Goal: Task Accomplishment & Management: Manage account settings

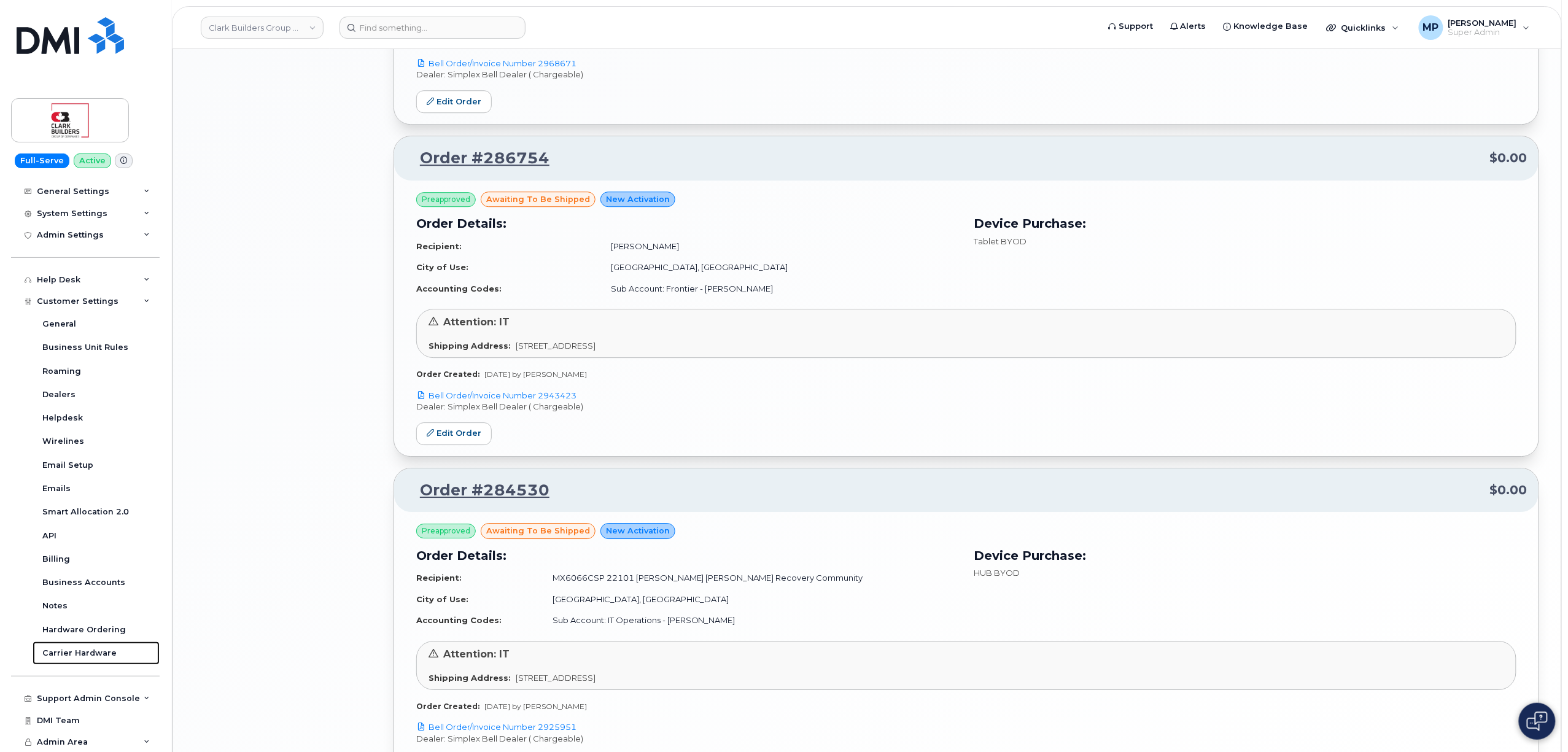
scroll to position [1570, 0]
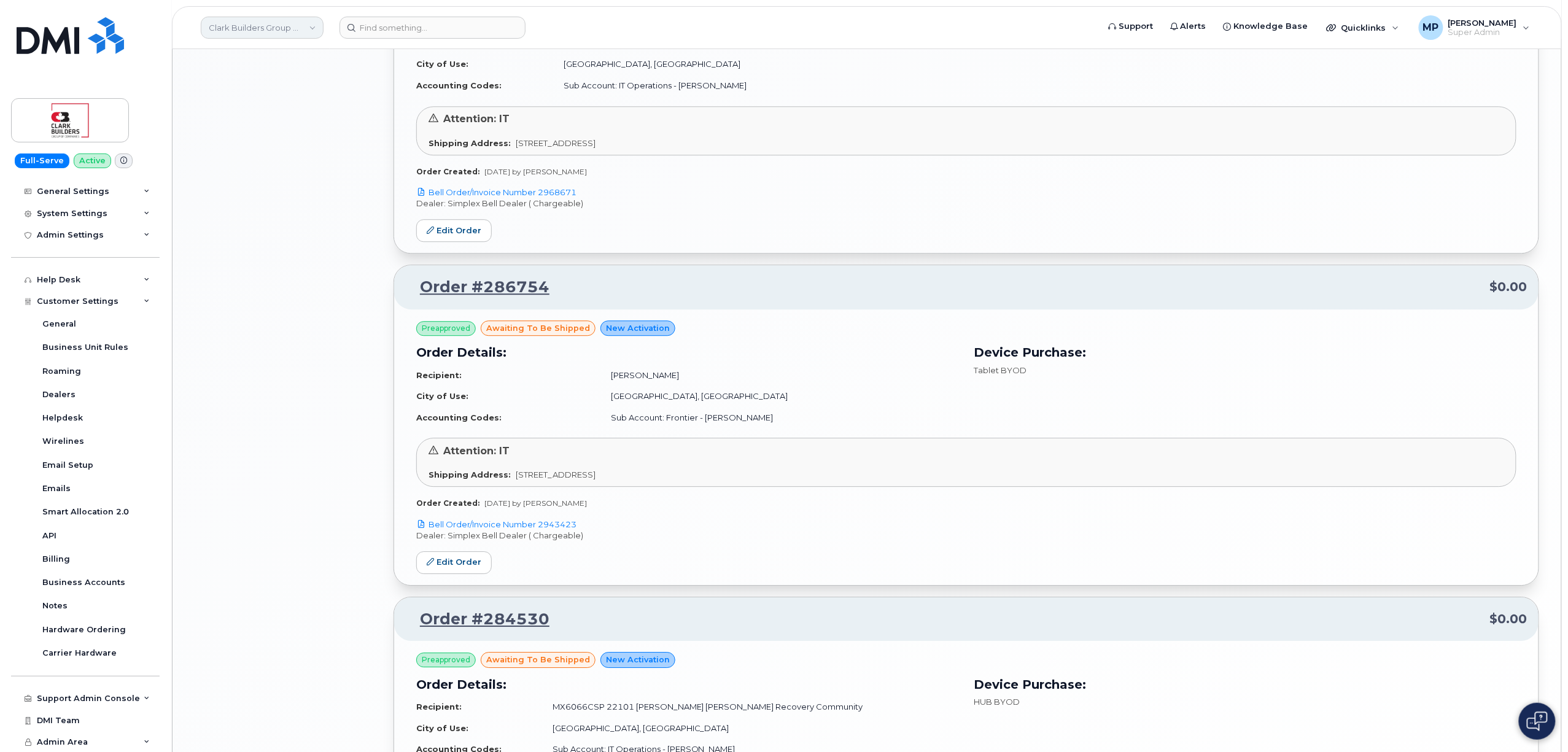
click at [240, 29] on link "Clark Builders Group of Companies" at bounding box center [262, 27] width 123 height 22
type input "aecon"
click at [278, 116] on span "Aecon Construction Group Inc" at bounding box center [272, 116] width 120 height 12
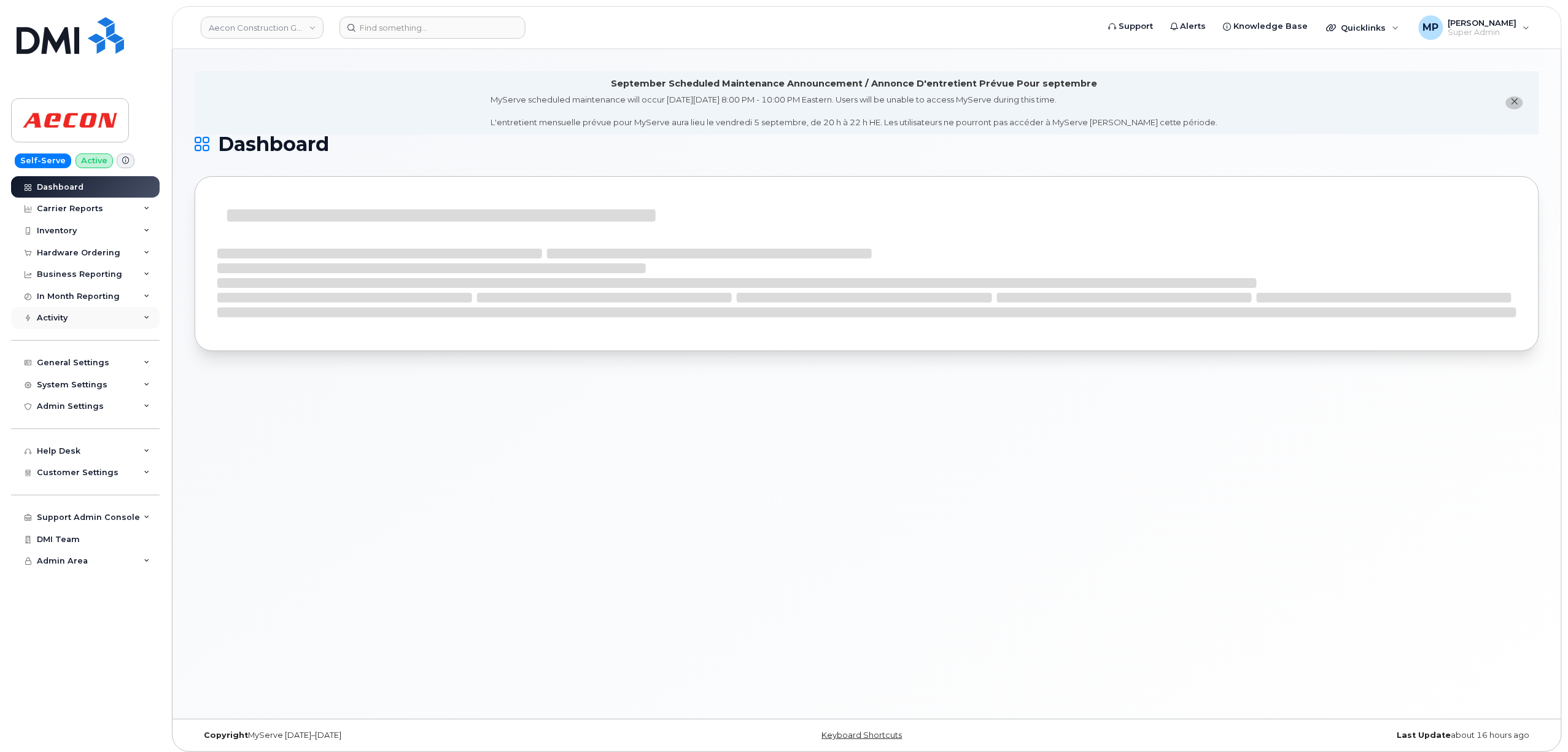
click at [54, 324] on div "Activity" at bounding box center [85, 318] width 149 height 22
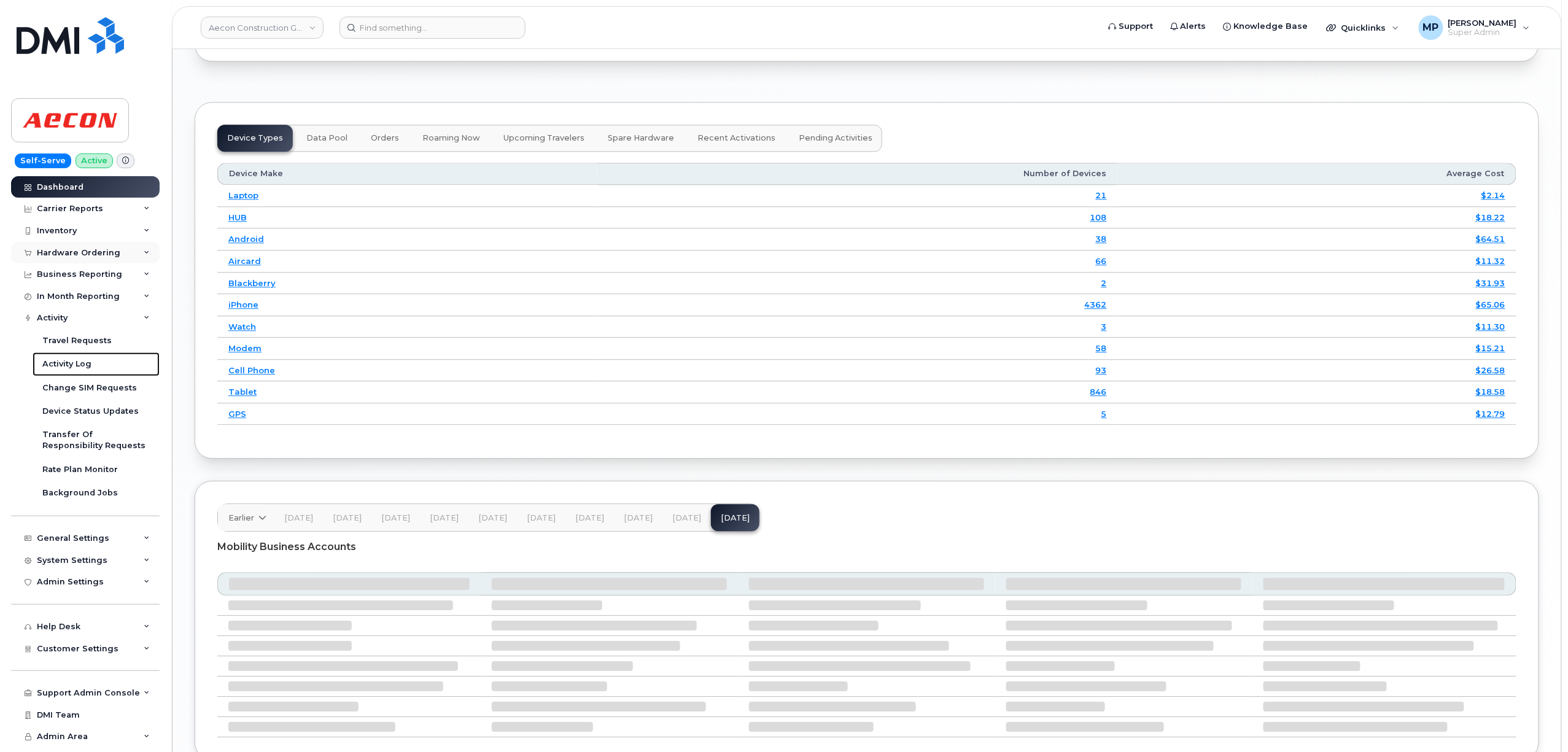
scroll to position [1490, 0]
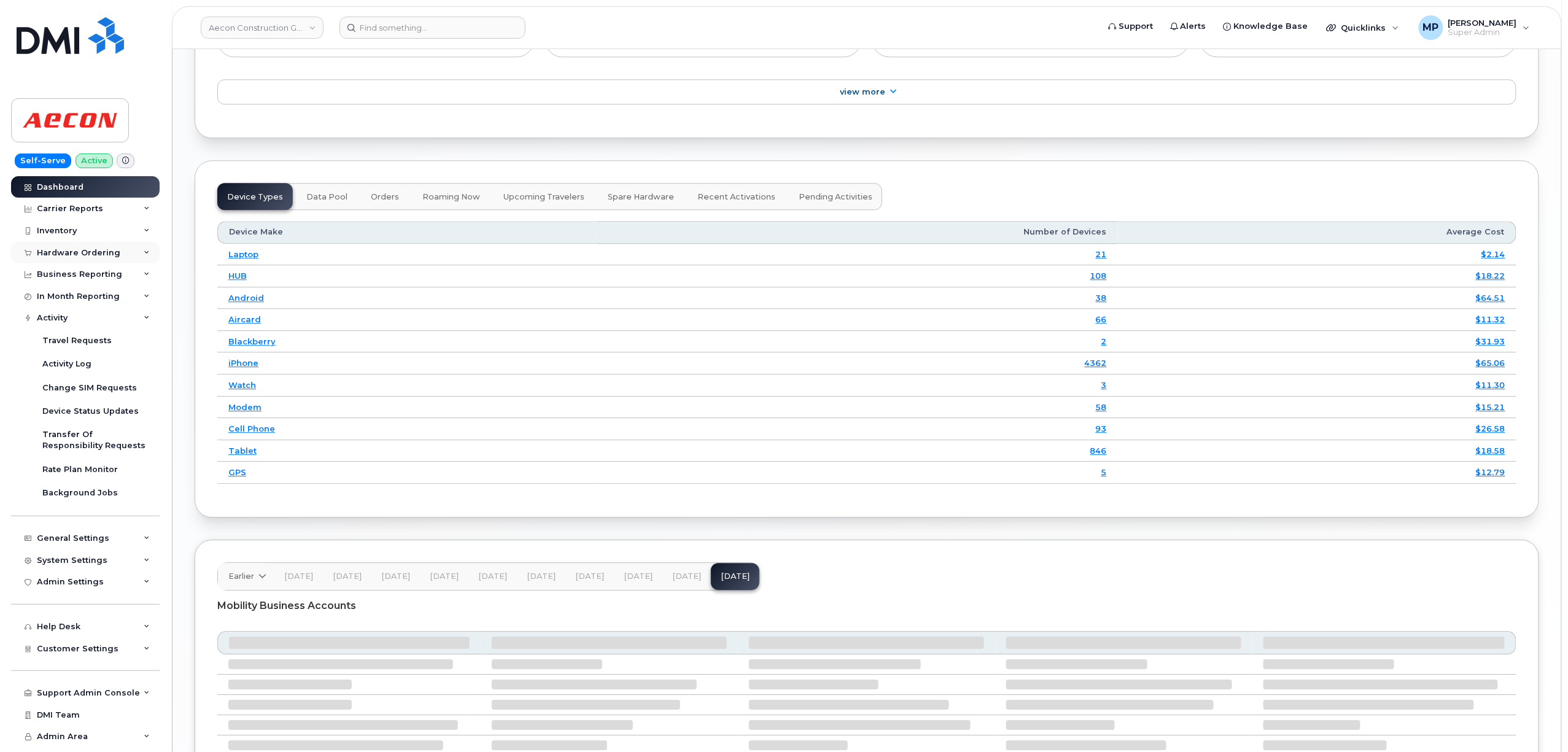
click at [56, 257] on div "Hardware Ordering" at bounding box center [78, 252] width 84 height 10
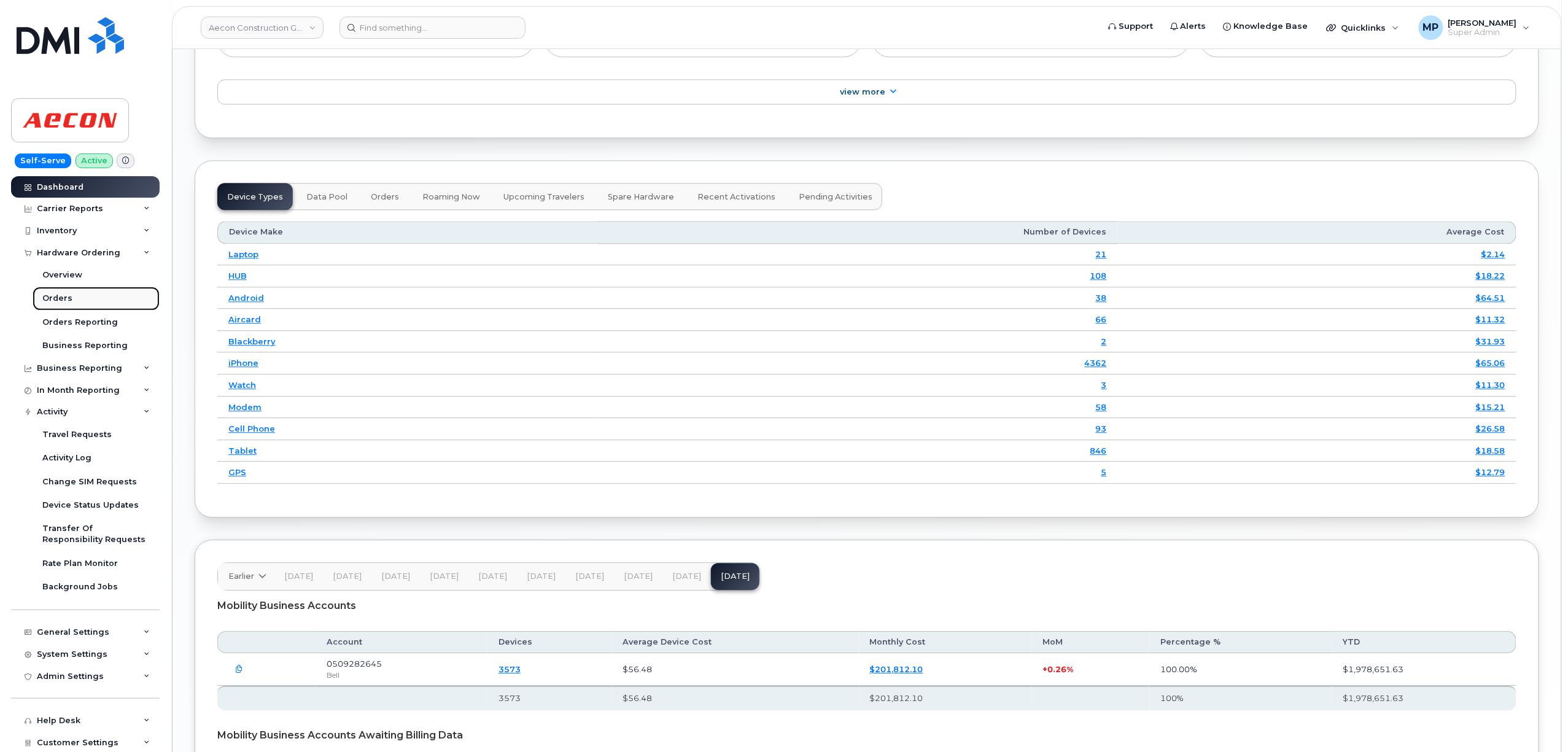
click at [52, 300] on div "Orders" at bounding box center [57, 298] width 30 height 11
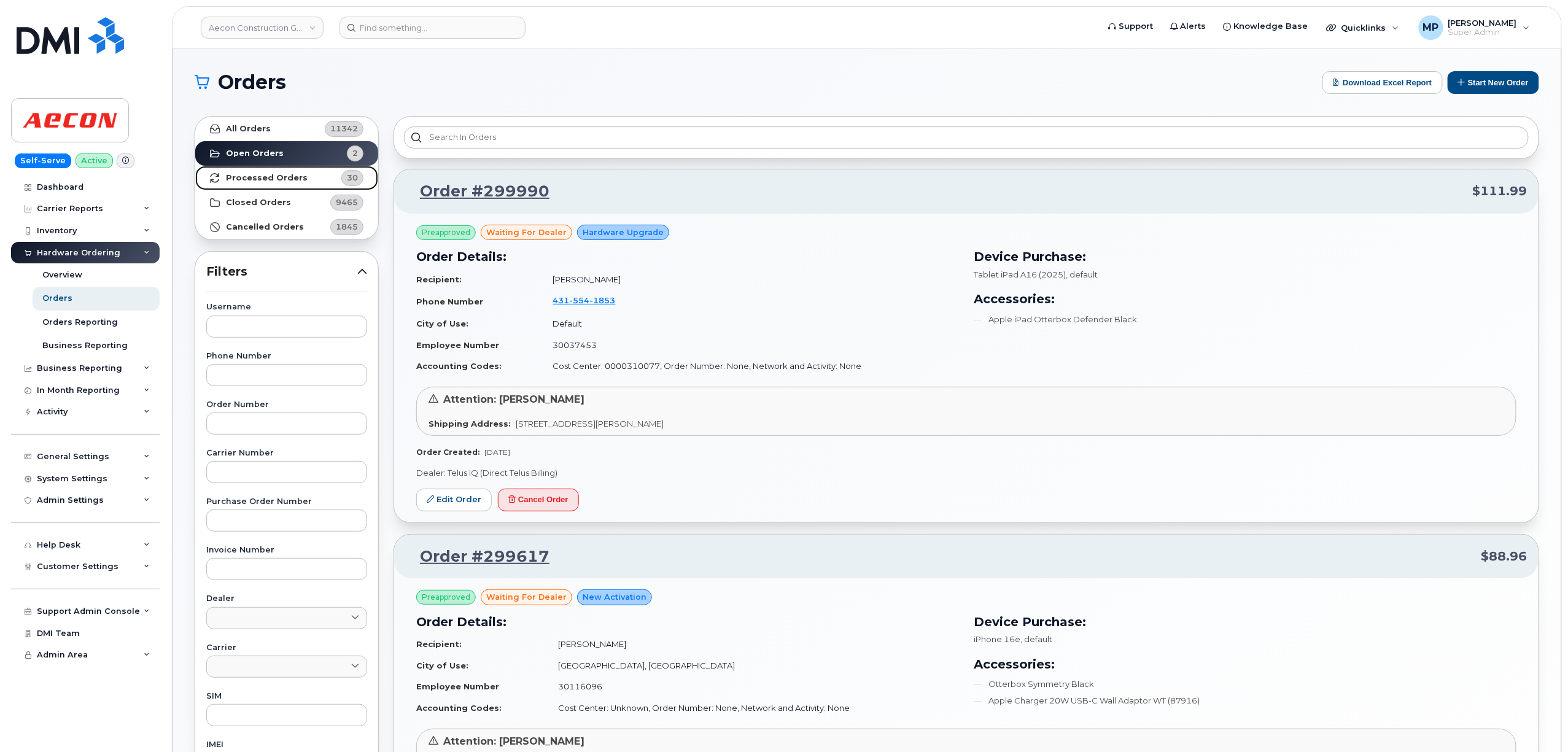
click at [266, 176] on strong "Processed Orders" at bounding box center [267, 178] width 81 height 10
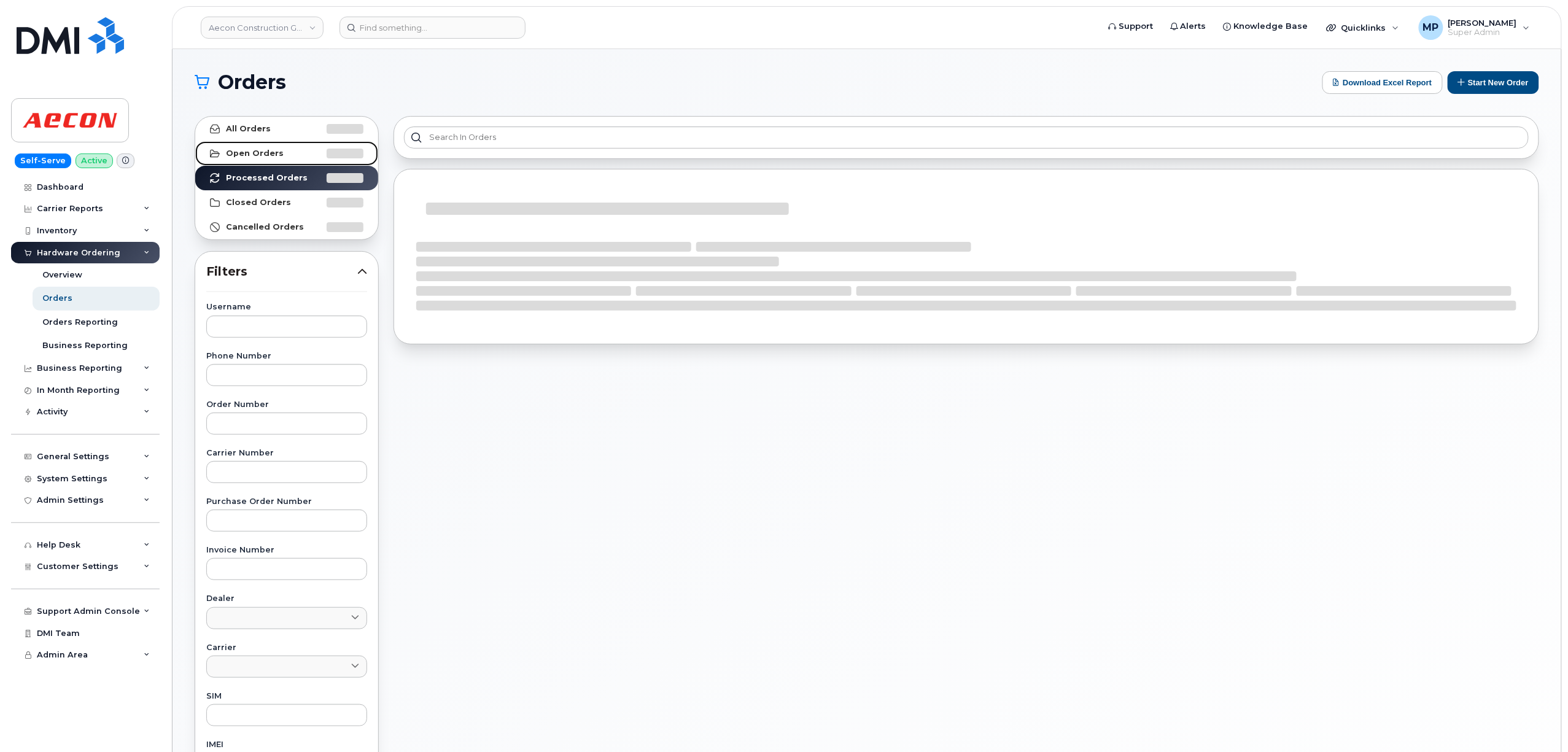
click at [263, 149] on strong "Open Orders" at bounding box center [255, 153] width 58 height 10
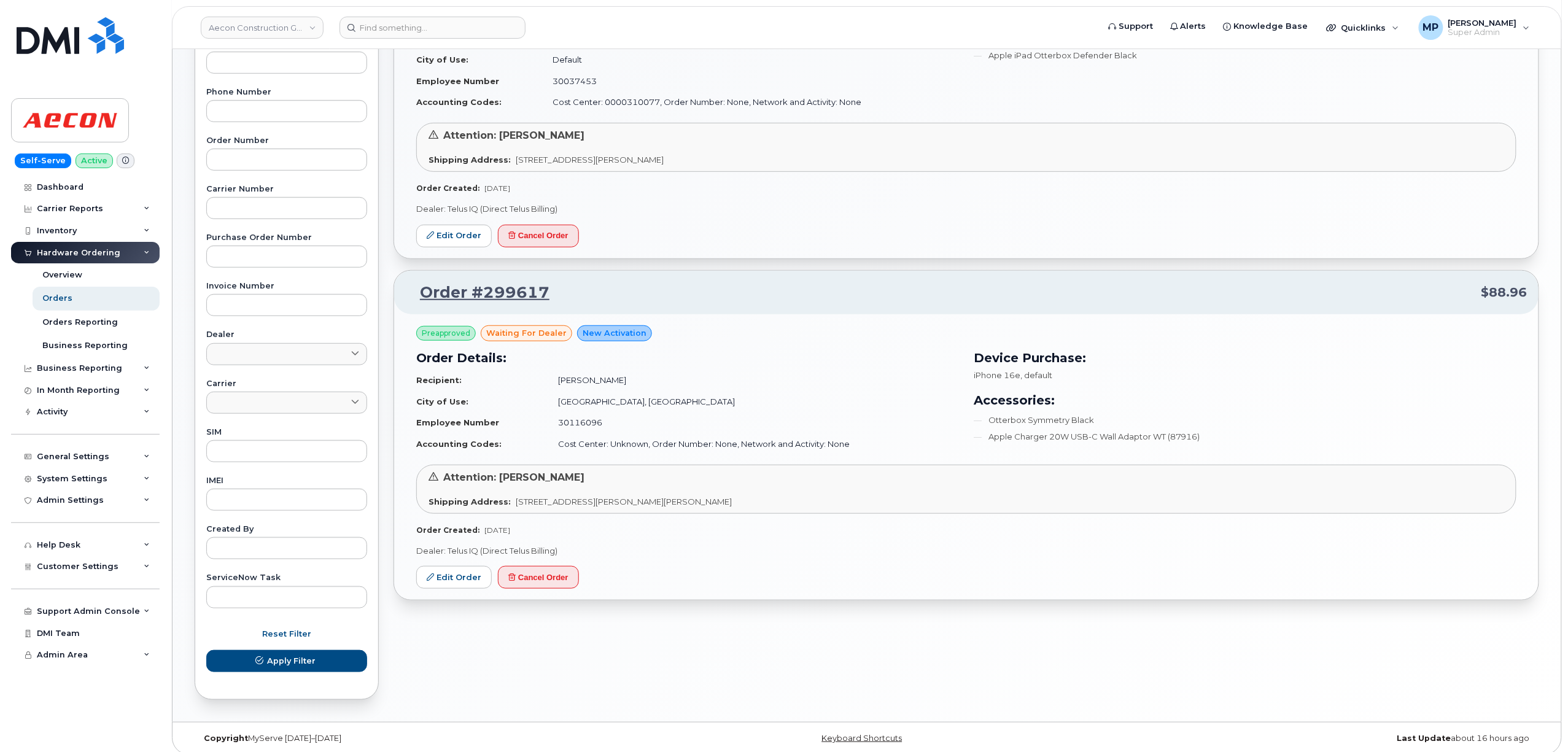
scroll to position [274, 0]
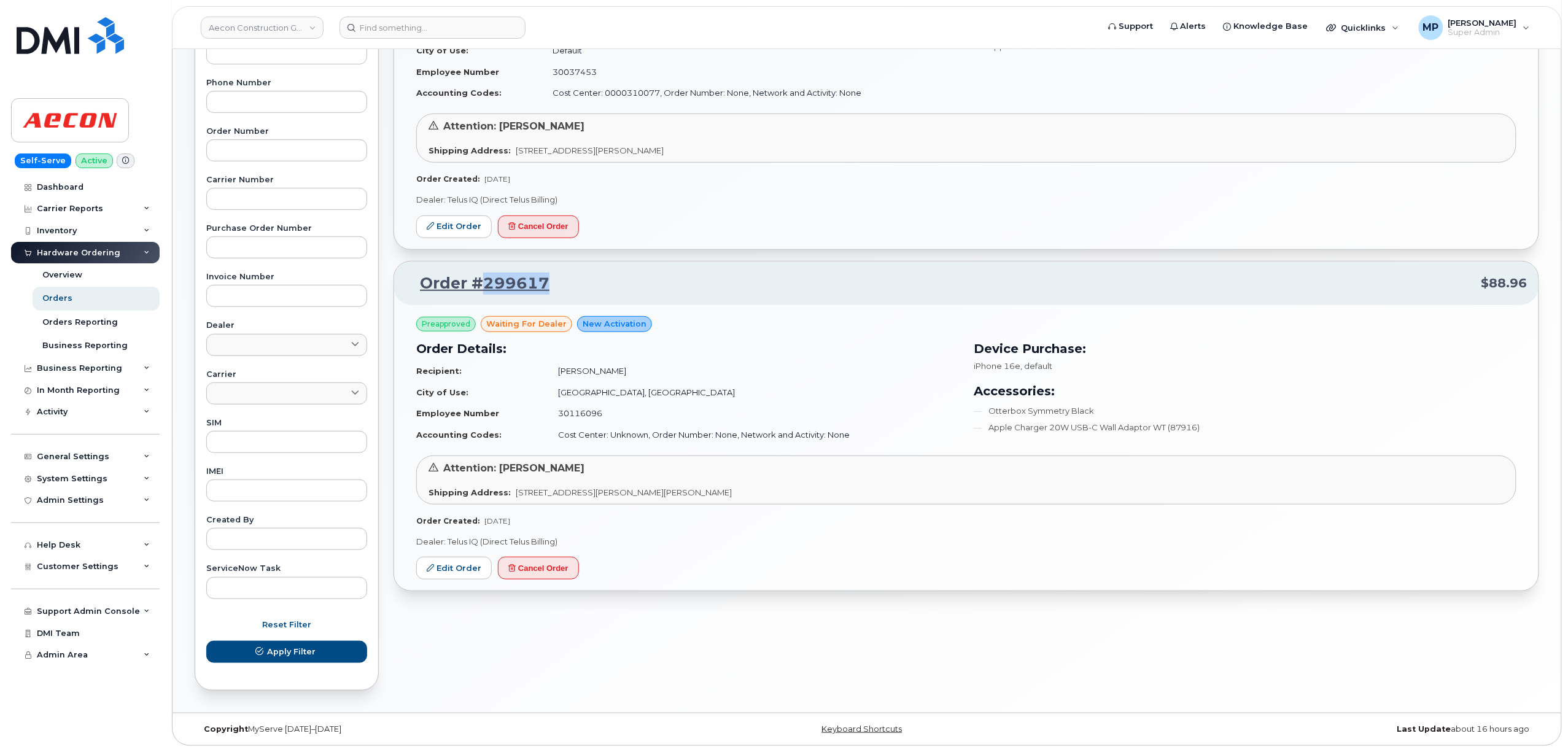
drag, startPoint x: 541, startPoint y: 295, endPoint x: 483, endPoint y: 293, distance: 58.0
click at [483, 293] on p "Order #299617 $88.96" at bounding box center [966, 283] width 1123 height 22
copy link "299617"
click at [445, 573] on link "Edit Order" at bounding box center [454, 567] width 75 height 22
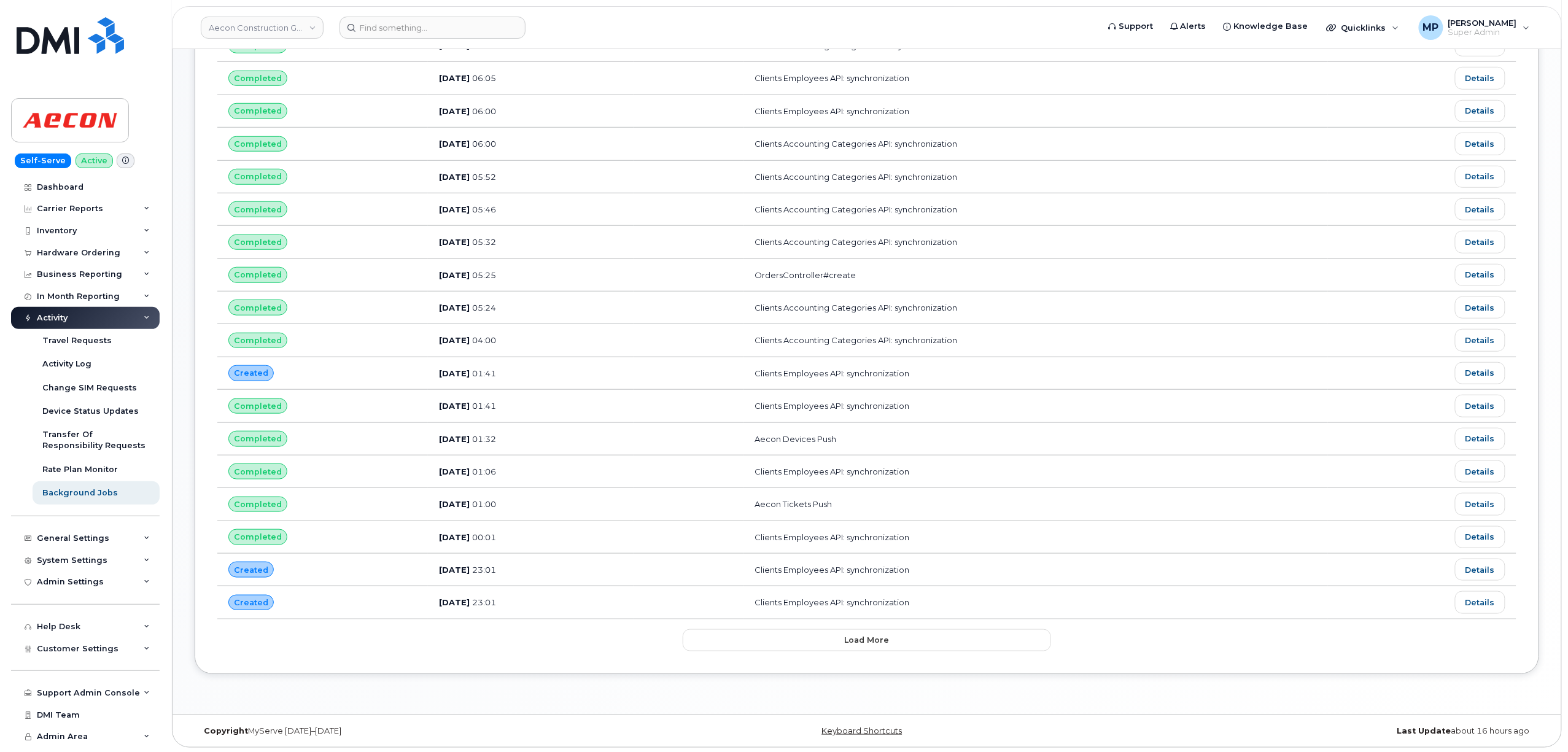
scroll to position [426, 0]
drag, startPoint x: 836, startPoint y: 650, endPoint x: 836, endPoint y: 643, distance: 7.0
click at [836, 649] on div "Name Status Customize Filter Refresh Export Status Created at User Name Complet…" at bounding box center [867, 187] width 1345 height 970
click at [840, 642] on button "Load more" at bounding box center [867, 638] width 368 height 22
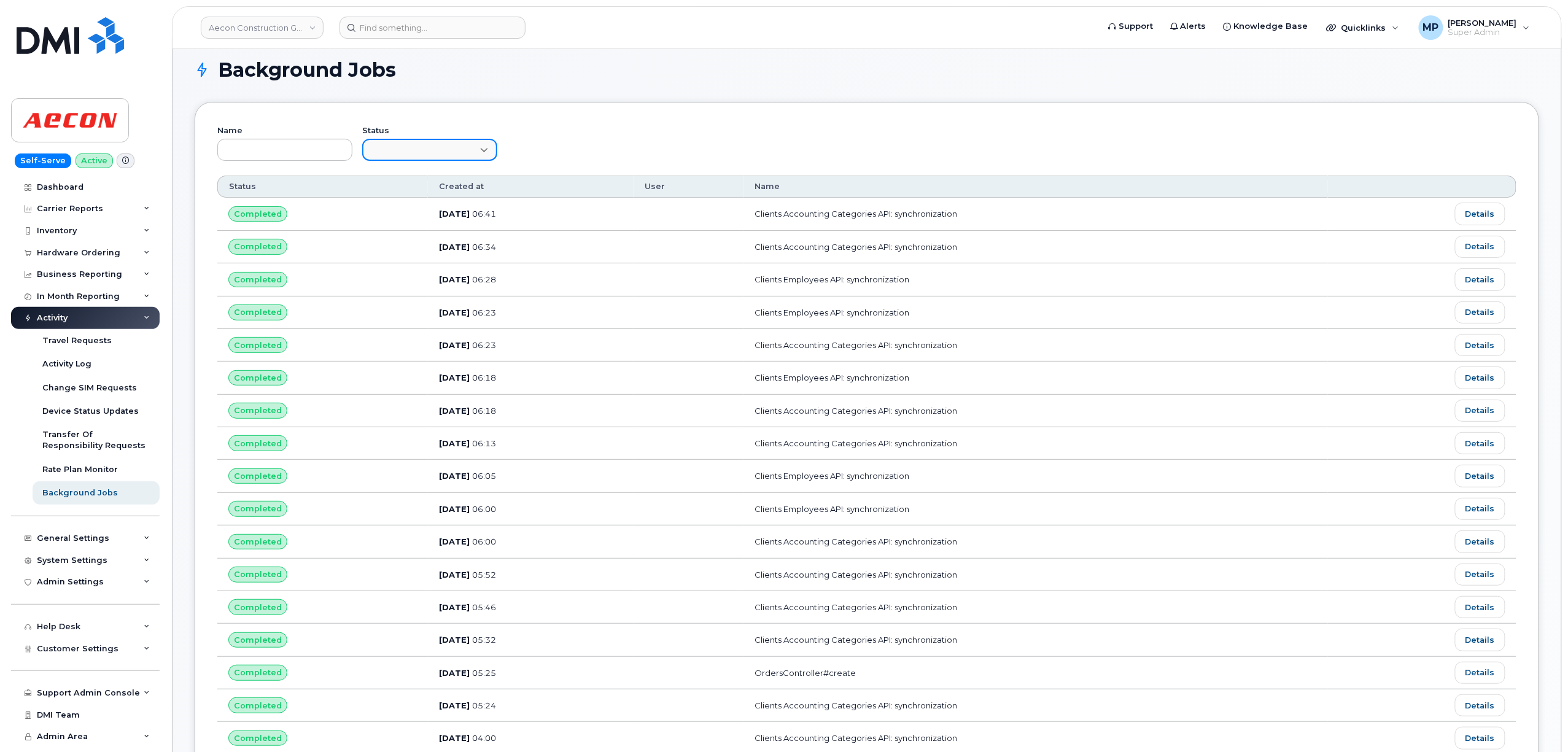
scroll to position [0, 0]
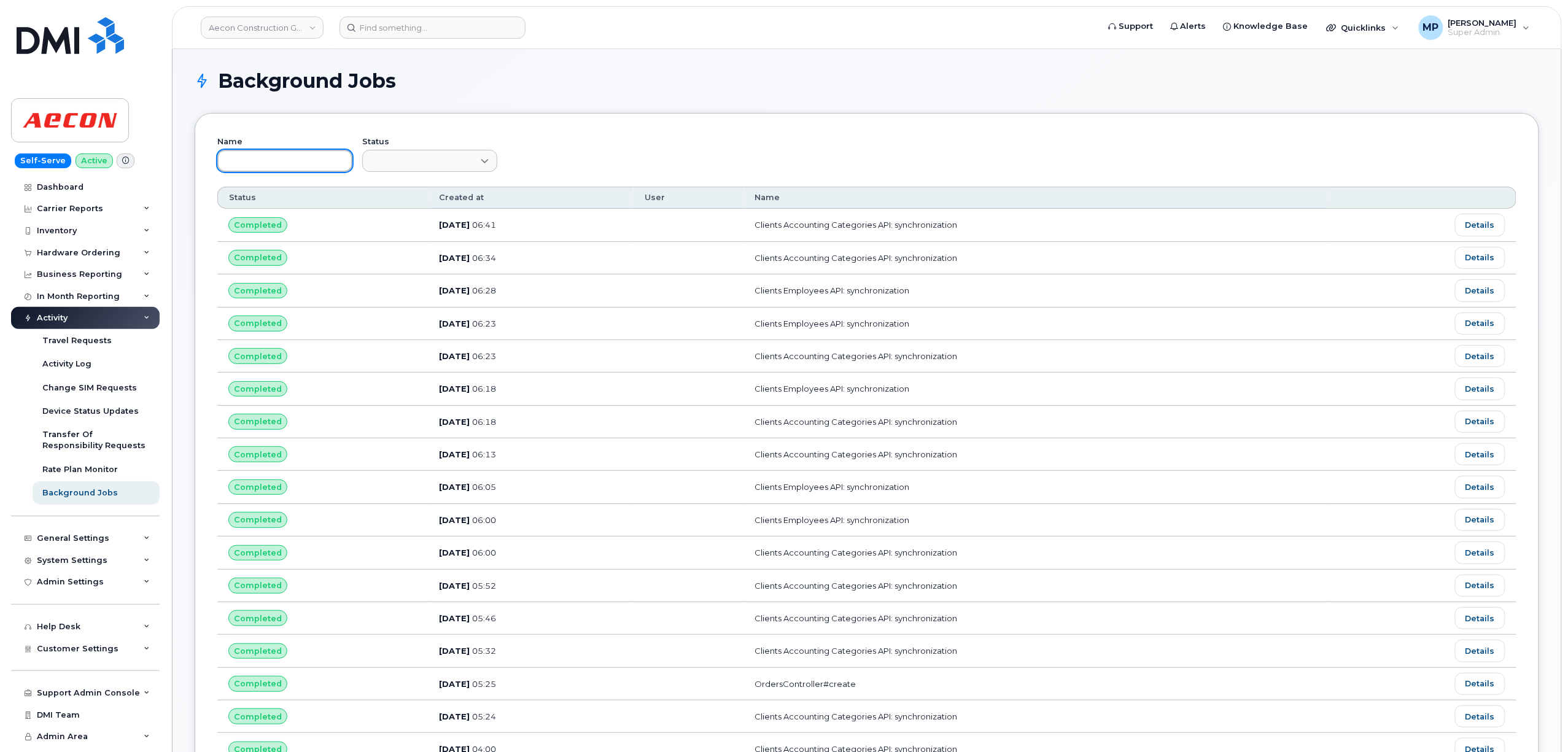
click at [268, 157] on input "text" at bounding box center [285, 161] width 135 height 22
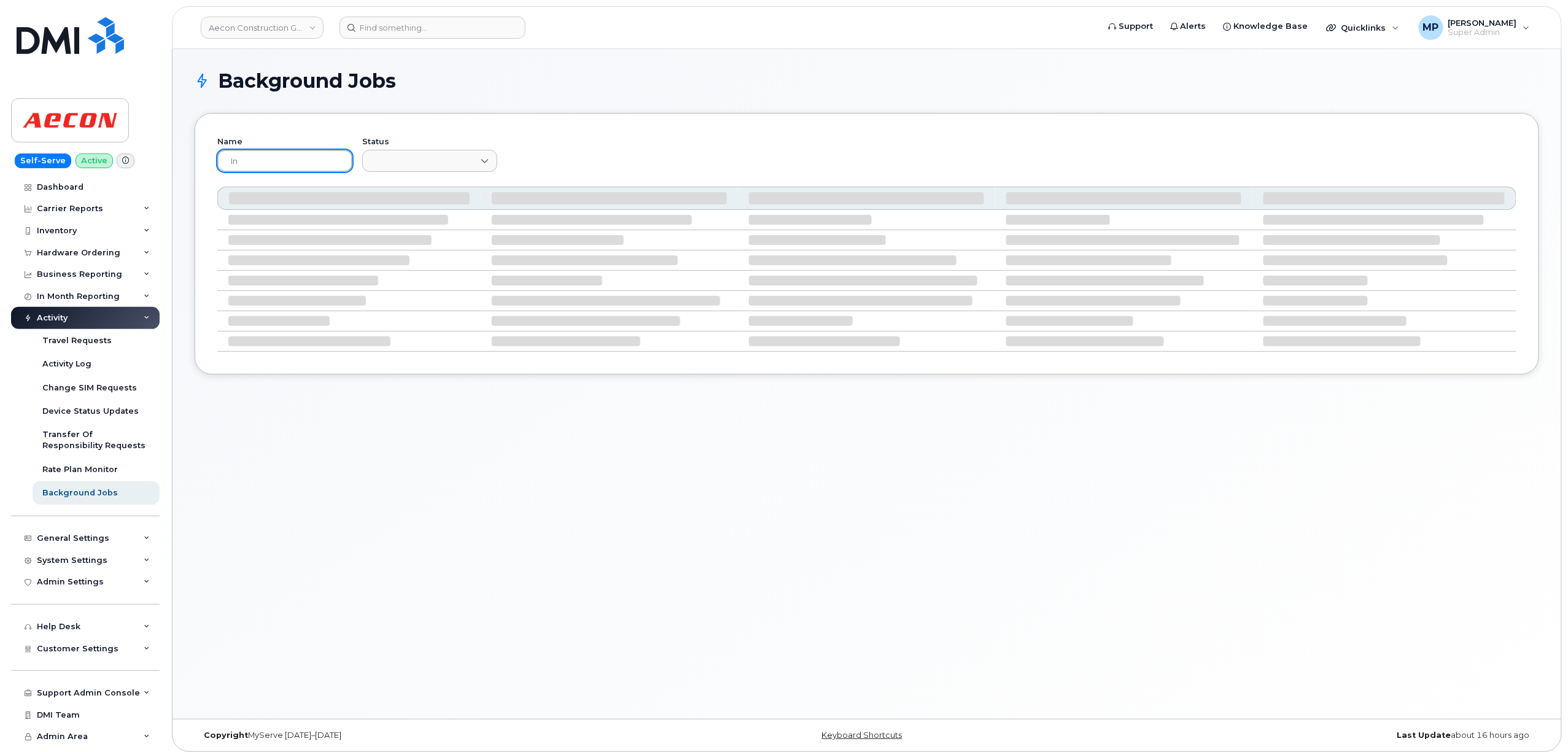
type input "i"
type input "invalid"
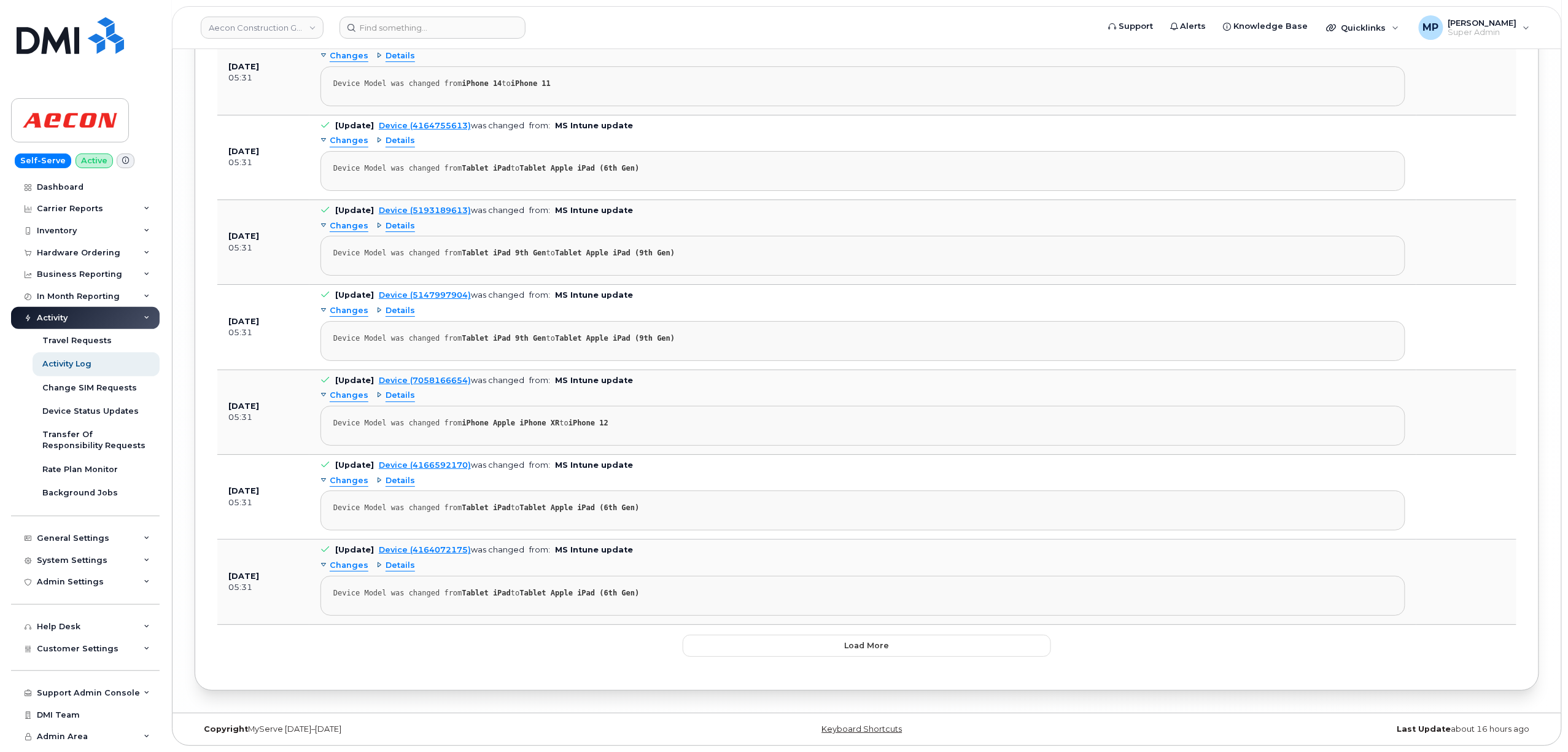
scroll to position [6900, 0]
drag, startPoint x: 765, startPoint y: 644, endPoint x: 760, endPoint y: 635, distance: 10.3
click at [764, 644] on button "Load more" at bounding box center [867, 645] width 368 height 22
click at [782, 645] on button "Load more" at bounding box center [867, 645] width 368 height 22
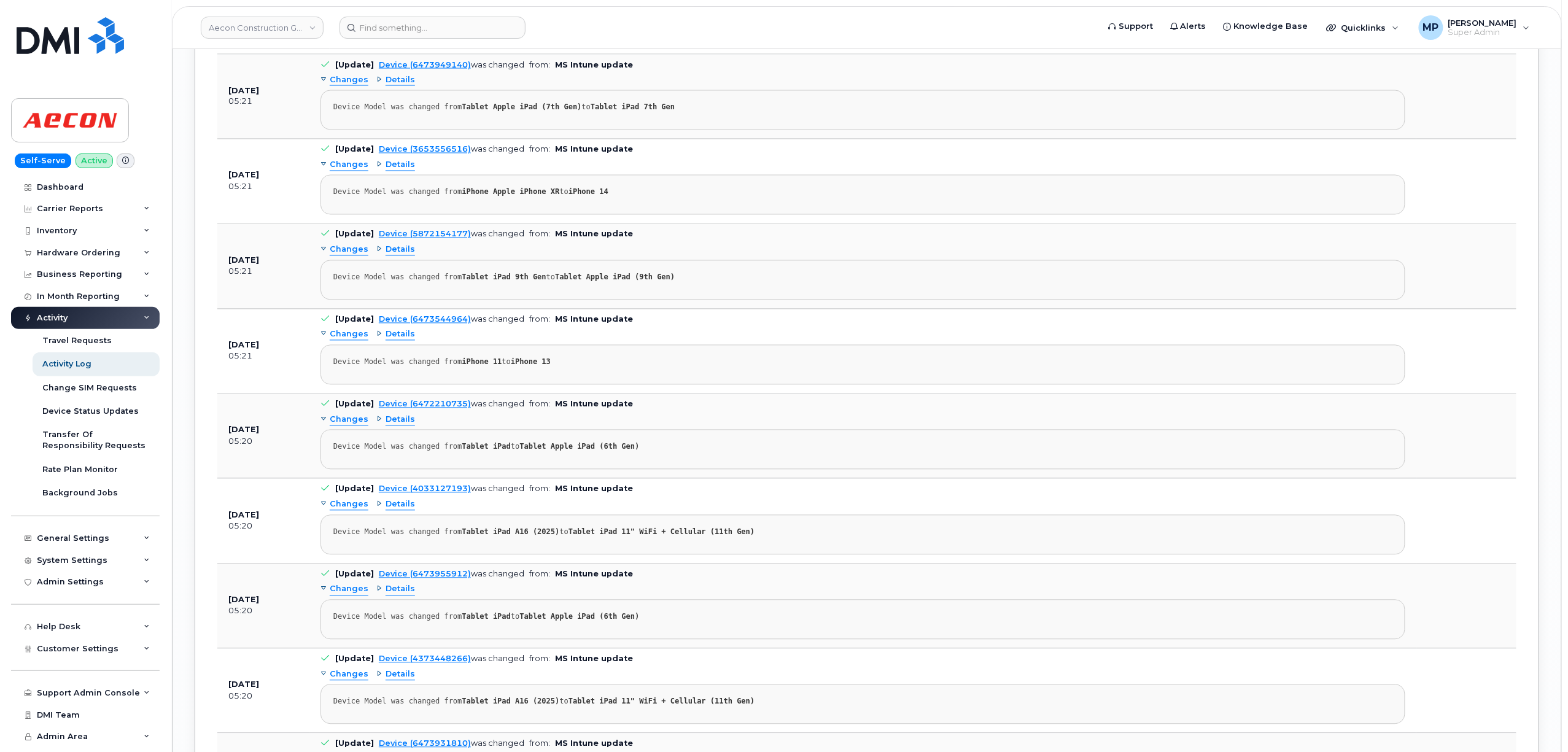
scroll to position [23753, 0]
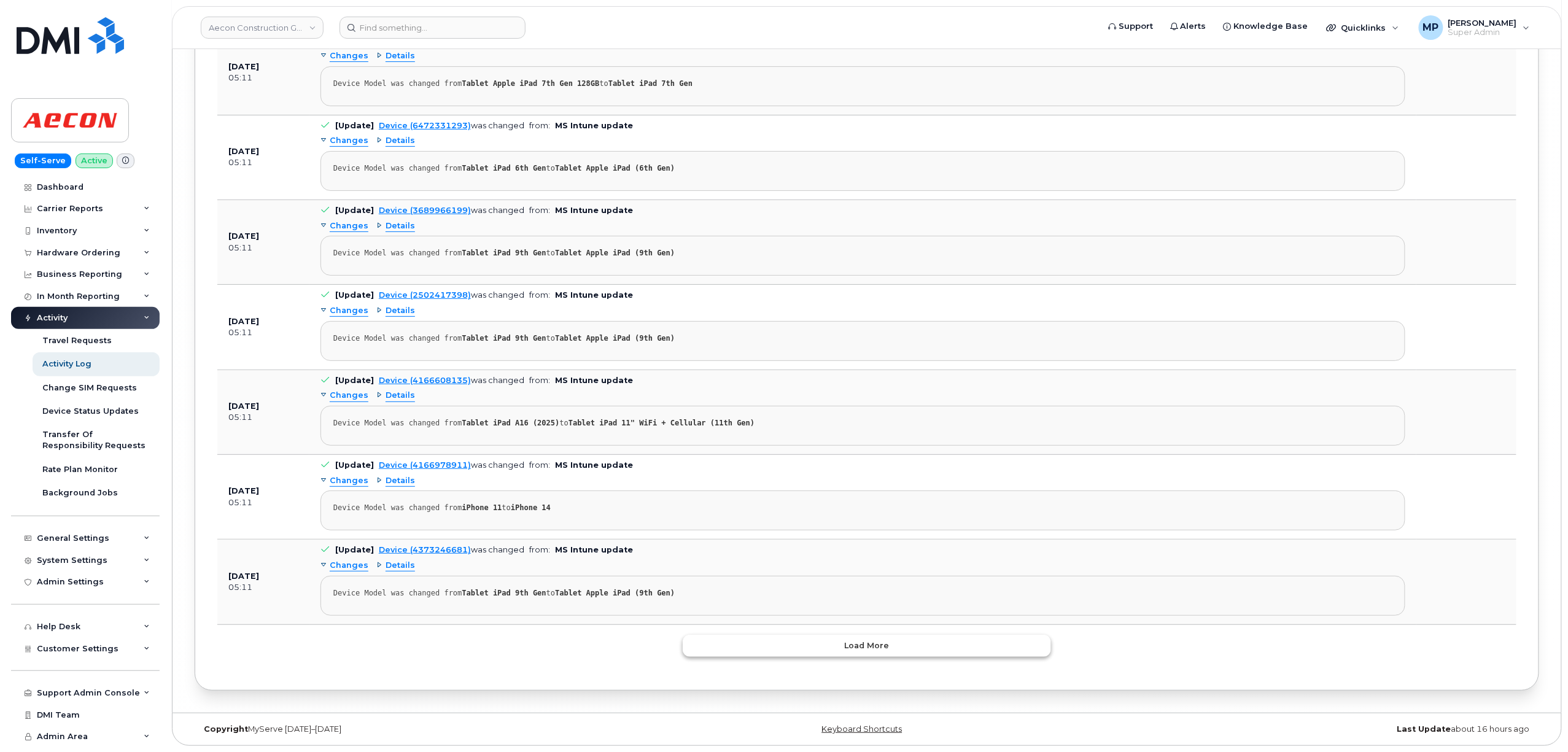
click at [828, 643] on button "Load more" at bounding box center [867, 645] width 368 height 22
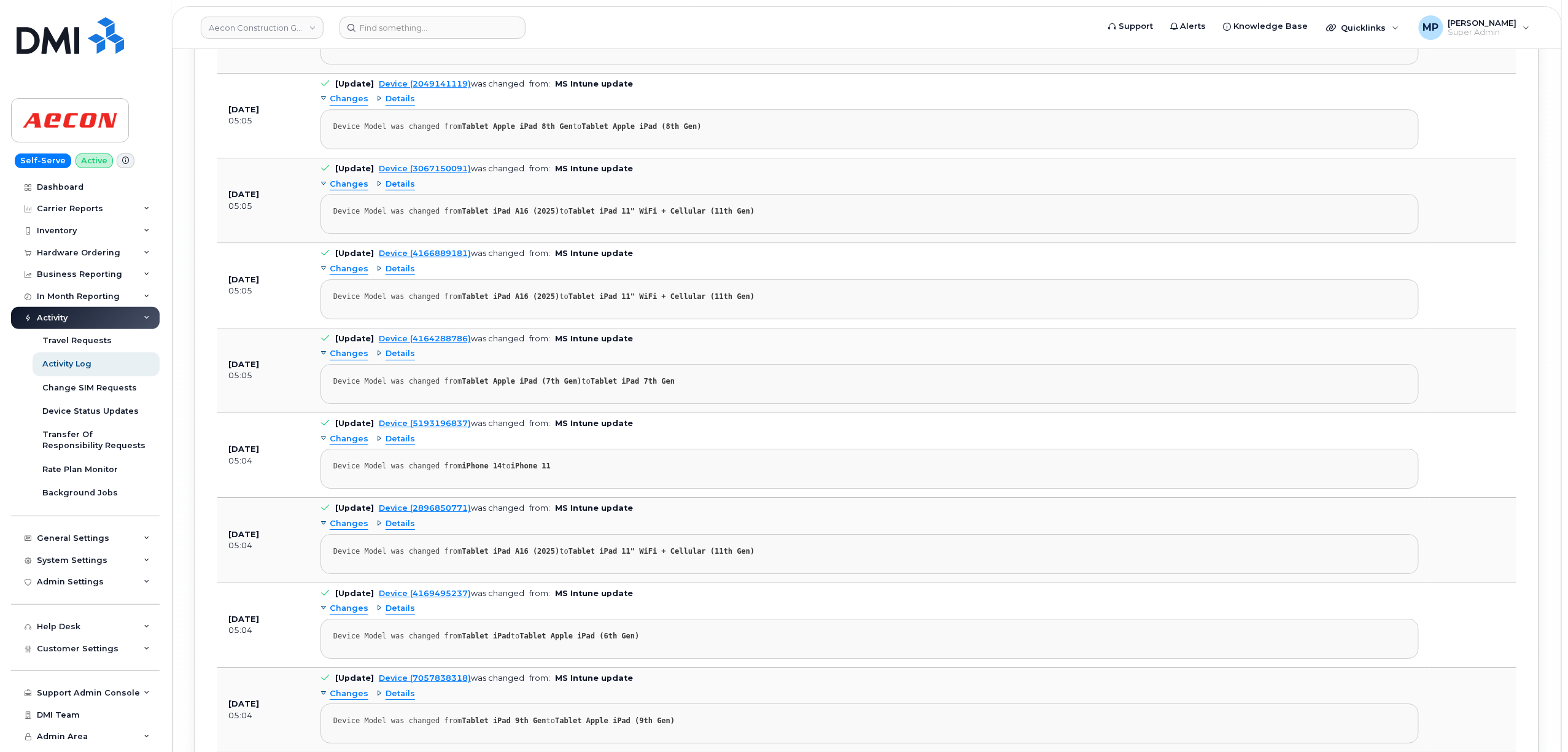
scroll to position [32323, 0]
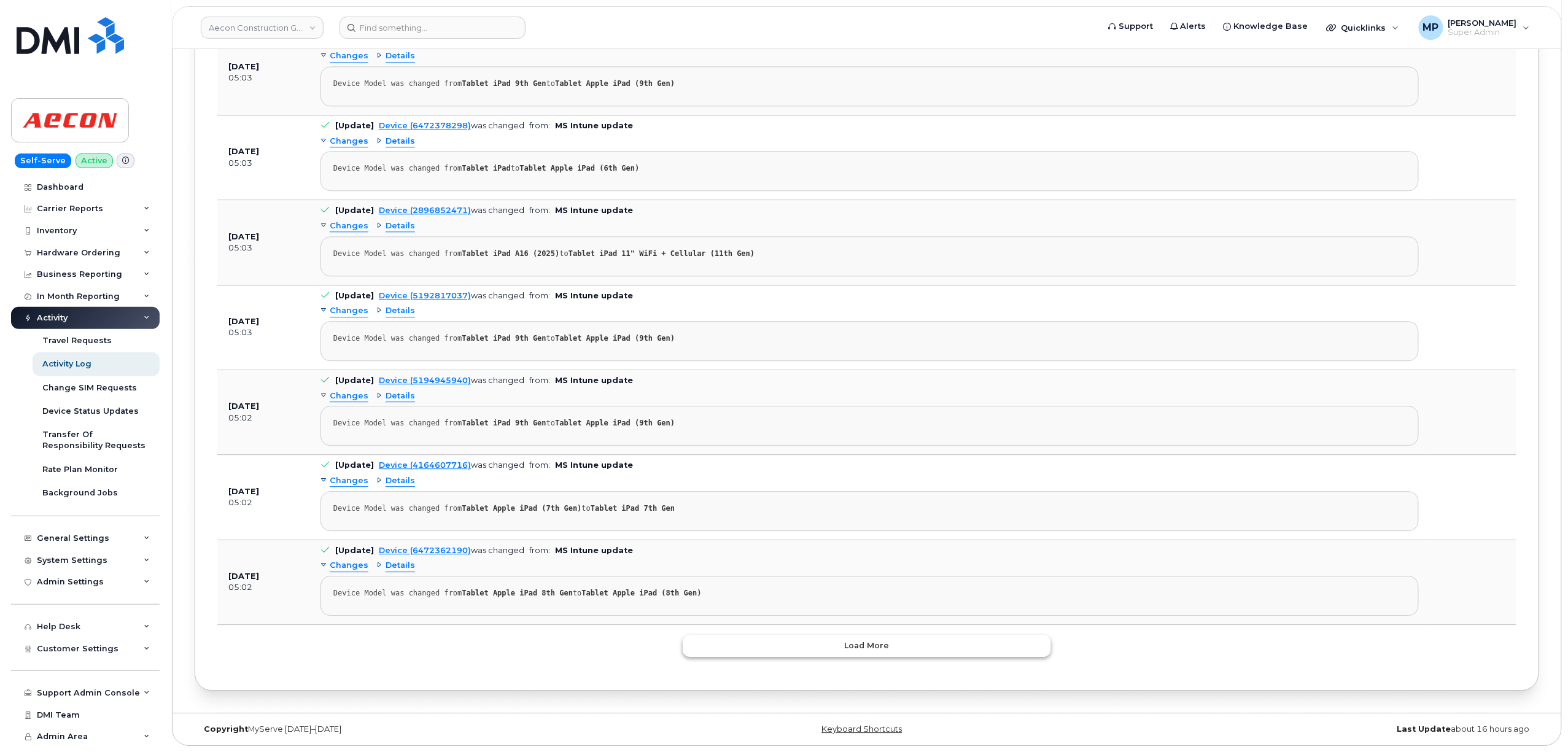
click at [892, 643] on button "Load more" at bounding box center [867, 645] width 368 height 22
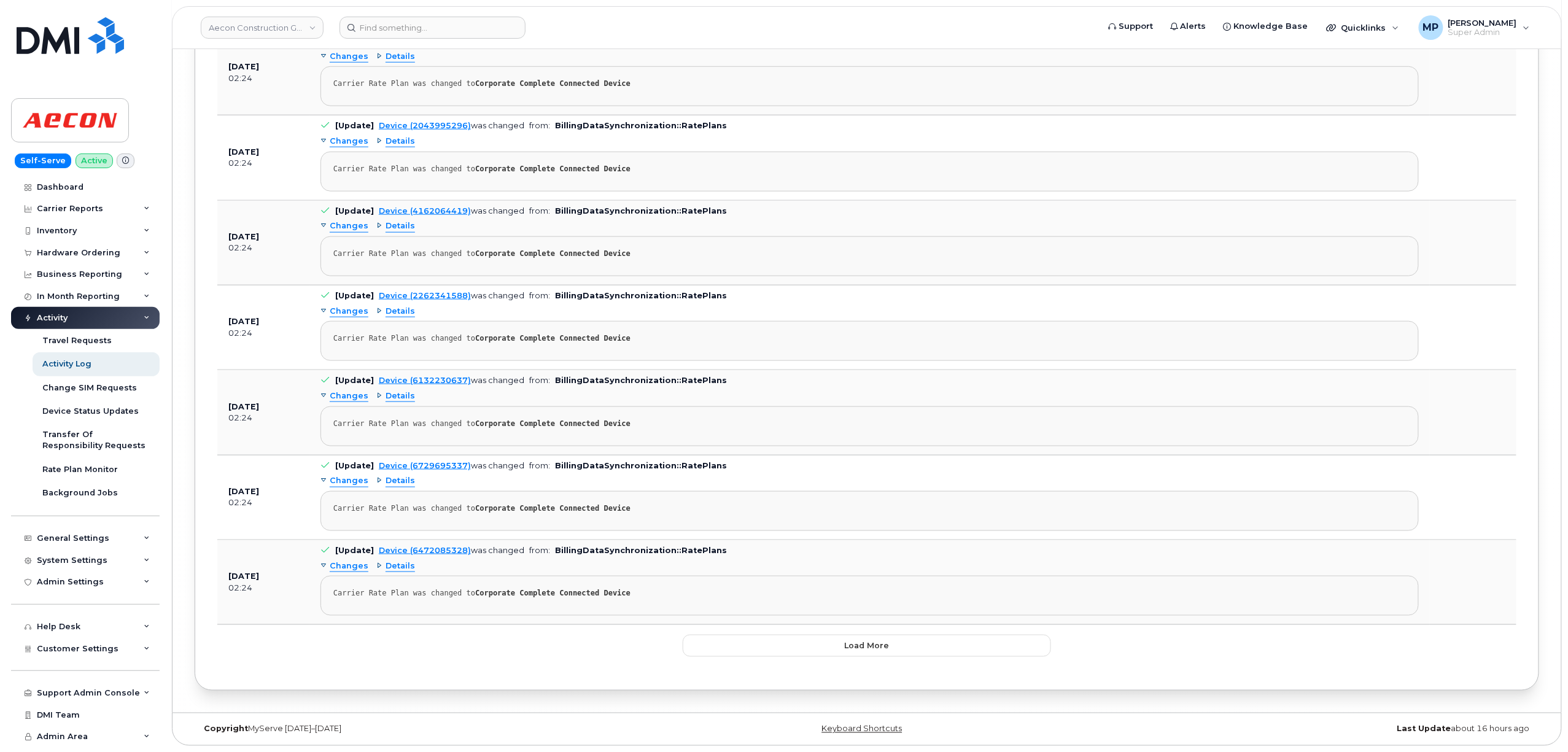
scroll to position [40894, 0]
click at [847, 637] on button "Load more" at bounding box center [867, 645] width 368 height 22
click at [860, 637] on button "Load more" at bounding box center [867, 645] width 368 height 22
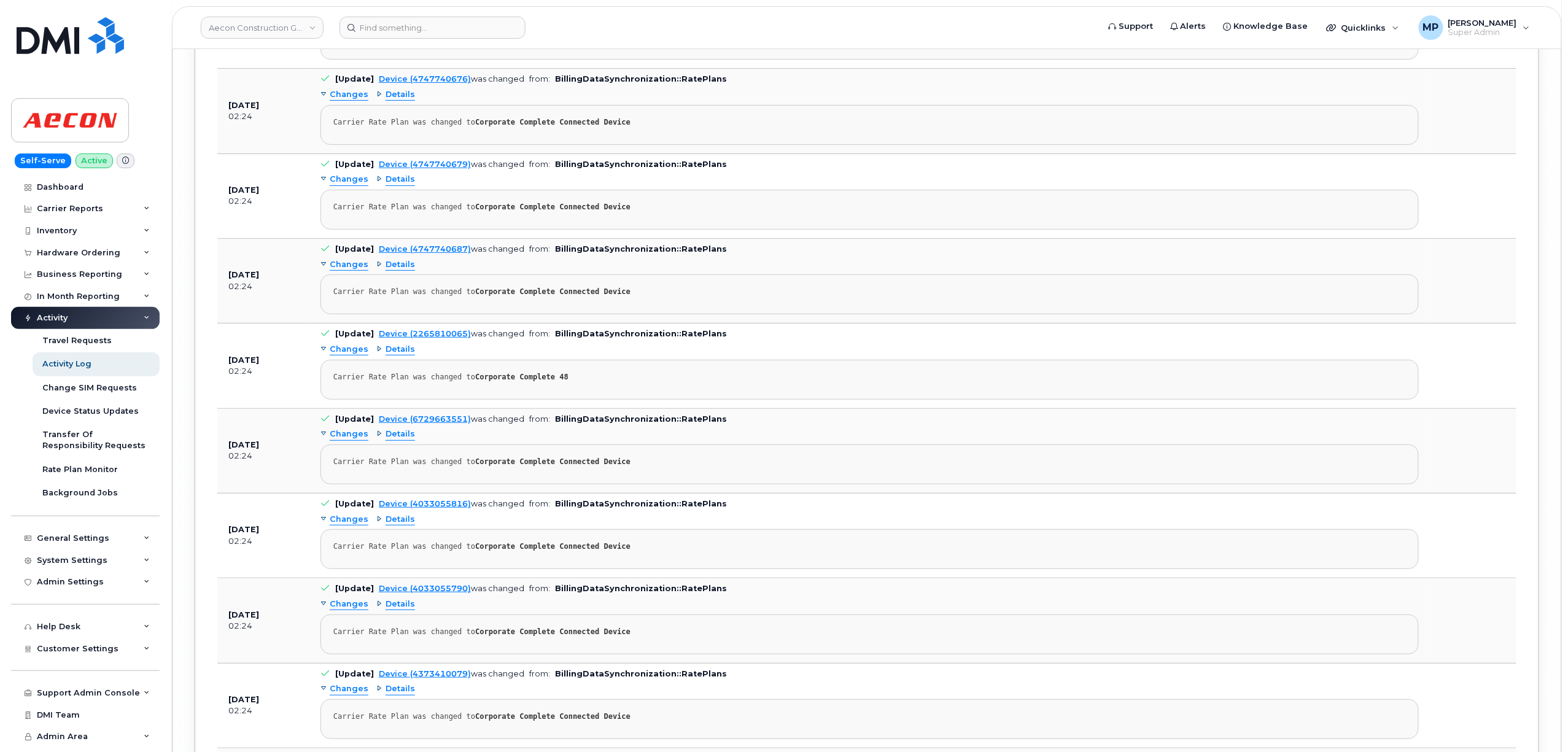
scroll to position [58034, 0]
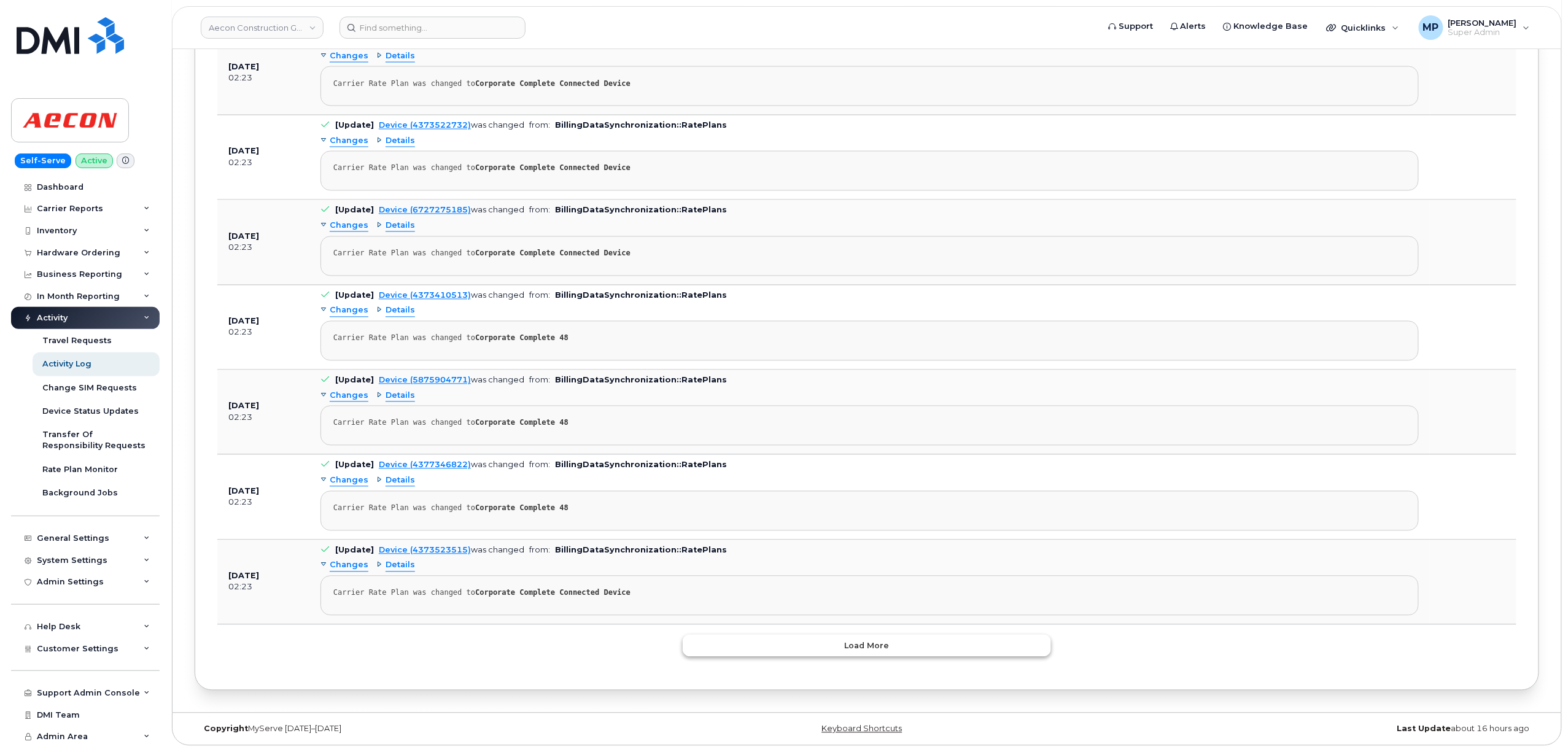
click at [861, 656] on button "Load more" at bounding box center [867, 645] width 368 height 22
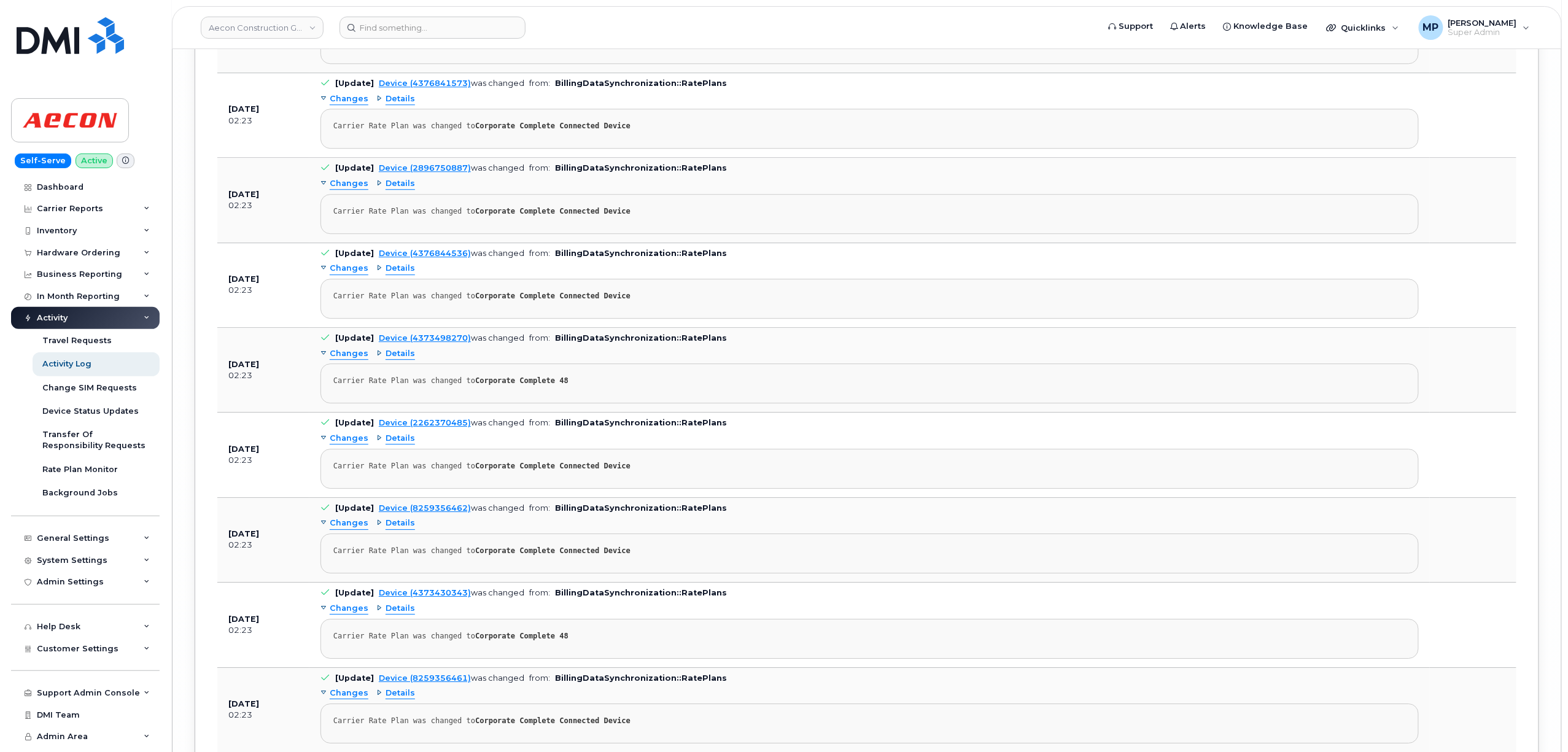
scroll to position [66606, 0]
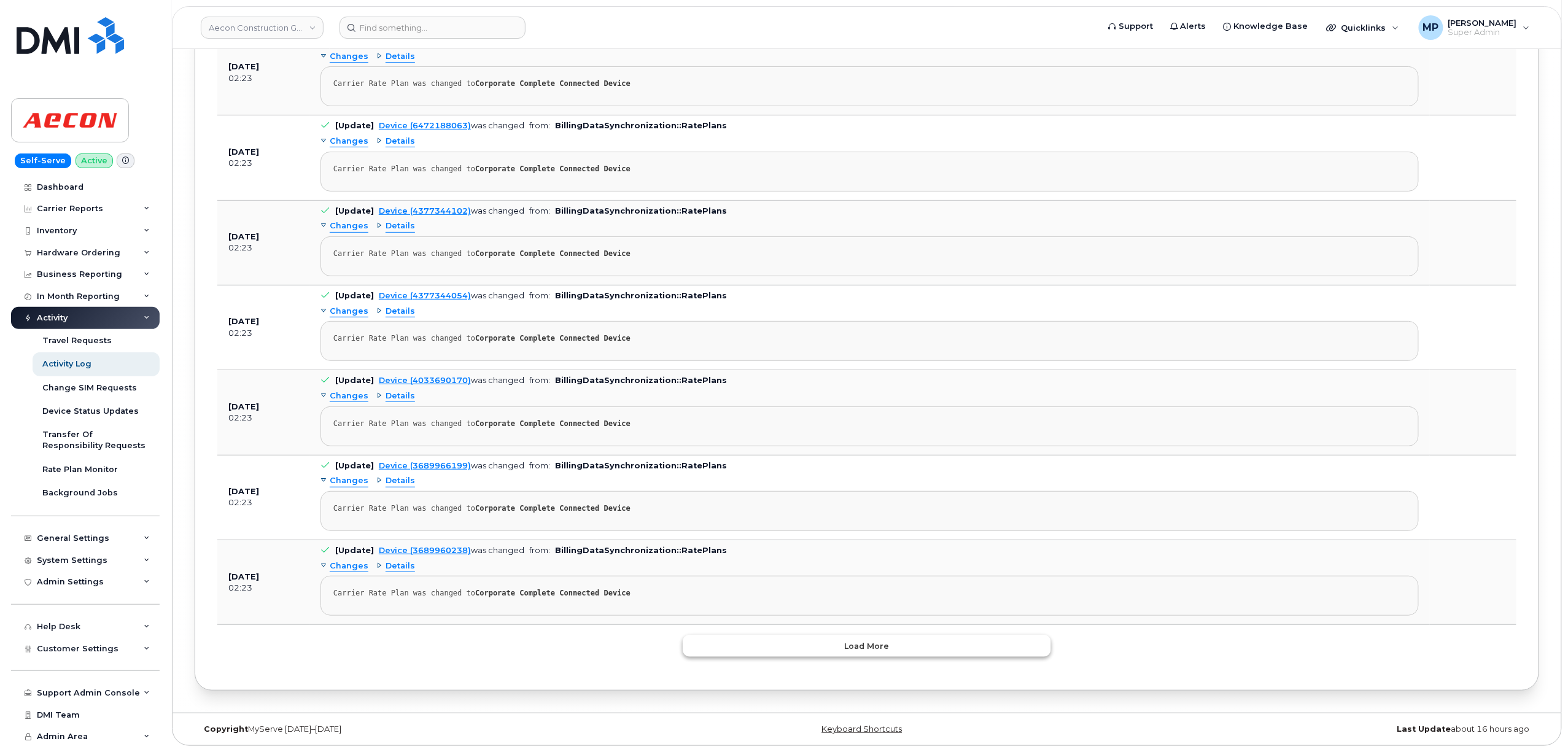
click at [861, 654] on button "Load more" at bounding box center [867, 645] width 368 height 22
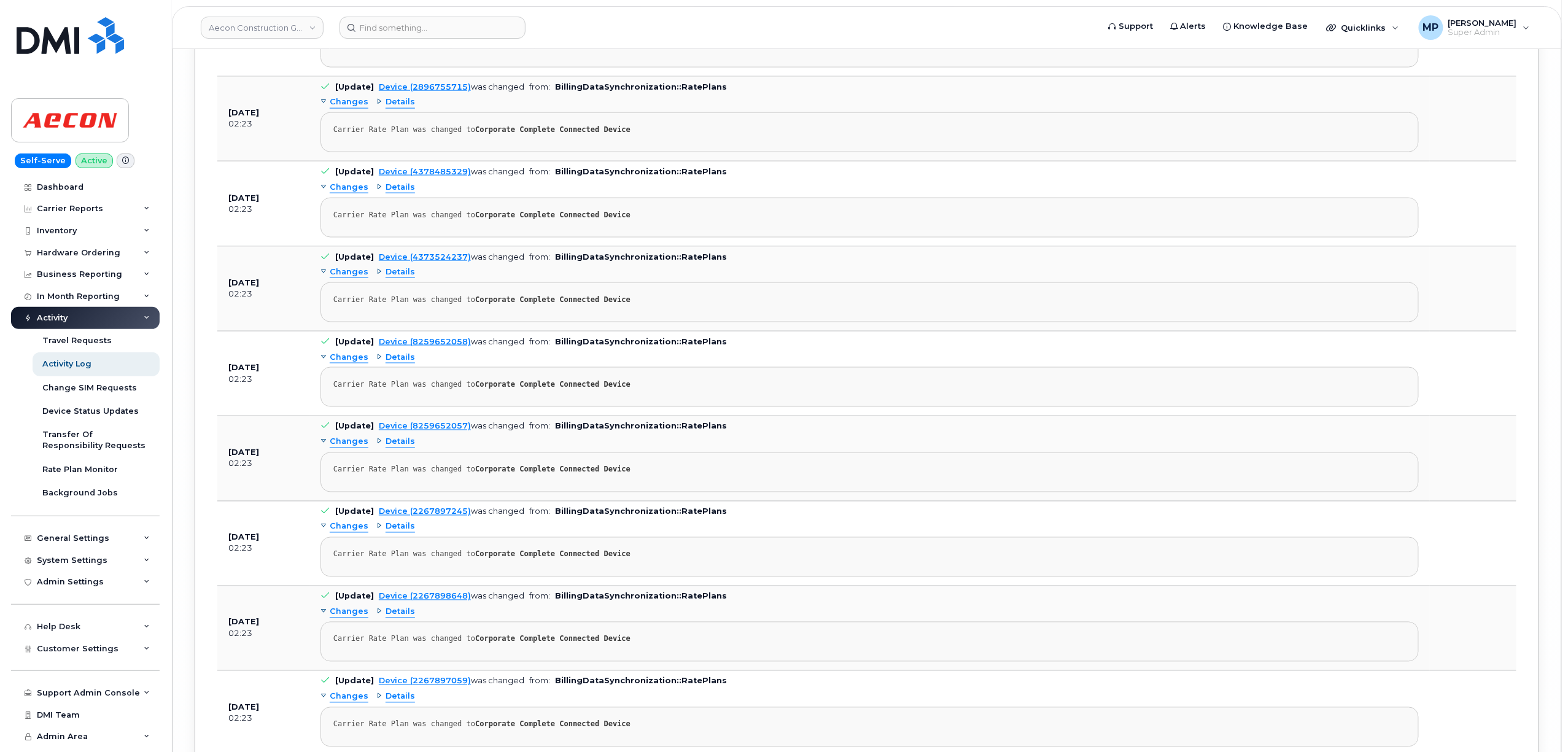
scroll to position [75412, 0]
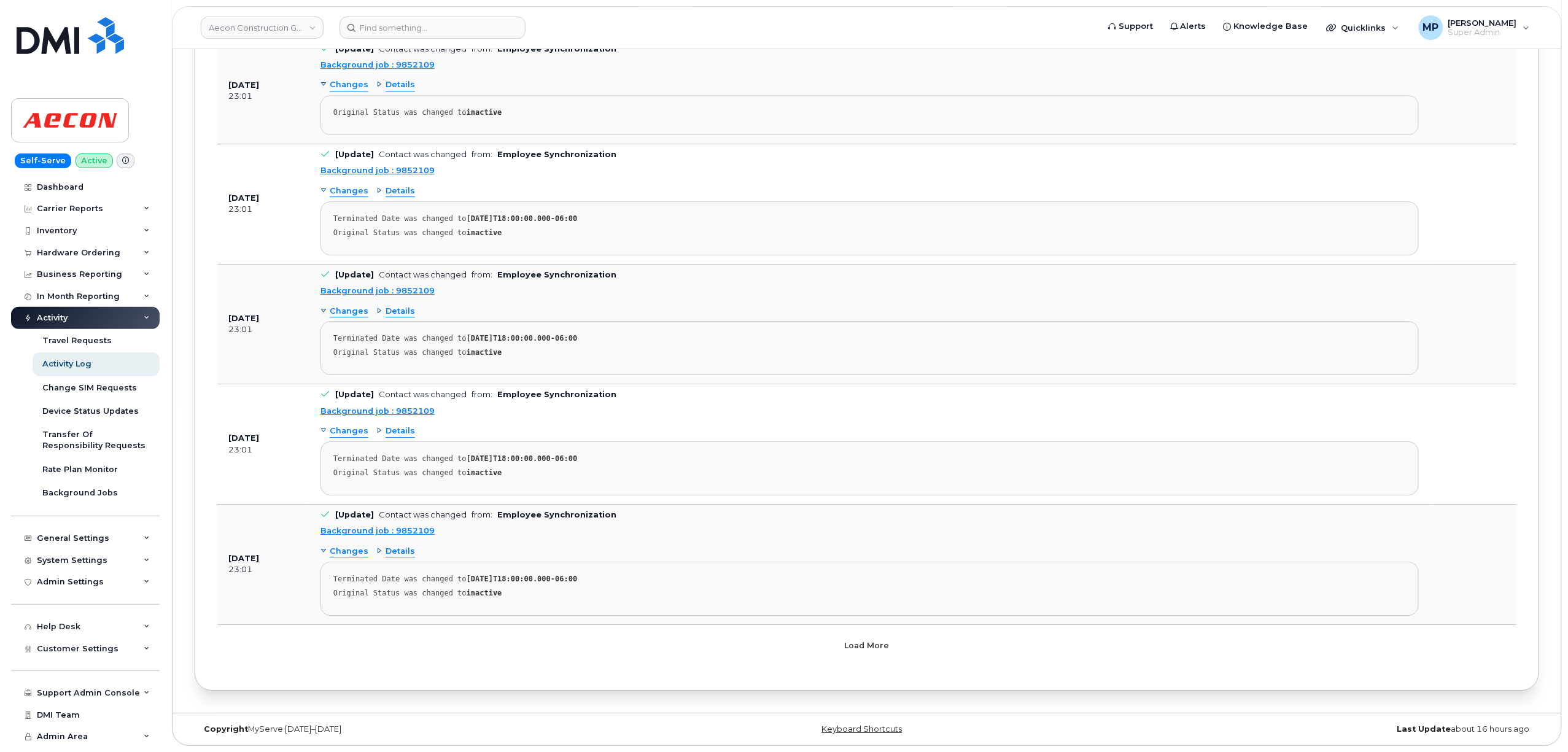
click at [862, 653] on button "Load more" at bounding box center [867, 645] width 368 height 22
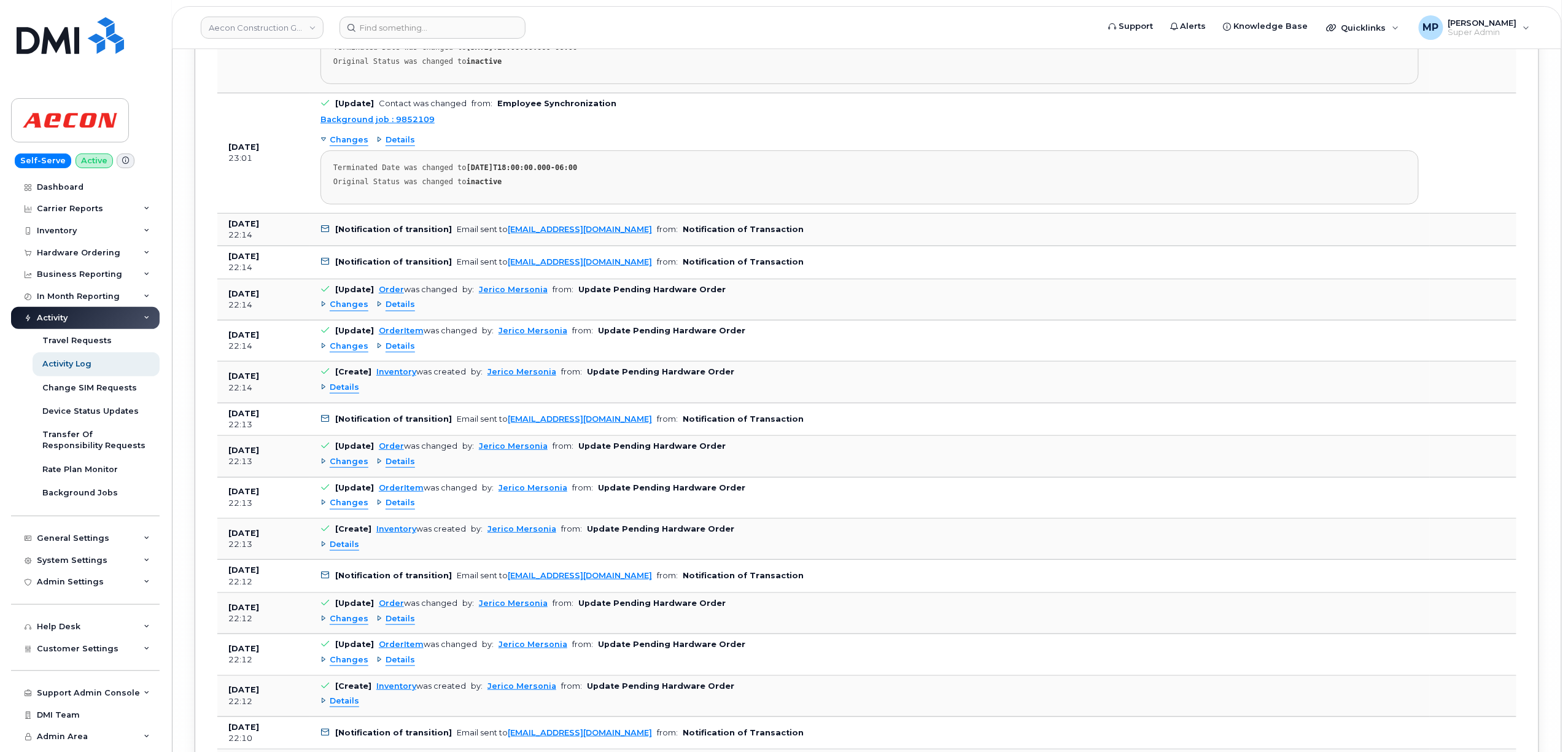
scroll to position [82948, 0]
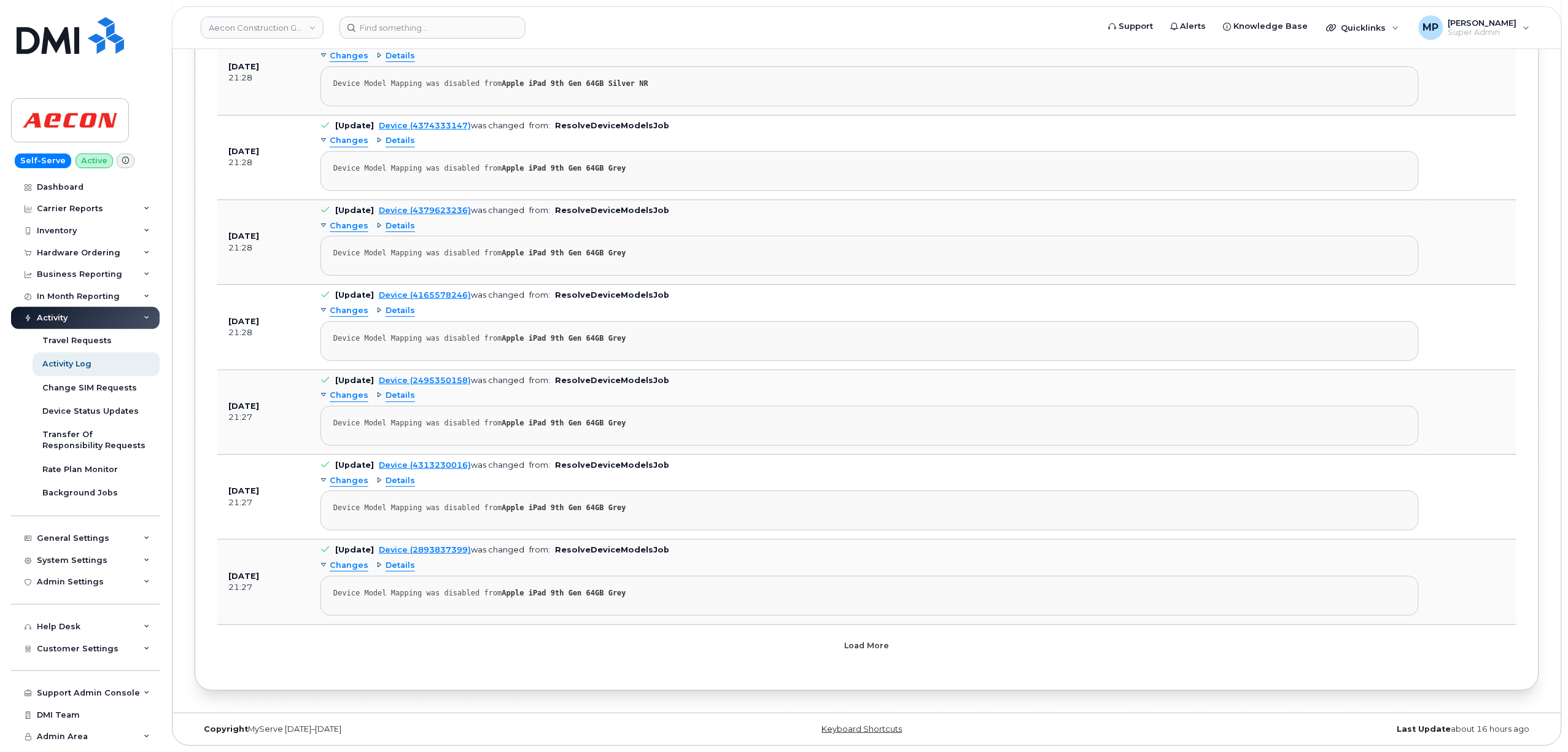
click at [862, 653] on button "Load more" at bounding box center [867, 645] width 368 height 22
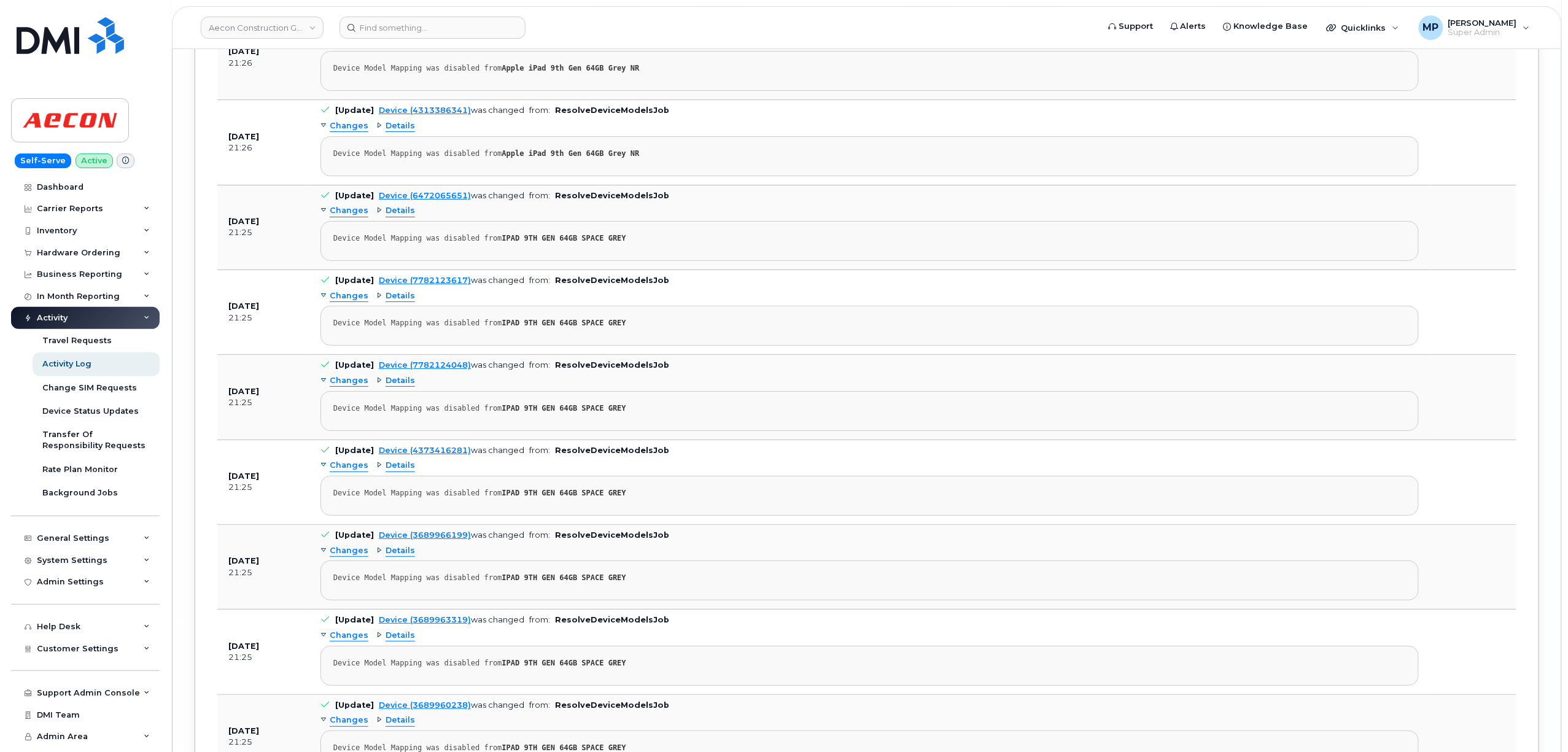
scroll to position [100089, 0]
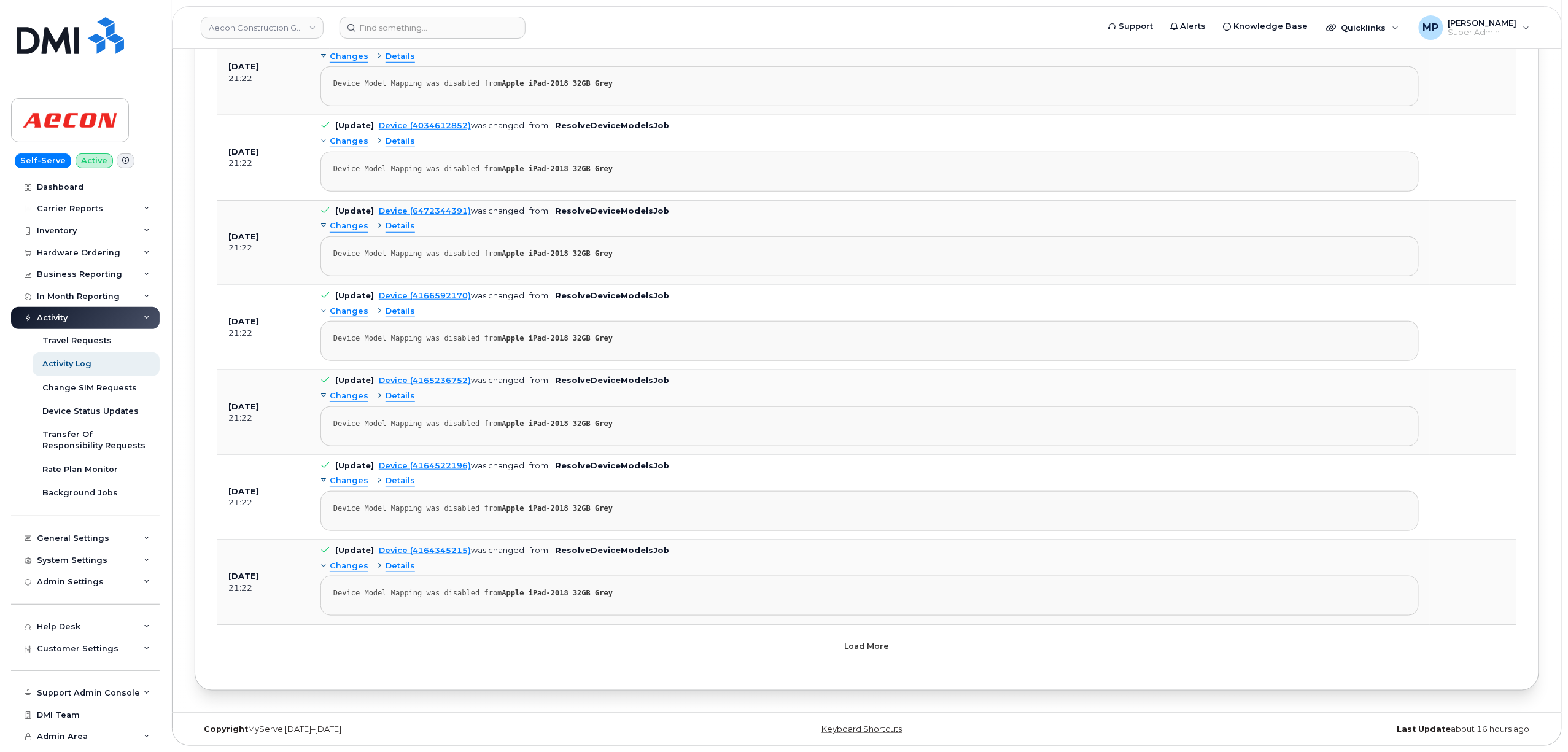
click at [862, 653] on button "Load more" at bounding box center [867, 645] width 368 height 22
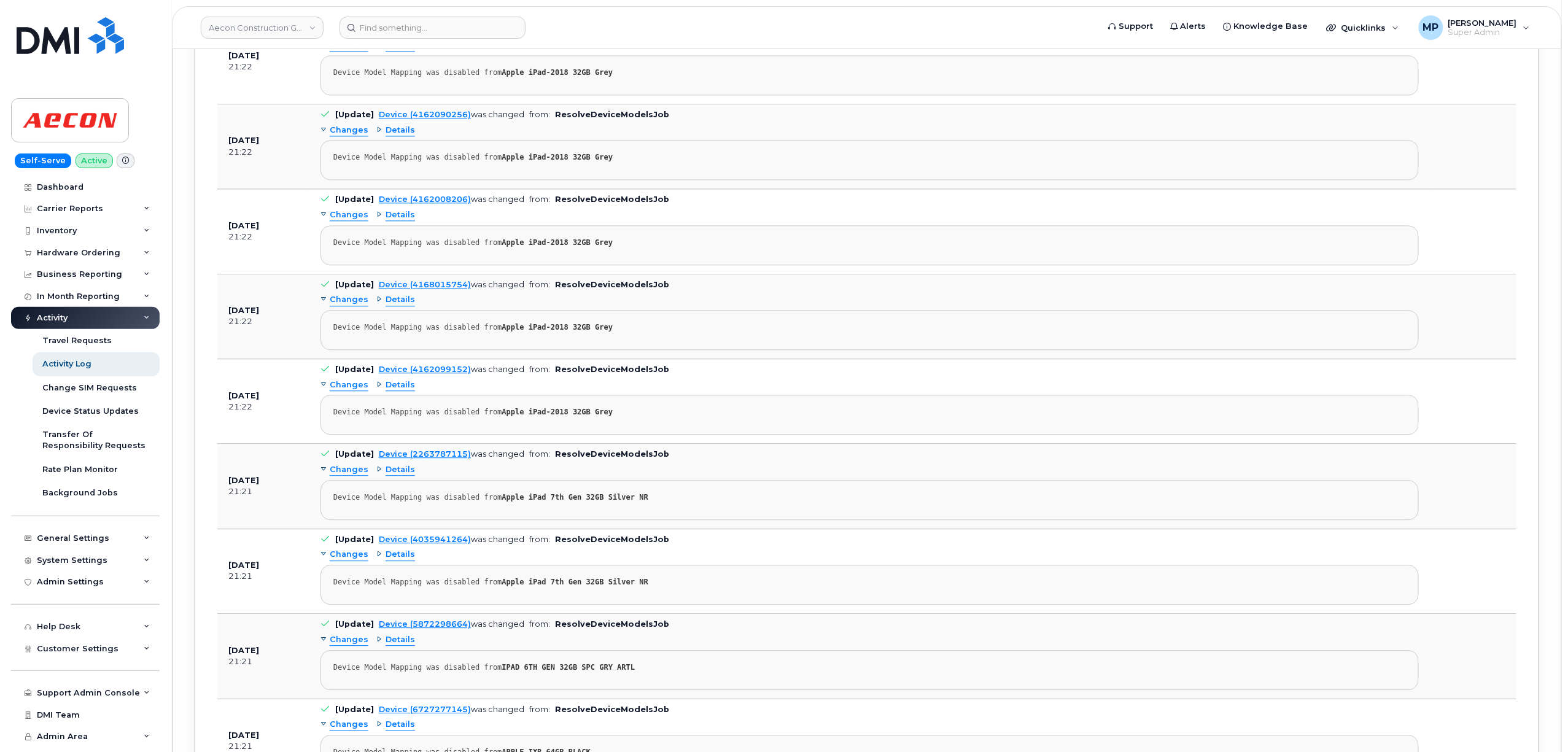
scroll to position [108181, 0]
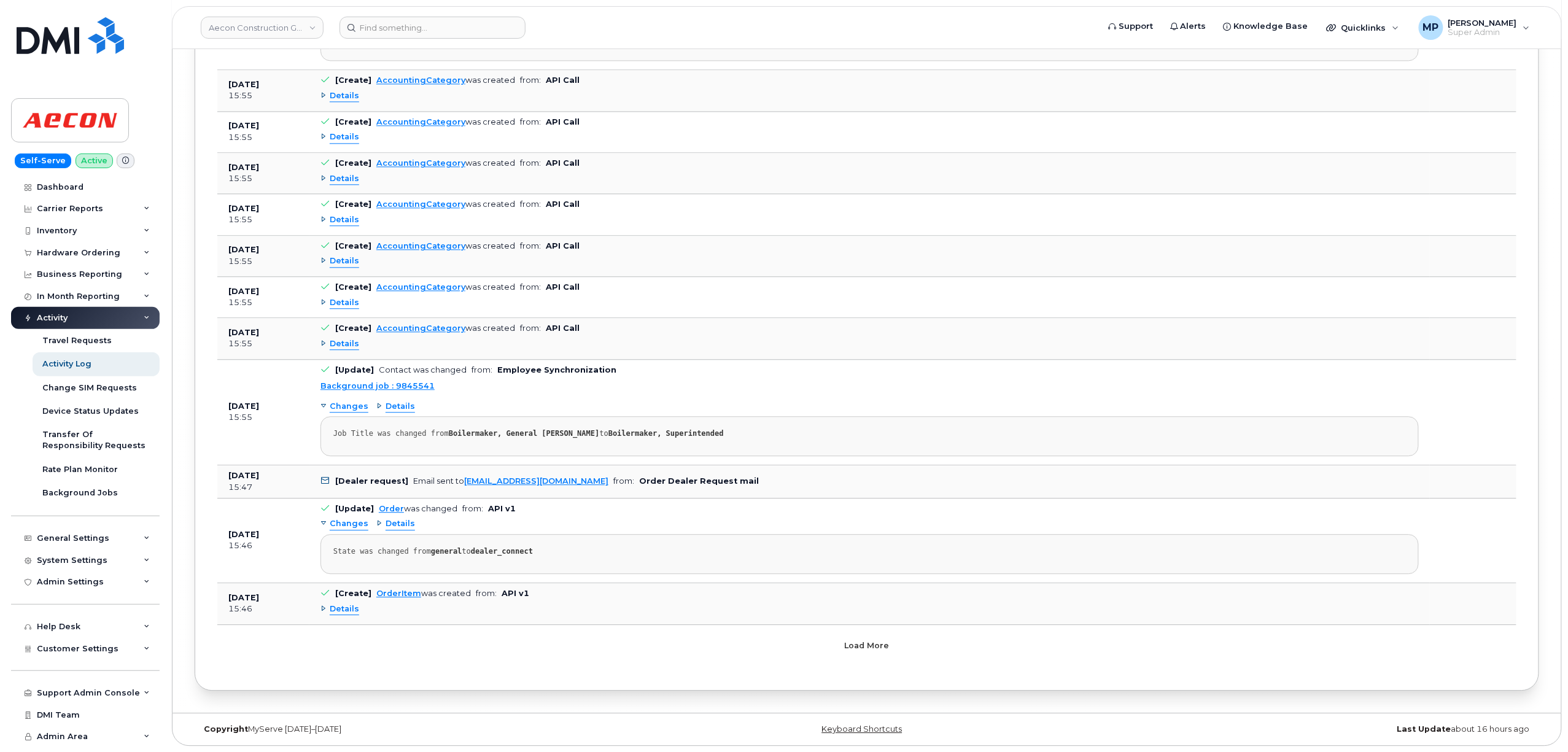
click at [862, 653] on button "Load more" at bounding box center [867, 645] width 368 height 22
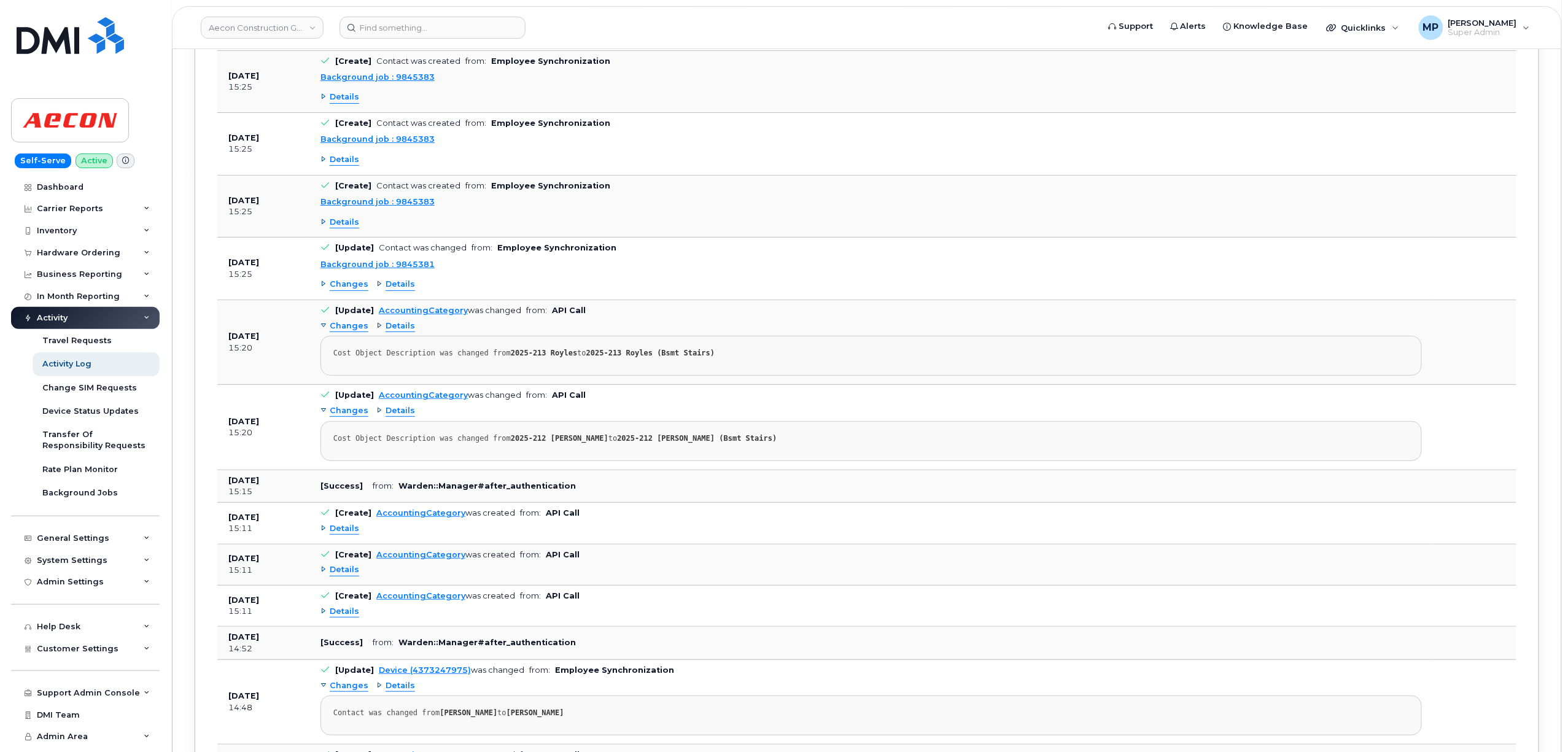
scroll to position [113887, 0]
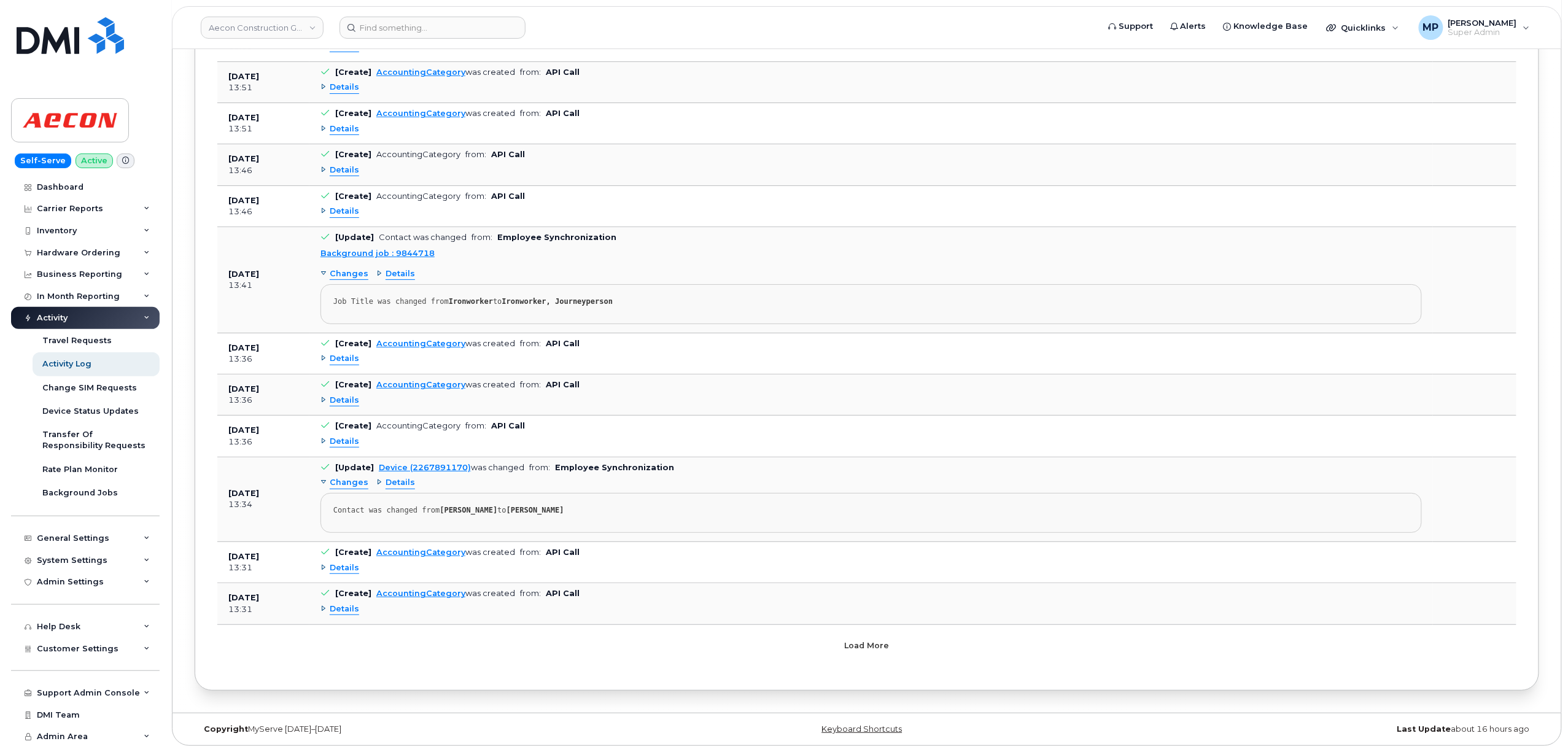
click at [862, 653] on button "Load more" at bounding box center [867, 645] width 368 height 22
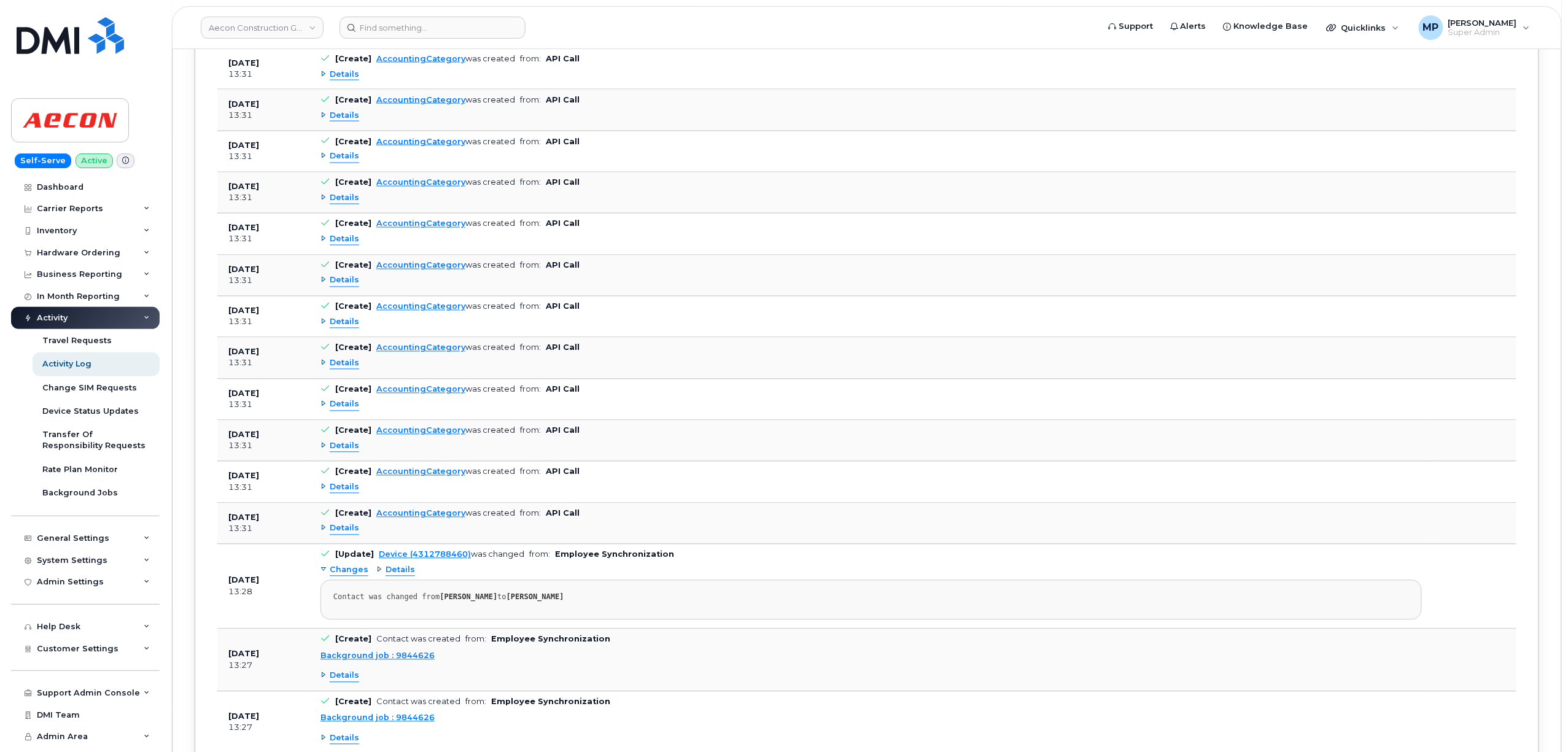
scroll to position [120183, 0]
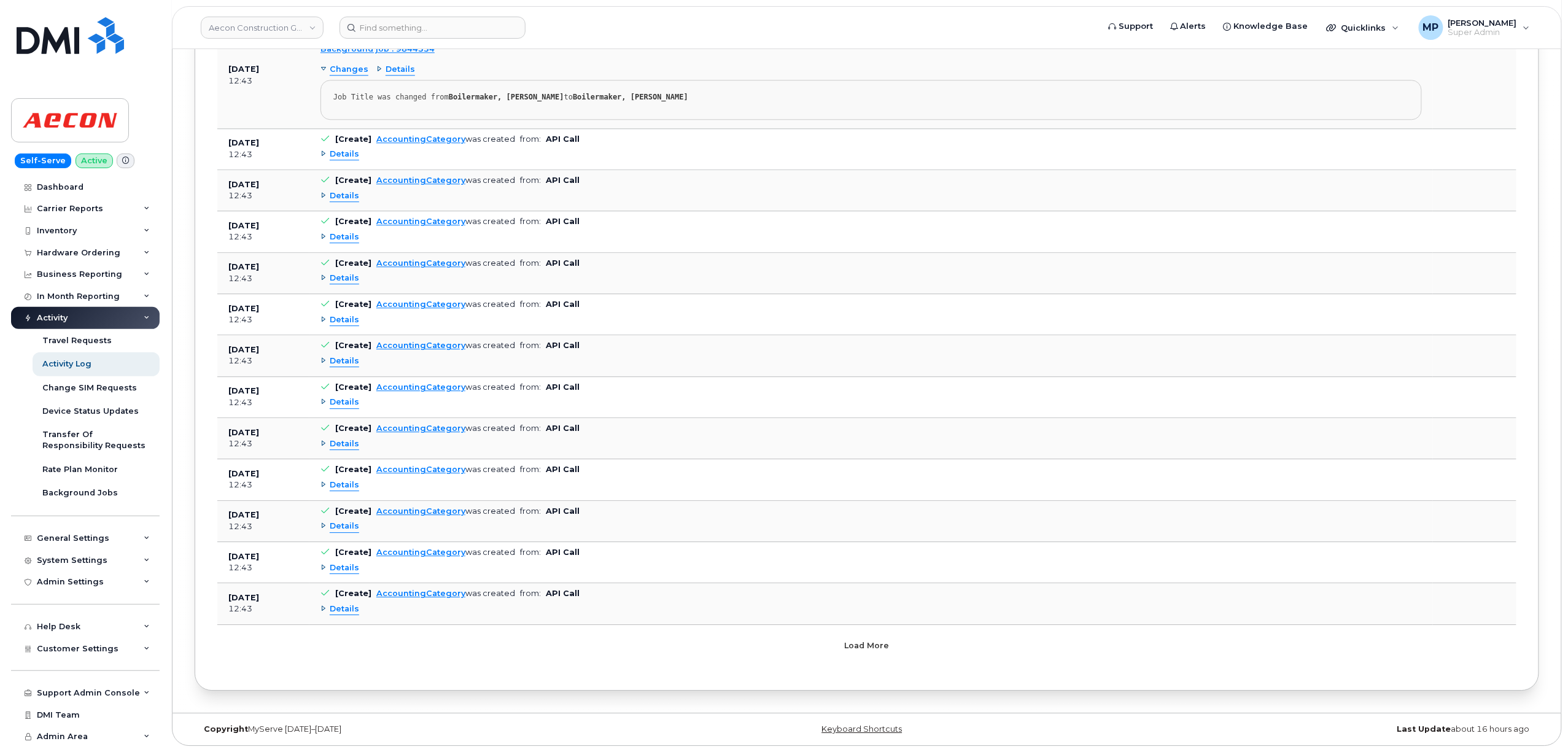
click at [862, 653] on button "Load more" at bounding box center [867, 645] width 368 height 22
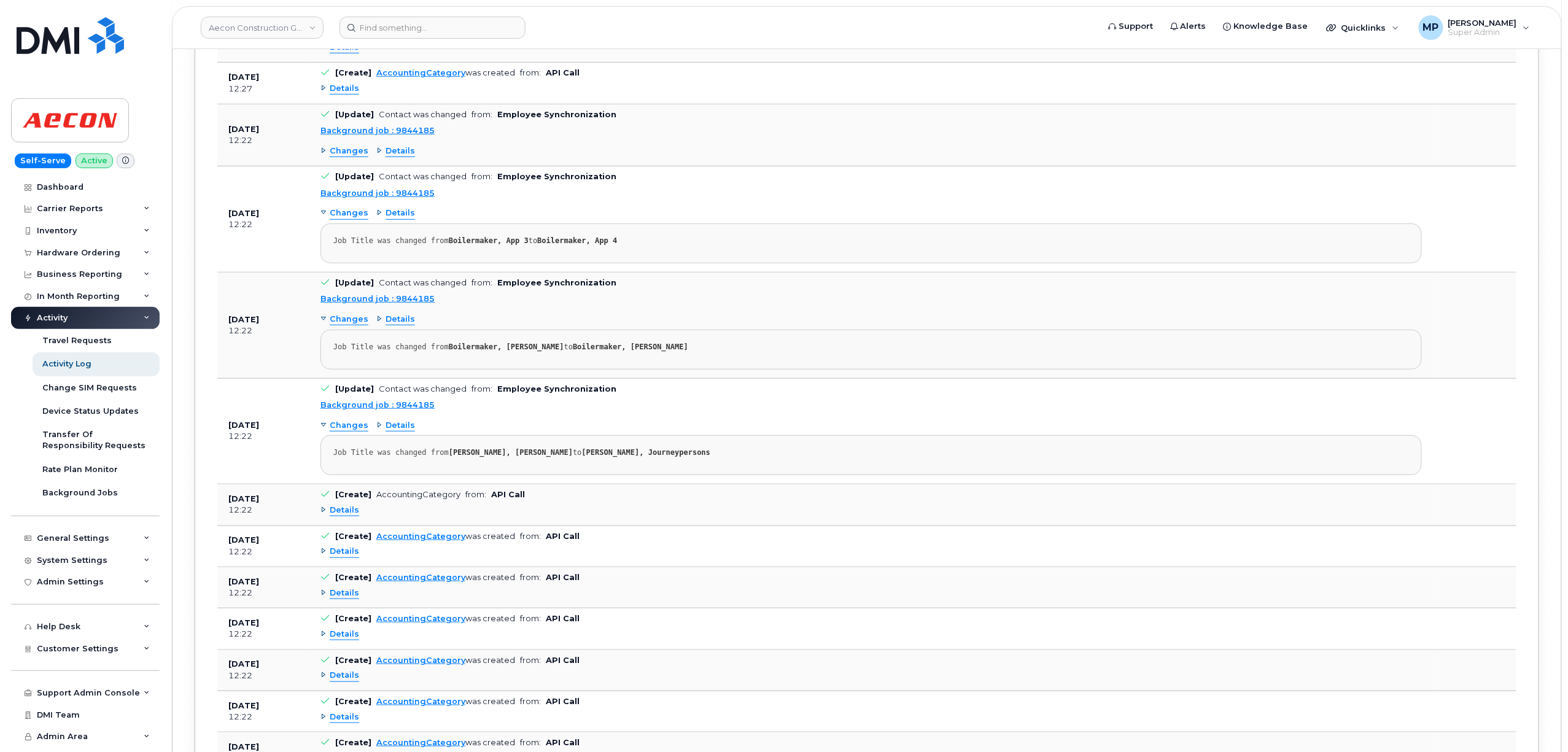
scroll to position [126845, 0]
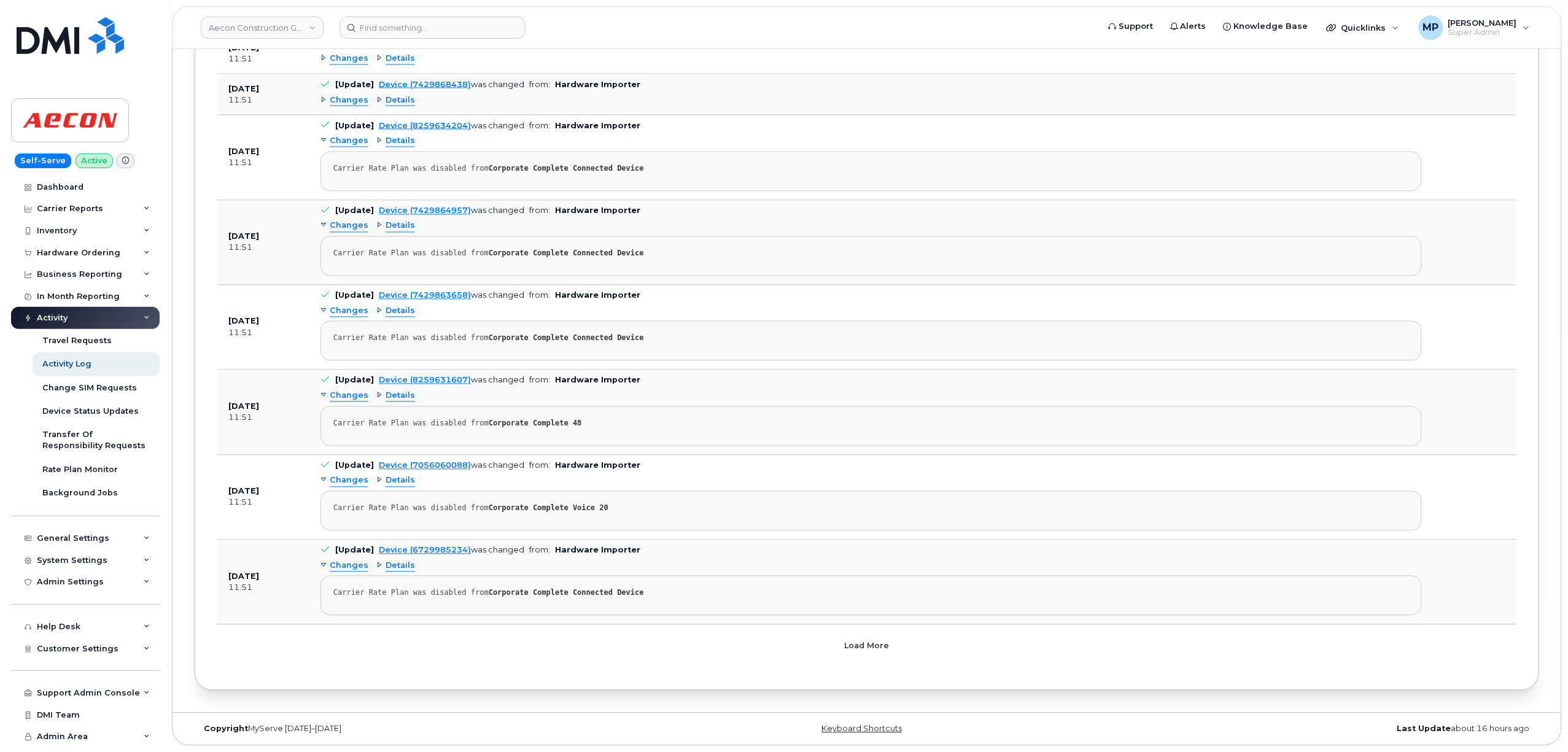
click at [862, 653] on button "Load more" at bounding box center [867, 645] width 368 height 22
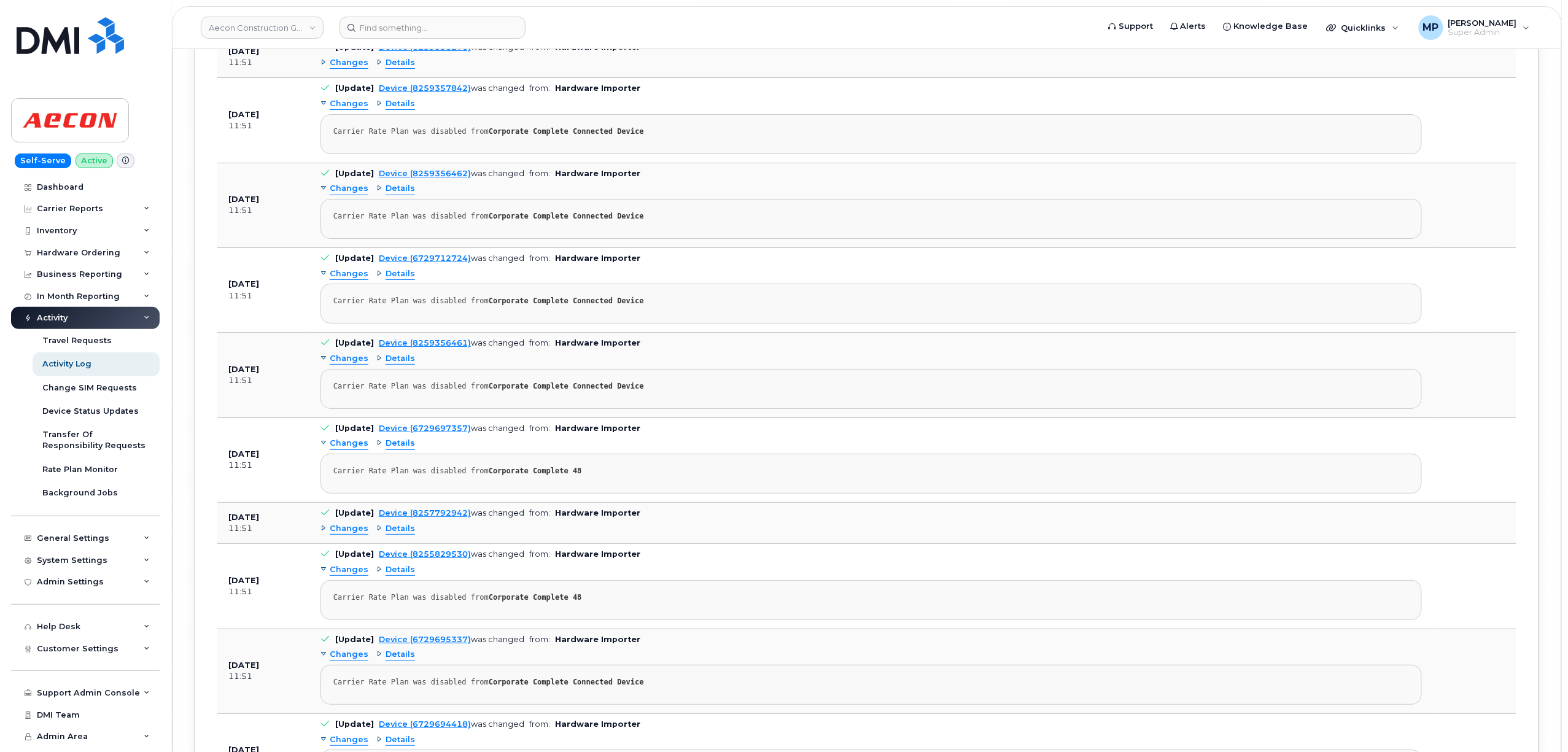
scroll to position [134578, 0]
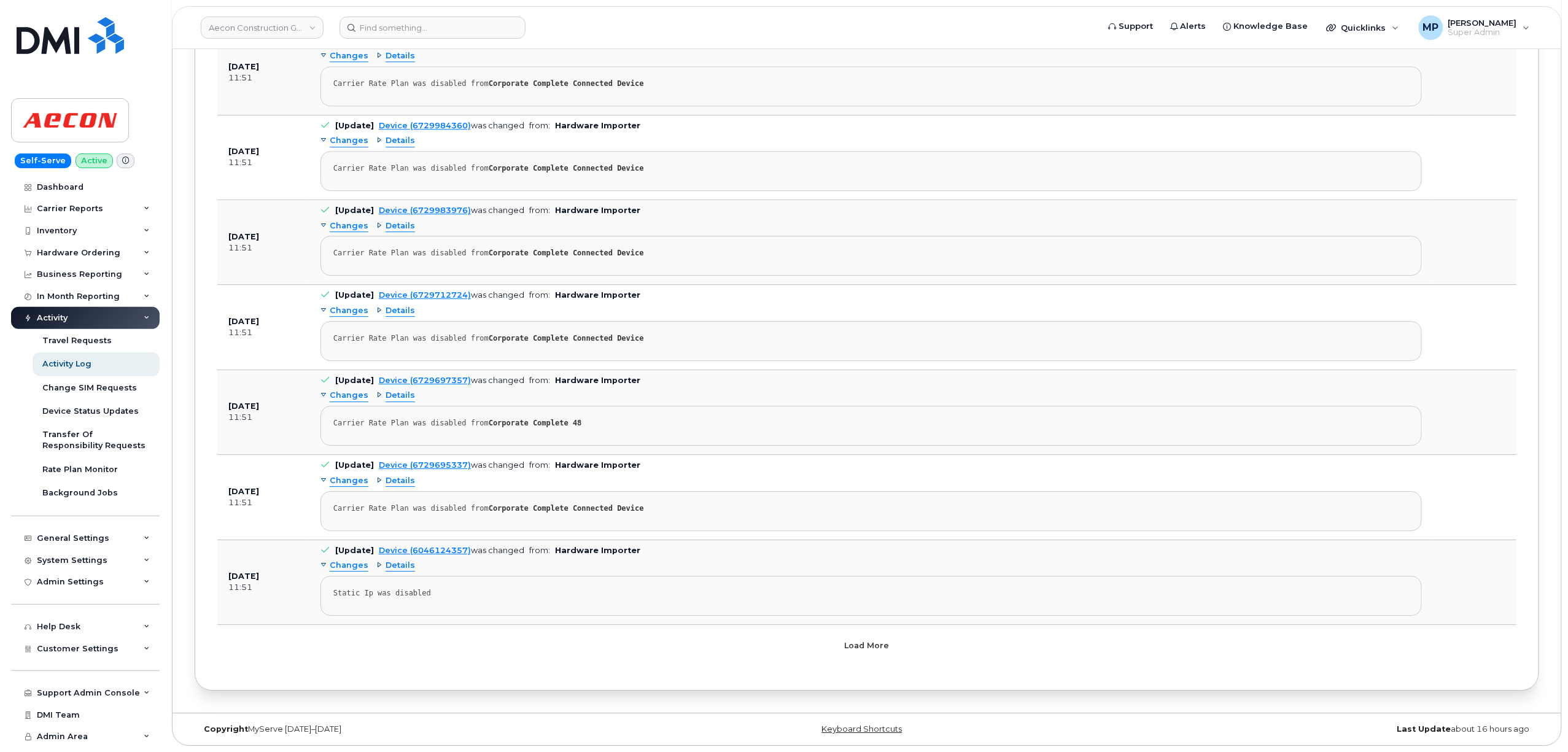
click at [862, 653] on button "Load more" at bounding box center [867, 645] width 368 height 22
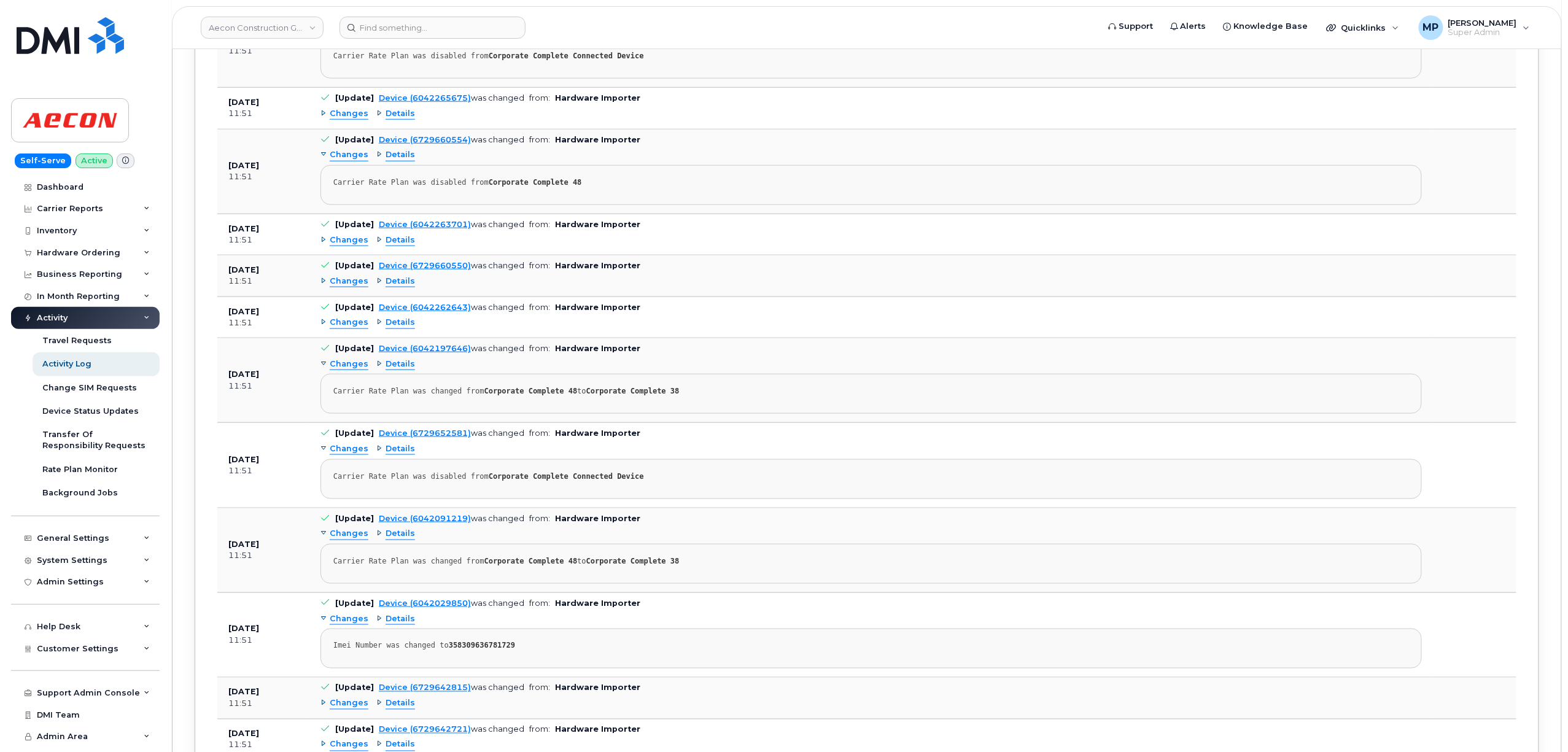
scroll to position [0, 0]
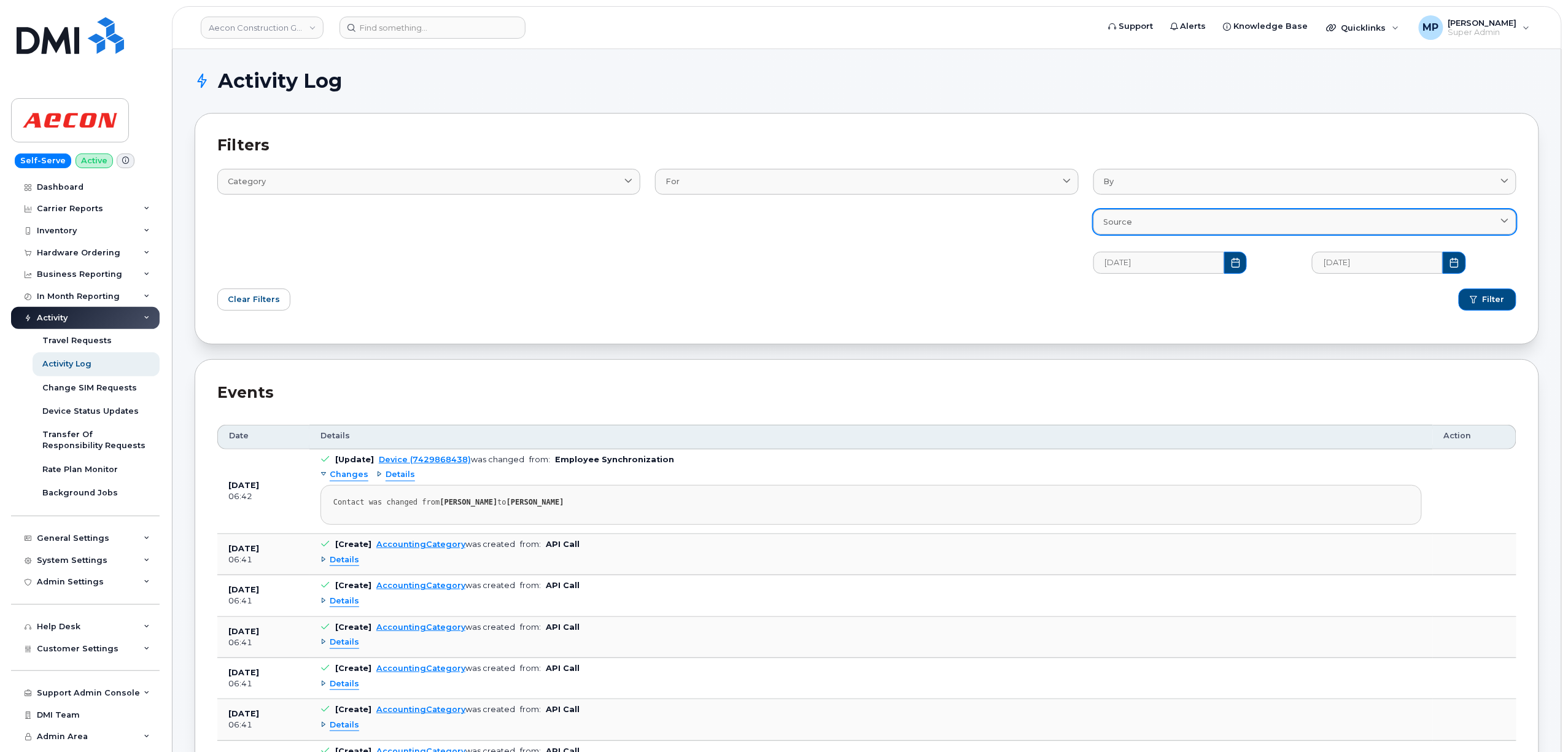
click at [1169, 220] on div "Source" at bounding box center [1305, 221] width 402 height 12
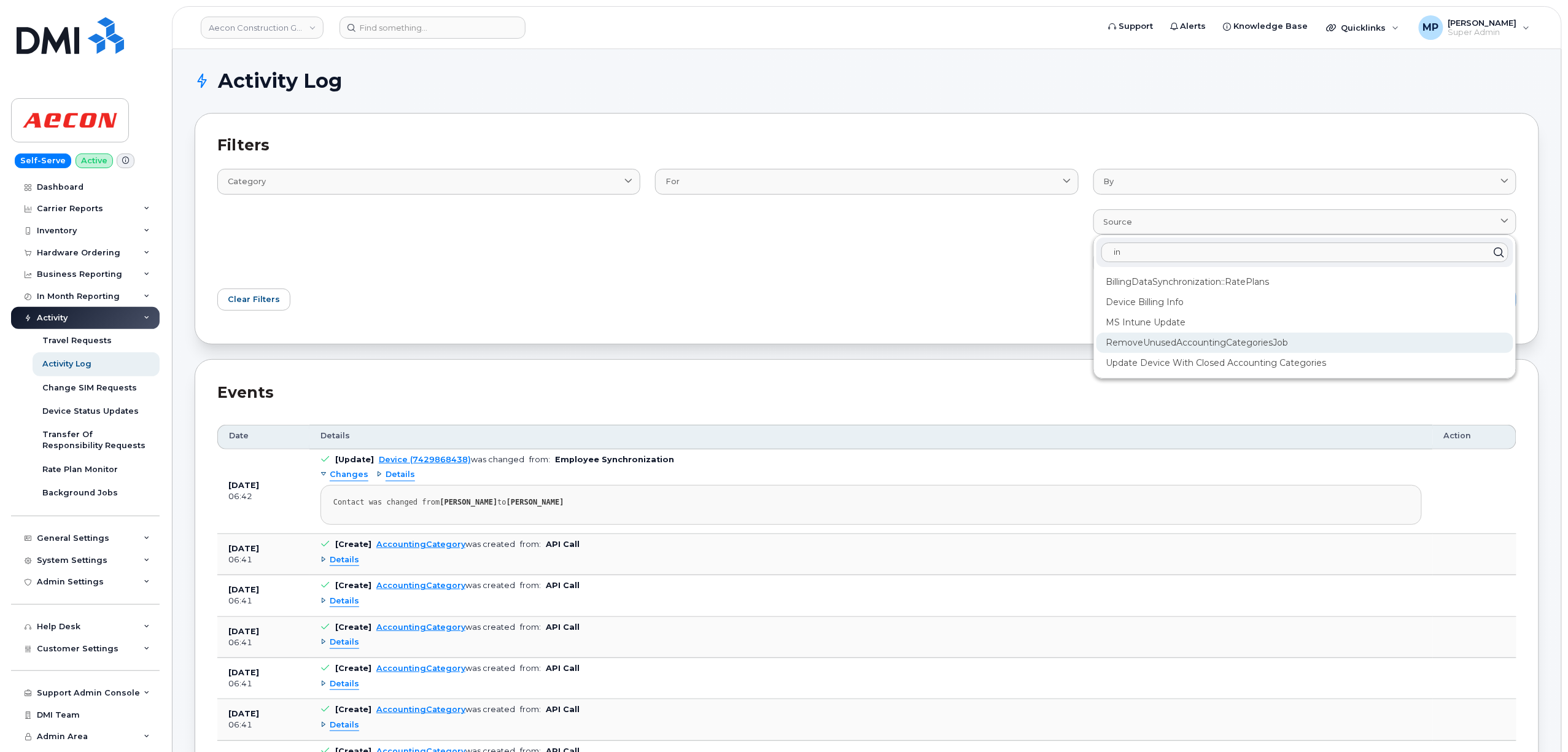
type input "in"
click at [1155, 339] on div "RemoveUnusedAccountingCategoriesJob" at bounding box center [1305, 343] width 417 height 20
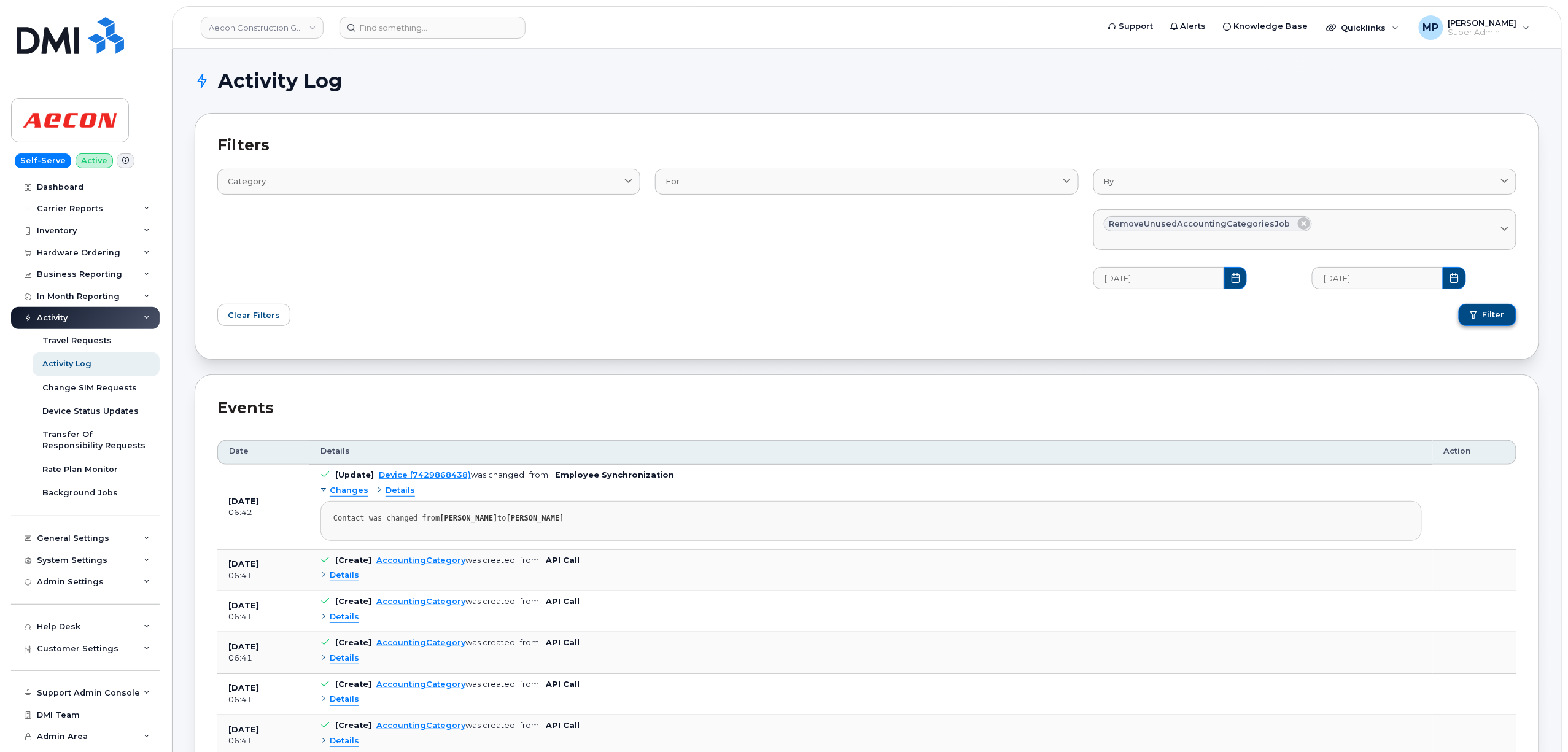
click at [1470, 314] on button "Filter" at bounding box center [1487, 315] width 58 height 22
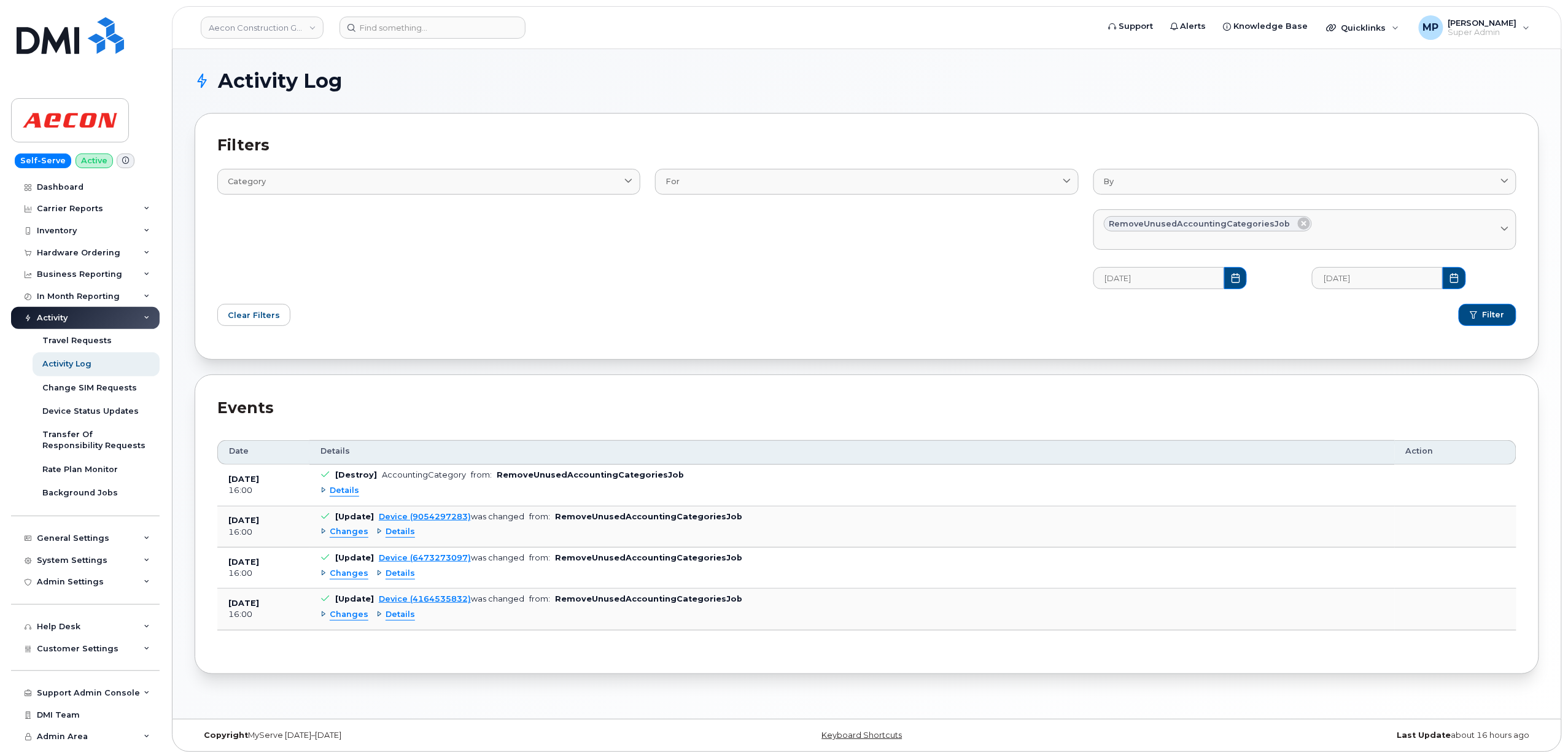
click at [338, 533] on span "Changes" at bounding box center [349, 531] width 39 height 12
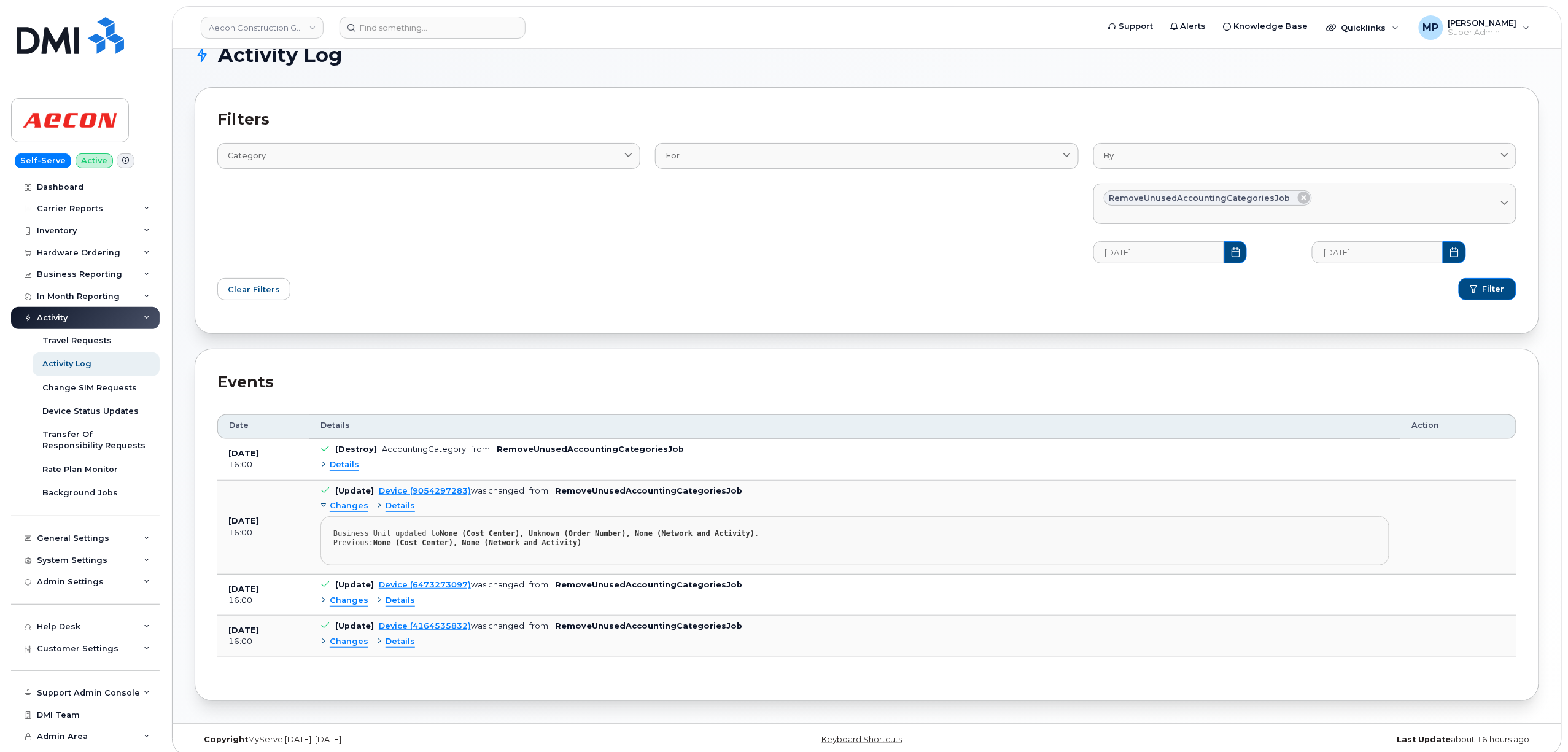
scroll to position [40, 0]
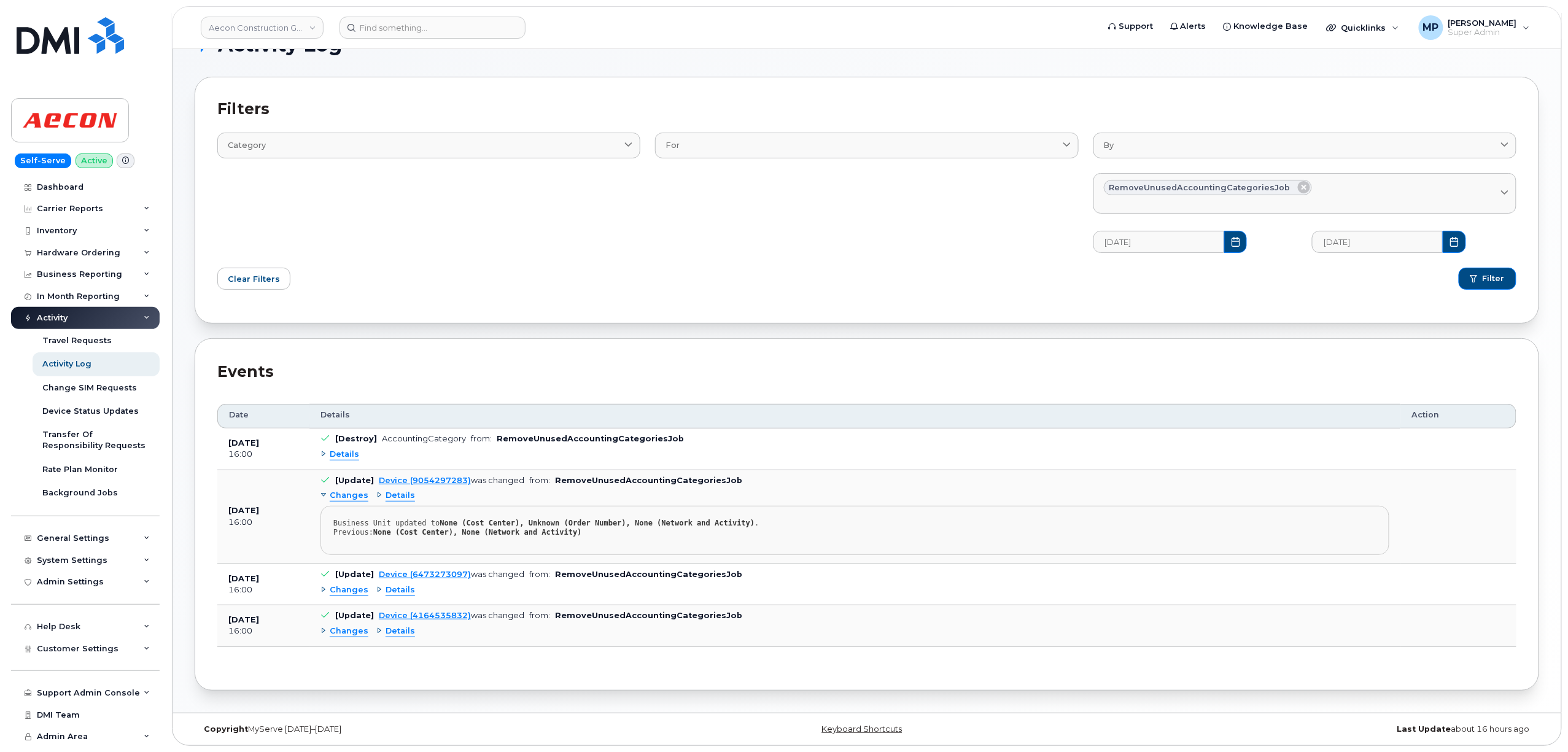
click at [349, 589] on span "Changes" at bounding box center [349, 590] width 39 height 12
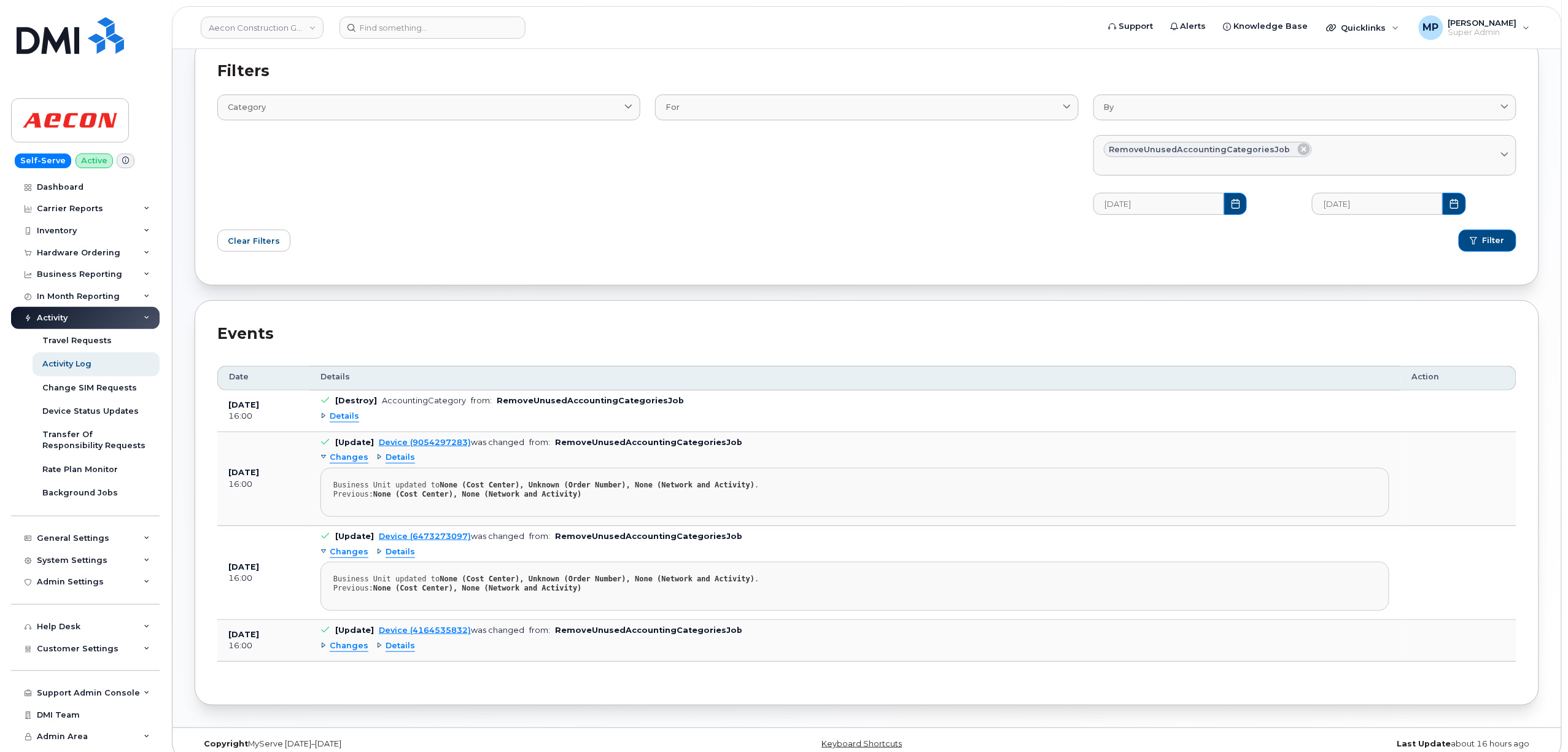
scroll to position [93, 0]
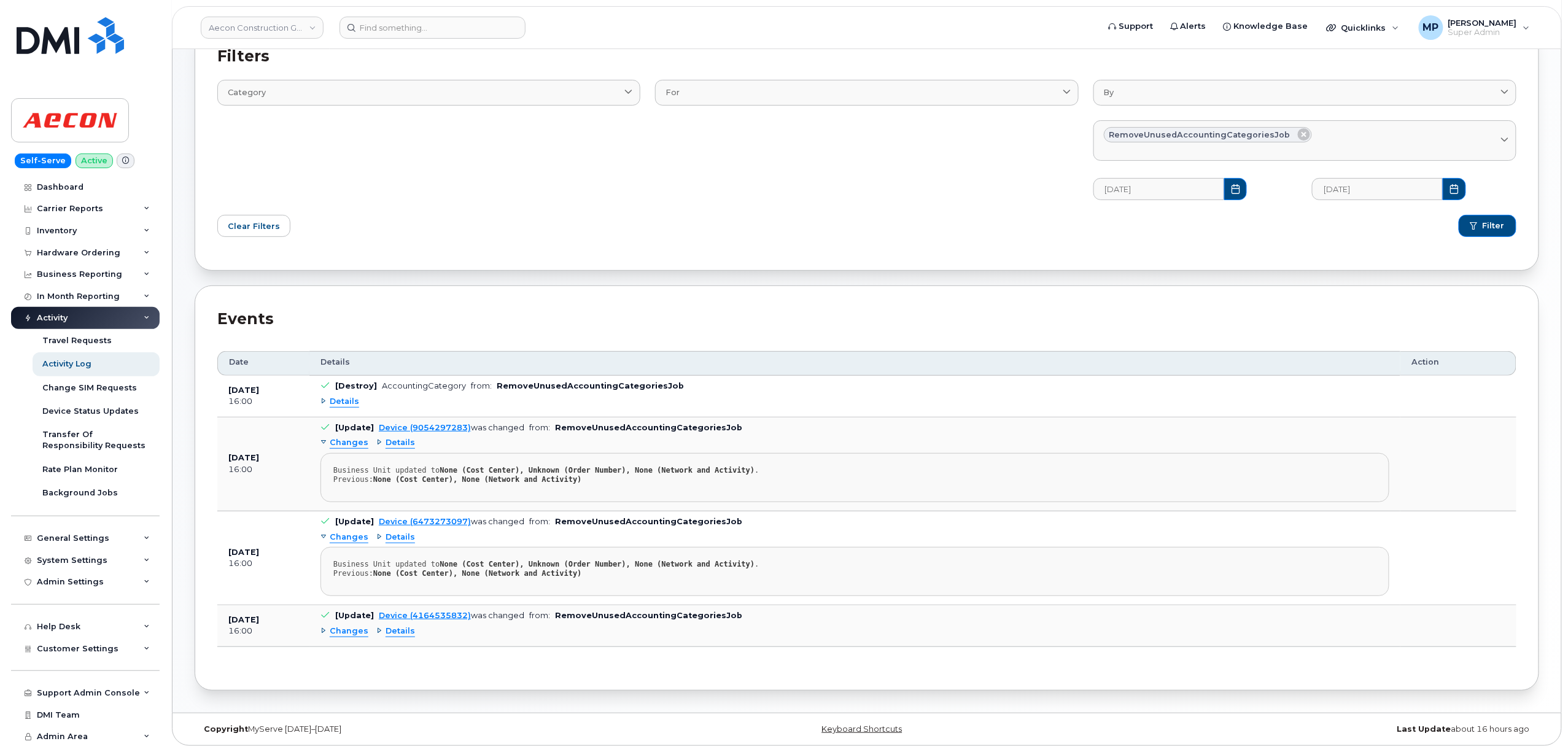
click at [340, 626] on span "Changes" at bounding box center [349, 631] width 39 height 12
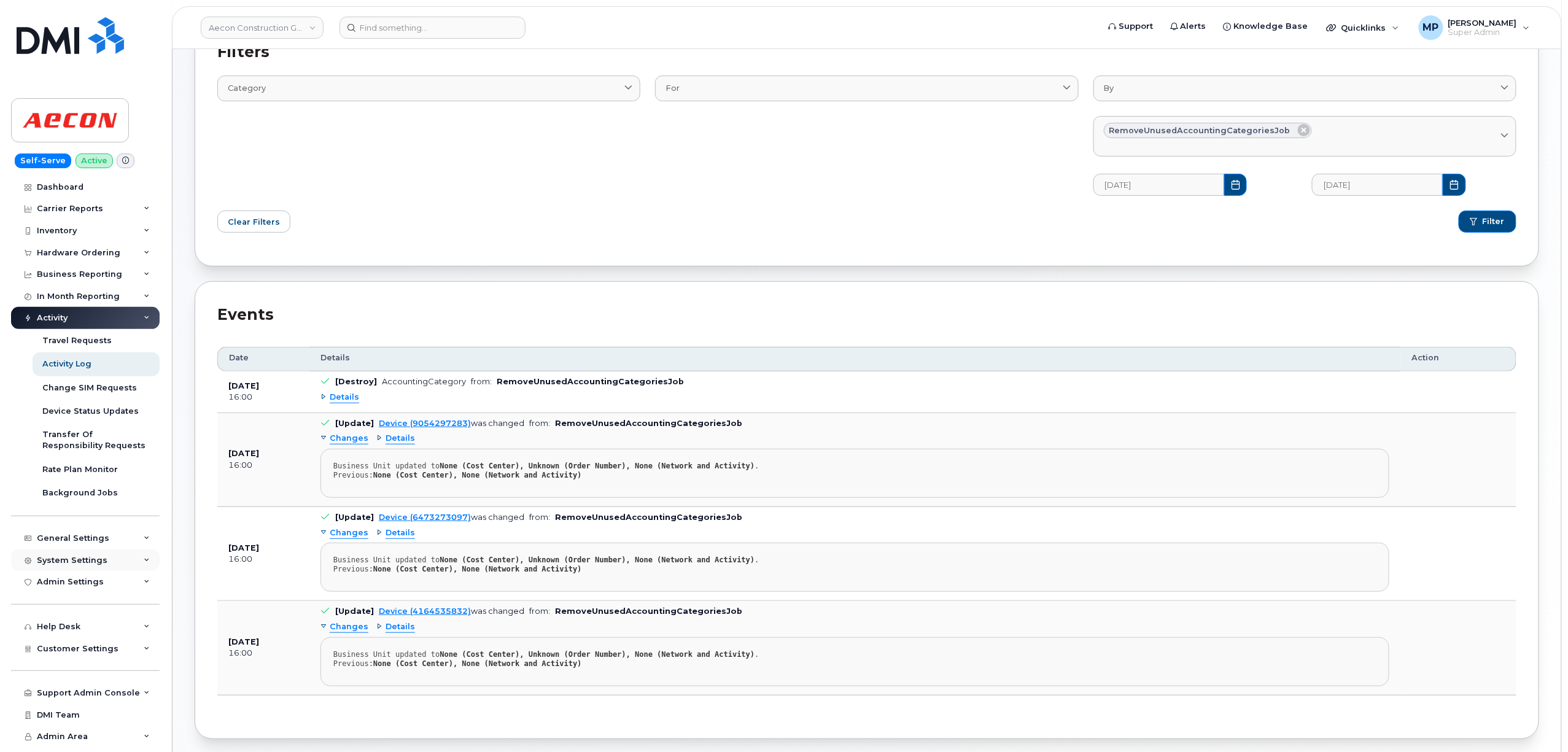
click at [69, 562] on div "System Settings" at bounding box center [72, 560] width 71 height 10
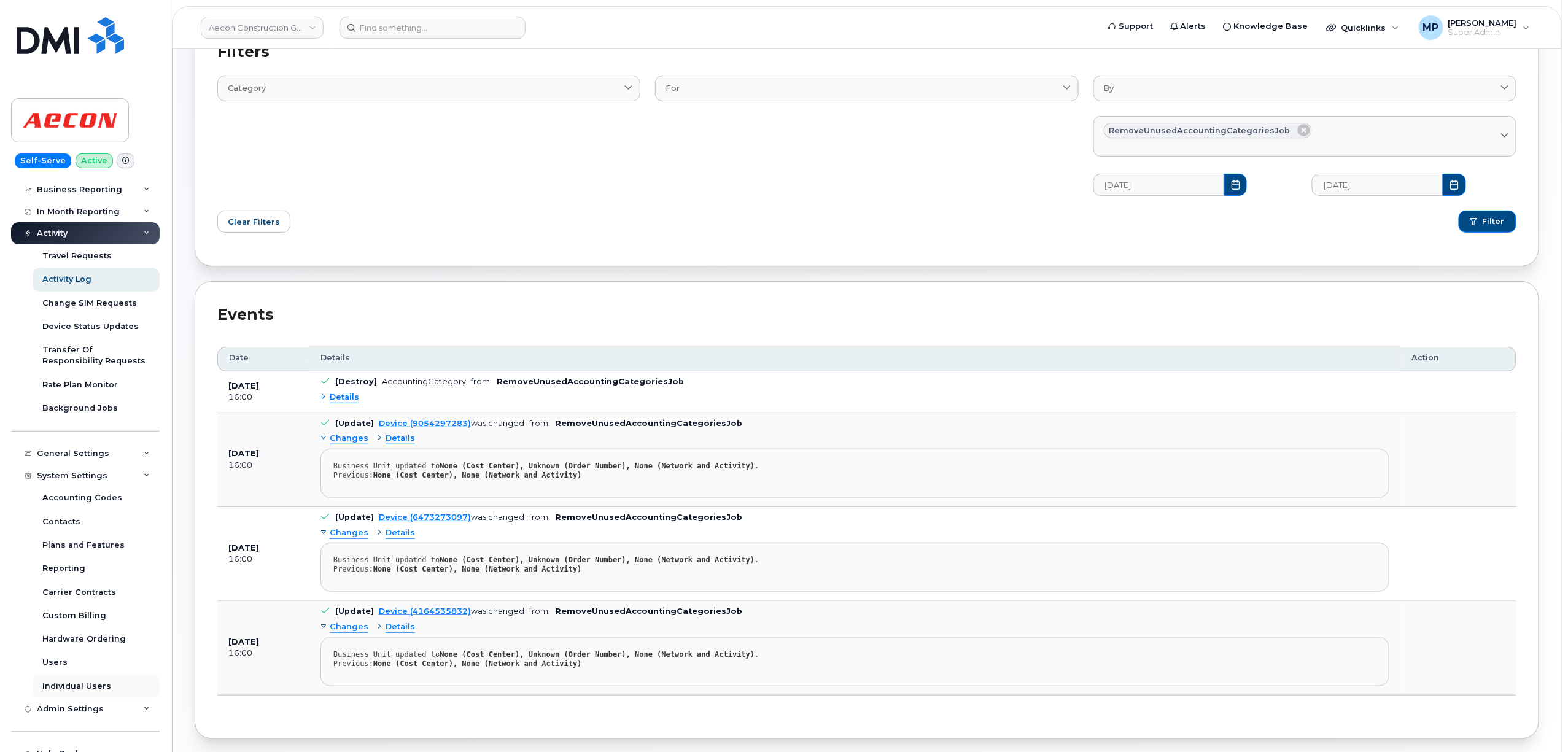
scroll to position [206, 0]
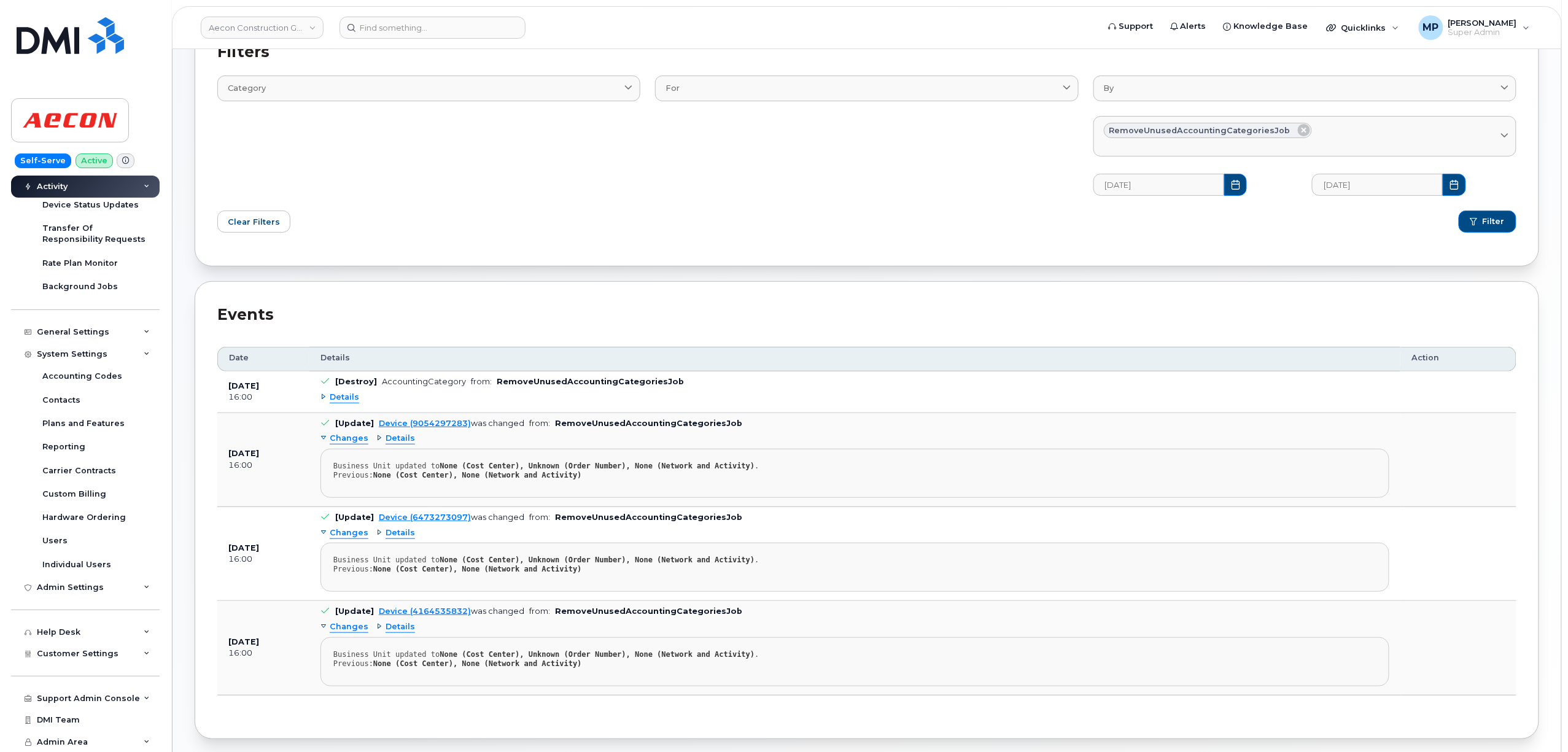
click at [71, 356] on div "System Settings" at bounding box center [72, 354] width 71 height 10
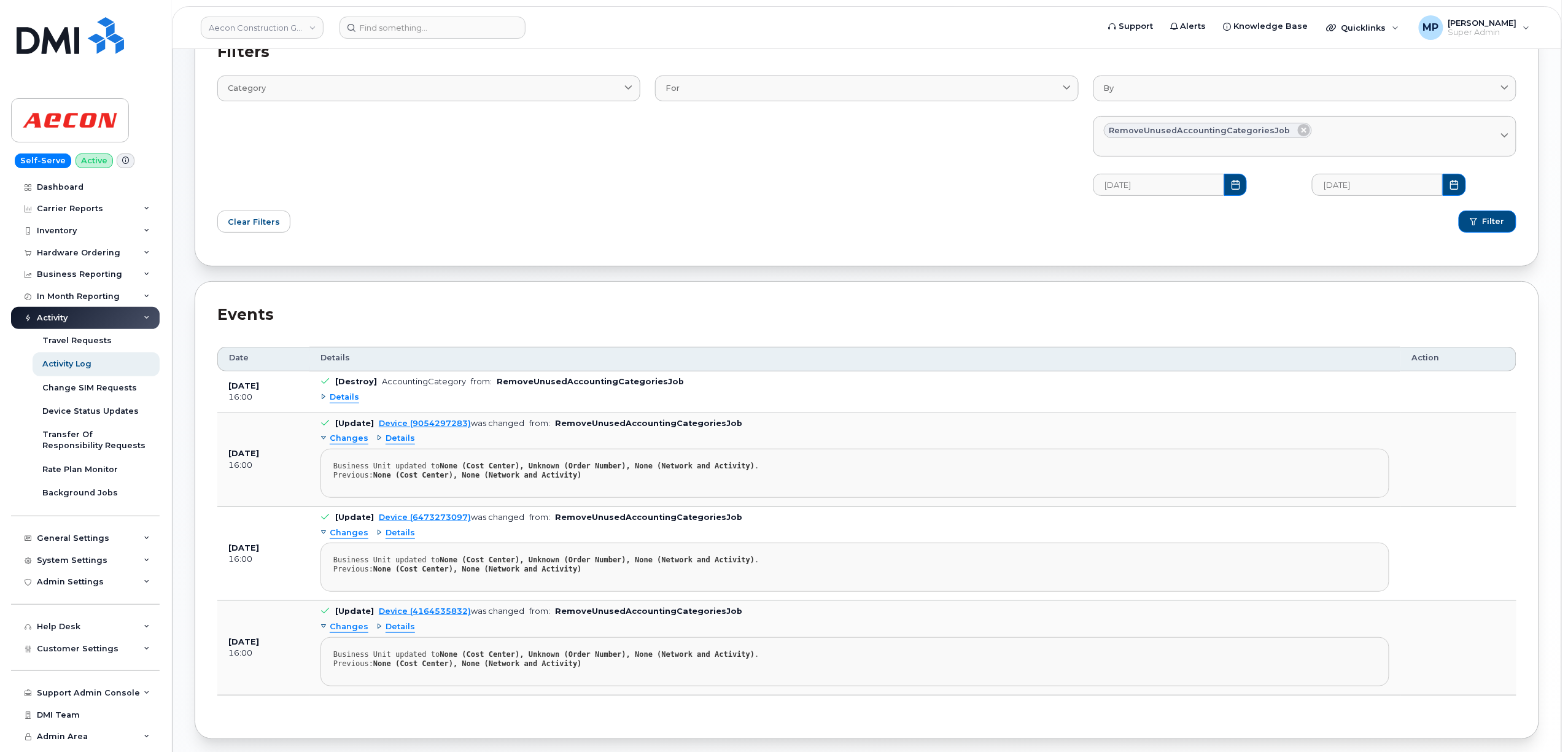
scroll to position [0, 0]
click at [67, 535] on div "General Settings" at bounding box center [73, 538] width 73 height 10
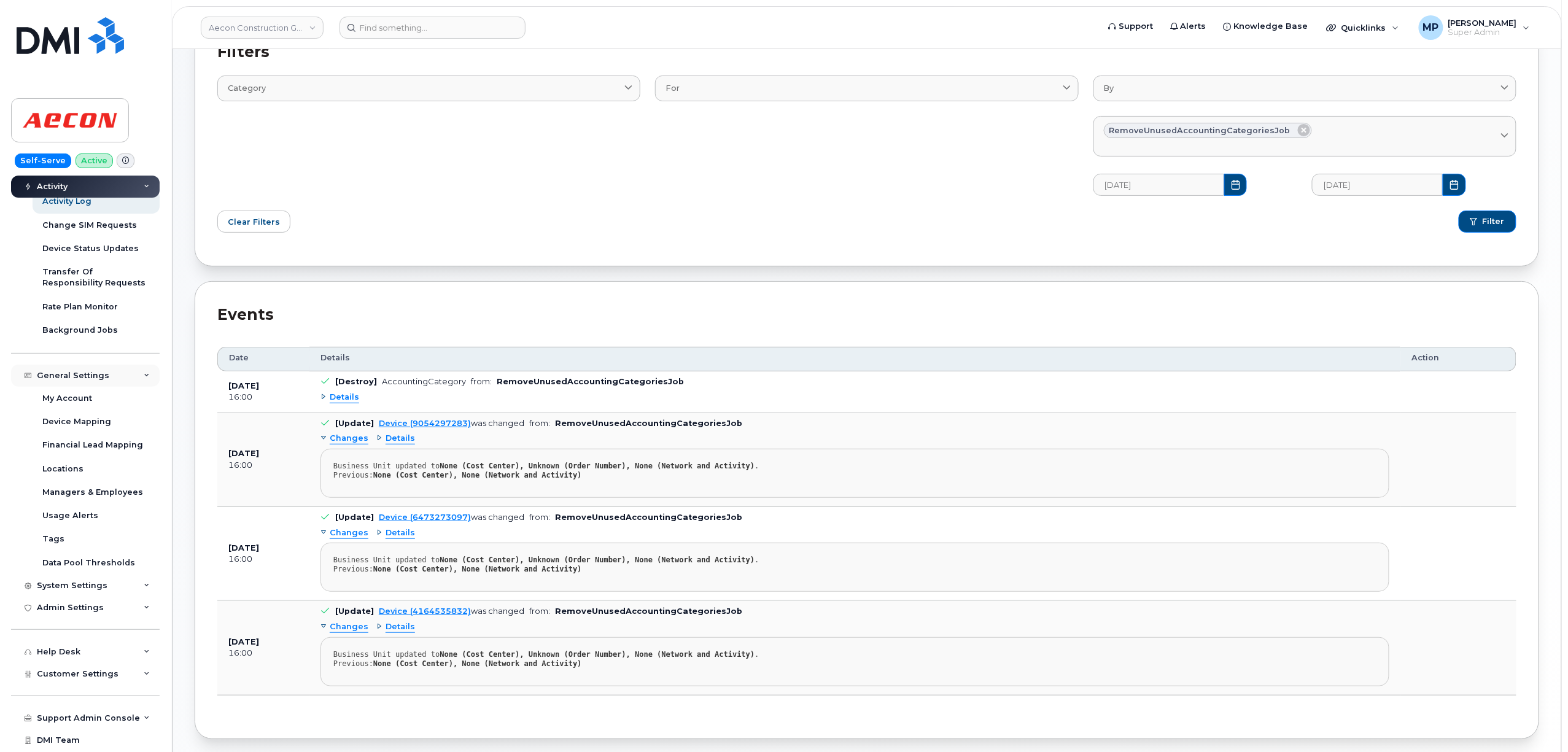
scroll to position [164, 0]
click at [77, 379] on div "General Settings" at bounding box center [73, 375] width 73 height 10
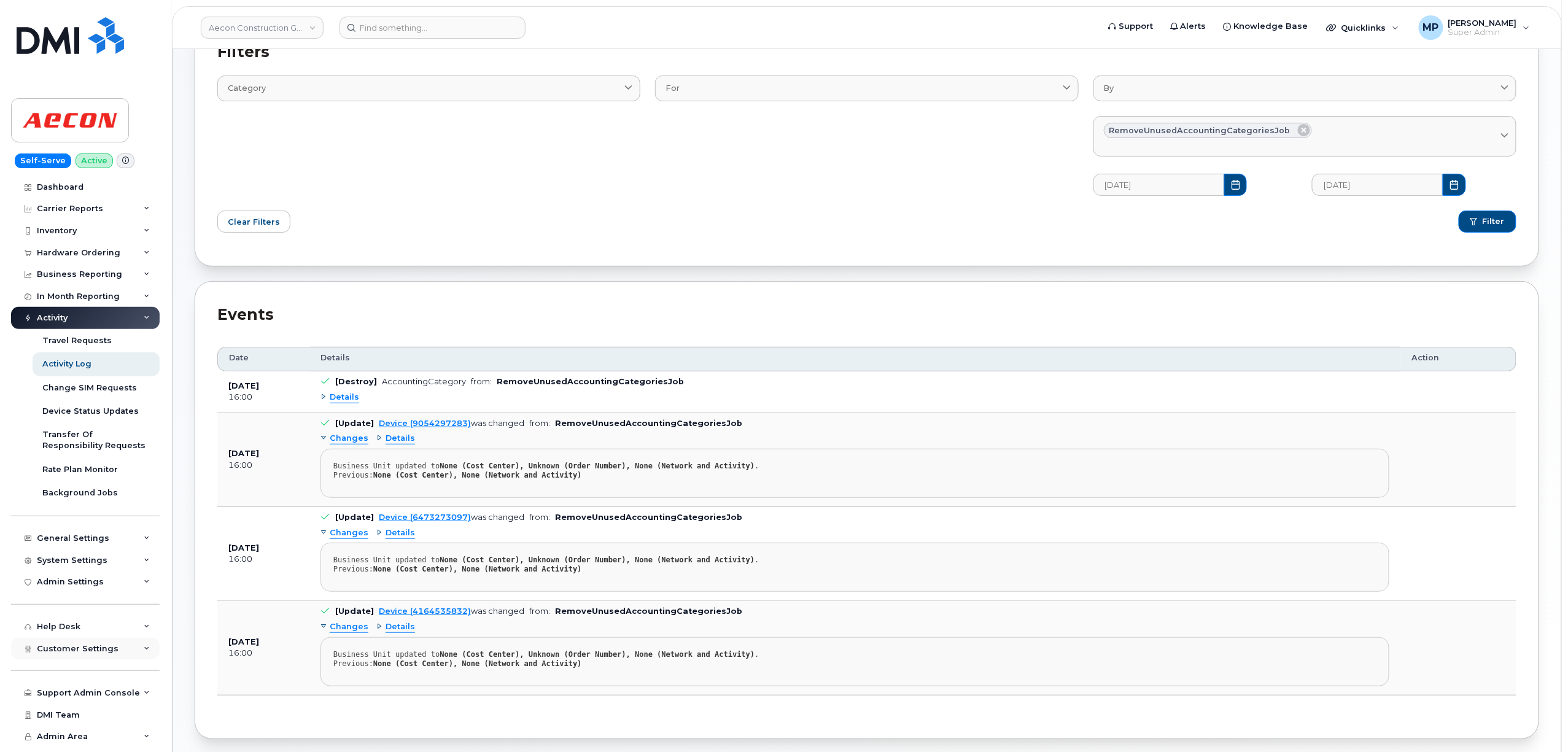
click at [67, 648] on span "Customer Settings" at bounding box center [77, 648] width 81 height 10
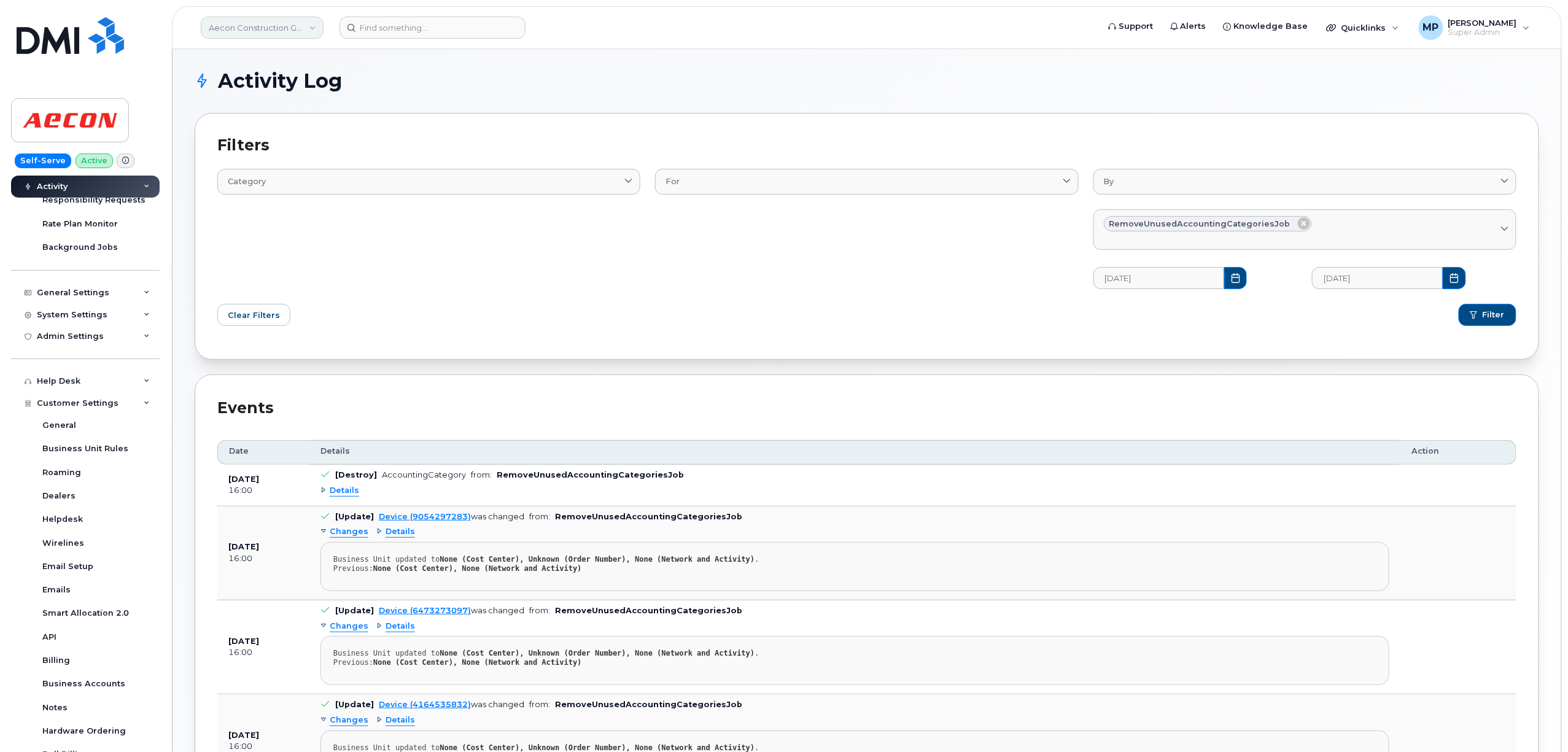
click at [278, 28] on link "Aecon Construction Group Inc" at bounding box center [262, 27] width 123 height 22
type input "kiewit"
click at [271, 143] on span "Kiewit Canada Inc" at bounding box center [248, 142] width 71 height 12
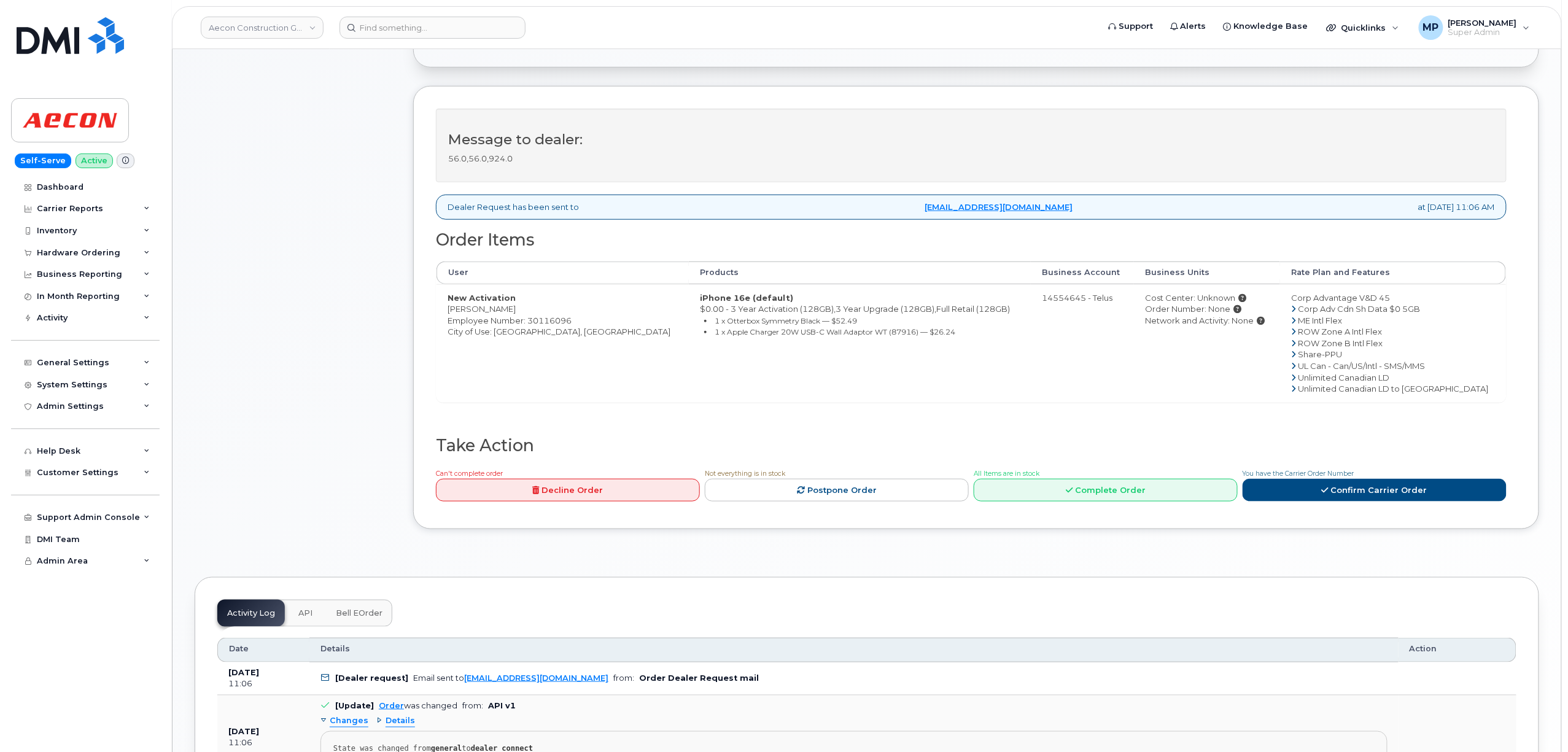
scroll to position [654, 0]
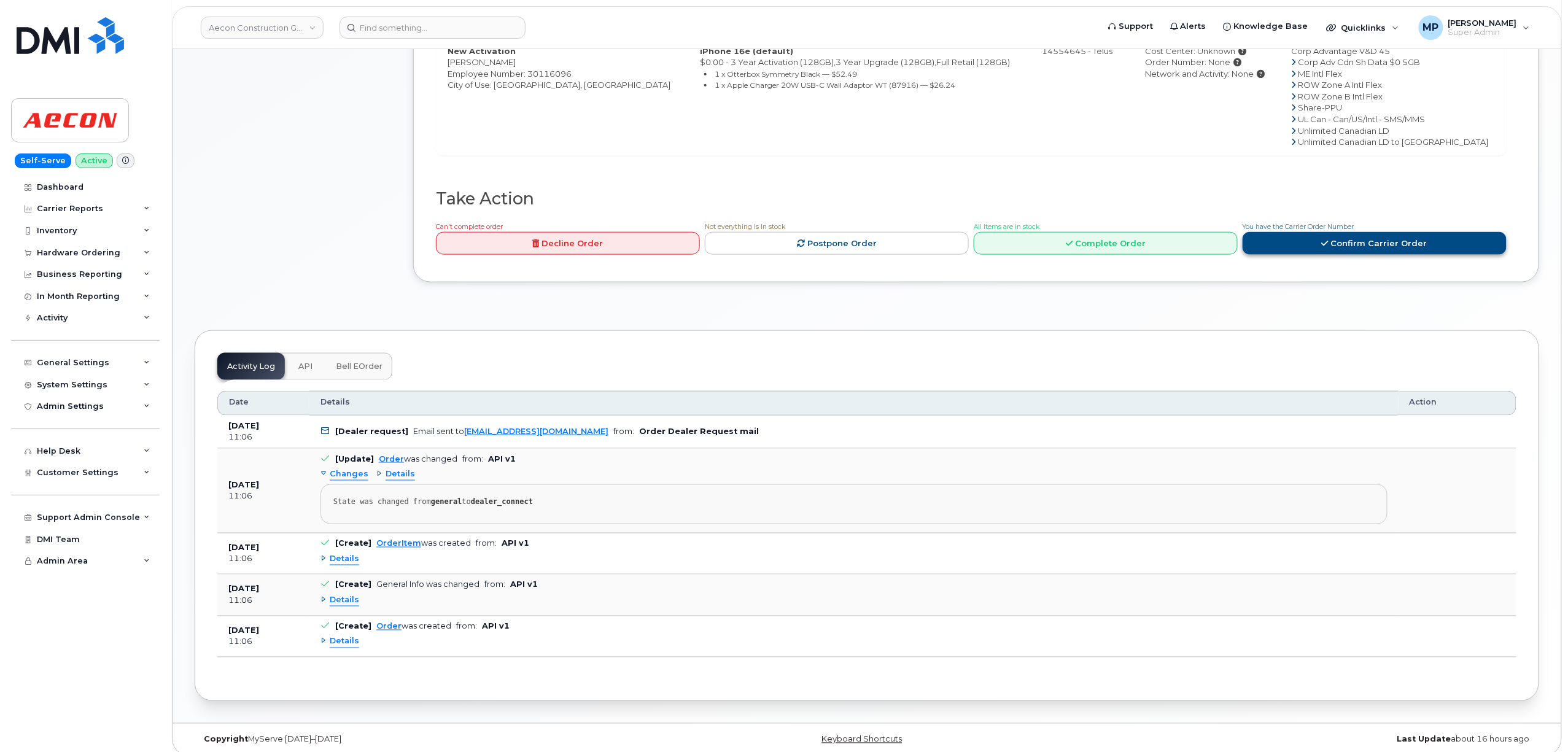
click at [1324, 240] on icon at bounding box center [1326, 244] width 7 height 8
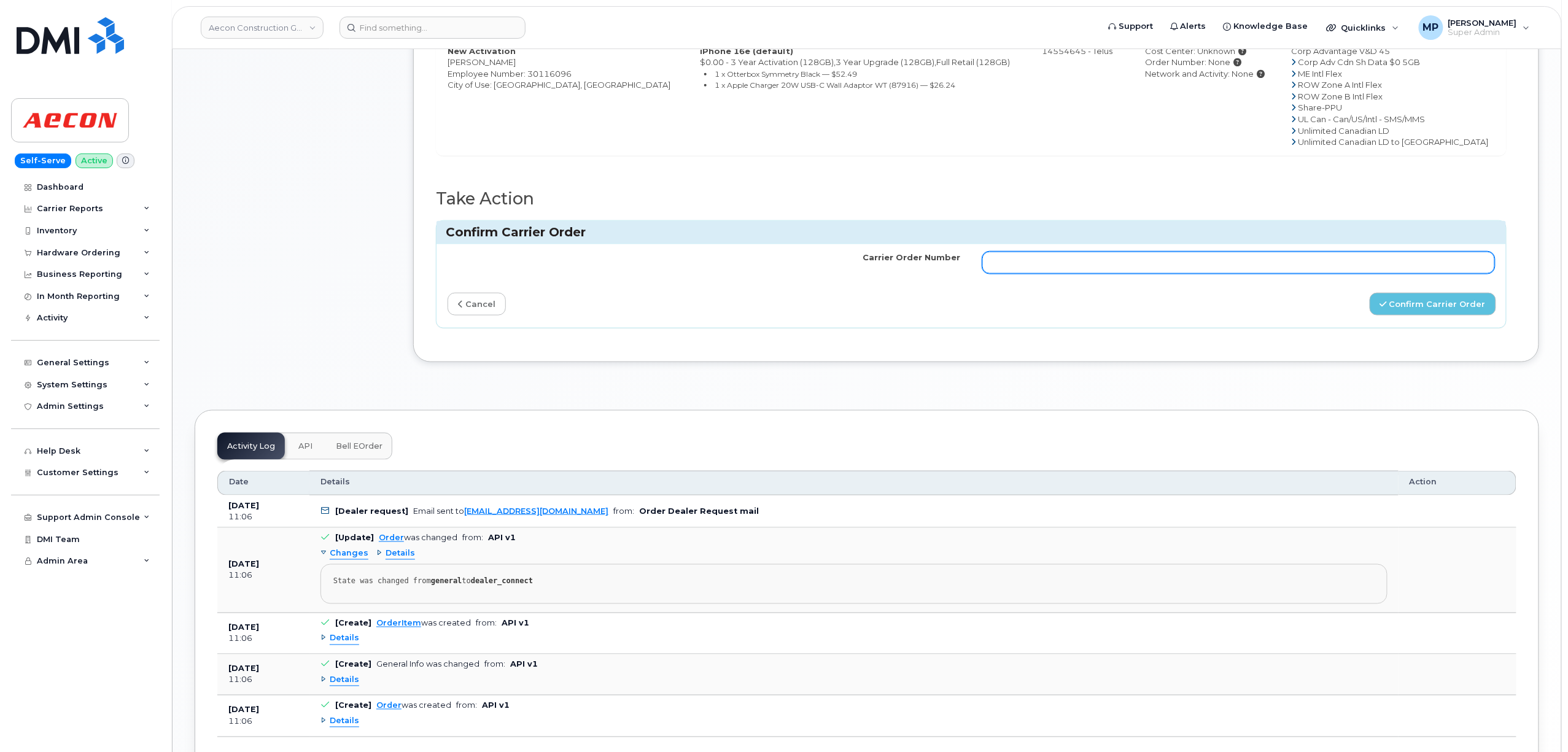
click at [1068, 252] on input "Carrier Order Number" at bounding box center [1239, 263] width 513 height 22
paste input "TL60025343"
type input "TL60025343"
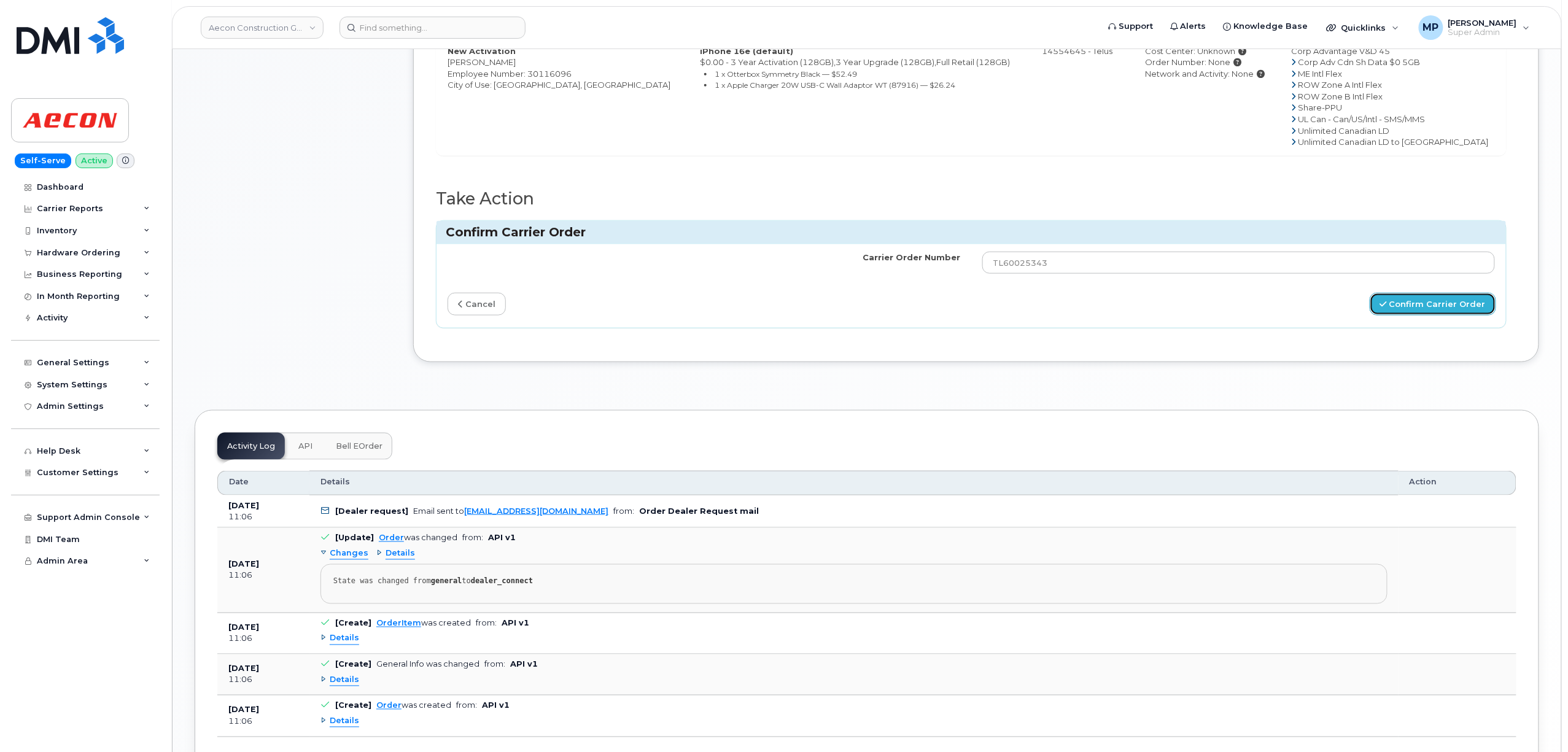
click at [1444, 298] on button "Confirm Carrier Order" at bounding box center [1433, 303] width 126 height 22
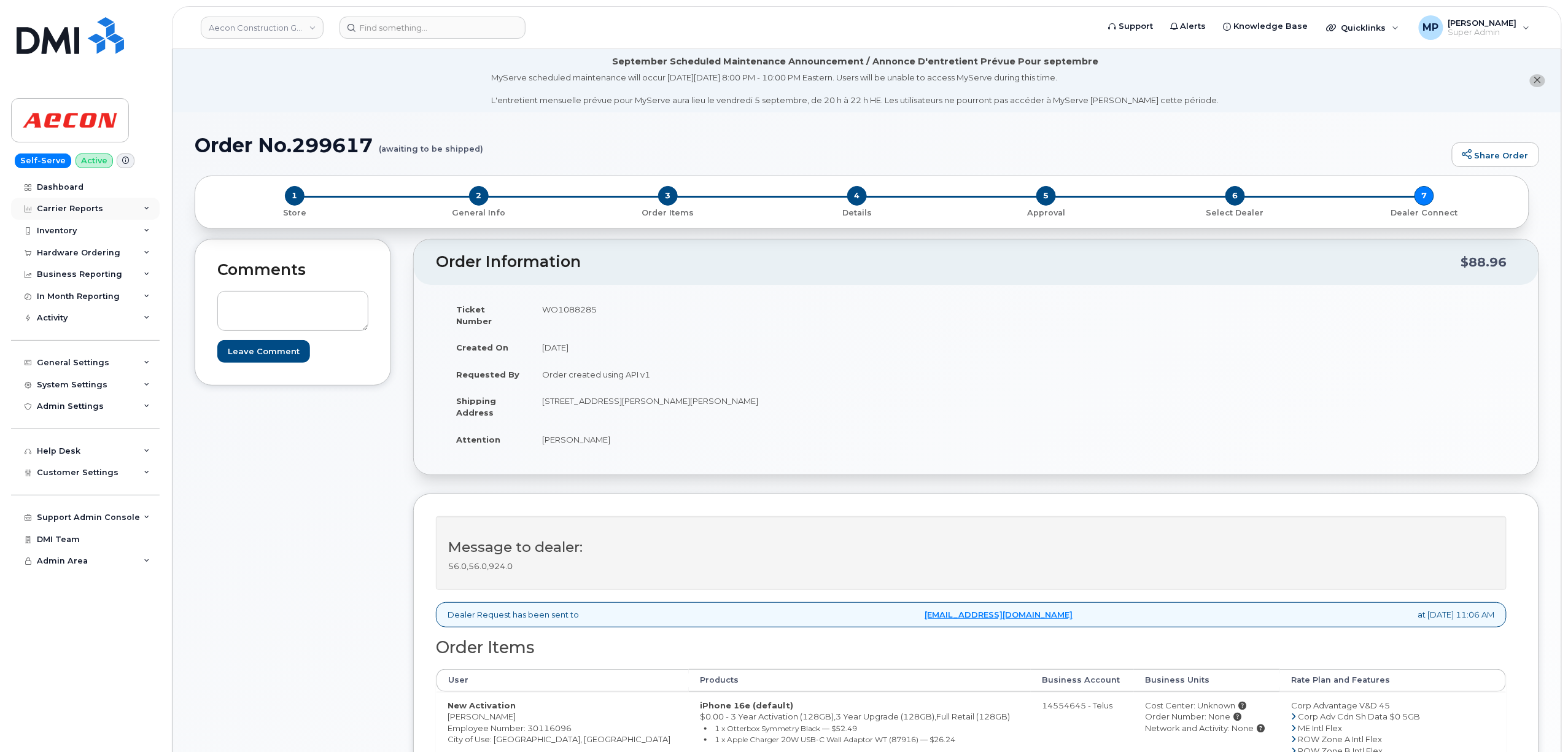
click at [62, 204] on div "Carrier Reports" at bounding box center [70, 208] width 67 height 10
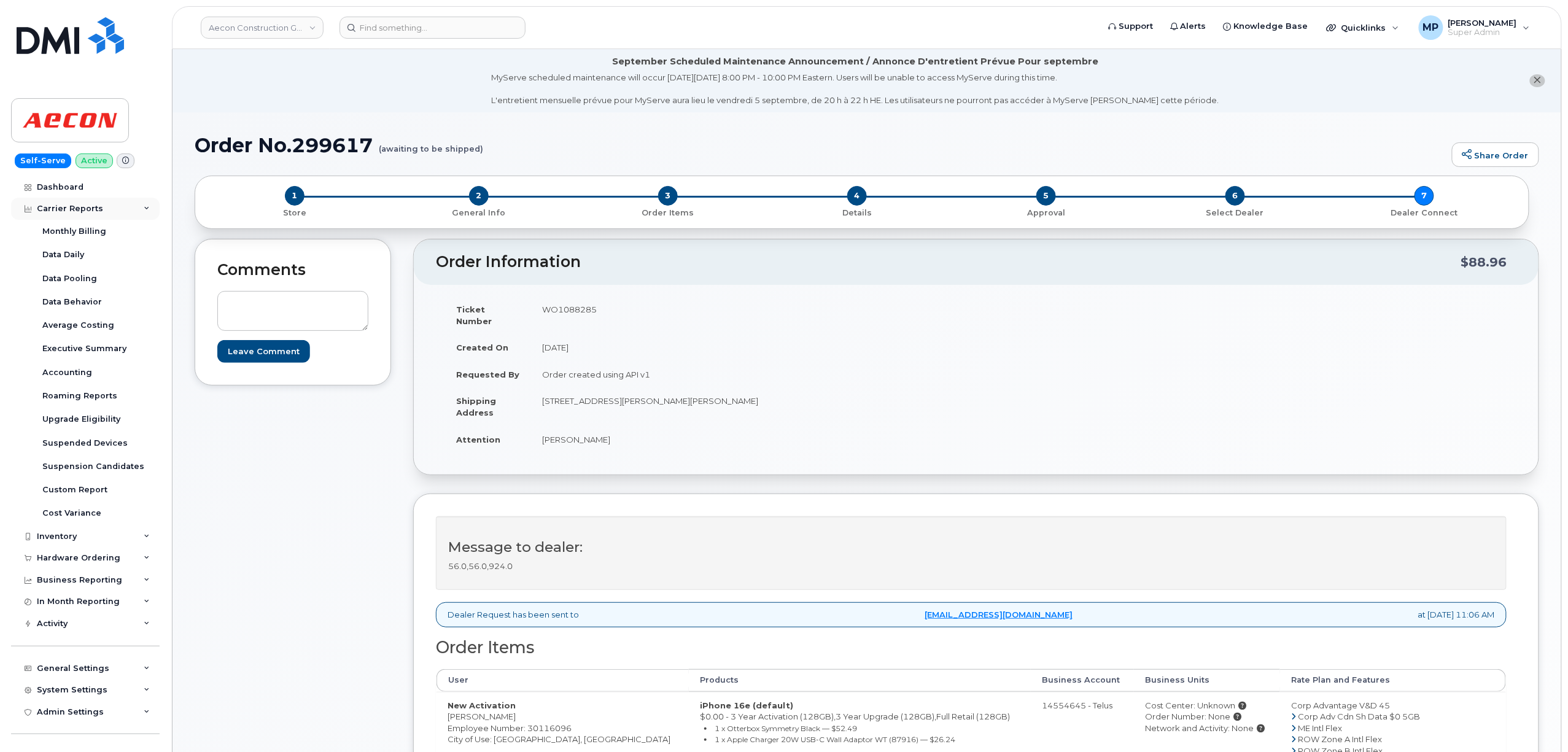
click at [62, 204] on div "Carrier Reports" at bounding box center [70, 208] width 67 height 10
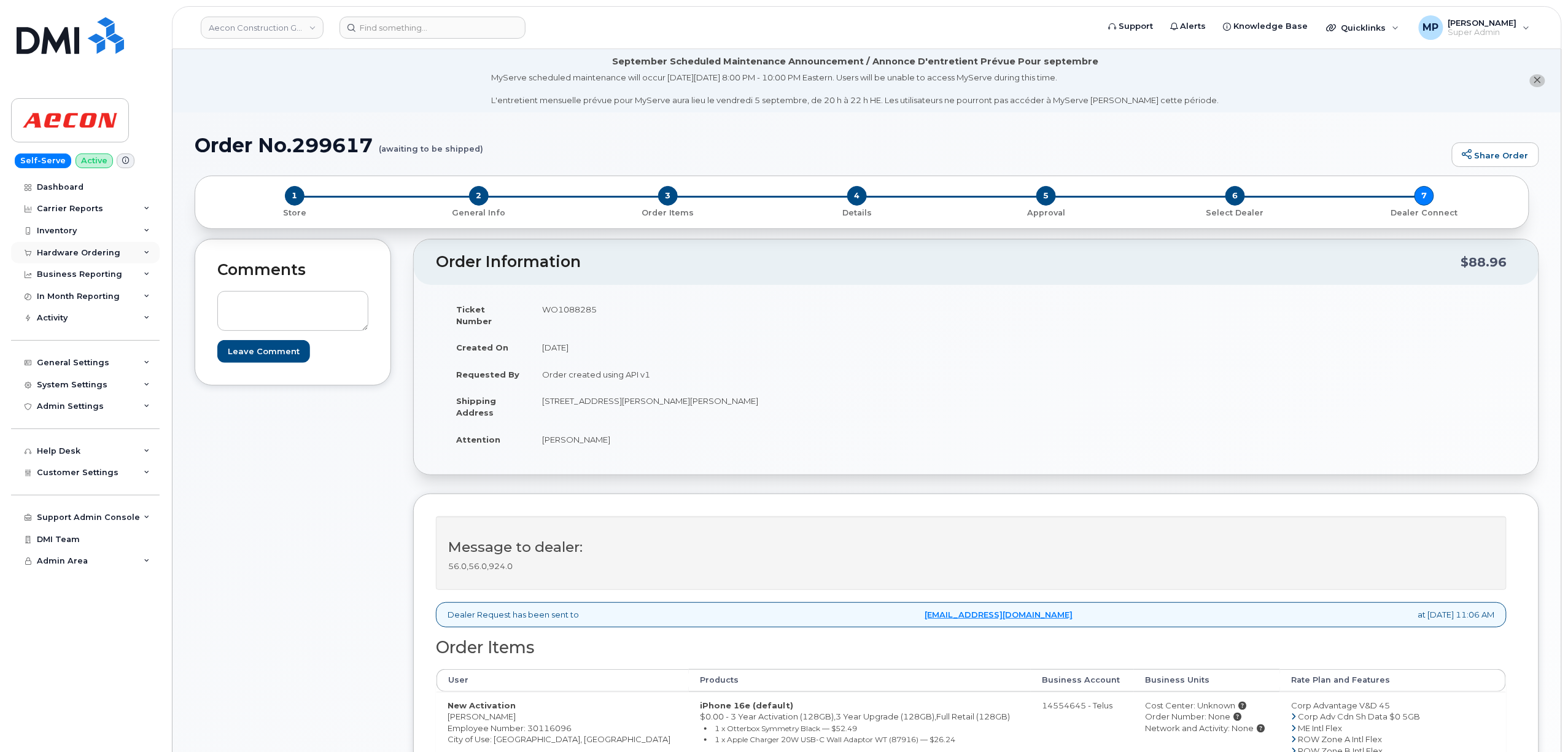
click at [65, 250] on div "Hardware Ordering" at bounding box center [78, 252] width 84 height 10
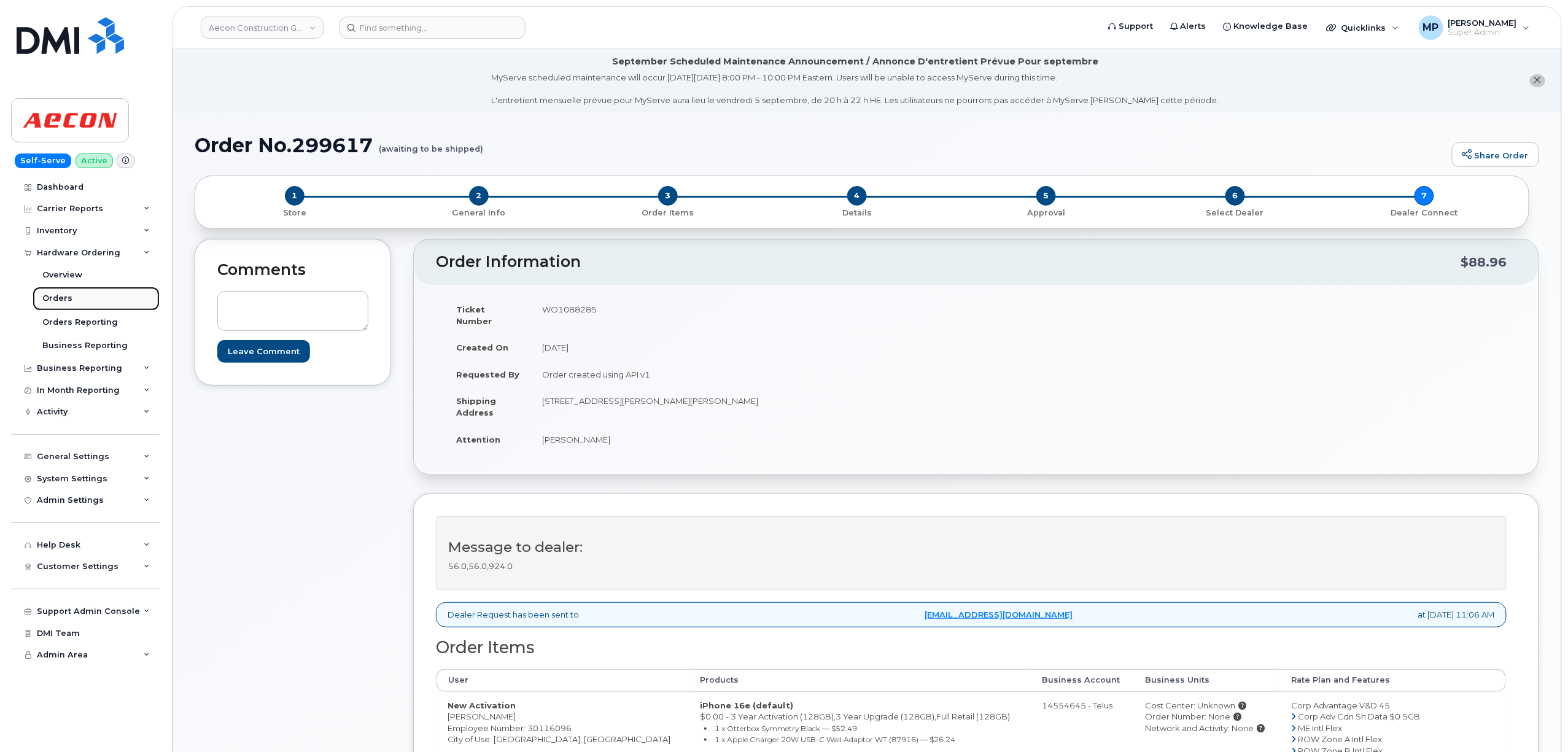
click at [59, 298] on div "Orders" at bounding box center [57, 298] width 30 height 11
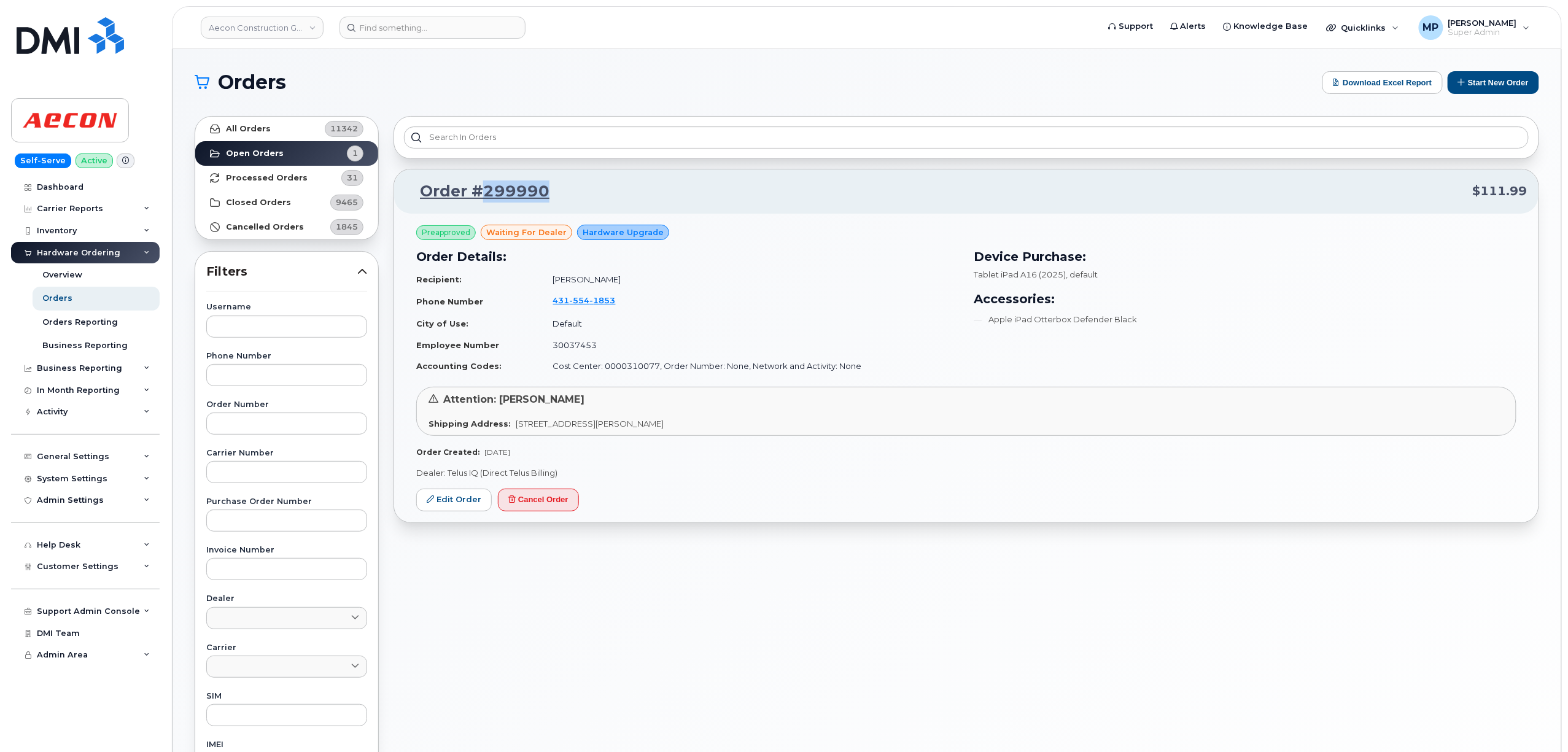
drag, startPoint x: 553, startPoint y: 197, endPoint x: 485, endPoint y: 195, distance: 68.0
click at [485, 195] on p "Order #299990 $111.99" at bounding box center [966, 191] width 1123 height 22
copy link "299990"
click at [462, 501] on link "Edit Order" at bounding box center [454, 500] width 75 height 22
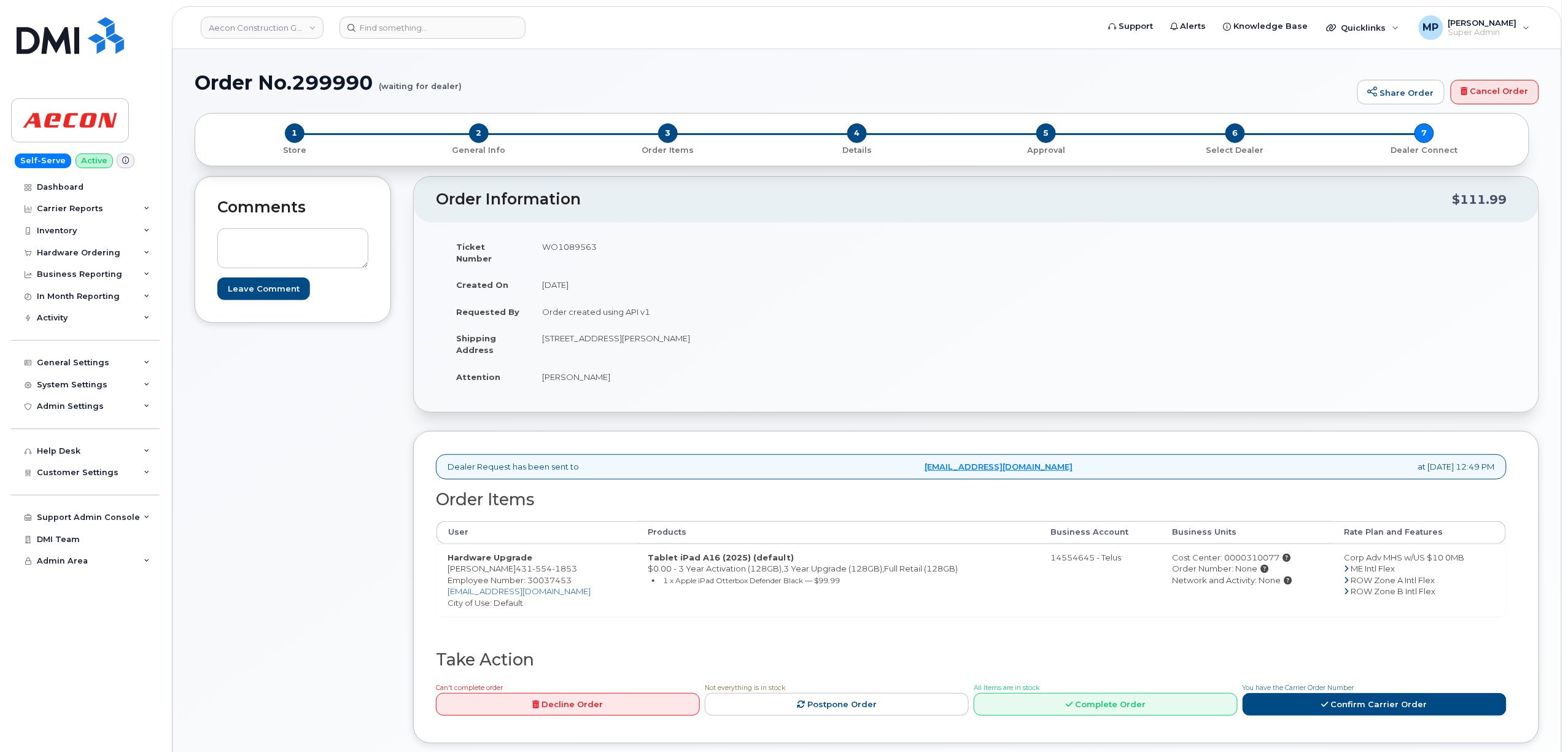
scroll to position [81, 0]
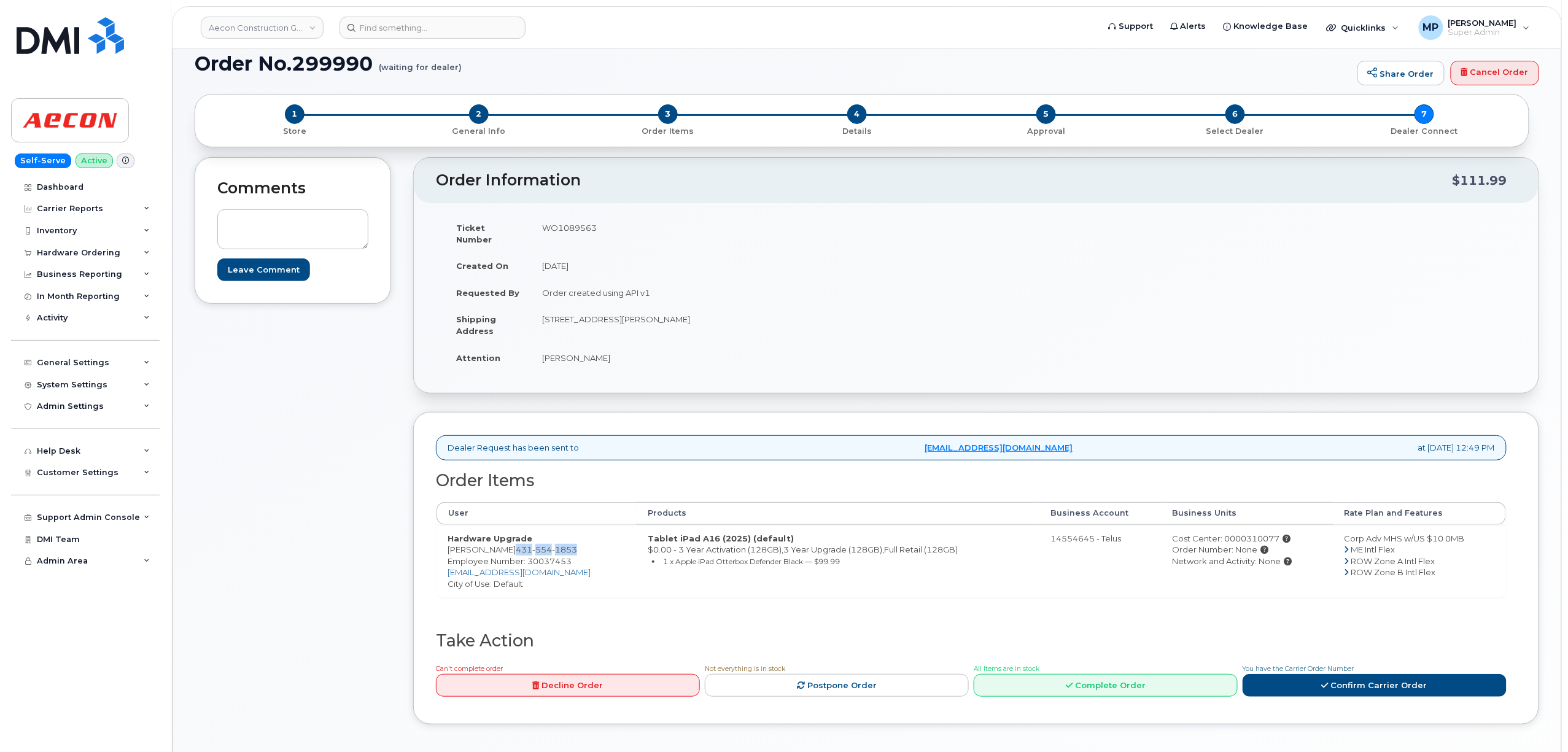
drag, startPoint x: 610, startPoint y: 538, endPoint x: 551, endPoint y: 539, distance: 59.0
click at [551, 544] on span "[PHONE_NUMBER]" at bounding box center [546, 549] width 61 height 10
drag, startPoint x: 551, startPoint y: 539, endPoint x: 605, endPoint y: 310, distance: 235.3
click at [605, 307] on td "259 Gunn Road Winnipeg MB R5R 0C7" at bounding box center [749, 324] width 436 height 38
drag, startPoint x: 578, startPoint y: 541, endPoint x: 550, endPoint y: 543, distance: 28.1
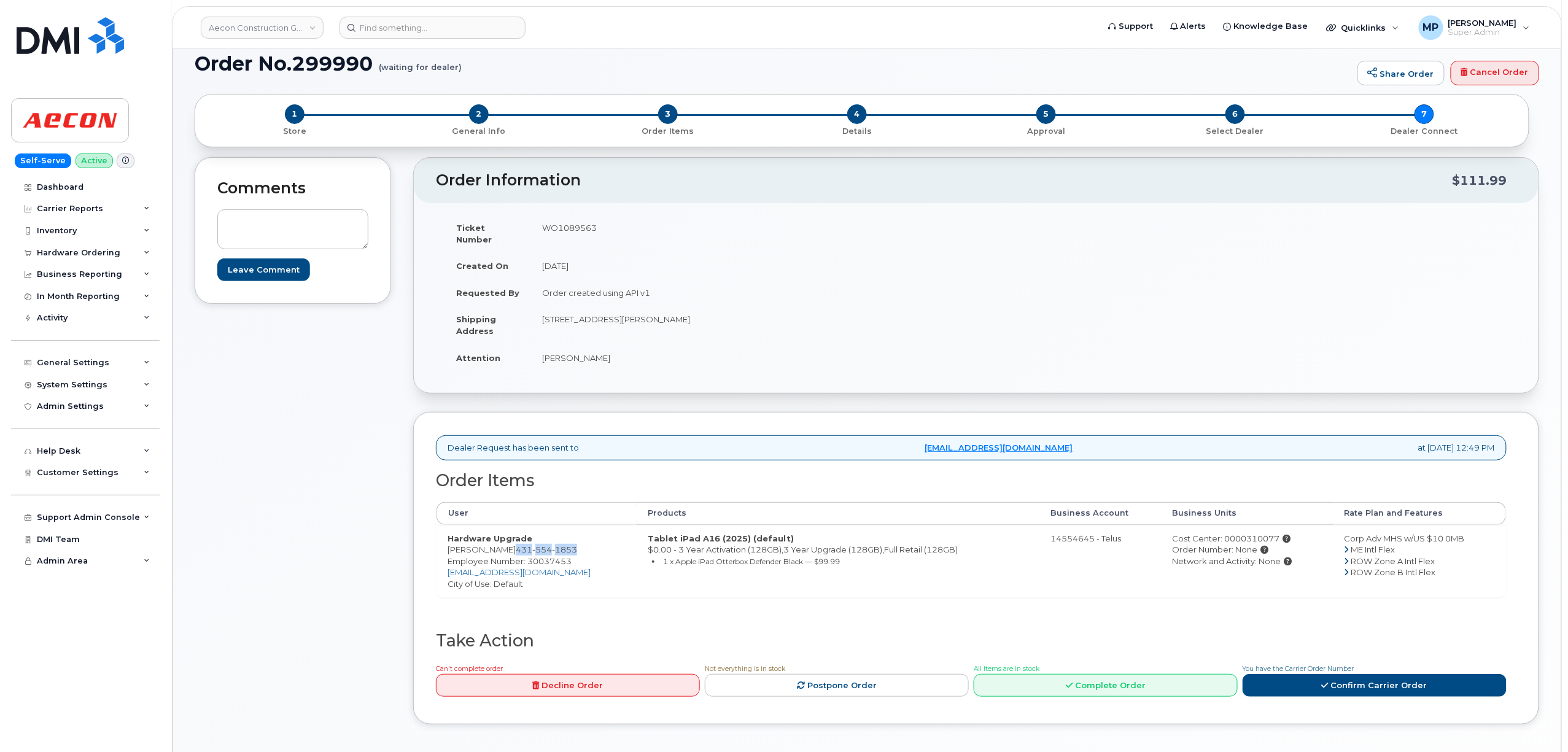
click at [550, 543] on td "Hardware Upgrade Stephane Deschambault 431 554 1853 Employee Number: 30037453 s…" at bounding box center [536, 561] width 200 height 73
copy span "431 554 1853"
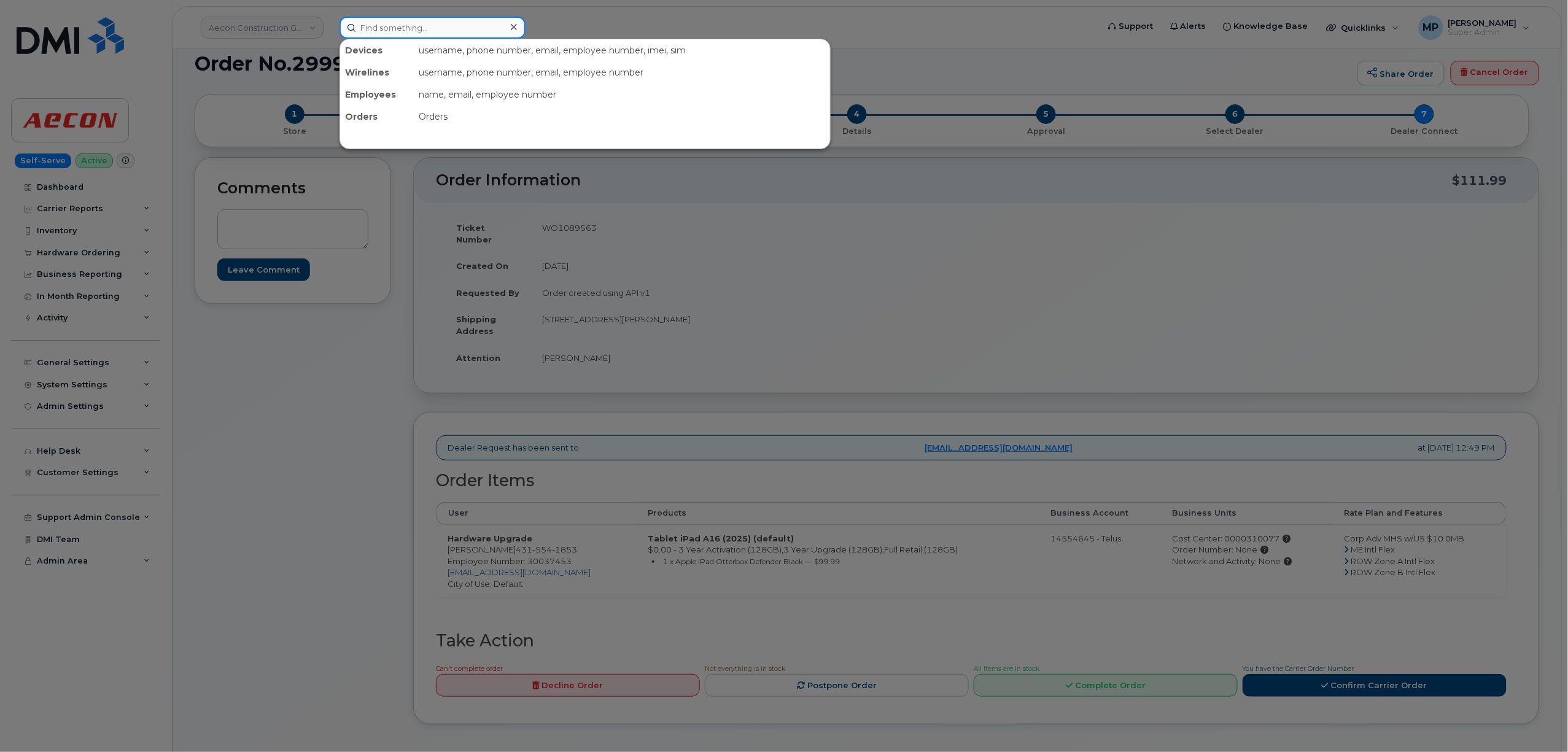
paste input "4315541853"
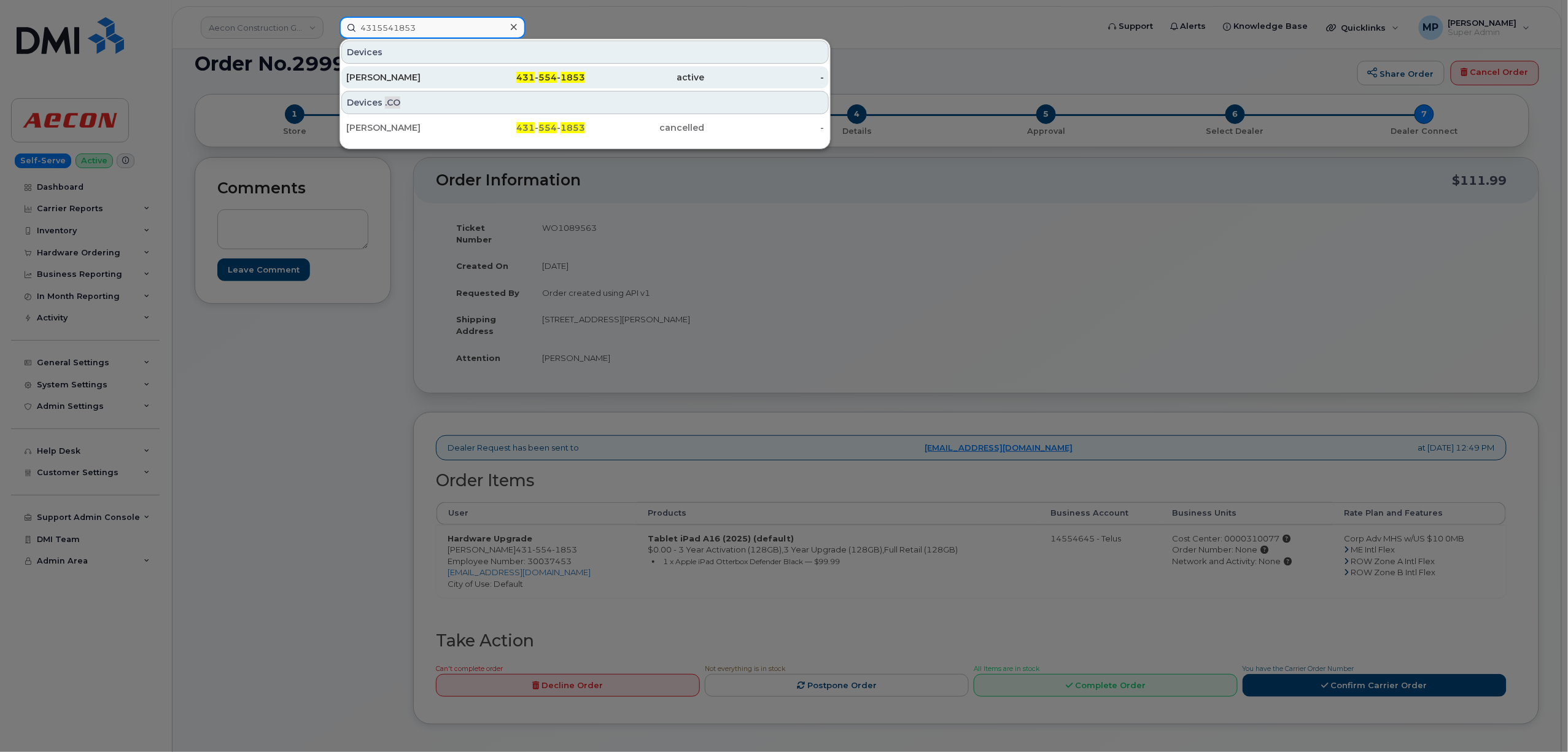
type input "4315541853"
click at [401, 72] on div "Stephane Deschambault" at bounding box center [406, 77] width 120 height 12
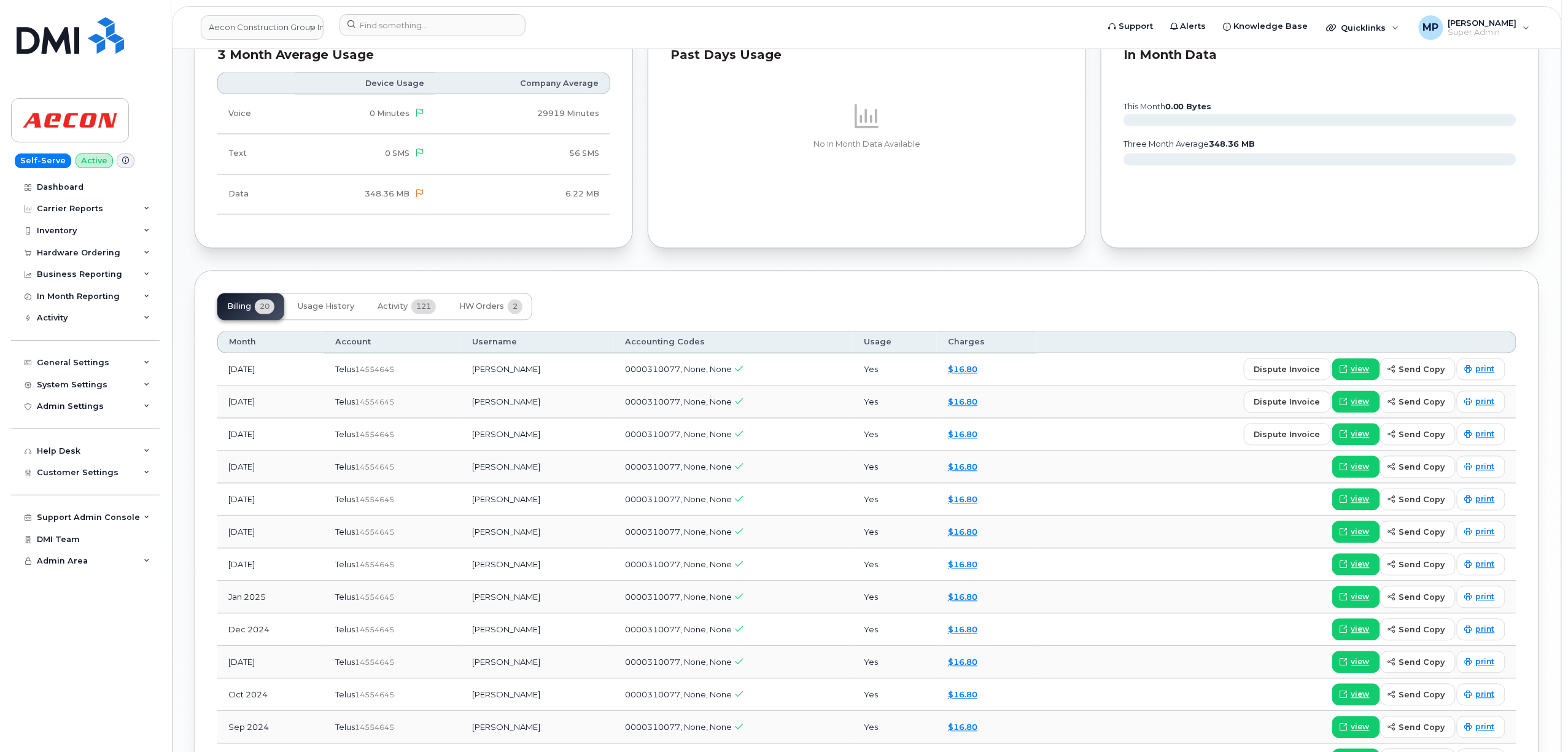
scroll to position [1064, 0]
click at [484, 307] on span "HW Orders" at bounding box center [481, 306] width 45 height 10
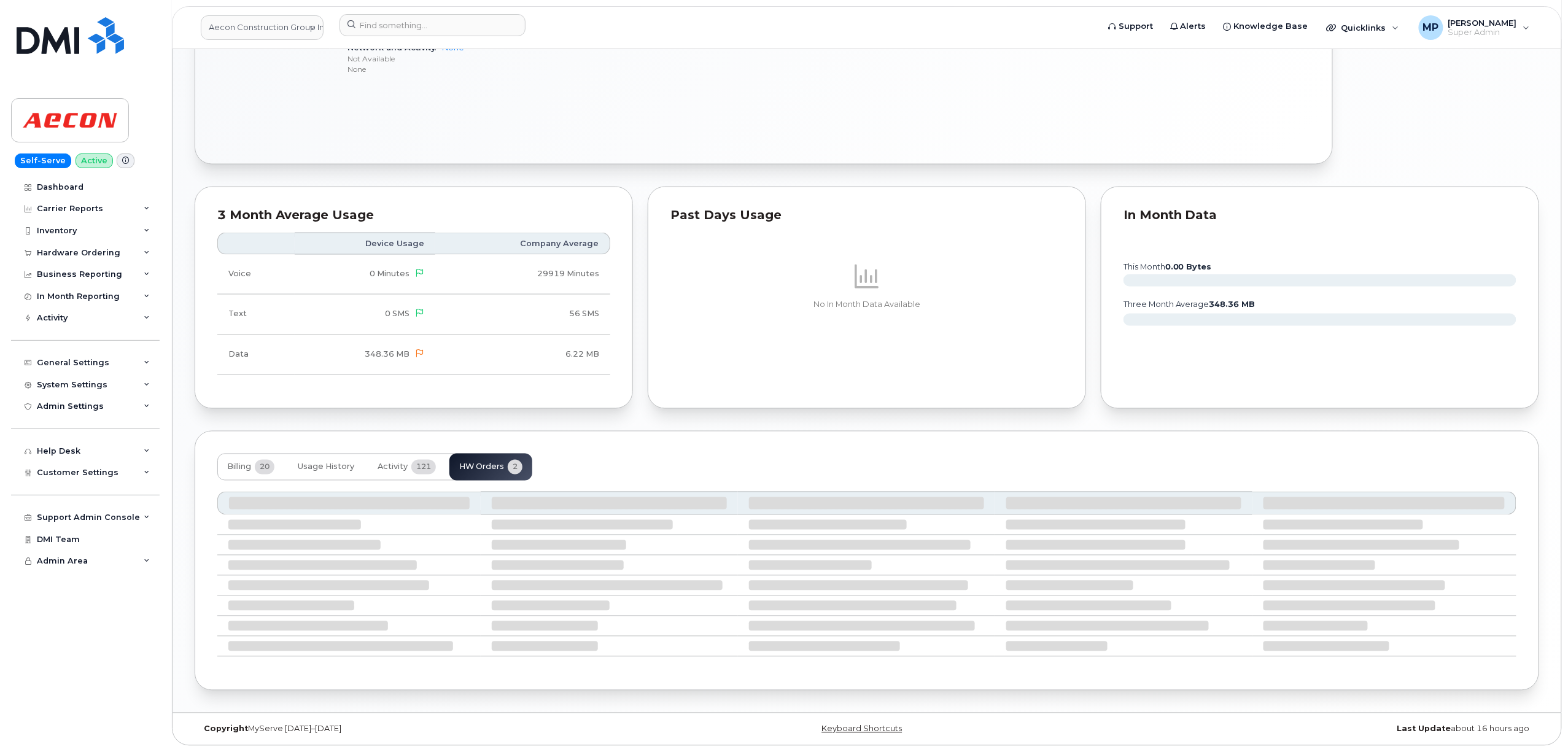
scroll to position [852, 0]
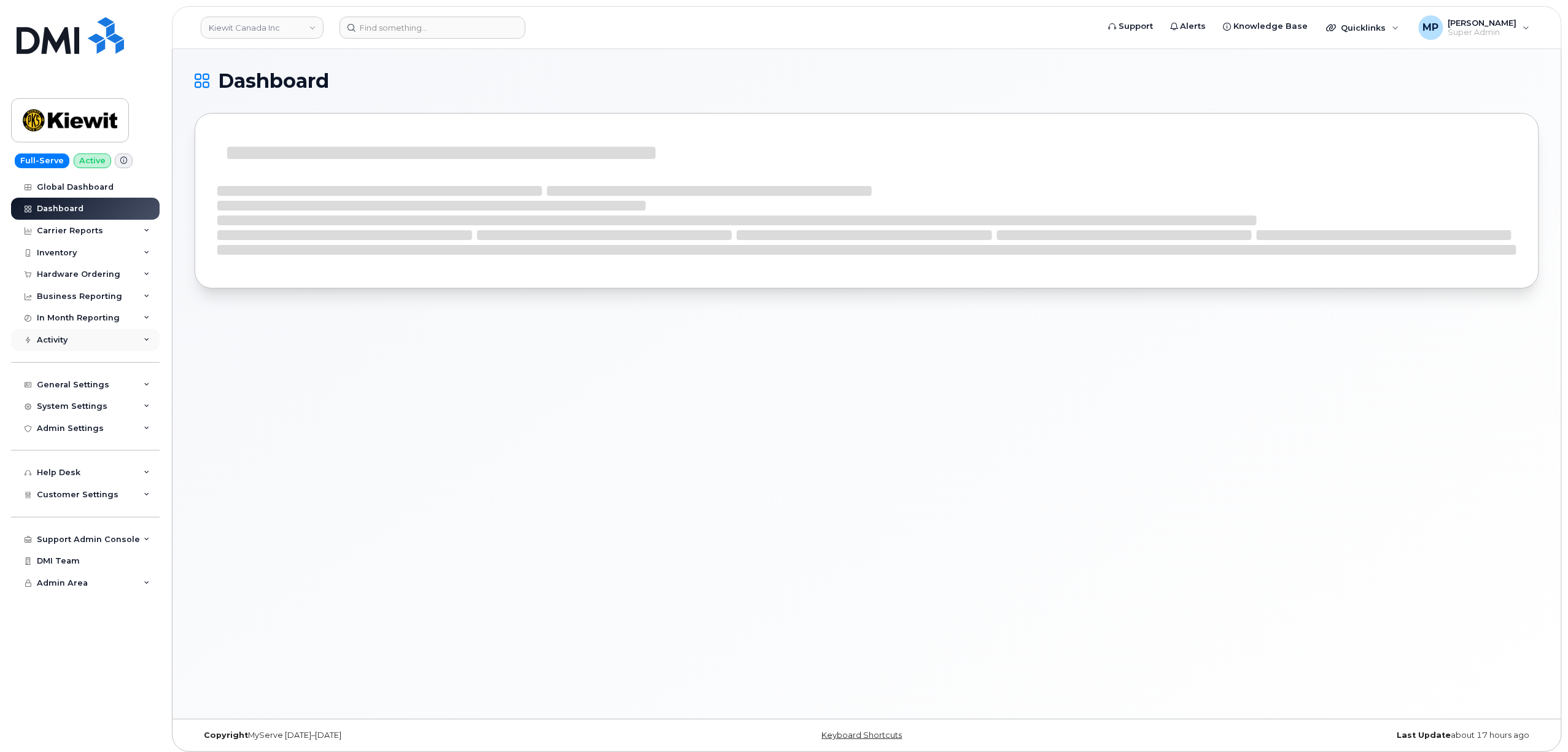
click at [60, 336] on div "Activity" at bounding box center [52, 340] width 31 height 10
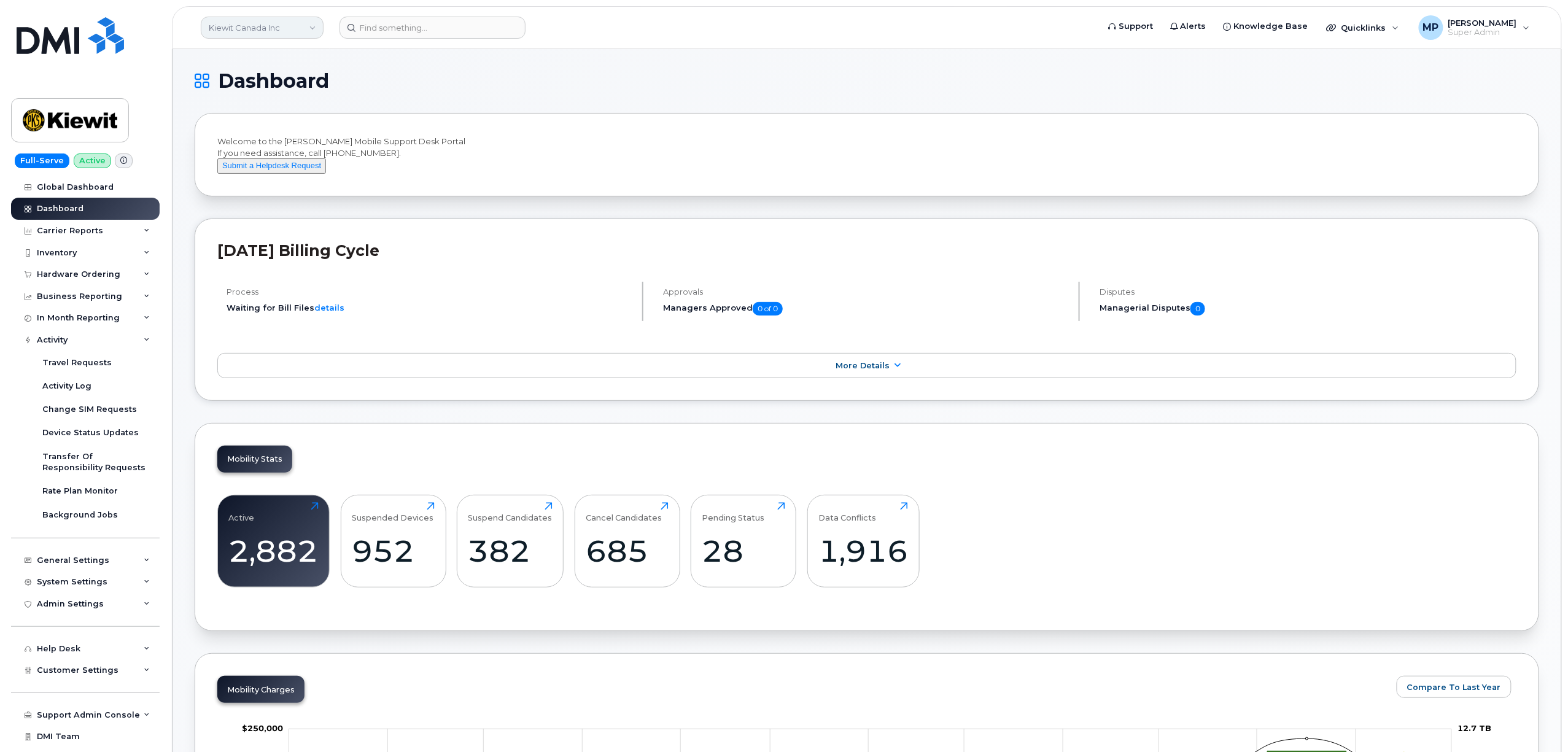
click at [254, 29] on link "Kiewit Canada Inc" at bounding box center [262, 27] width 123 height 22
type input "kiewit"
click at [238, 170] on span "Kiewit Corporation" at bounding box center [250, 168] width 75 height 12
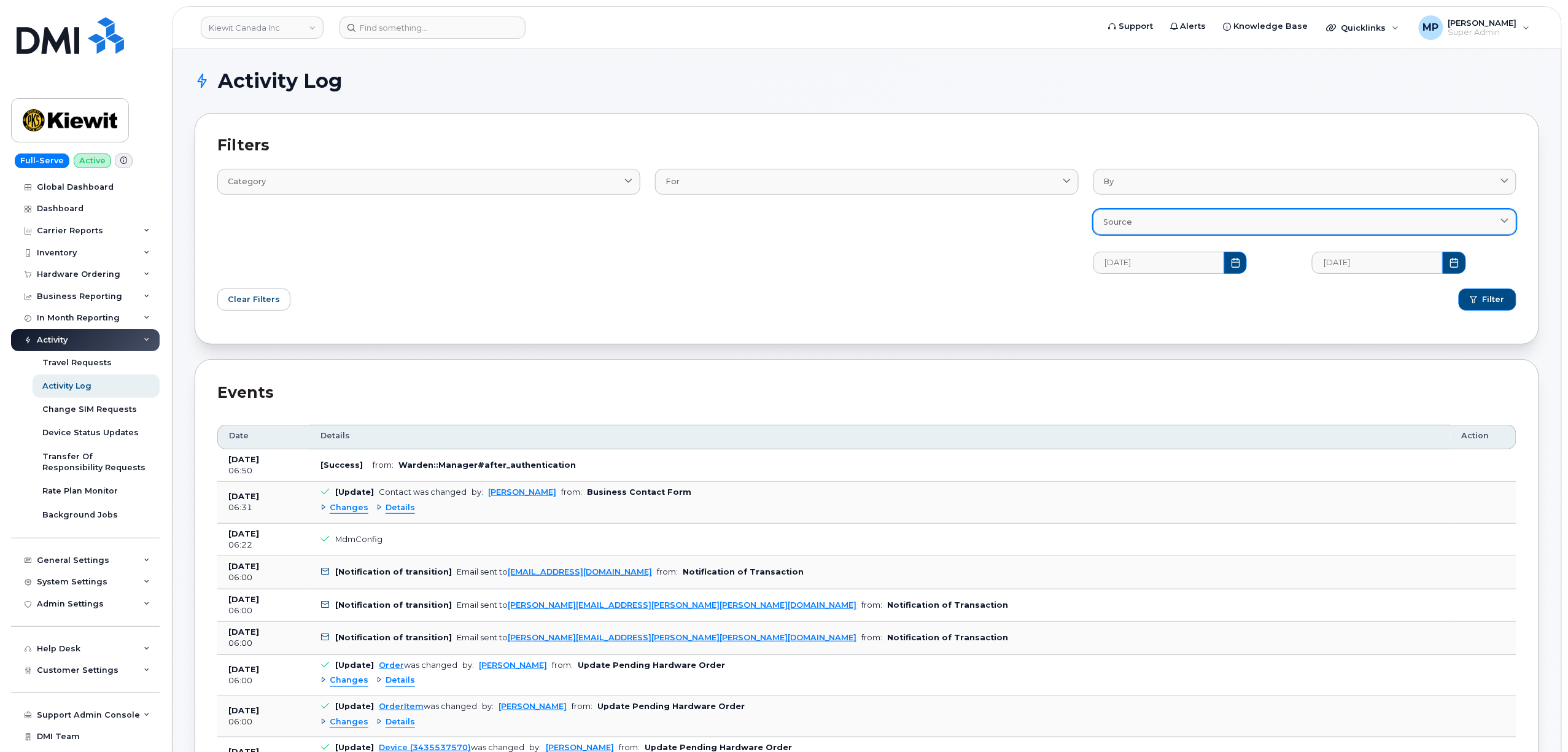
click at [1148, 226] on div "Source" at bounding box center [1305, 221] width 402 height 12
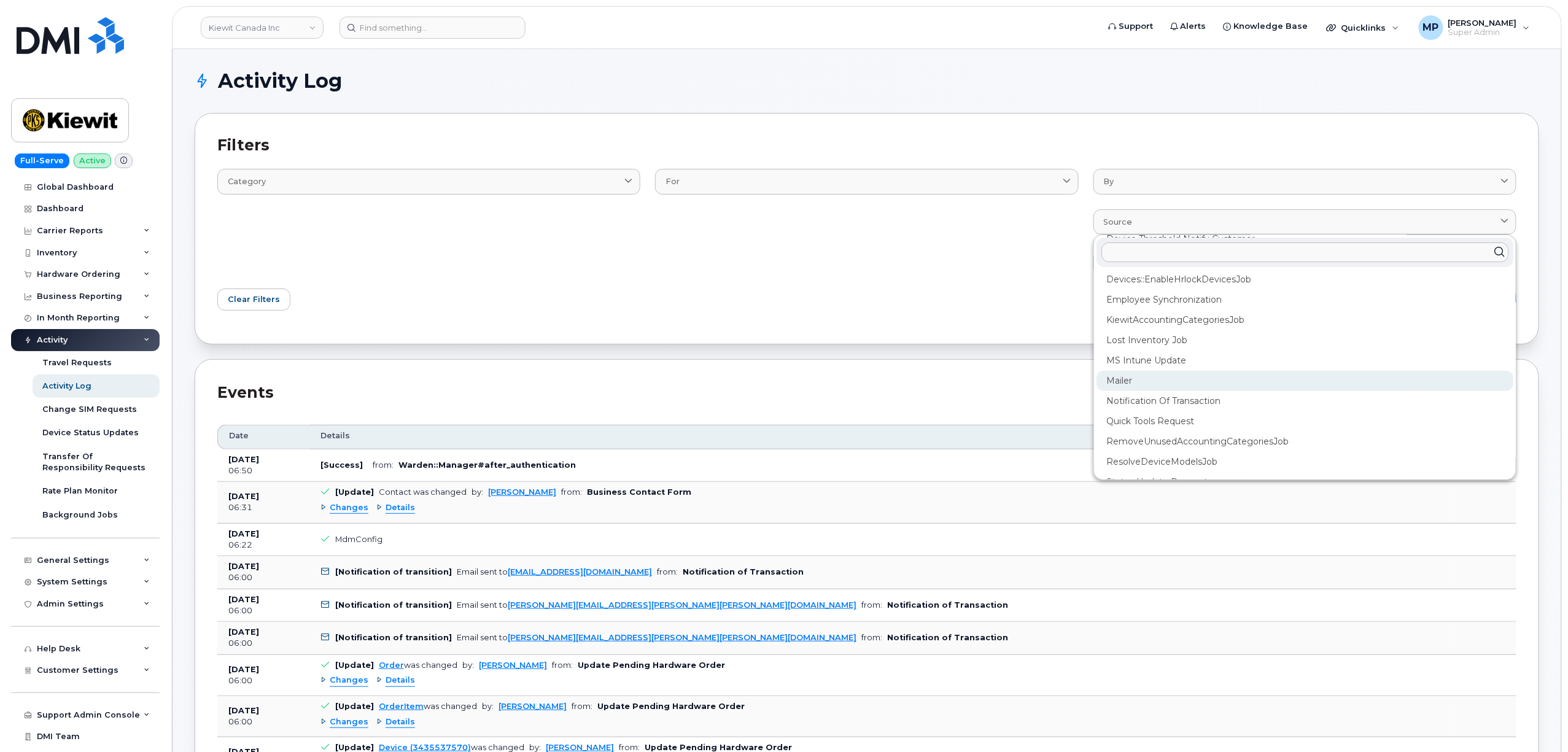
scroll to position [302, 0]
click at [1135, 388] on div "RemoveUnusedAccountingCategoriesJob" at bounding box center [1305, 385] width 417 height 20
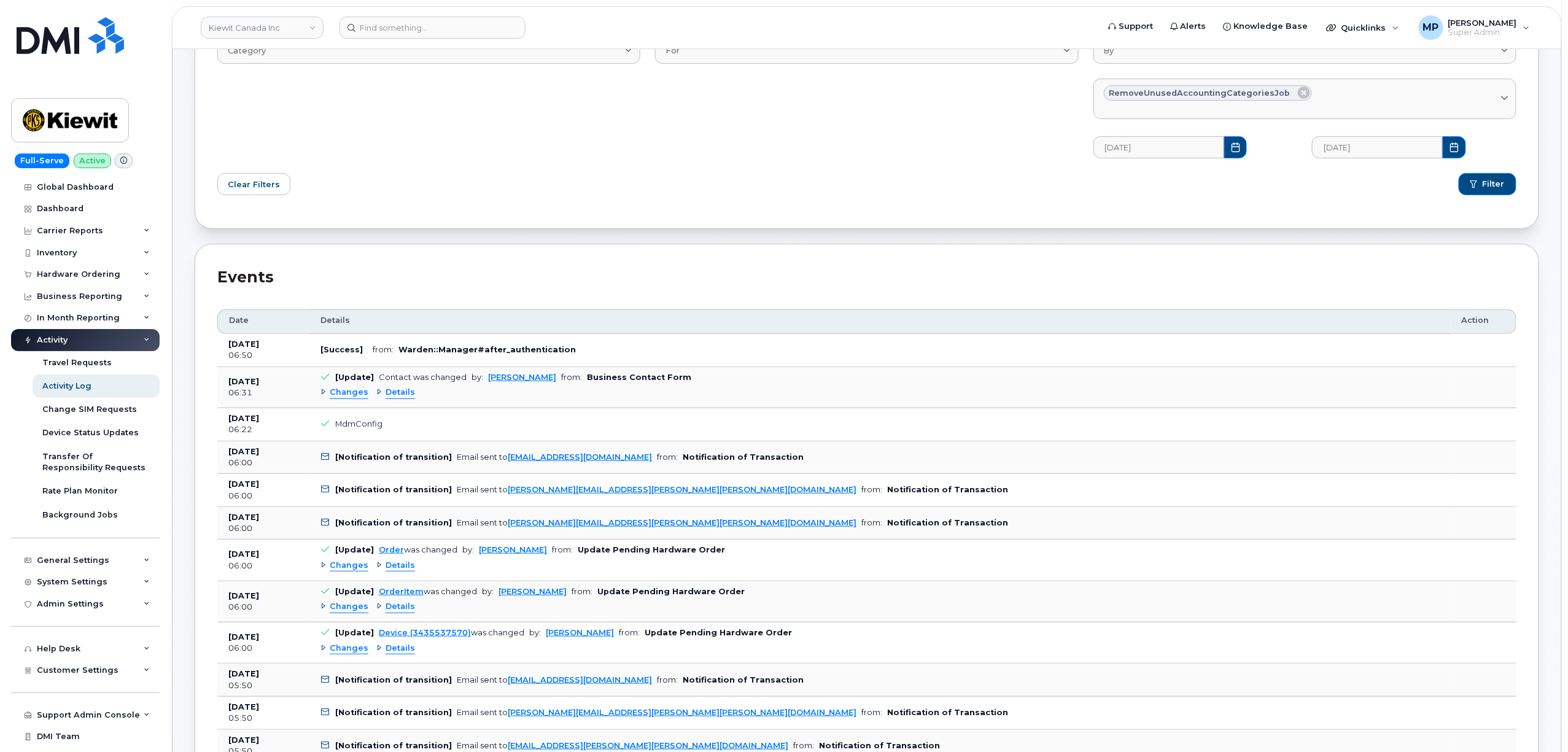
scroll to position [0, 0]
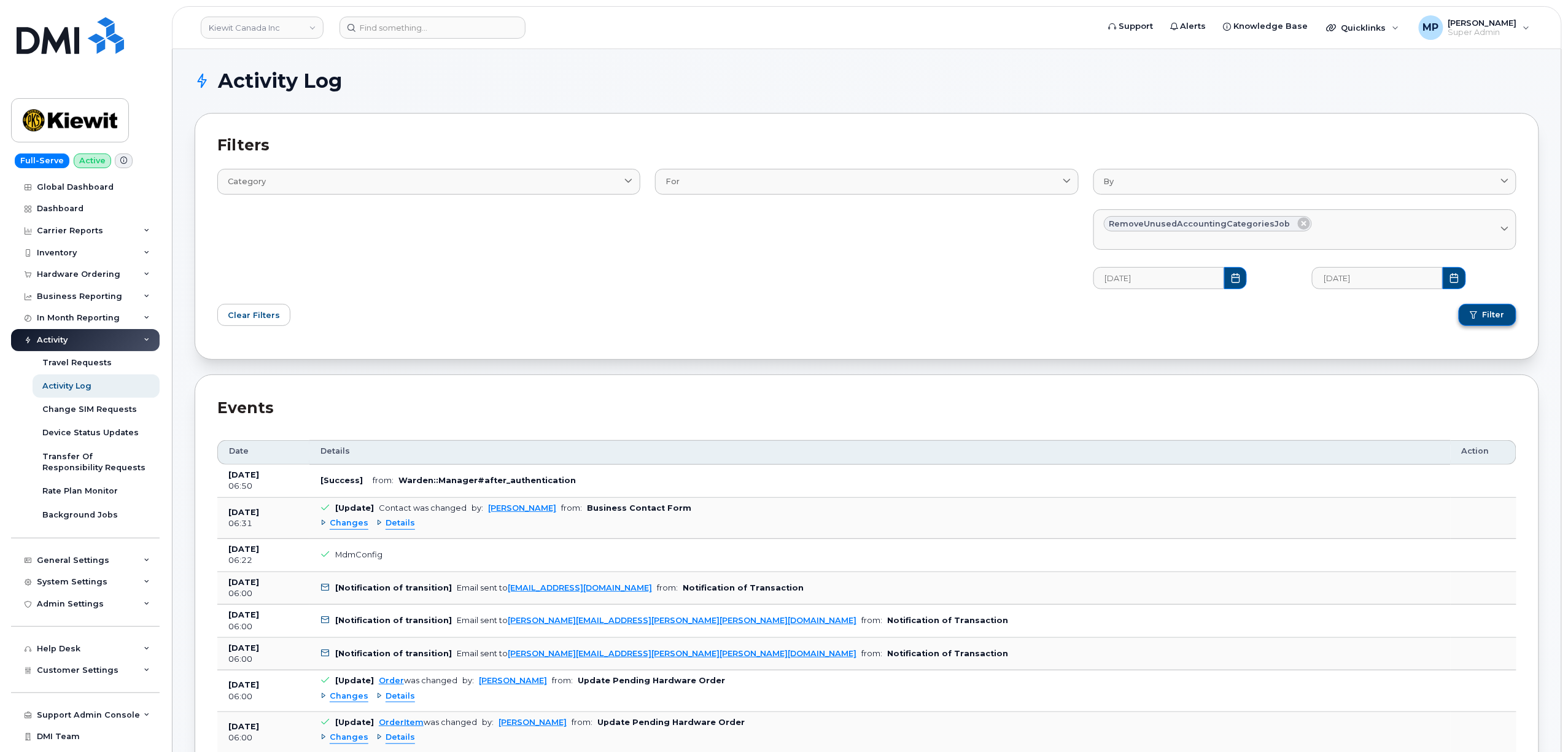
click at [1477, 312] on span "submit" at bounding box center [1474, 314] width 7 height 7
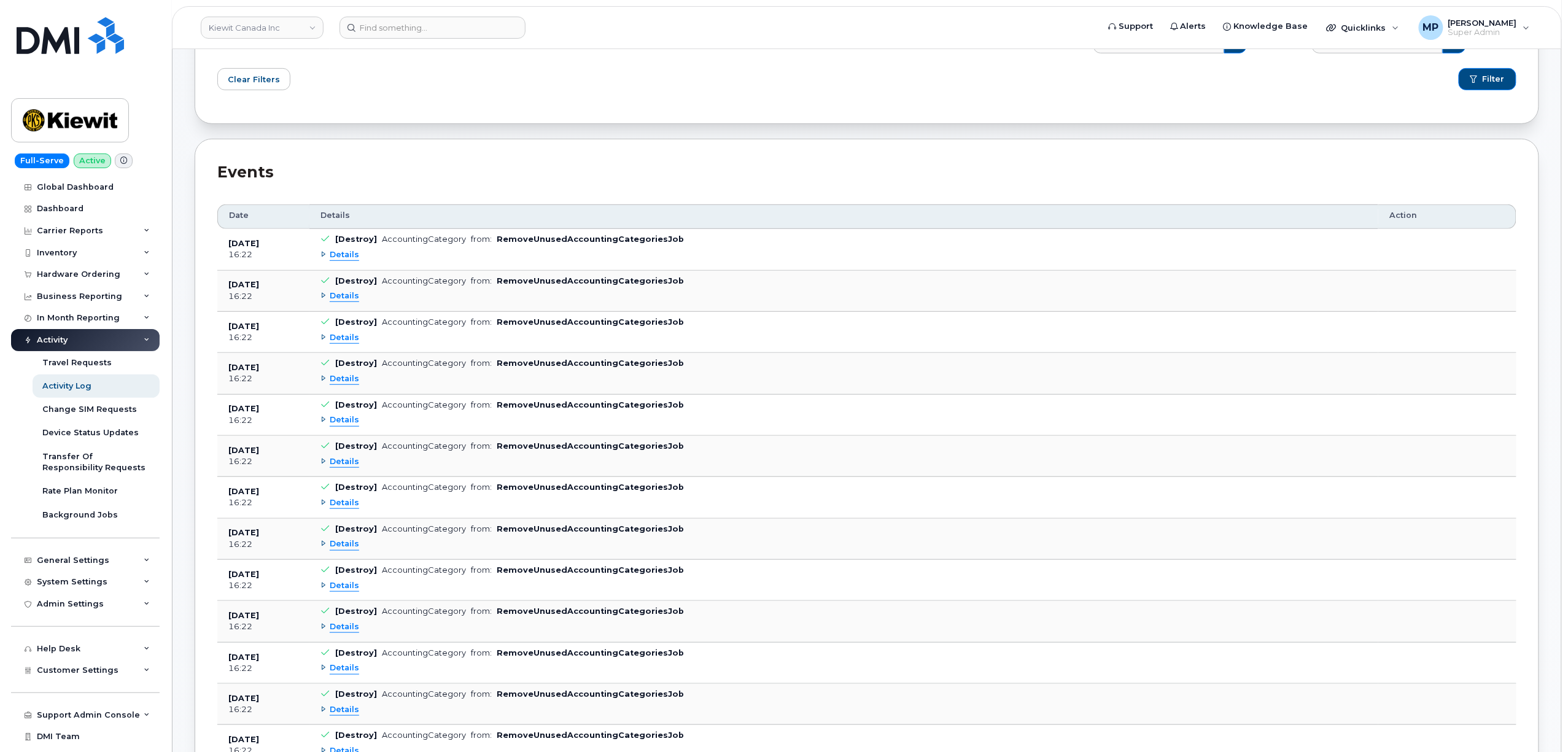
scroll to position [246, 0]
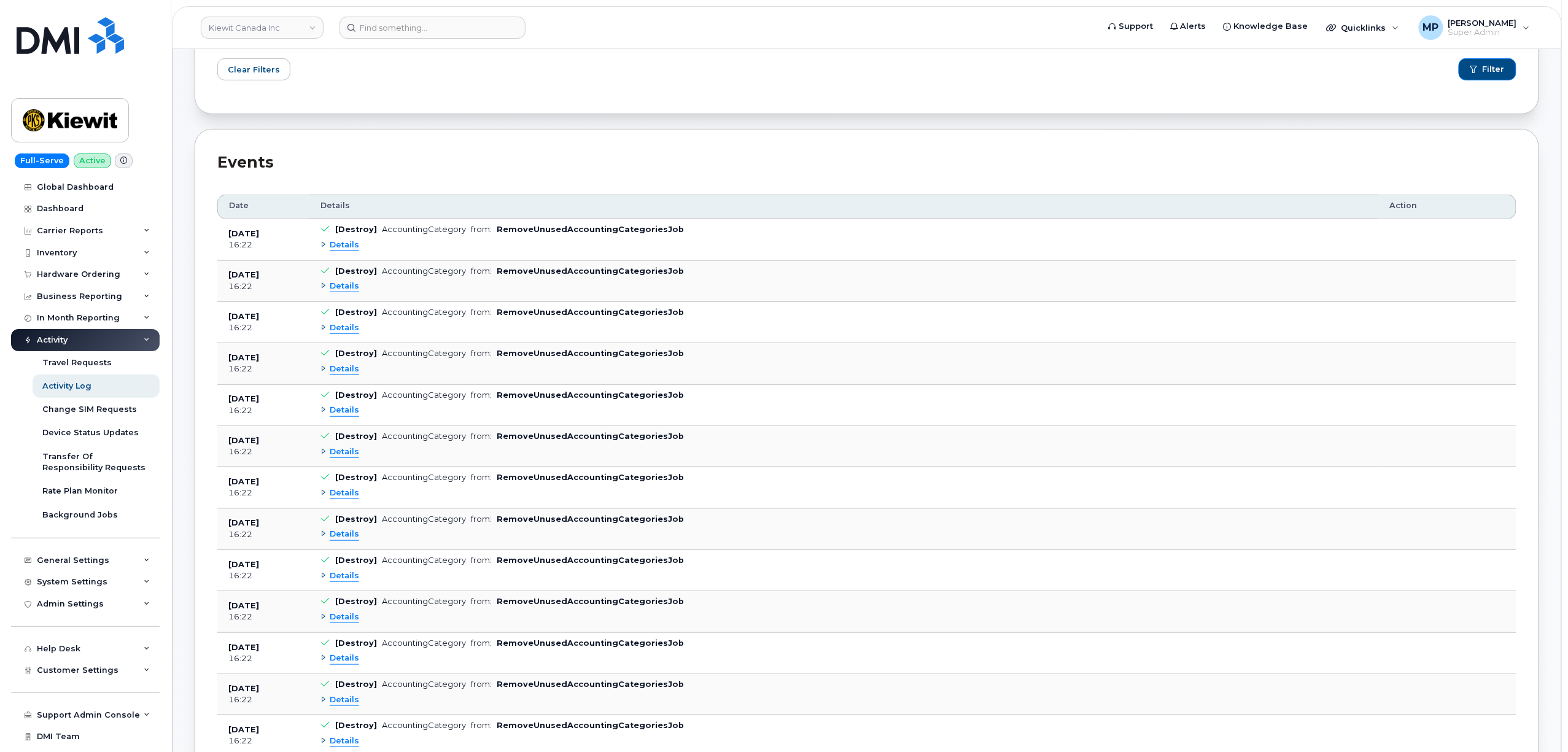
click at [343, 239] on div "Details" at bounding box center [844, 244] width 1047 height 20
click at [344, 246] on span "Details" at bounding box center [344, 245] width 29 height 12
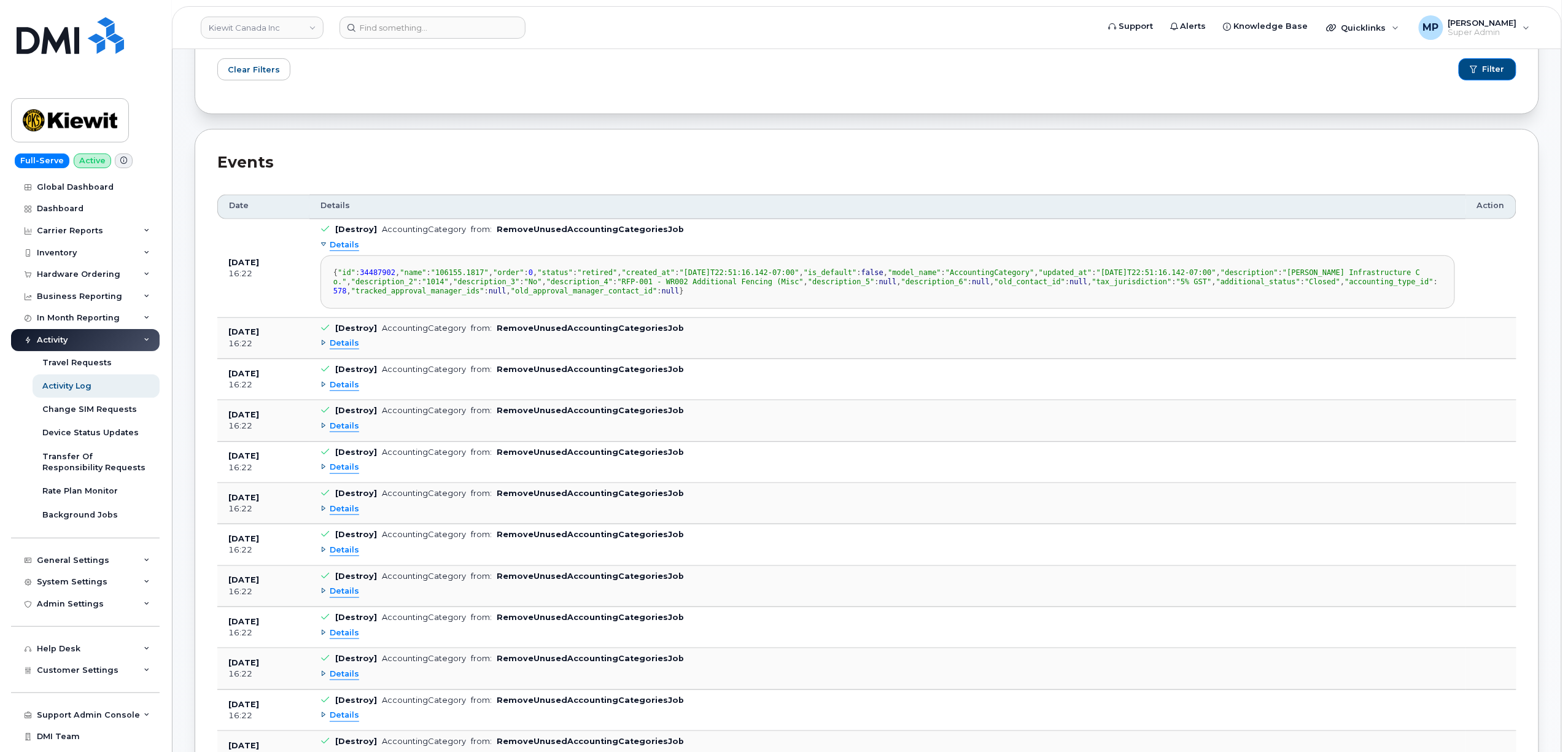
click at [344, 246] on span "Details" at bounding box center [344, 245] width 29 height 12
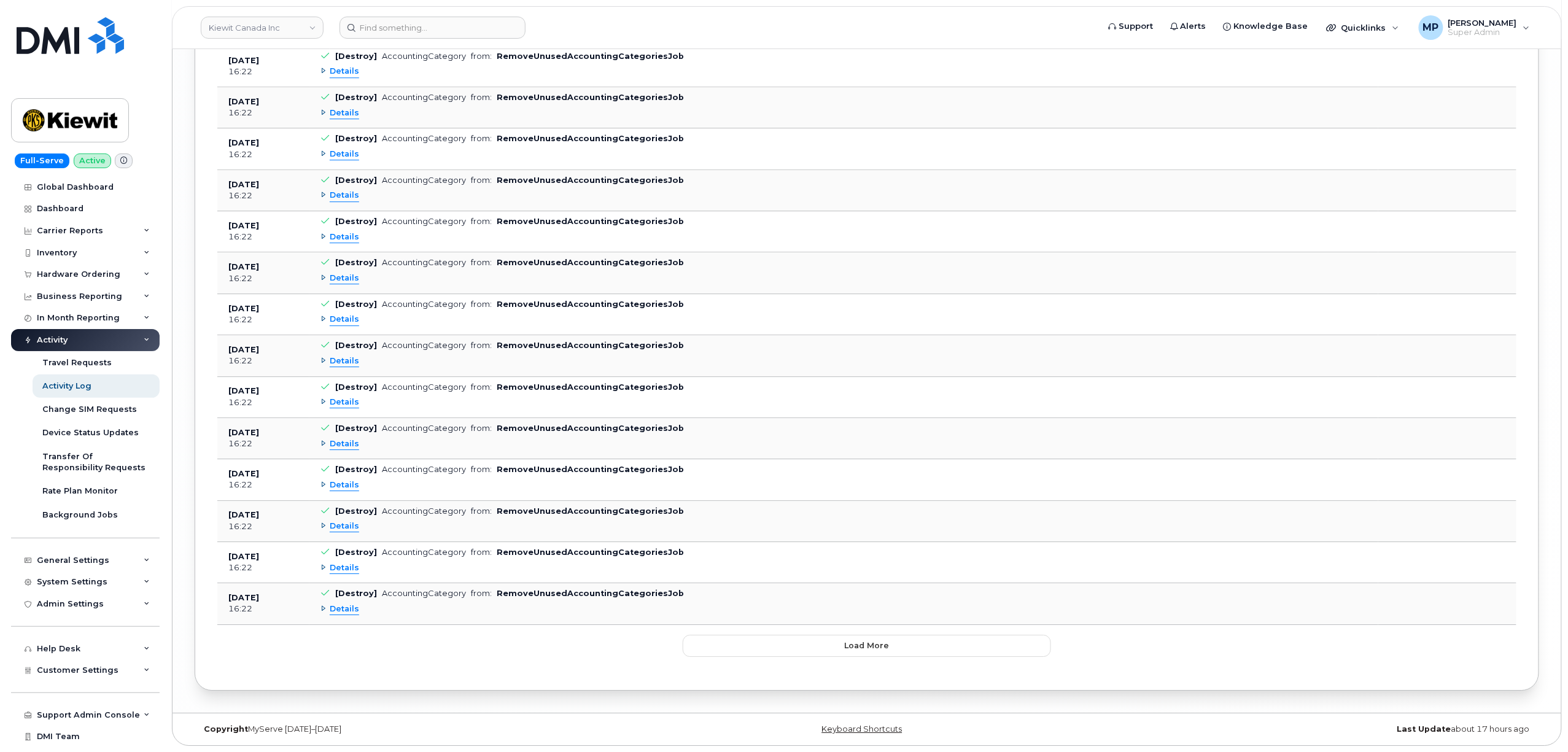
scroll to position [4015, 0]
click at [866, 643] on span "Load more" at bounding box center [867, 645] width 45 height 12
drag, startPoint x: 850, startPoint y: 650, endPoint x: 849, endPoint y: 643, distance: 7.1
click at [850, 647] on span "Load more" at bounding box center [867, 645] width 45 height 12
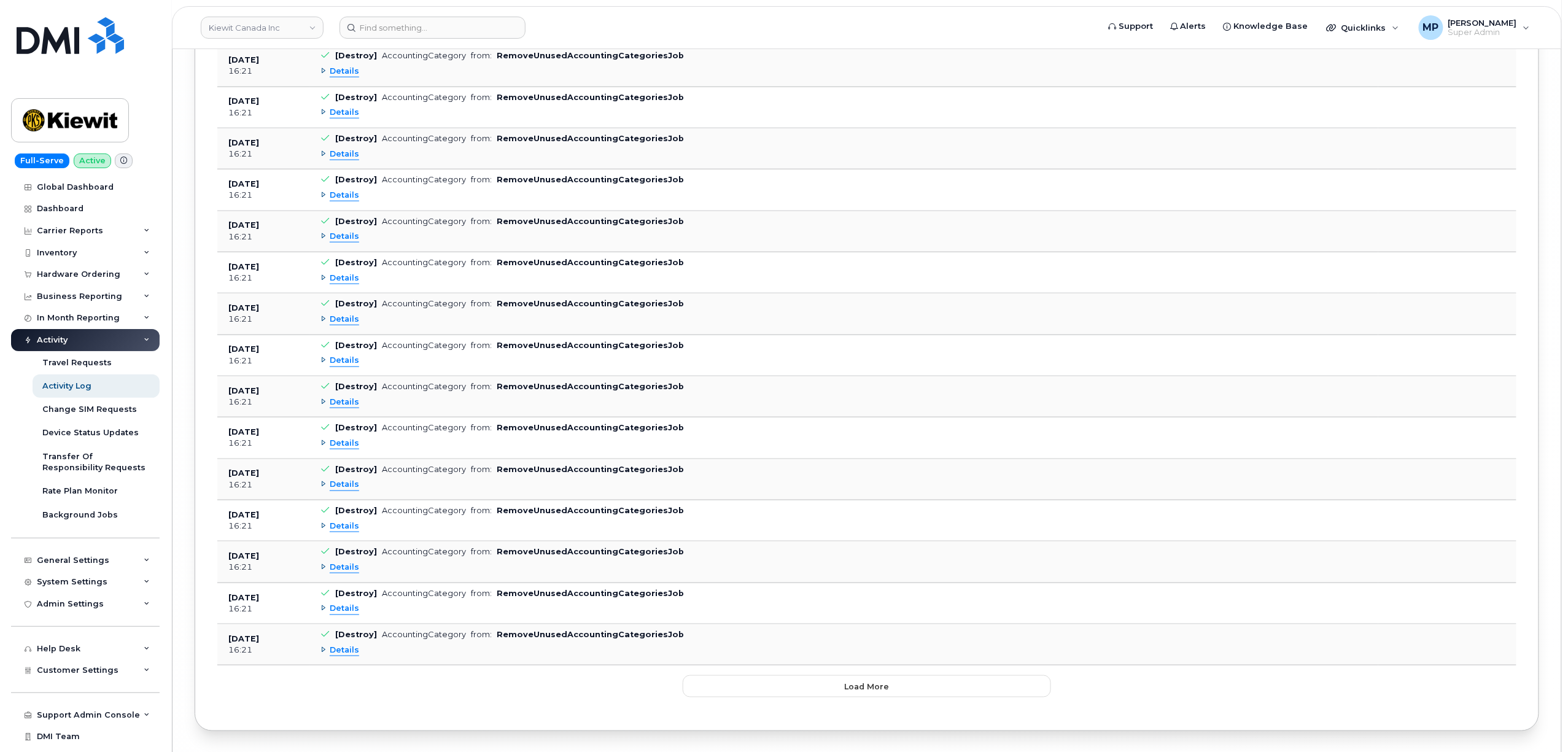
scroll to position [12360, 0]
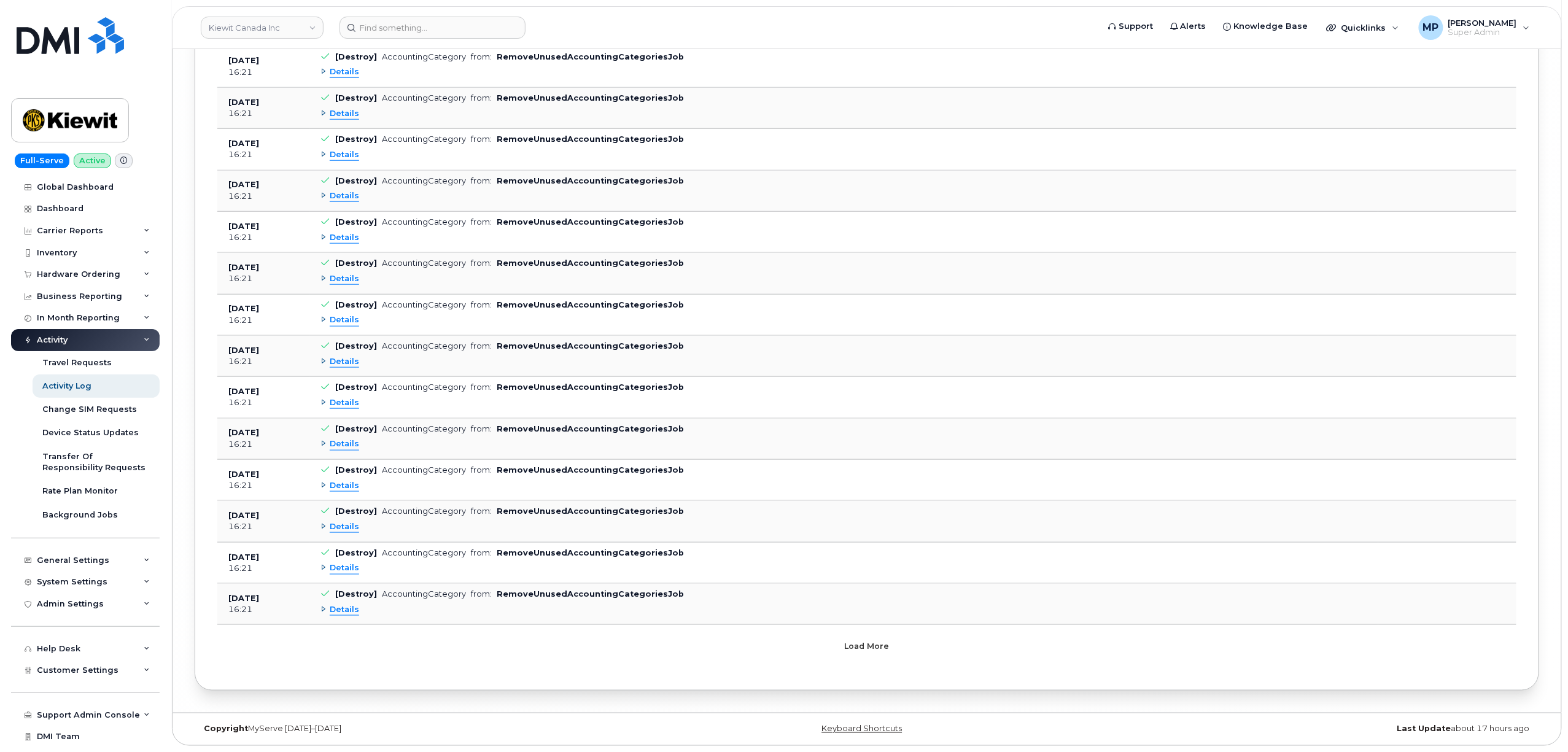
drag, startPoint x: 837, startPoint y: 642, endPoint x: 831, endPoint y: 637, distance: 7.8
click at [836, 642] on button "Load more" at bounding box center [867, 645] width 368 height 22
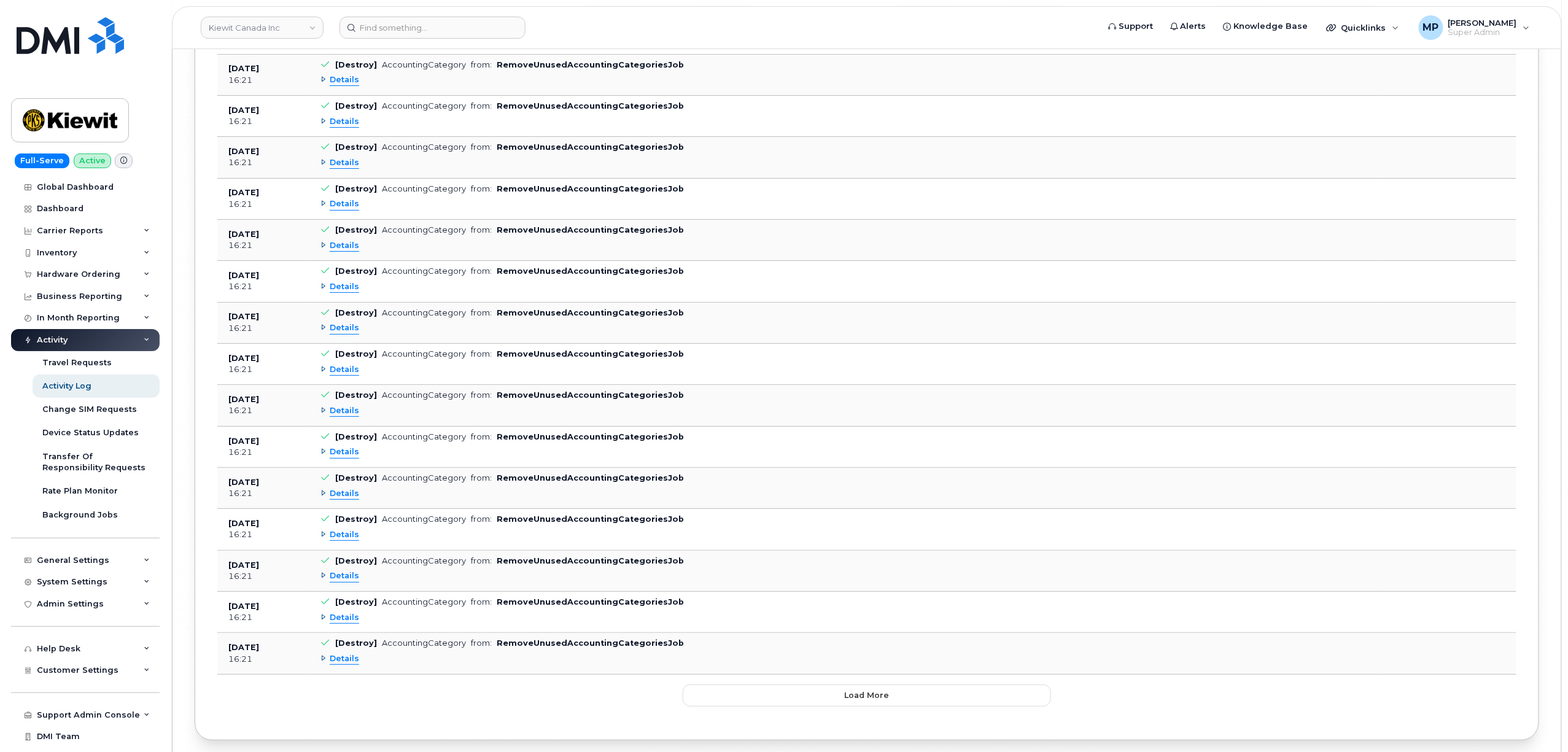
scroll to position [16532, 0]
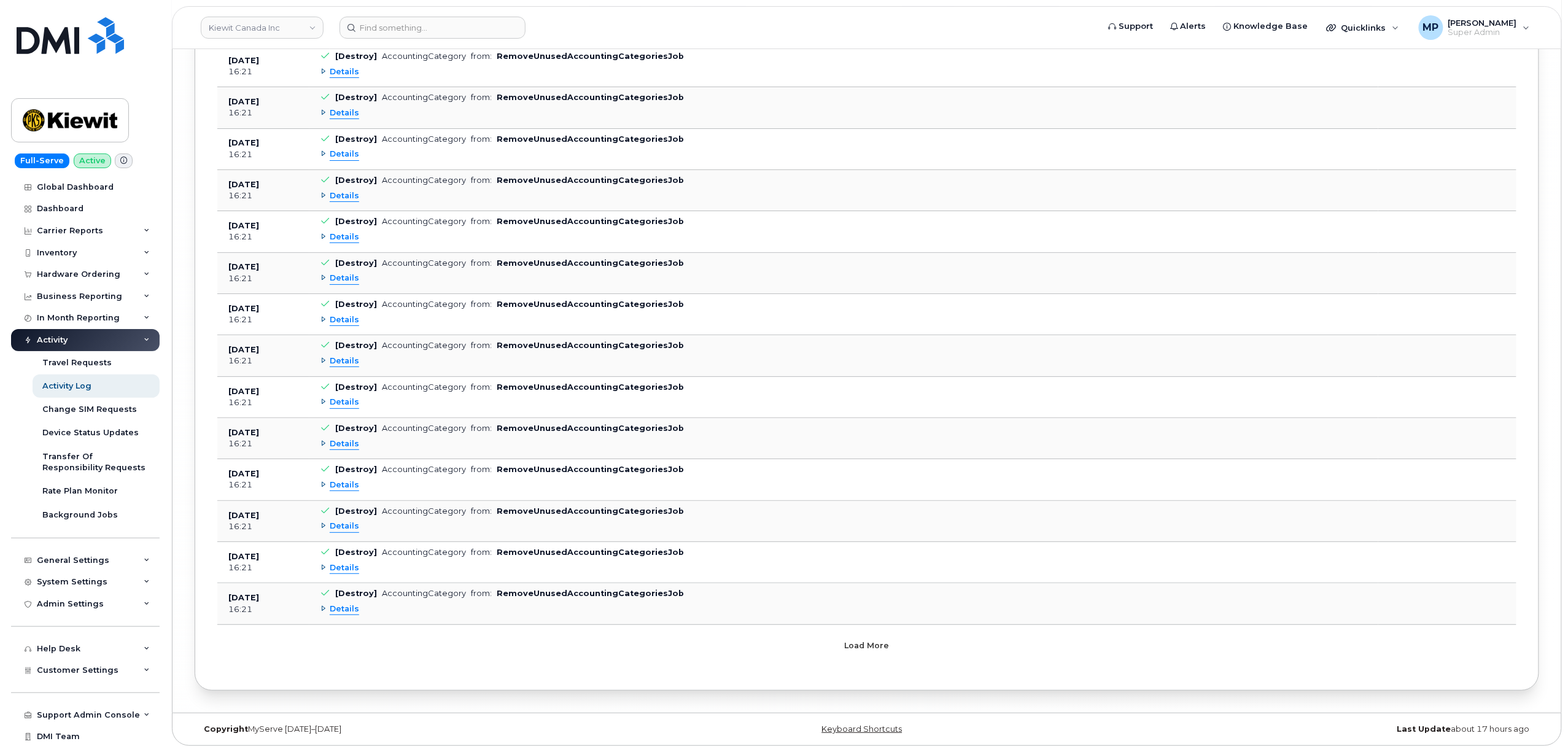
click at [837, 643] on button "Load more" at bounding box center [867, 645] width 368 height 22
click at [838, 639] on button "Load more" at bounding box center [867, 645] width 368 height 22
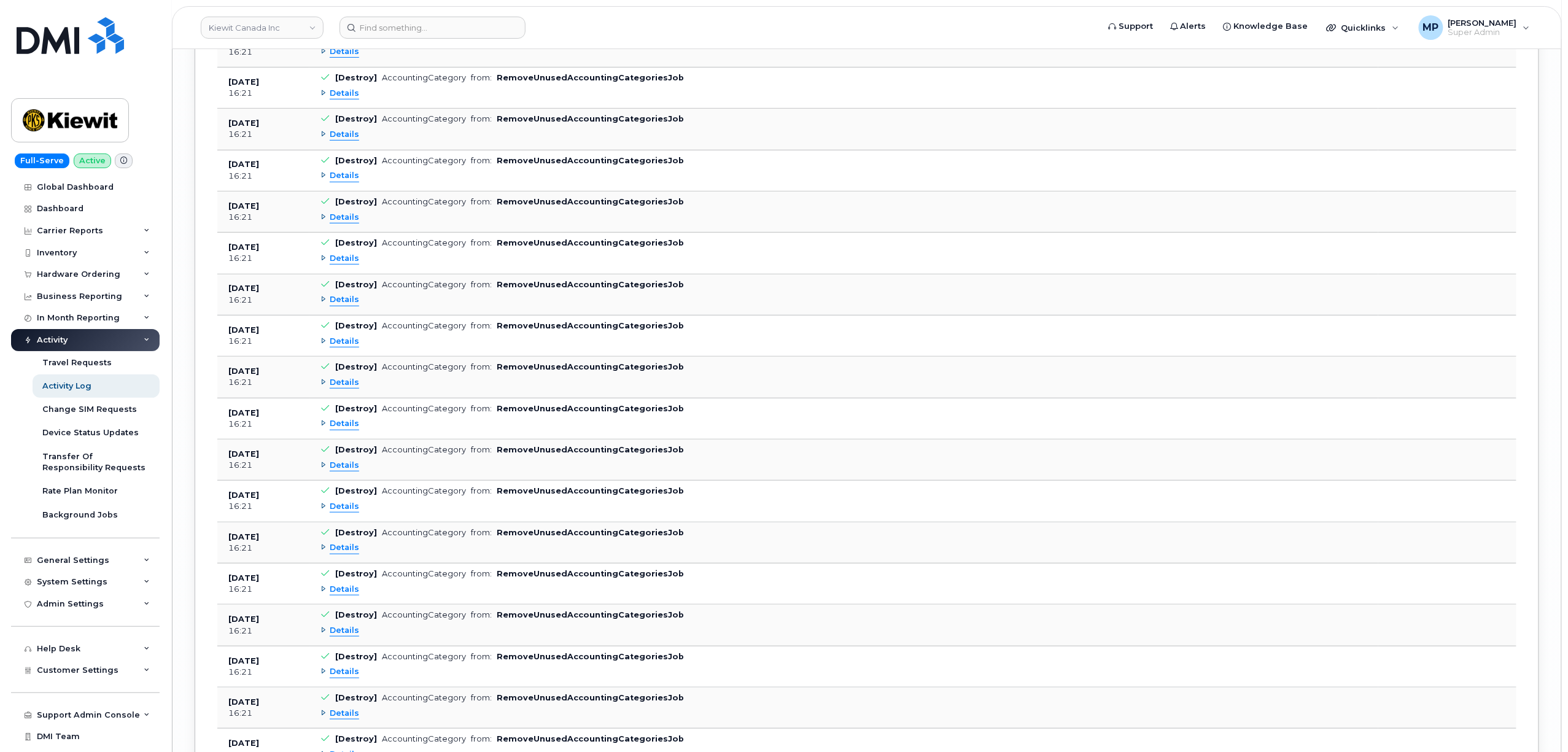
scroll to position [0, 0]
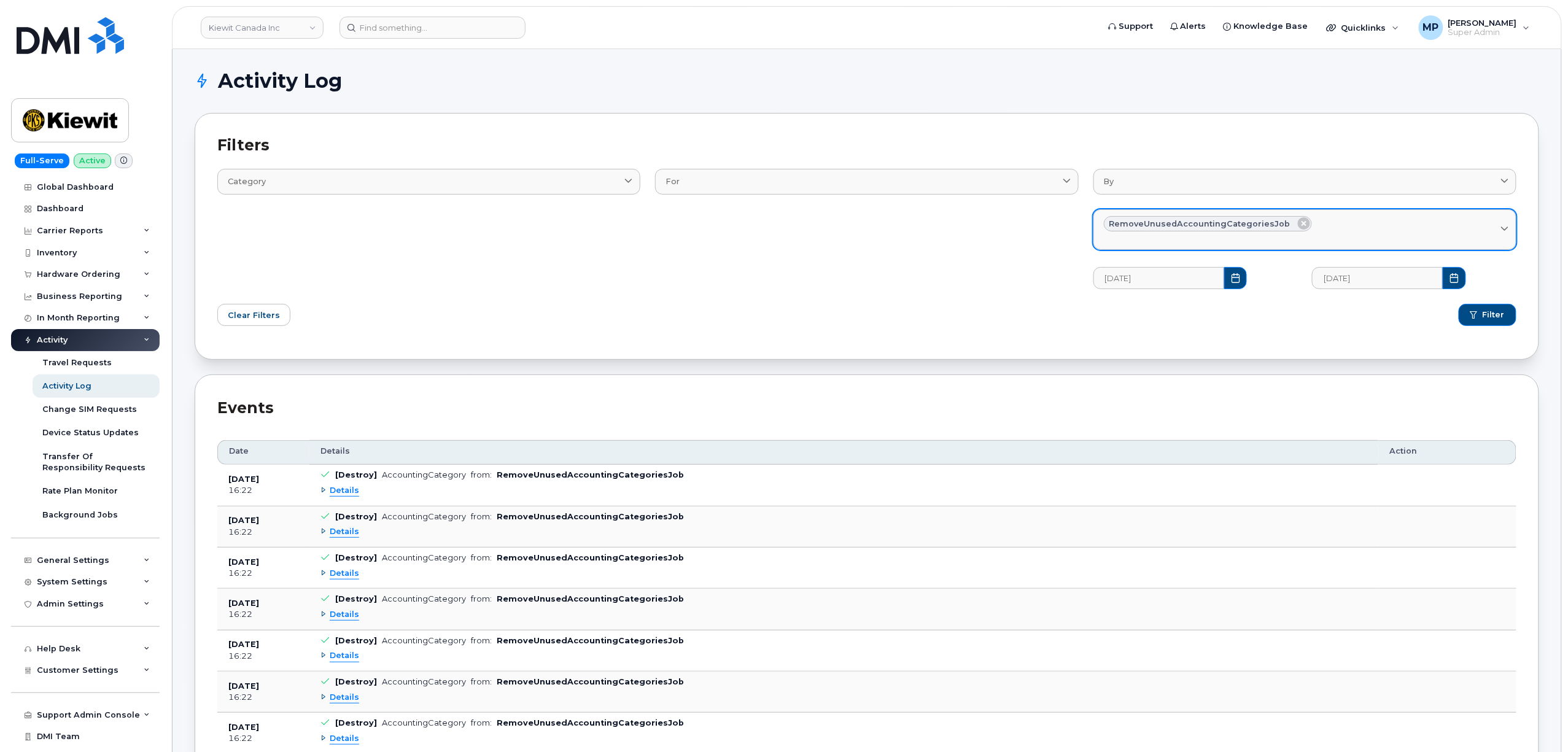
click at [1298, 225] on icon at bounding box center [1304, 223] width 12 height 12
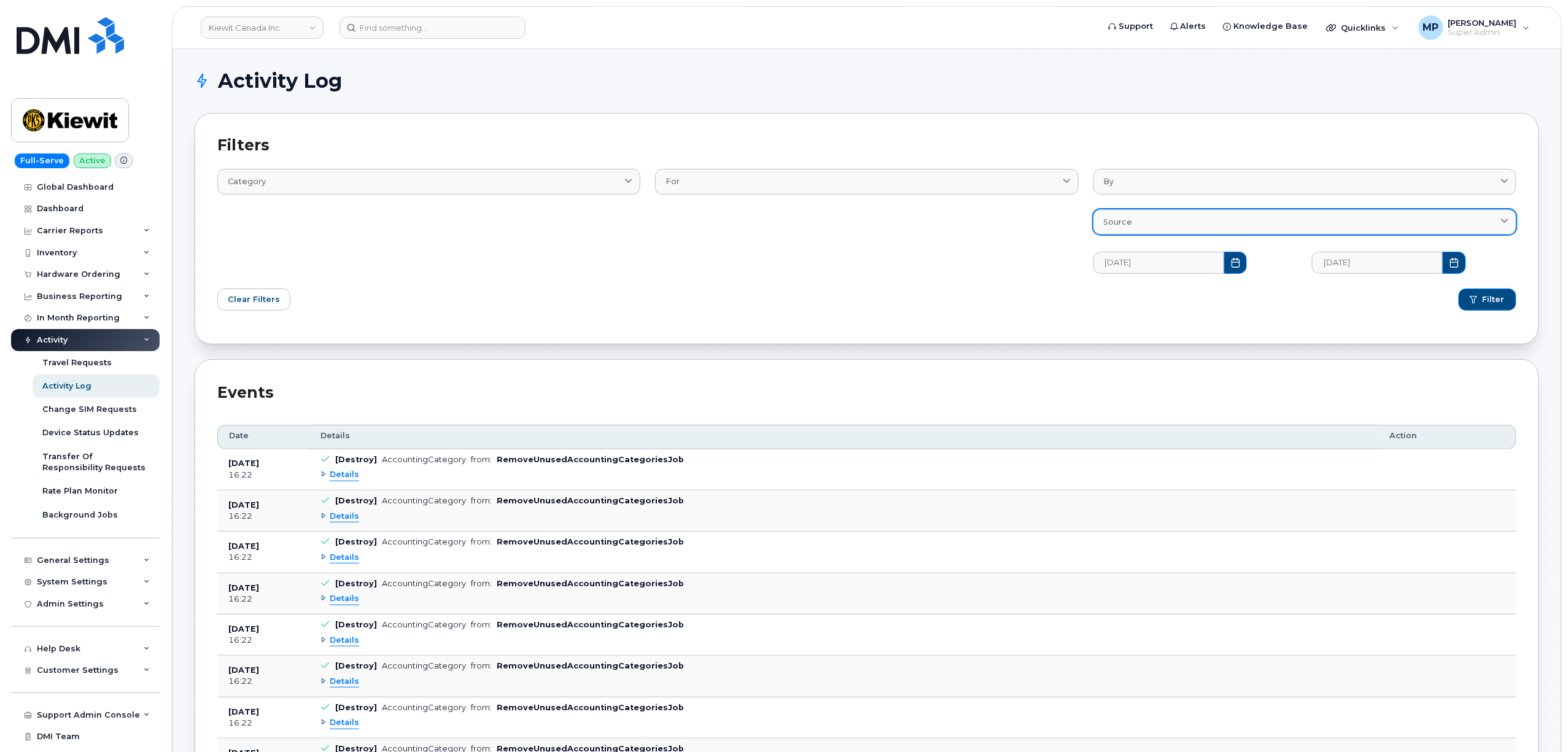
click at [1316, 226] on div "Source" at bounding box center [1305, 221] width 402 height 12
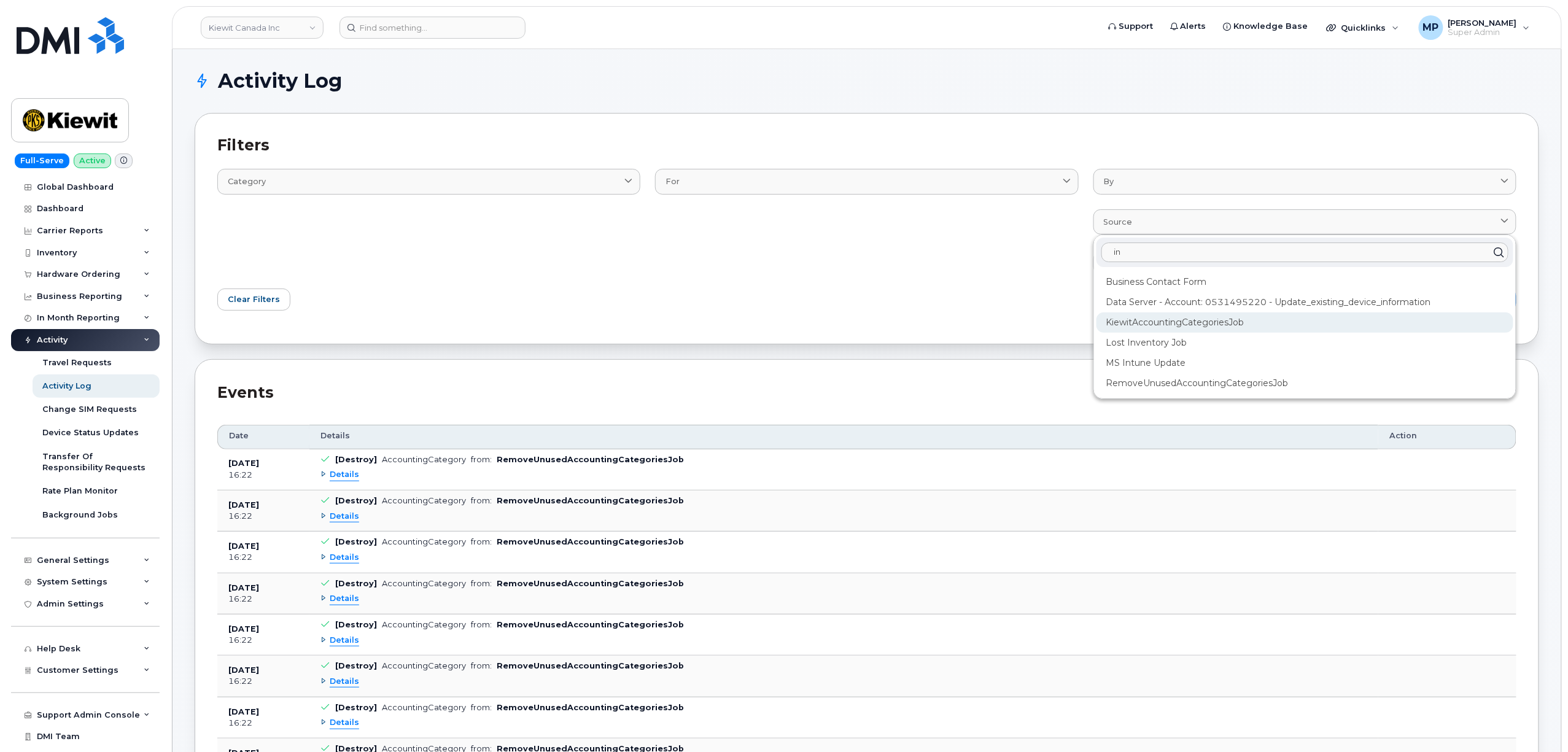
type input "in"
click at [1138, 327] on div "KiewitAccountingCategoriesJob" at bounding box center [1305, 322] width 417 height 20
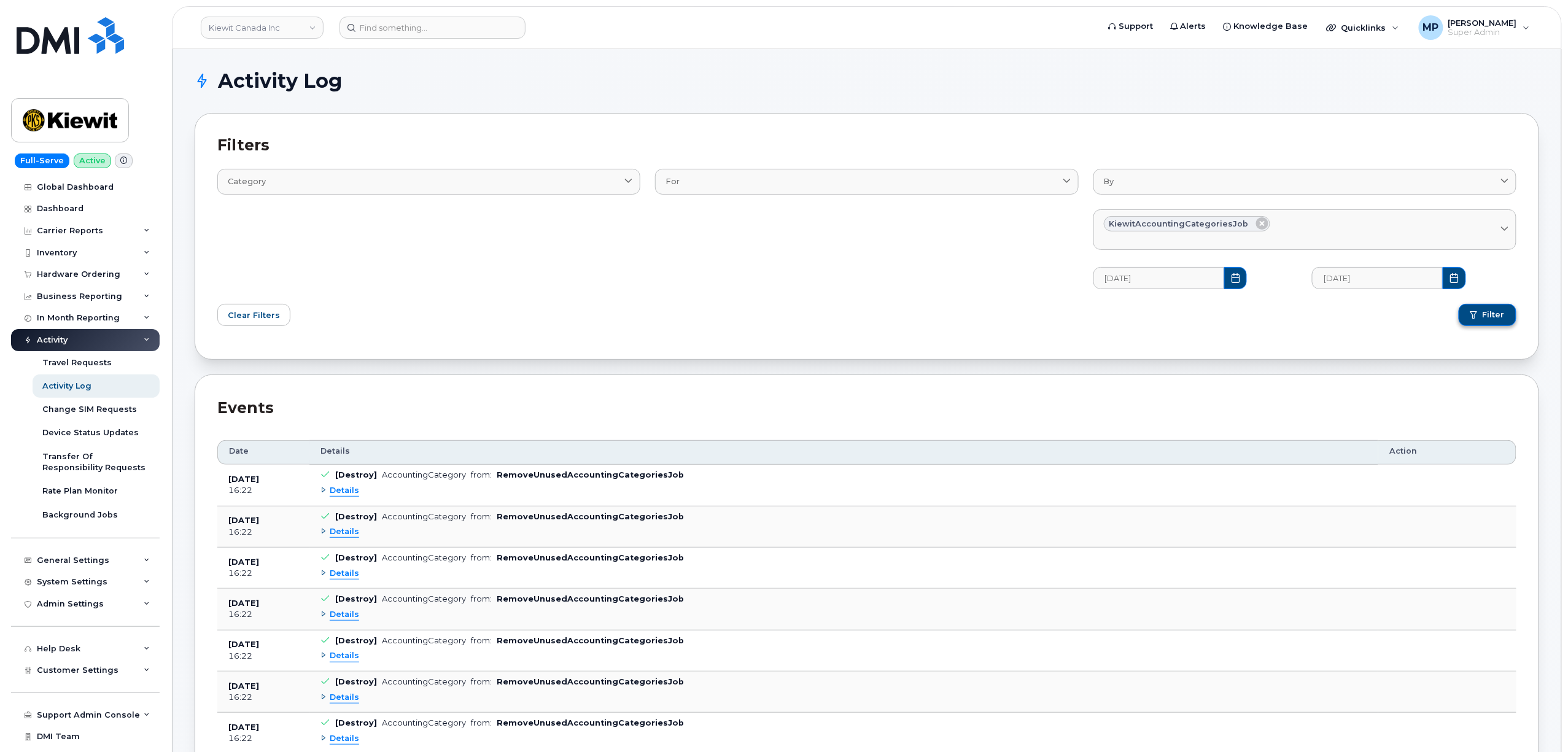
click at [1486, 316] on span "Filter" at bounding box center [1494, 315] width 22 height 11
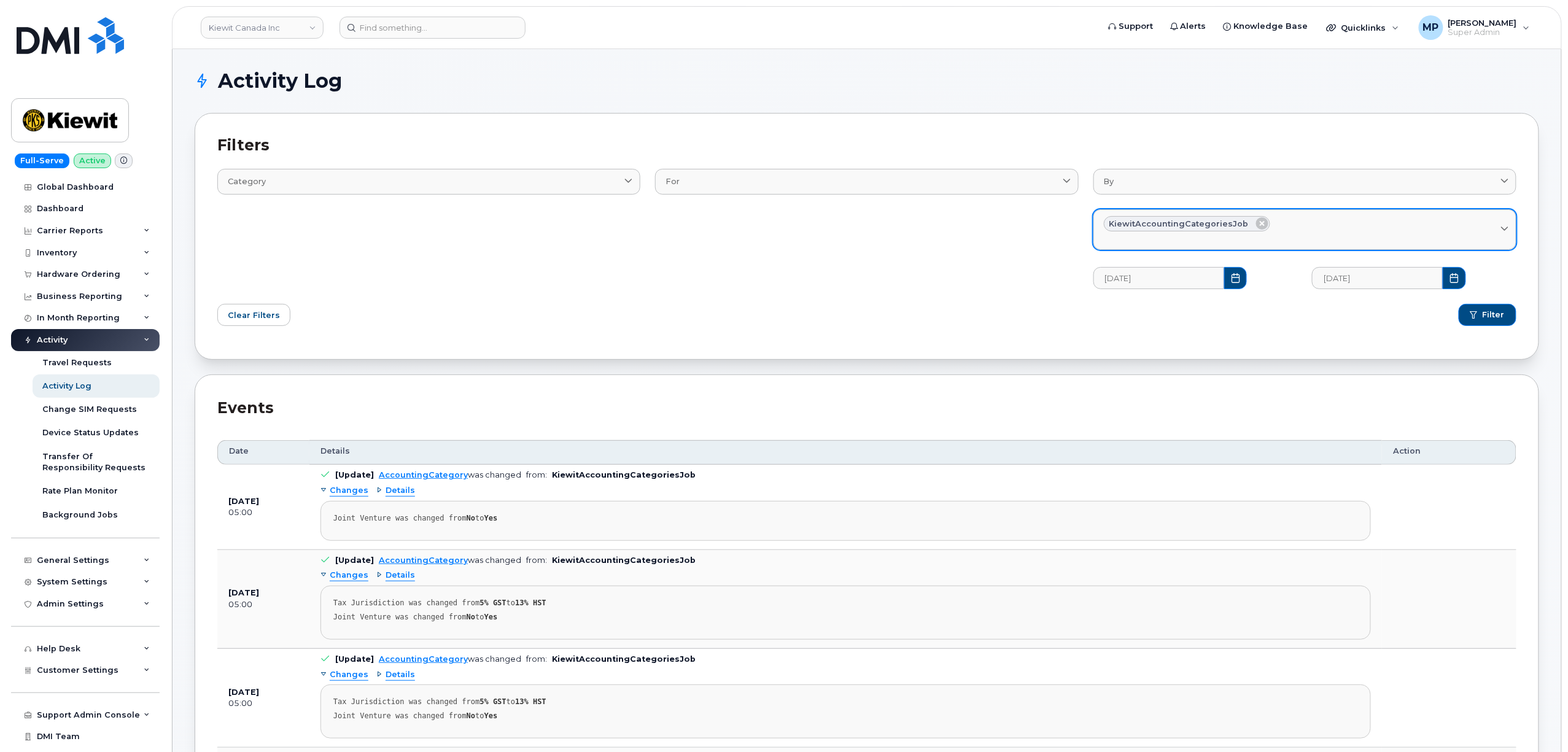
click at [1256, 219] on icon at bounding box center [1262, 223] width 12 height 12
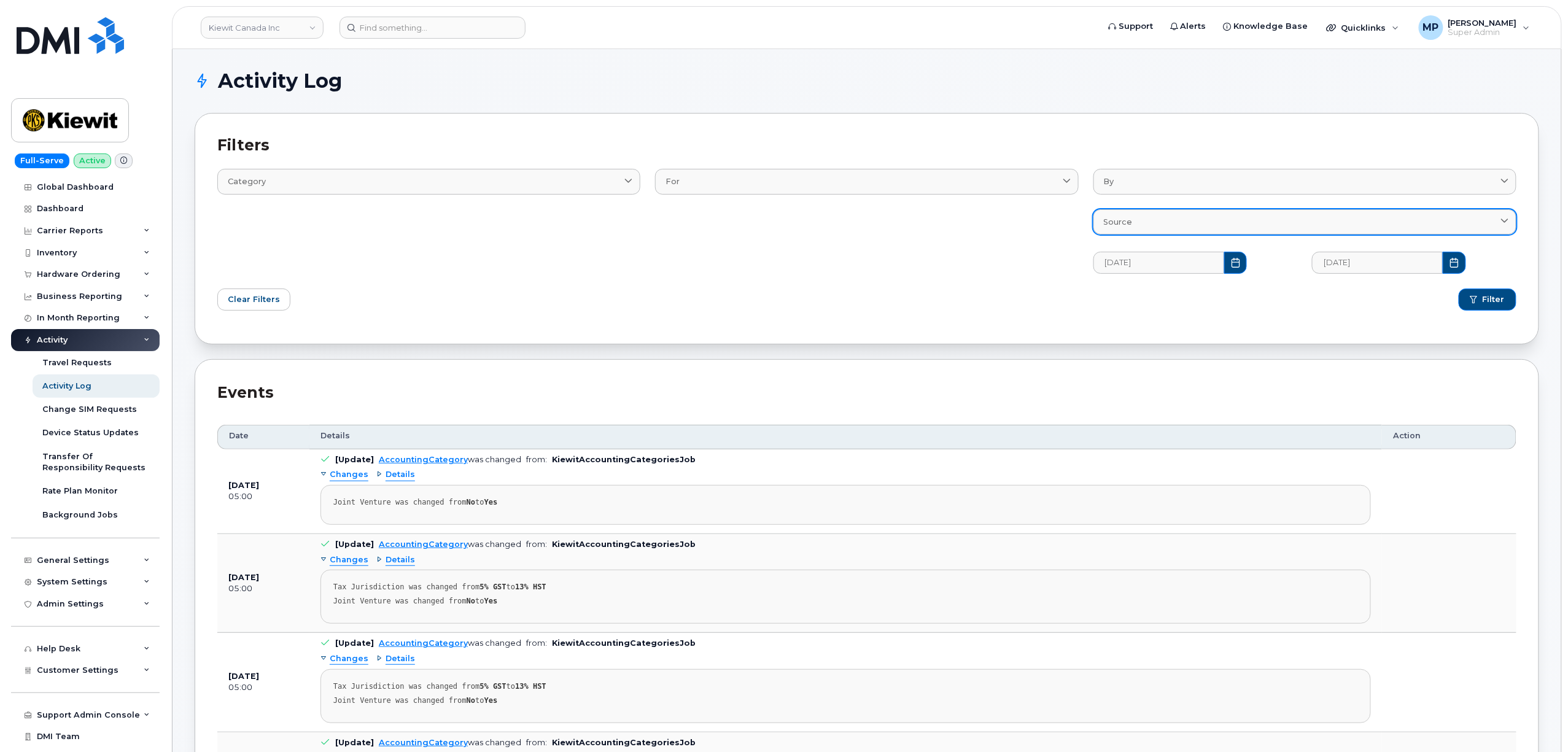
click at [1251, 224] on div "Source" at bounding box center [1305, 221] width 402 height 12
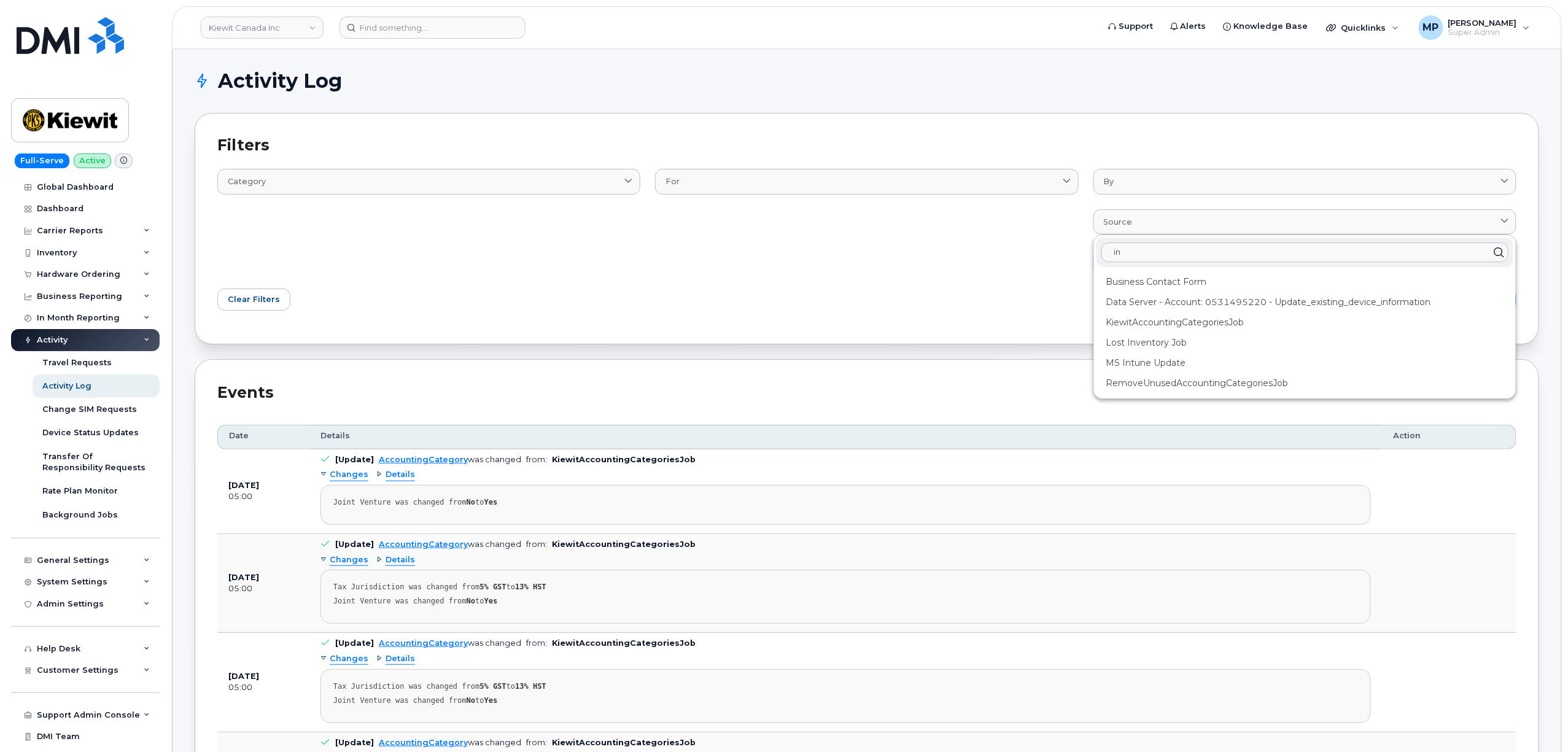
type input "i"
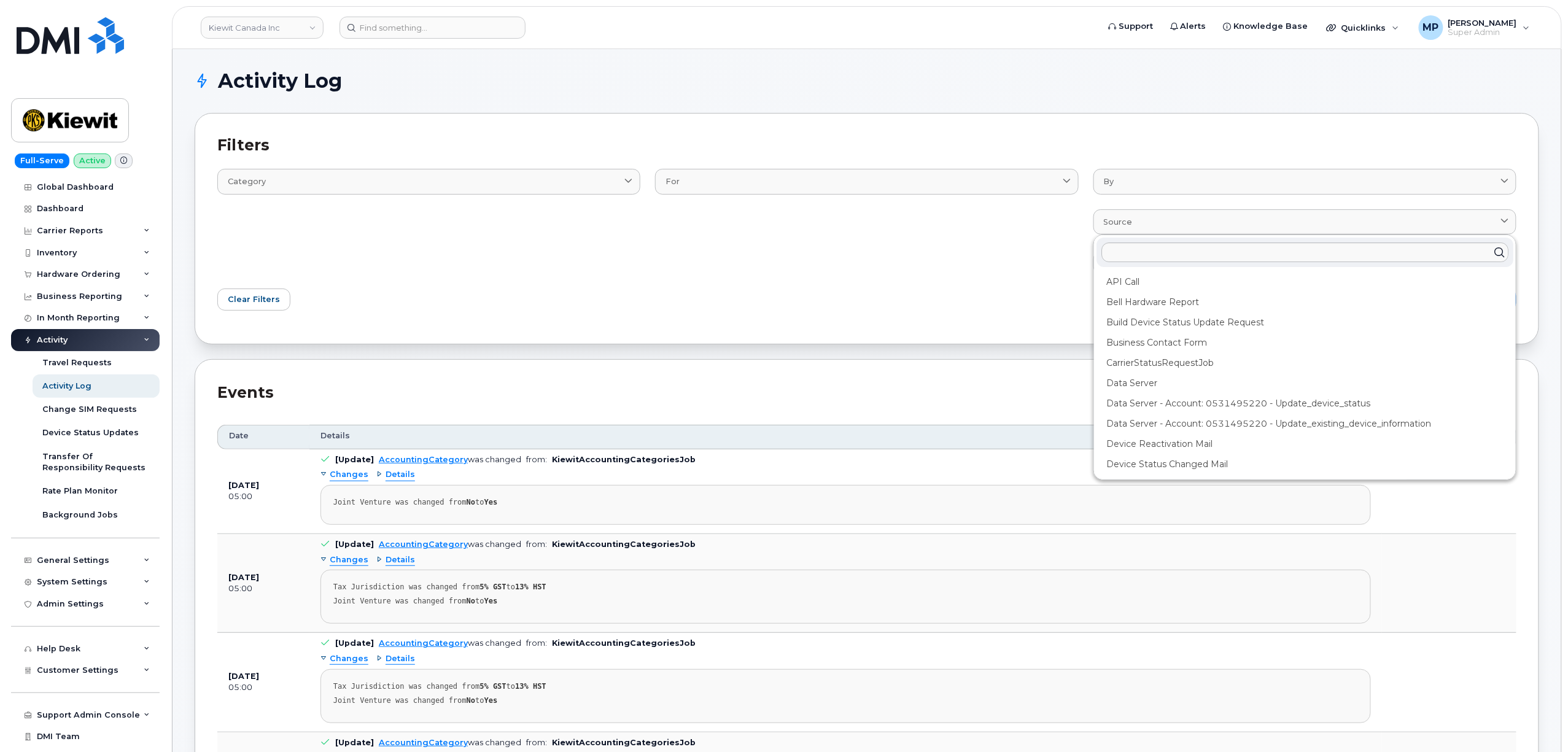
click at [862, 237] on div "For AccountingCategory BillProcessingWorkflow Contact Device DeviceRequests::St…" at bounding box center [867, 213] width 438 height 134
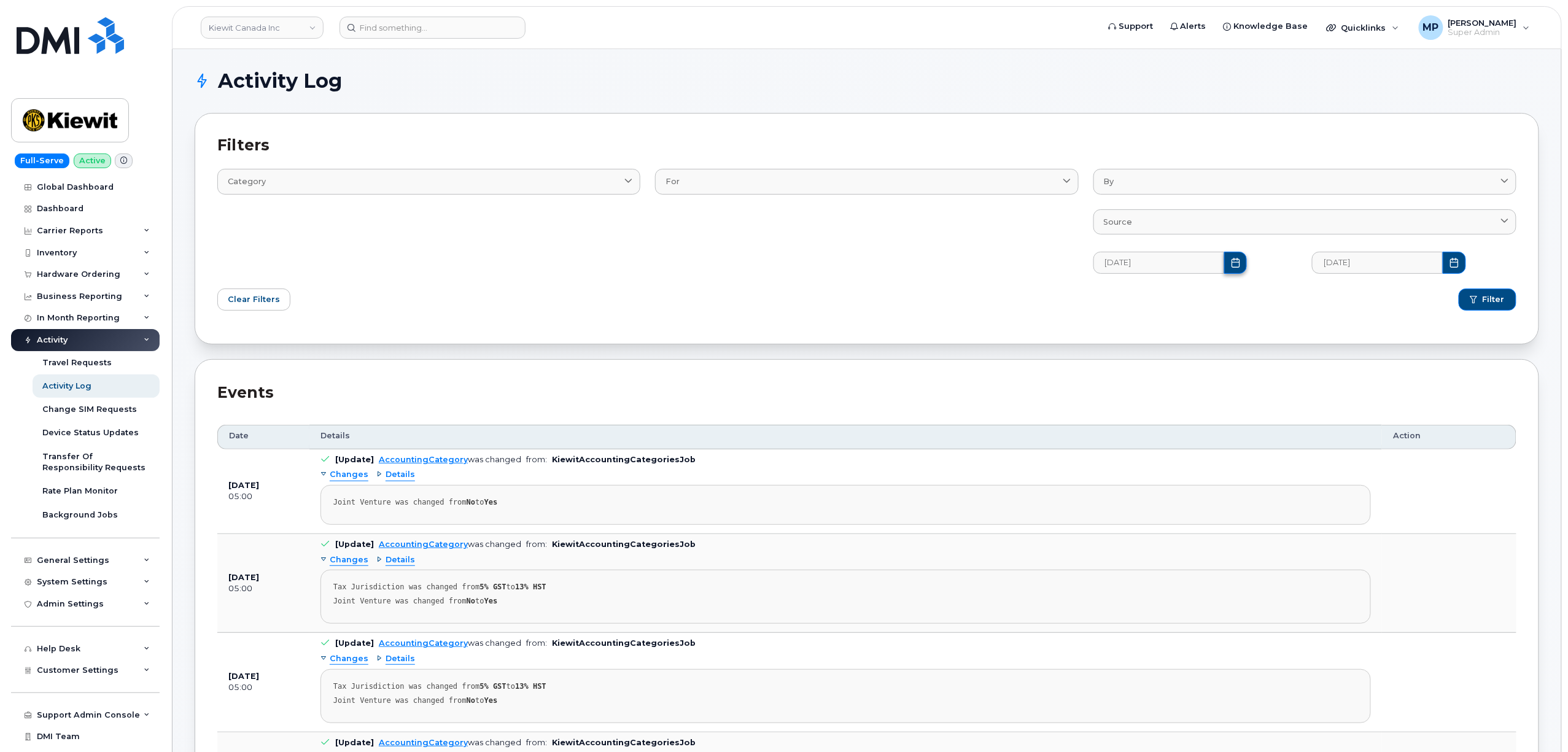
click at [1231, 259] on icon "Choose Date" at bounding box center [1236, 263] width 10 height 10
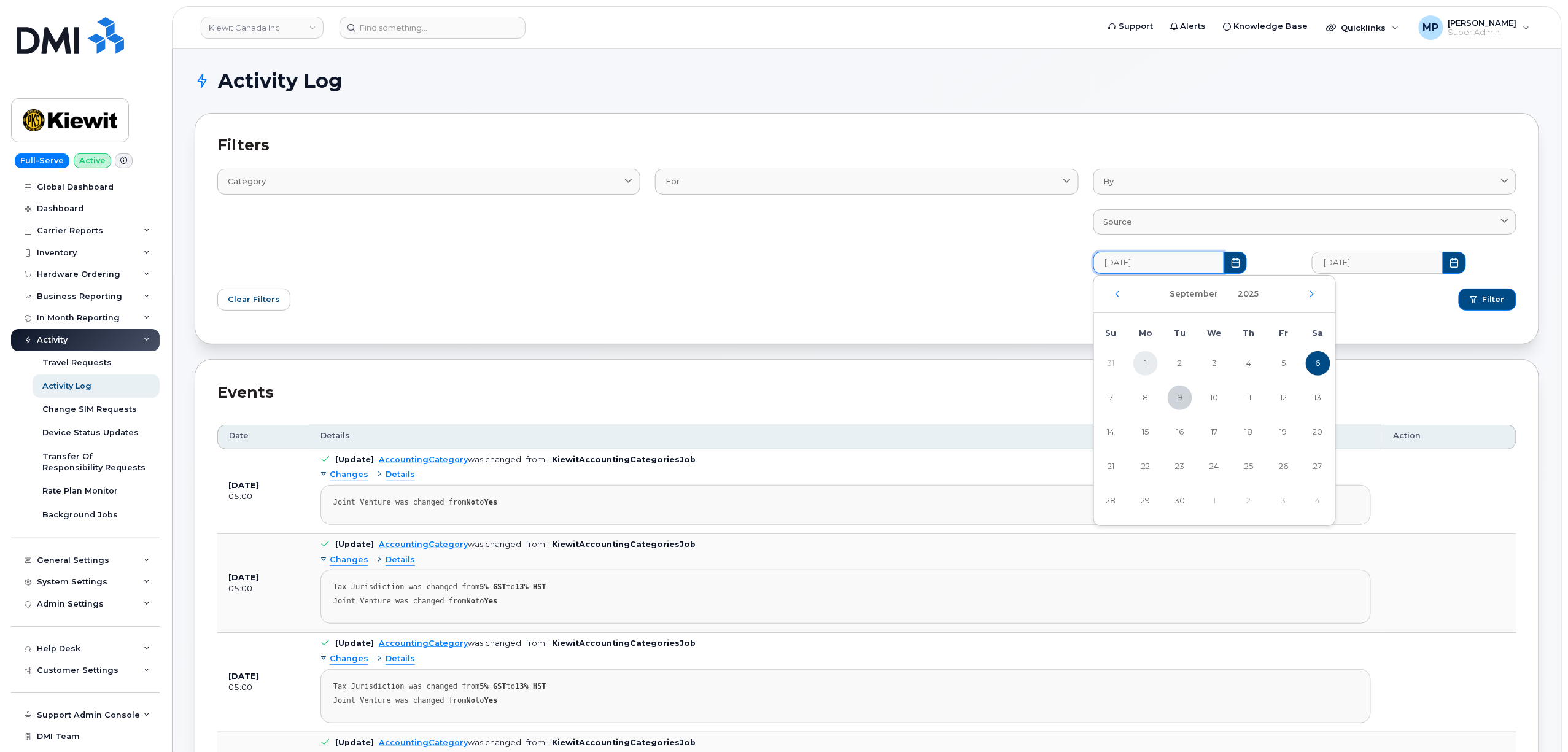
click at [1150, 363] on span "1" at bounding box center [1146, 363] width 24 height 24
type input "09/01/2025"
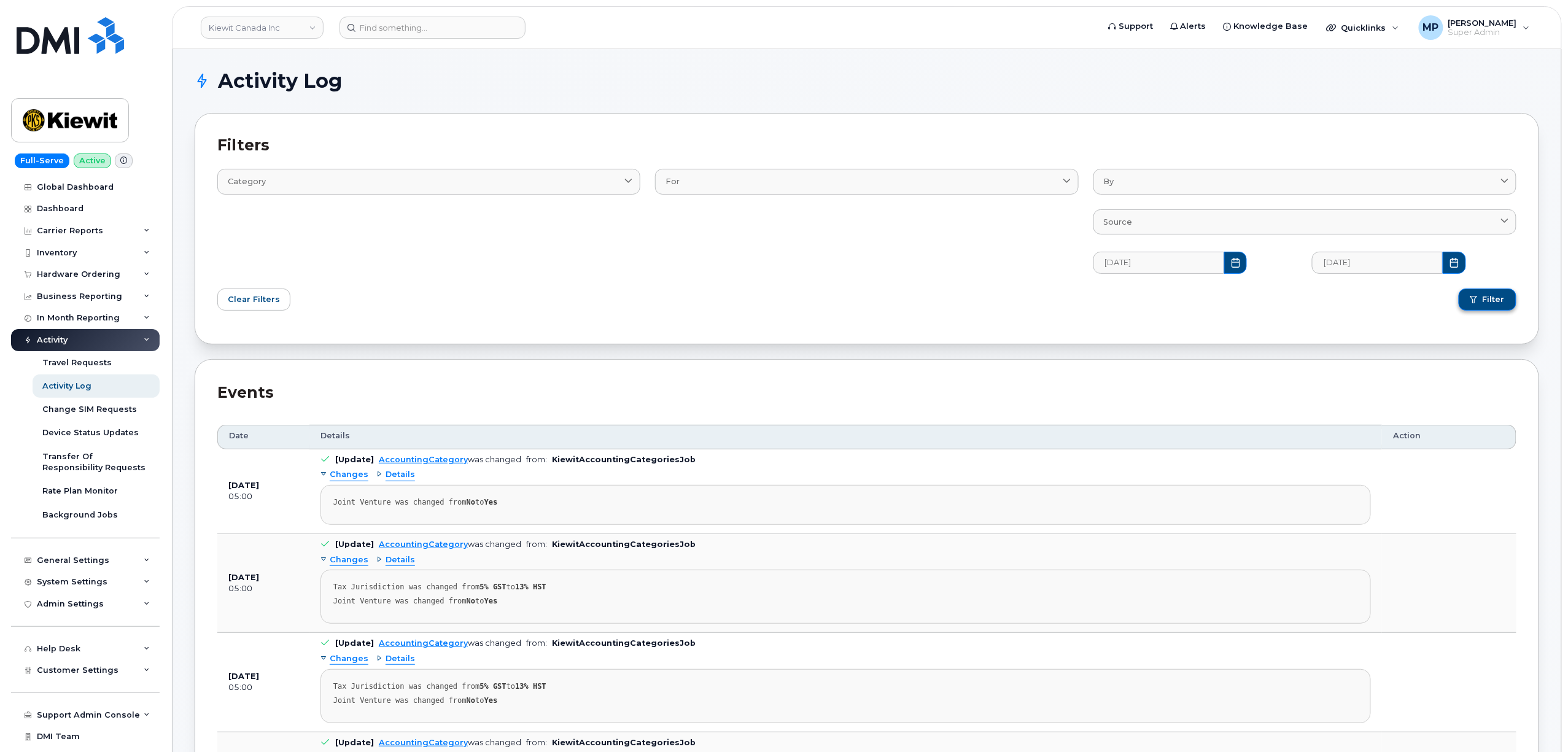
click at [1487, 299] on button "Filter" at bounding box center [1487, 299] width 58 height 22
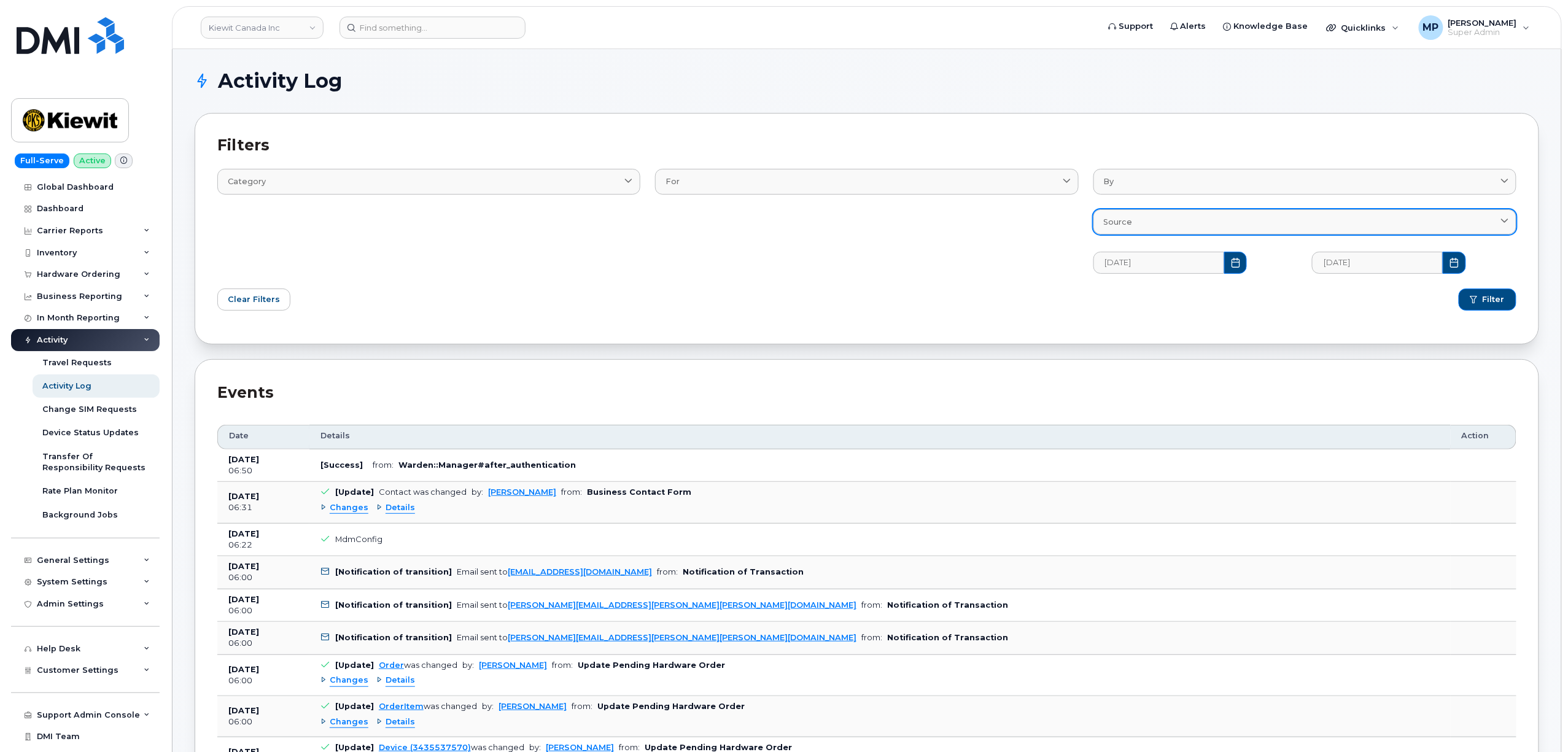
click at [1175, 226] on div "Source" at bounding box center [1305, 221] width 402 height 12
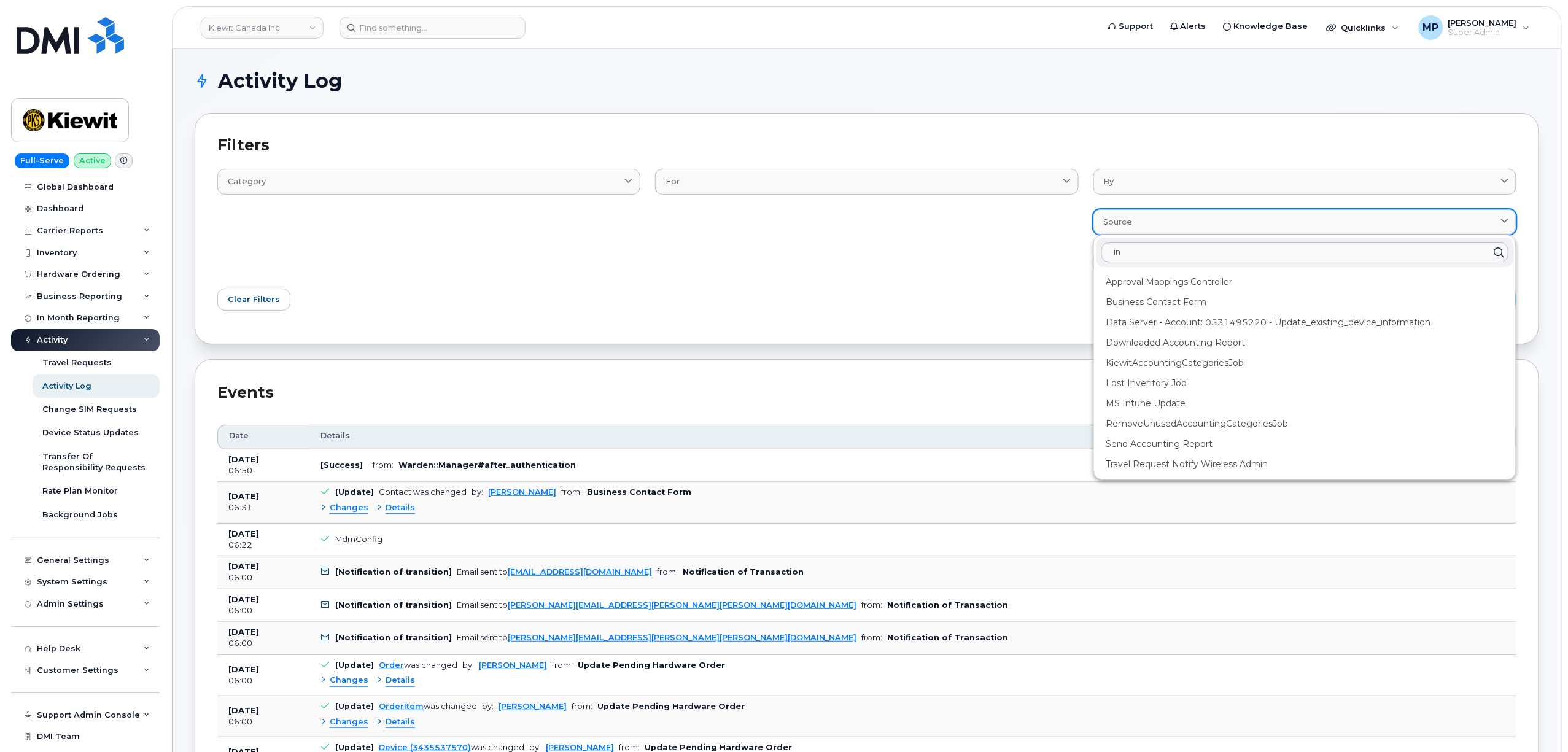
type input "i"
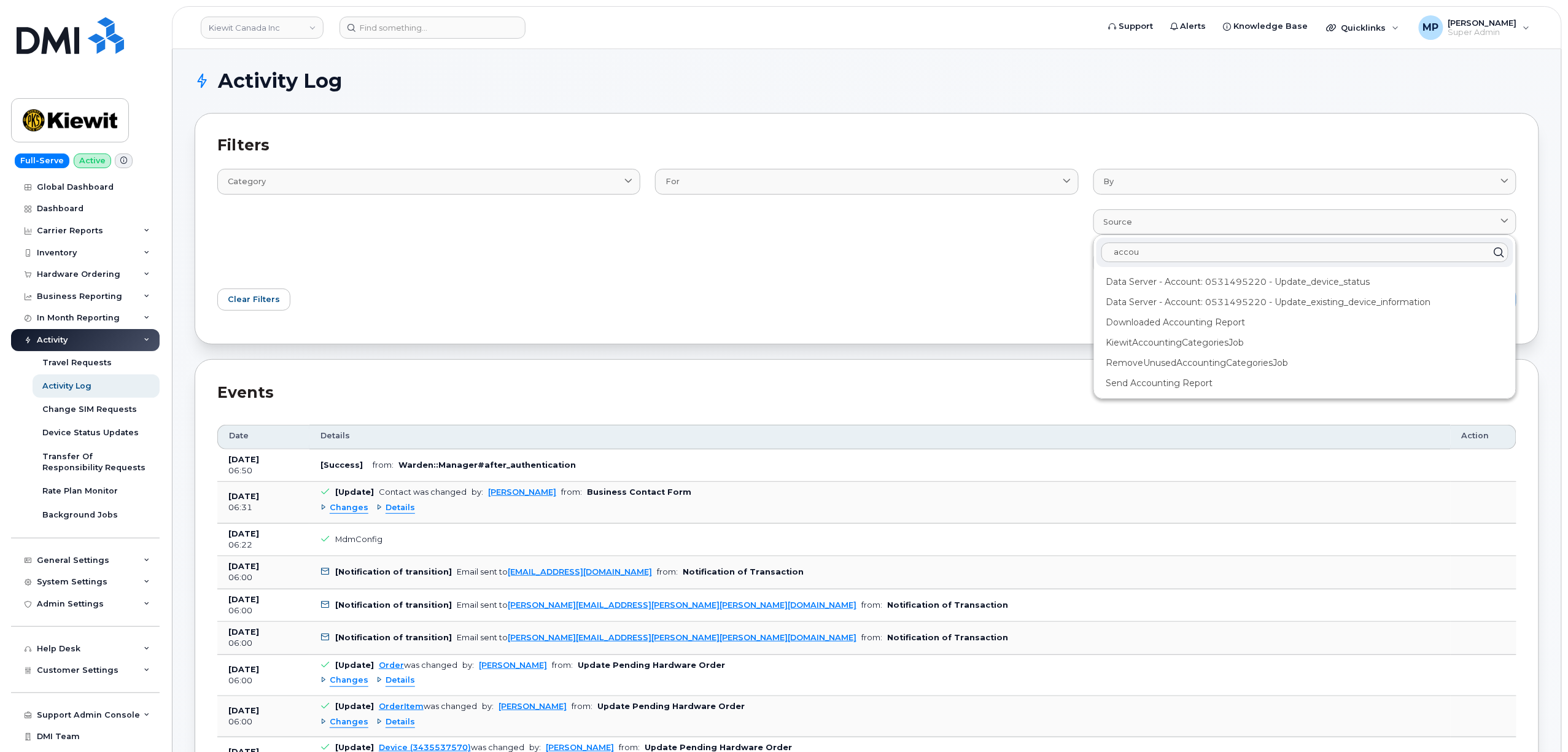
type input "accou"
click at [1022, 296] on div "Filter" at bounding box center [1195, 299] width 657 height 37
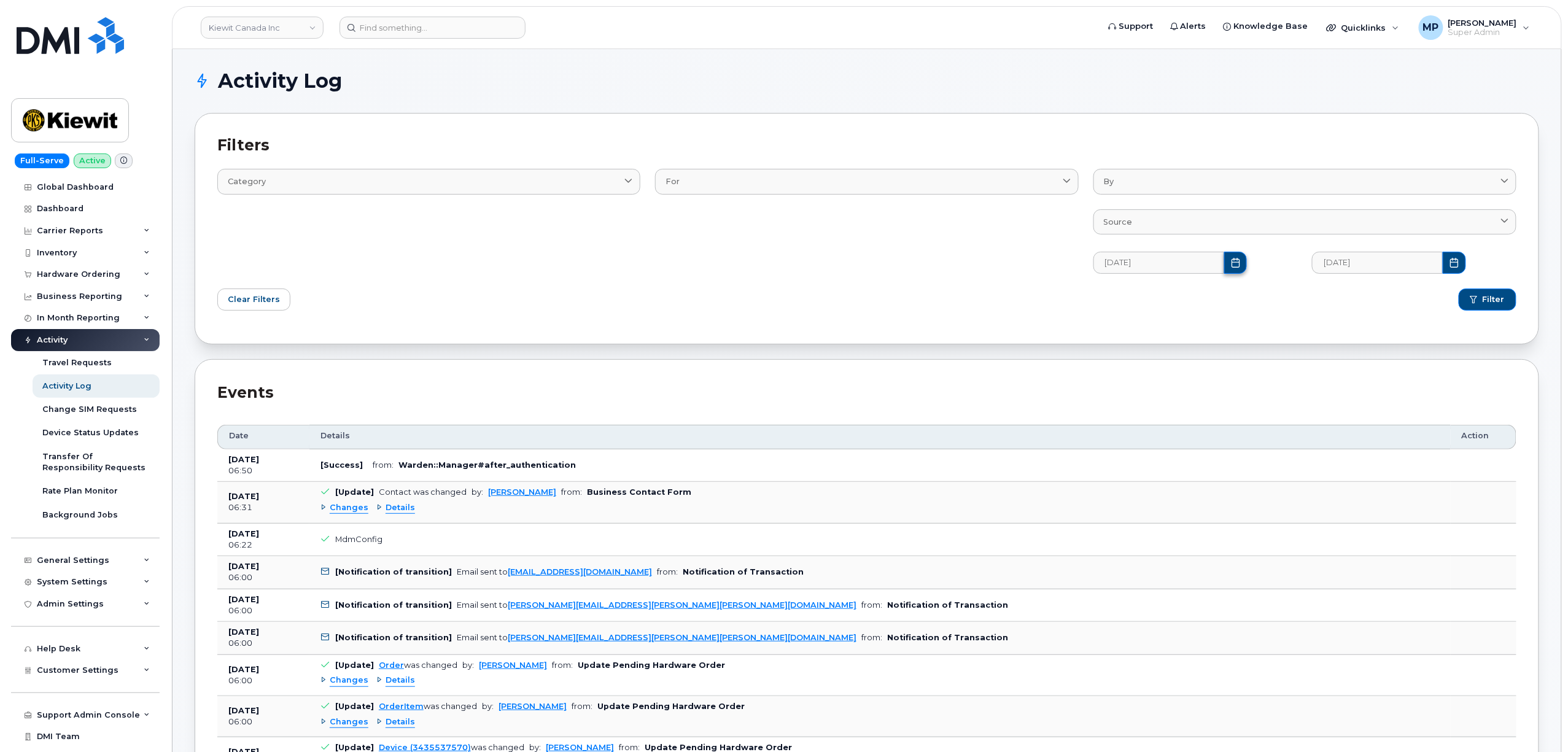
click at [1231, 265] on icon "Choose Date" at bounding box center [1236, 263] width 10 height 10
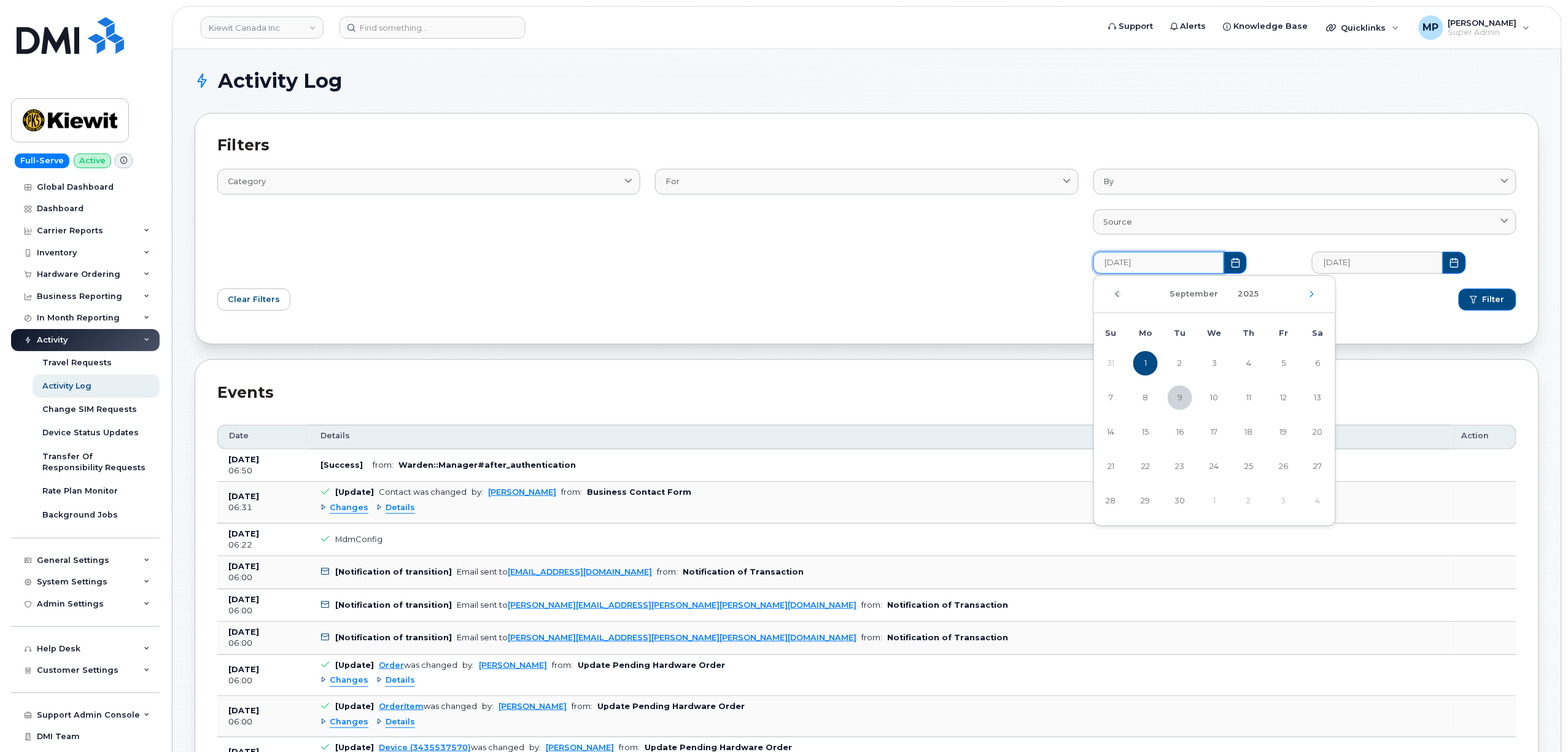
click at [1116, 295] on icon "Previous Month" at bounding box center [1117, 293] width 3 height 6
click at [1278, 362] on span "1" at bounding box center [1283, 363] width 24 height 24
type input "08/01/2025"
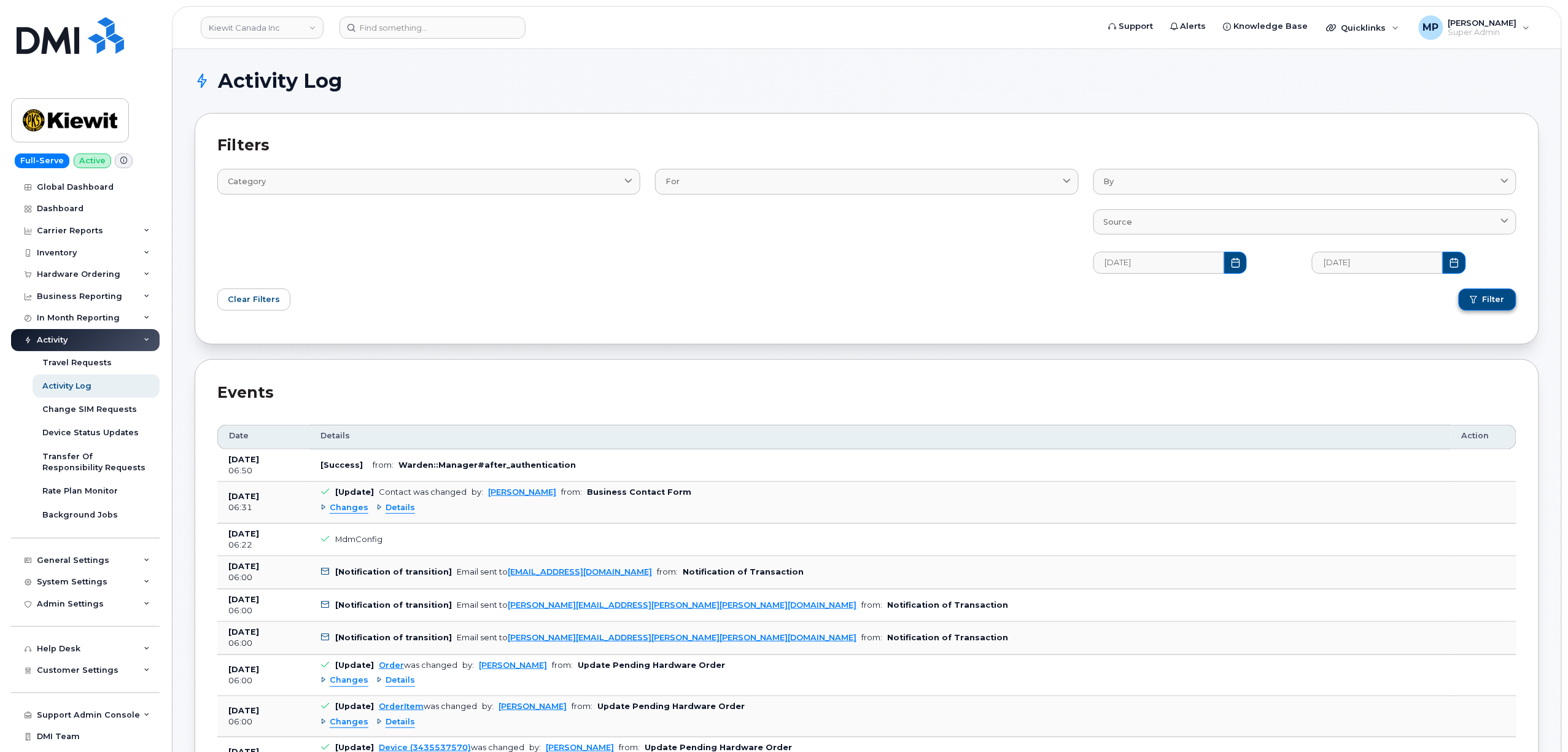
click at [1501, 295] on span "Filter" at bounding box center [1494, 299] width 22 height 11
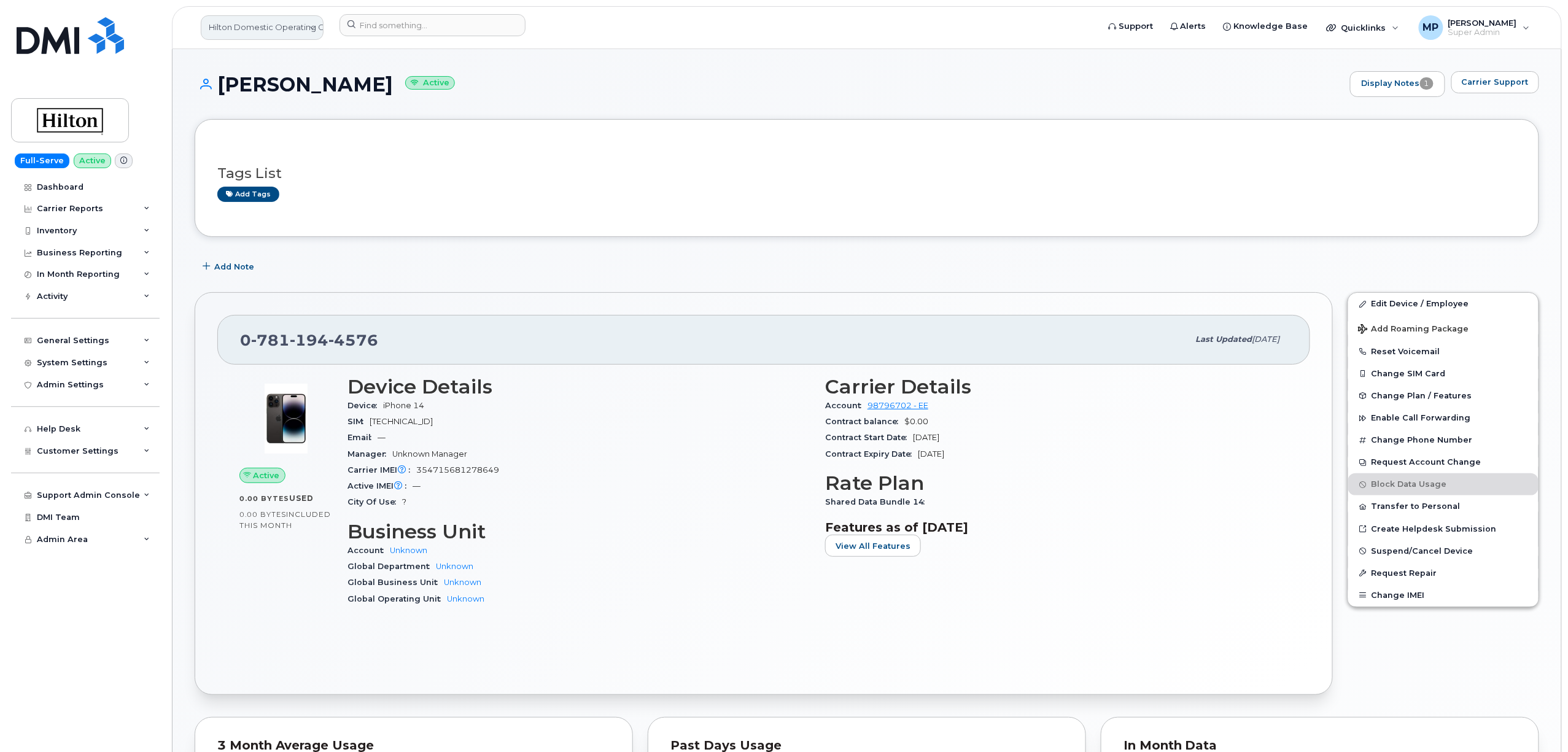
click at [271, 24] on link "Hilton Domestic Operating Company Inc" at bounding box center [262, 28] width 123 height 24
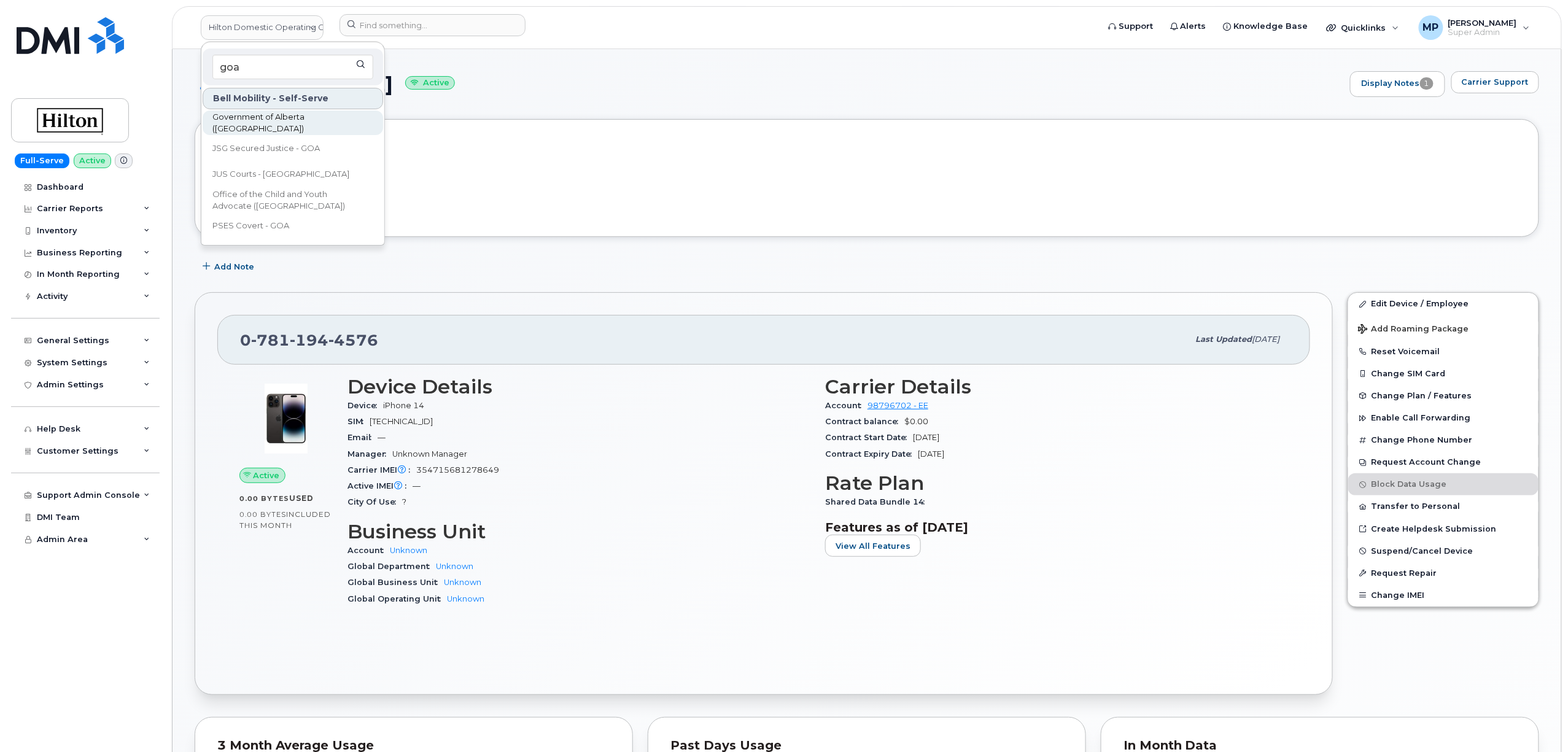
type input "goa"
click at [272, 123] on span "Government of Alberta ([GEOGRAPHIC_DATA])" at bounding box center [283, 123] width 141 height 24
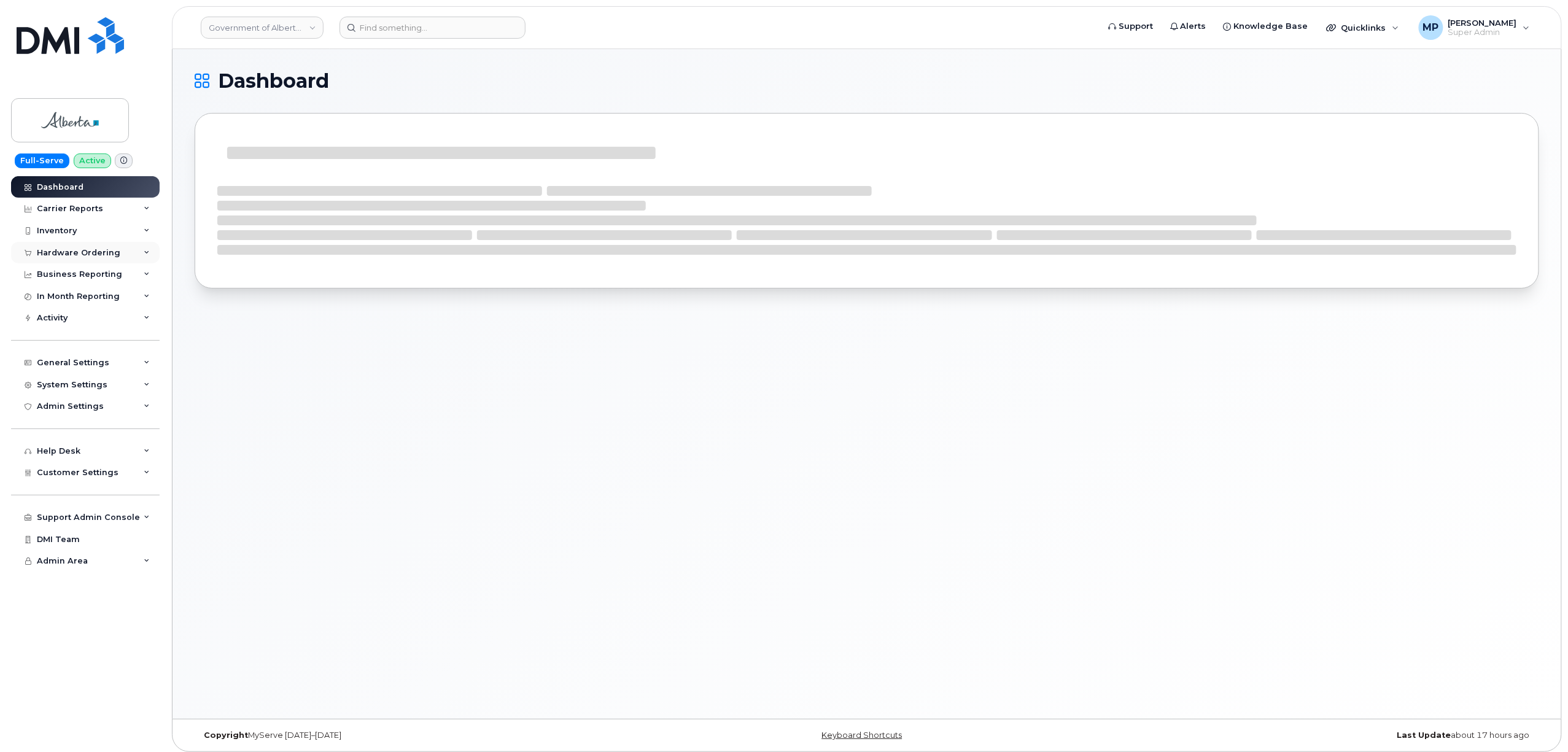
click at [67, 248] on div "Hardware Ordering" at bounding box center [78, 252] width 84 height 10
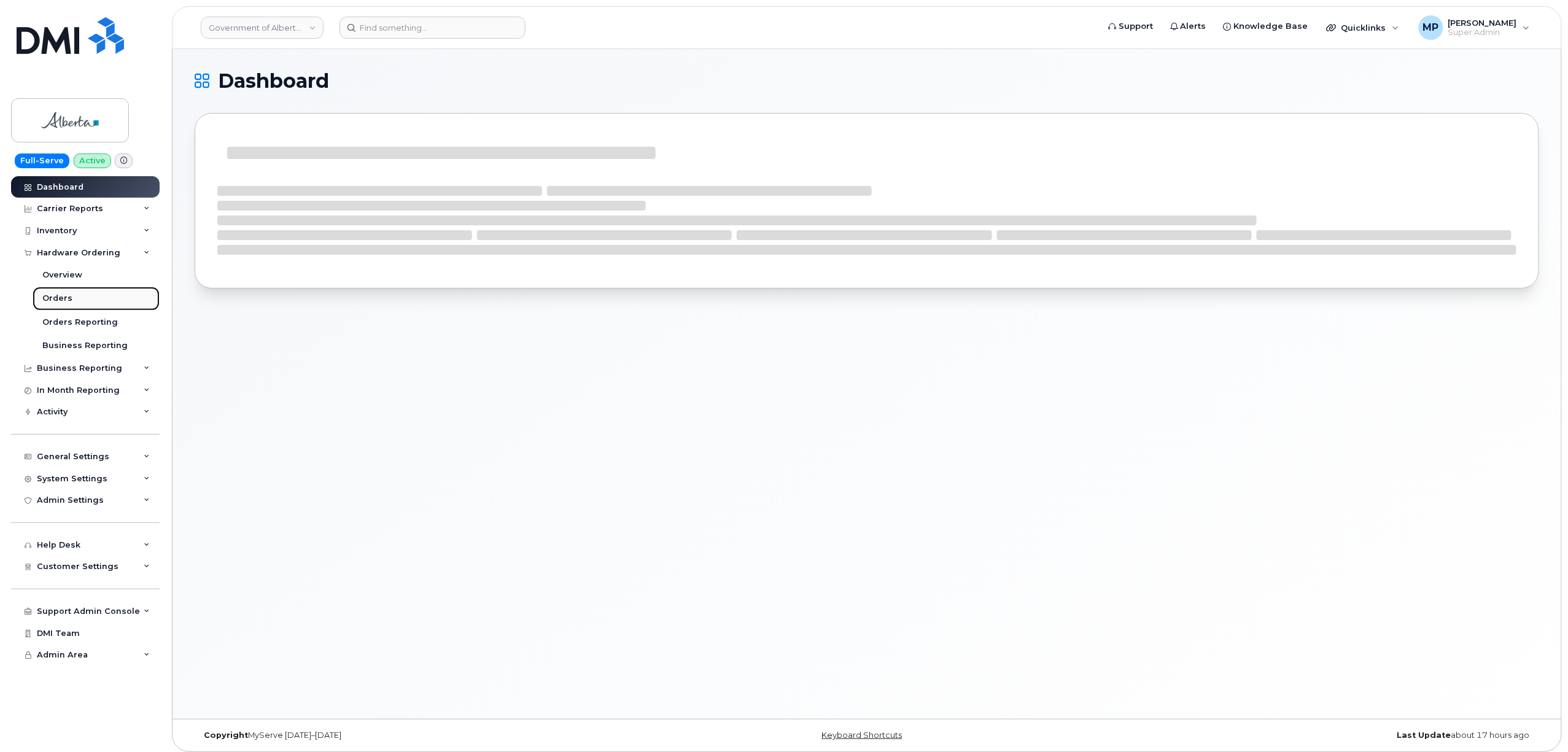
click at [69, 301] on div "Orders" at bounding box center [57, 298] width 30 height 11
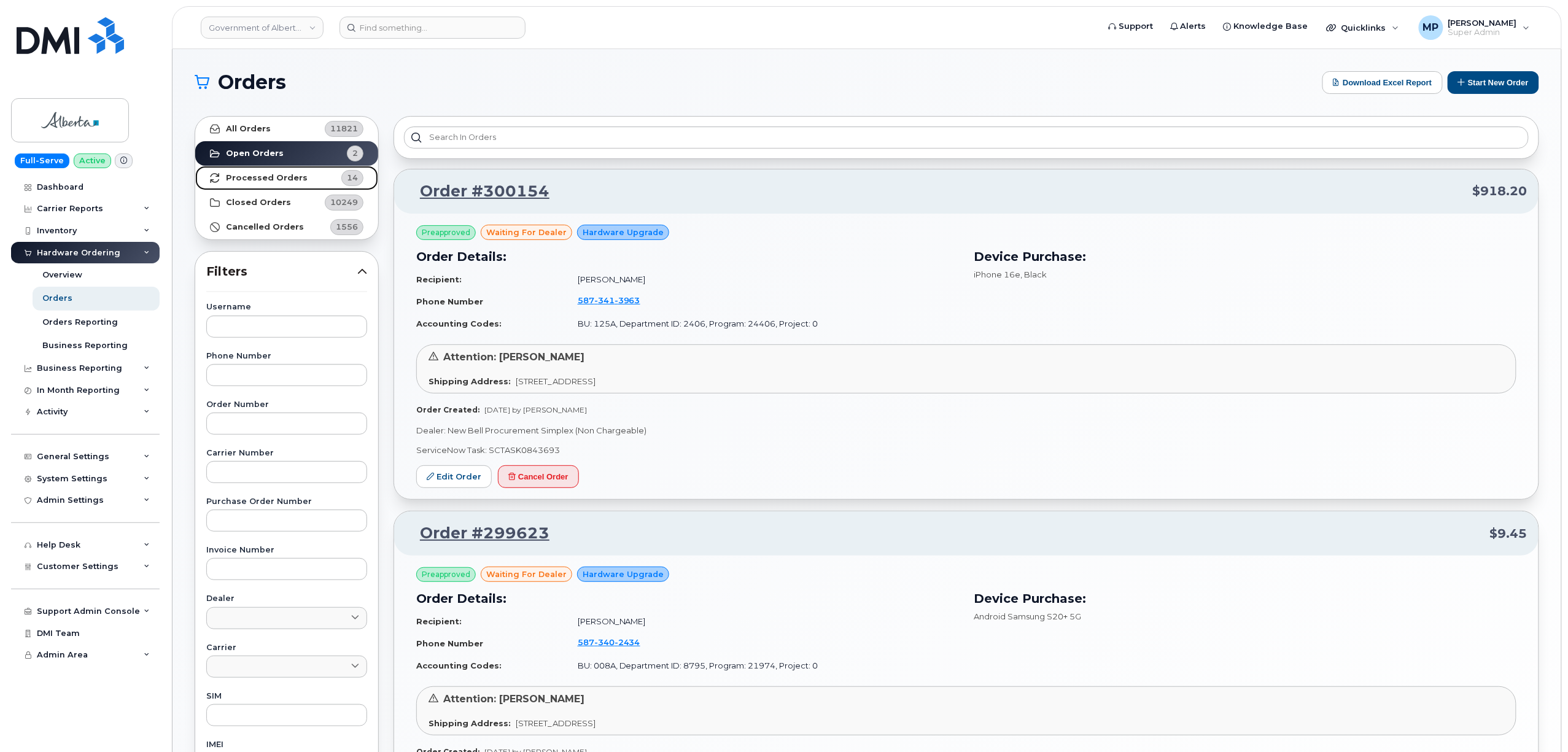
click at [276, 177] on strong "Processed Orders" at bounding box center [267, 178] width 81 height 10
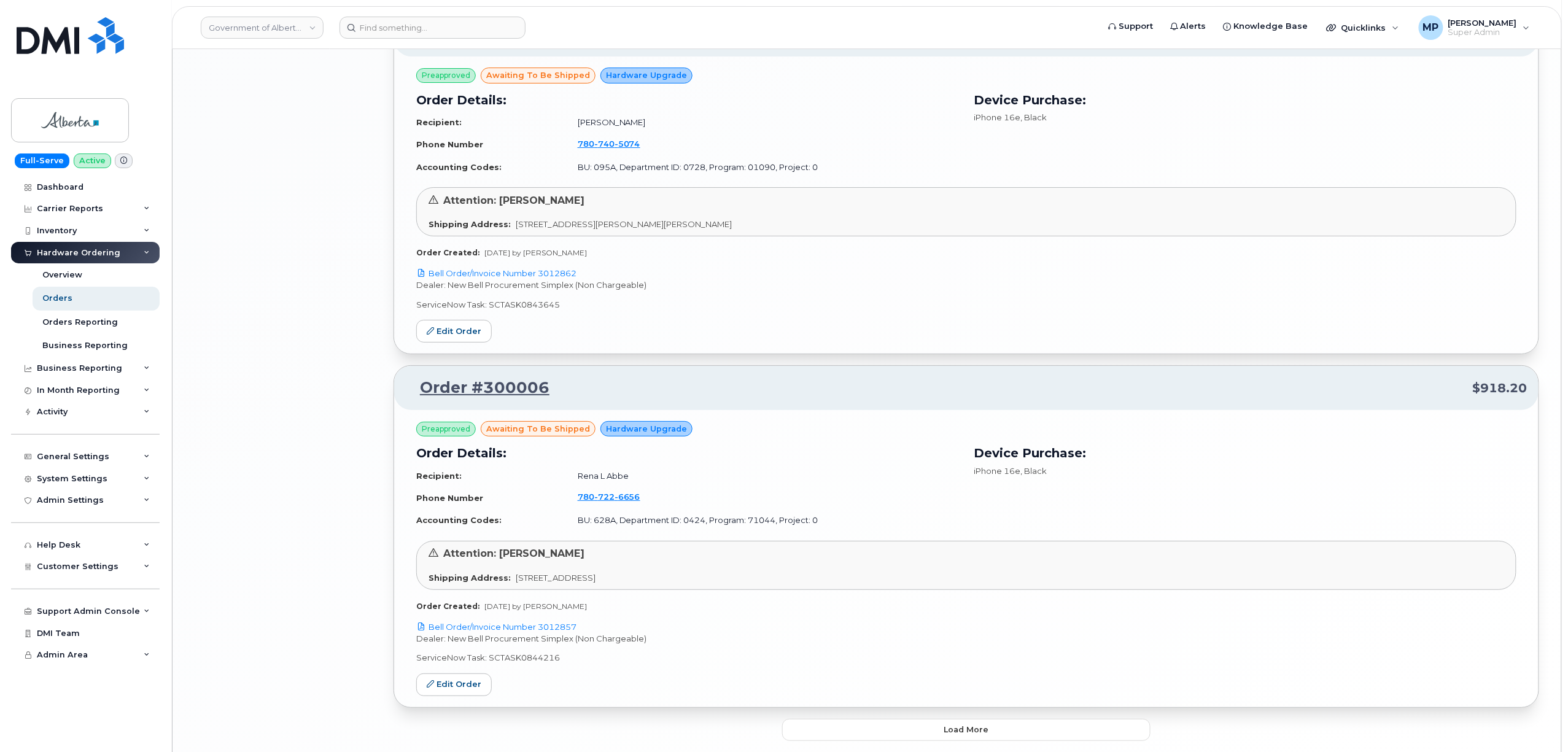
scroll to position [2338, 0]
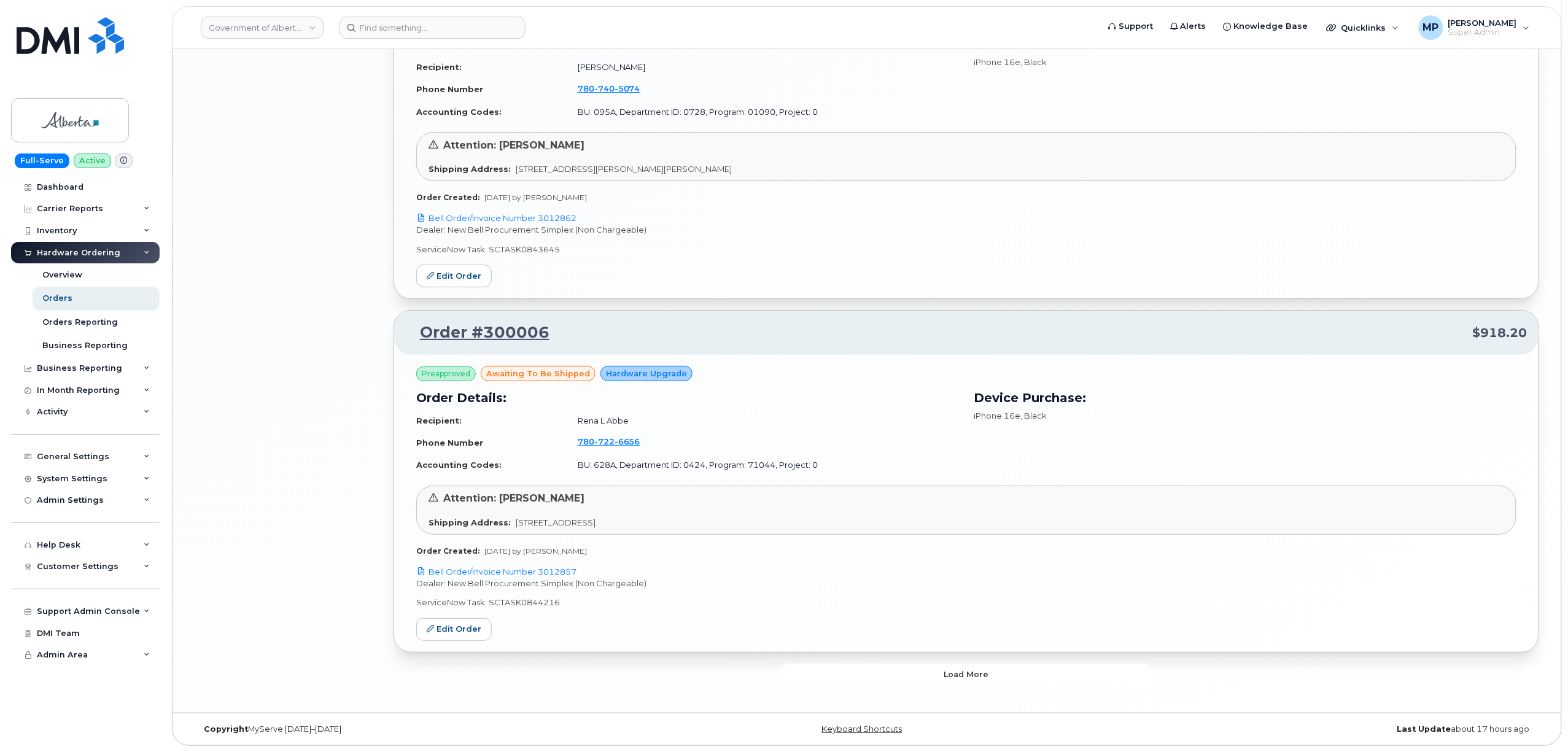
drag, startPoint x: 962, startPoint y: 673, endPoint x: 954, endPoint y: 669, distance: 8.9
click at [961, 673] on span "Load more" at bounding box center [967, 674] width 45 height 12
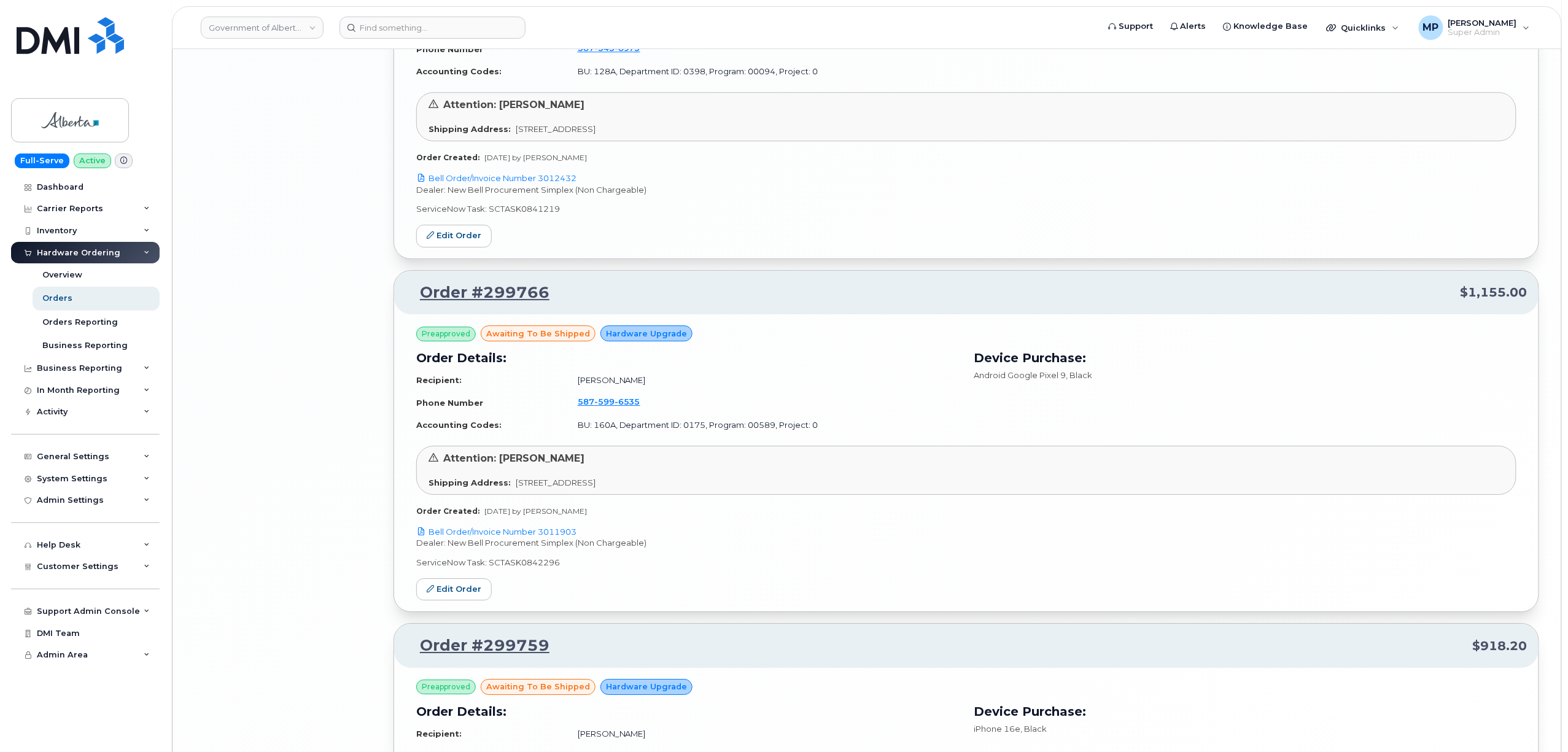
scroll to position [4436, 0]
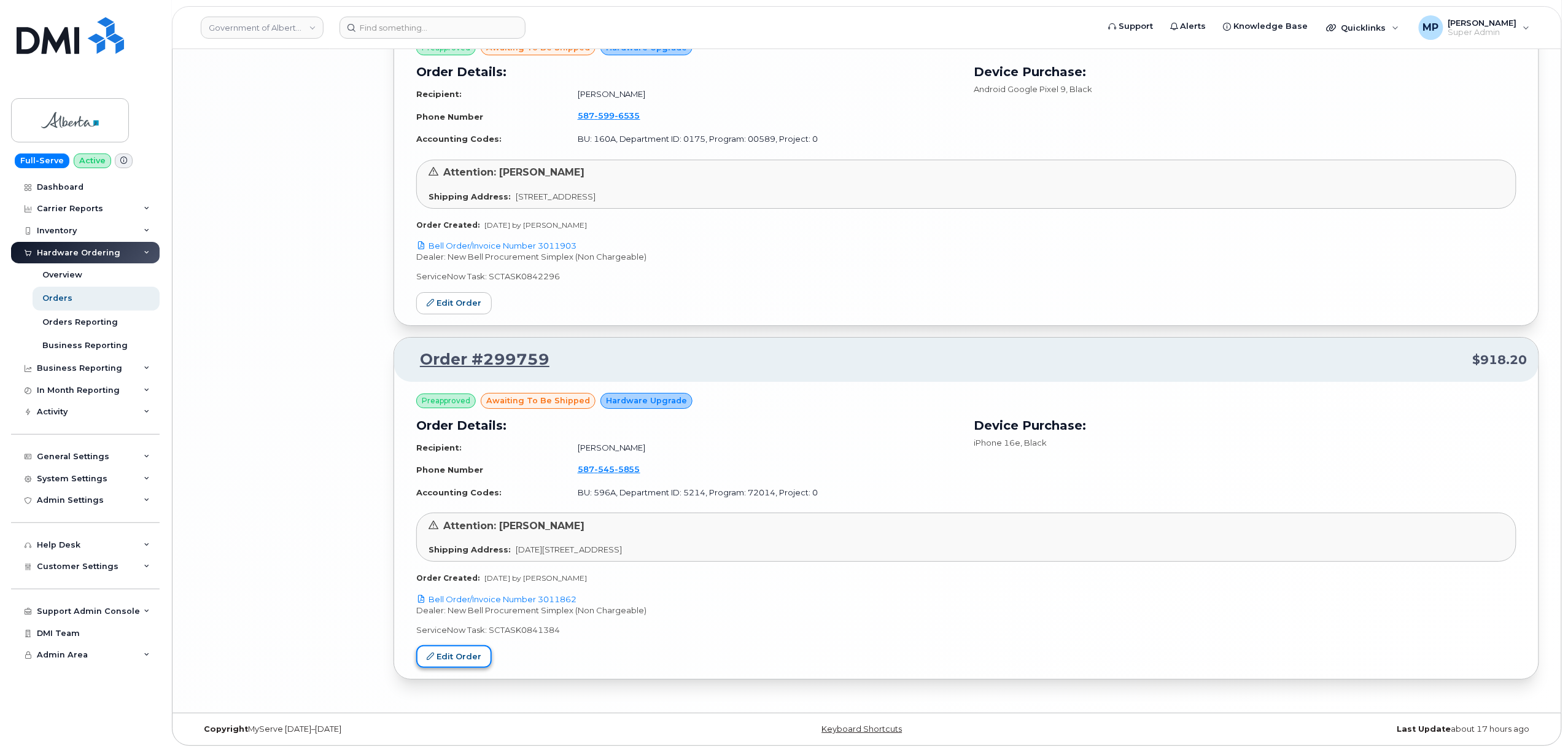
click at [467, 656] on link "Edit Order" at bounding box center [454, 656] width 75 height 22
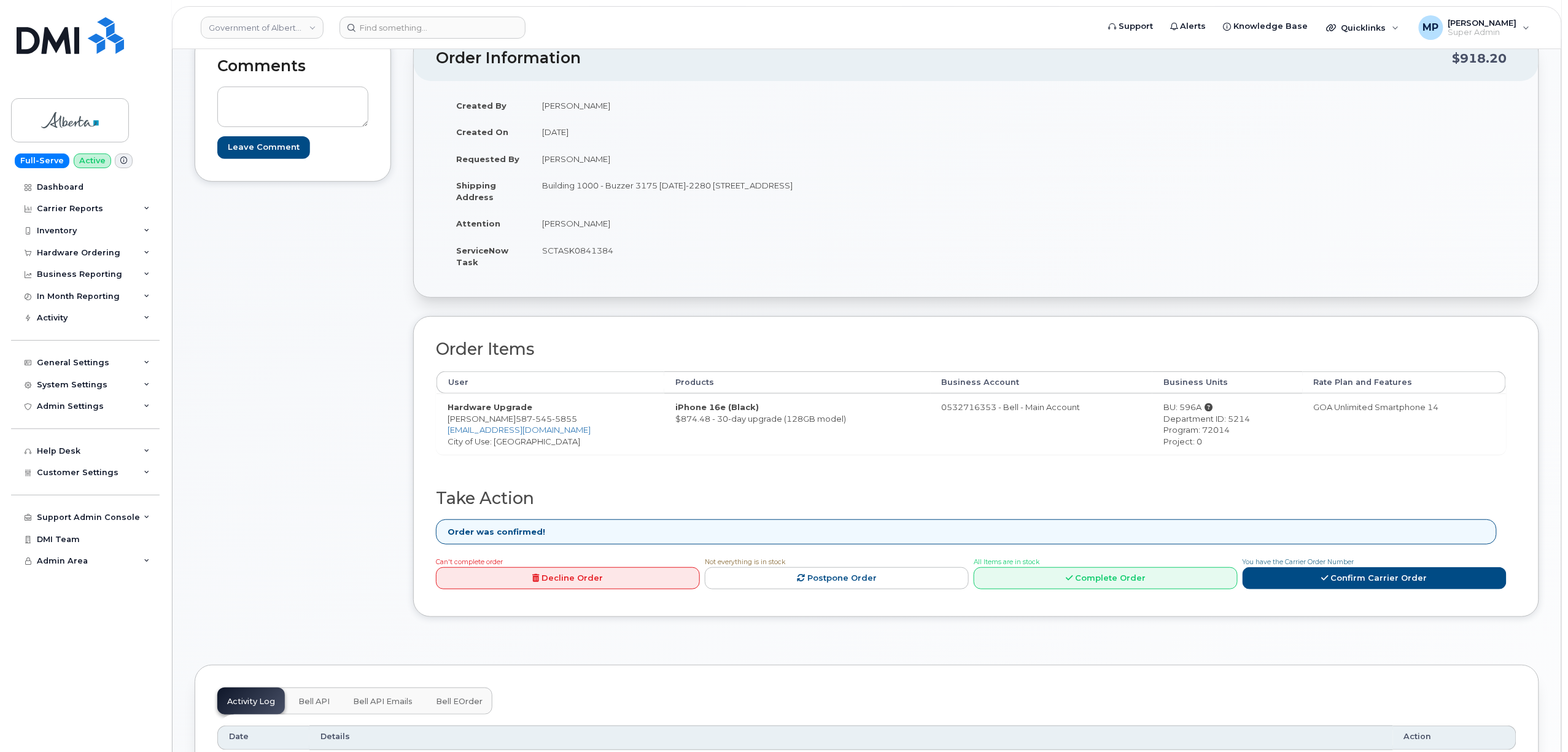
scroll to position [54, 0]
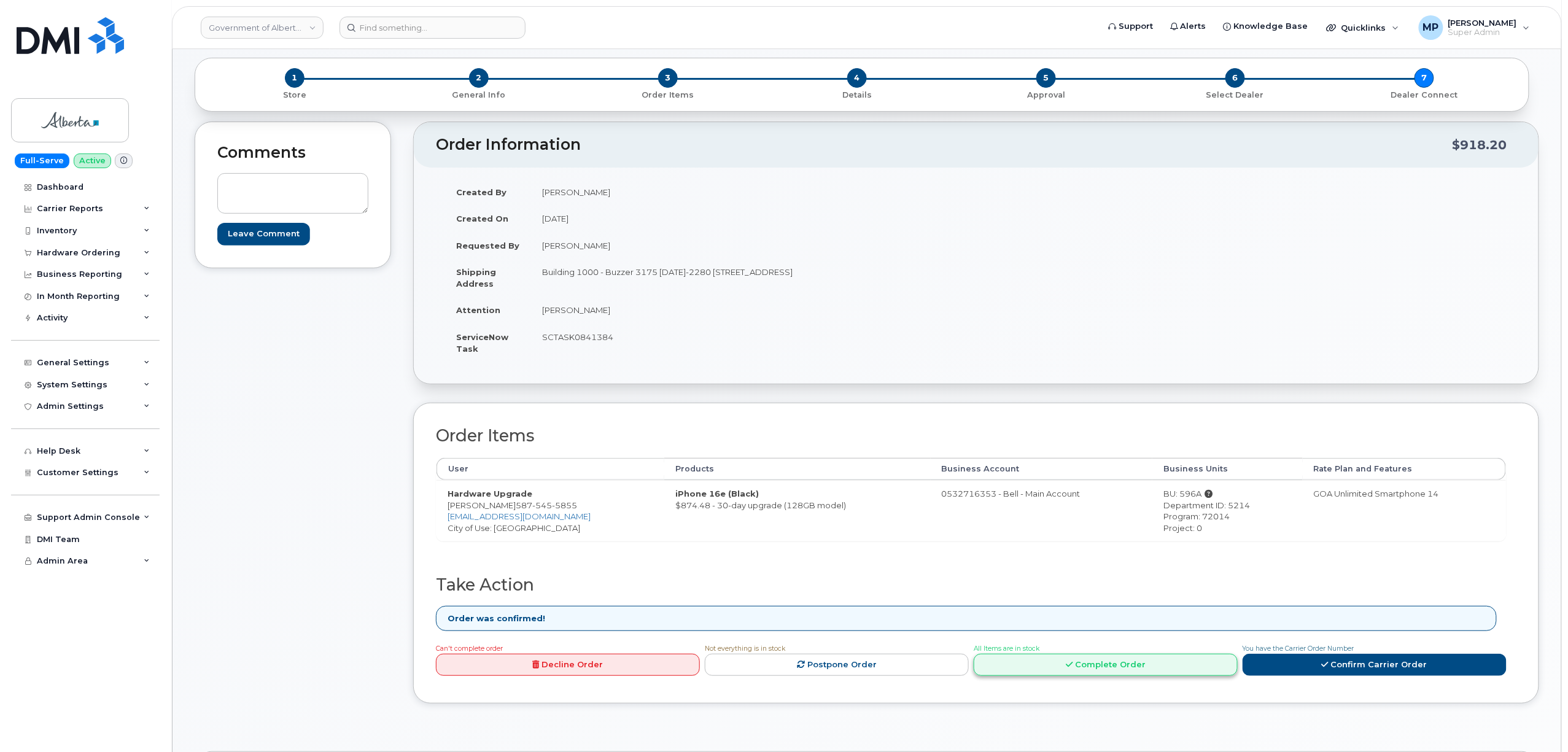
click at [1076, 663] on link "Complete Order" at bounding box center [1106, 664] width 264 height 22
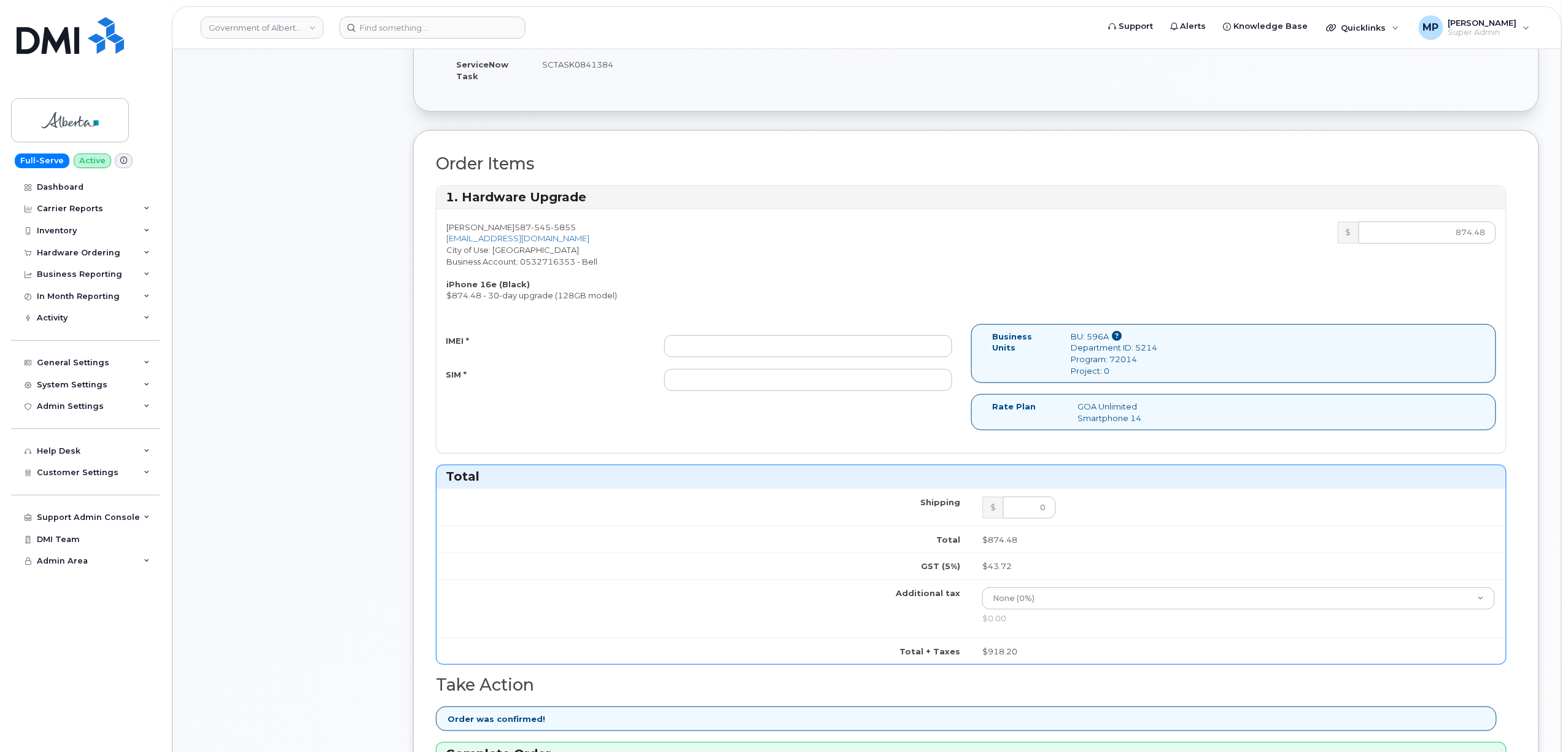
scroll to position [818, 0]
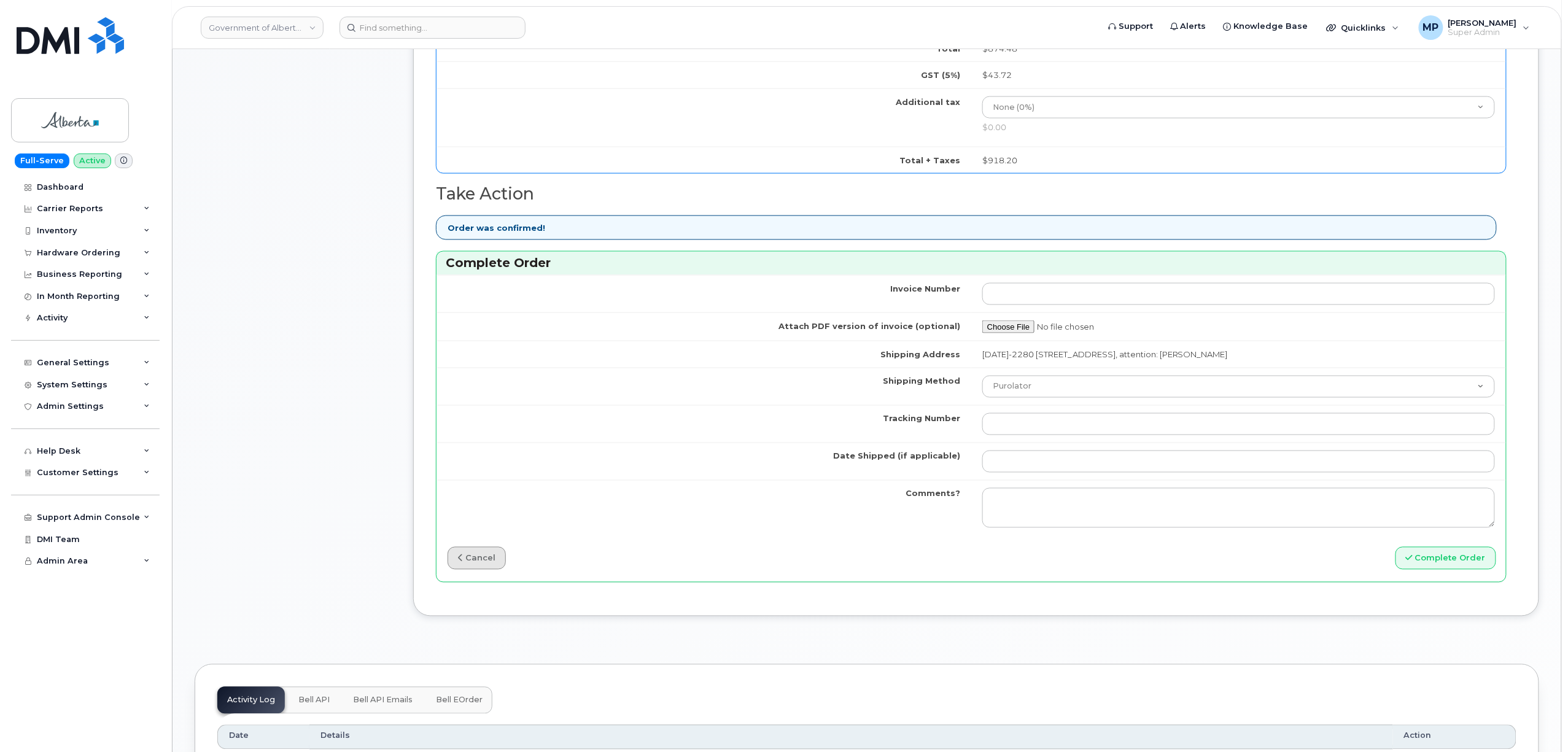
click at [460, 562] on icon at bounding box center [460, 558] width 5 height 8
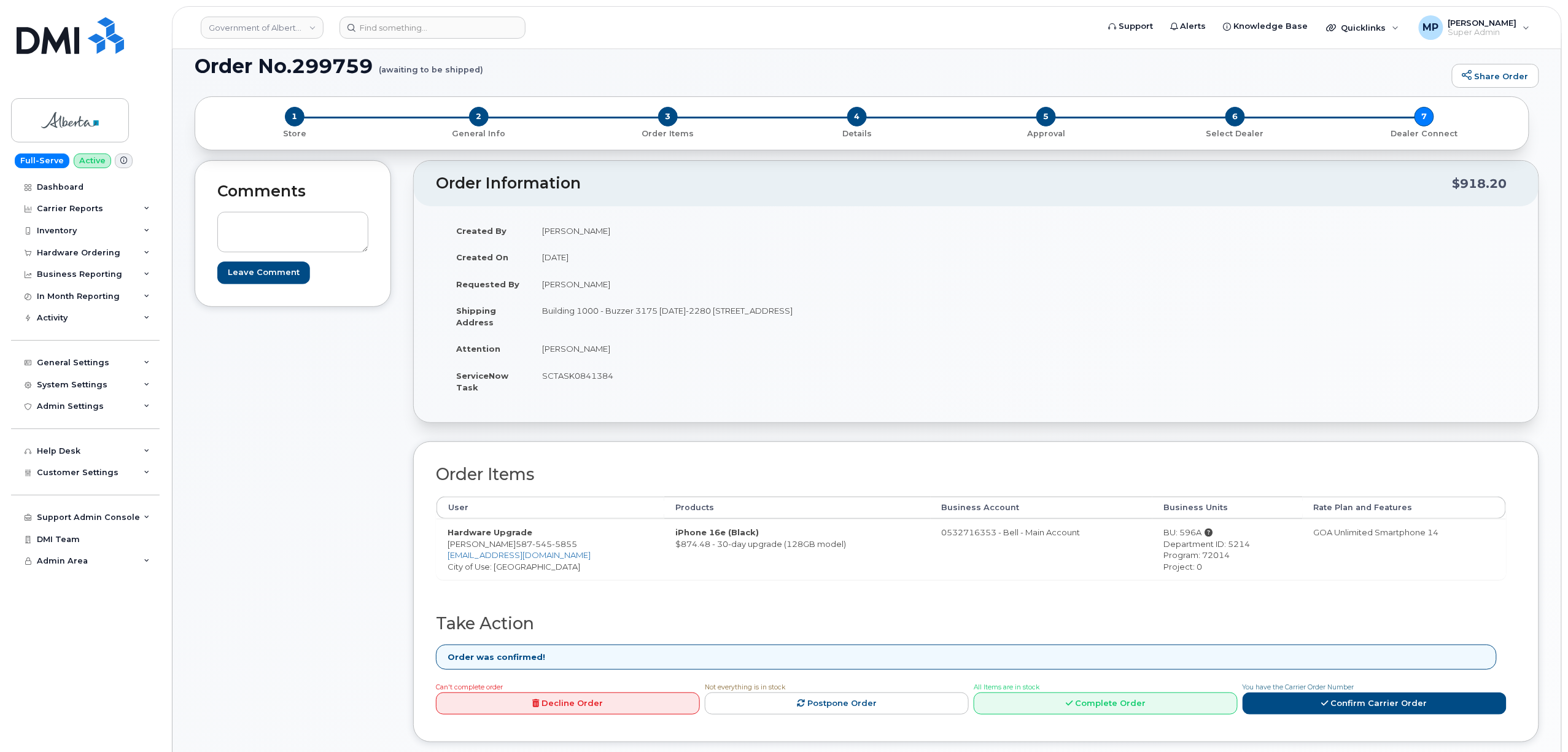
scroll to position [0, 0]
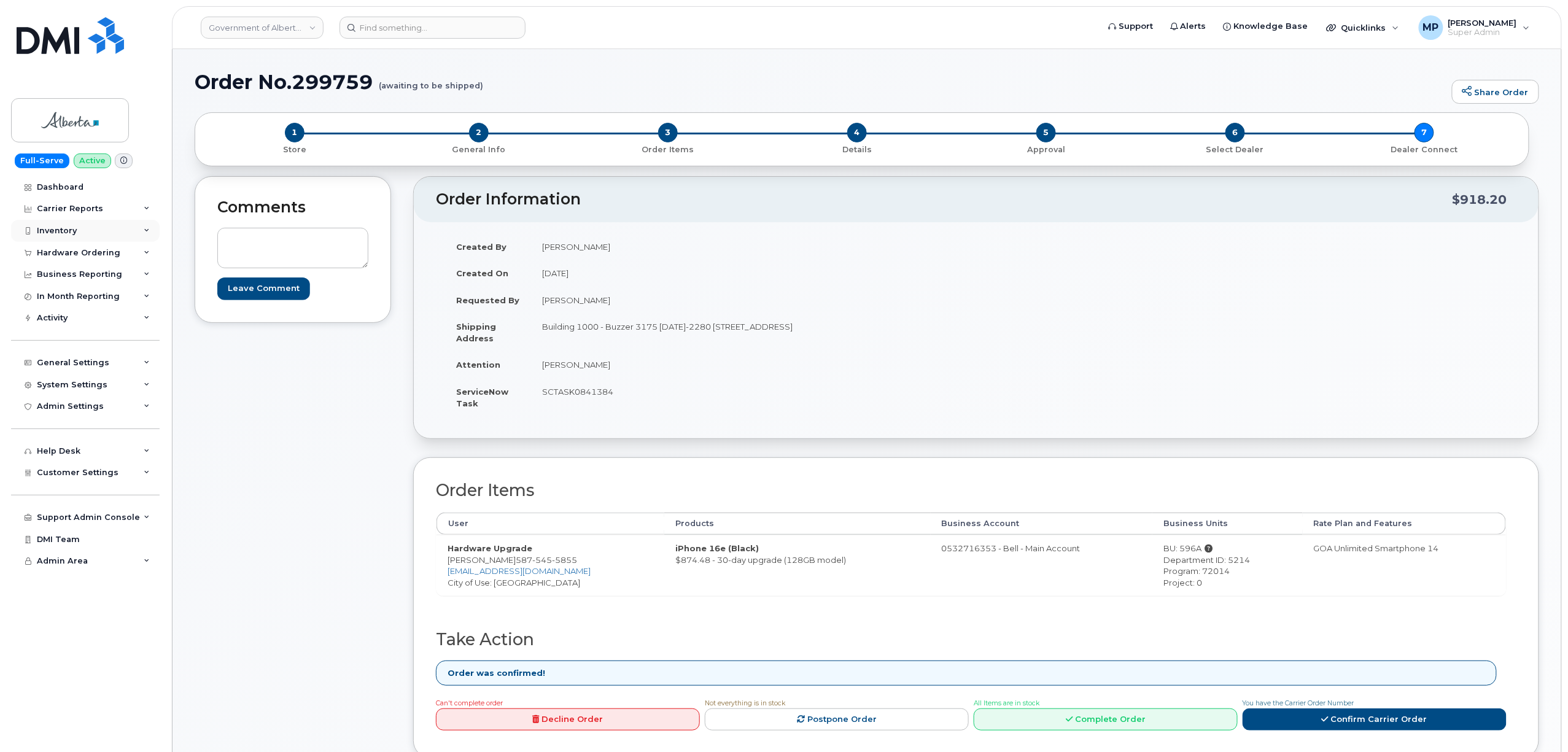
click at [67, 231] on div "Inventory" at bounding box center [56, 231] width 40 height 10
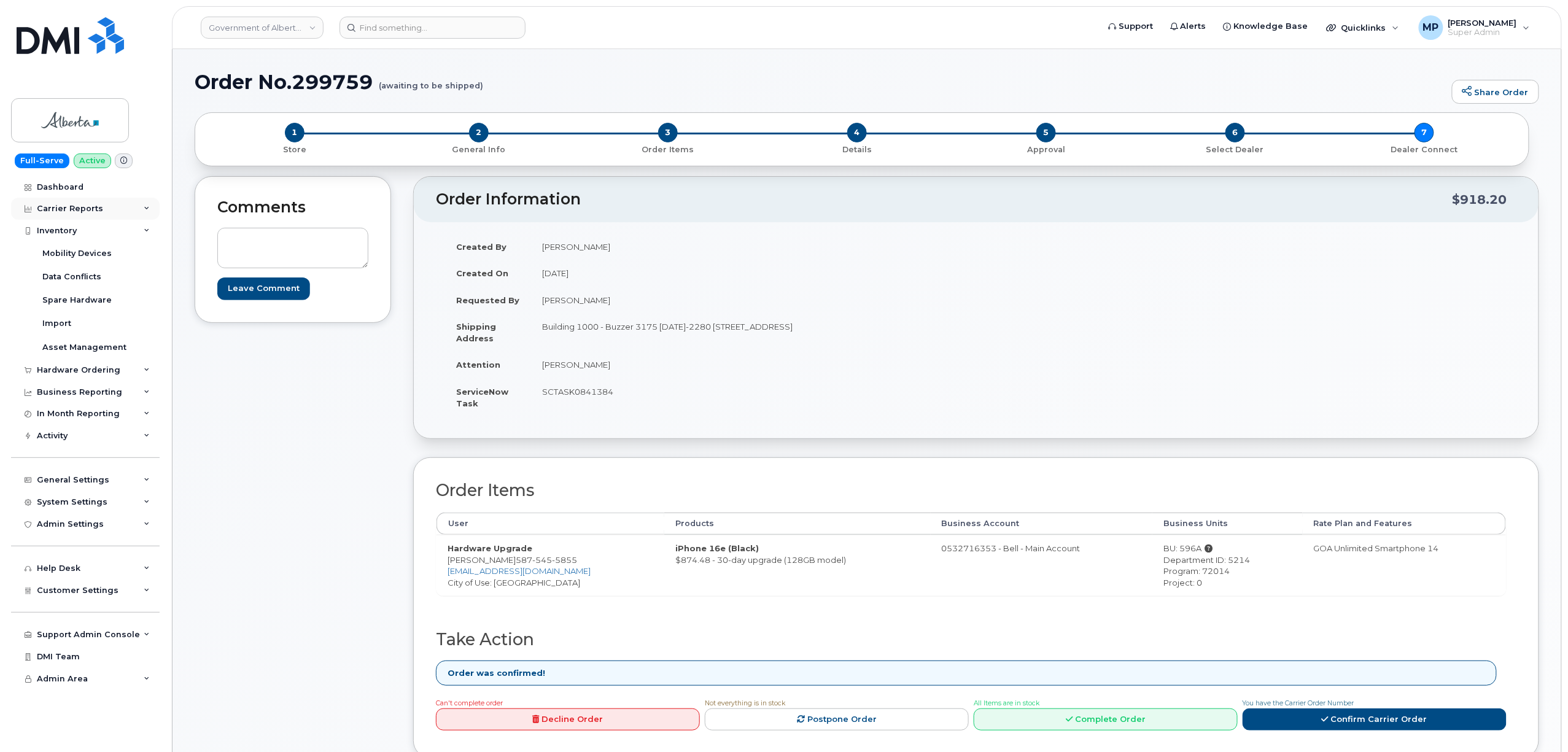
click at [49, 216] on div "Carrier Reports" at bounding box center [85, 208] width 149 height 22
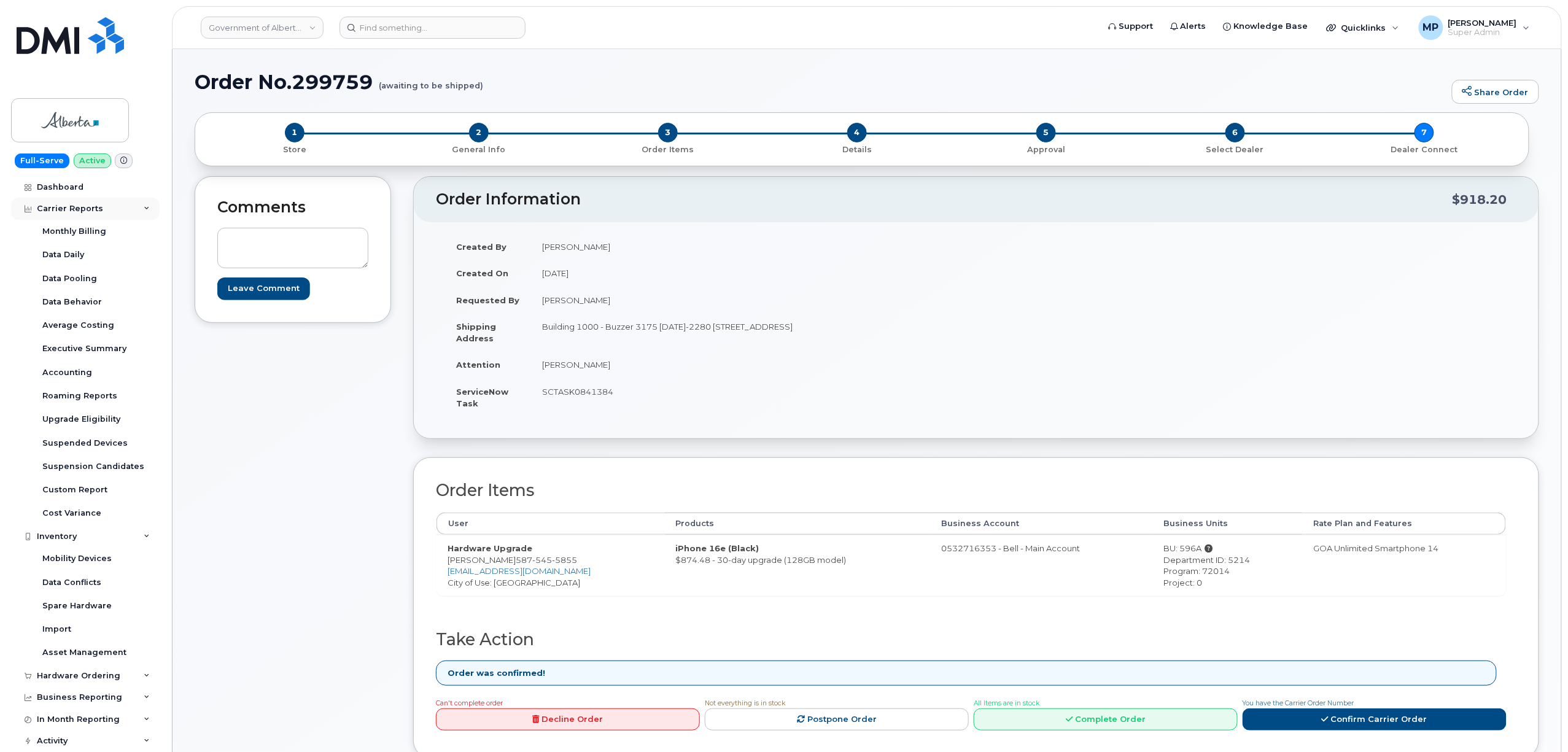
click at [58, 204] on div "Carrier Reports" at bounding box center [70, 208] width 67 height 10
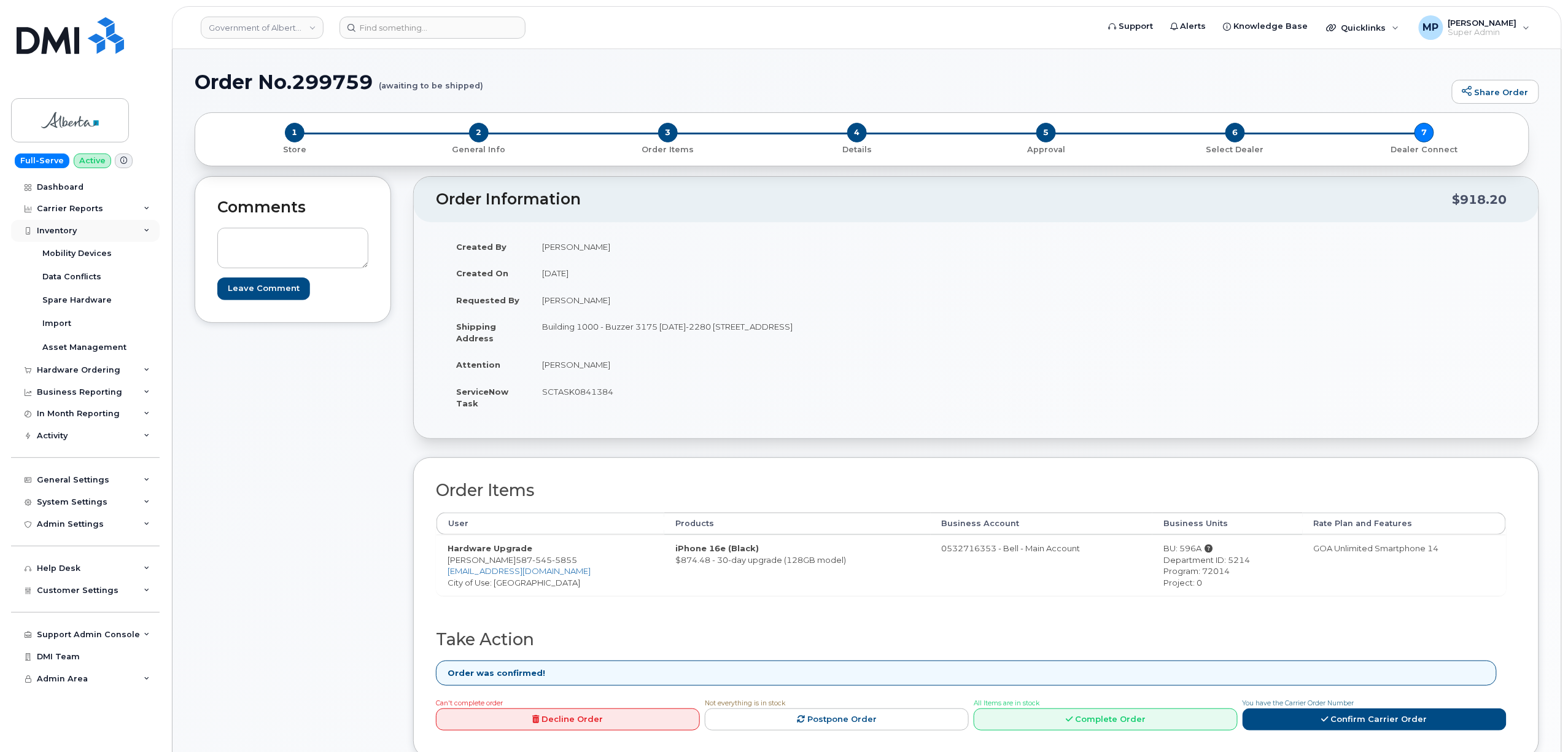
click at [54, 229] on div "Inventory" at bounding box center [56, 231] width 40 height 10
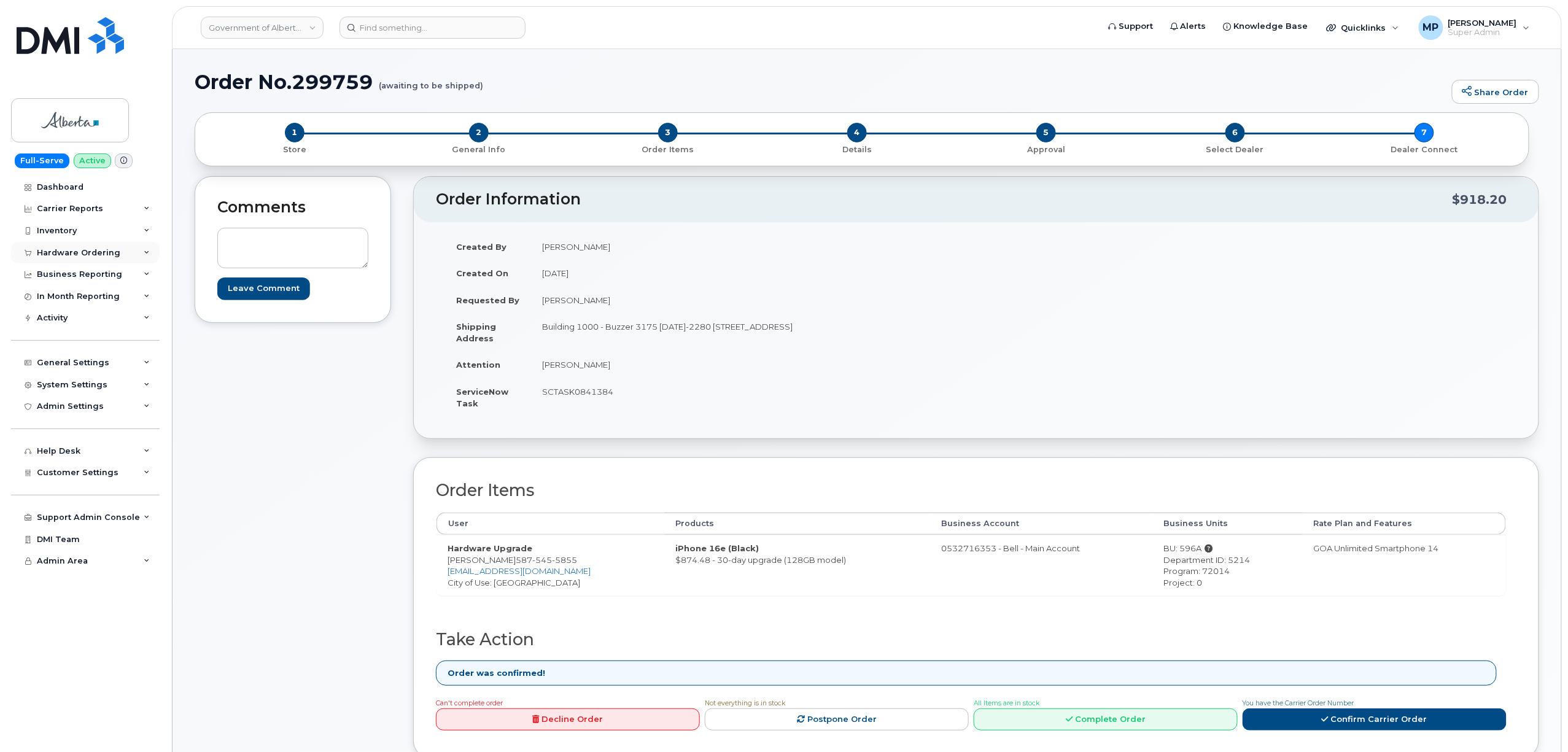
click at [64, 256] on div "Hardware Ordering" at bounding box center [78, 252] width 84 height 10
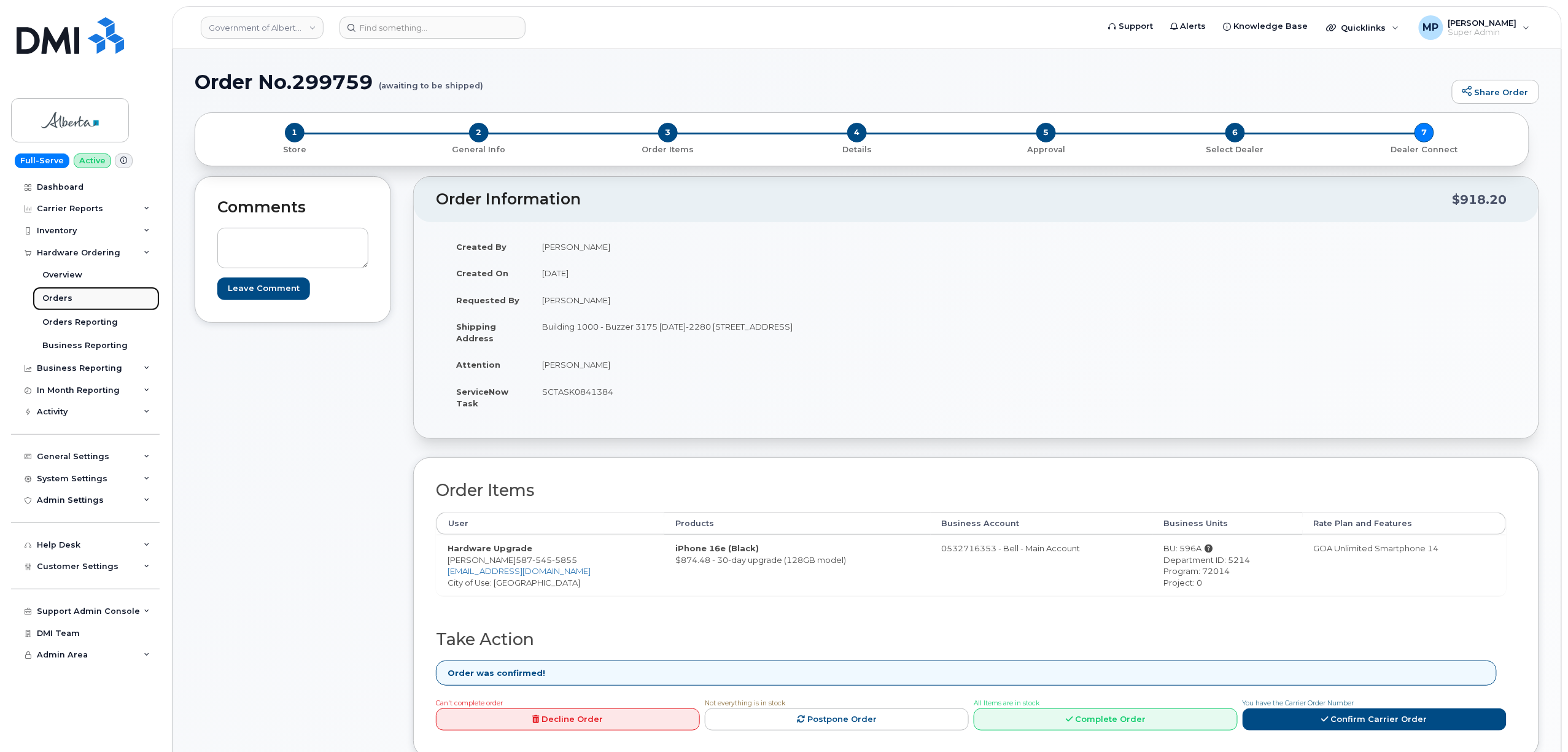
click at [59, 303] on div "Orders" at bounding box center [57, 298] width 30 height 11
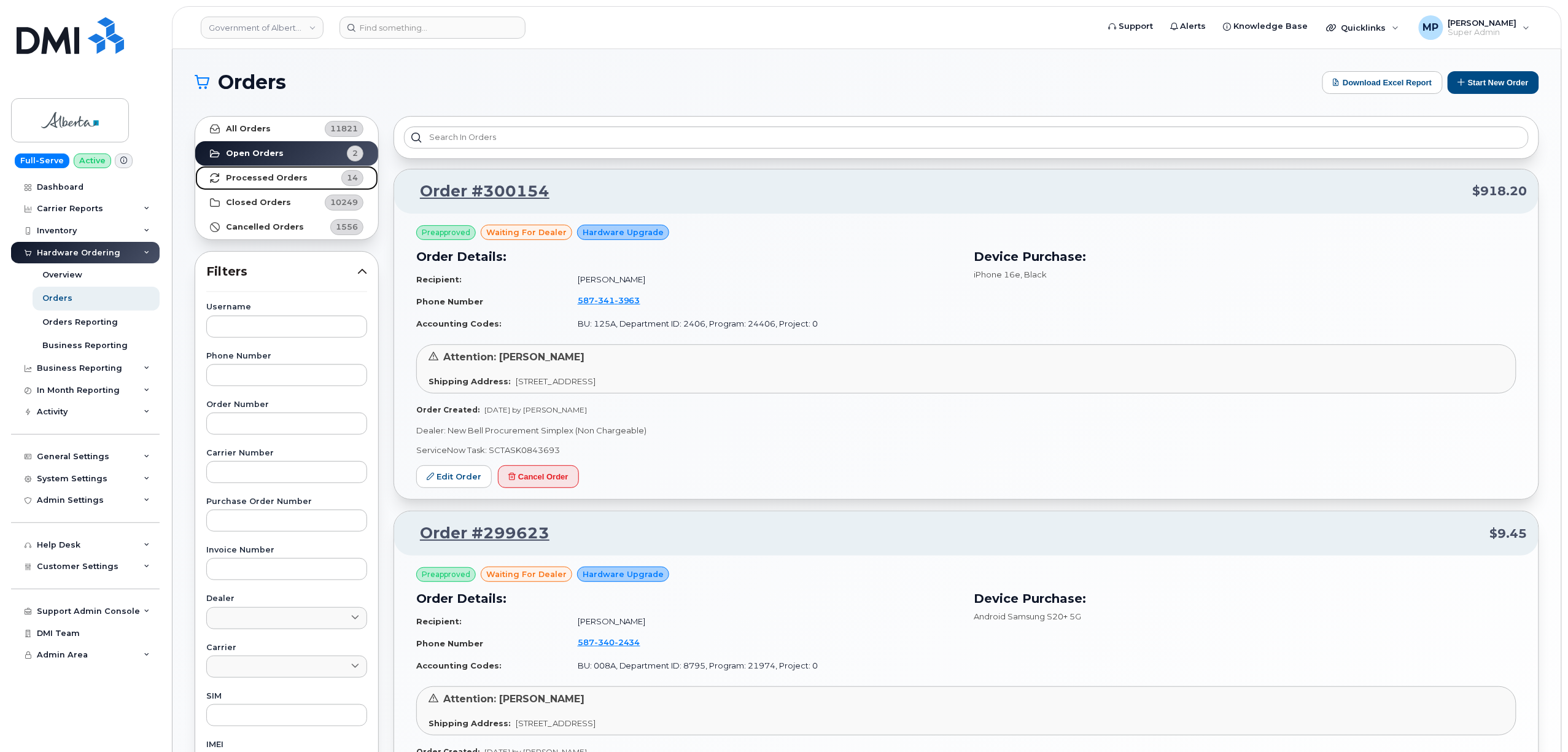
click at [268, 173] on strong "Processed Orders" at bounding box center [267, 178] width 81 height 10
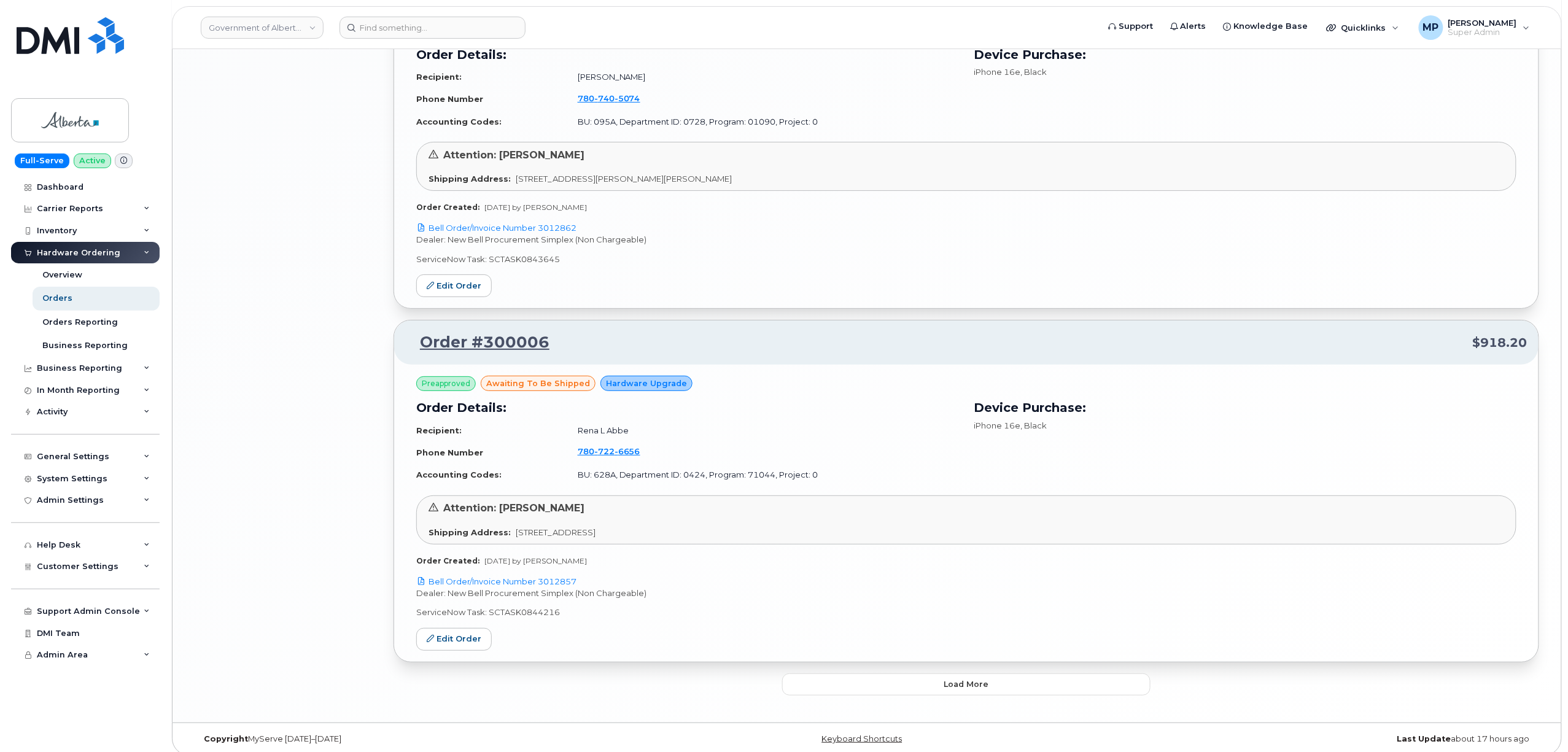
scroll to position [2338, 0]
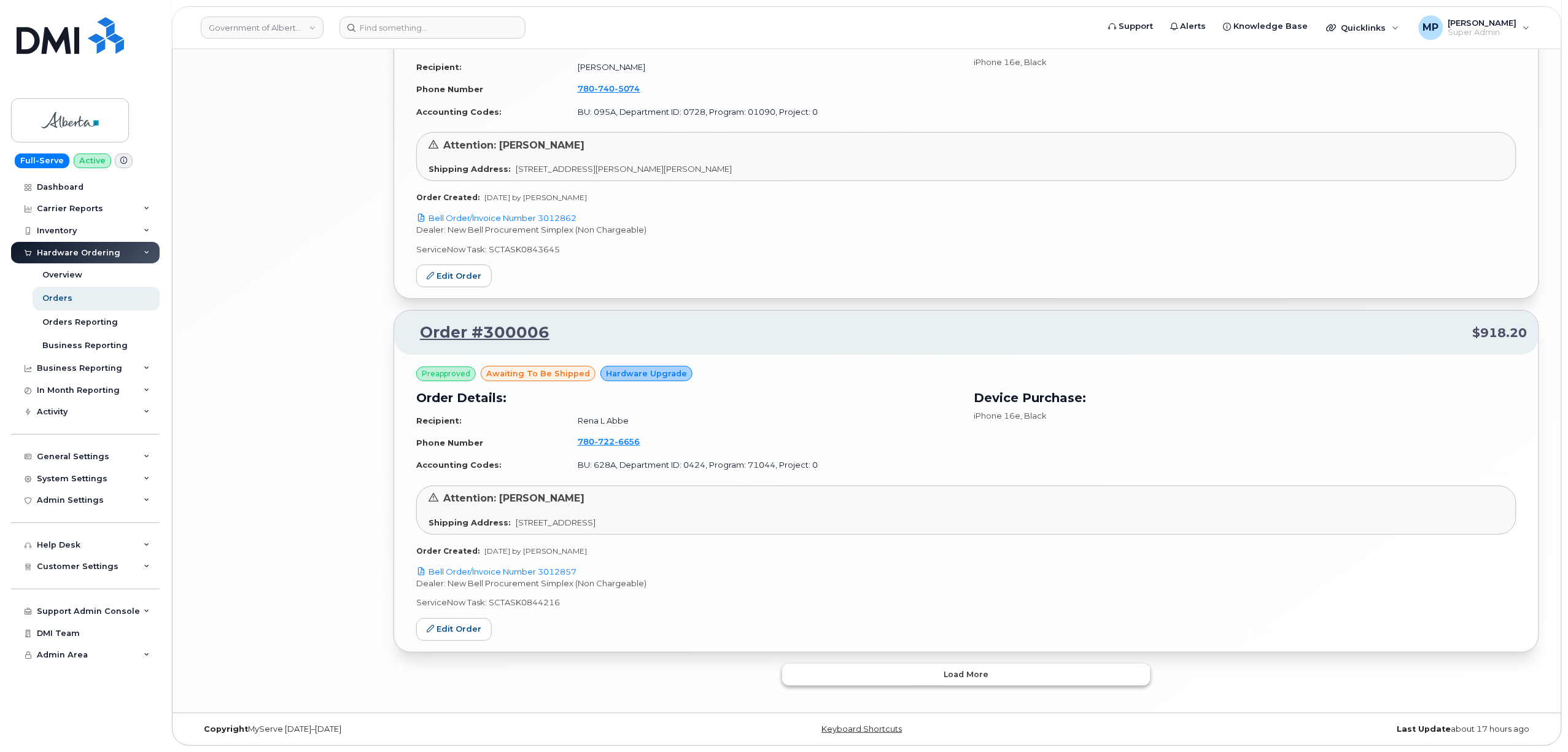
click at [972, 683] on button "Load more" at bounding box center [966, 674] width 368 height 22
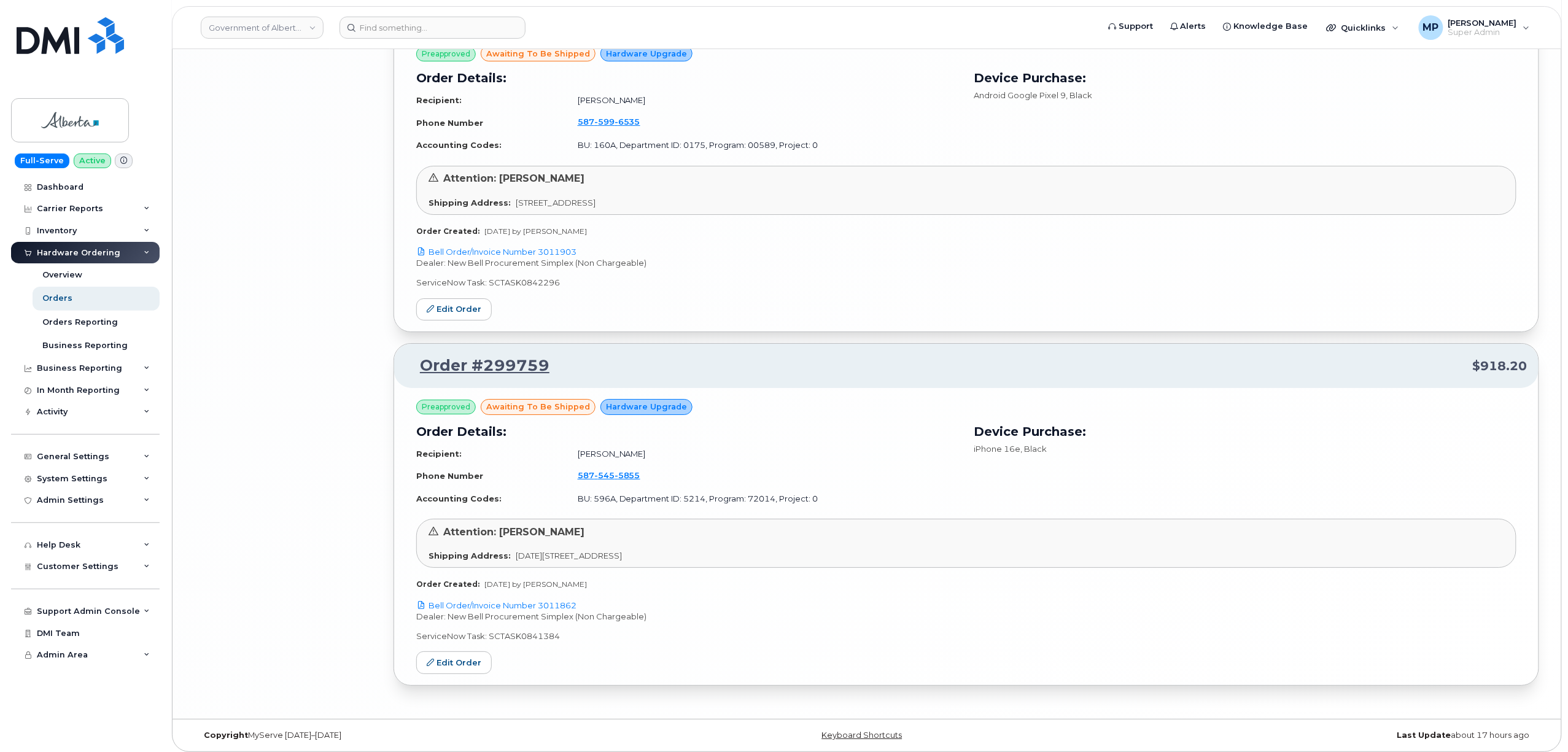
scroll to position [4436, 0]
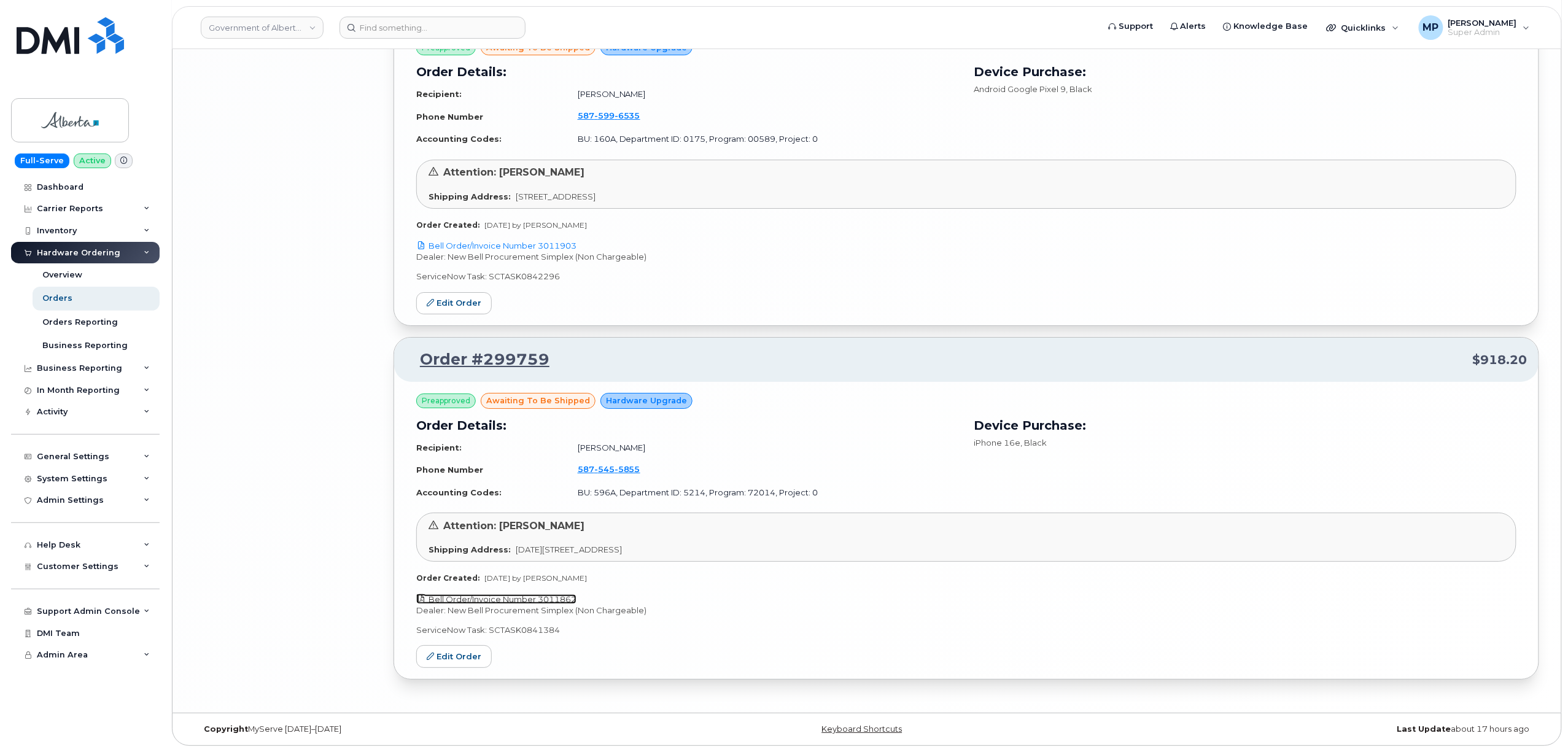
click at [488, 599] on link "Bell Order/Invoice Number 3011862" at bounding box center [496, 599] width 160 height 10
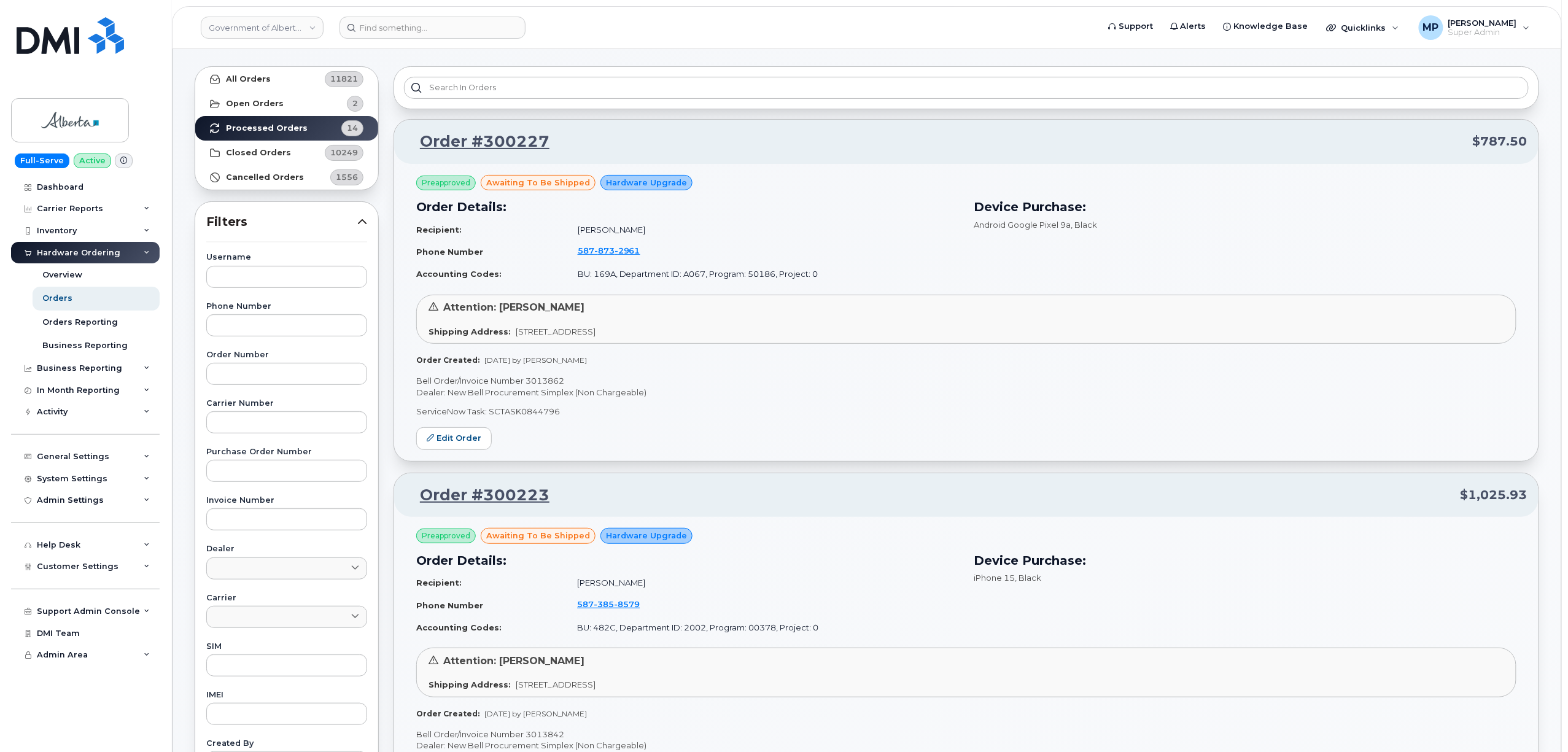
scroll to position [0, 0]
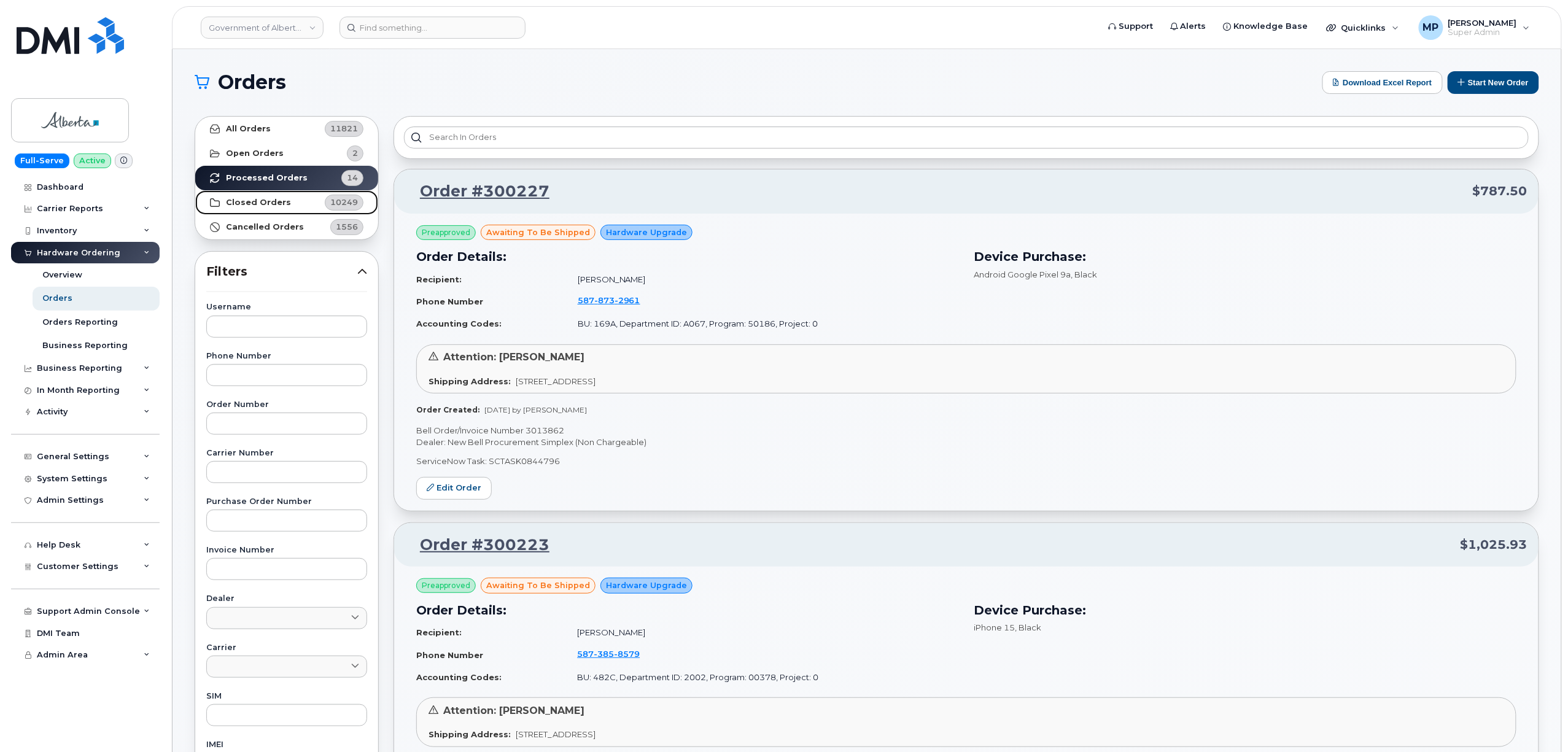
click at [253, 202] on strong "Closed Orders" at bounding box center [259, 202] width 65 height 10
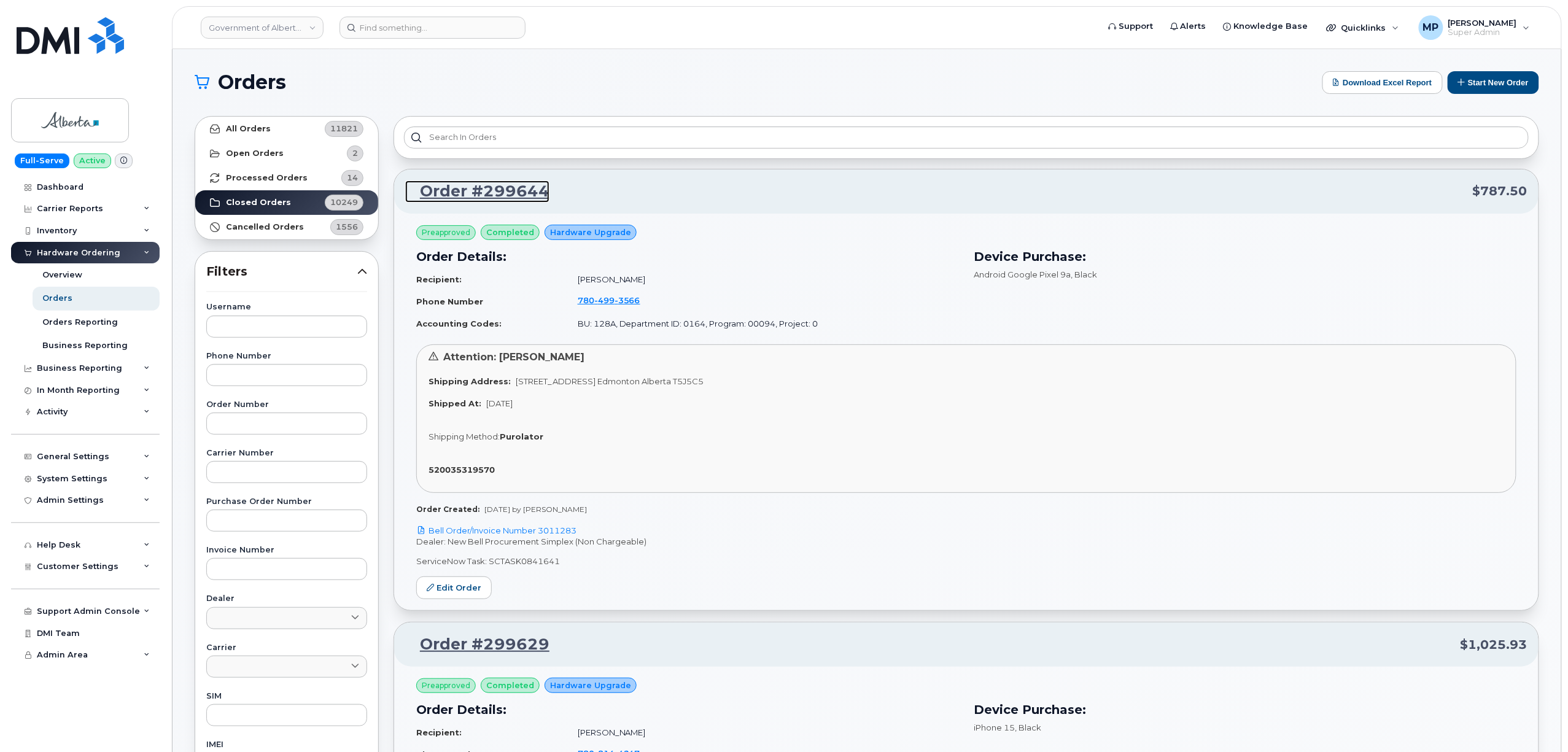
click at [454, 189] on link "Order #299644" at bounding box center [477, 191] width 144 height 22
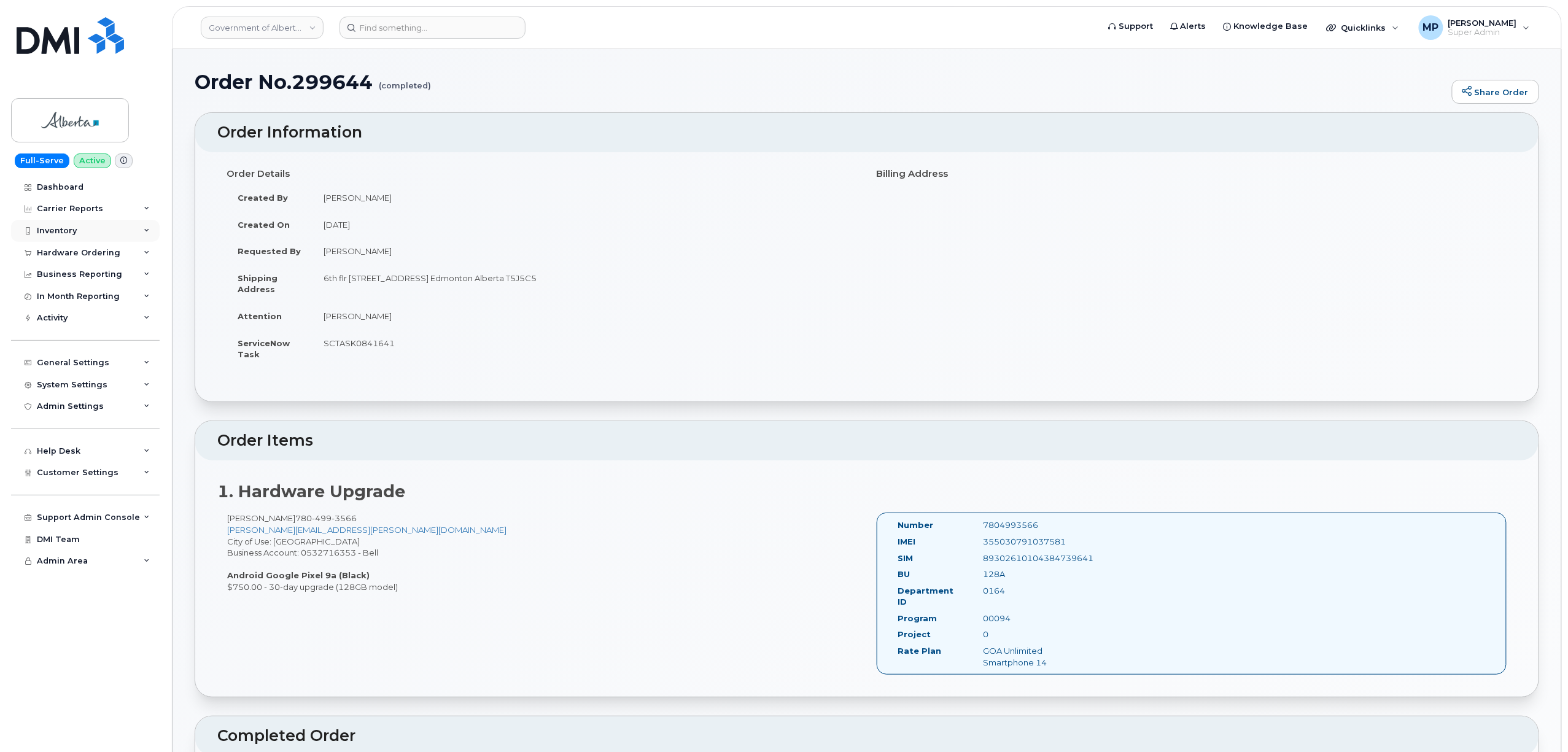
click at [53, 227] on div "Inventory" at bounding box center [56, 231] width 40 height 10
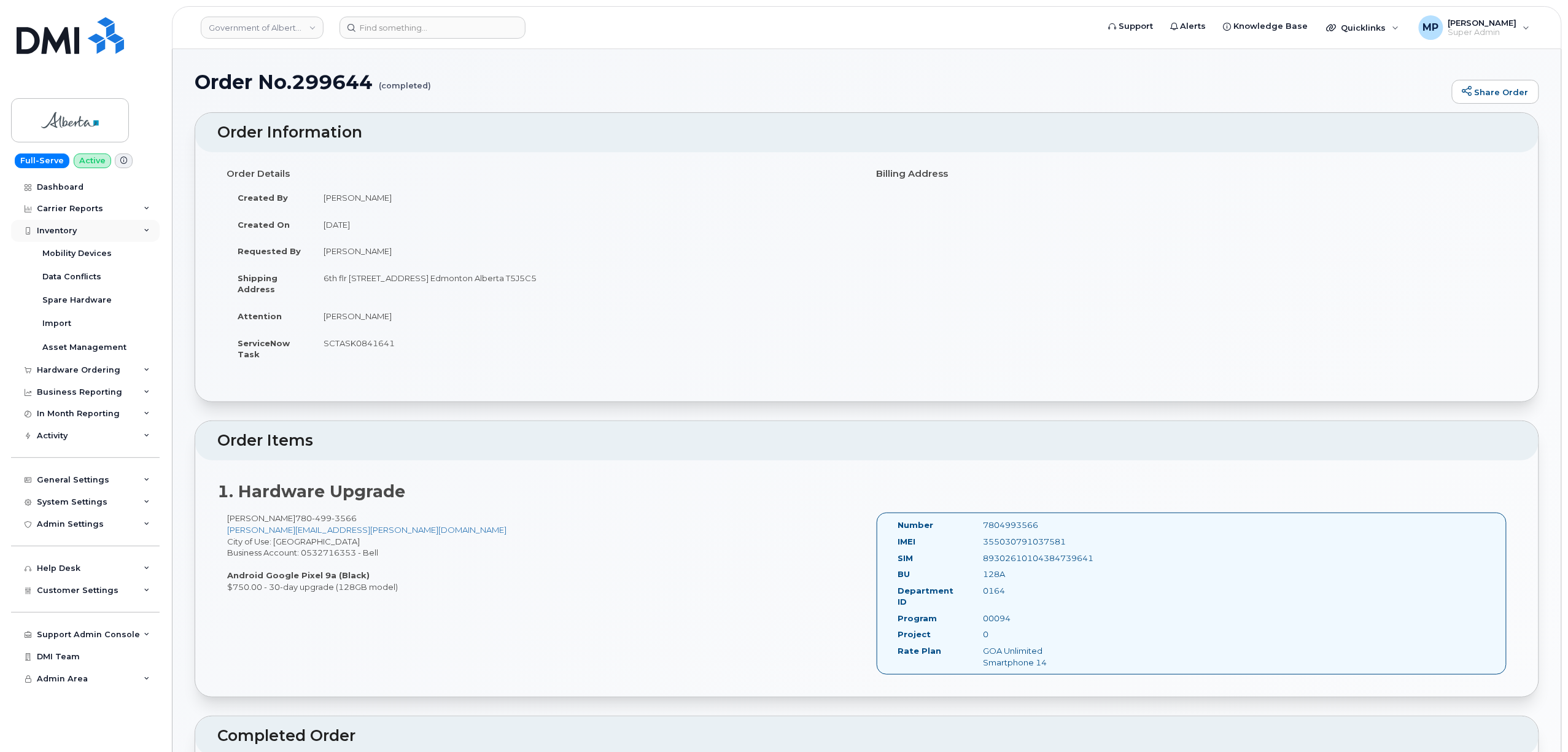
click at [58, 234] on div "Inventory" at bounding box center [56, 231] width 40 height 10
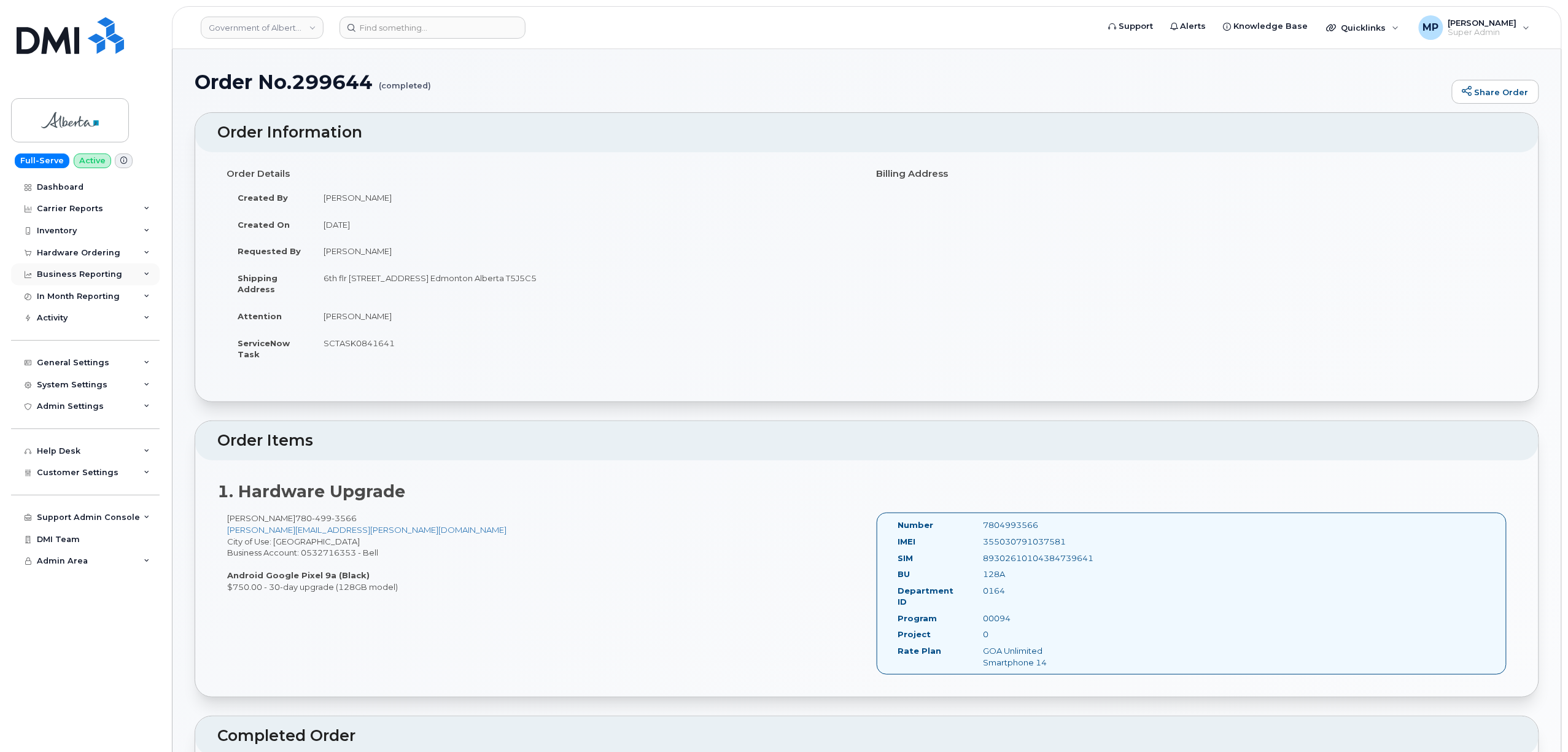
click at [57, 265] on div "Business Reporting" at bounding box center [85, 274] width 149 height 22
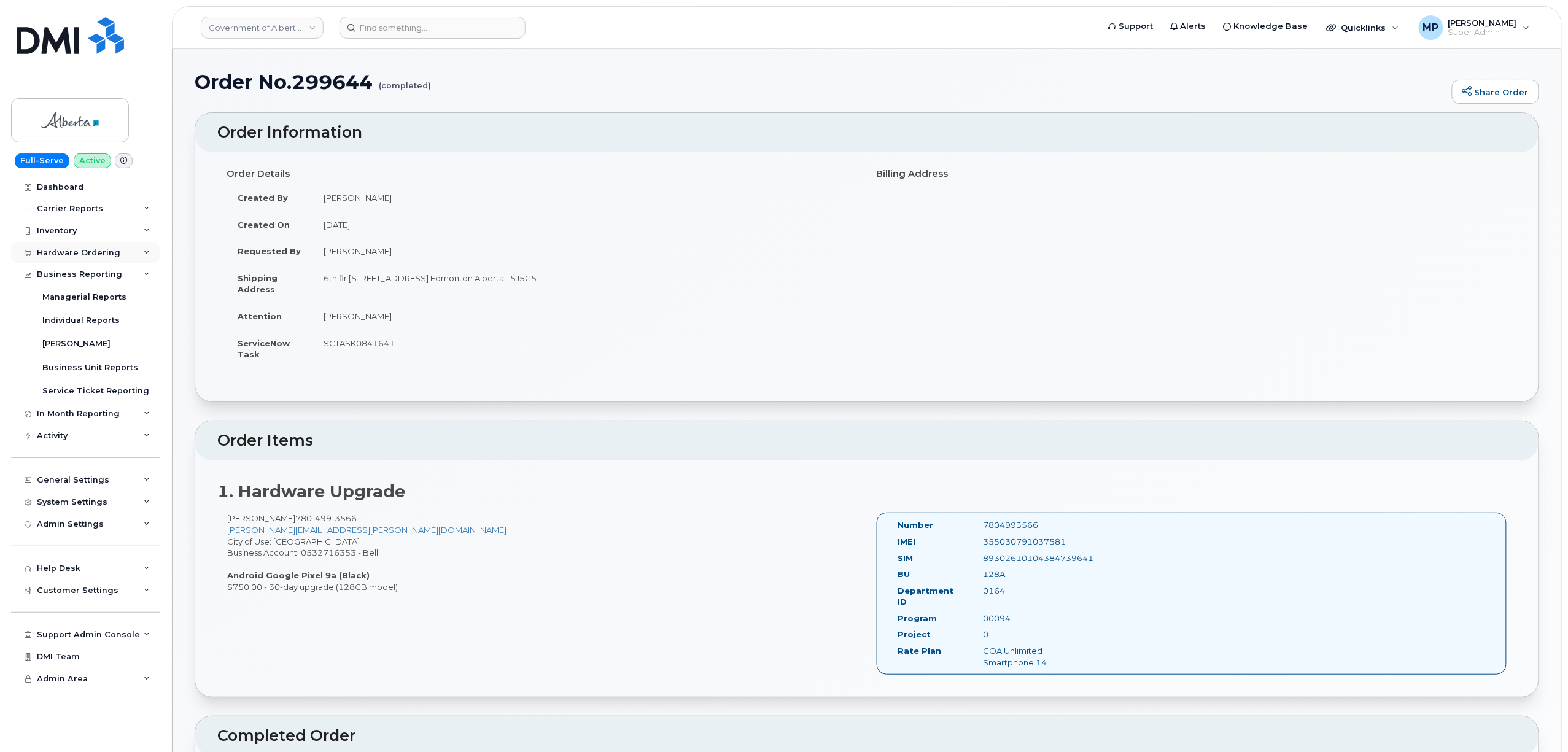
click at [56, 253] on div "Hardware Ordering" at bounding box center [78, 252] width 84 height 10
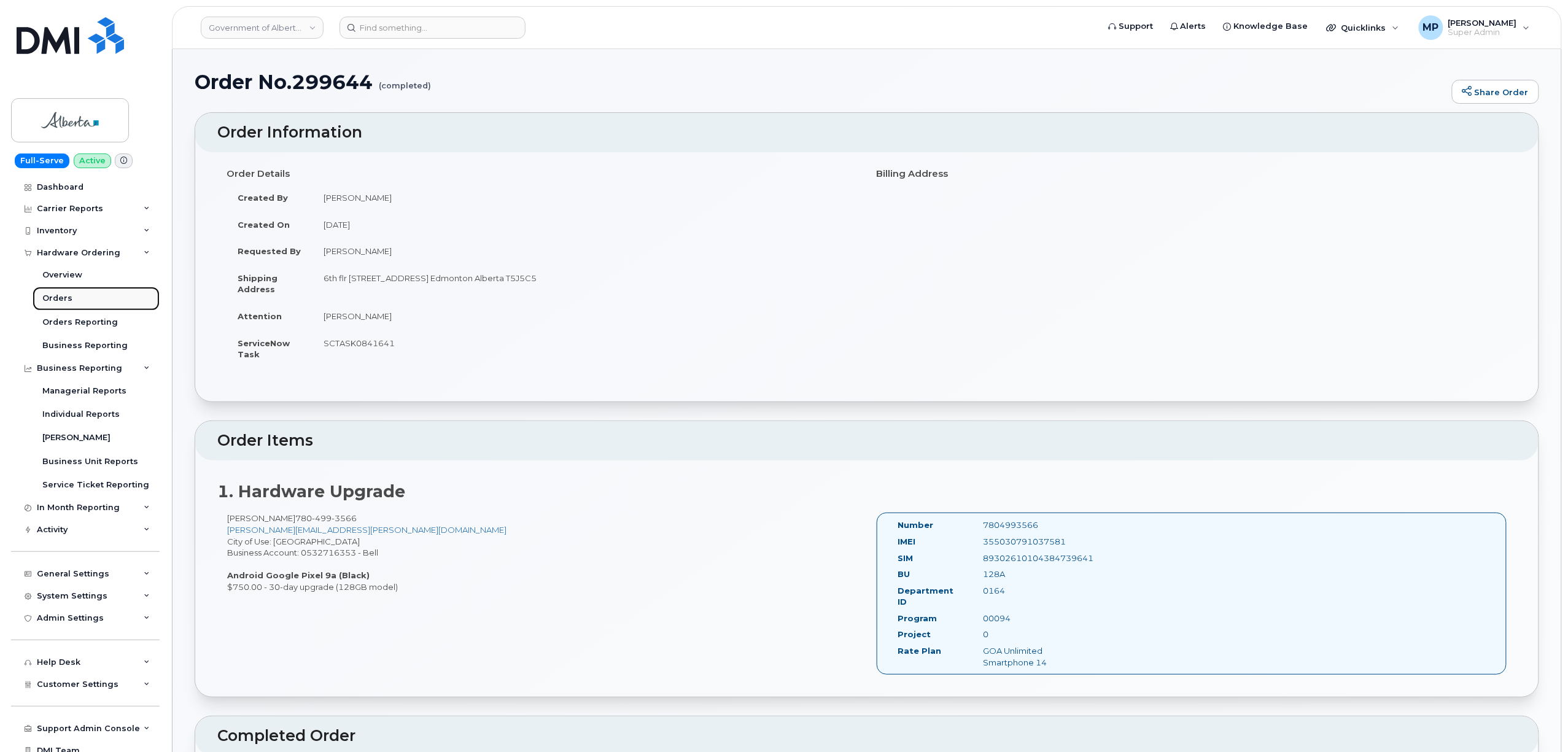
click at [55, 300] on div "Orders" at bounding box center [57, 298] width 30 height 11
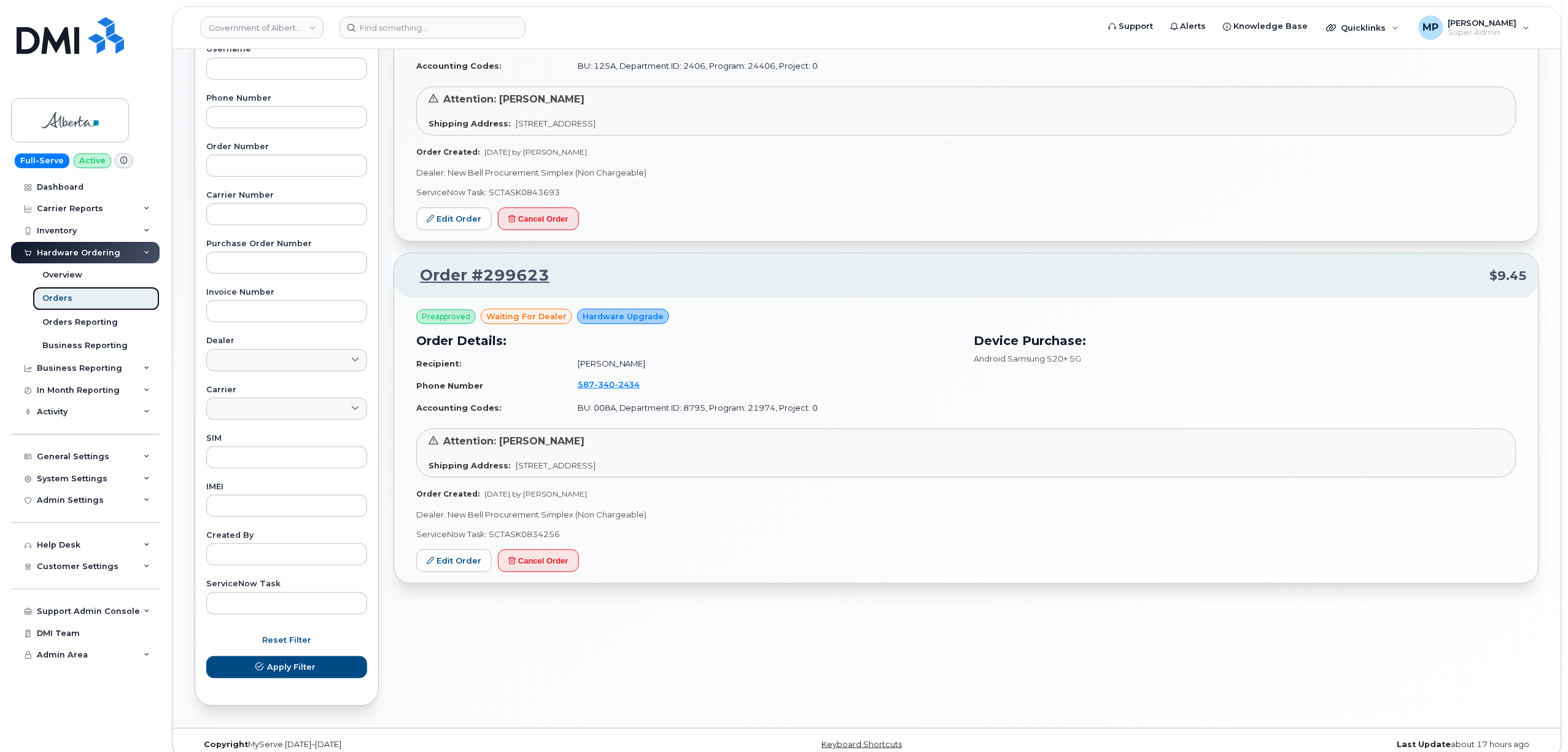
scroll to position [274, 0]
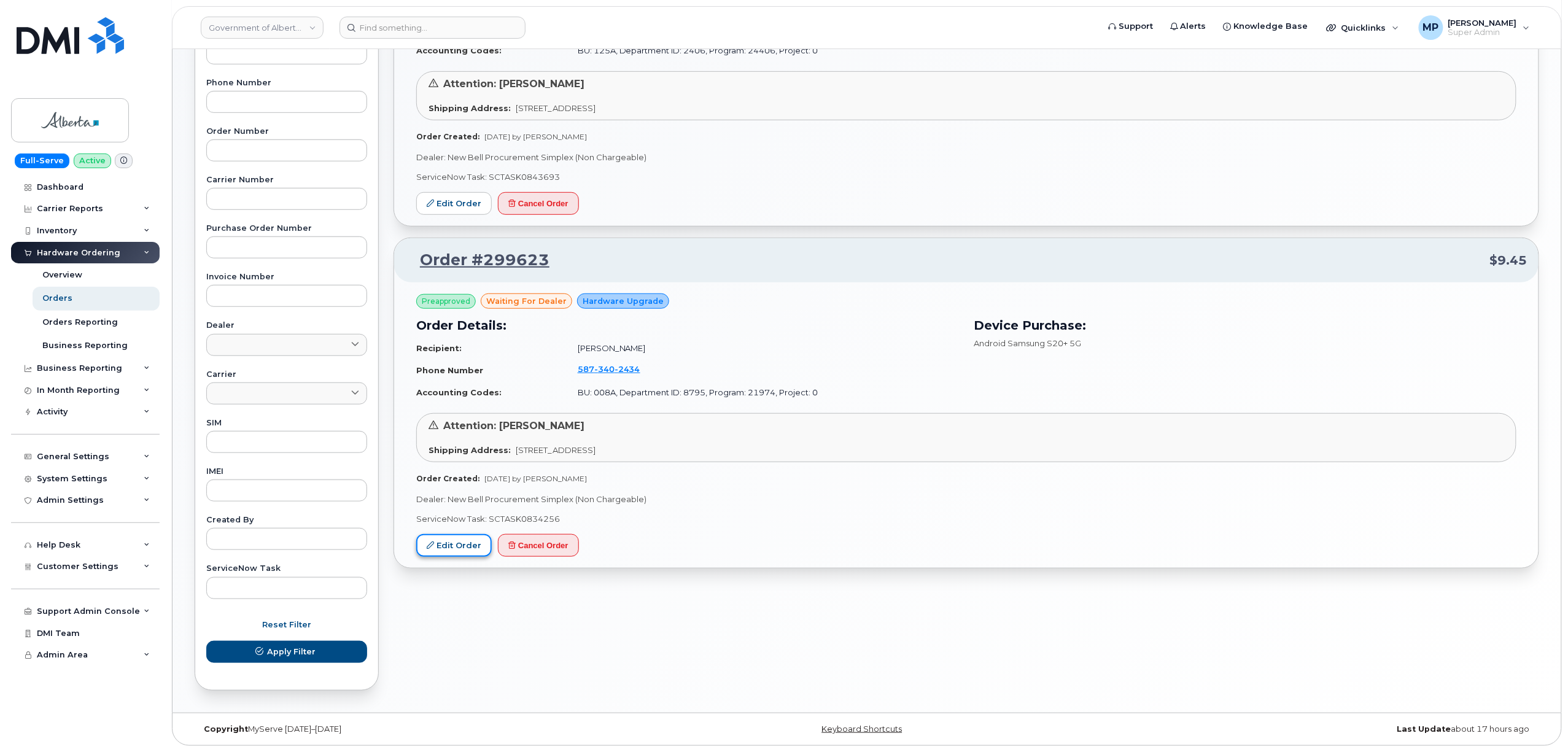
click at [458, 548] on link "Edit Order" at bounding box center [454, 545] width 75 height 22
click at [454, 550] on link "Edit Order" at bounding box center [454, 545] width 75 height 22
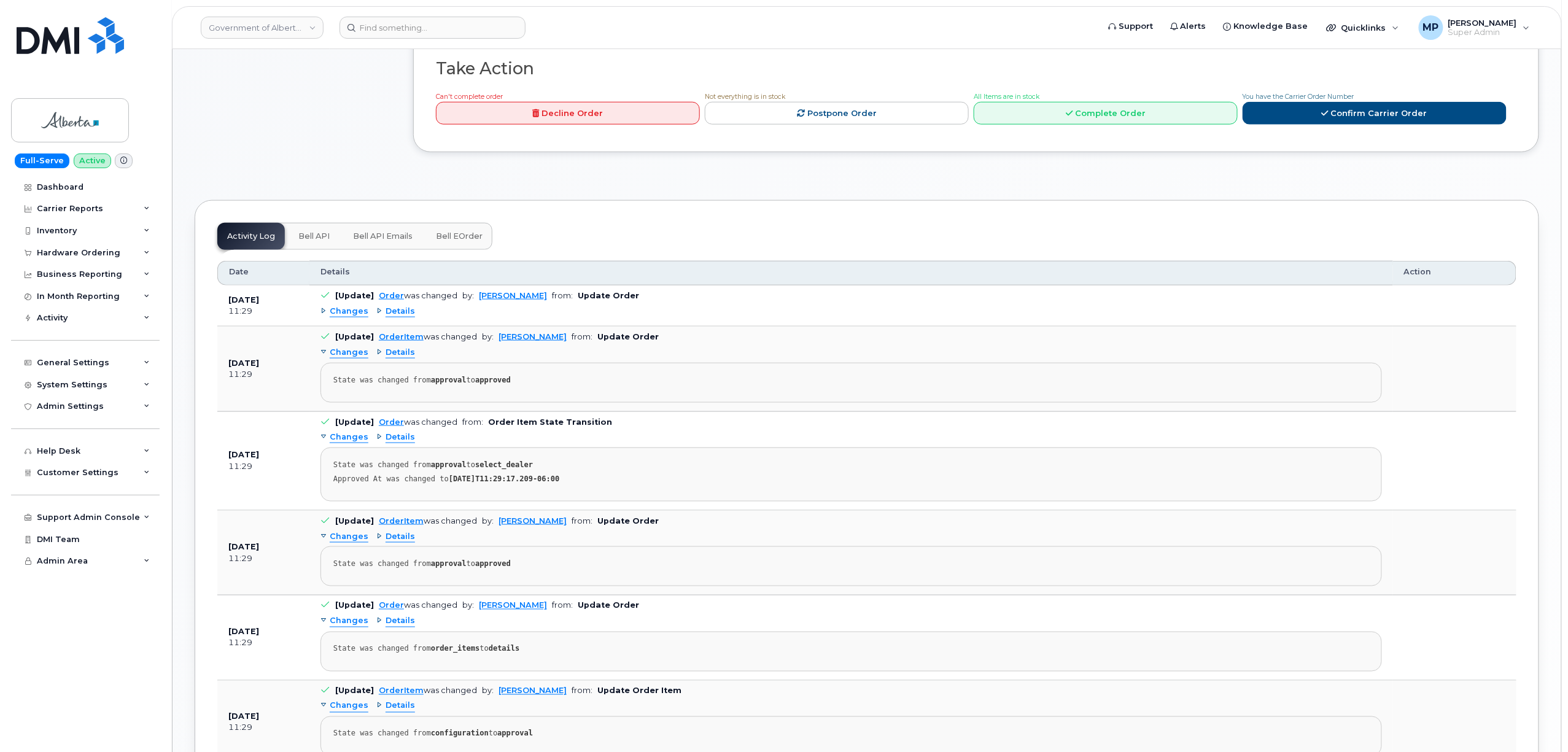
scroll to position [573, 0]
click at [349, 313] on span "Changes" at bounding box center [349, 309] width 39 height 12
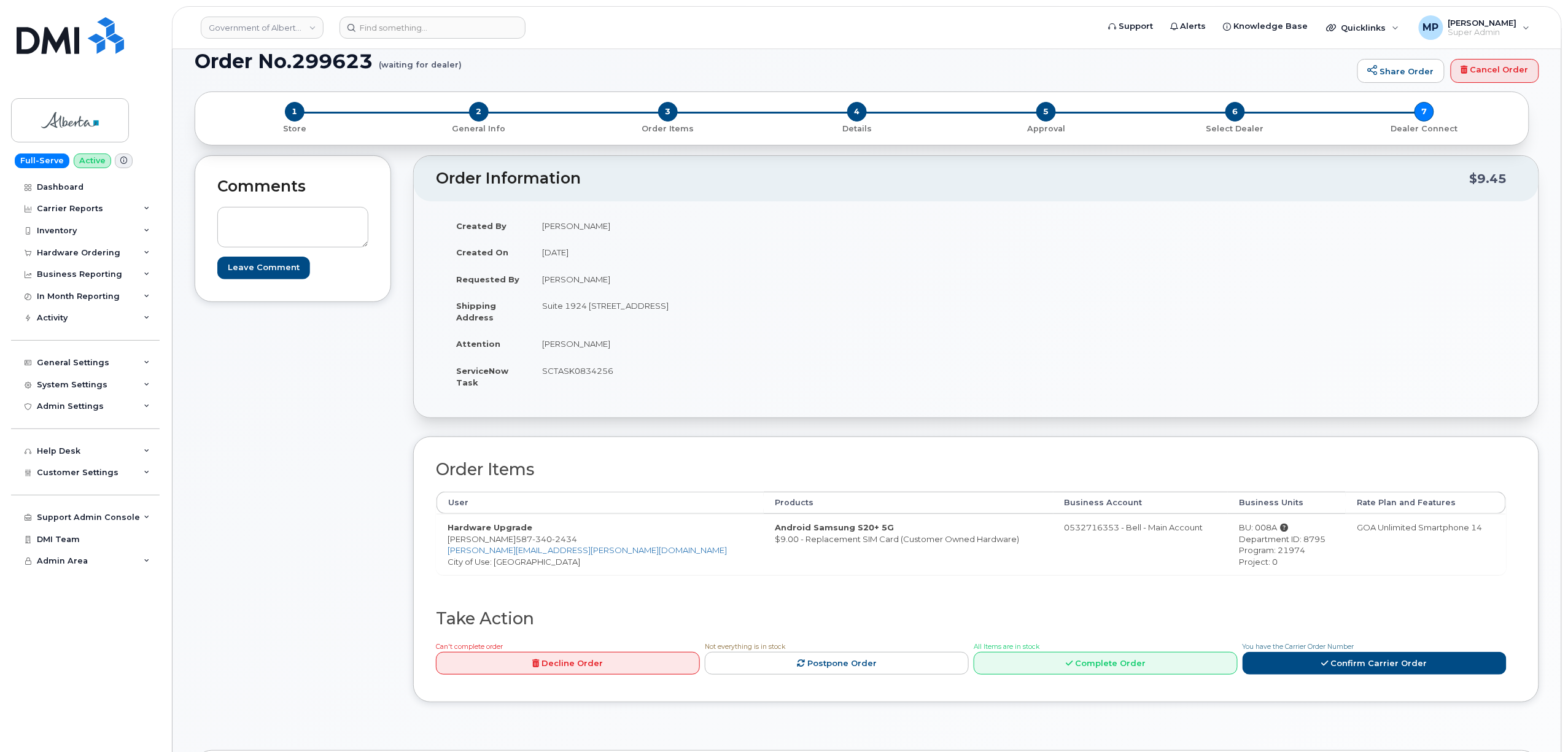
scroll to position [0, 0]
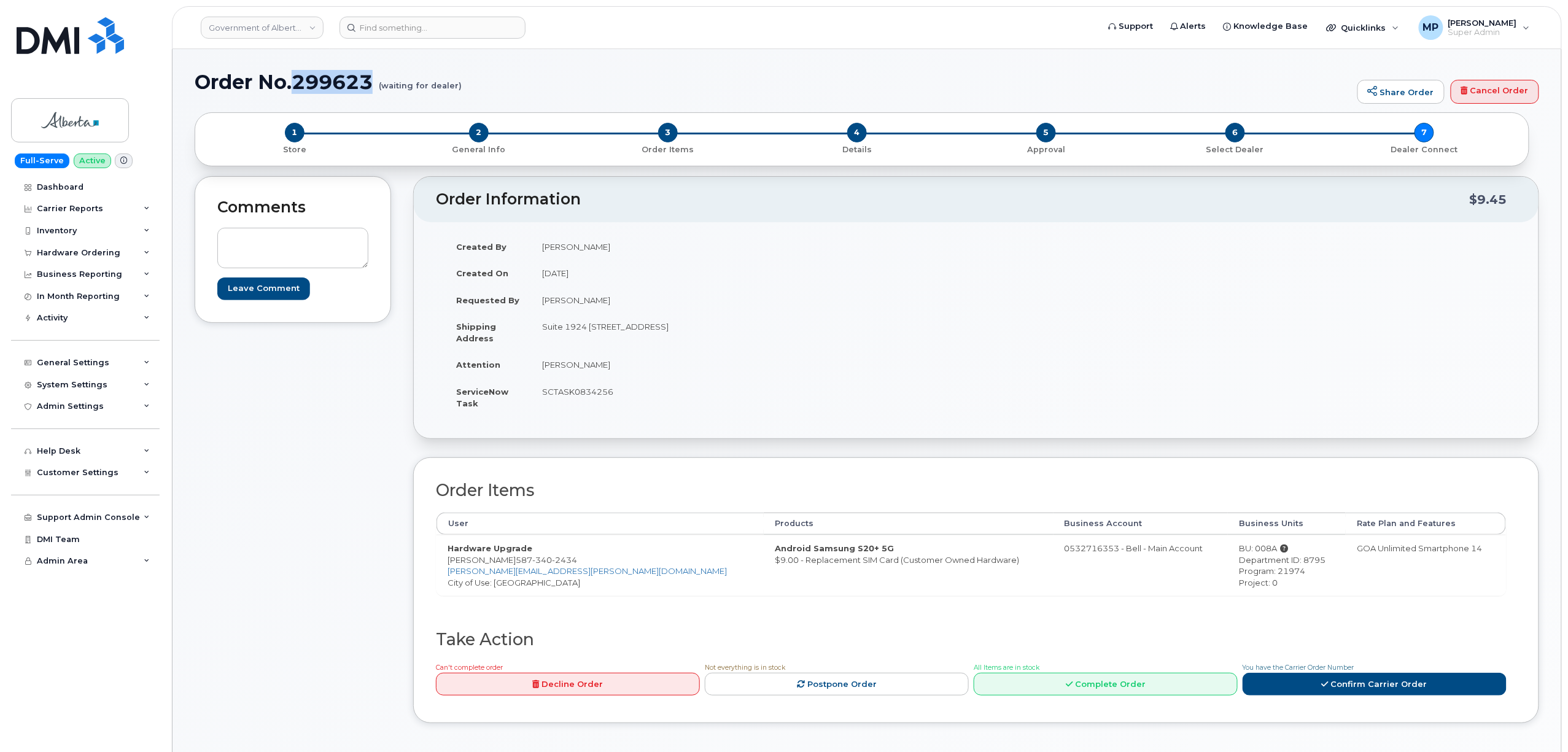
drag, startPoint x: 376, startPoint y: 81, endPoint x: 295, endPoint y: 88, distance: 81.3
click at [295, 88] on h1 "Order No.299623 (waiting for dealer)" at bounding box center [773, 82] width 1156 height 22
copy h1 "299623"
click at [200, 535] on div "Comments Leave Comment" at bounding box center [293, 458] width 196 height 565
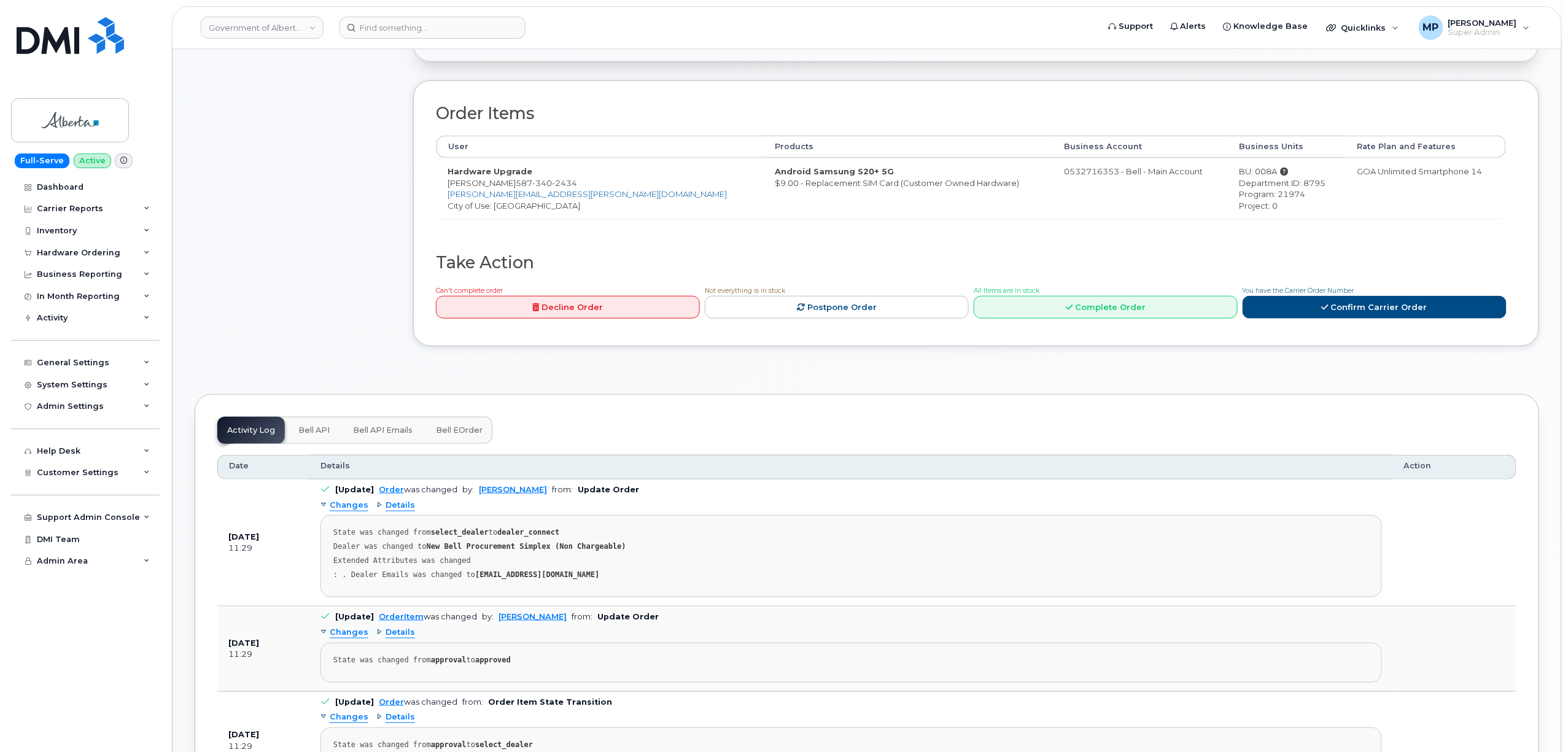
scroll to position [573, 0]
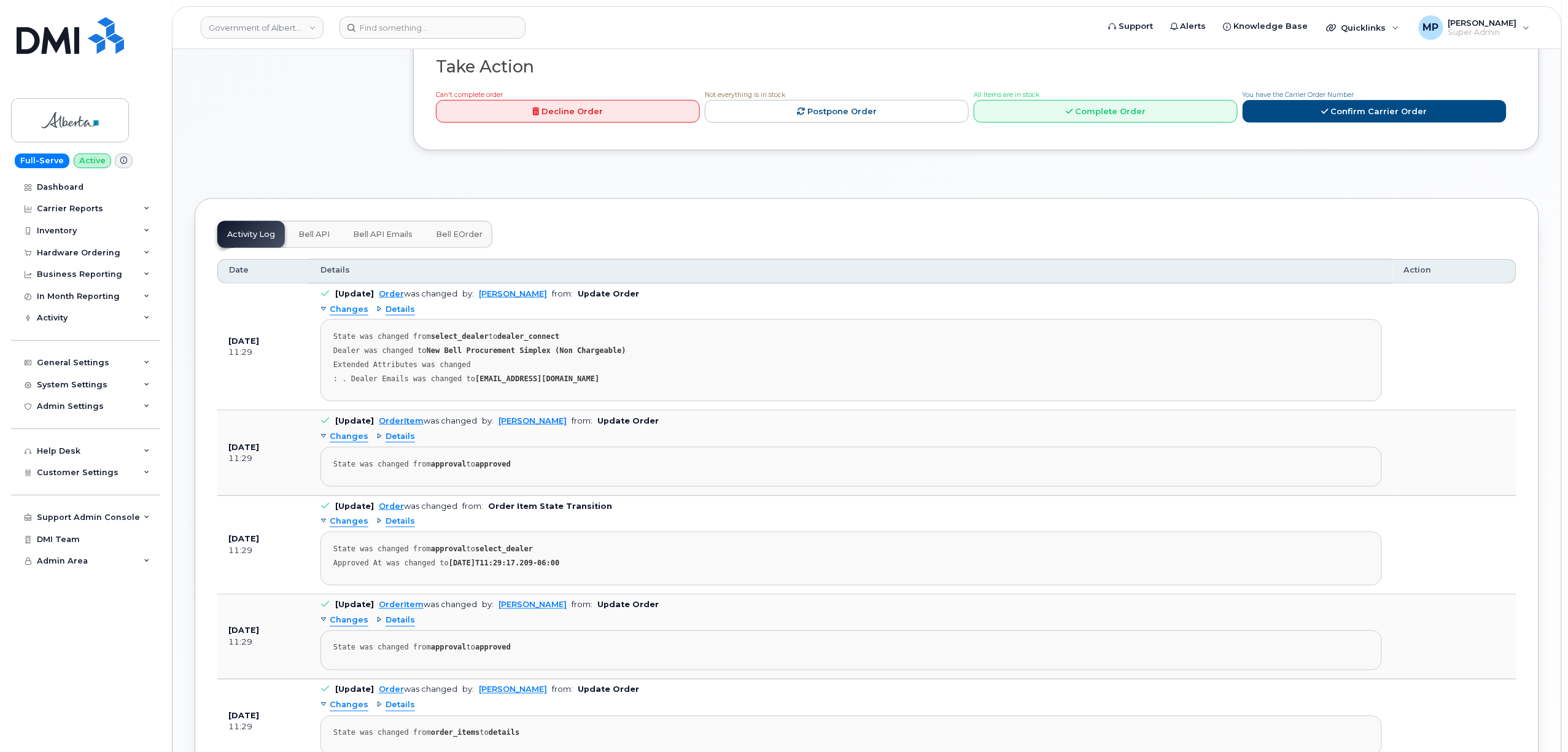
click at [386, 239] on span "Bell API Emails" at bounding box center [383, 234] width 60 height 10
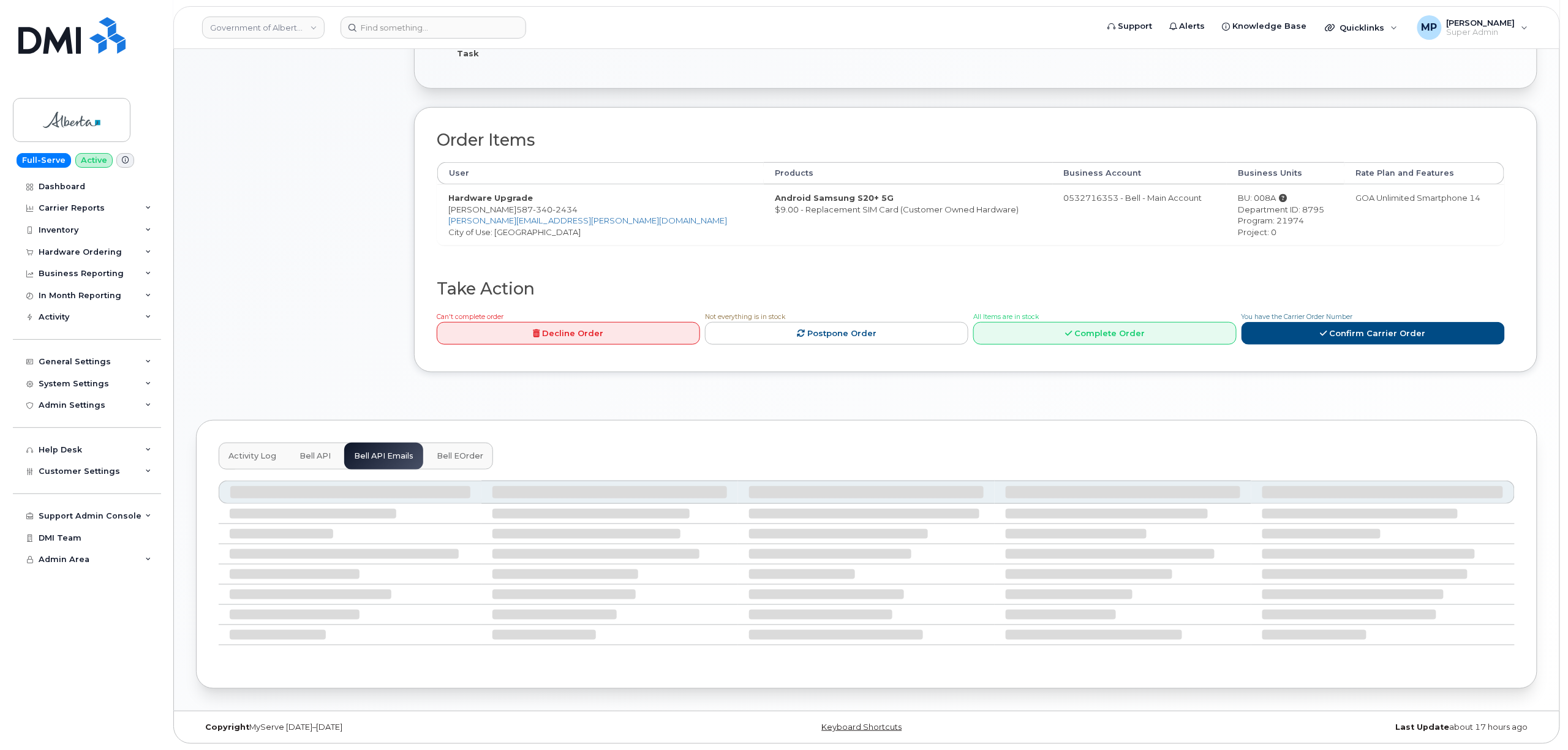
scroll to position [261, 0]
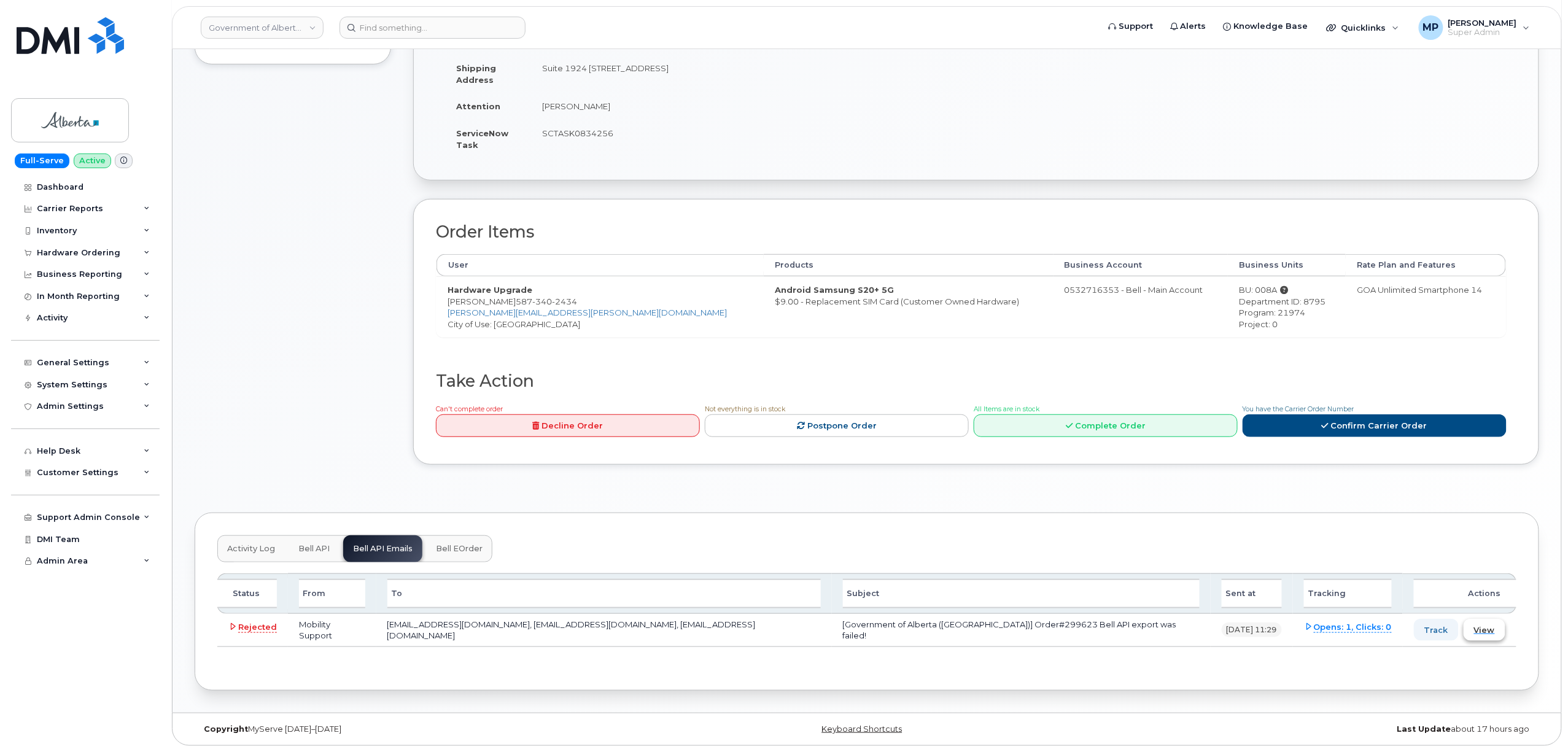
click at [1489, 631] on span "View" at bounding box center [1484, 630] width 21 height 12
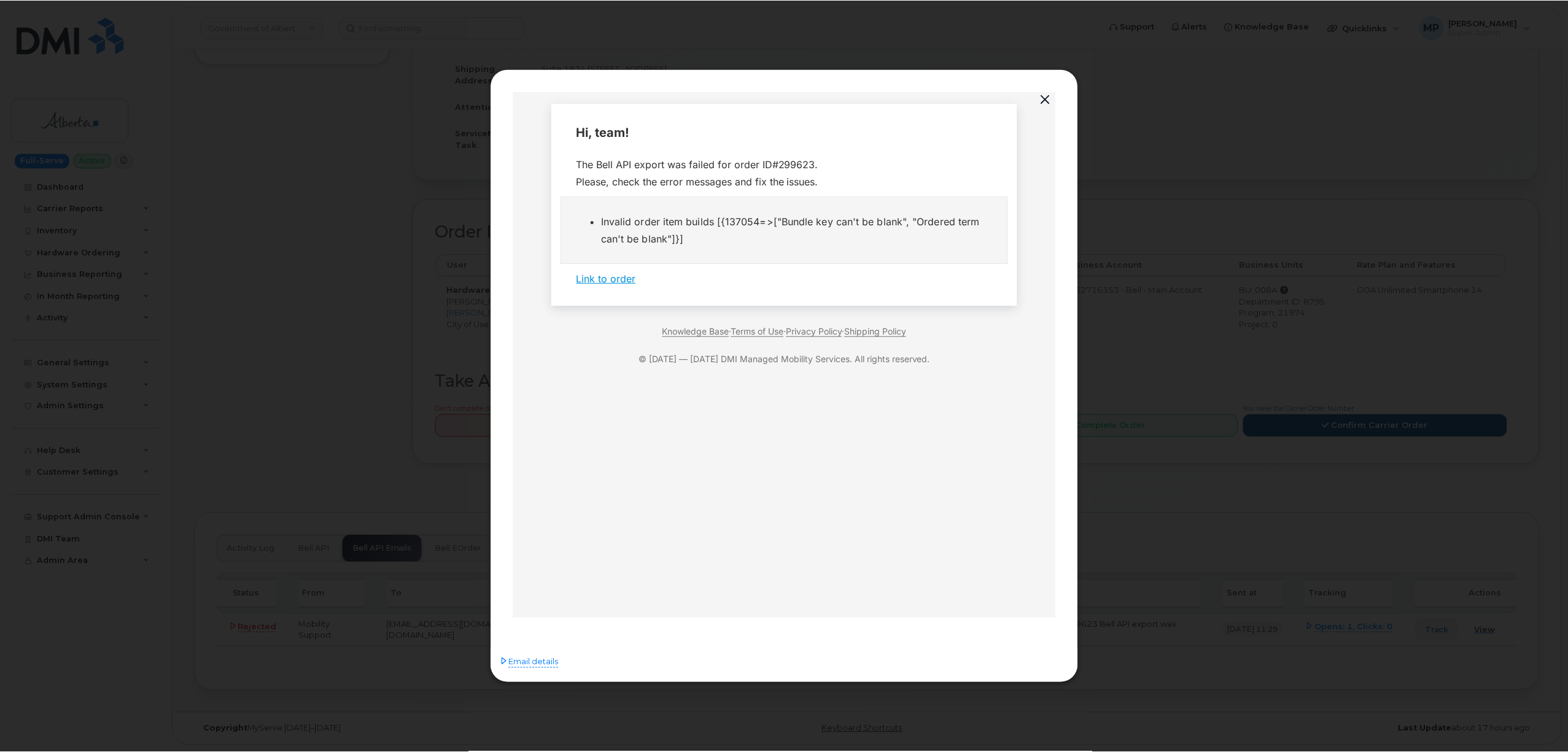
scroll to position [0, 0]
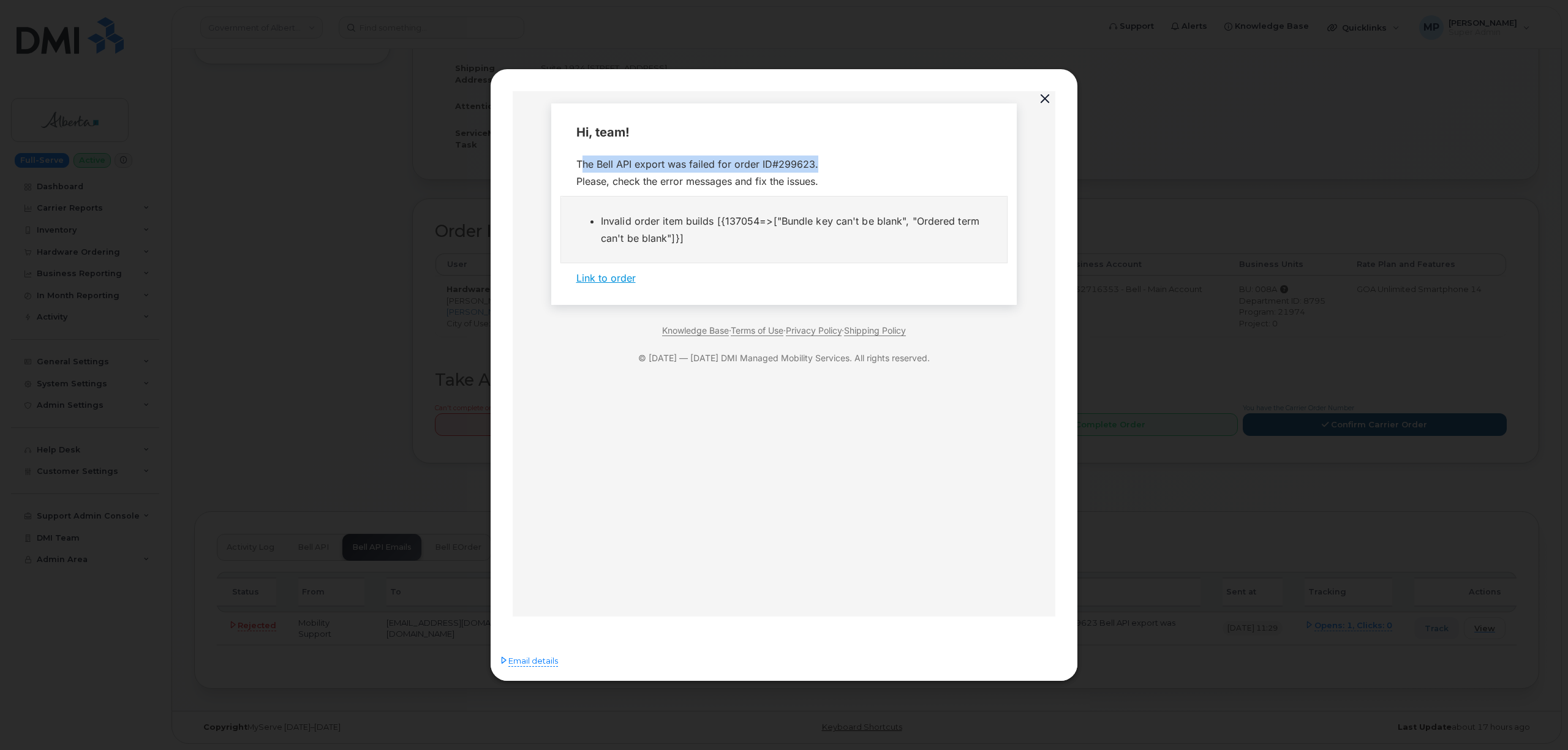
drag, startPoint x: 577, startPoint y: 160, endPoint x: 811, endPoint y: 156, distance: 234.0
click at [811, 156] on div "The Bell API export was failed for order ID#299623. Please, check the error mes…" at bounding box center [784, 172] width 416 height 35
copy div "The Bell API export was failed for order ID#299623"
click at [1046, 99] on button "button" at bounding box center [1044, 99] width 18 height 17
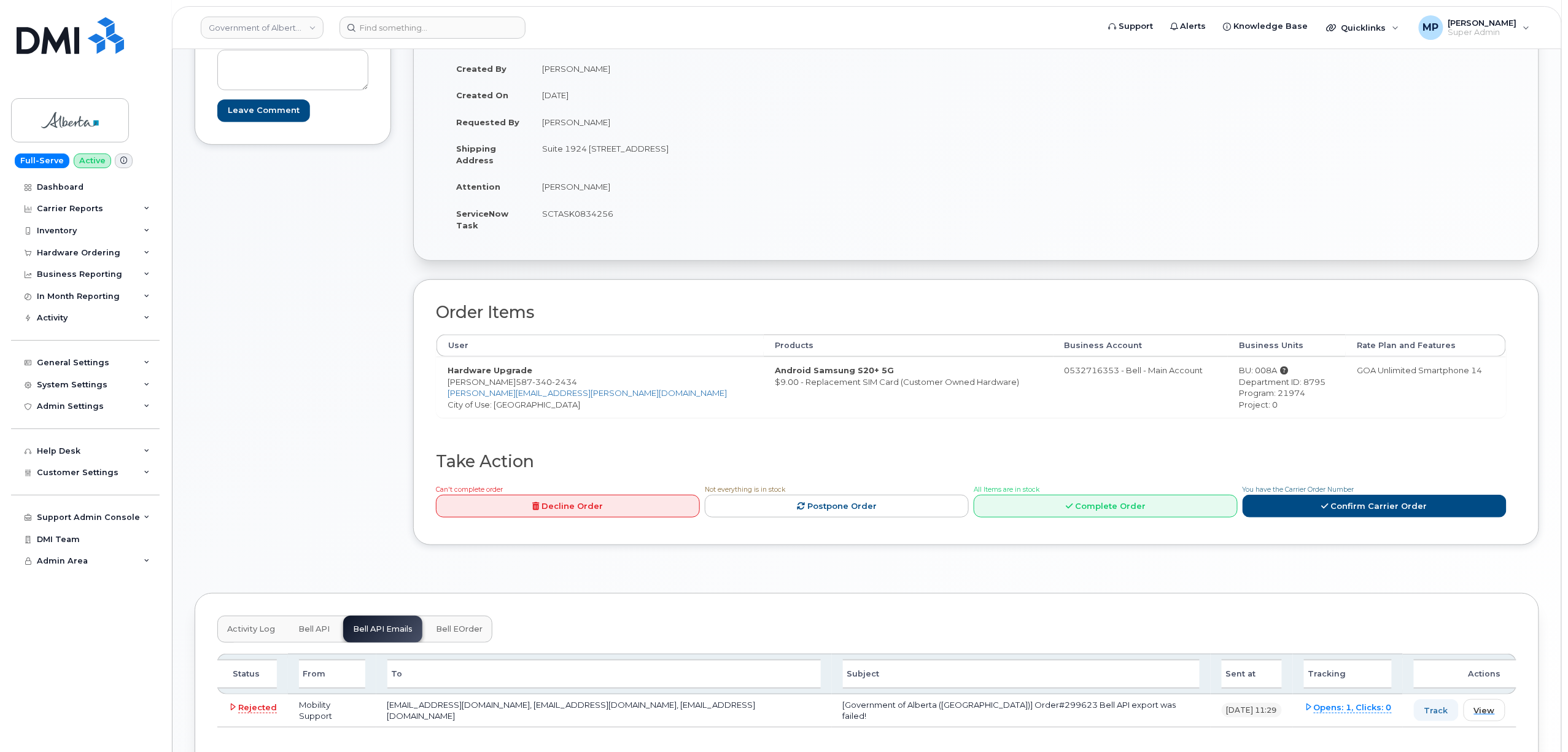
scroll to position [81, 0]
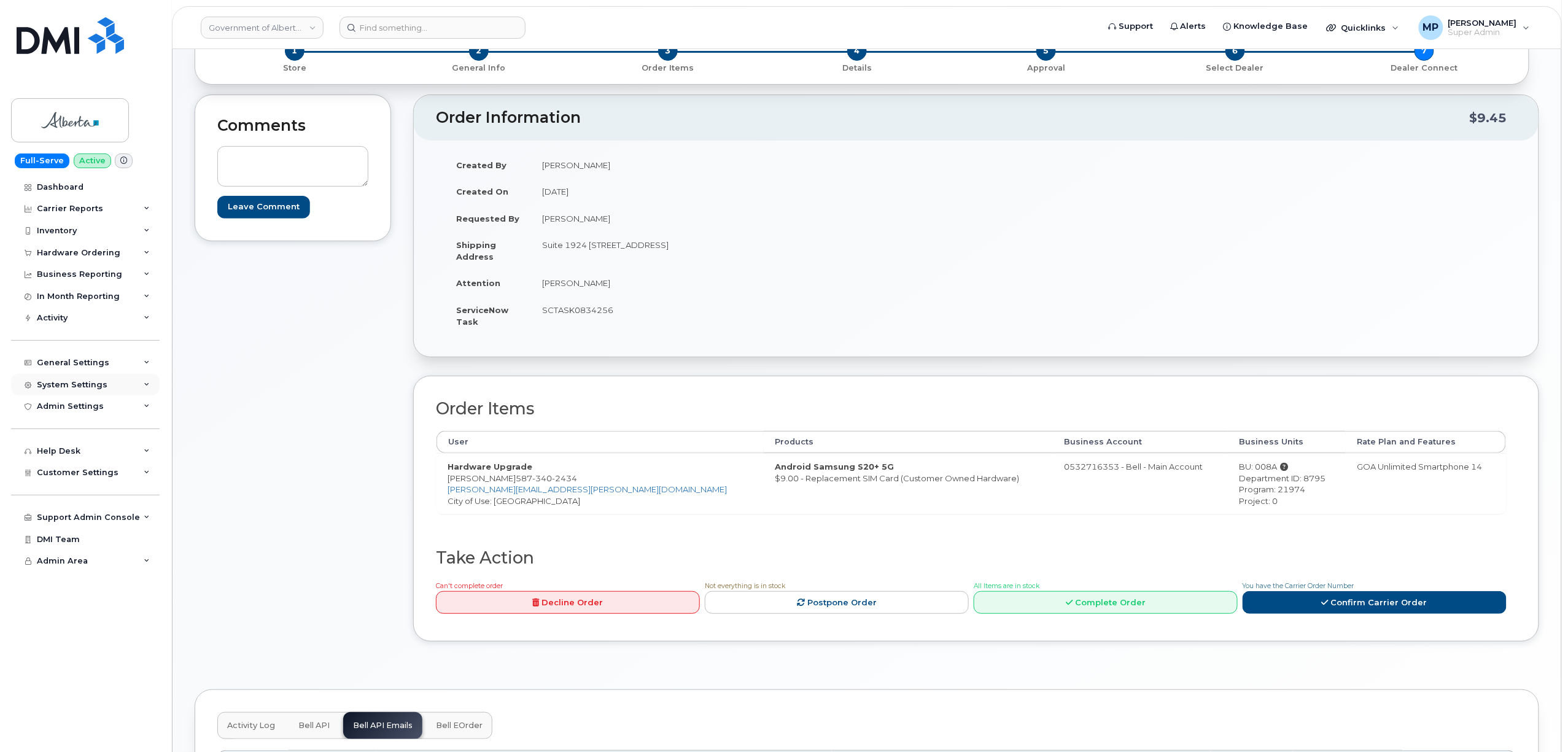
click at [76, 374] on div "System Settings" at bounding box center [85, 385] width 149 height 22
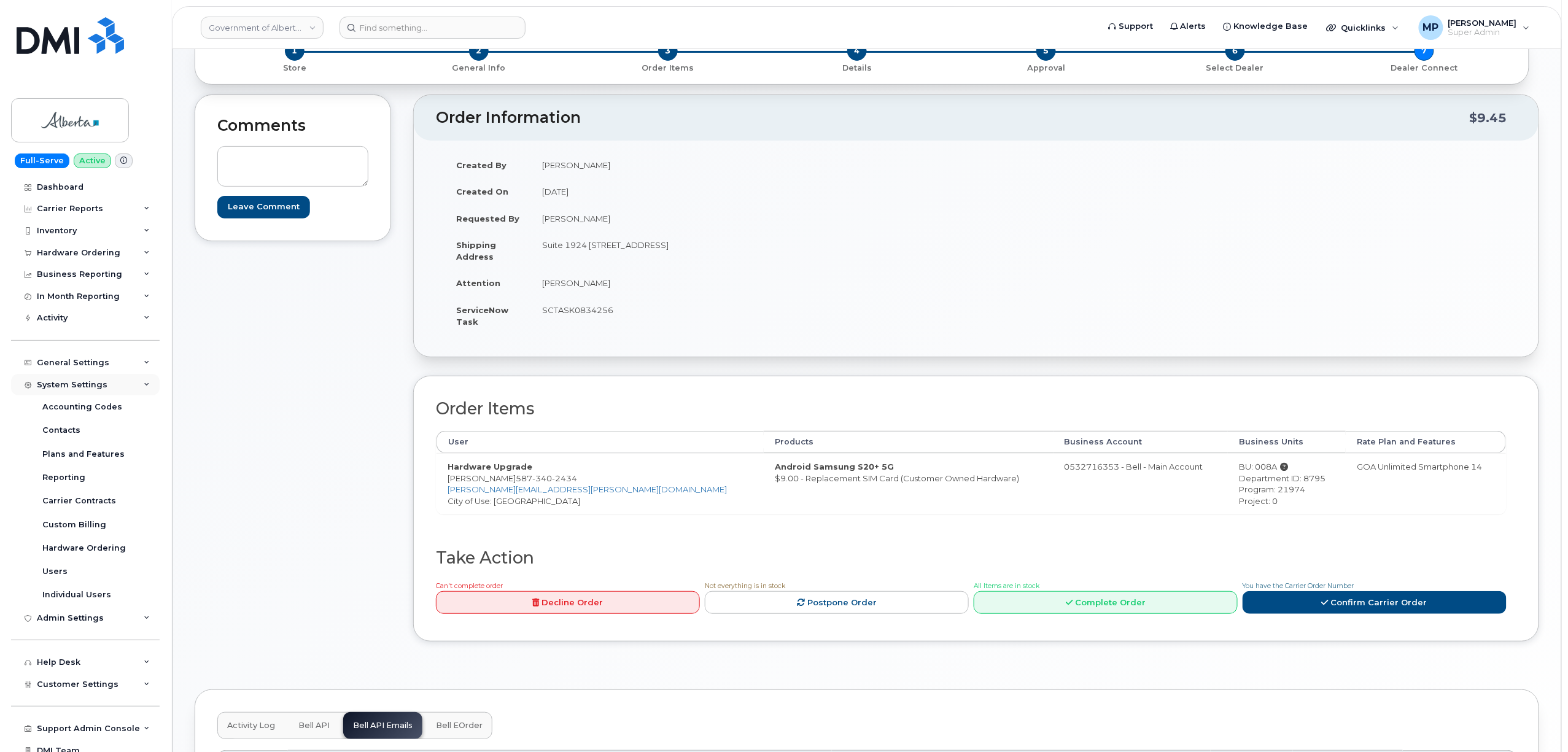
click at [81, 381] on div "System Settings" at bounding box center [72, 385] width 71 height 10
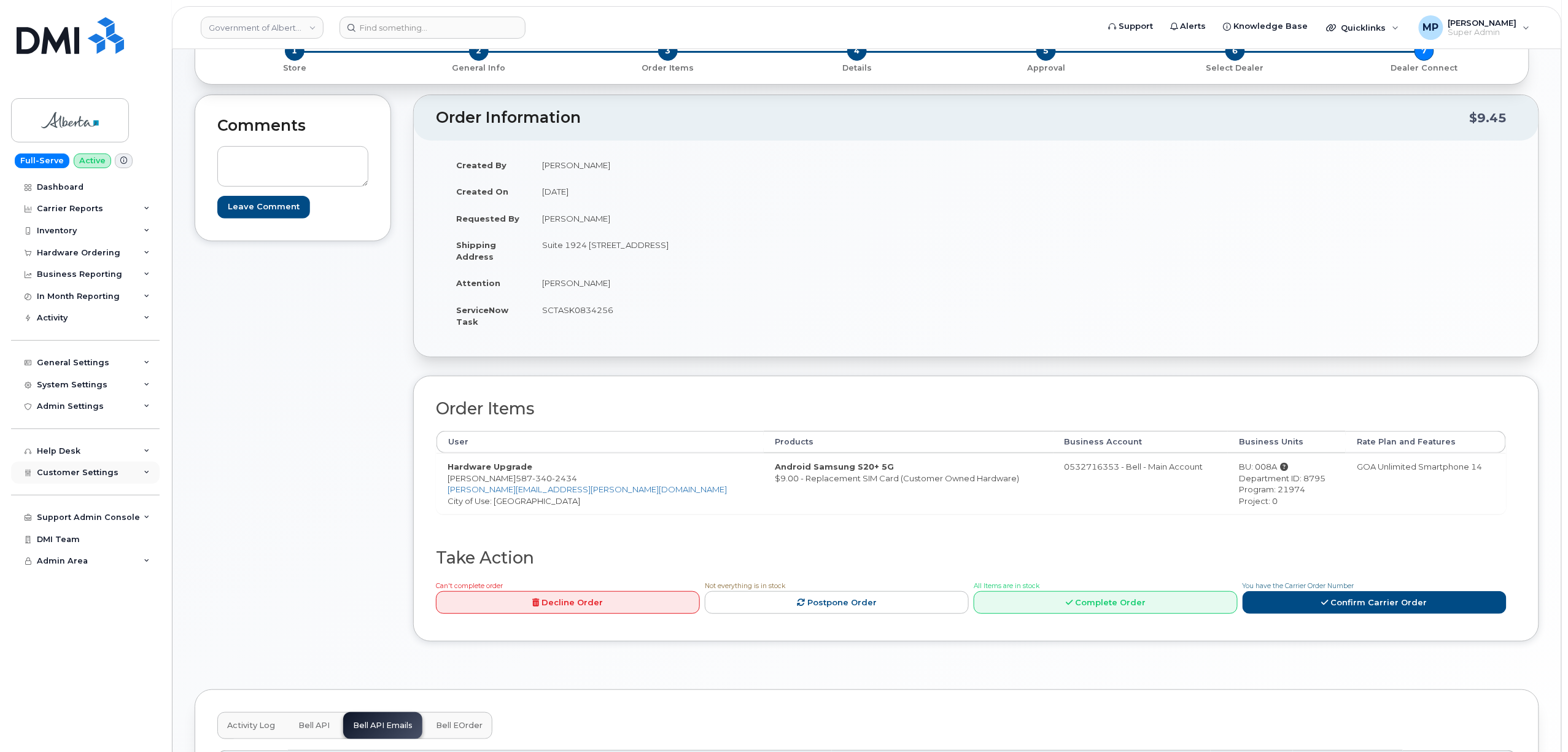
click at [75, 478] on div "Customer Settings" at bounding box center [85, 472] width 149 height 22
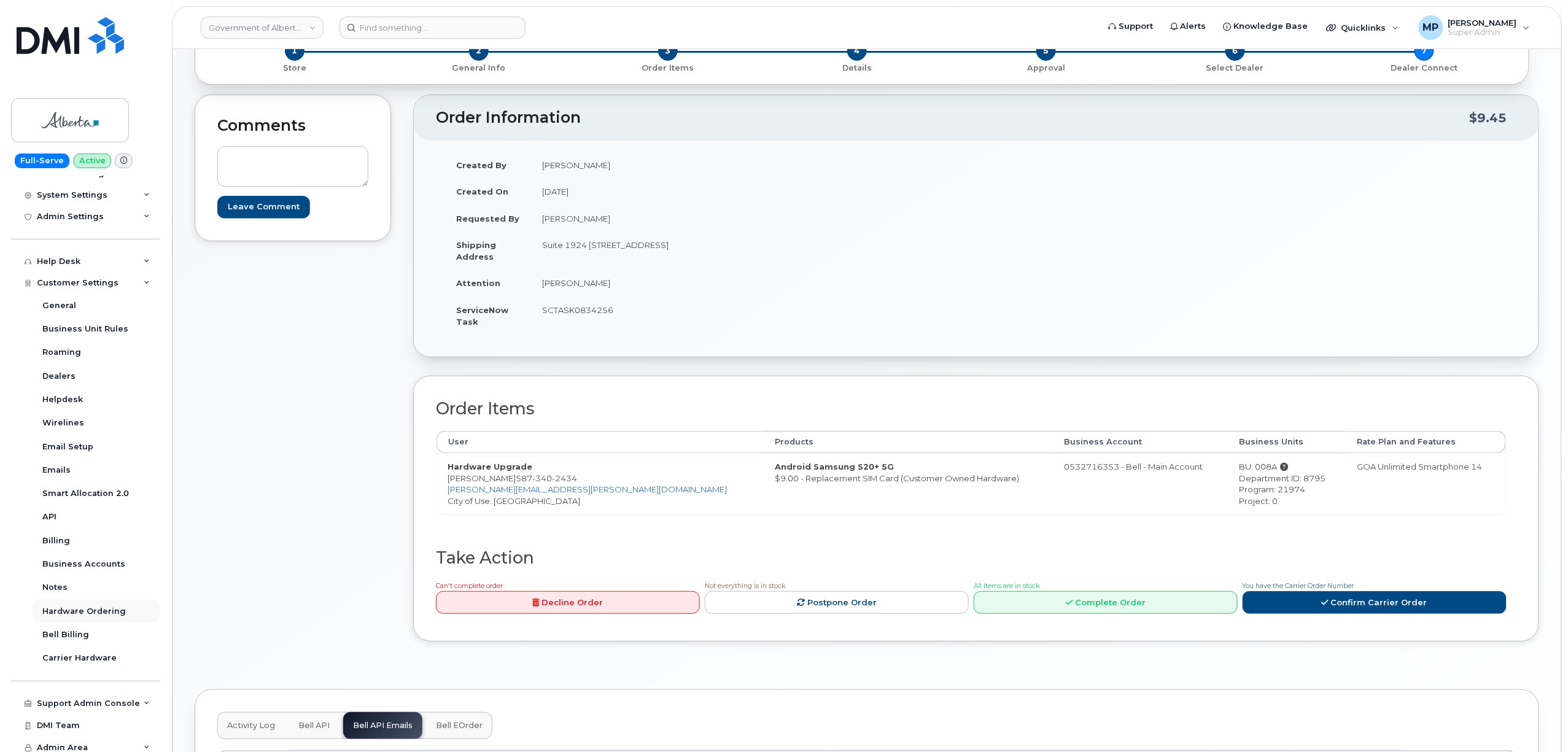
scroll to position [195, 0]
click at [573, 164] on td "Kay Mah" at bounding box center [749, 165] width 436 height 27
click at [577, 163] on td "Kay Mah" at bounding box center [749, 165] width 436 height 27
drag, startPoint x: 578, startPoint y: 164, endPoint x: 543, endPoint y: 170, distance: 35.5
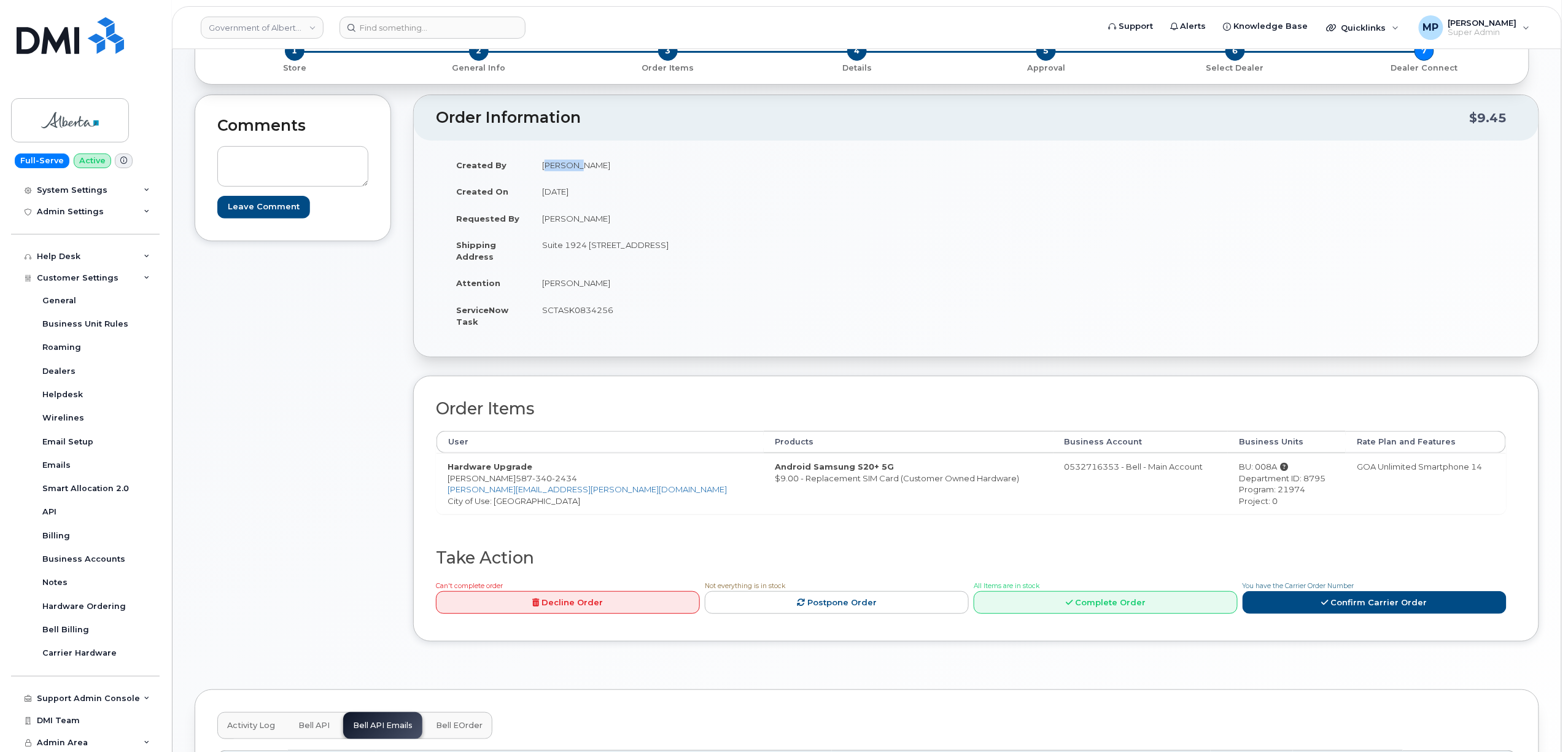
click at [543, 170] on td "Kay Mah" at bounding box center [749, 165] width 436 height 27
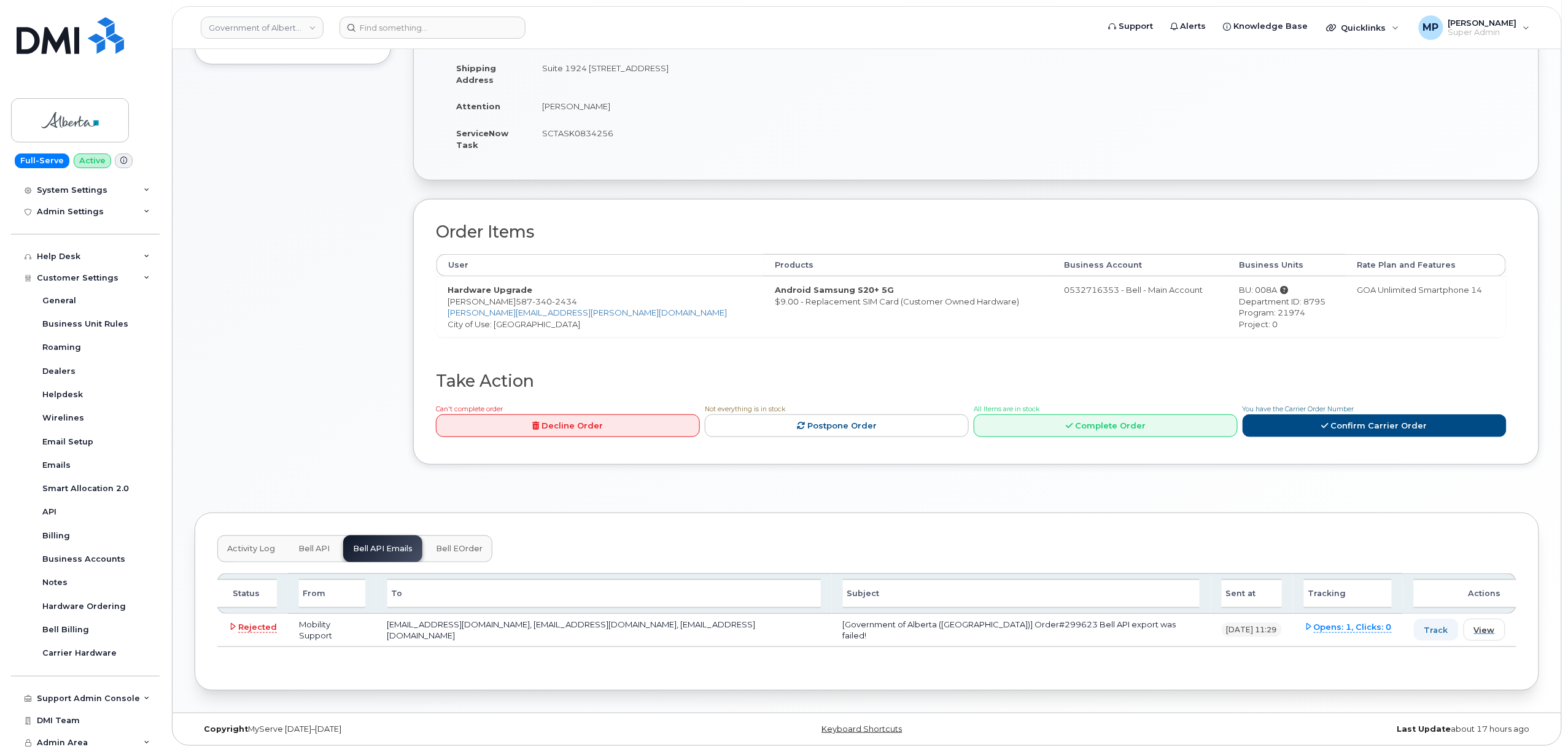
scroll to position [261, 0]
click at [247, 548] on span "Activity Log" at bounding box center [251, 548] width 48 height 10
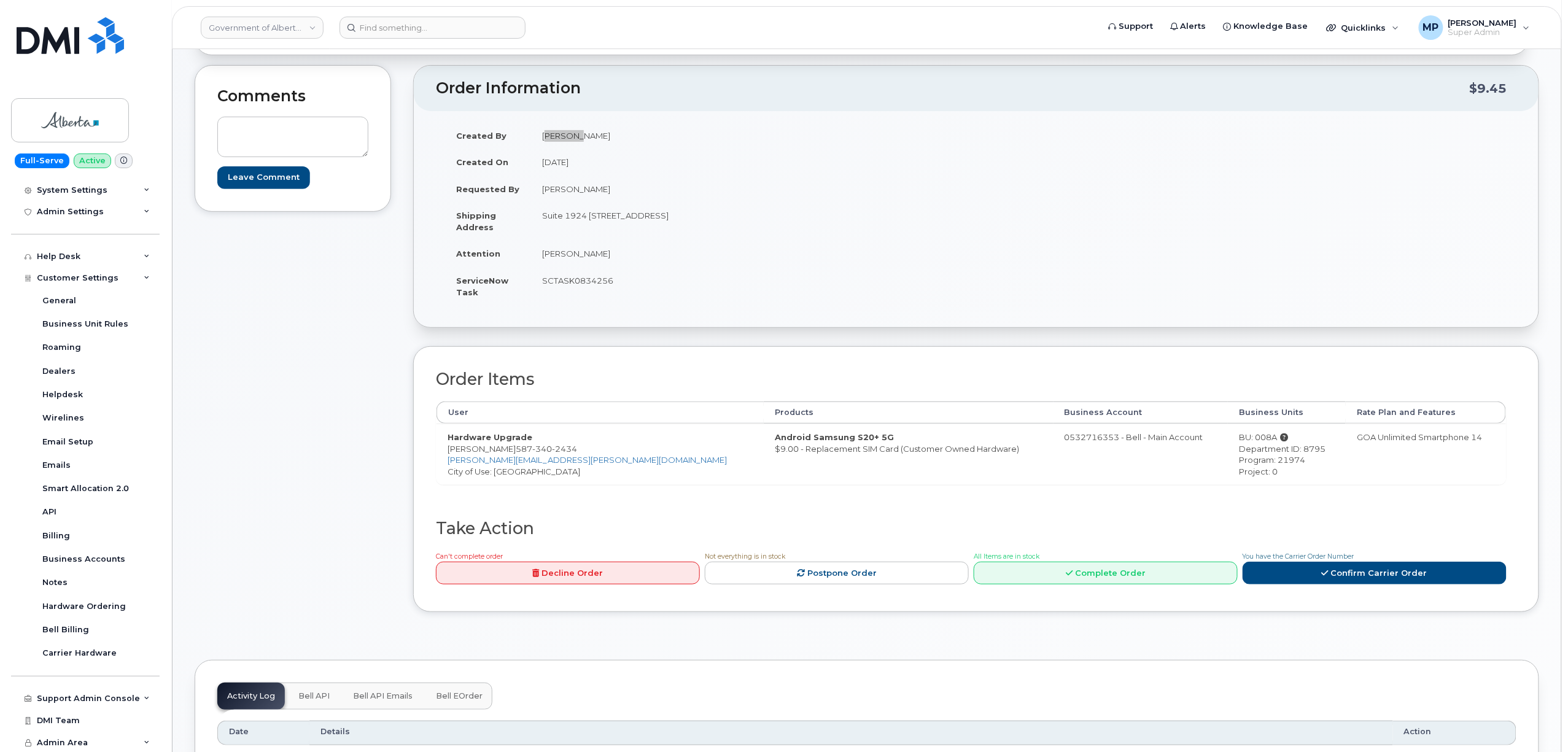
scroll to position [98, 0]
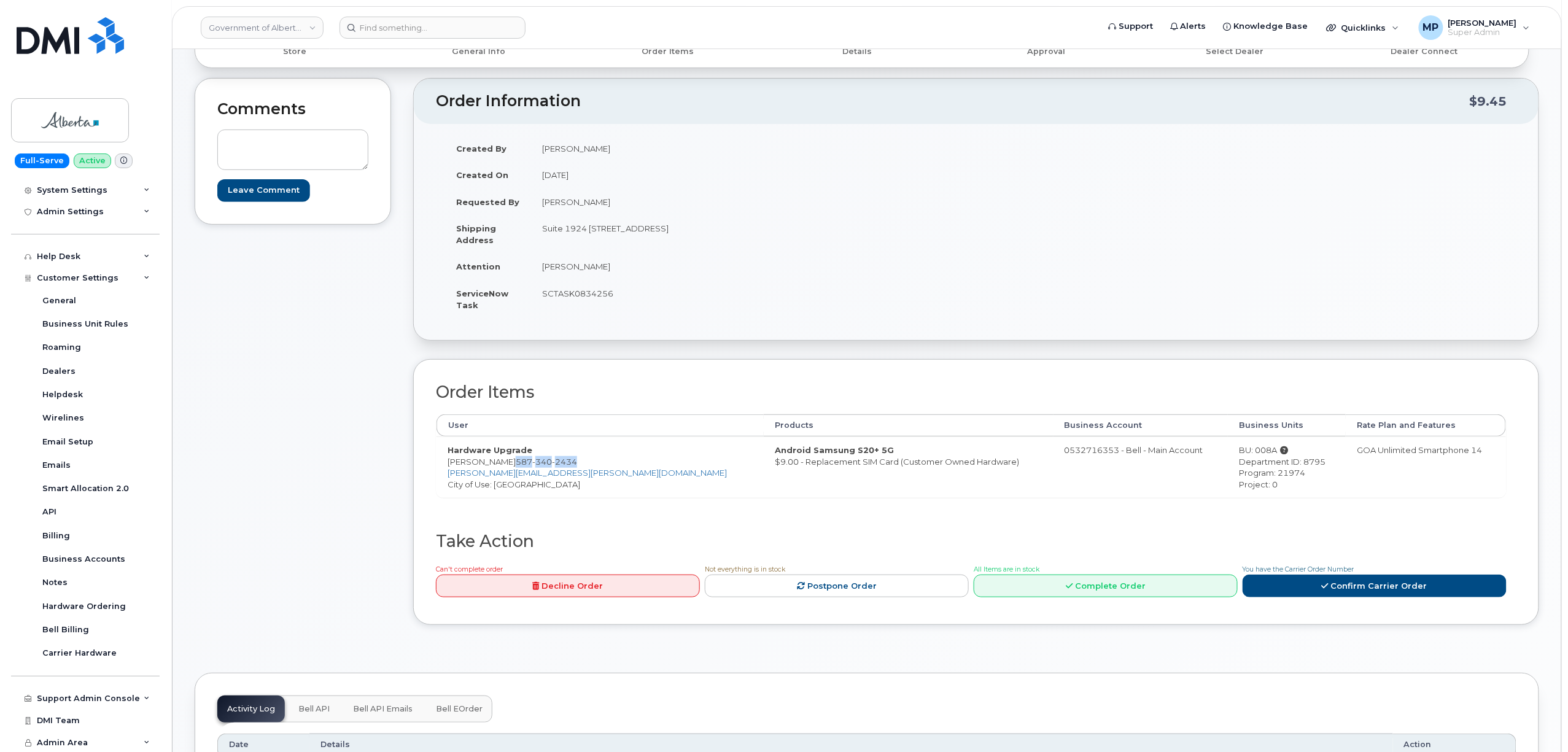
drag, startPoint x: 566, startPoint y: 464, endPoint x: 507, endPoint y: 466, distance: 59.0
click at [515, 466] on span "587 340 2434" at bounding box center [546, 462] width 61 height 10
copy span "587 340 2434"
drag, startPoint x: 776, startPoint y: 228, endPoint x: 536, endPoint y: 231, distance: 240.0
click at [538, 229] on td "Suite 1924 10155 - 102 Street Edmonton Alberta T5J4G8" at bounding box center [749, 233] width 436 height 38
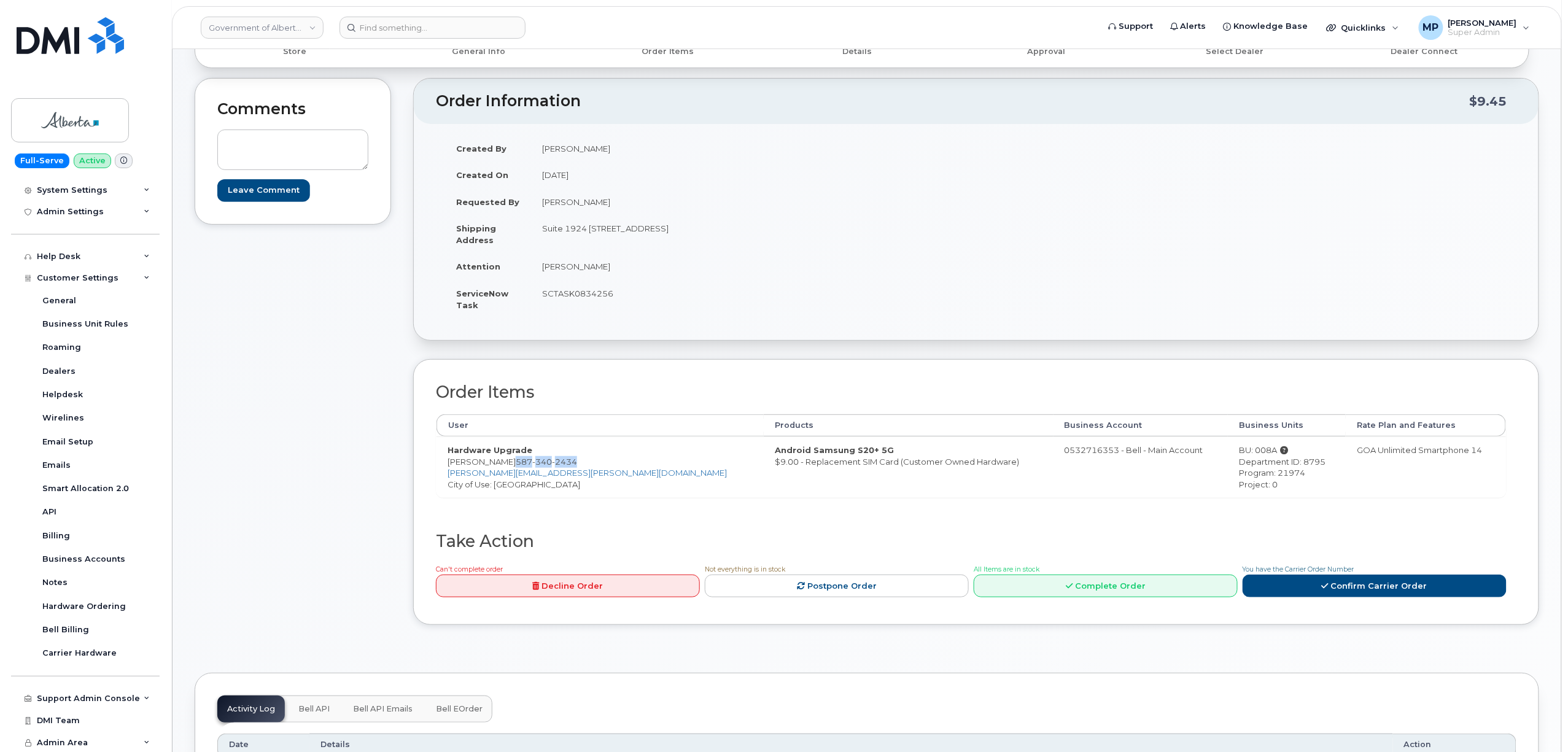
copy td "Suite 1924 10155 - 102 Street Edmonton Alberta T5J4G8"
click at [585, 224] on td "Suite 1924 10155 - 102 Street Edmonton Alberta T5J4G8" at bounding box center [749, 233] width 436 height 38
drag, startPoint x: 590, startPoint y: 228, endPoint x: 712, endPoint y: 231, distance: 122.0
click at [712, 231] on td "Suite 1924 10155 - 102 Street Edmonton Alberta T5J4G8" at bounding box center [749, 233] width 436 height 38
drag, startPoint x: 638, startPoint y: 222, endPoint x: 632, endPoint y: 227, distance: 7.8
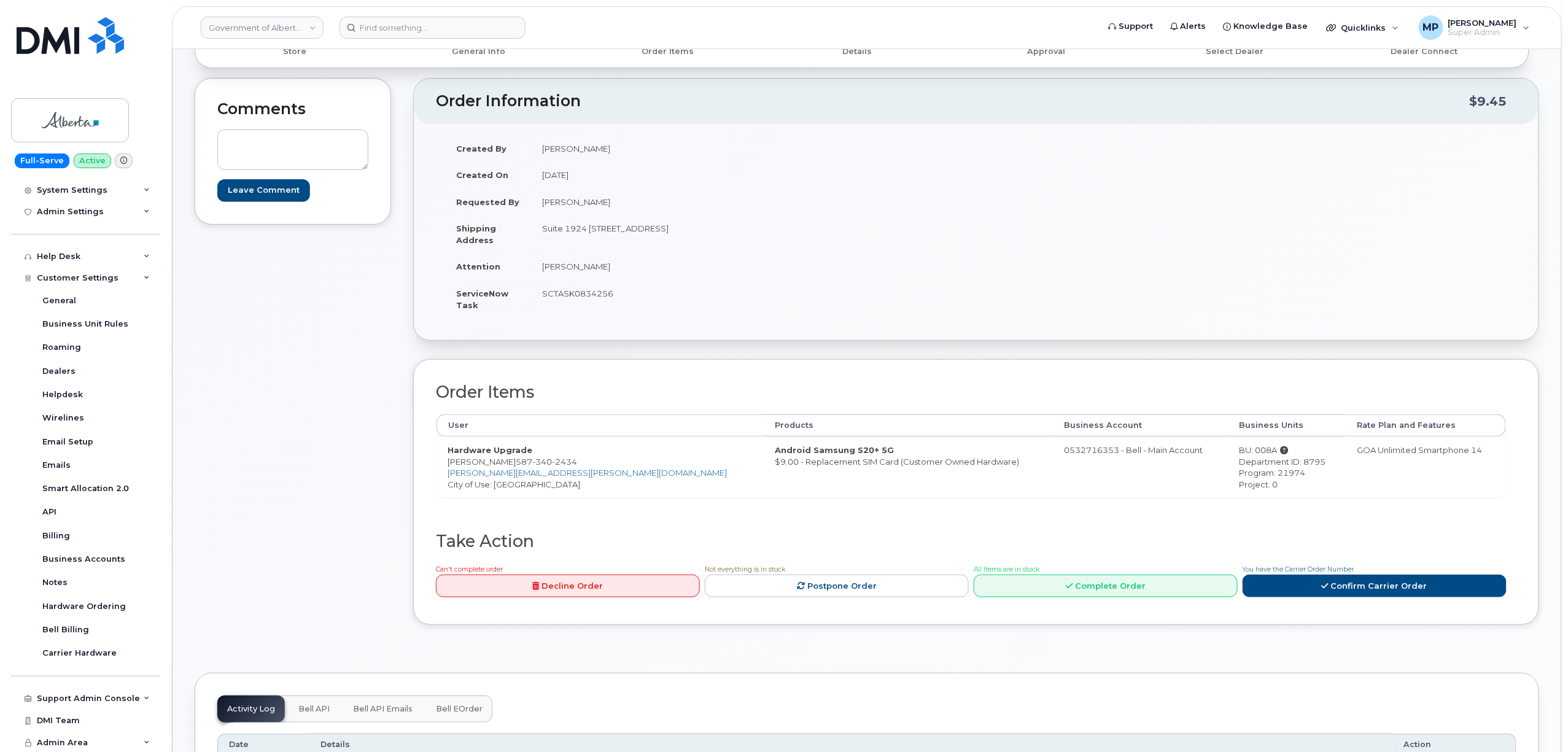
click at [637, 222] on td "Suite 1924 10155 - 102 Street Edmonton Alberta T5J4G8" at bounding box center [749, 233] width 436 height 38
click at [598, 236] on td "Suite 1924 10155 - 102 Street Edmonton Alberta T5J4G8" at bounding box center [749, 233] width 436 height 38
drag, startPoint x: 591, startPoint y: 228, endPoint x: 667, endPoint y: 231, distance: 76.1
click at [667, 231] on td "Suite 1924 10155 - 102 Street Edmonton Alberta T5J4G8" at bounding box center [749, 233] width 436 height 38
copy td "10155 - 102 Street"
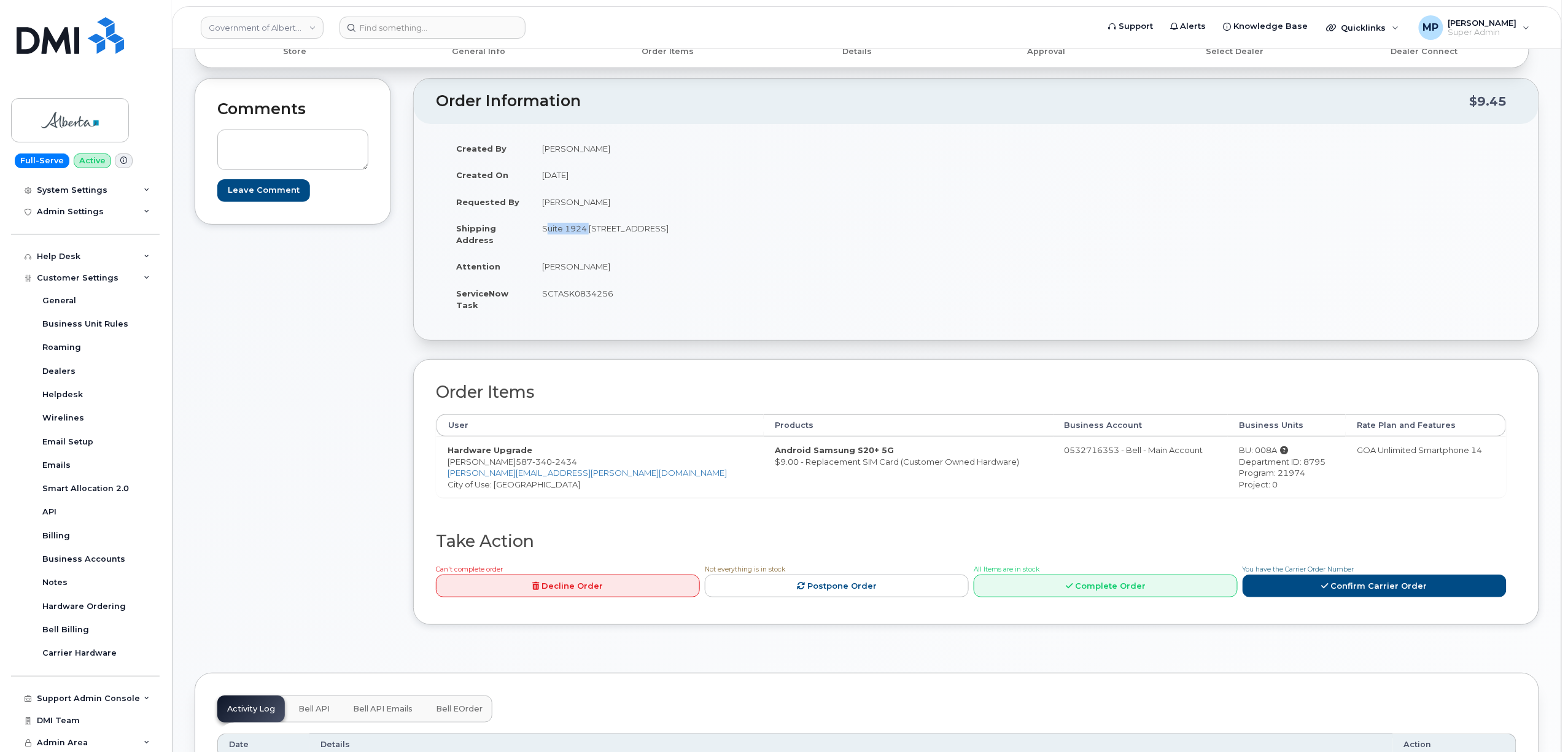
drag, startPoint x: 543, startPoint y: 229, endPoint x: 585, endPoint y: 234, distance: 42.3
click at [585, 234] on td "Suite 1924 10155 - 102 Street Edmonton Alberta T5J4G8" at bounding box center [749, 233] width 436 height 38
copy td "Suite 1924"
click at [683, 231] on td "Suite 1924 10155 - 102 Street Edmonton Alberta T5J4G8" at bounding box center [749, 233] width 436 height 38
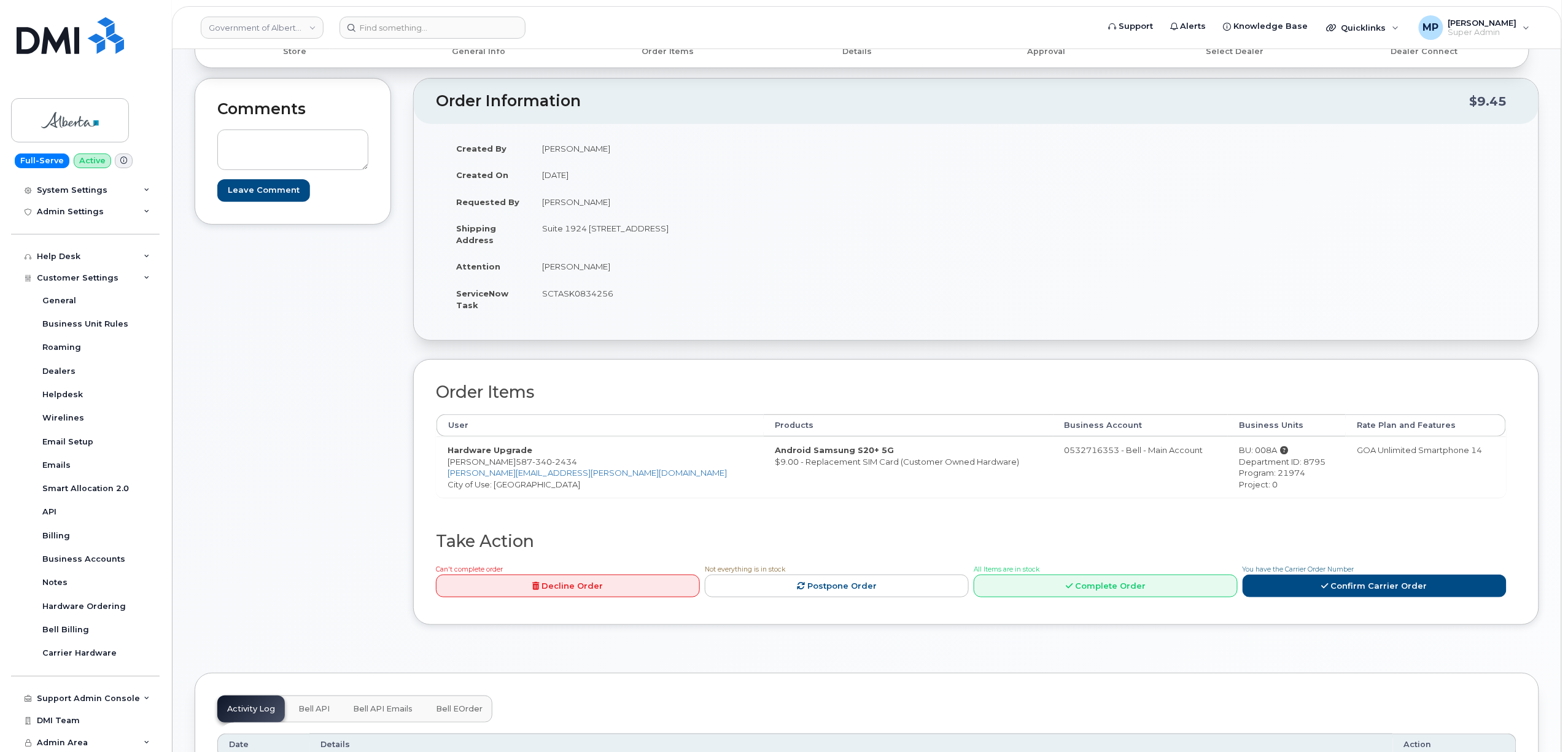
copy td "Edmonton"
click at [725, 229] on td "Suite 1924 10155 - 102 Street Edmonton Alberta T5J4G8" at bounding box center [749, 233] width 436 height 38
click at [723, 229] on td "Suite 1924 10155 - 102 Street Edmonton Alberta T5J4G8" at bounding box center [749, 233] width 436 height 38
copy td "Alberta"
drag, startPoint x: 775, startPoint y: 227, endPoint x: 752, endPoint y: 237, distance: 25.1
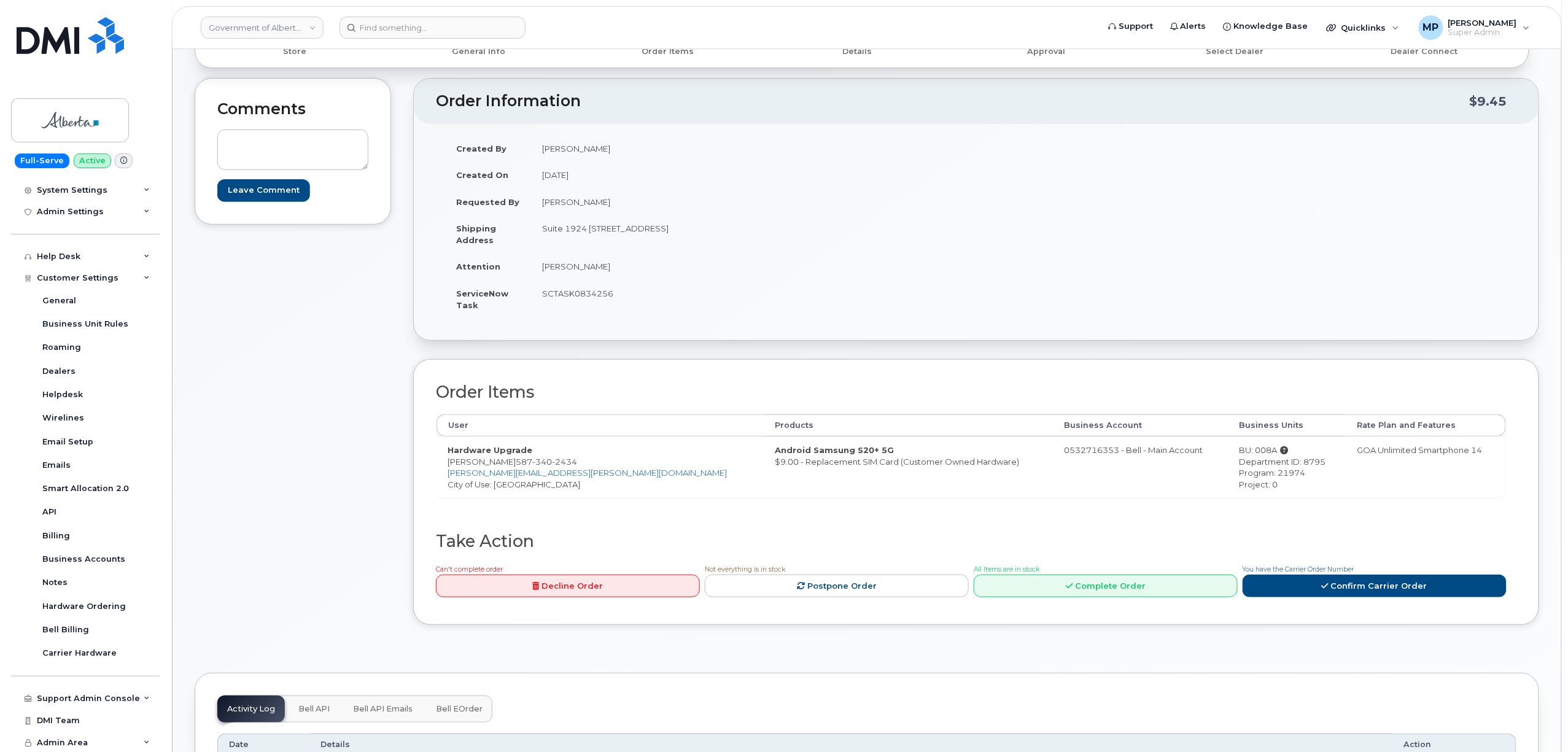
click at [747, 231] on td "Suite 1924 10155 - 102 Street Edmonton Alberta T5J4G8" at bounding box center [749, 233] width 436 height 38
copy td "T5J4G8"
click at [541, 269] on td "[PERSON_NAME]" at bounding box center [749, 267] width 436 height 27
drag, startPoint x: 544, startPoint y: 264, endPoint x: 600, endPoint y: 266, distance: 56.0
click at [600, 266] on td "[PERSON_NAME]" at bounding box center [749, 267] width 436 height 27
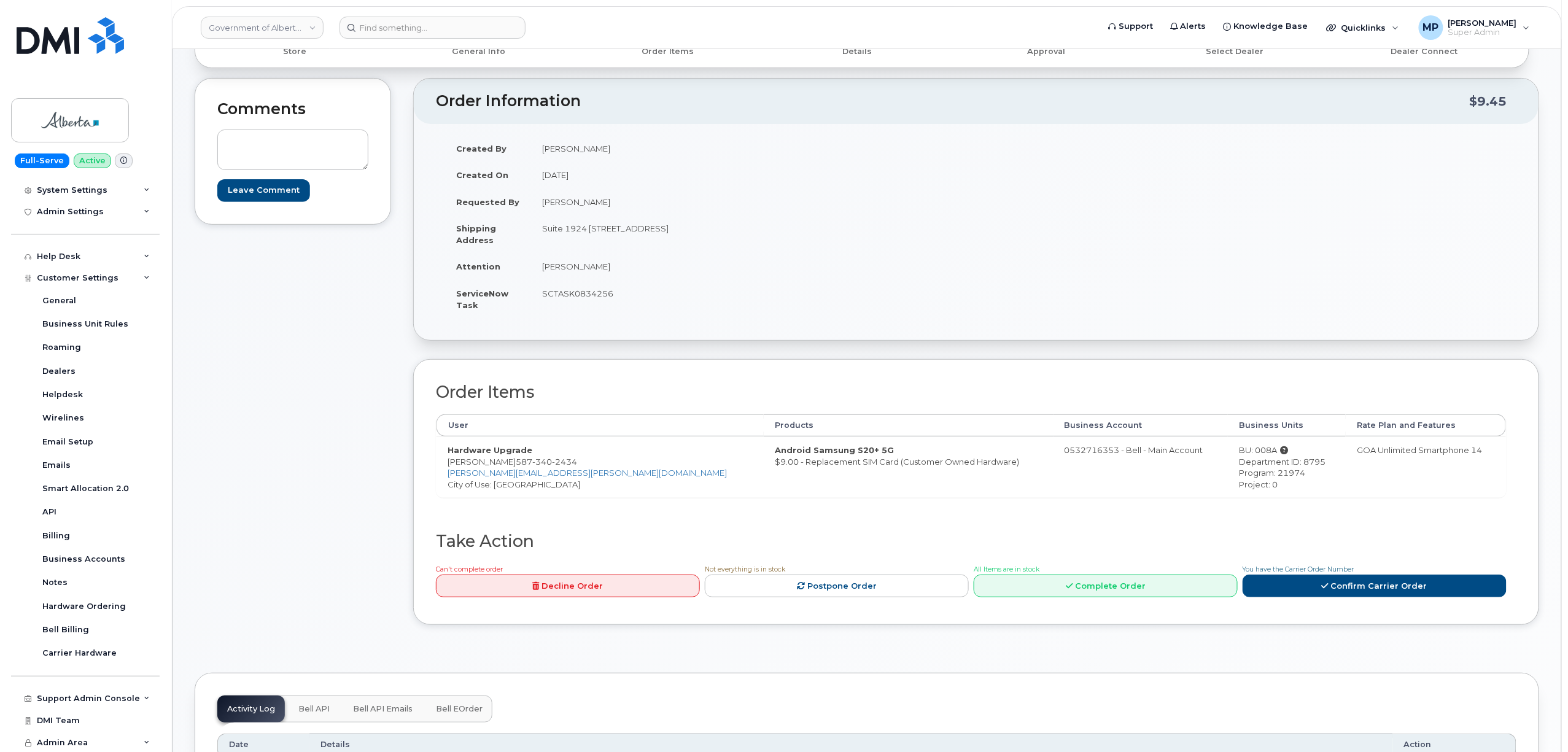
copy td "[PERSON_NAME]"
drag, startPoint x: 568, startPoint y: 466, endPoint x: 509, endPoint y: 464, distance: 59.0
click at [515, 464] on span "587 340 2434" at bounding box center [546, 462] width 61 height 10
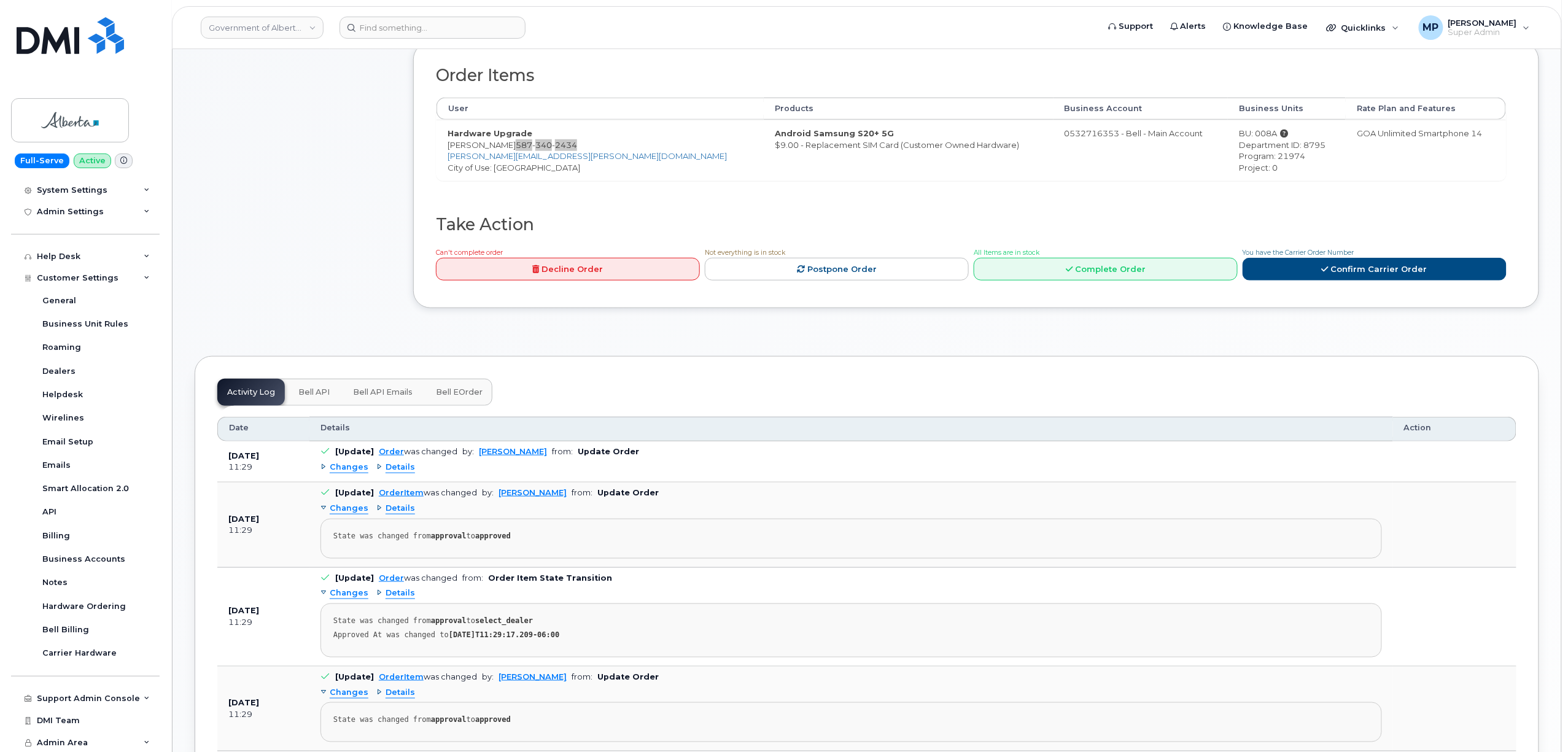
scroll to position [343, 0]
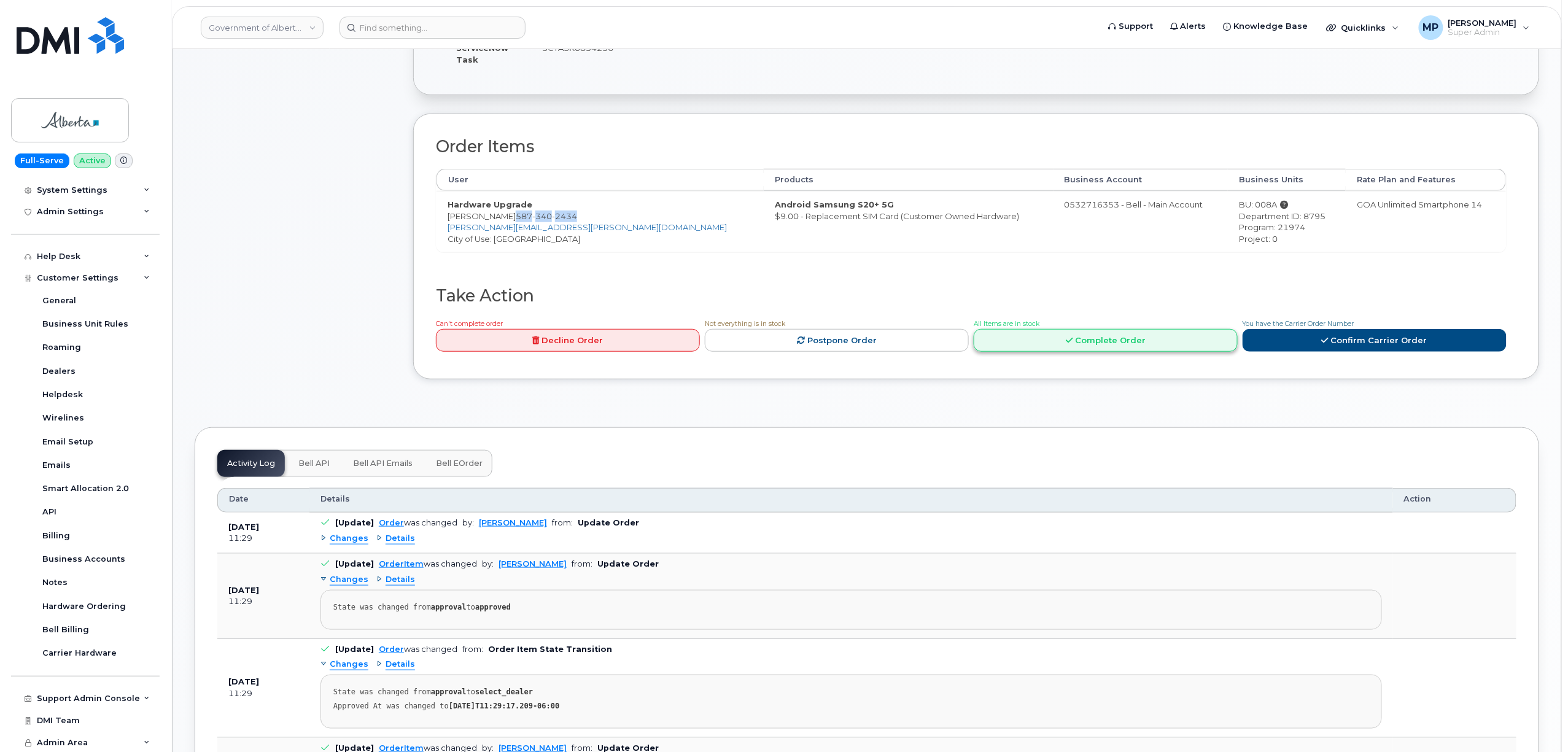
click at [1044, 343] on link "Complete Order" at bounding box center [1106, 340] width 264 height 22
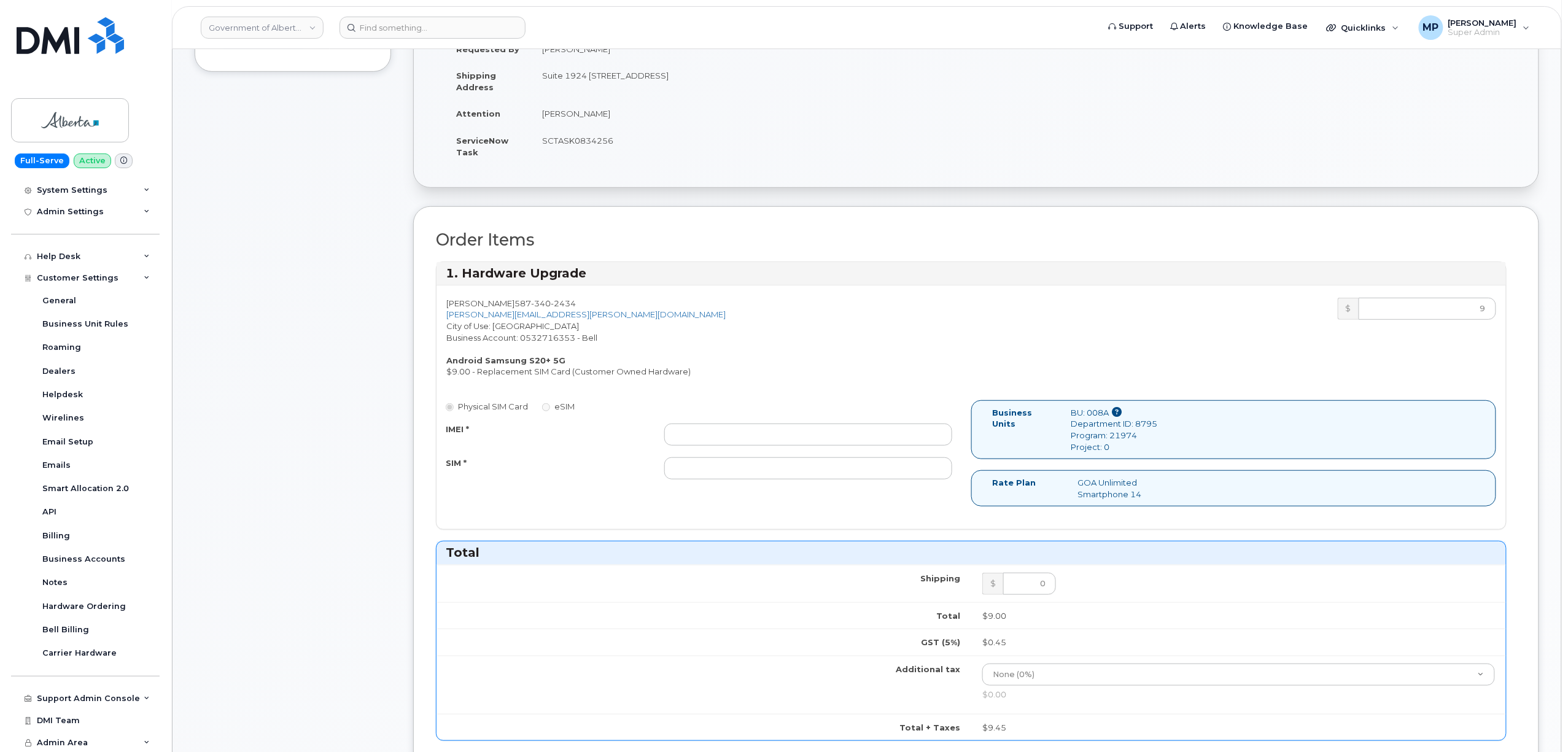
scroll to position [180, 0]
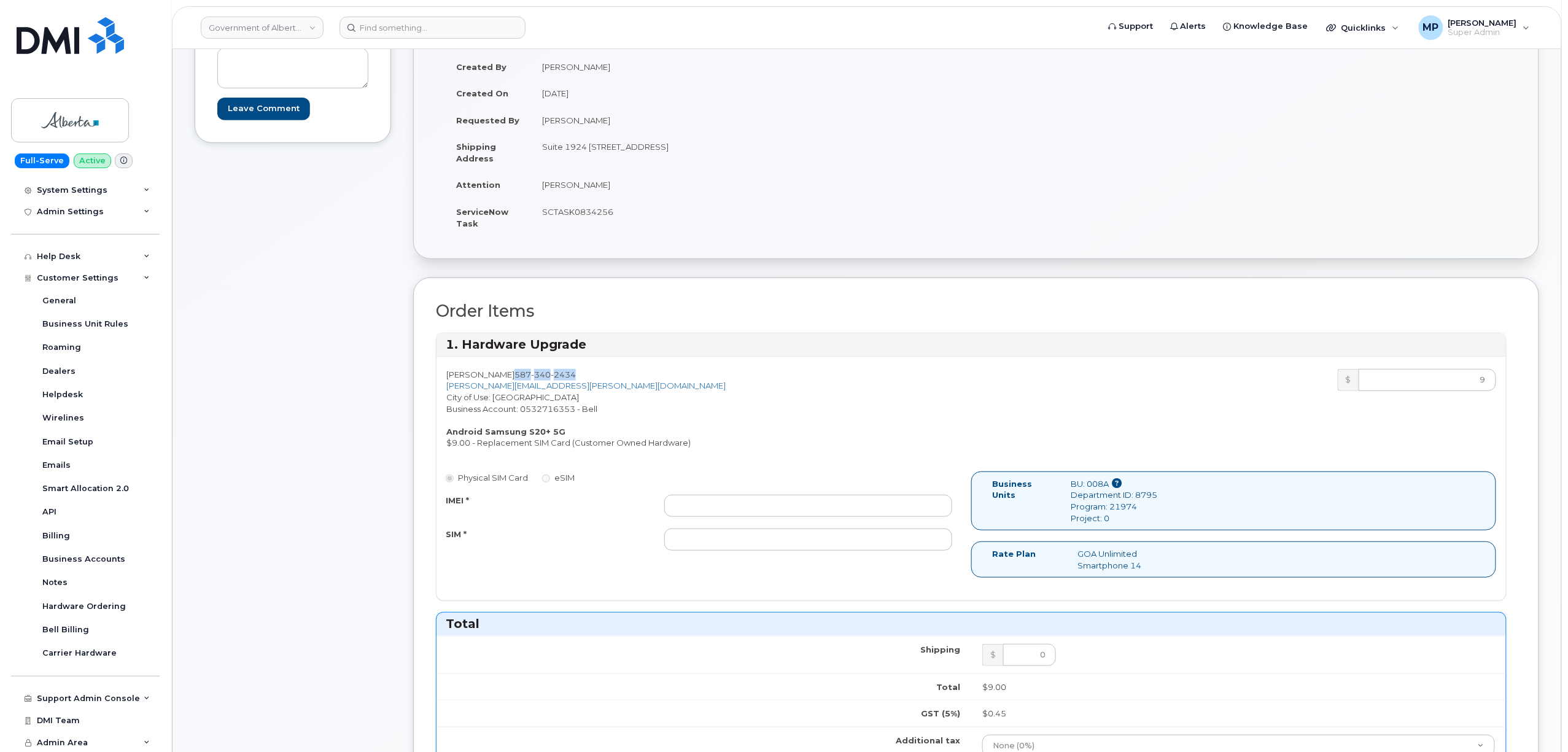
drag, startPoint x: 561, startPoint y: 381, endPoint x: 507, endPoint y: 381, distance: 54.0
click at [507, 381] on div "Brian McBride 587 340 2434 brian.mcbride@gov.ab.ca City of Use: Edmonton Busine…" at bounding box center [704, 409] width 535 height 80
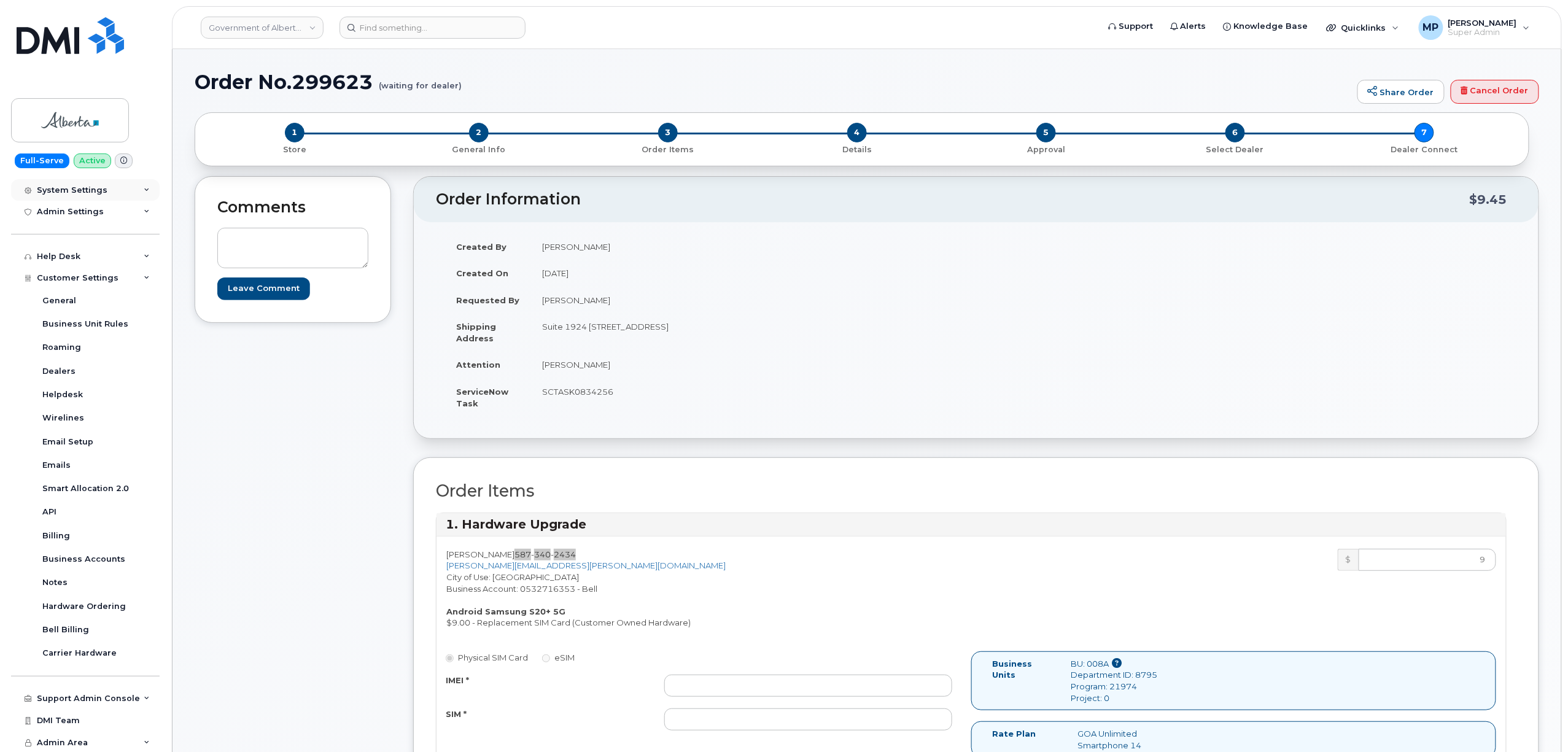
scroll to position [0, 0]
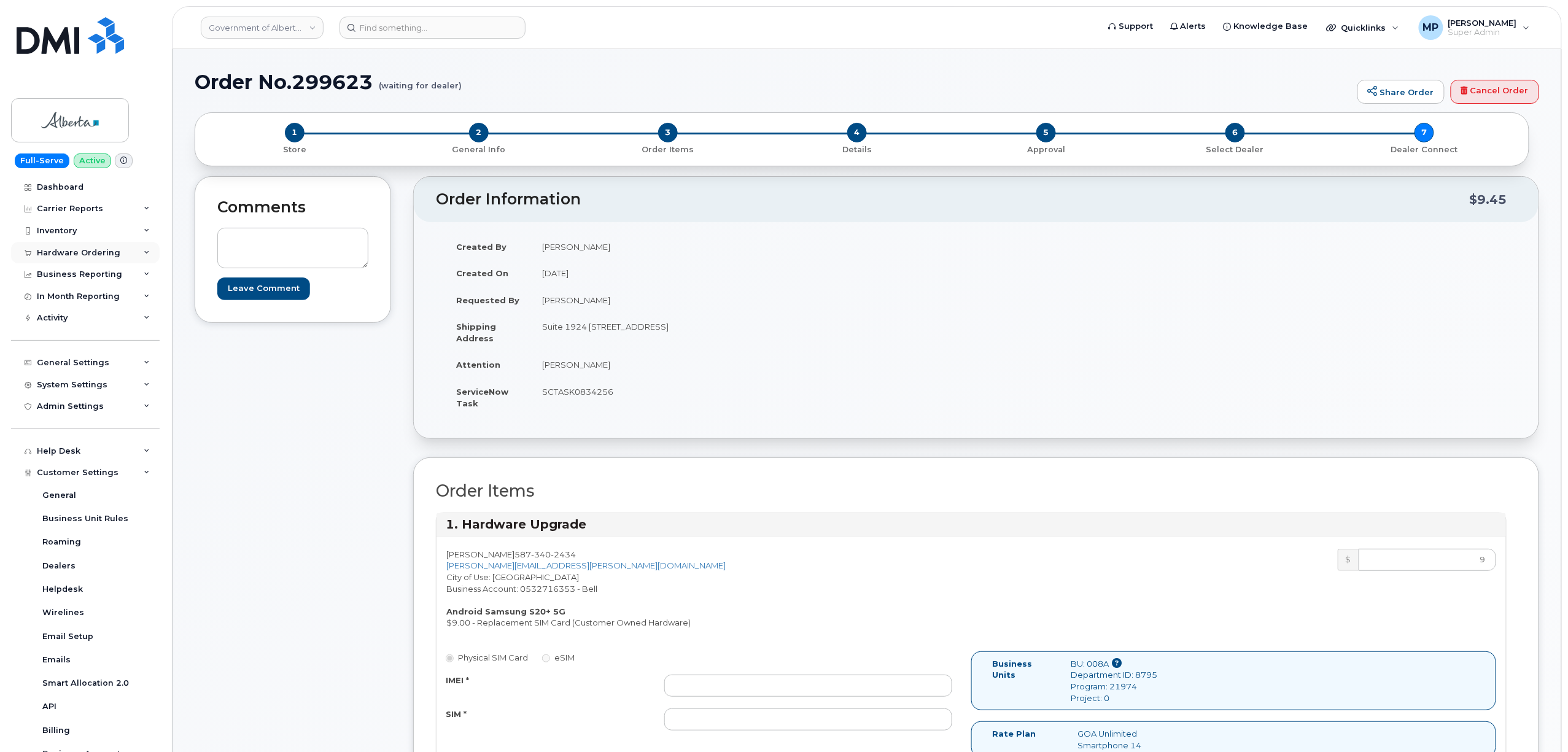
click at [61, 253] on div "Hardware Ordering" at bounding box center [78, 252] width 84 height 10
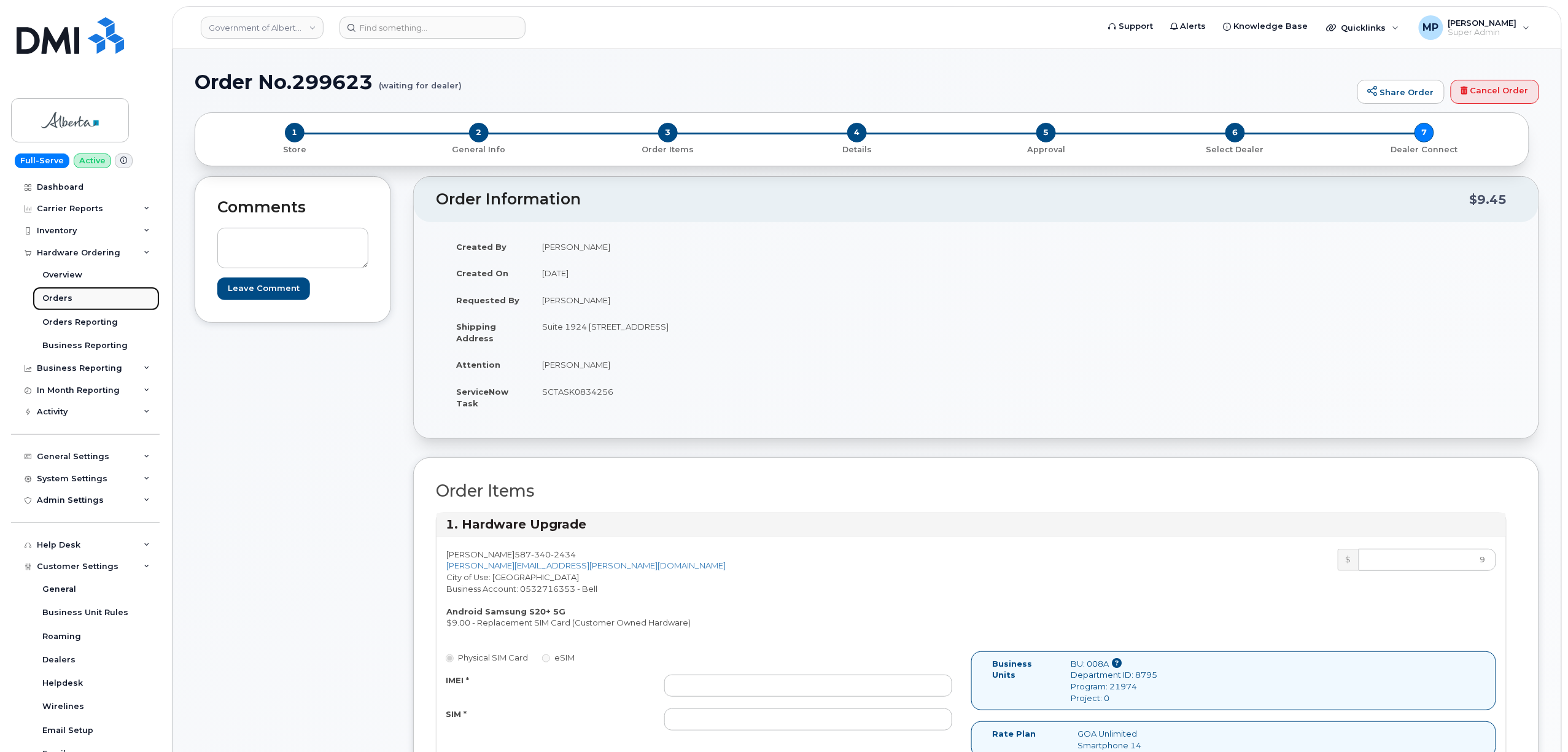
drag, startPoint x: 62, startPoint y: 299, endPoint x: 132, endPoint y: 308, distance: 70.6
click at [61, 299] on div "Orders" at bounding box center [57, 298] width 30 height 11
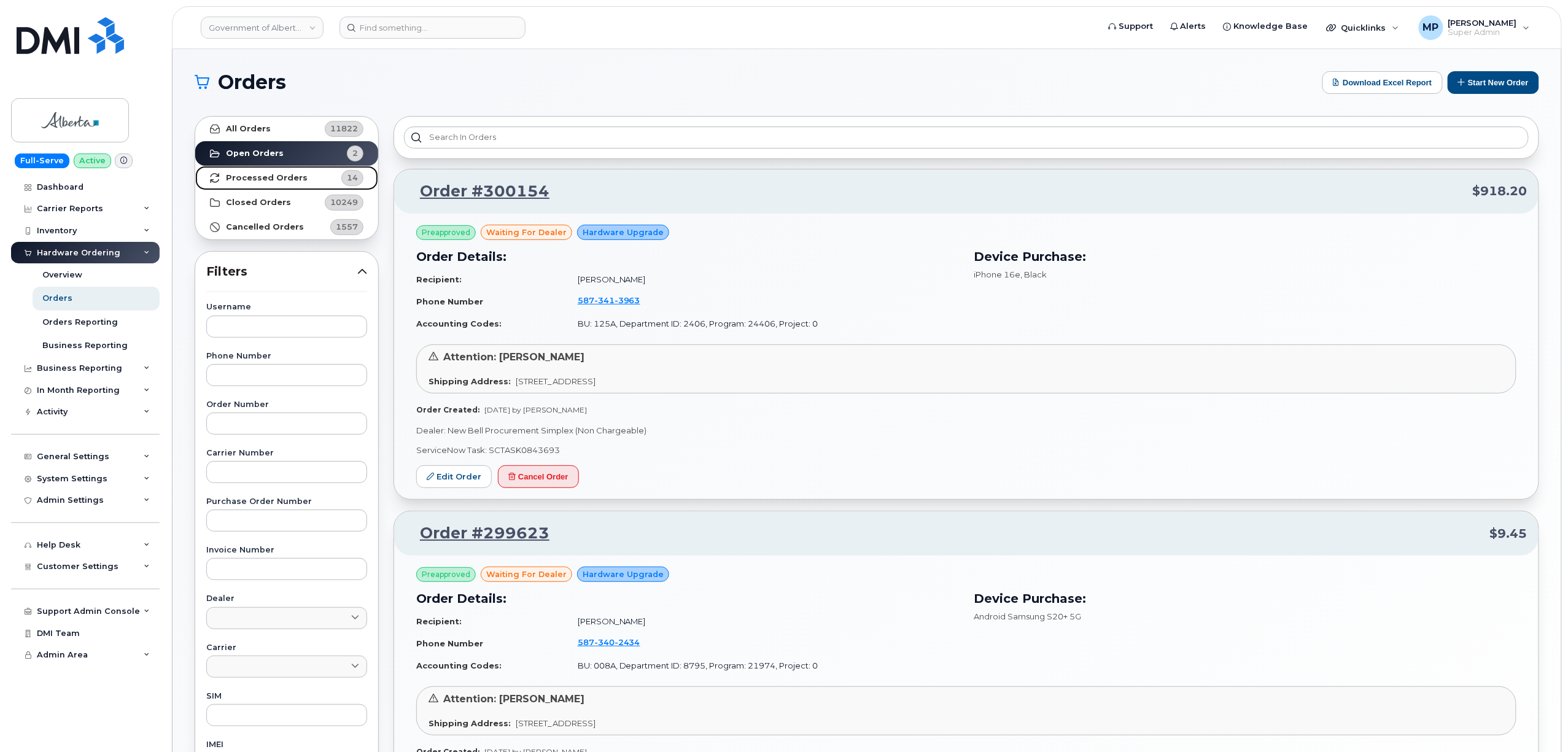
click at [249, 185] on link "Processed Orders 14" at bounding box center [287, 178] width 183 height 24
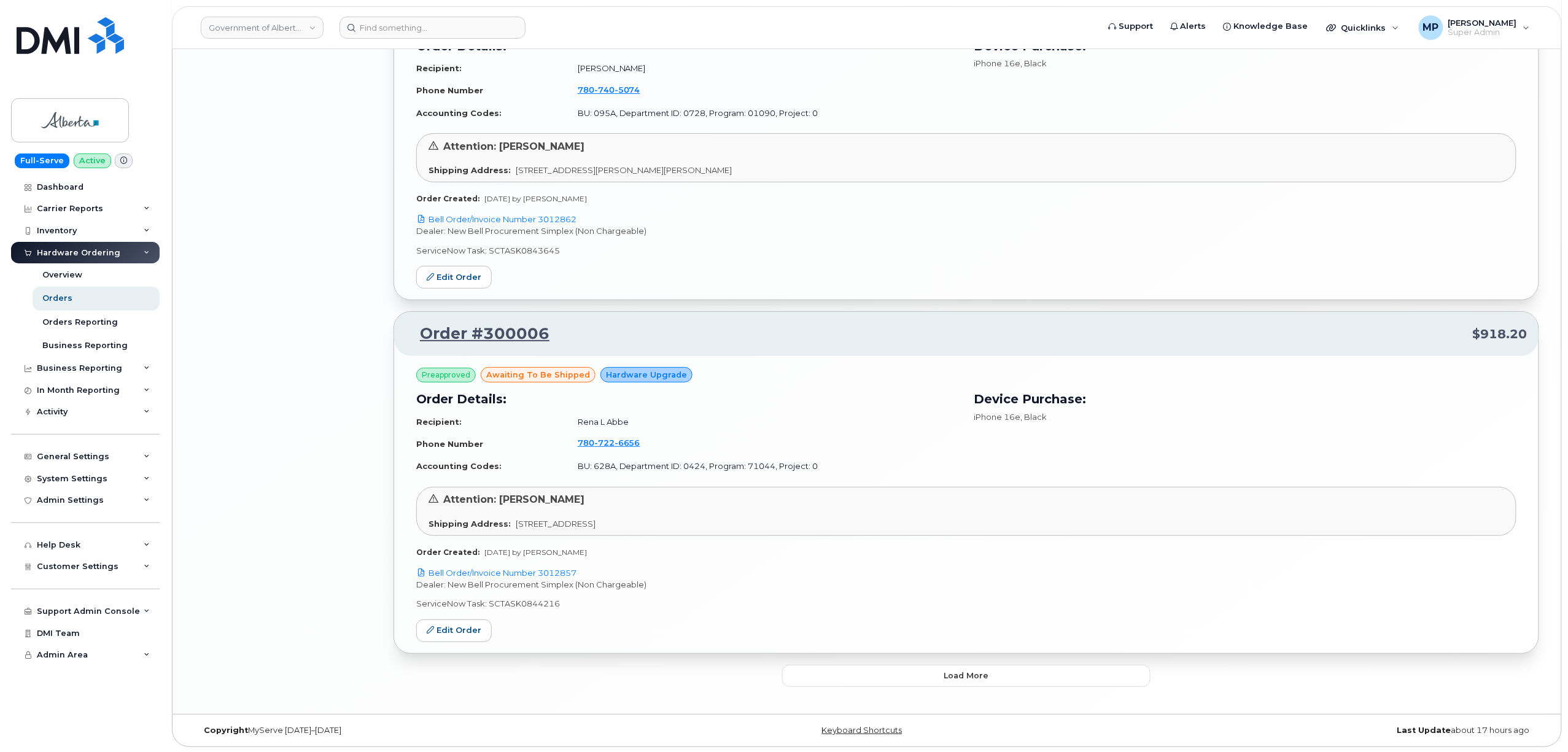
scroll to position [2338, 0]
click at [929, 675] on button "Load more" at bounding box center [966, 674] width 368 height 22
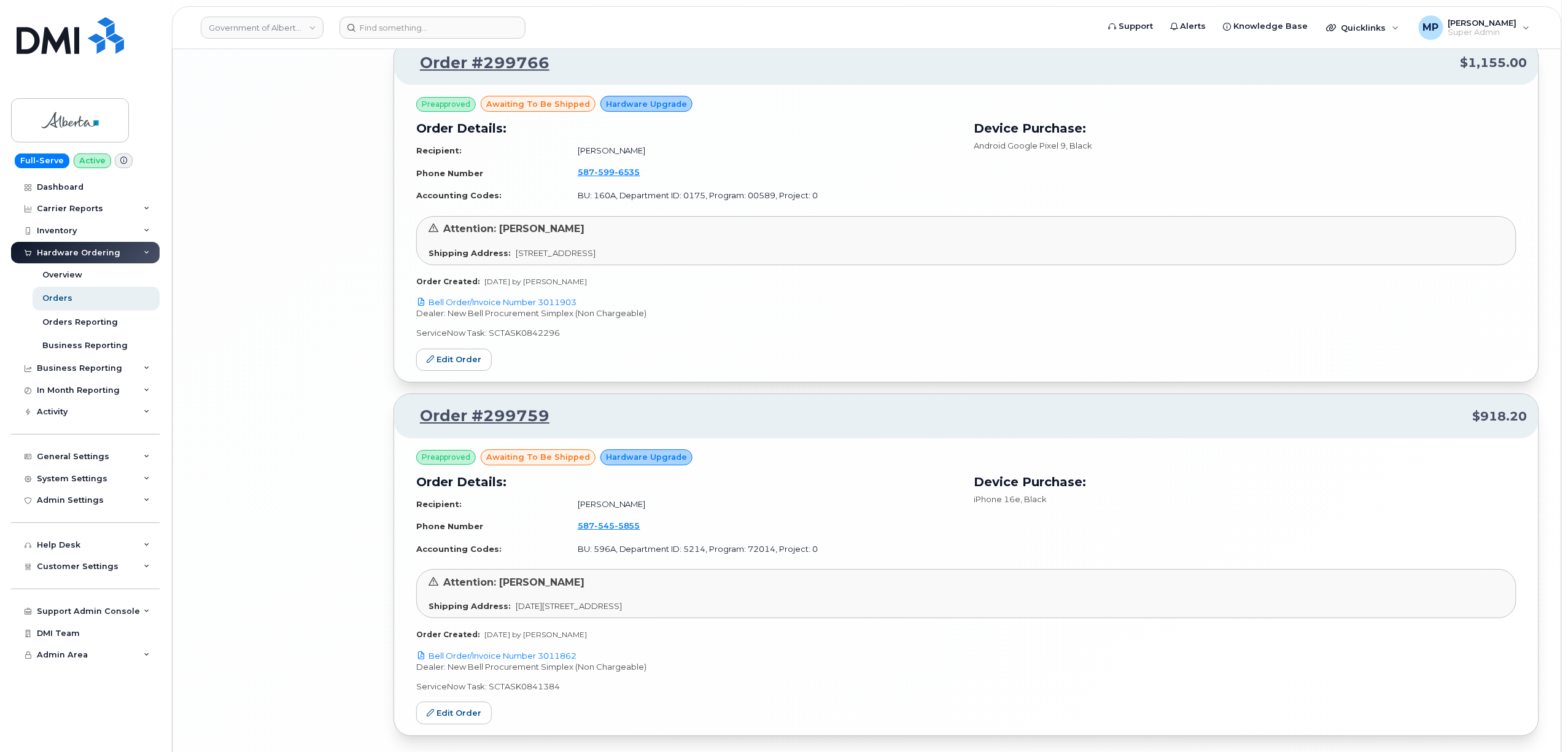
scroll to position [4436, 0]
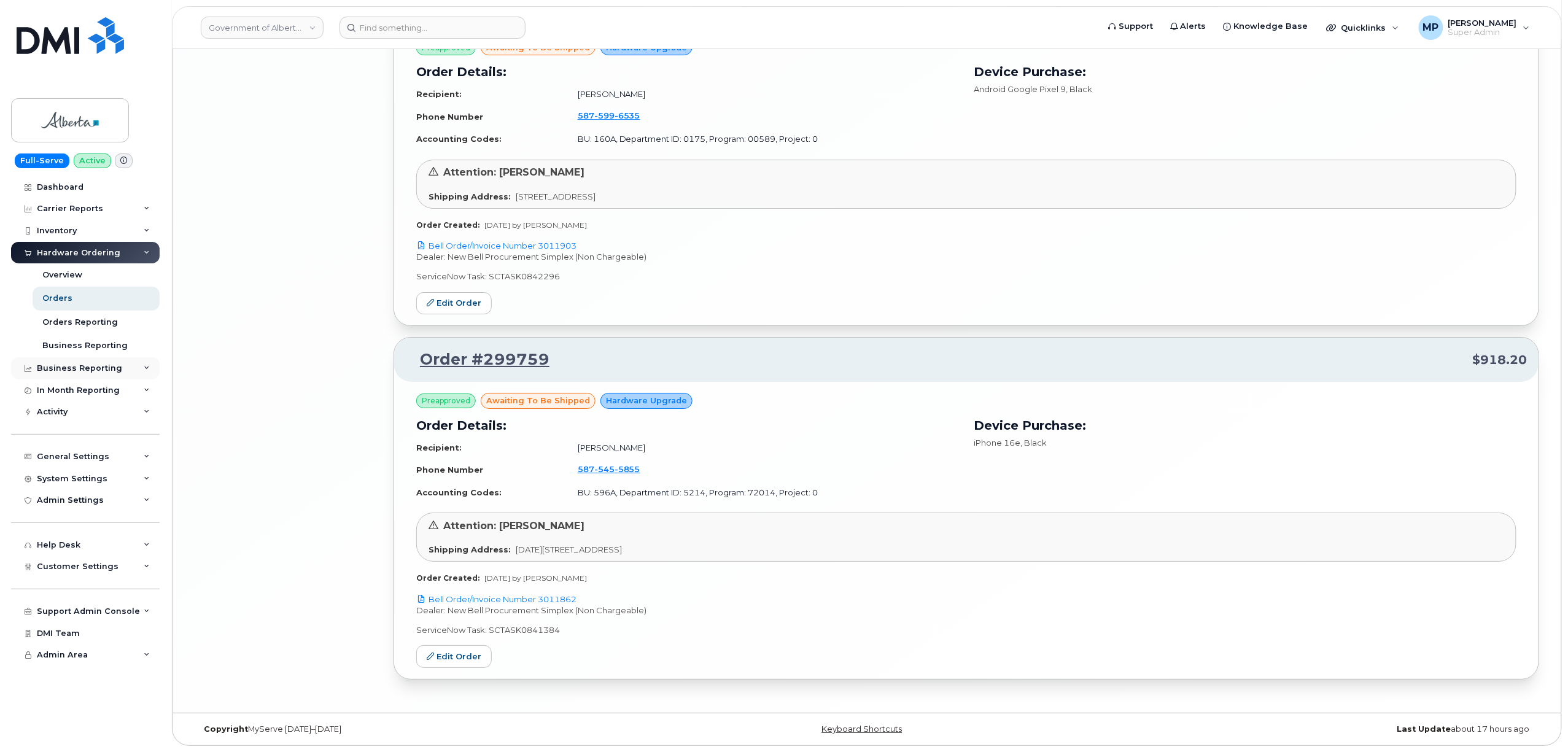
click at [57, 369] on div "Business Reporting" at bounding box center [79, 368] width 86 height 10
click at [60, 614] on div "Admin Settings" at bounding box center [70, 618] width 67 height 10
click at [60, 615] on div "Admin Settings" at bounding box center [70, 618] width 67 height 10
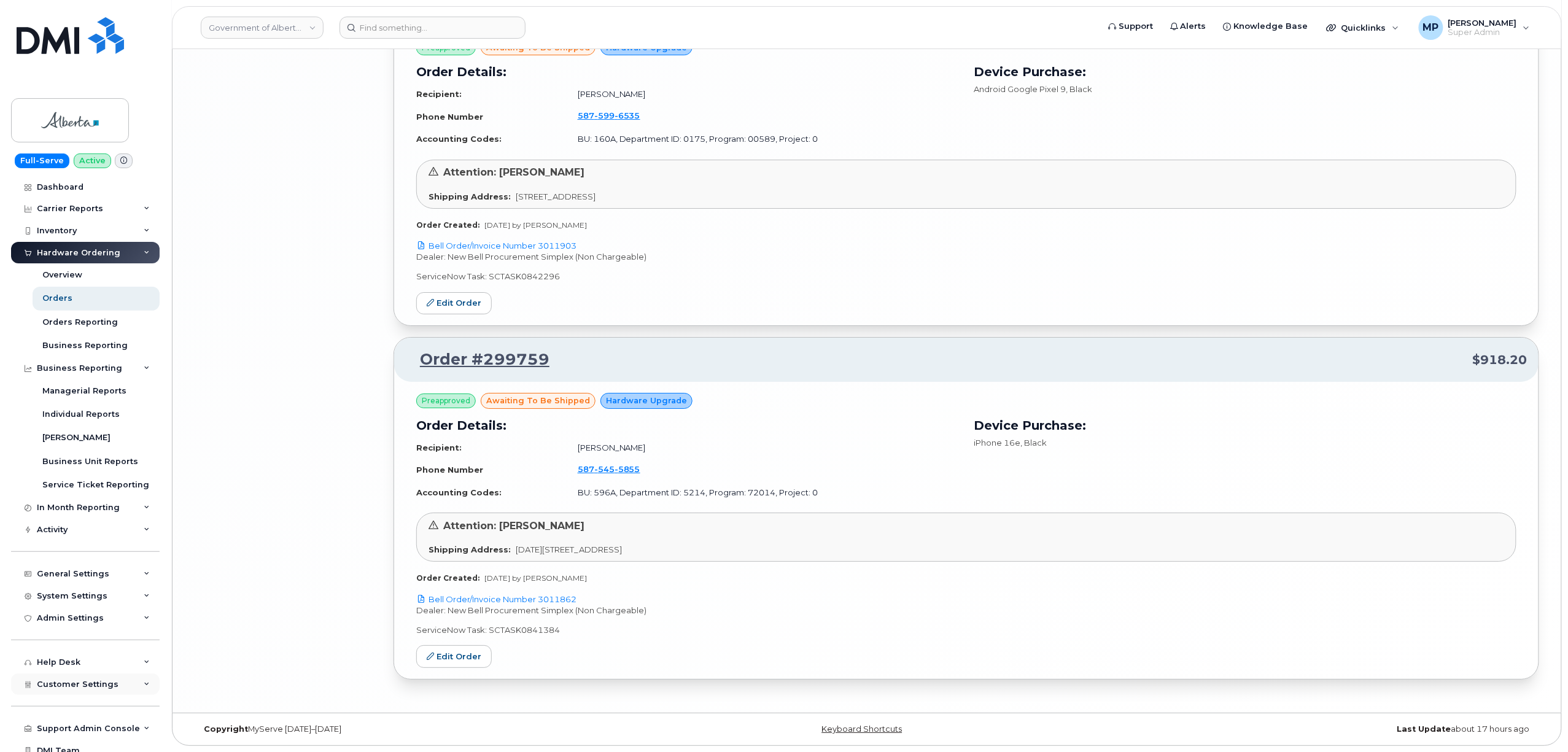
click at [62, 686] on span "Customer Settings" at bounding box center [77, 684] width 81 height 10
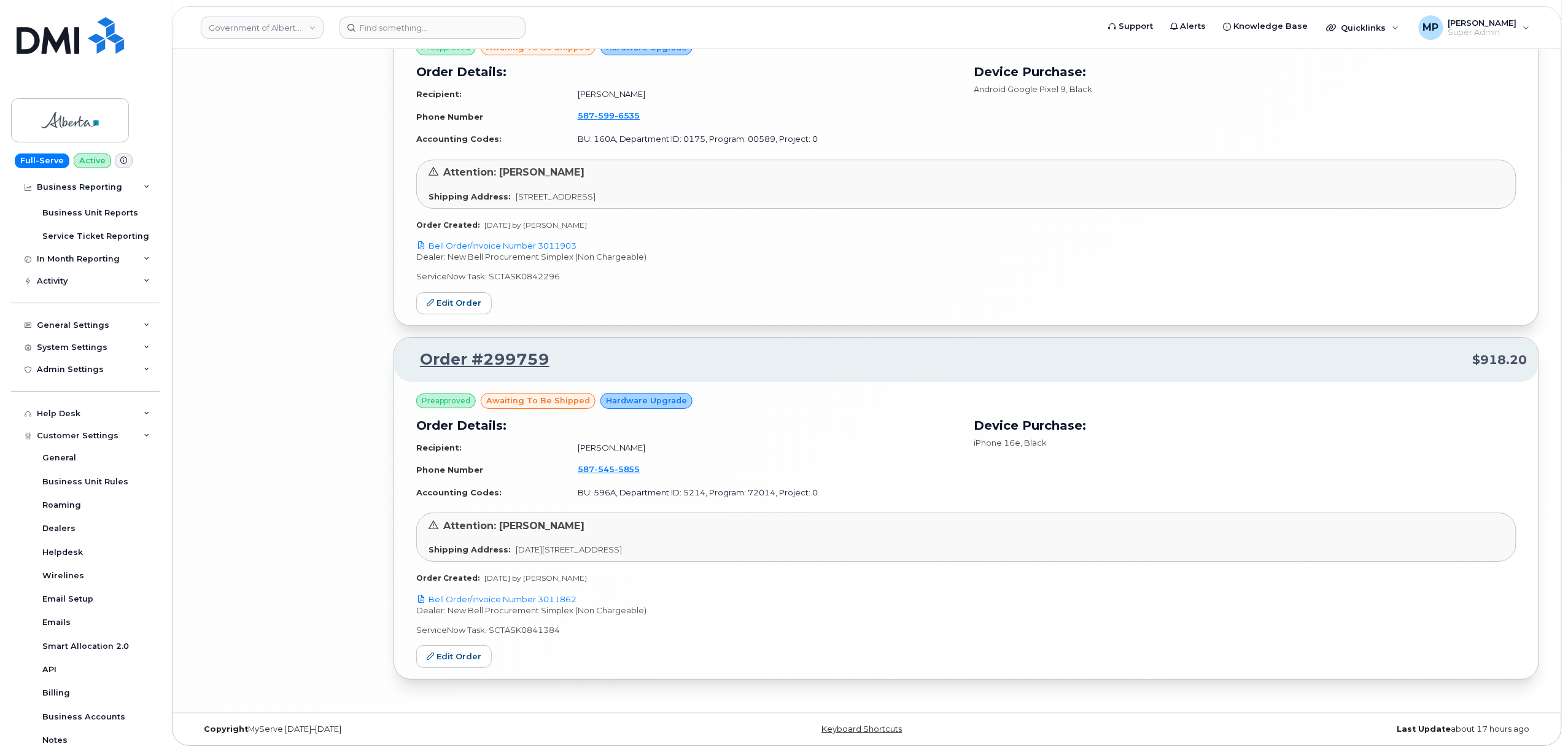
scroll to position [406, 0]
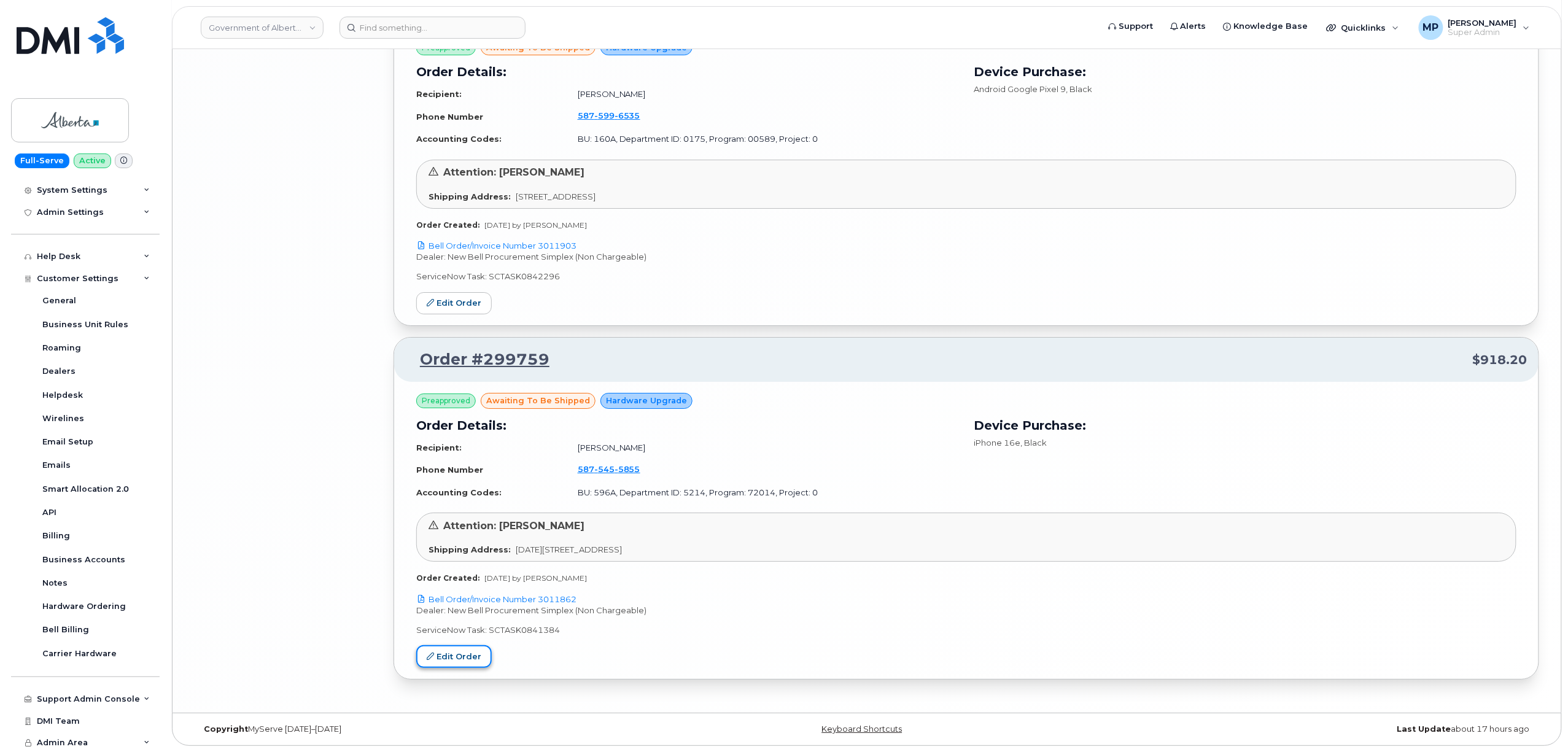
click at [448, 656] on link "Edit Order" at bounding box center [454, 656] width 75 height 22
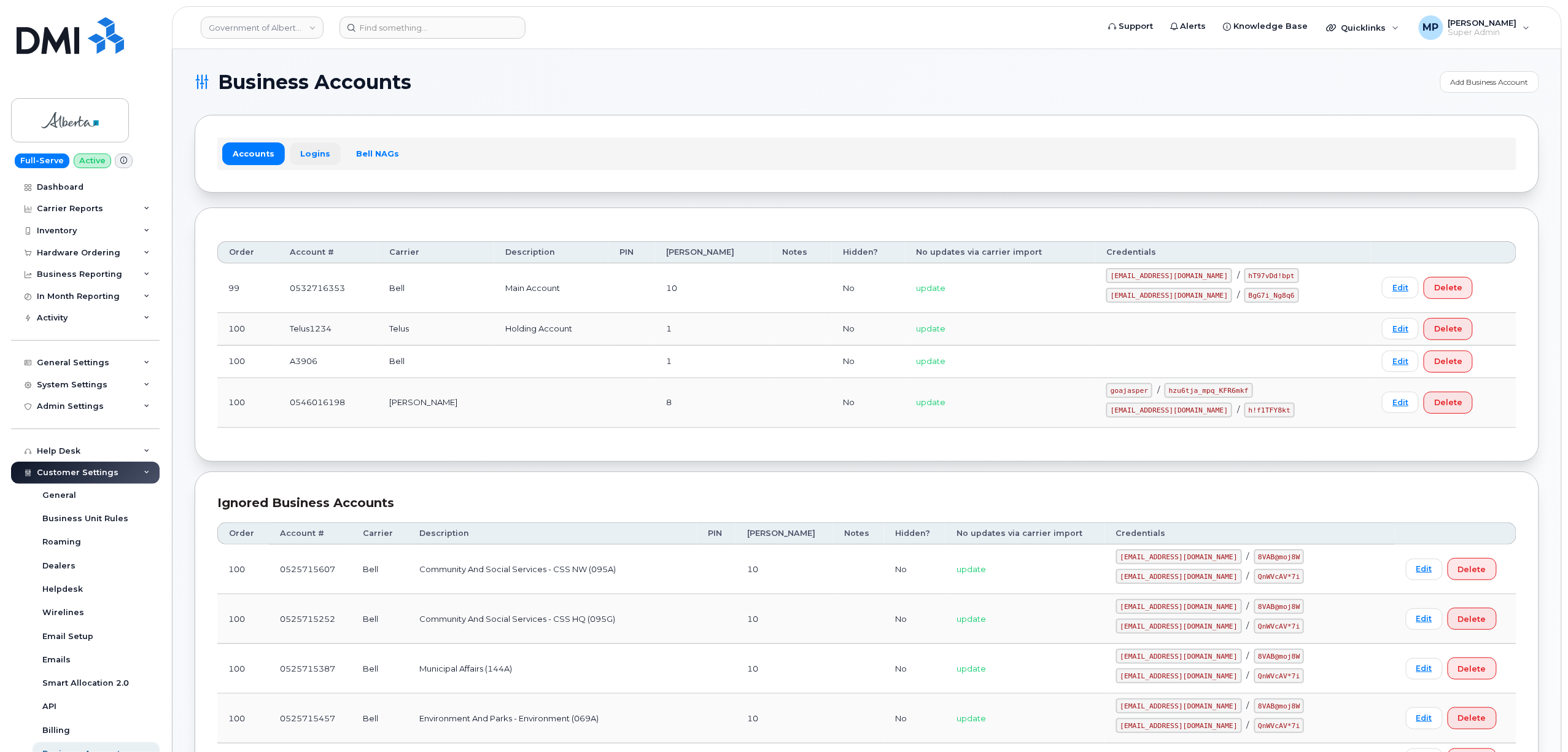
click at [312, 153] on link "Logins" at bounding box center [315, 153] width 51 height 22
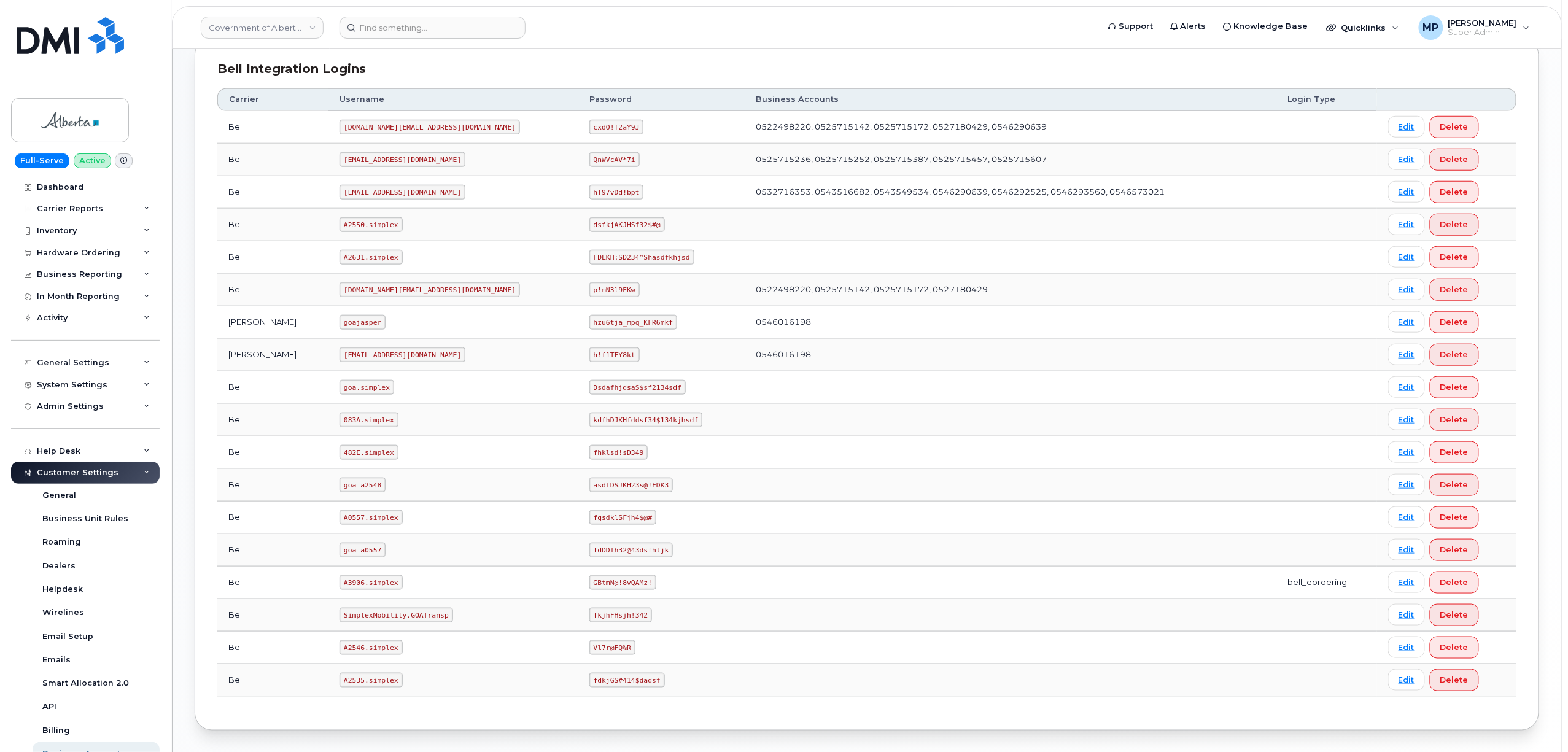
scroll to position [522, 0]
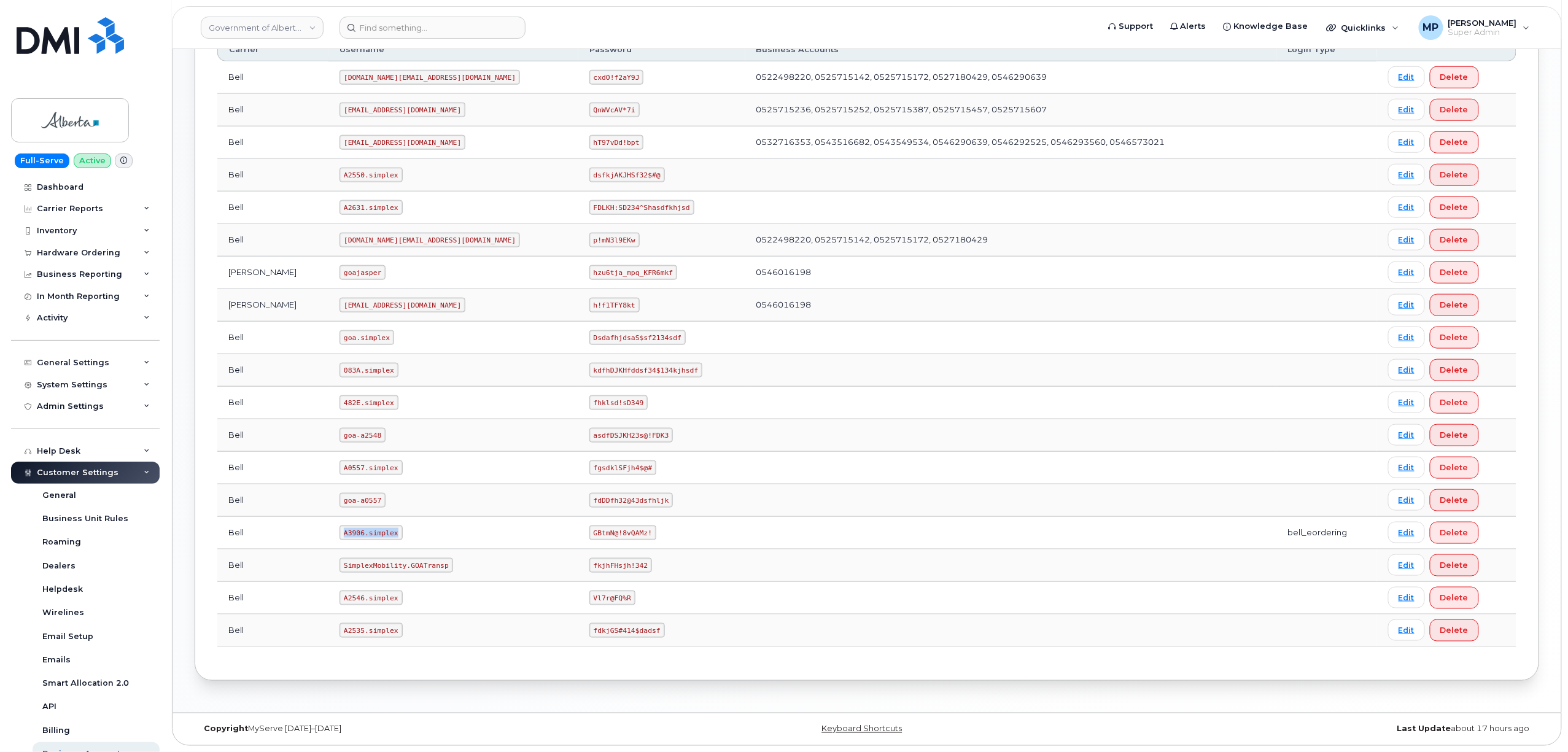
drag, startPoint x: 375, startPoint y: 533, endPoint x: 310, endPoint y: 539, distance: 65.3
click at [329, 539] on td "A3906.simplex" at bounding box center [454, 533] width 250 height 33
copy code "A3906.simplex"
drag, startPoint x: 553, startPoint y: 533, endPoint x: 467, endPoint y: 541, distance: 86.4
click at [469, 541] on tr "Bell A3906.simplex GBtmN@!8vQAMz! bell_eordering Edit Delete" at bounding box center [867, 533] width 1299 height 33
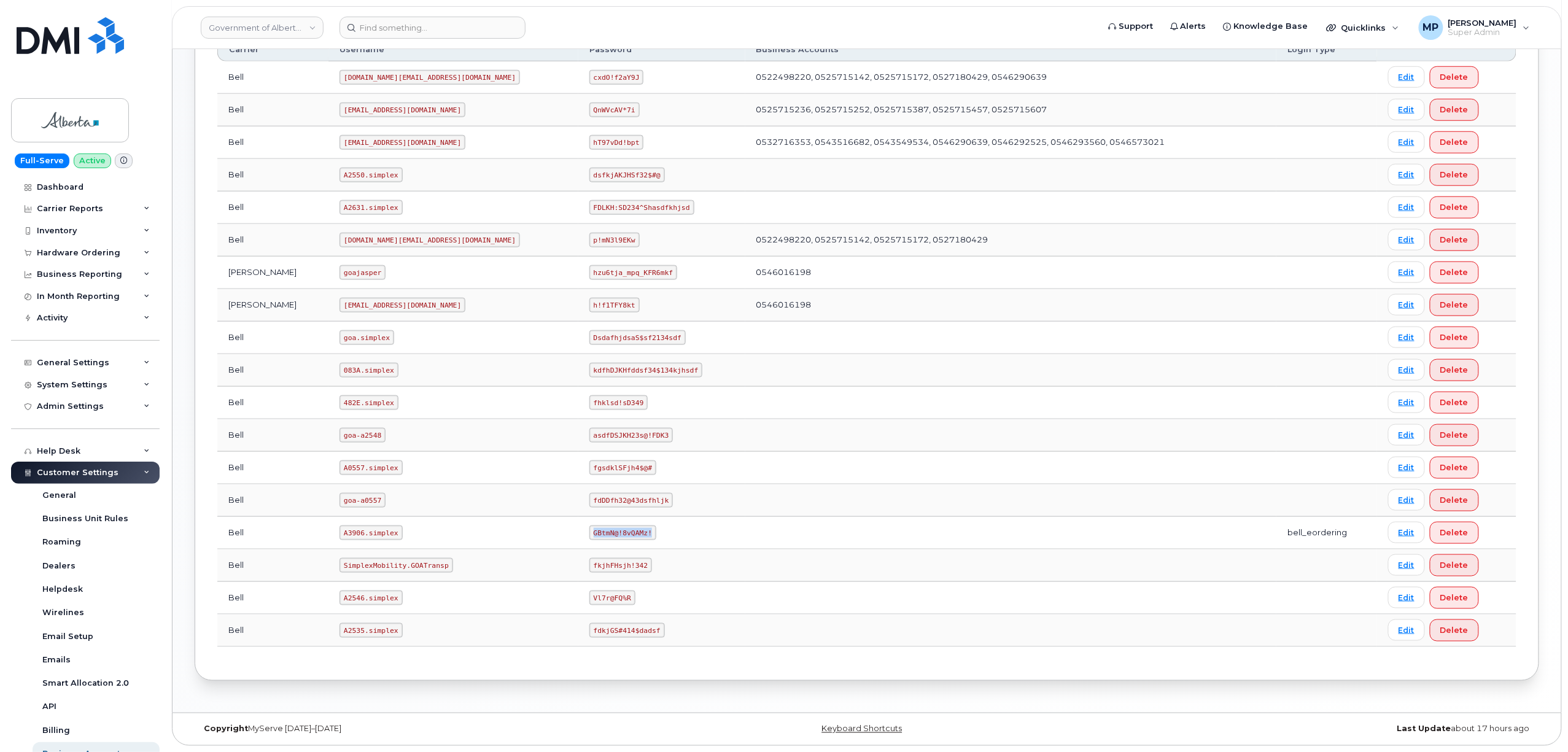
copy tr "GBtmN@!8vQAMz!"
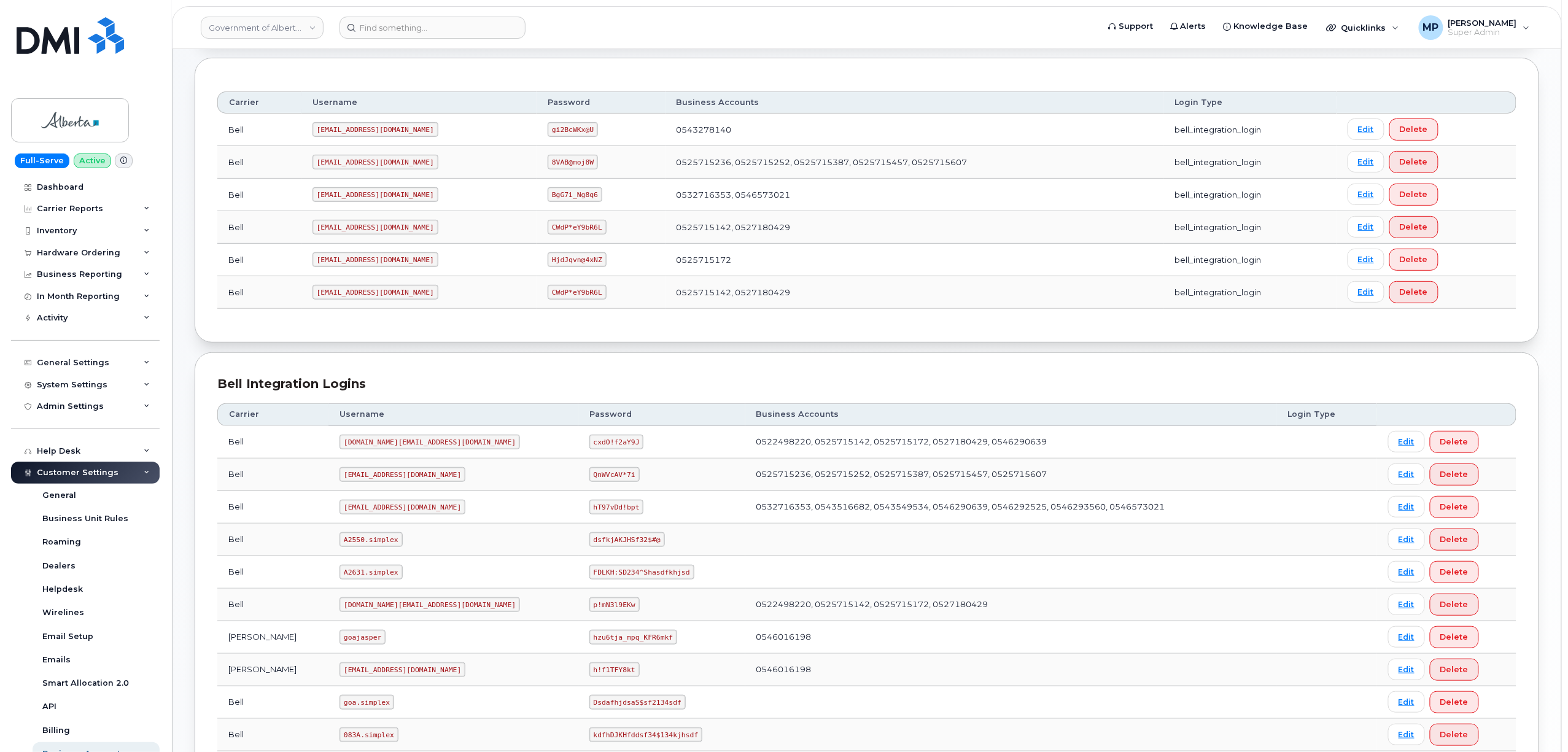
scroll to position [0, 0]
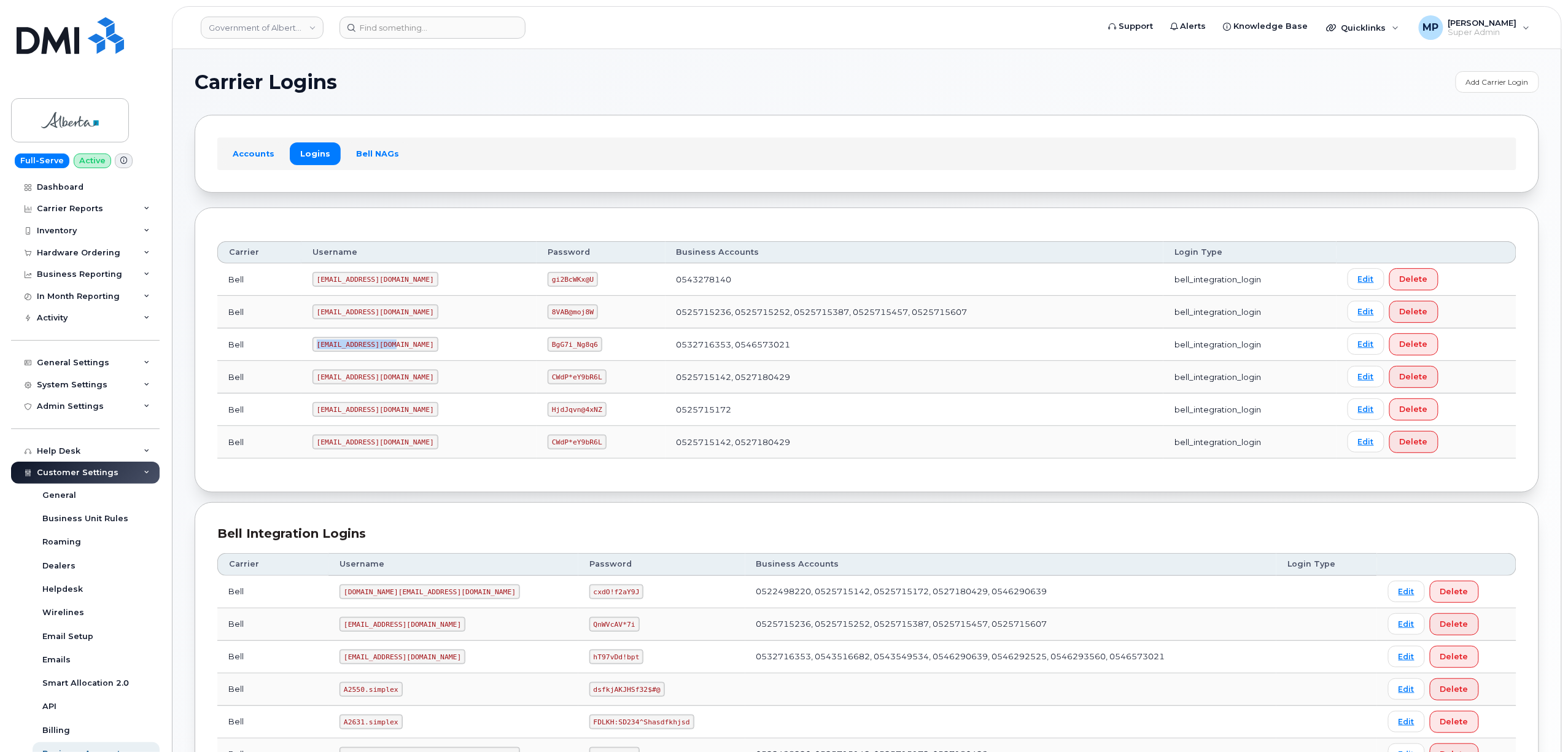
drag, startPoint x: 393, startPoint y: 345, endPoint x: 291, endPoint y: 351, distance: 102.2
click at [291, 351] on tr "Bell [EMAIL_ADDRESS][DOMAIN_NAME] BgG7i_Ng8q6 0532716353, 0546573021 bell_integ…" at bounding box center [867, 345] width 1299 height 33
copy tr "[EMAIL_ADDRESS][DOMAIN_NAME]"
drag, startPoint x: 554, startPoint y: 345, endPoint x: 477, endPoint y: 356, distance: 77.8
click at [489, 350] on tr "Bell [EMAIL_ADDRESS][DOMAIN_NAME] BgG7i_Ng8q6 0532716353, 0546573021 bell_integ…" at bounding box center [867, 345] width 1299 height 33
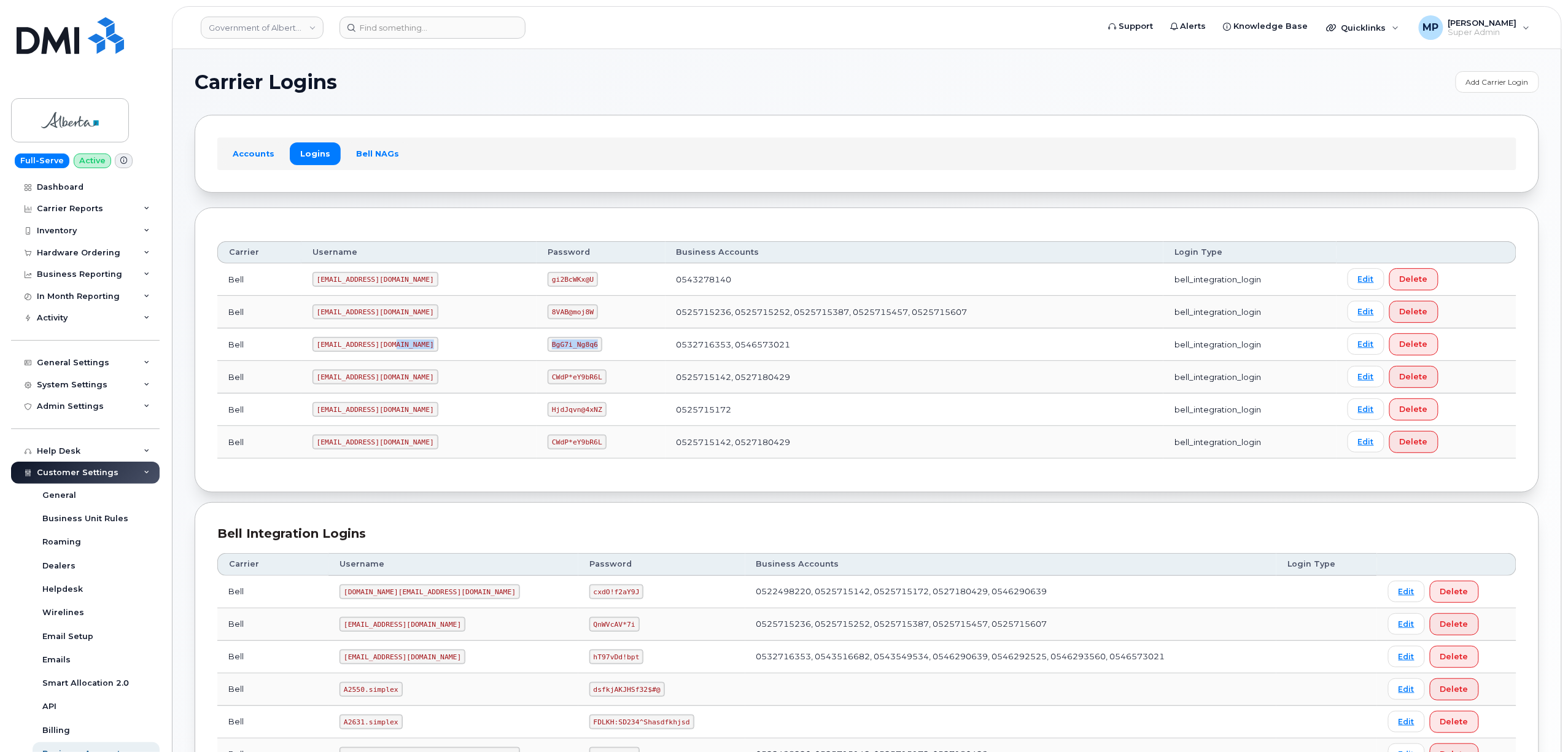
copy tr "BgG7i_Ng8q6"
click at [332, 437] on code "[EMAIL_ADDRESS][DOMAIN_NAME]" at bounding box center [375, 442] width 126 height 15
click at [361, 345] on code "[EMAIL_ADDRESS][DOMAIN_NAME]" at bounding box center [375, 344] width 126 height 15
click at [388, 346] on code "[EMAIL_ADDRESS][DOMAIN_NAME]" at bounding box center [375, 344] width 126 height 15
drag, startPoint x: 388, startPoint y: 347, endPoint x: 321, endPoint y: 352, distance: 67.2
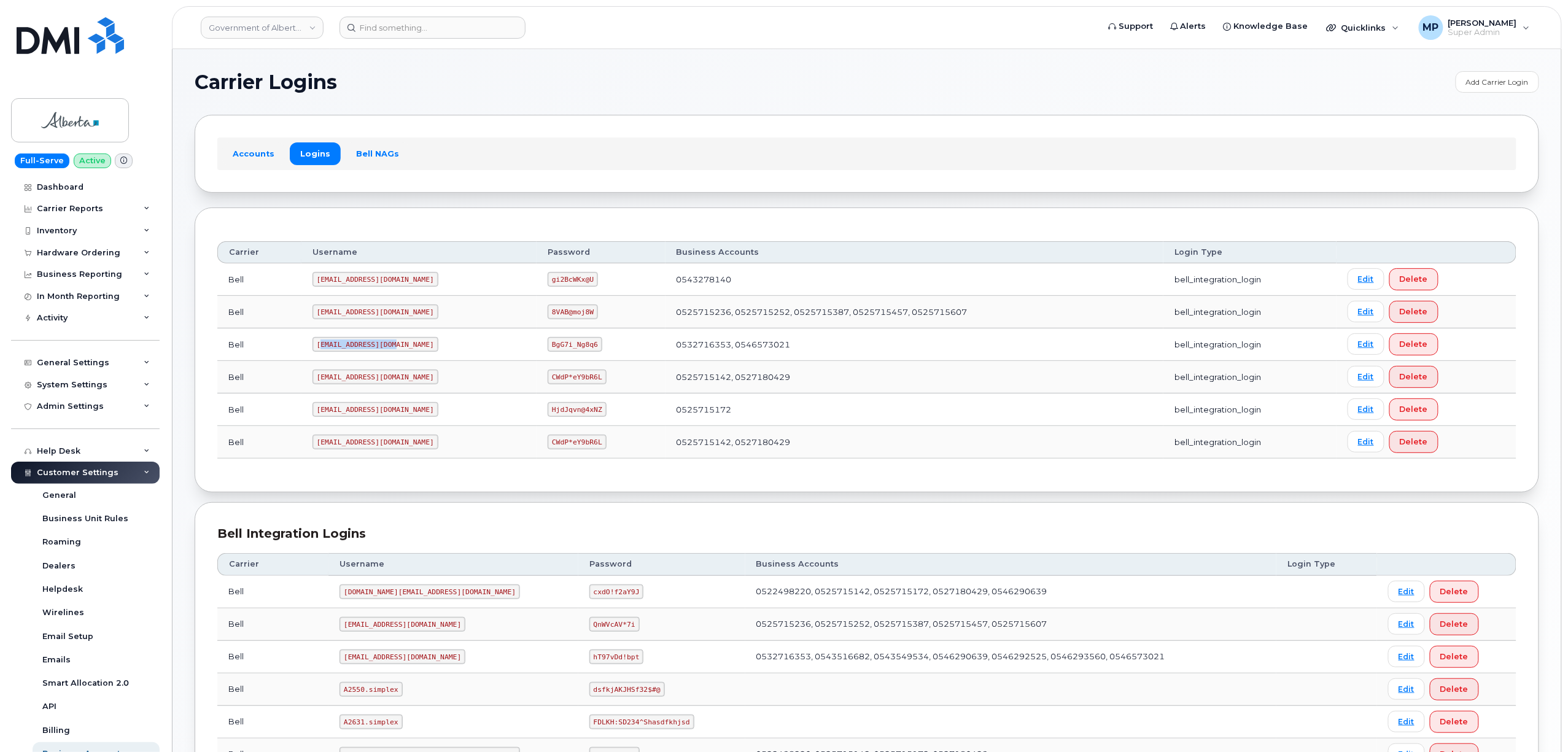
click at [321, 352] on code "[EMAIL_ADDRESS][DOMAIN_NAME]" at bounding box center [375, 344] width 126 height 15
click at [327, 349] on code "[EMAIL_ADDRESS][DOMAIN_NAME]" at bounding box center [375, 344] width 126 height 15
click at [377, 345] on code "[EMAIL_ADDRESS][DOMAIN_NAME]" at bounding box center [375, 344] width 126 height 15
drag, startPoint x: 388, startPoint y: 347, endPoint x: 318, endPoint y: 350, distance: 70.1
click at [318, 350] on code "[EMAIL_ADDRESS][DOMAIN_NAME]" at bounding box center [375, 344] width 126 height 15
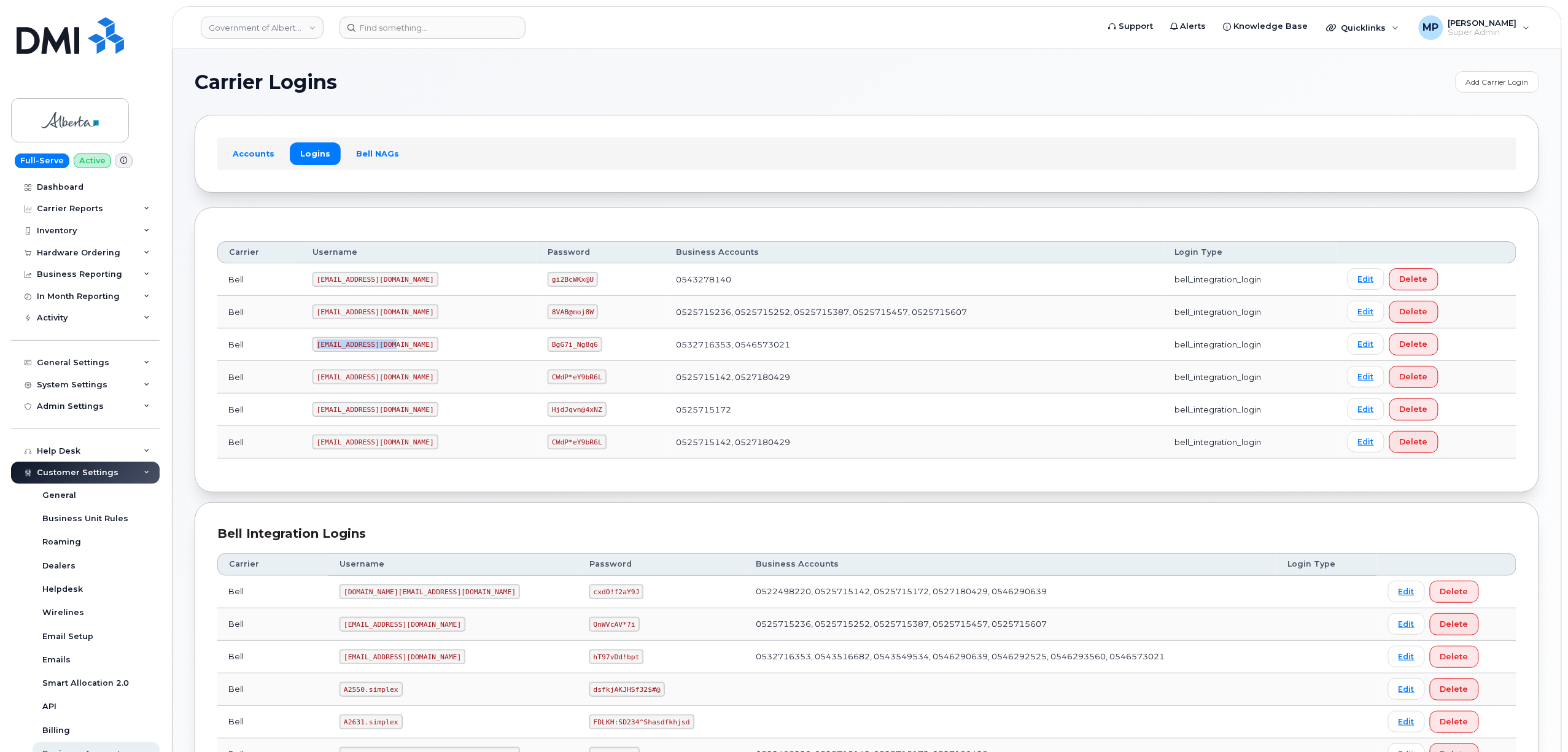
copy code "[EMAIL_ADDRESS][DOMAIN_NAME]"
click at [547, 349] on code "BgG7i_Ng8q6" at bounding box center [575, 344] width 54 height 15
drag, startPoint x: 549, startPoint y: 346, endPoint x: 509, endPoint y: 349, distance: 40.1
click at [547, 349] on code "BgG7i_Ng8q6" at bounding box center [575, 344] width 54 height 15
copy code "BgG7i_Ng8q6"
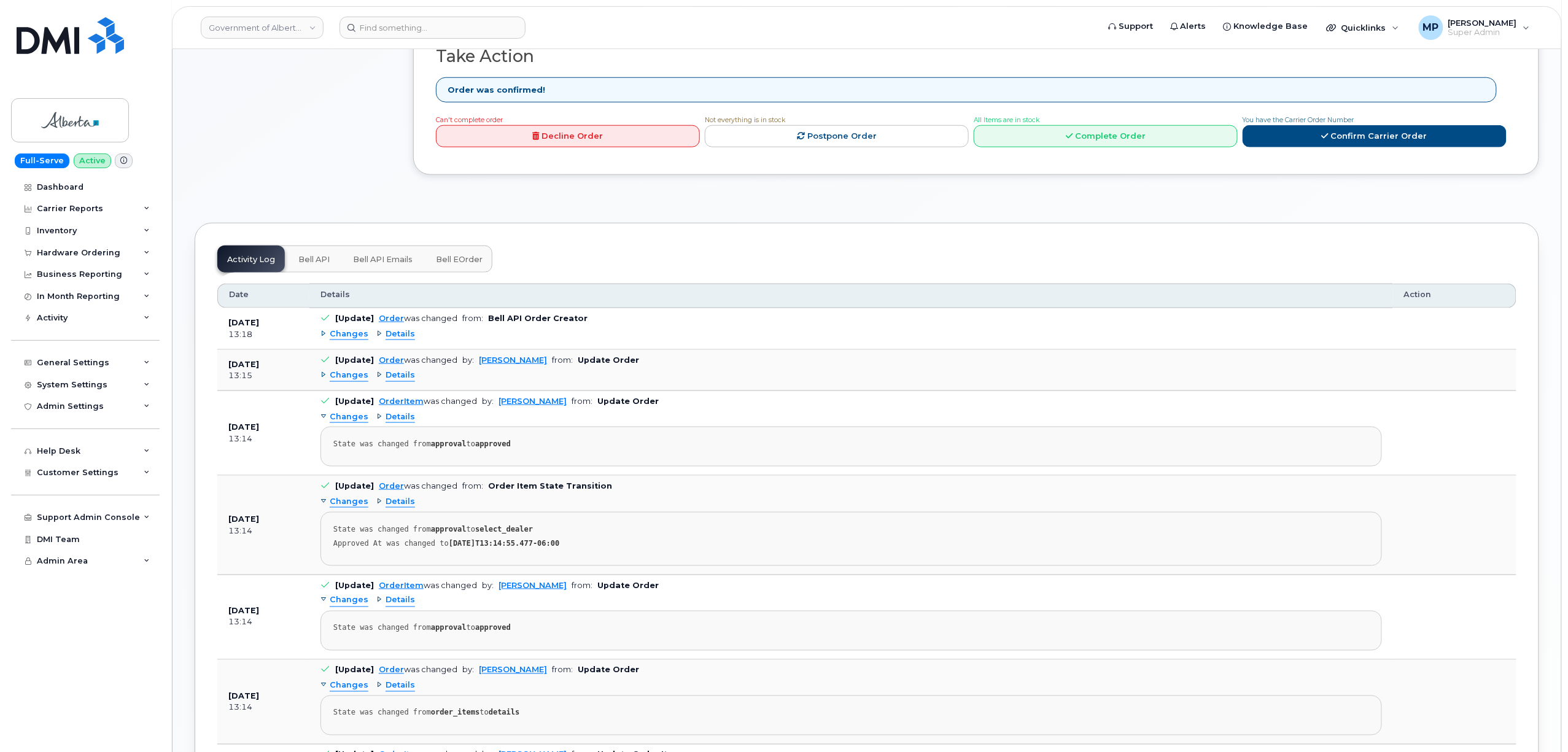
scroll to position [709, 0]
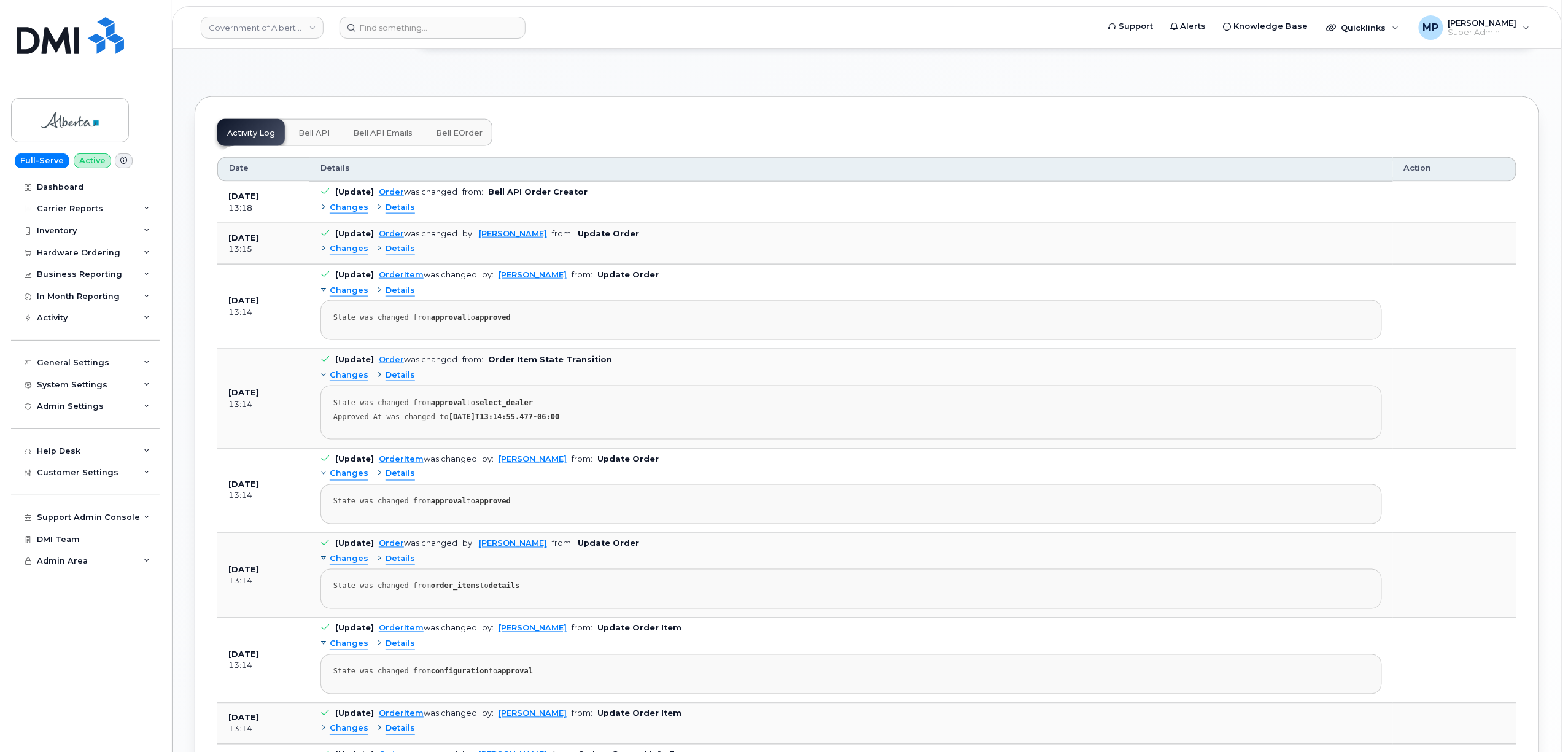
click at [348, 211] on span "Changes" at bounding box center [349, 207] width 39 height 12
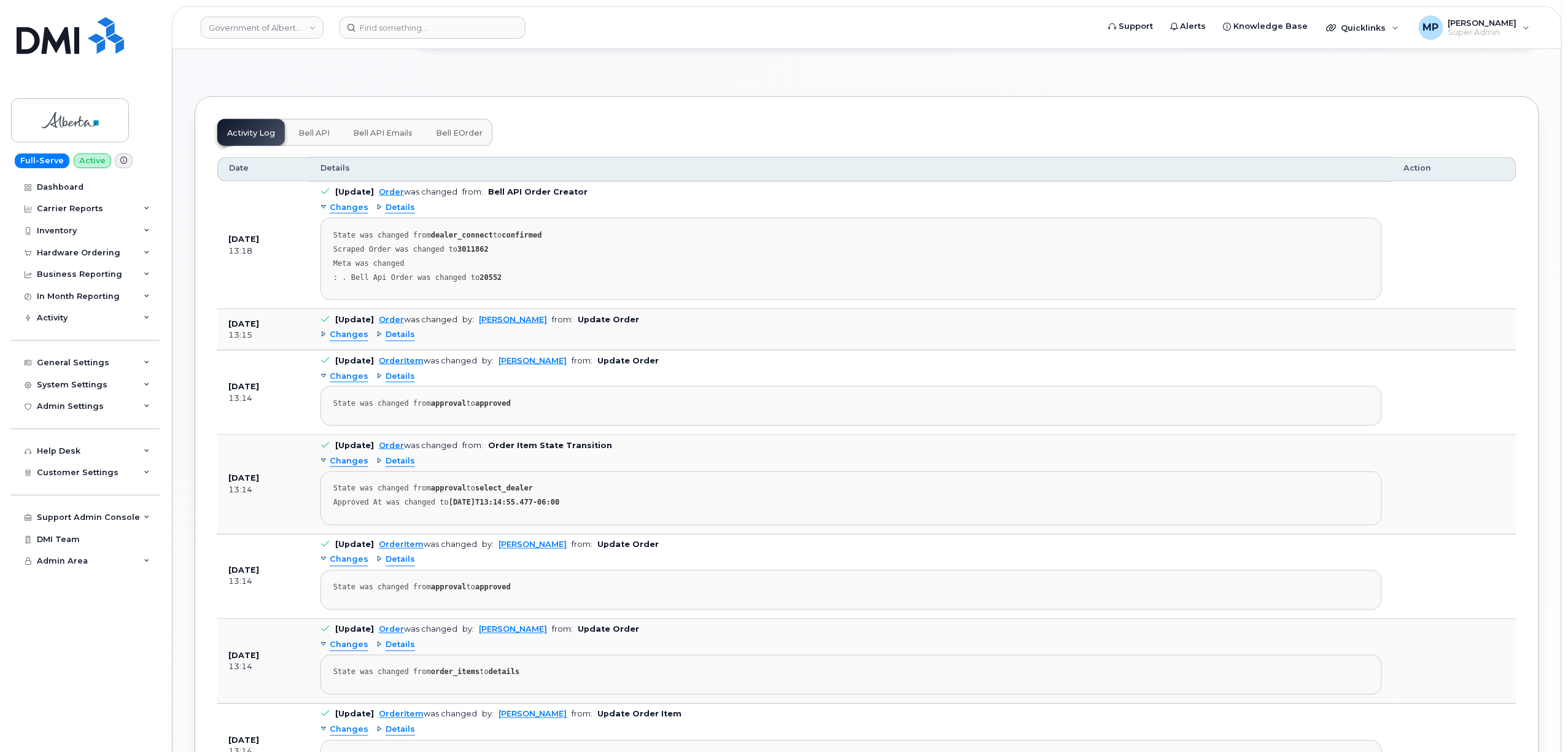
click at [458, 252] on strong "3011862" at bounding box center [473, 249] width 31 height 9
click at [459, 253] on strong "3011862" at bounding box center [473, 249] width 31 height 9
copy strong "3011862"
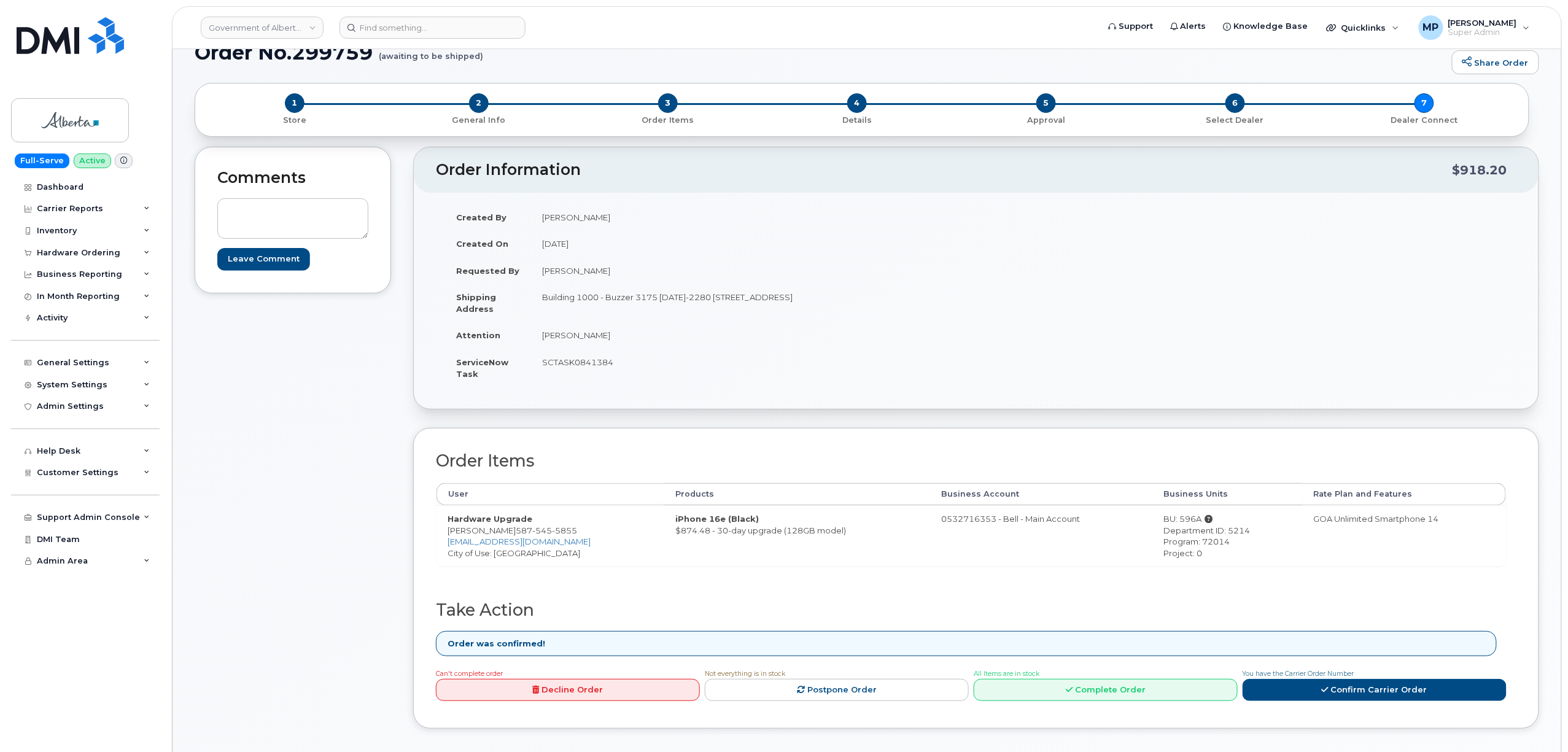
scroll to position [0, 0]
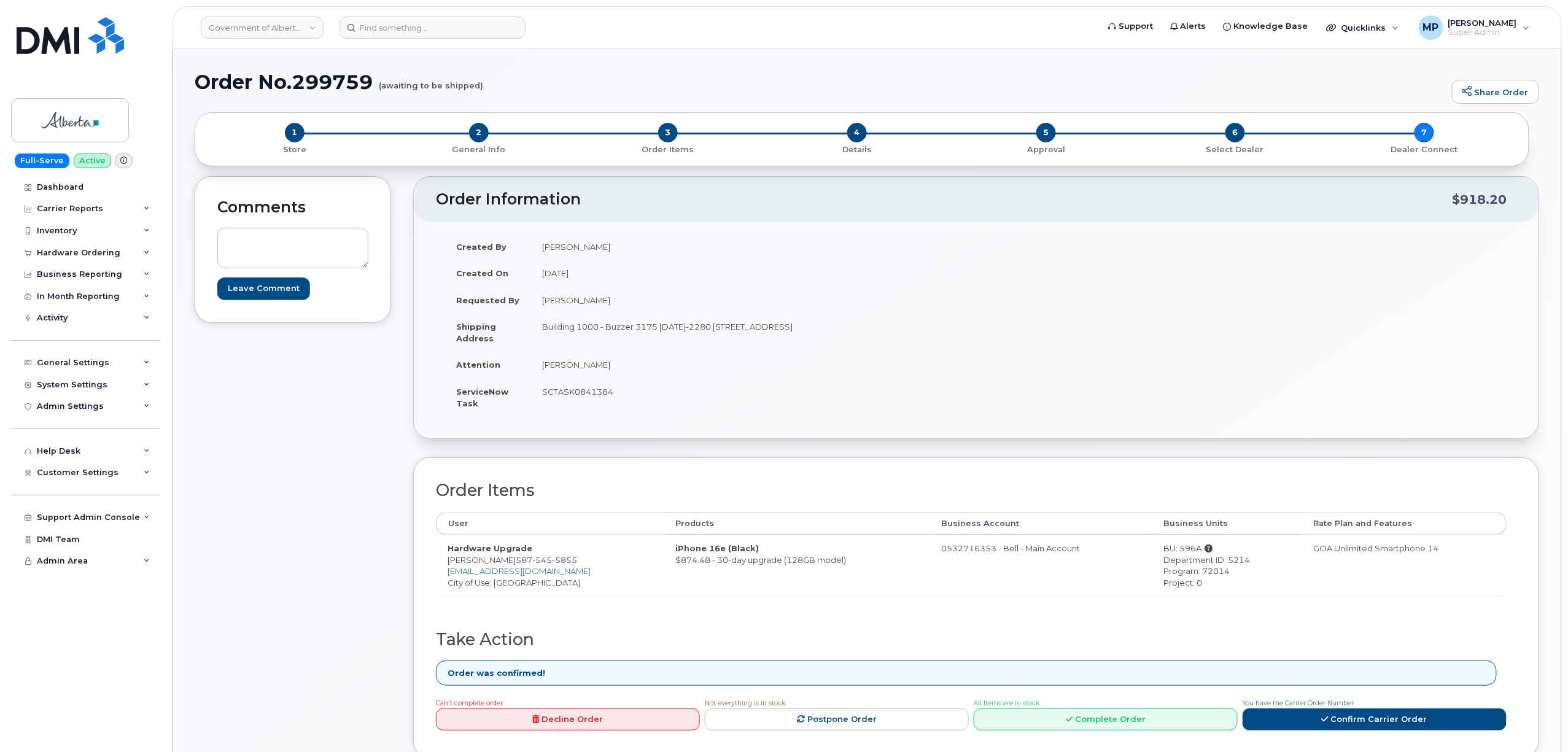
click at [323, 77] on h1 "Order No.299759 (awaiting to be shipped)" at bounding box center [820, 82] width 1252 height 22
copy h1 "299759"
drag, startPoint x: 54, startPoint y: 252, endPoint x: 56, endPoint y: 261, distance: 9.2
click at [54, 252] on div "Hardware Ordering" at bounding box center [78, 252] width 84 height 10
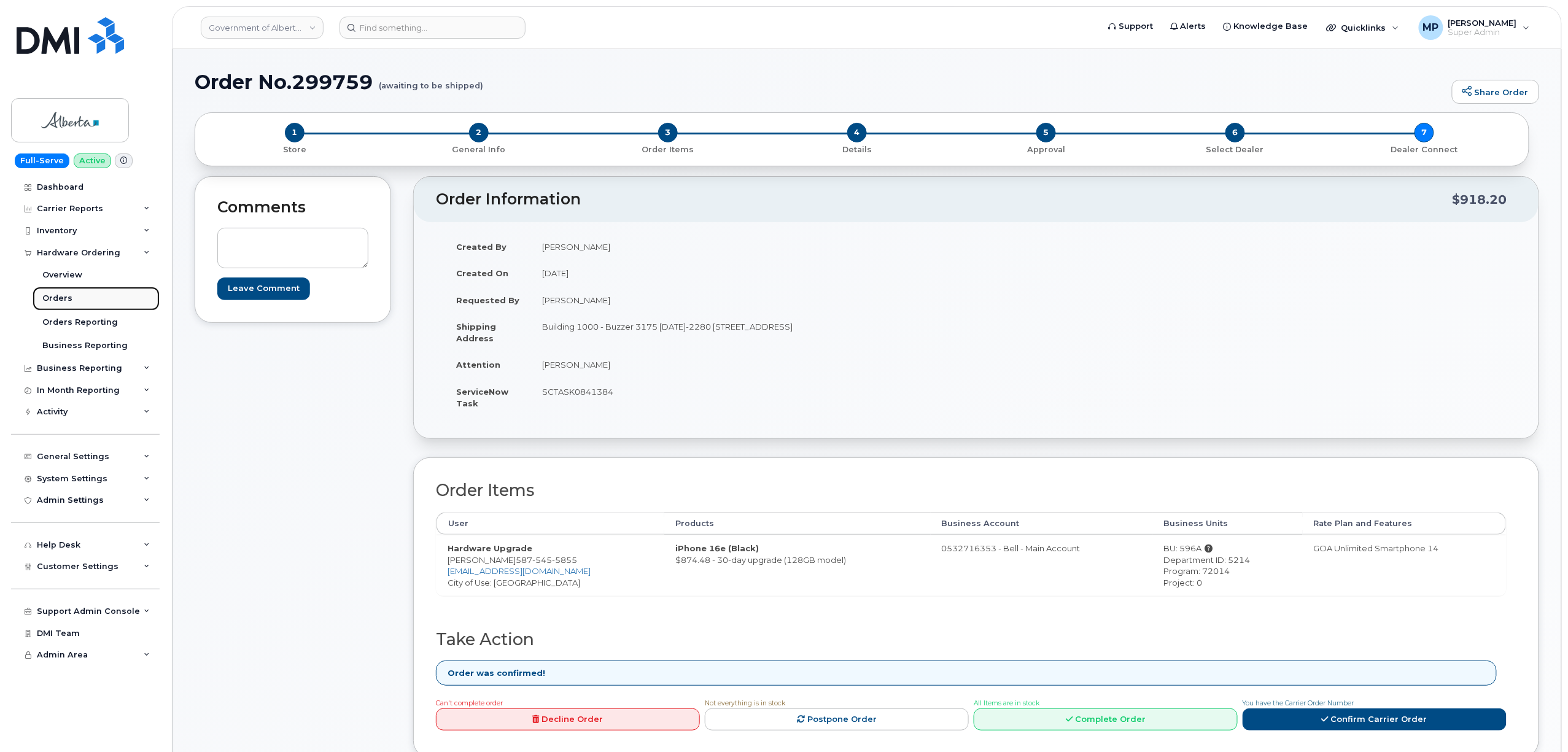
click at [62, 299] on div "Orders" at bounding box center [57, 298] width 30 height 11
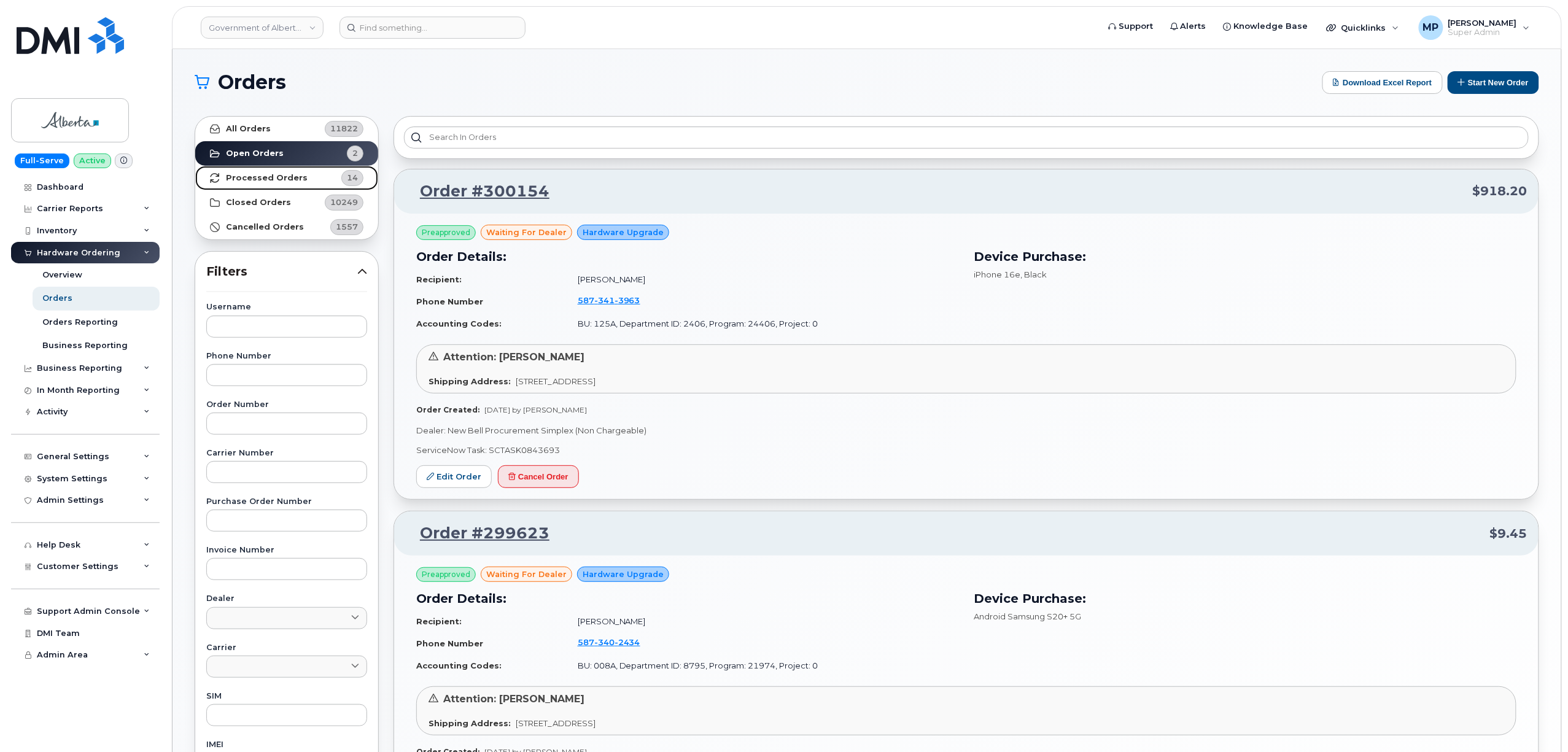
click at [266, 176] on strong "Processed Orders" at bounding box center [267, 178] width 81 height 10
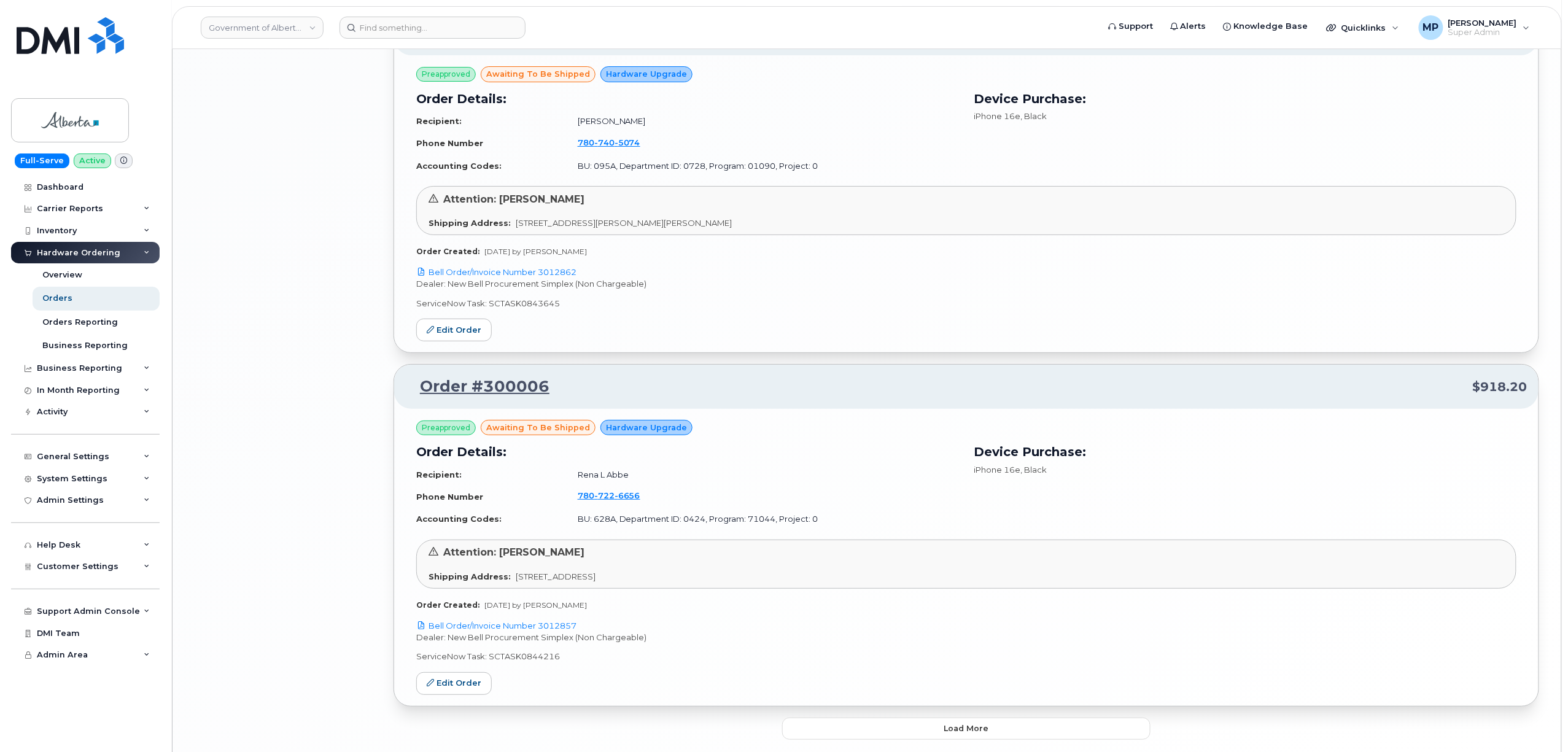
scroll to position [2338, 0]
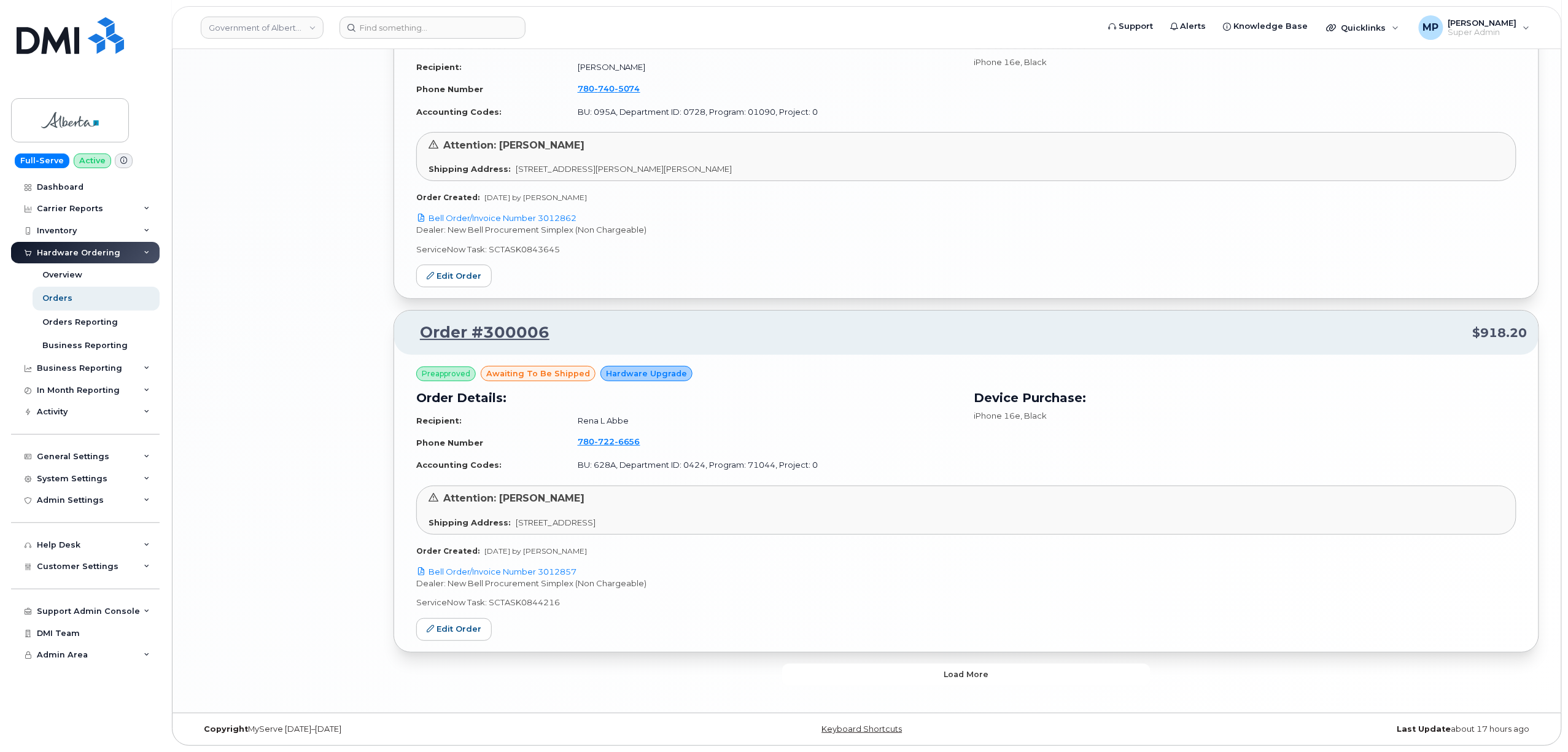
click at [842, 682] on button "Load more" at bounding box center [966, 674] width 368 height 22
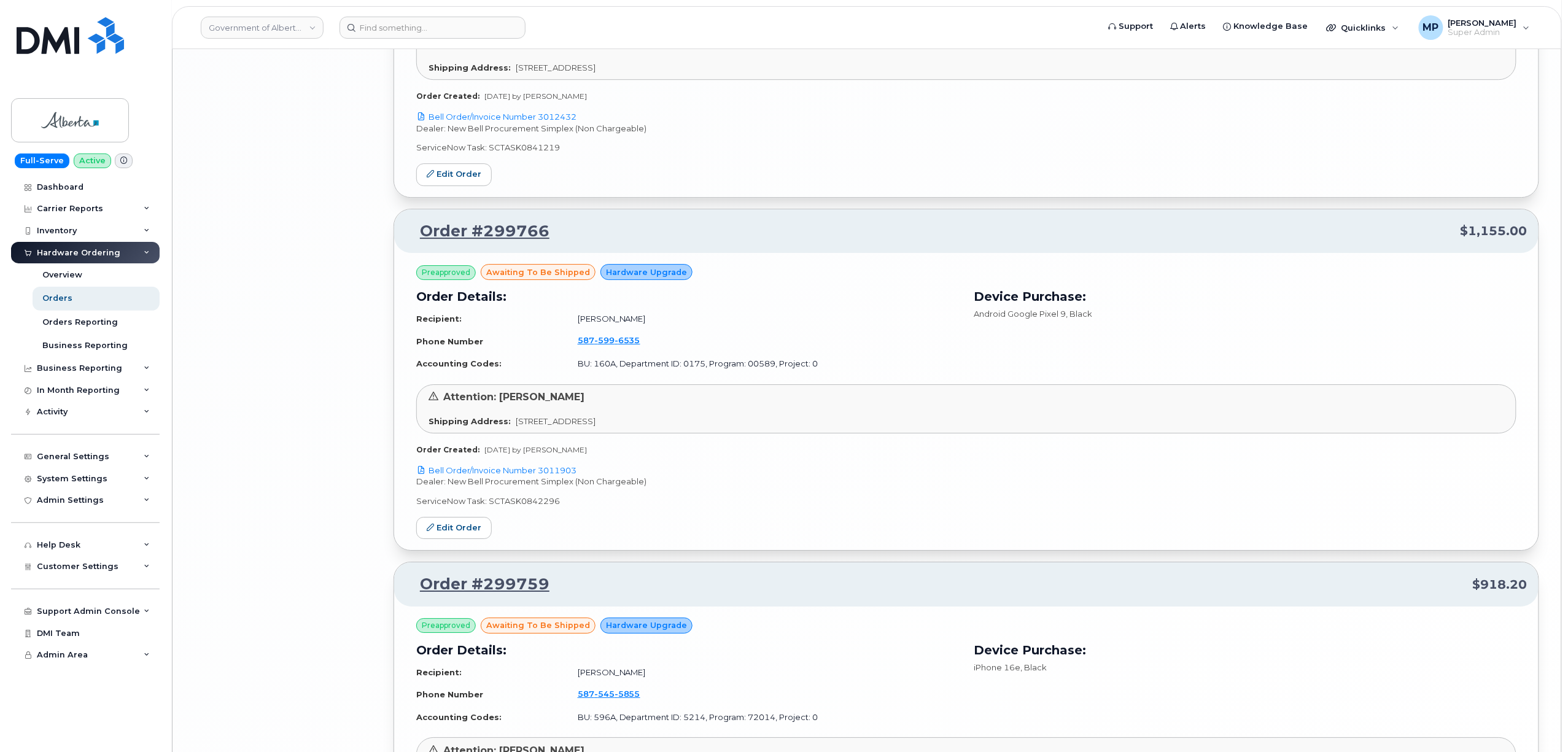
scroll to position [4190, 0]
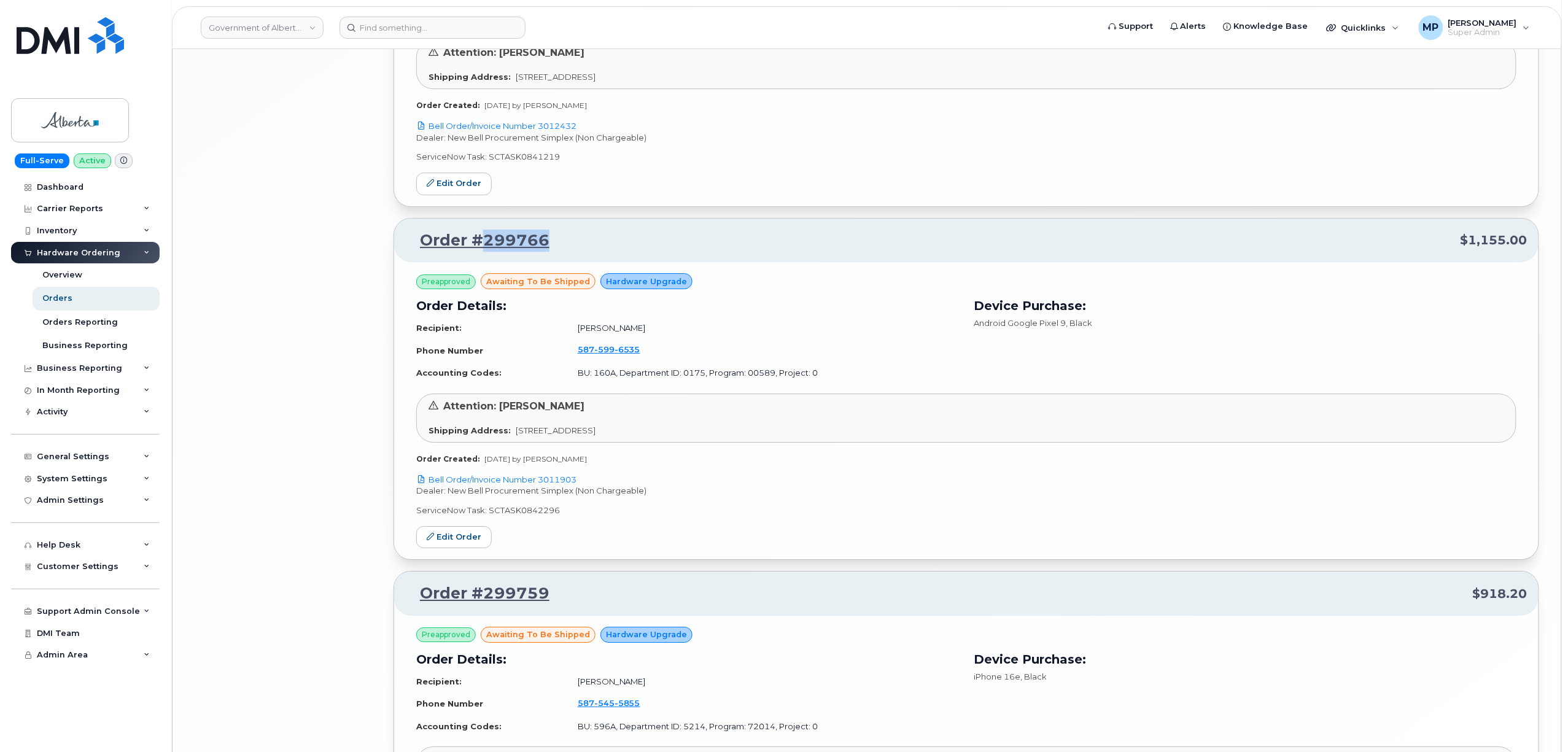
drag, startPoint x: 548, startPoint y: 253, endPoint x: 483, endPoint y: 254, distance: 65.0
click at [483, 252] on p "Order #299766 $1,155.00" at bounding box center [966, 240] width 1123 height 22
copy link "299766"
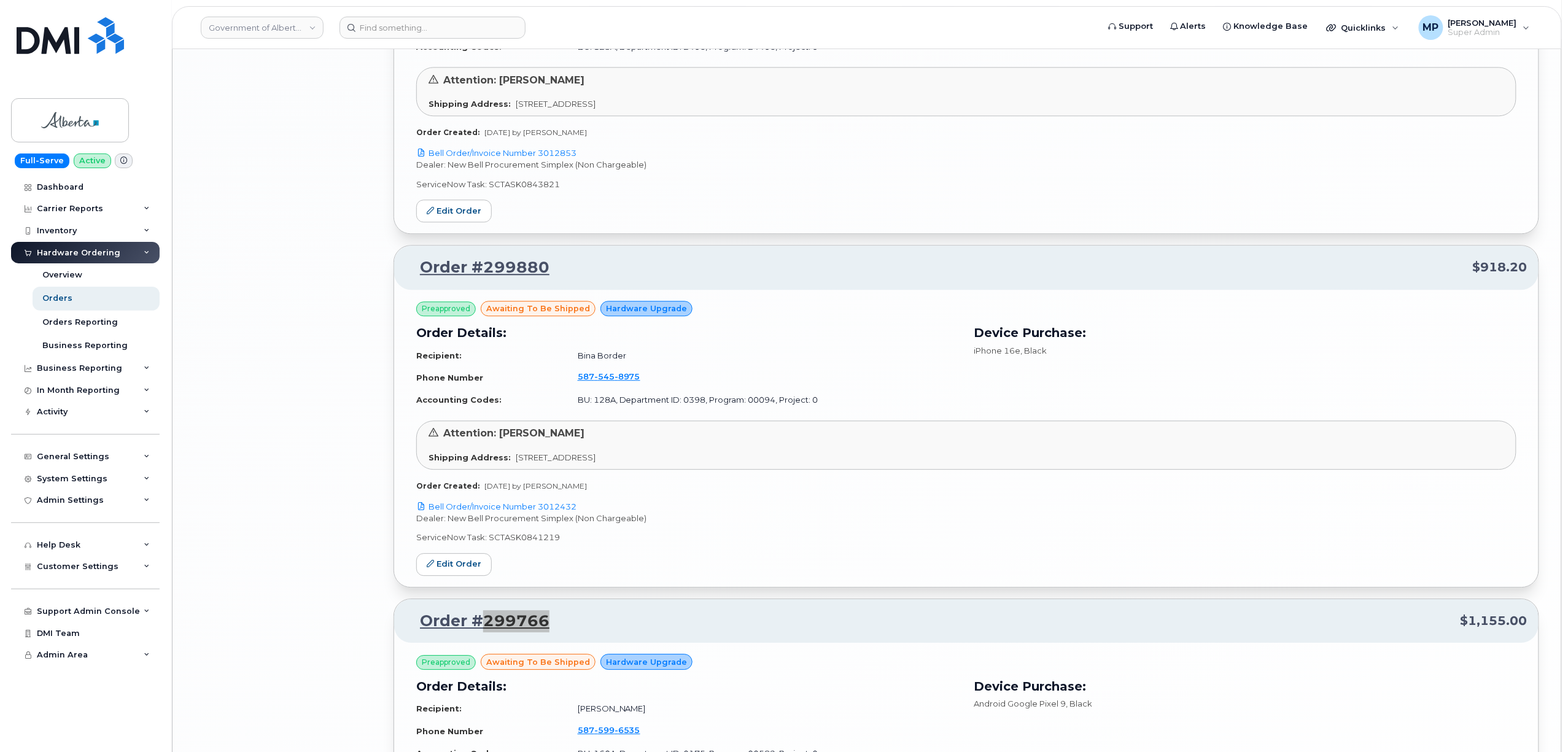
scroll to position [3781, 0]
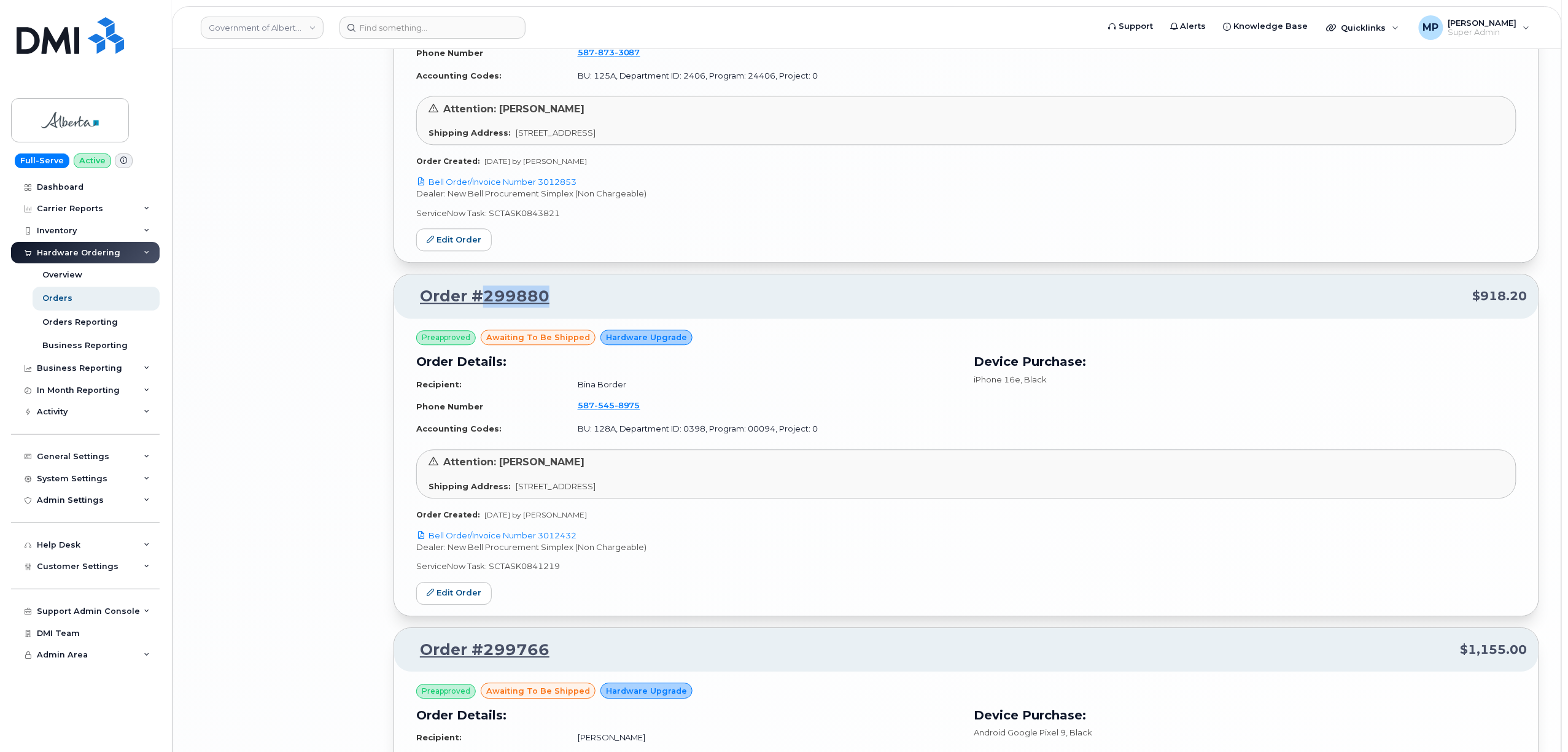
drag, startPoint x: 549, startPoint y: 304, endPoint x: 482, endPoint y: 312, distance: 67.5
click at [482, 307] on p "Order #299880 $918.20" at bounding box center [966, 296] width 1123 height 22
copy link "299880"
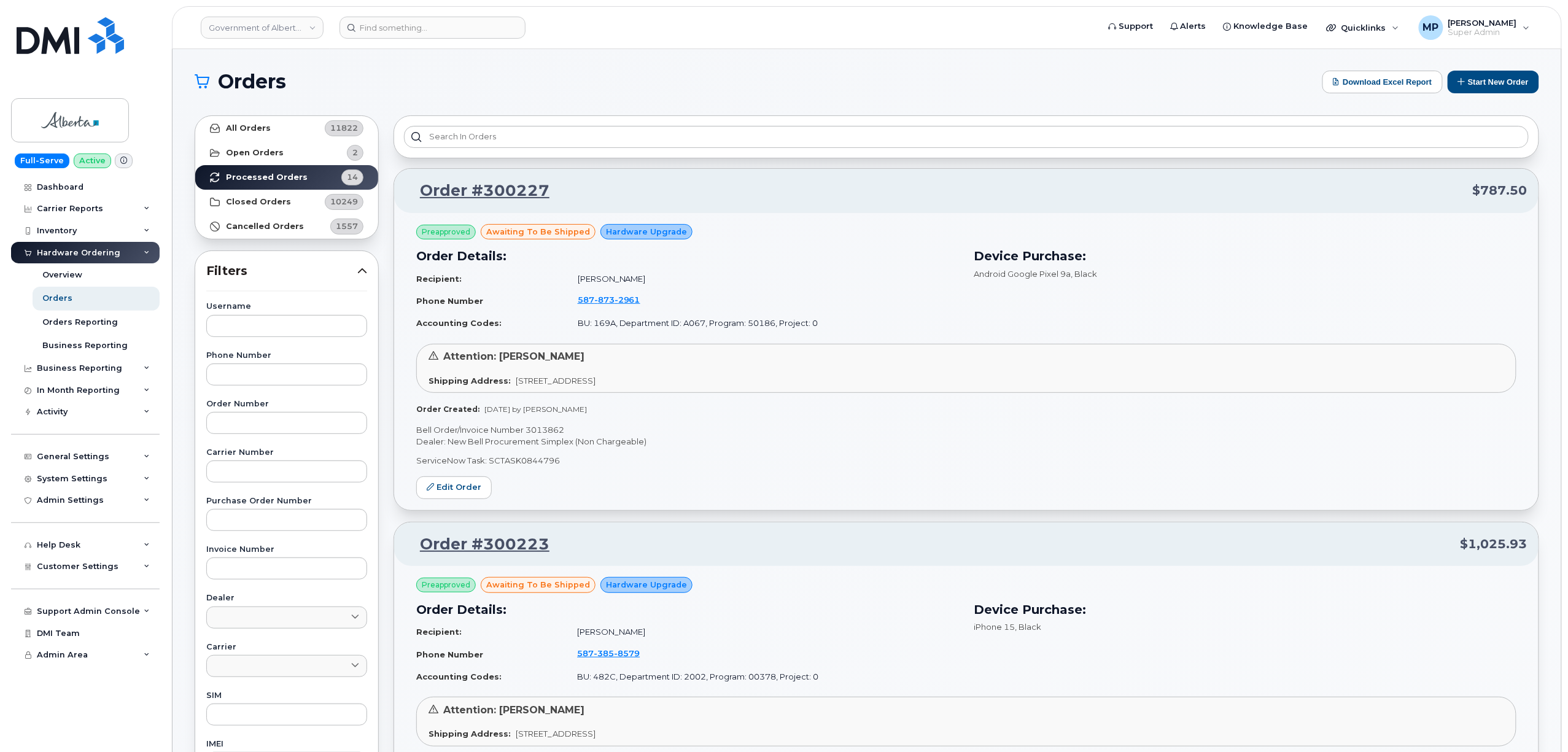
scroll to position [0, 0]
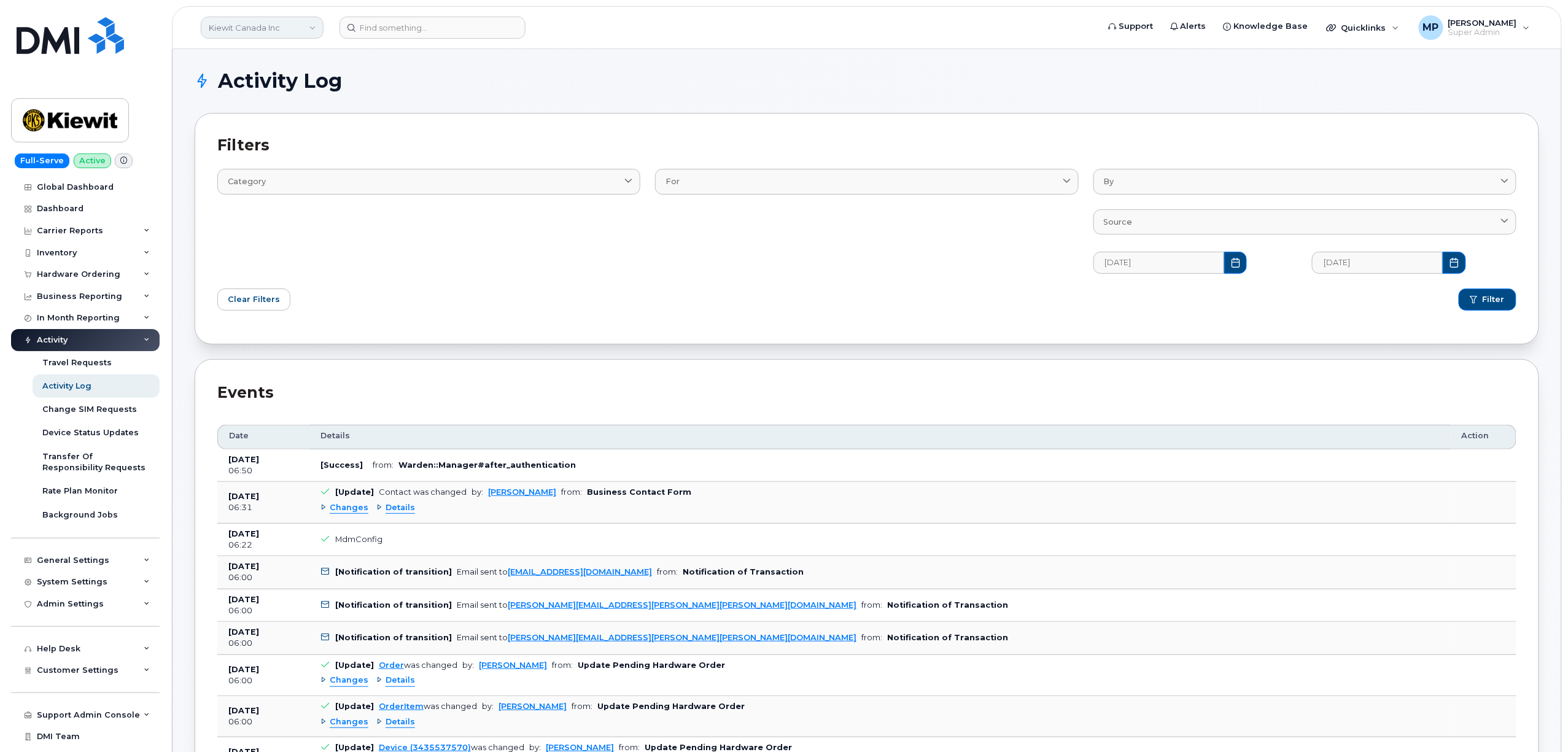
click at [252, 22] on link "Kiewit Canada Inc" at bounding box center [262, 27] width 123 height 22
click at [257, 22] on link "Kiewit Canada Inc" at bounding box center [262, 27] width 123 height 22
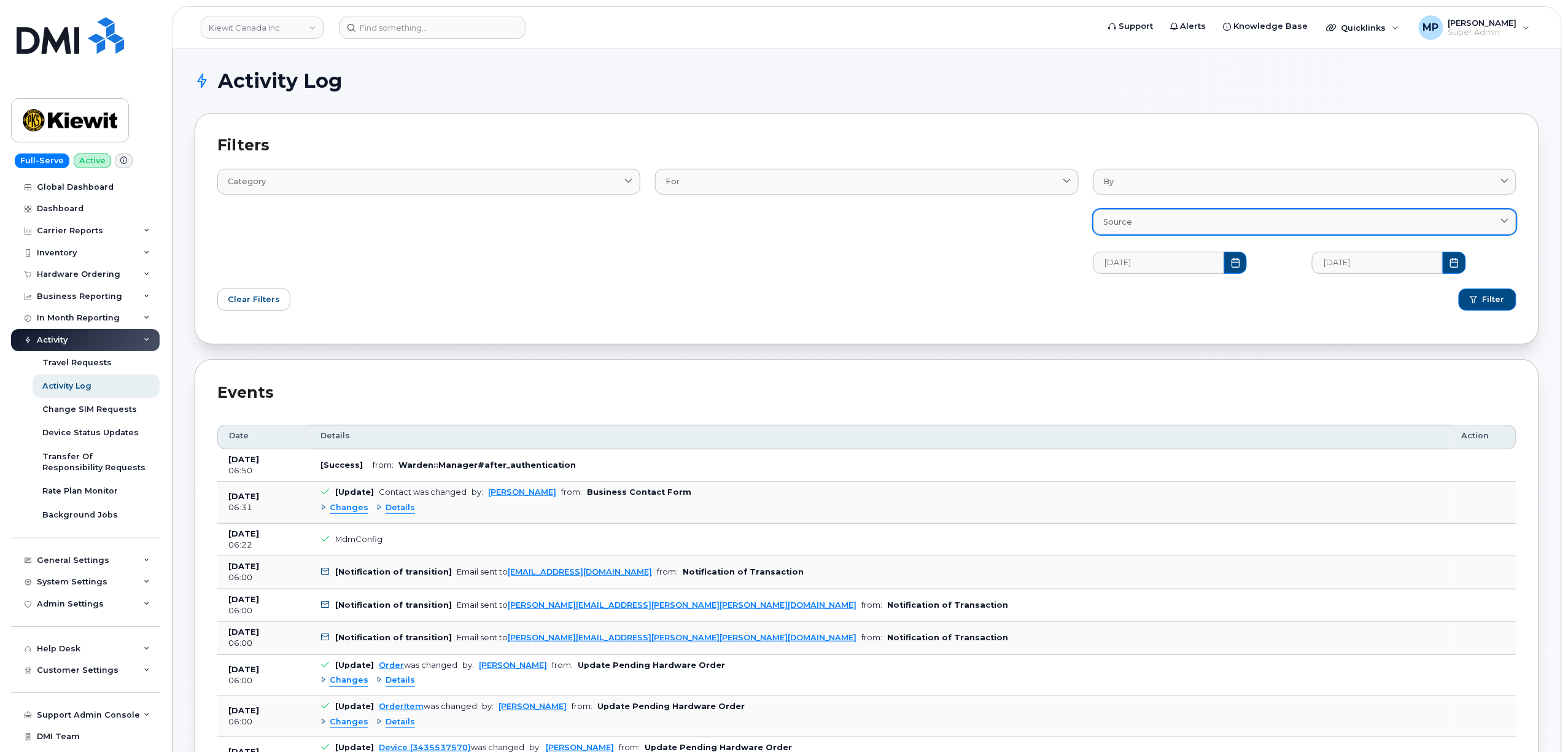
click at [1161, 223] on div "Source" at bounding box center [1305, 221] width 402 height 12
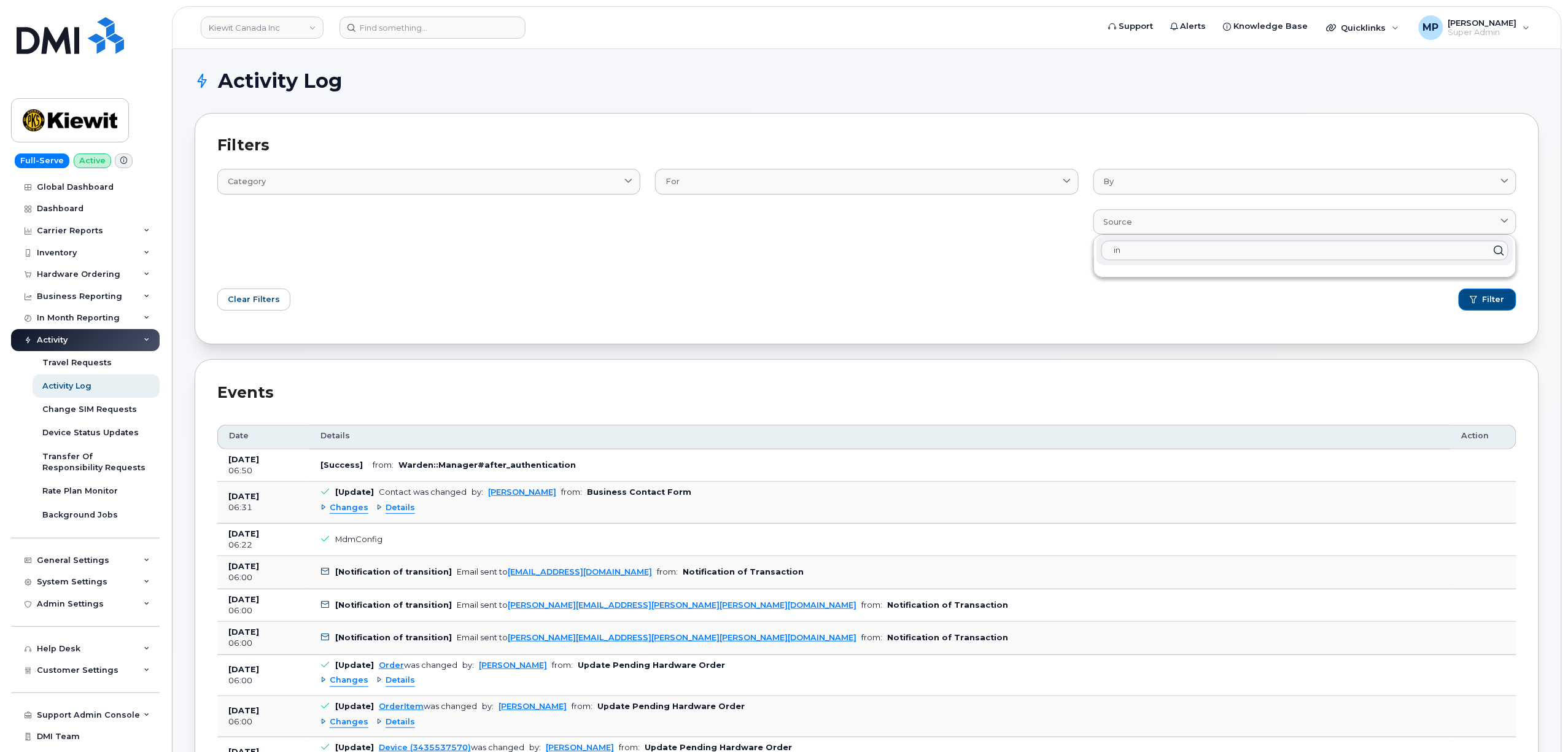
type input "i"
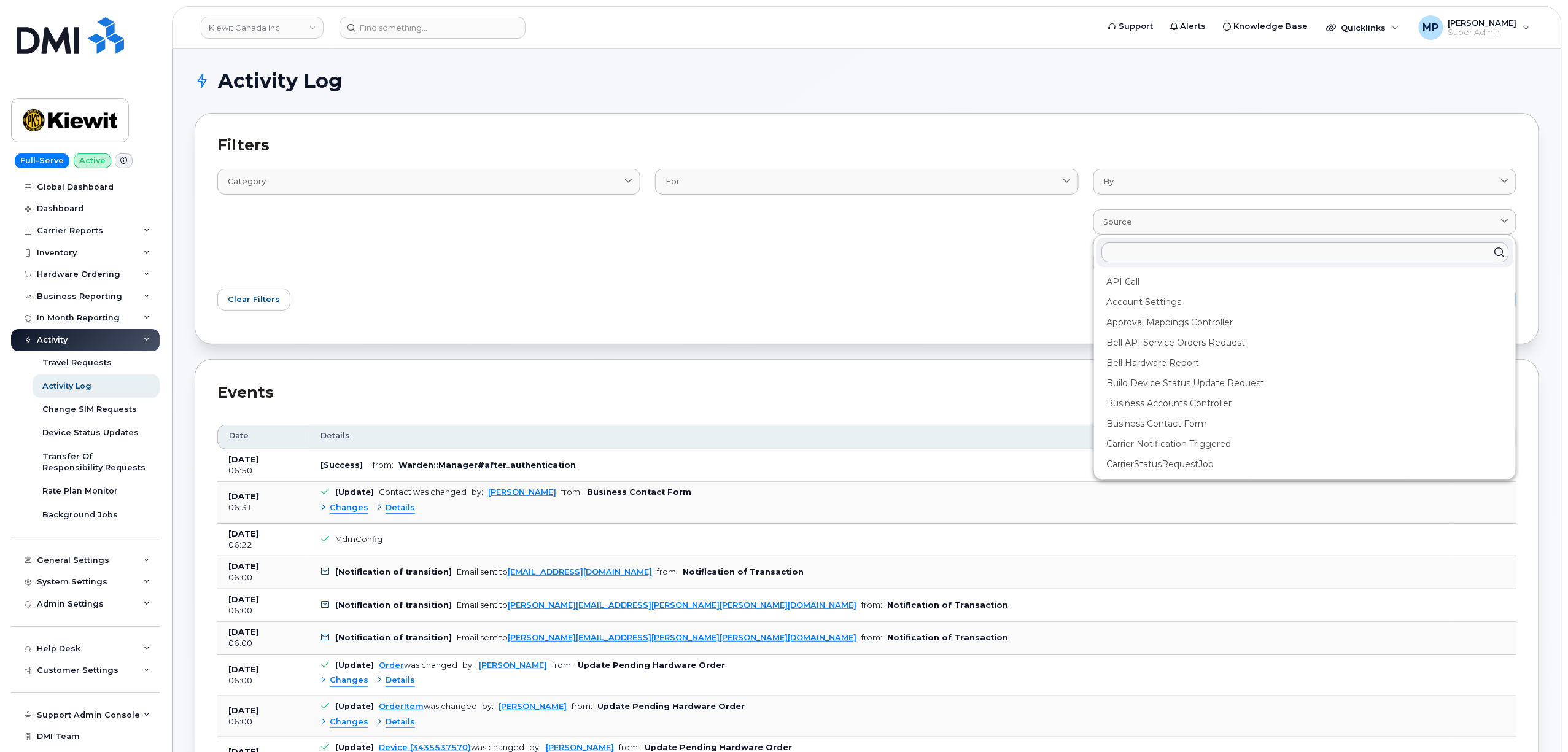
click at [931, 314] on div "Filter" at bounding box center [1195, 299] width 657 height 37
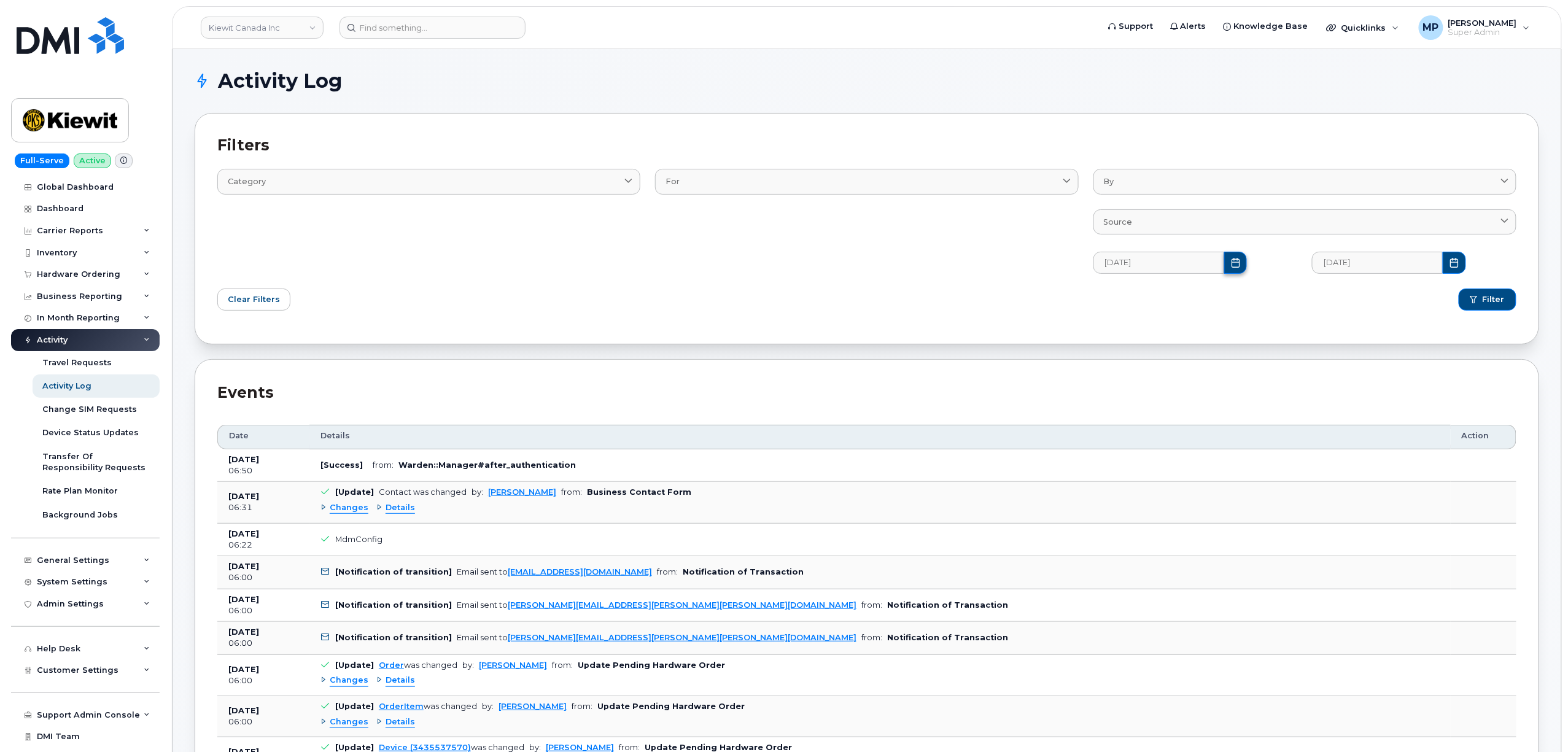
click at [1229, 261] on button "Choose Date" at bounding box center [1236, 263] width 23 height 22
click at [1116, 295] on icon "Previous Month" at bounding box center [1117, 293] width 3 height 6
click at [1115, 295] on icon "Previous Month" at bounding box center [1117, 294] width 7 height 10
click at [1313, 293] on icon "Next Month" at bounding box center [1312, 294] width 7 height 10
click at [1184, 359] on span "1" at bounding box center [1180, 363] width 24 height 24
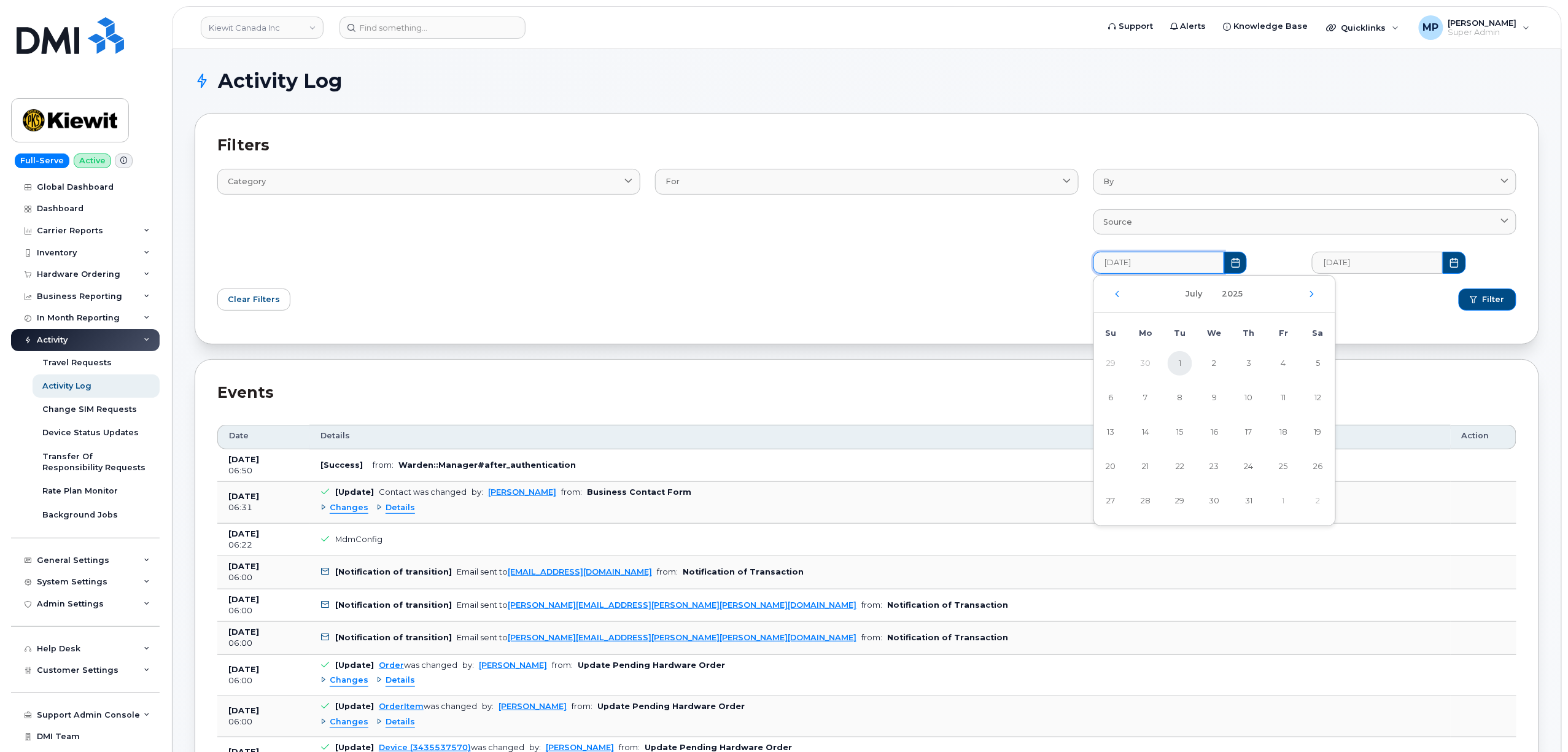
type input "07/01/2025"
click at [1483, 303] on span "Filter" at bounding box center [1494, 299] width 22 height 11
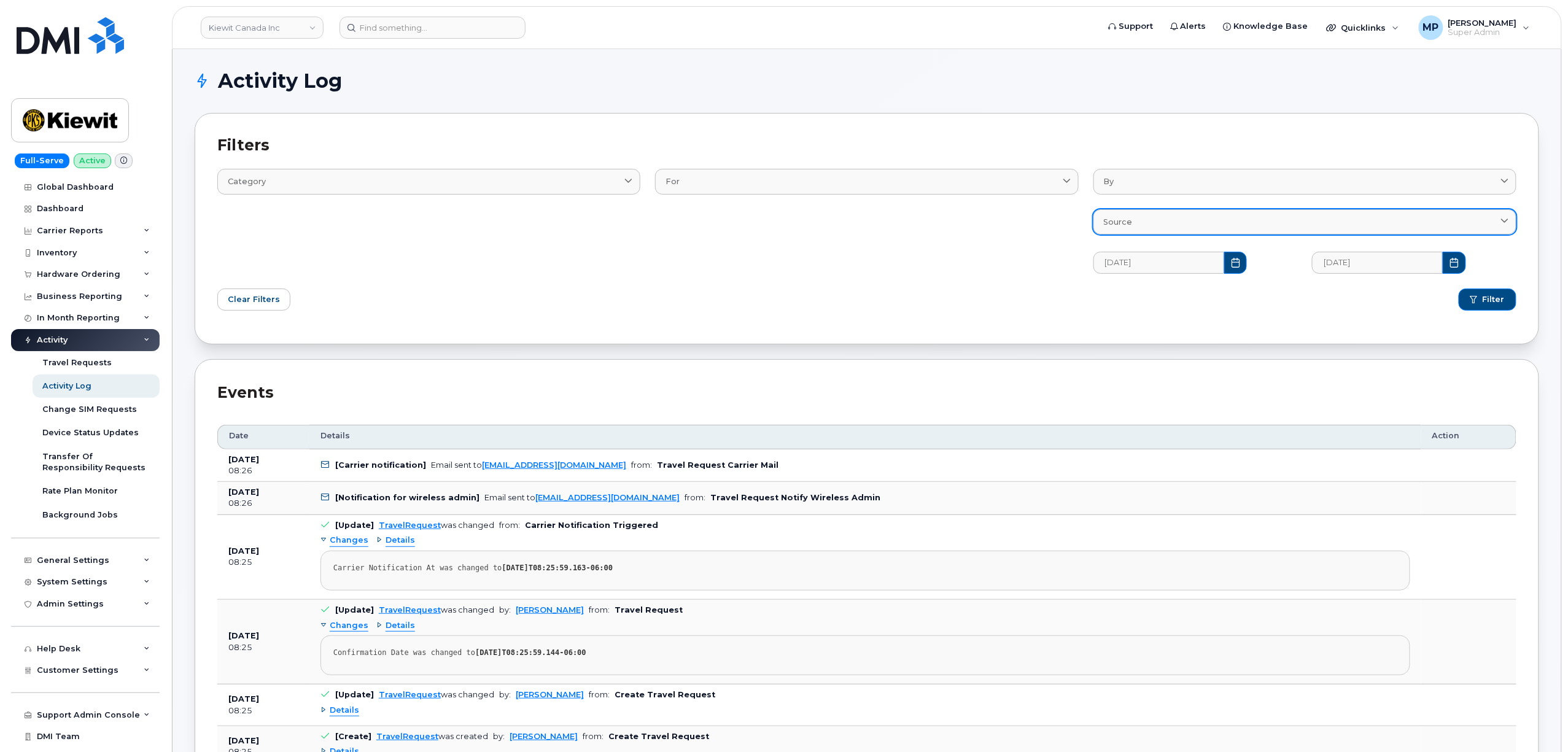
click at [1239, 227] on div "Source" at bounding box center [1305, 221] width 402 height 12
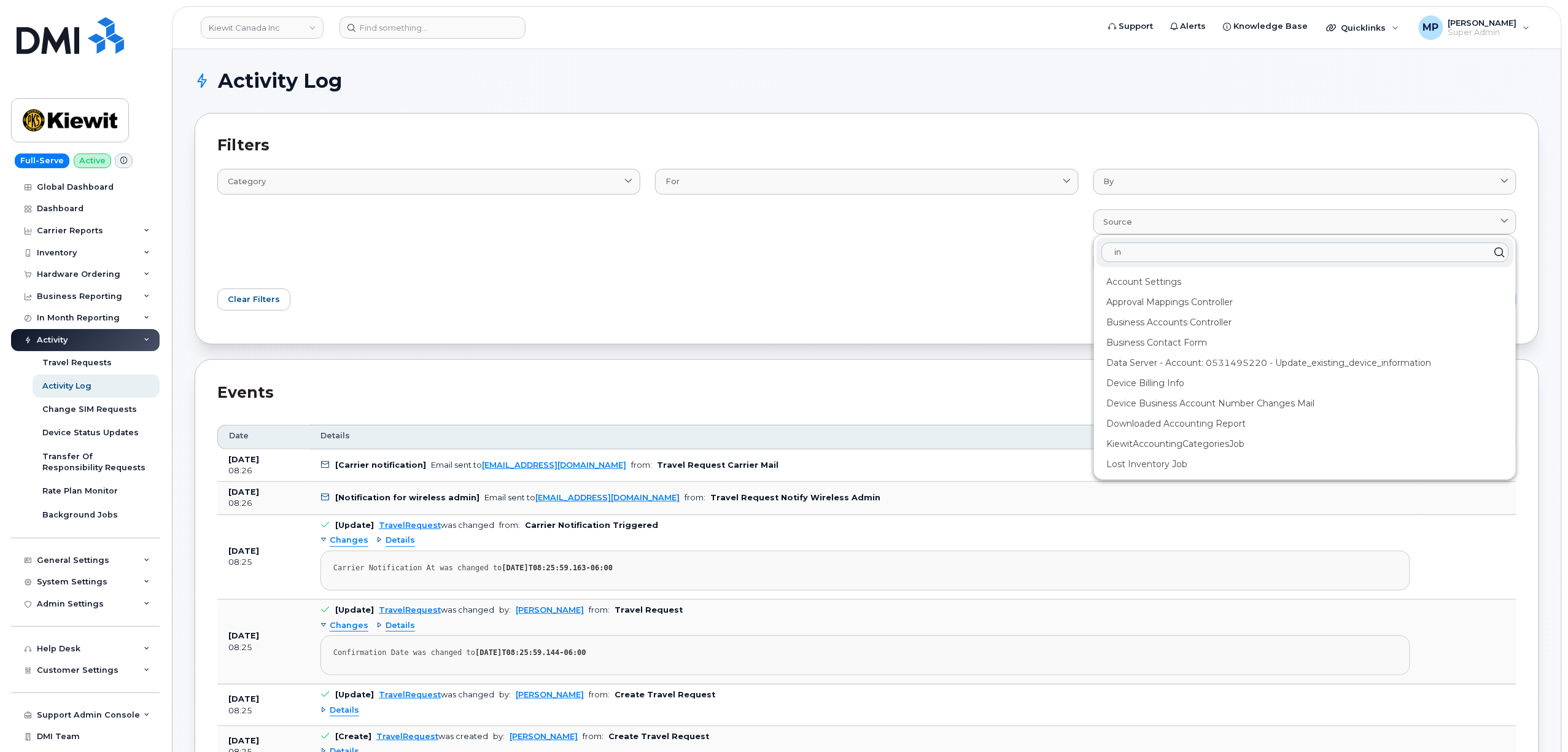
type input "i"
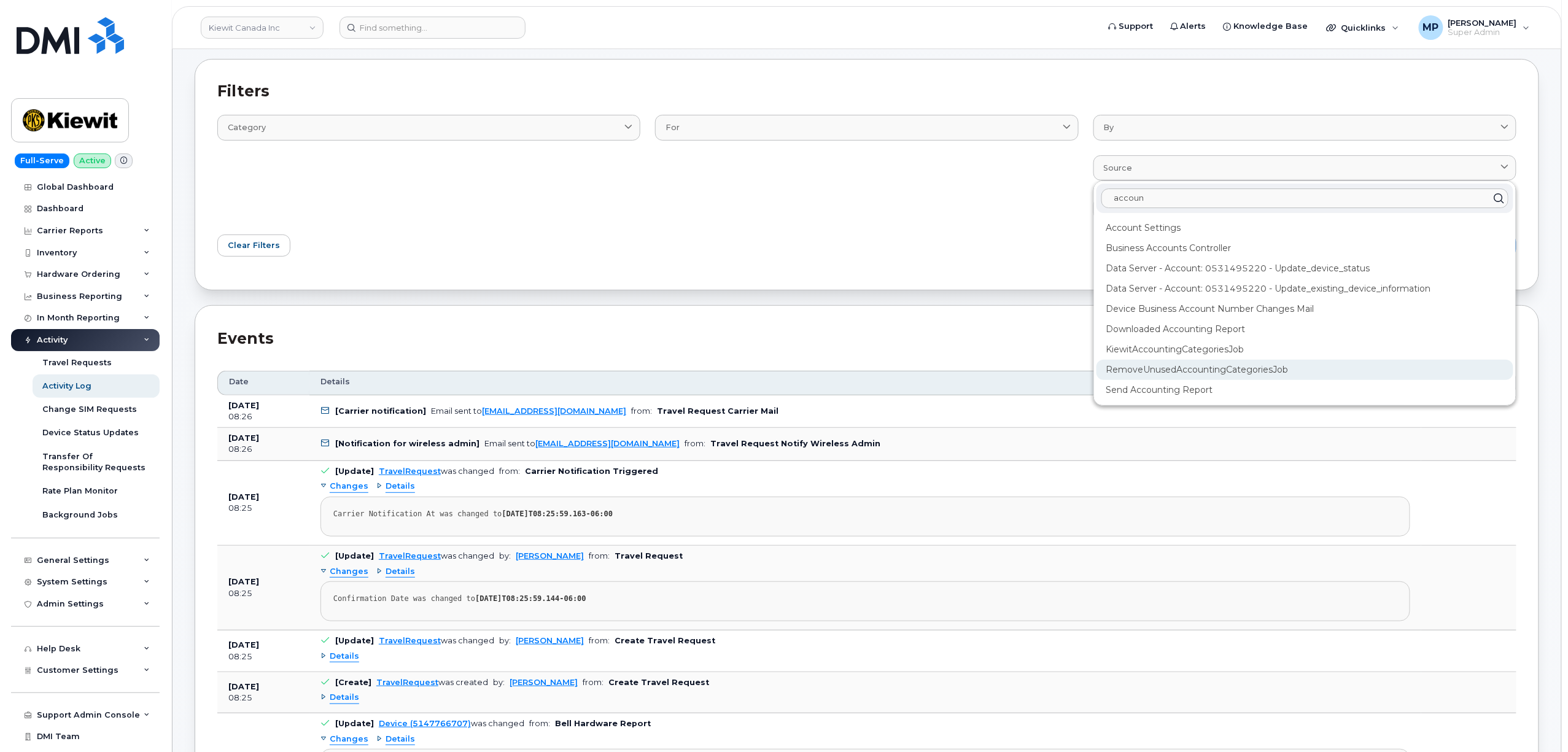
scroll to position [81, 0]
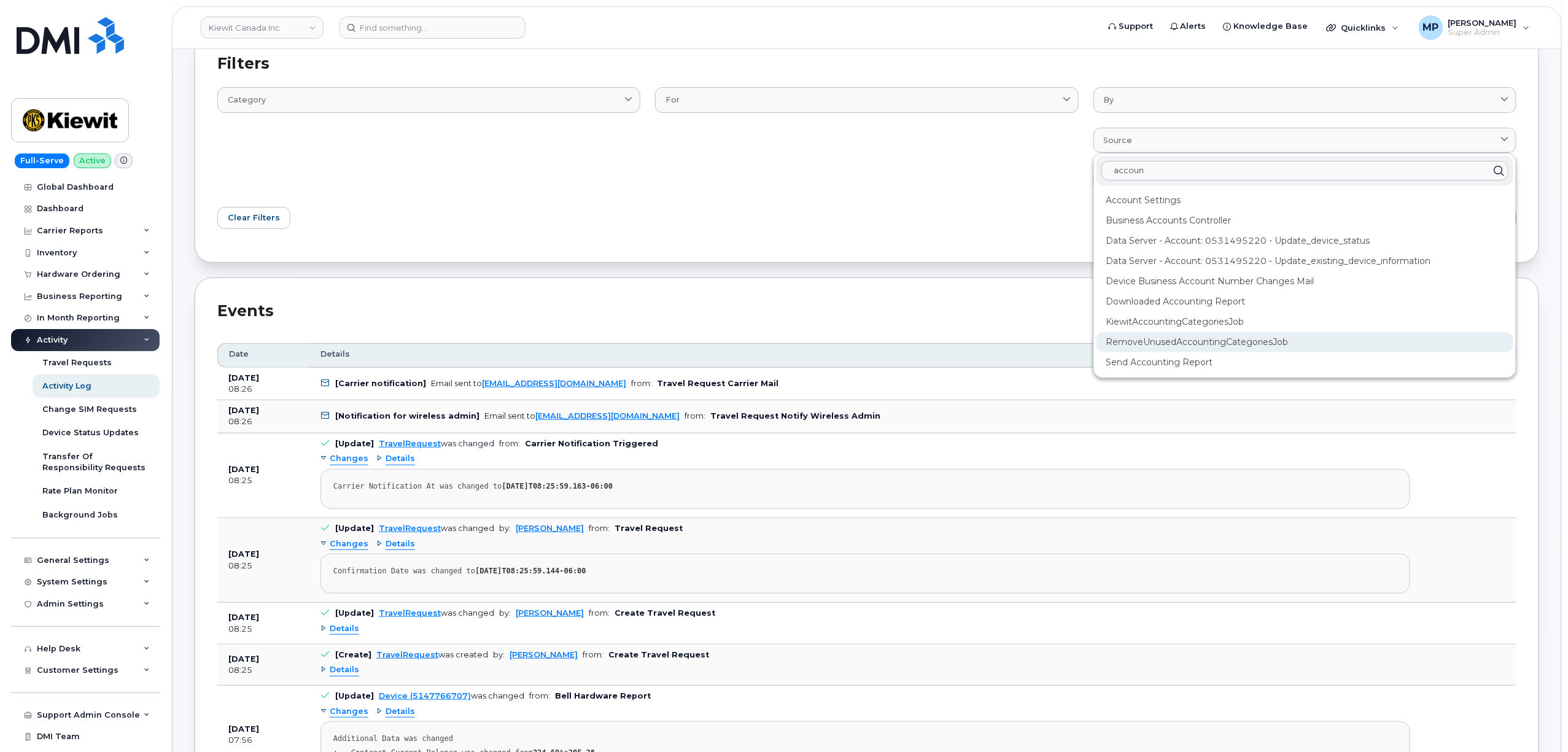
type input "accoun"
click at [1142, 337] on div "RemoveUnusedAccountingCategoriesJob" at bounding box center [1305, 342] width 417 height 20
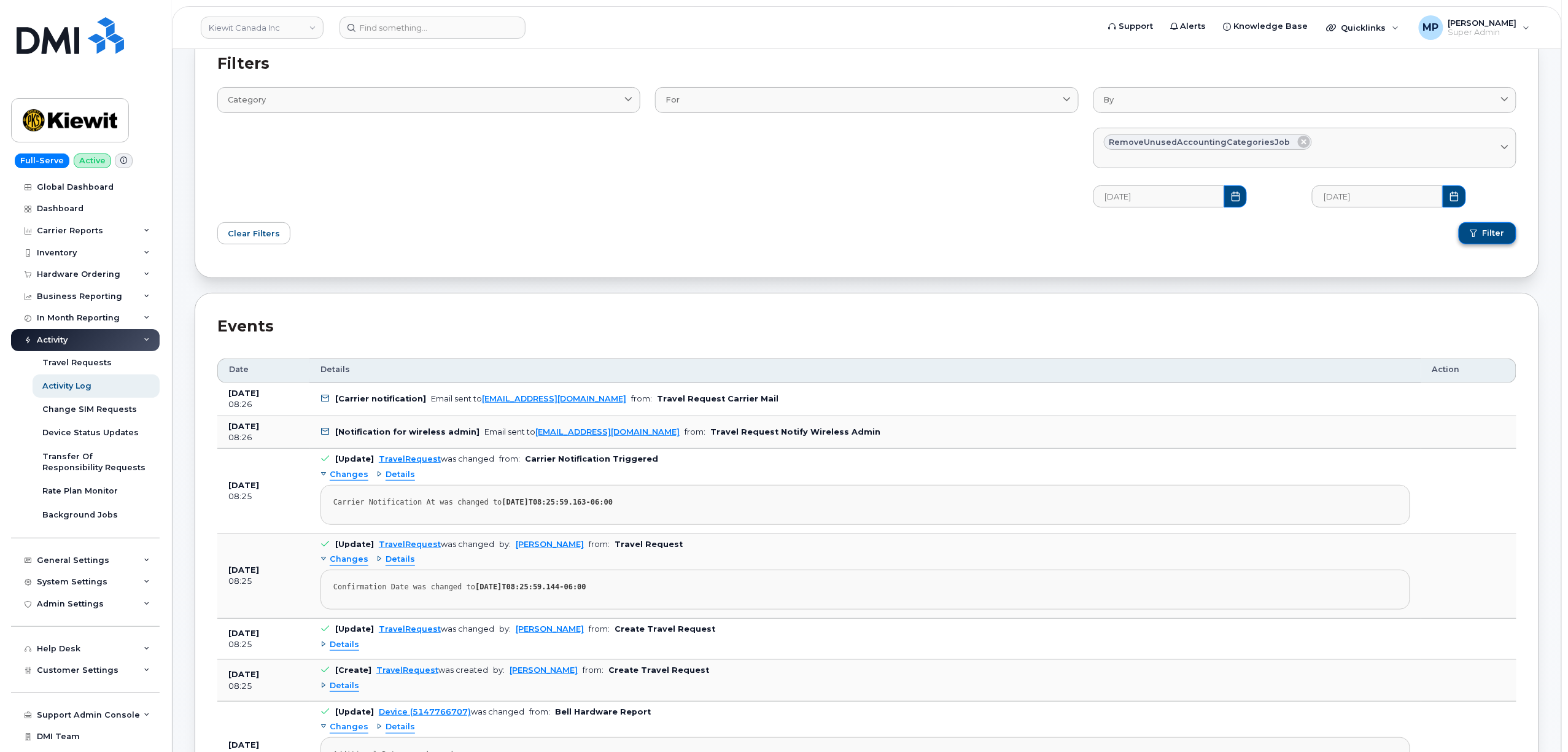
click at [1476, 237] on span "submit" at bounding box center [1474, 233] width 7 height 7
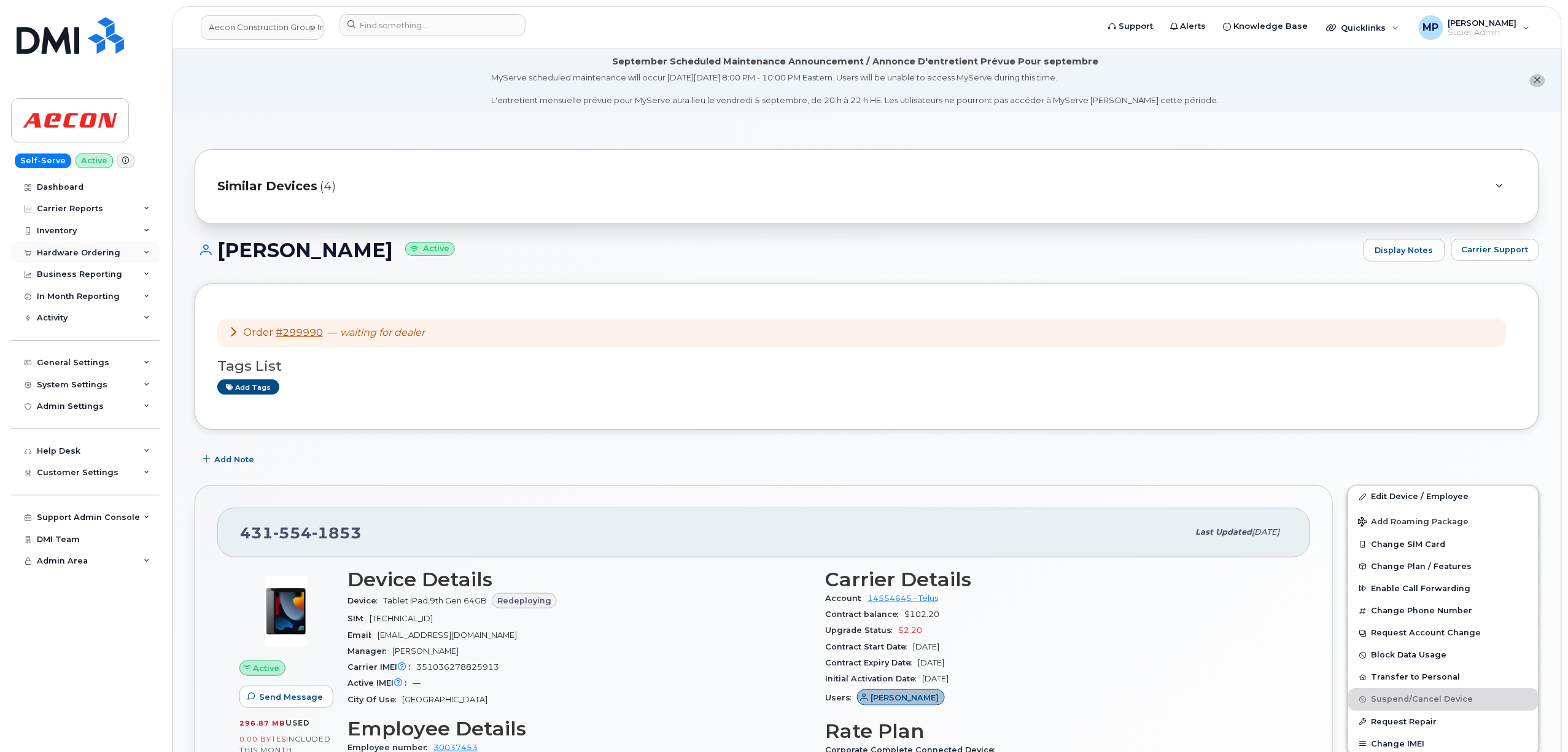
click at [62, 253] on div "Hardware Ordering" at bounding box center [78, 252] width 84 height 10
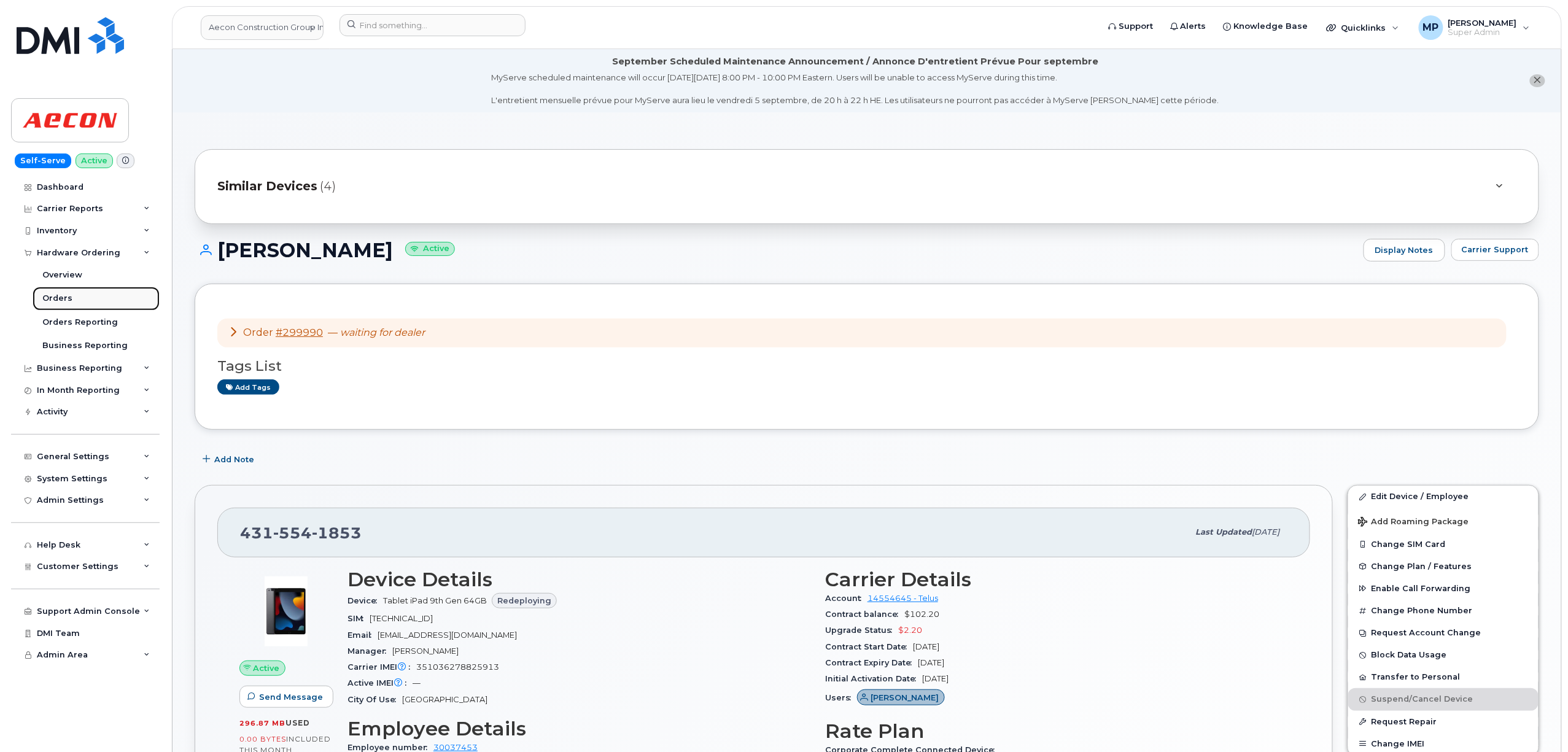
click at [61, 296] on div "Orders" at bounding box center [57, 298] width 30 height 11
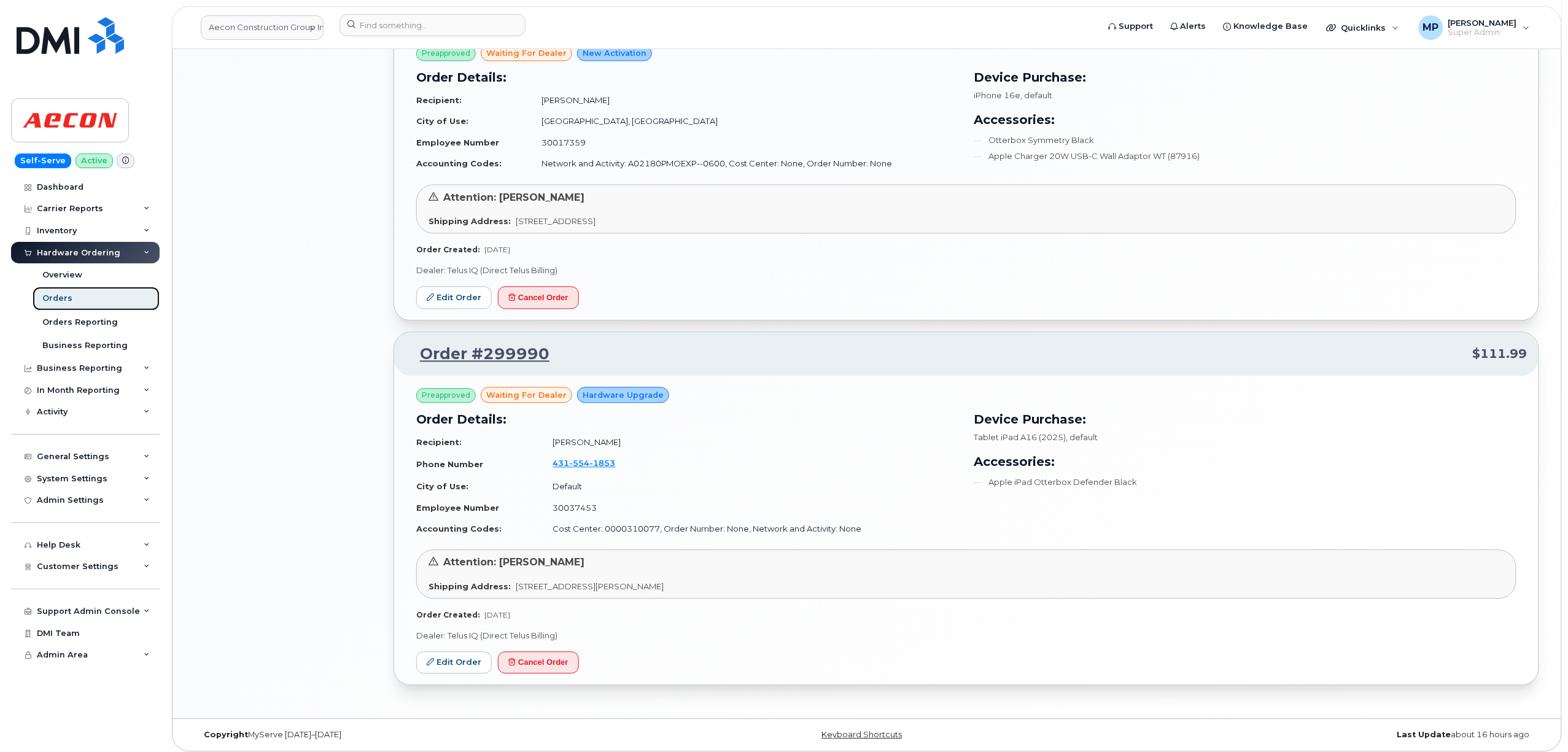
scroll to position [1262, 0]
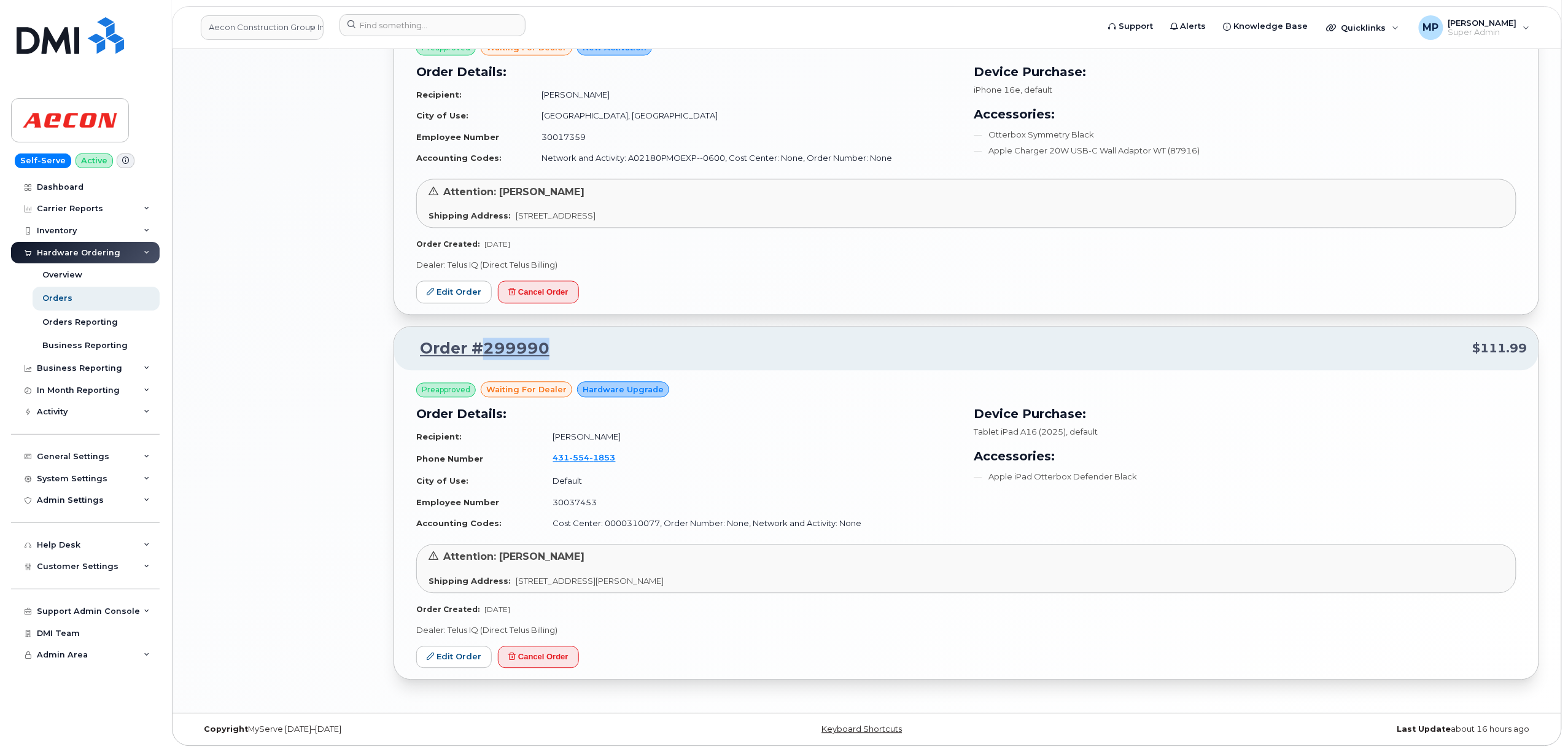
drag, startPoint x: 566, startPoint y: 349, endPoint x: 484, endPoint y: 355, distance: 82.2
click at [484, 355] on p "Order #299990 $111.99" at bounding box center [966, 348] width 1123 height 22
copy link "299990"
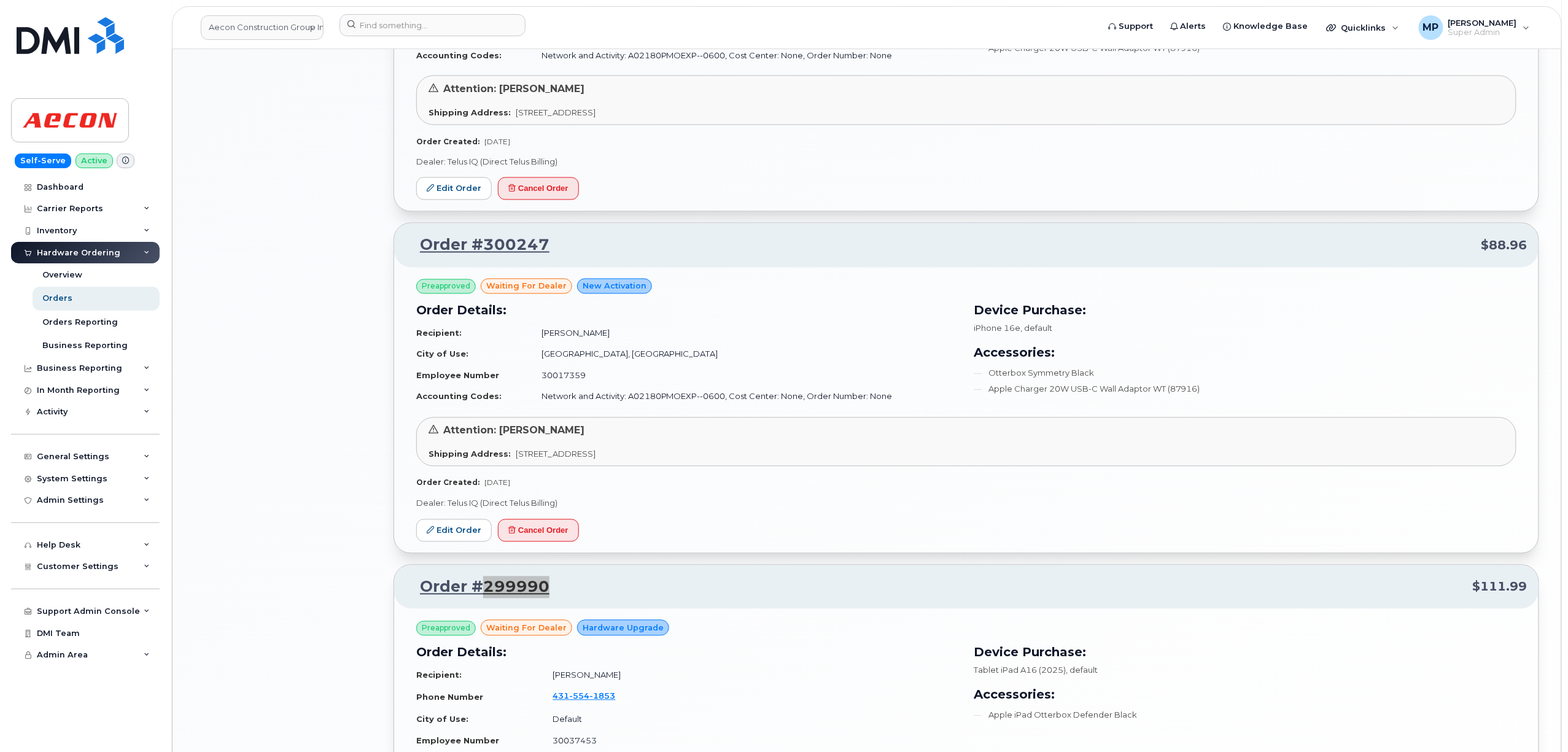
scroll to position [934, 0]
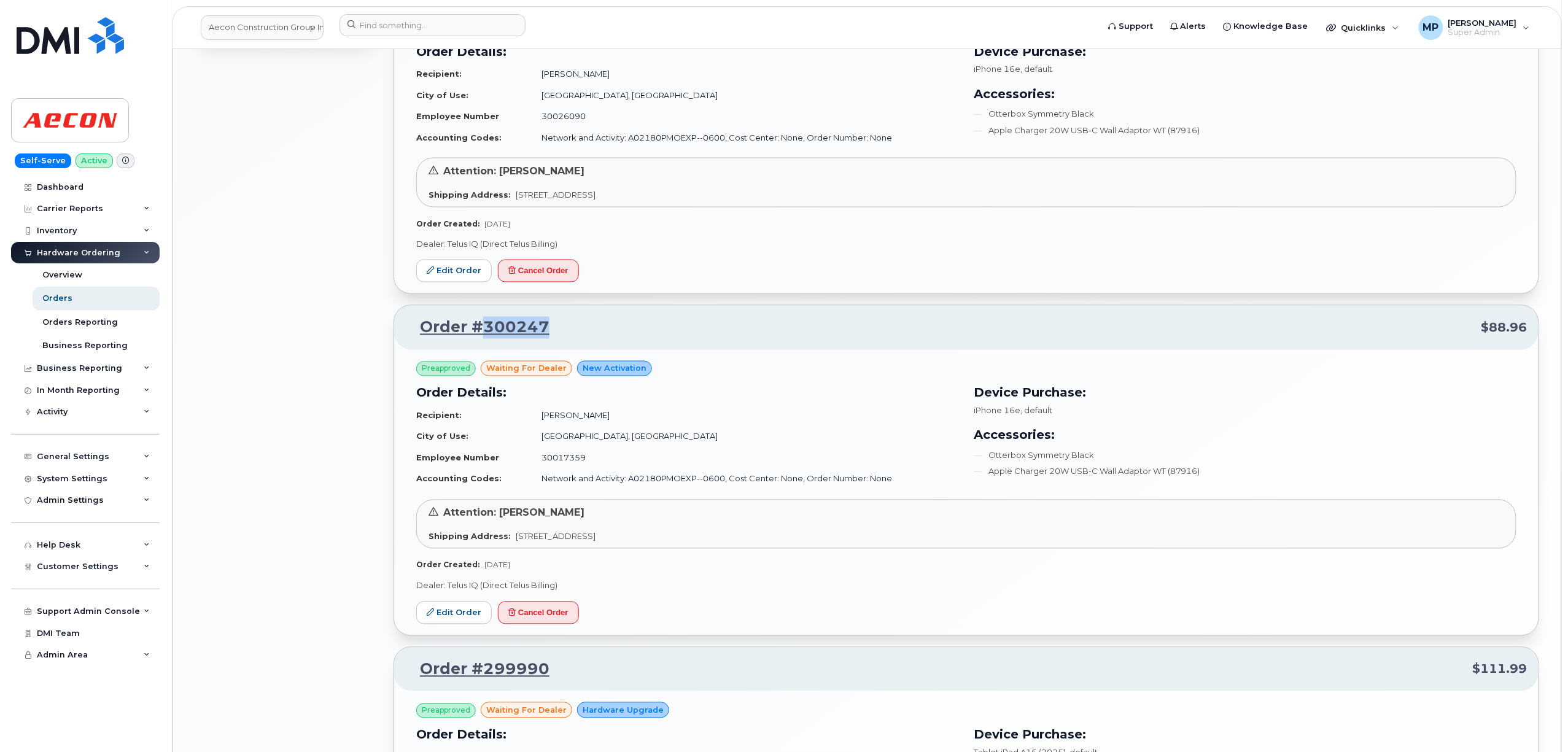
drag, startPoint x: 554, startPoint y: 335, endPoint x: 485, endPoint y: 340, distance: 69.2
click at [485, 339] on p "Order #300247 $88.96" at bounding box center [966, 328] width 1123 height 22
copy link "300247"
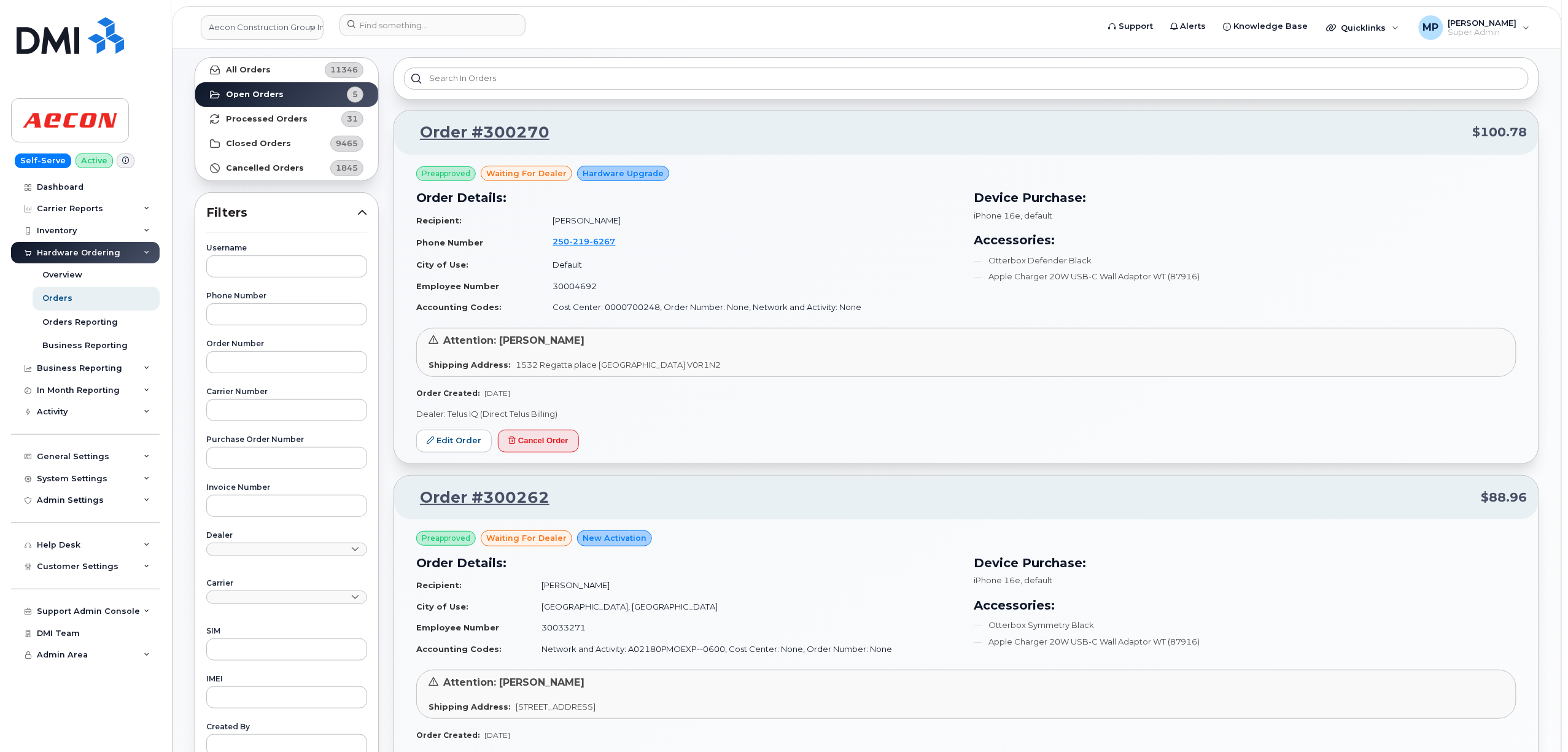
scroll to position [0, 0]
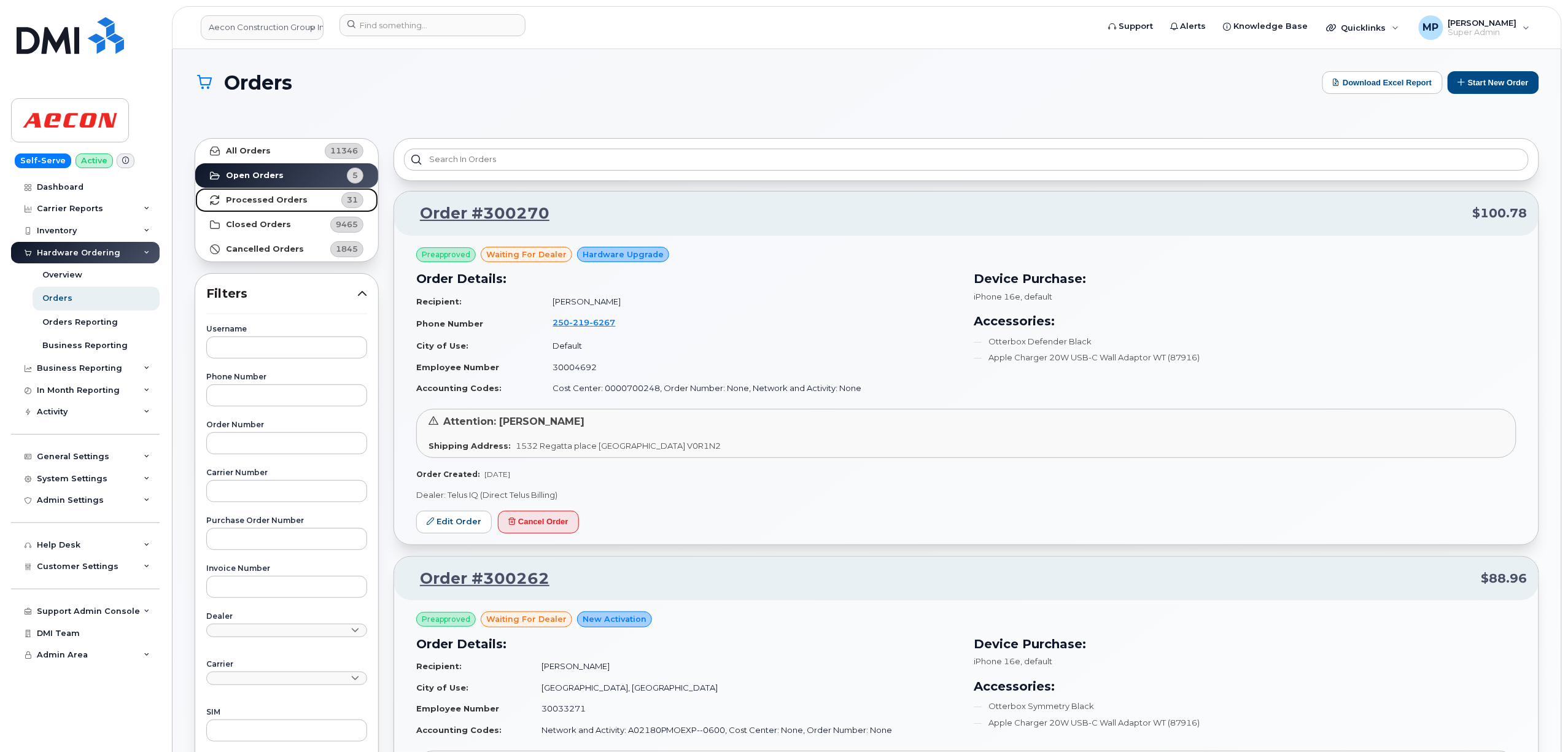
click at [251, 202] on strong "Processed Orders" at bounding box center [267, 200] width 81 height 10
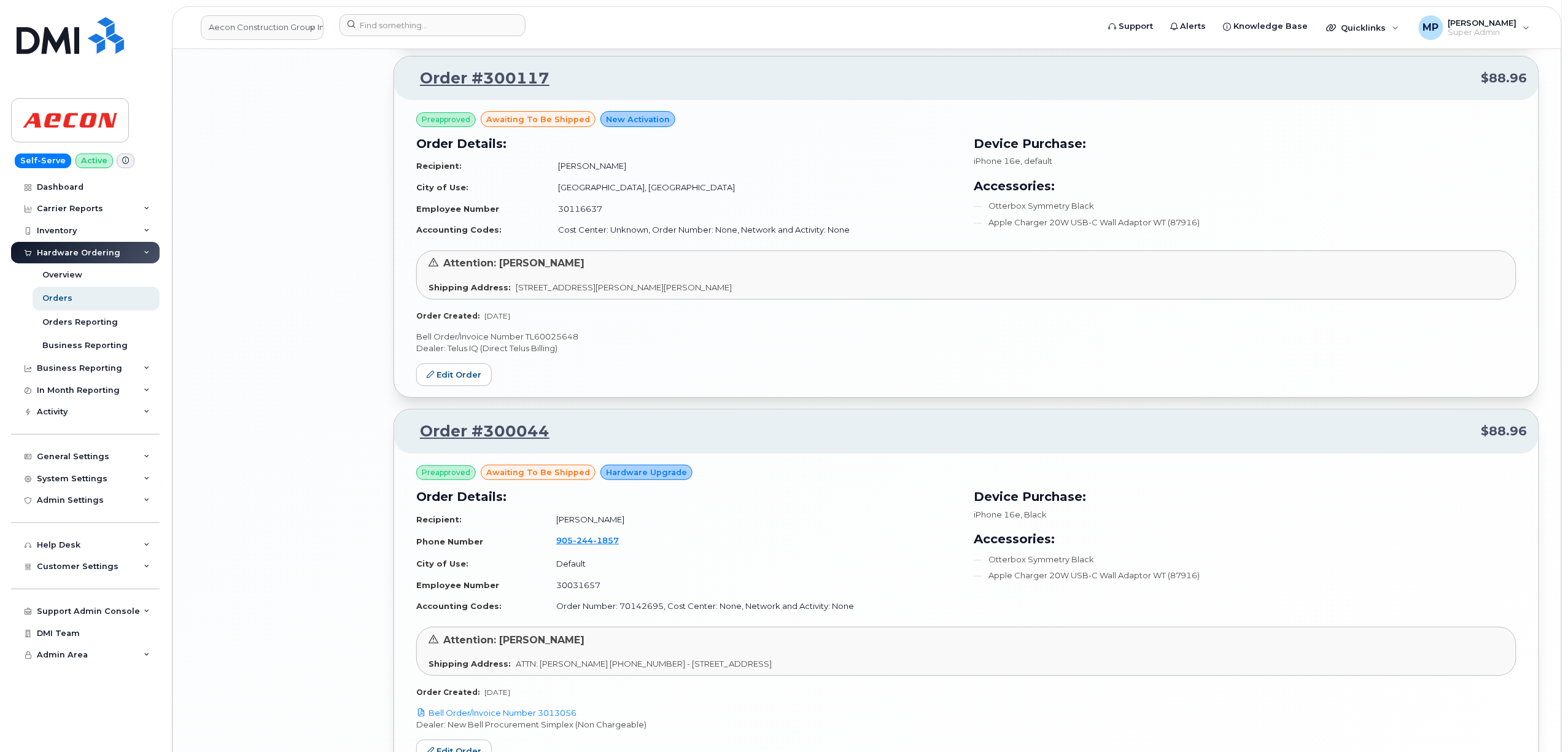
scroll to position [2454, 0]
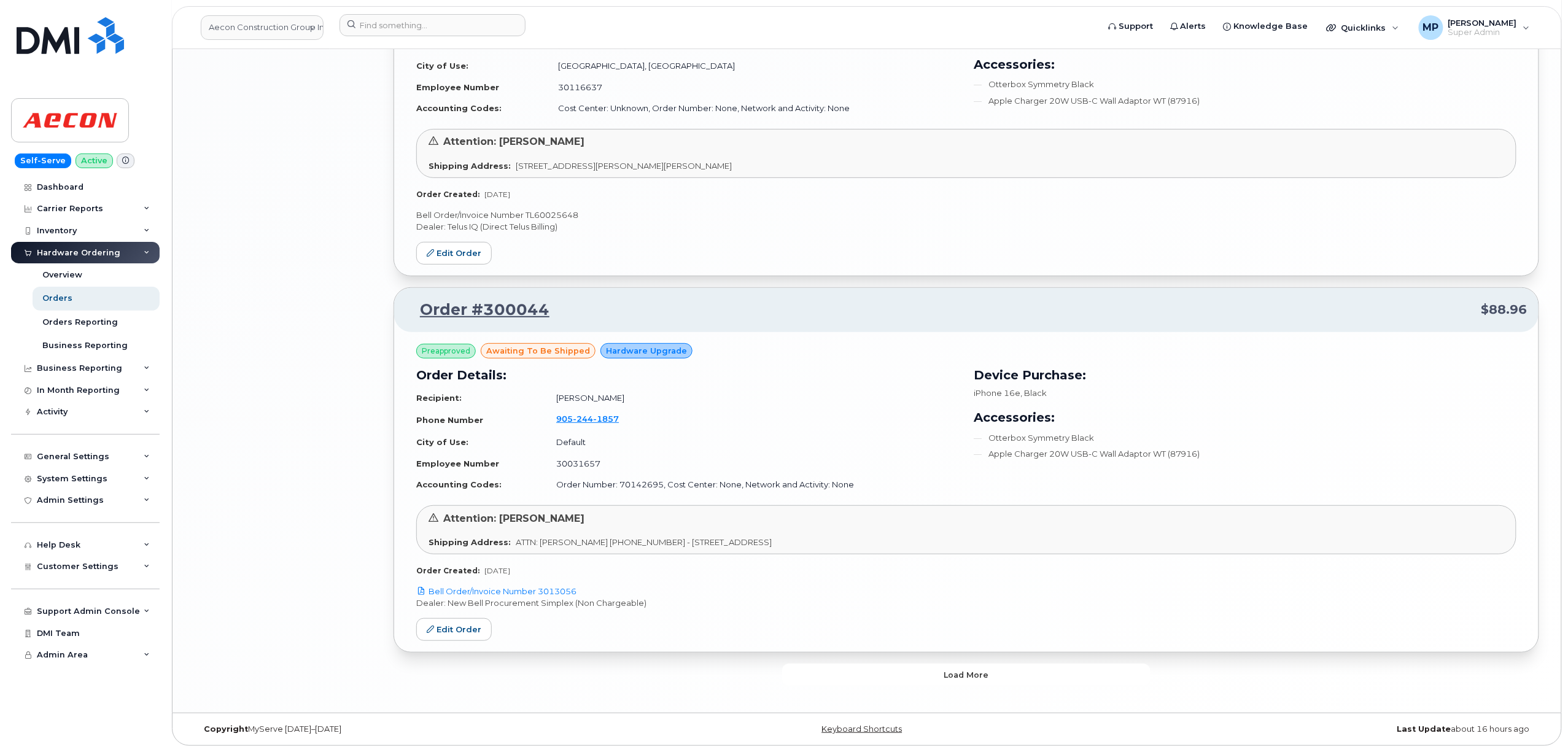
click at [854, 678] on button "Load more" at bounding box center [966, 674] width 368 height 22
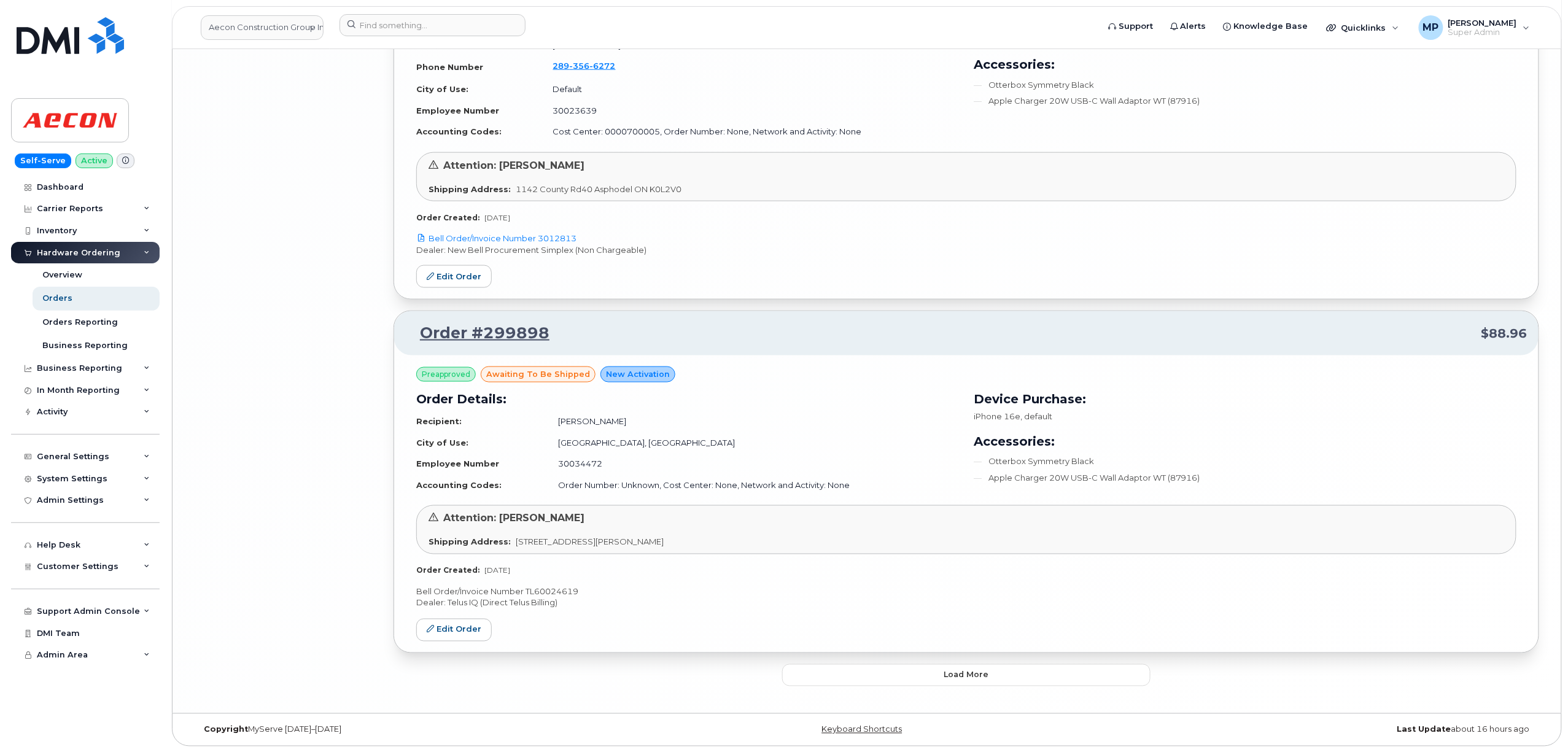
scroll to position [5399, 0]
click at [887, 677] on button "Load more" at bounding box center [966, 674] width 368 height 22
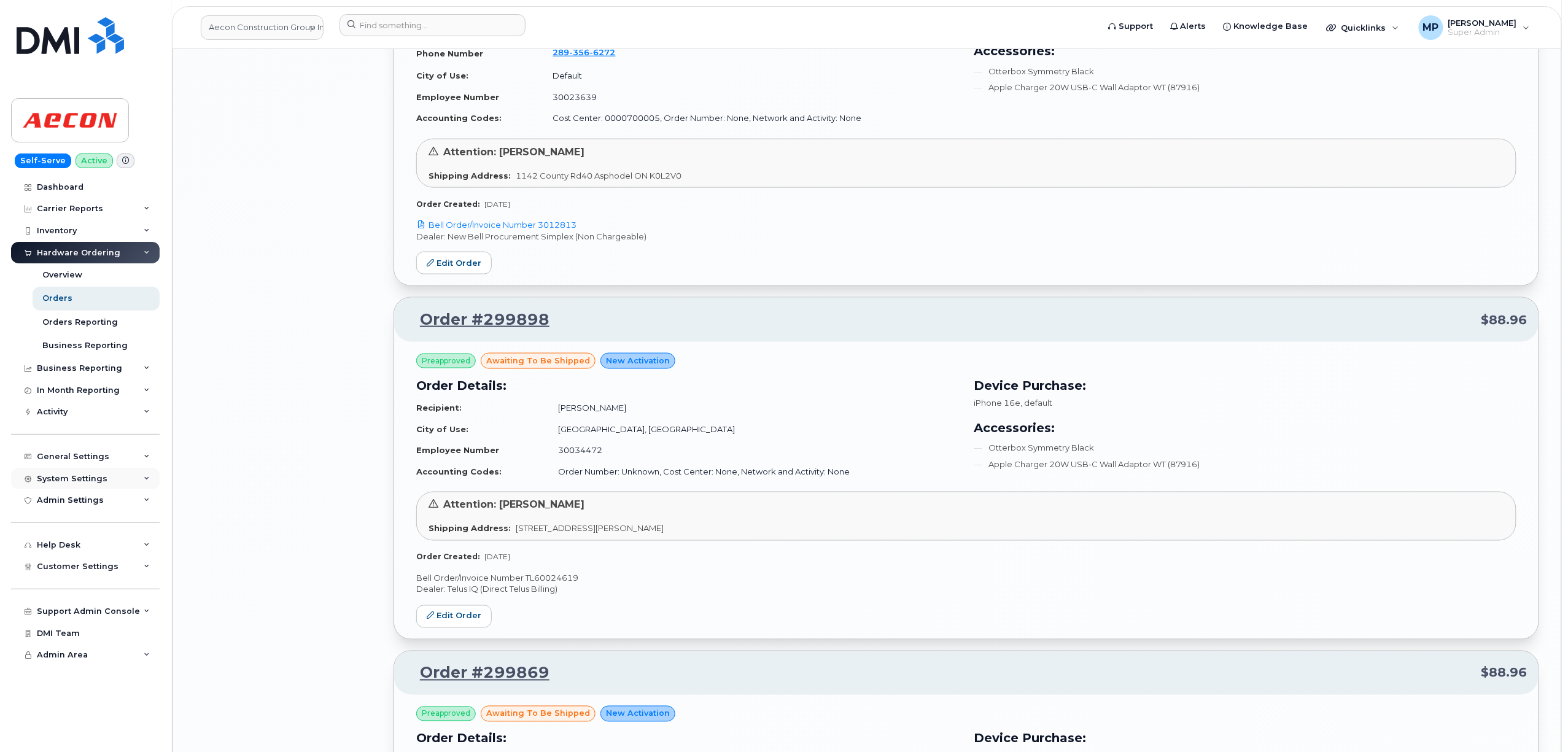
drag, startPoint x: 69, startPoint y: 483, endPoint x: 79, endPoint y: 475, distance: 12.8
click at [69, 482] on div "System Settings" at bounding box center [72, 478] width 71 height 10
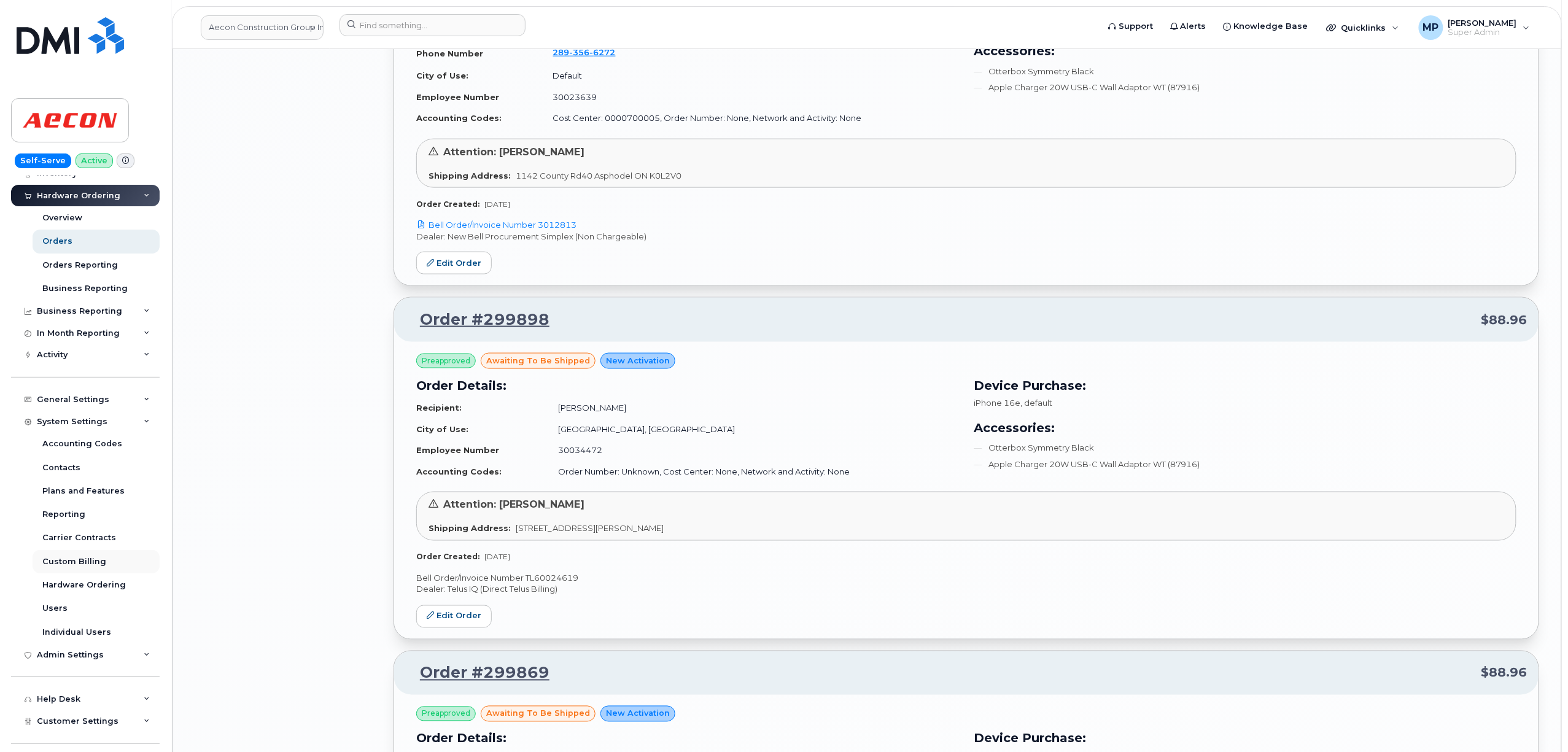
scroll to position [81, 0]
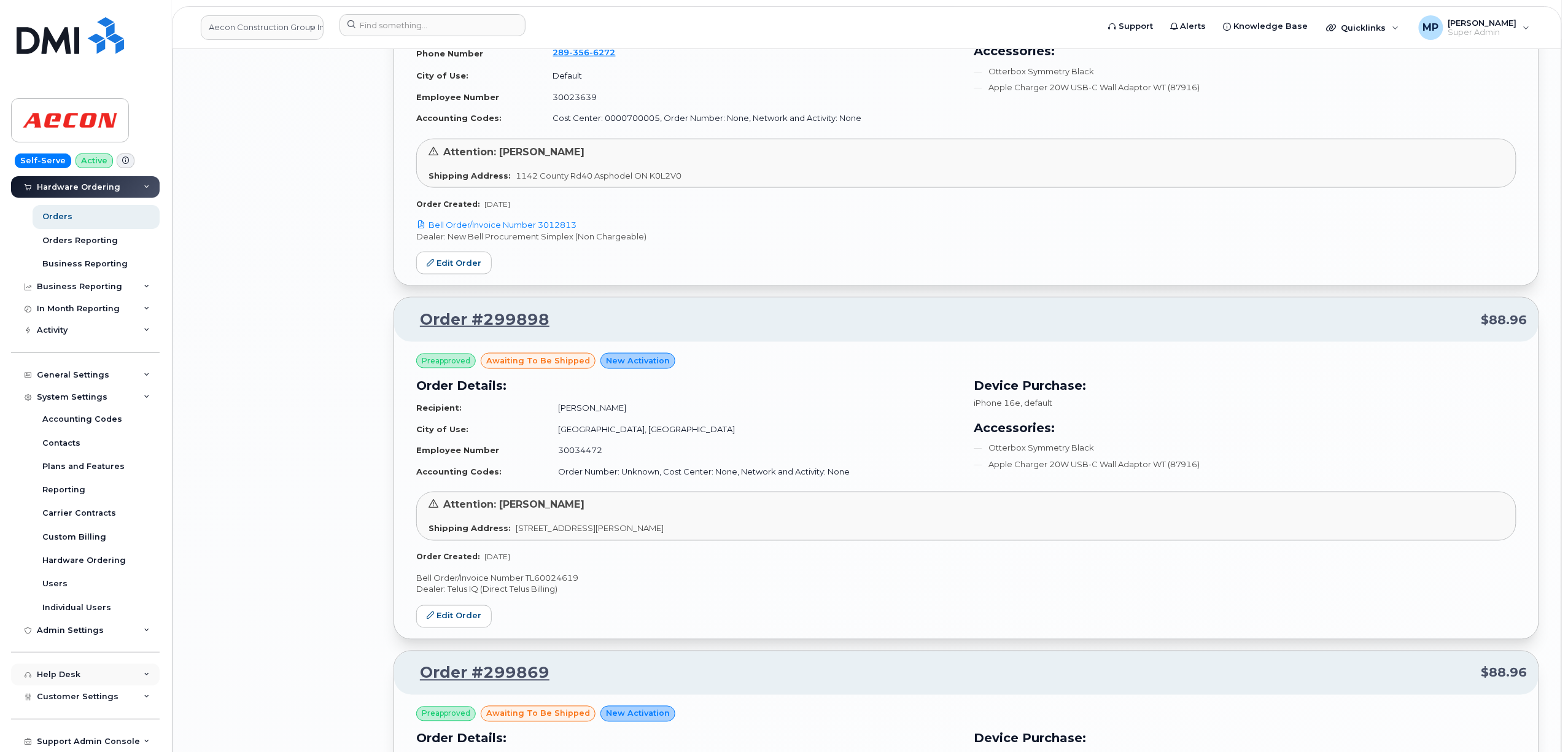
click at [52, 673] on div "Help Desk" at bounding box center [58, 674] width 43 height 10
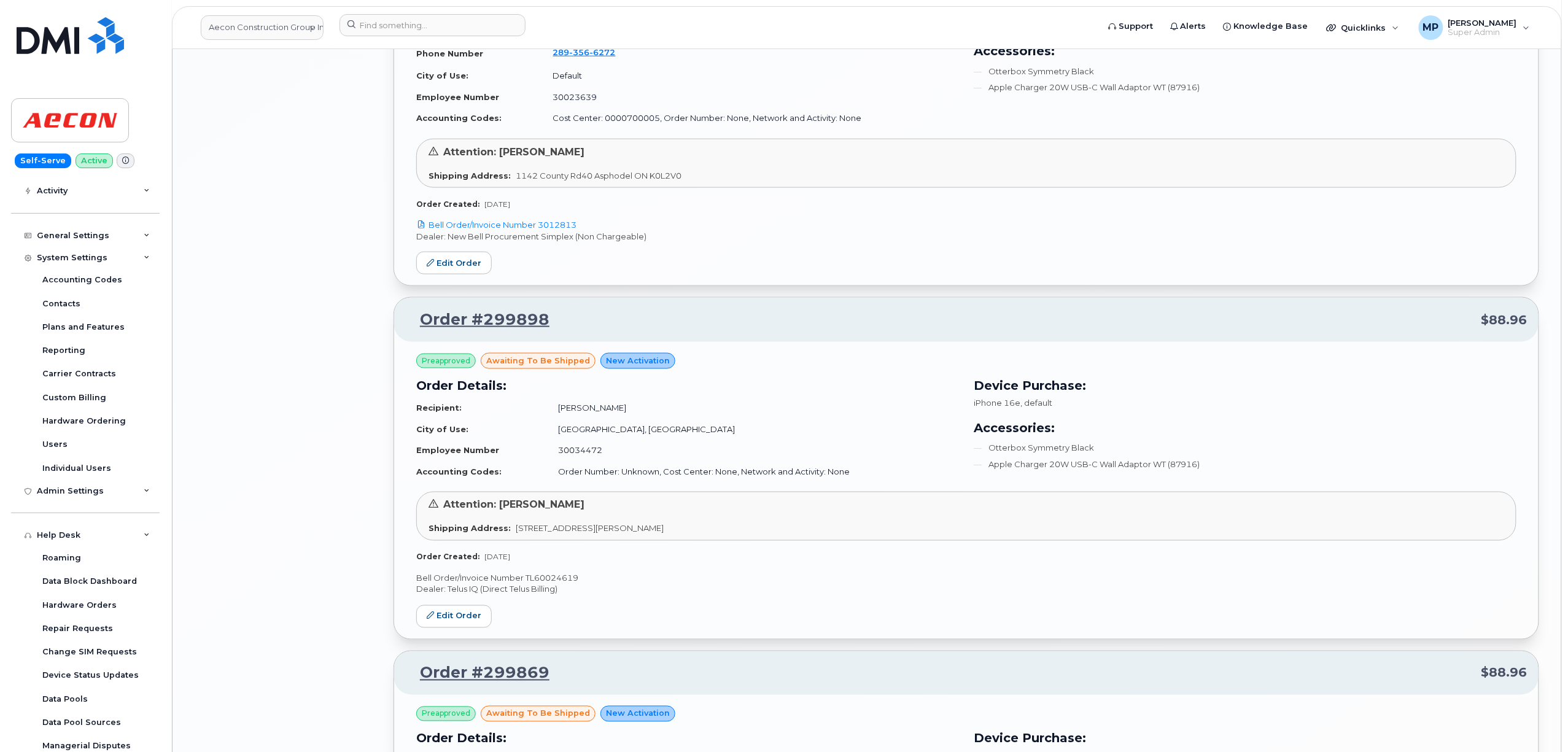
scroll to position [327, 0]
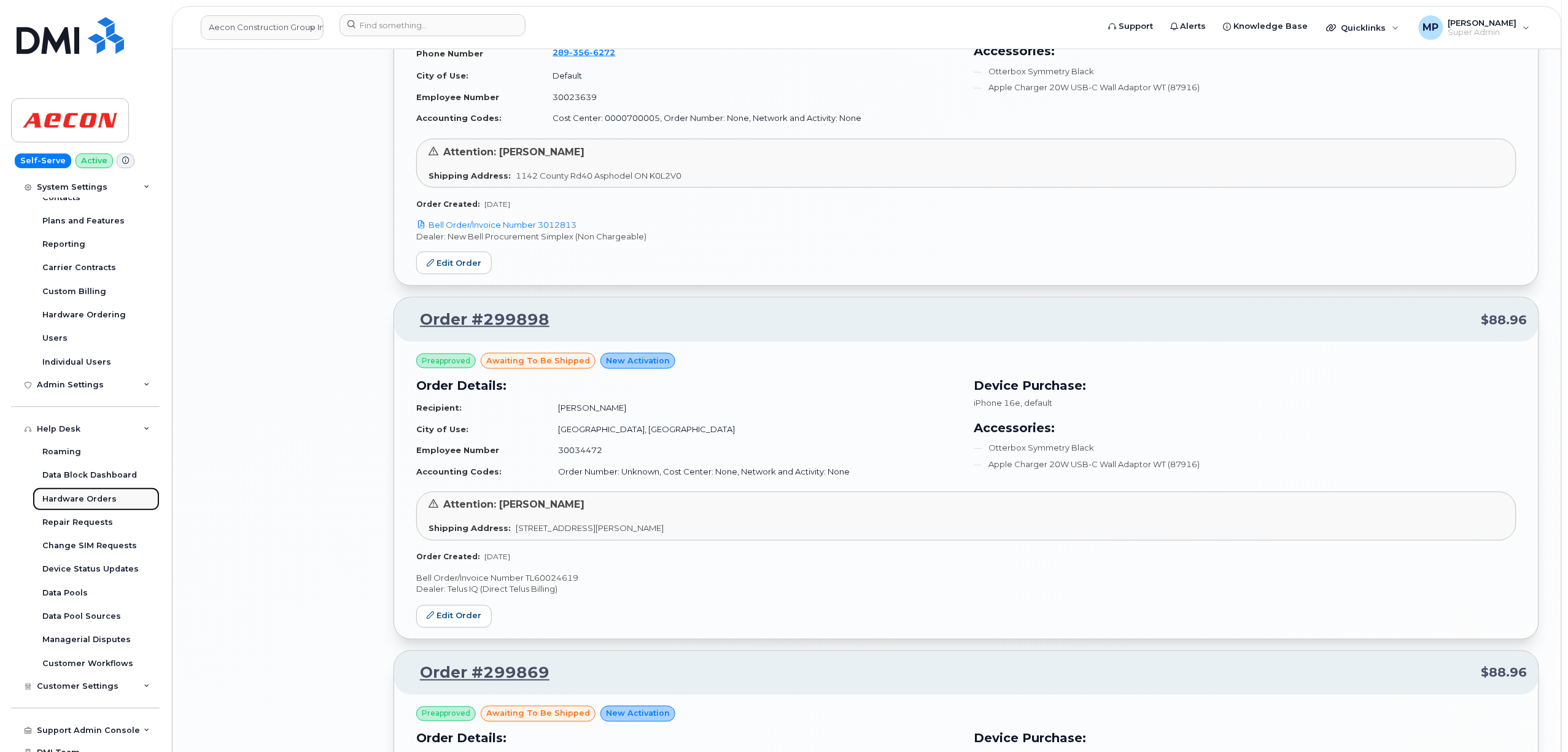
click at [65, 497] on div "Hardware Orders" at bounding box center [79, 499] width 74 height 11
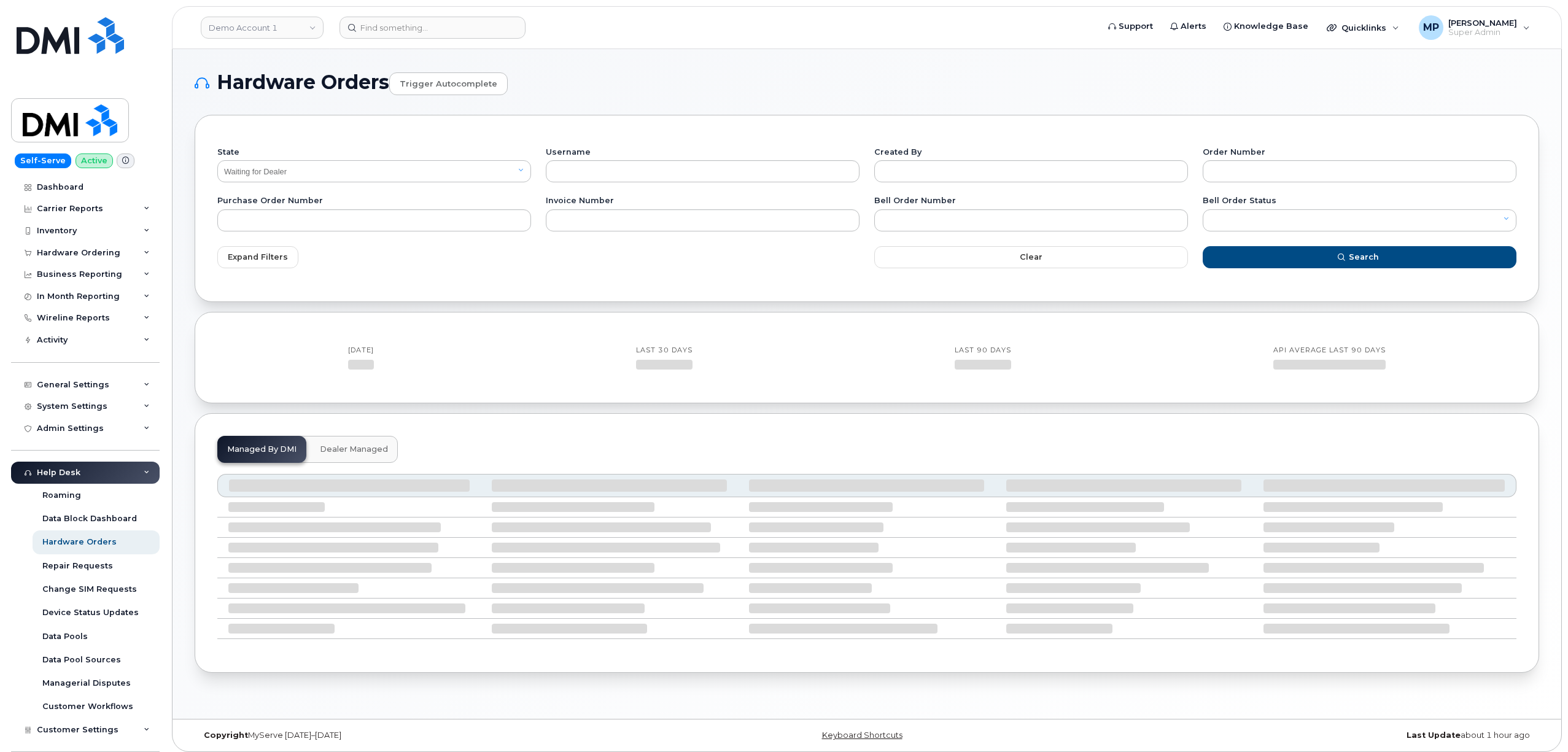
select select "Waiting for Dealer"
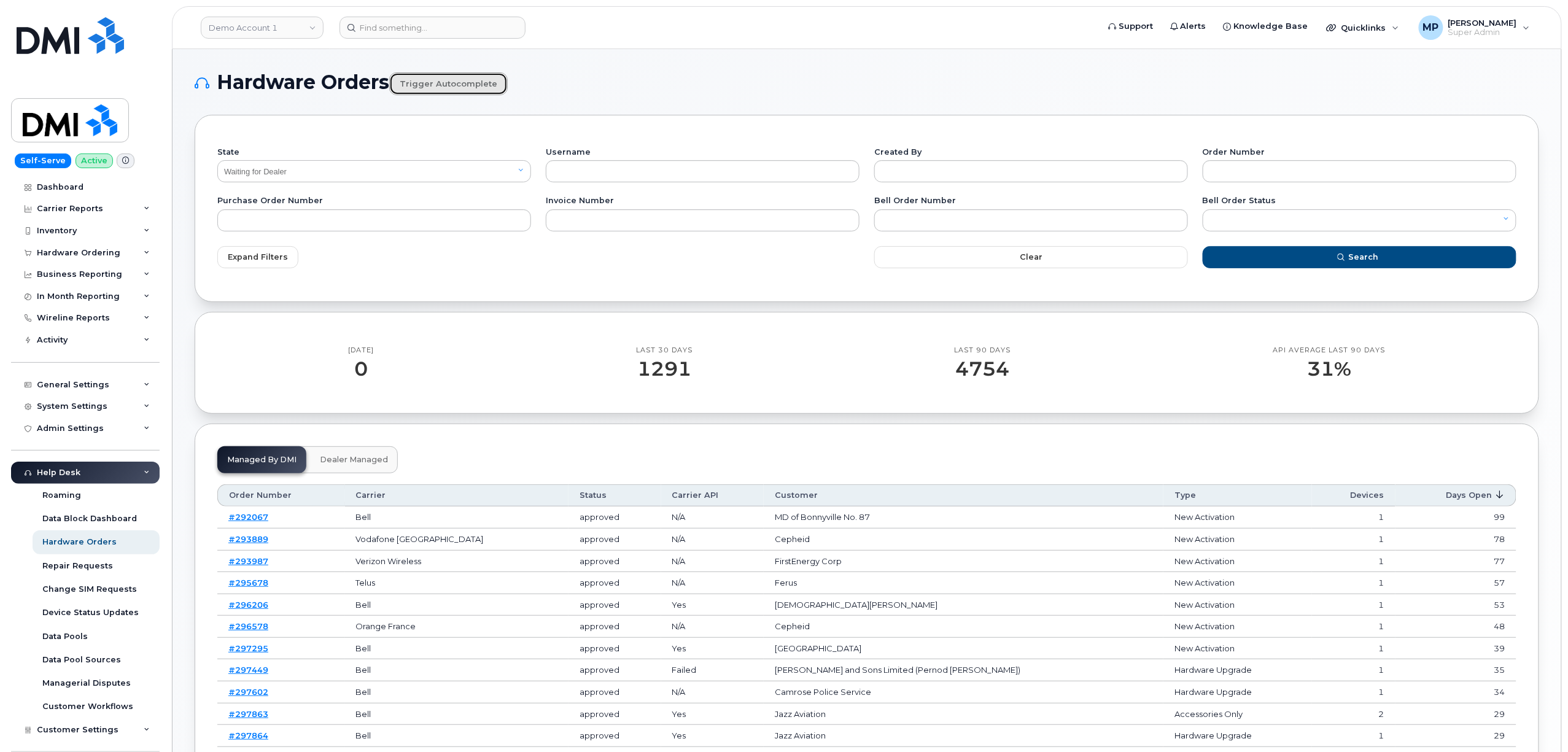
click at [443, 83] on link "Trigger autocomplete" at bounding box center [448, 83] width 118 height 22
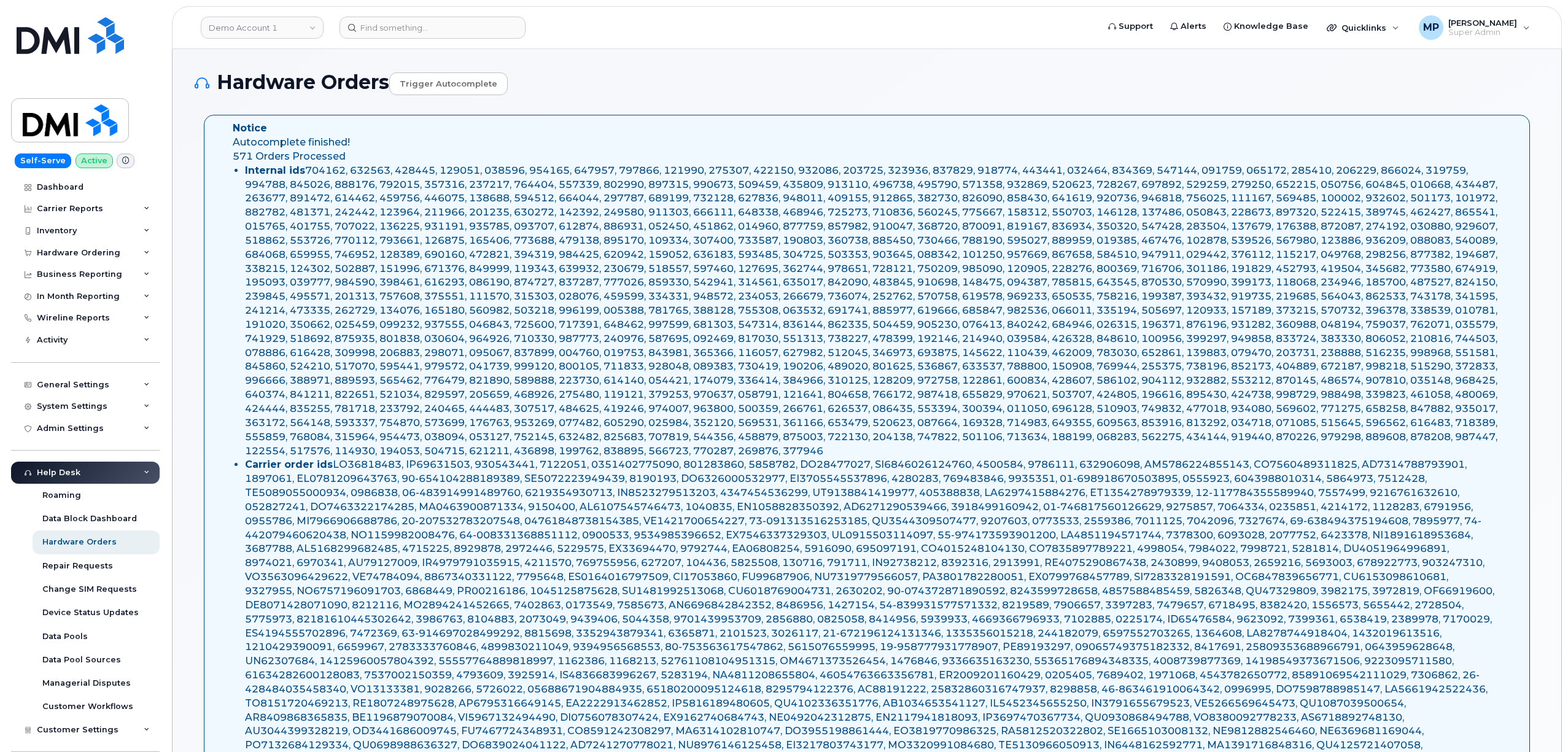
select select "Waiting for Dealer"
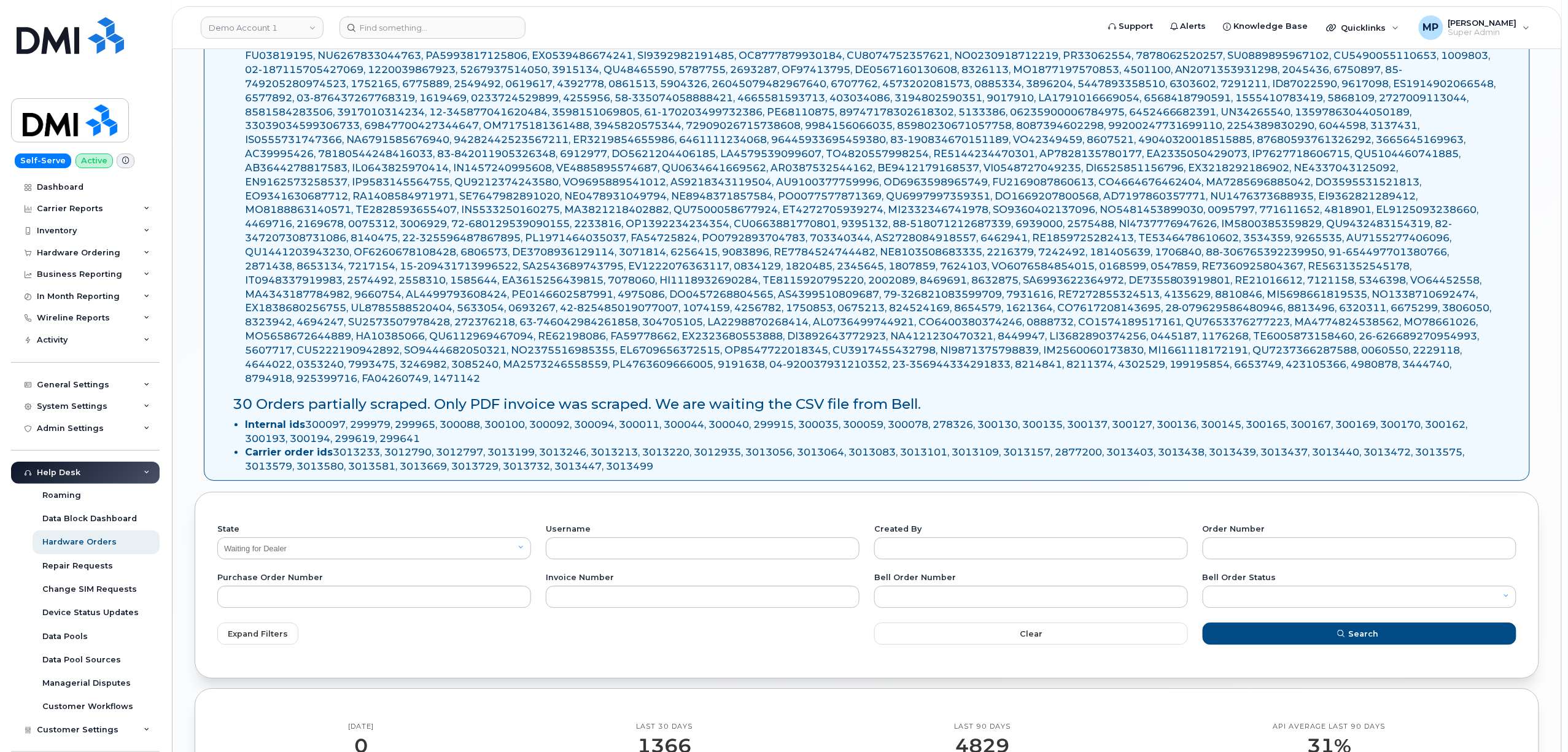
scroll to position [1554, 0]
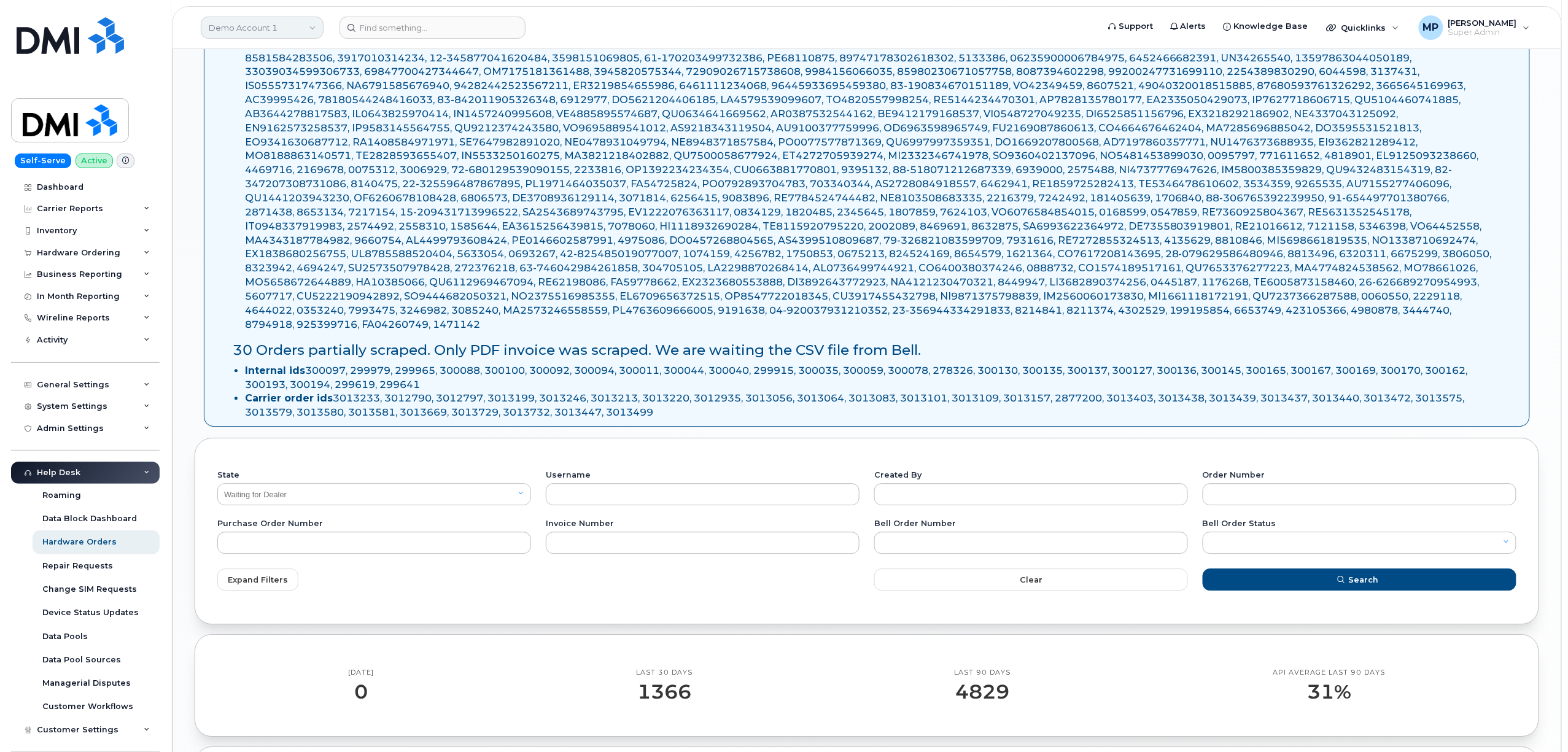
click at [249, 31] on link "Demo Account 1" at bounding box center [262, 27] width 123 height 22
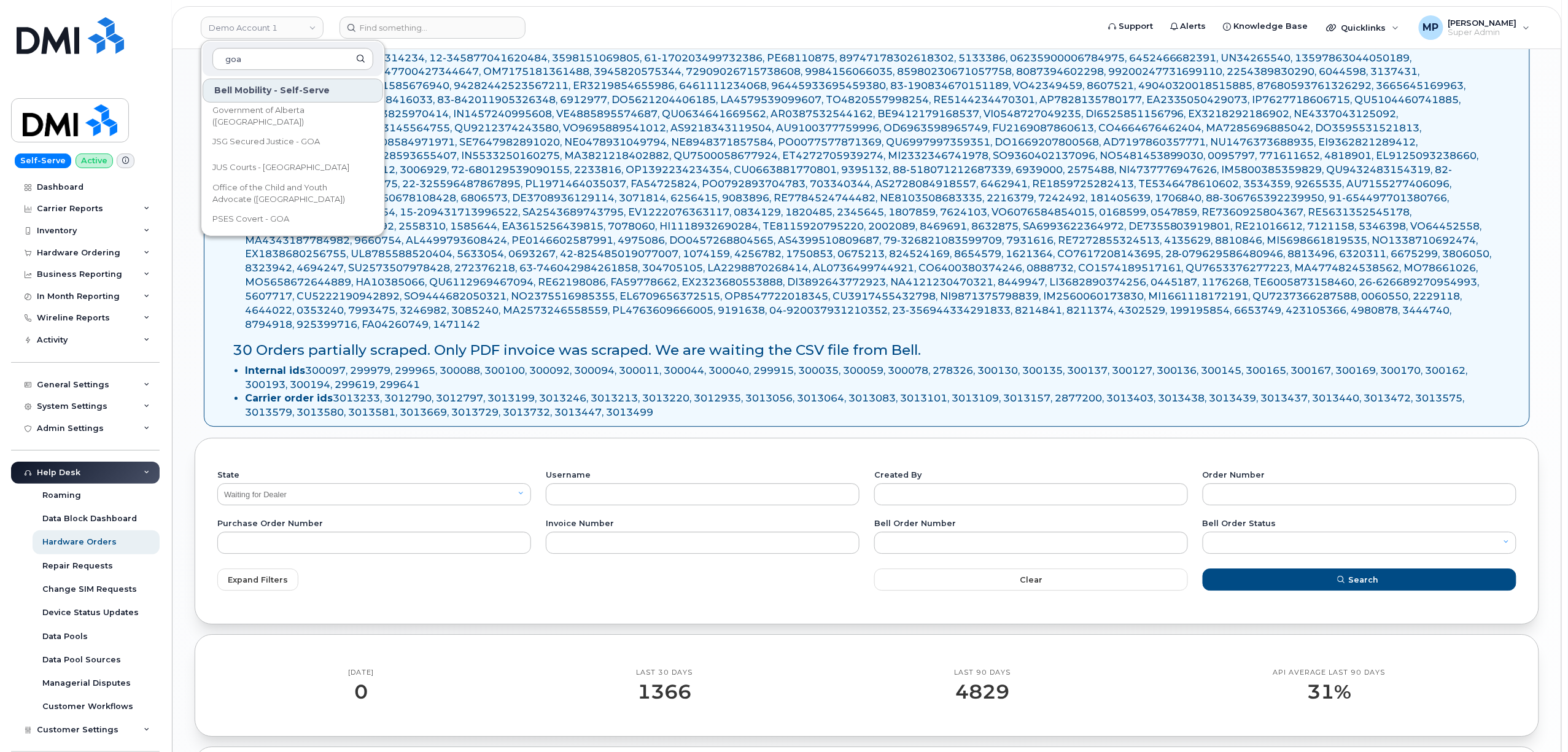
type input "goa"
click at [305, 112] on span "Government of Alberta ([GEOGRAPHIC_DATA])" at bounding box center [283, 116] width 141 height 24
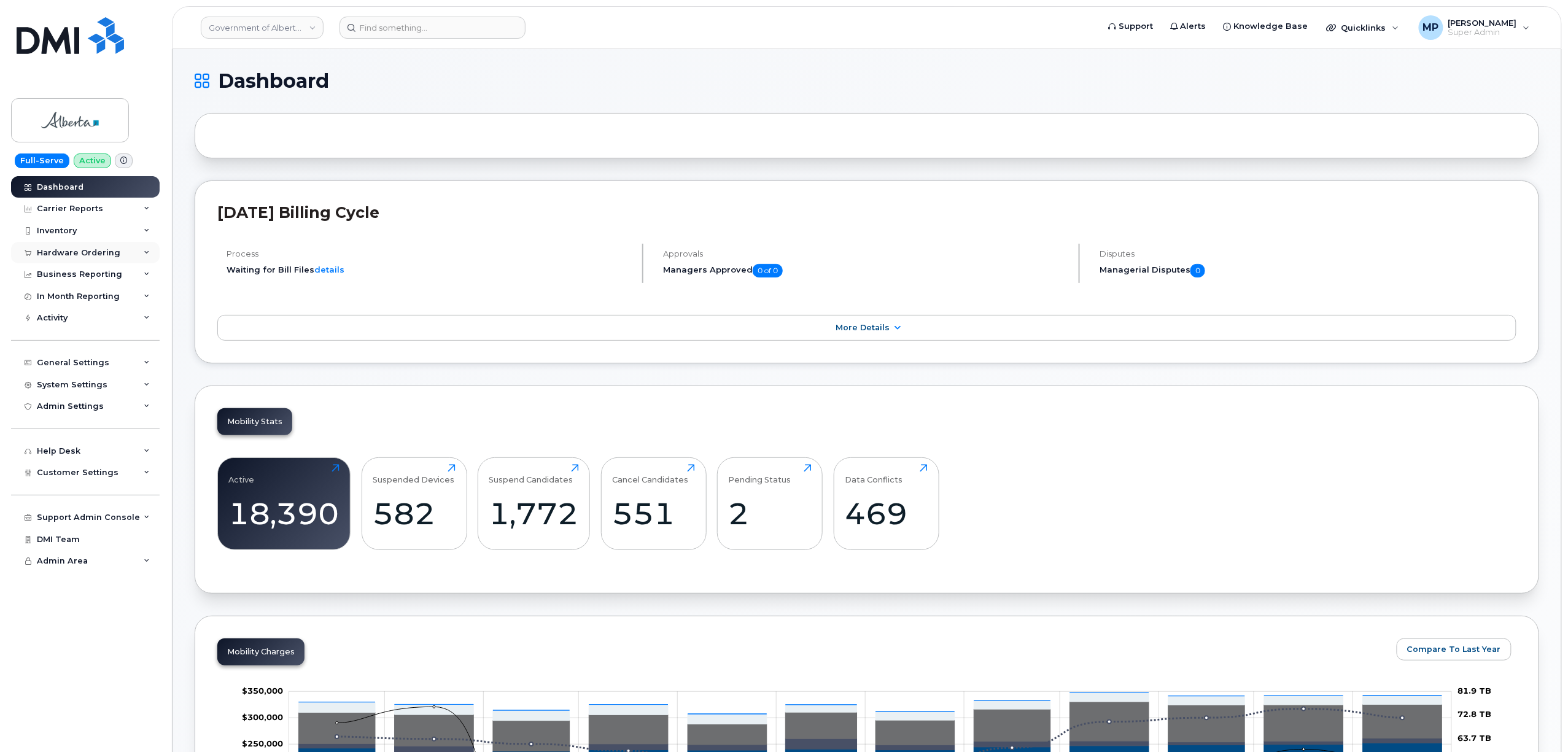
click at [62, 249] on div "Hardware Ordering" at bounding box center [78, 252] width 84 height 10
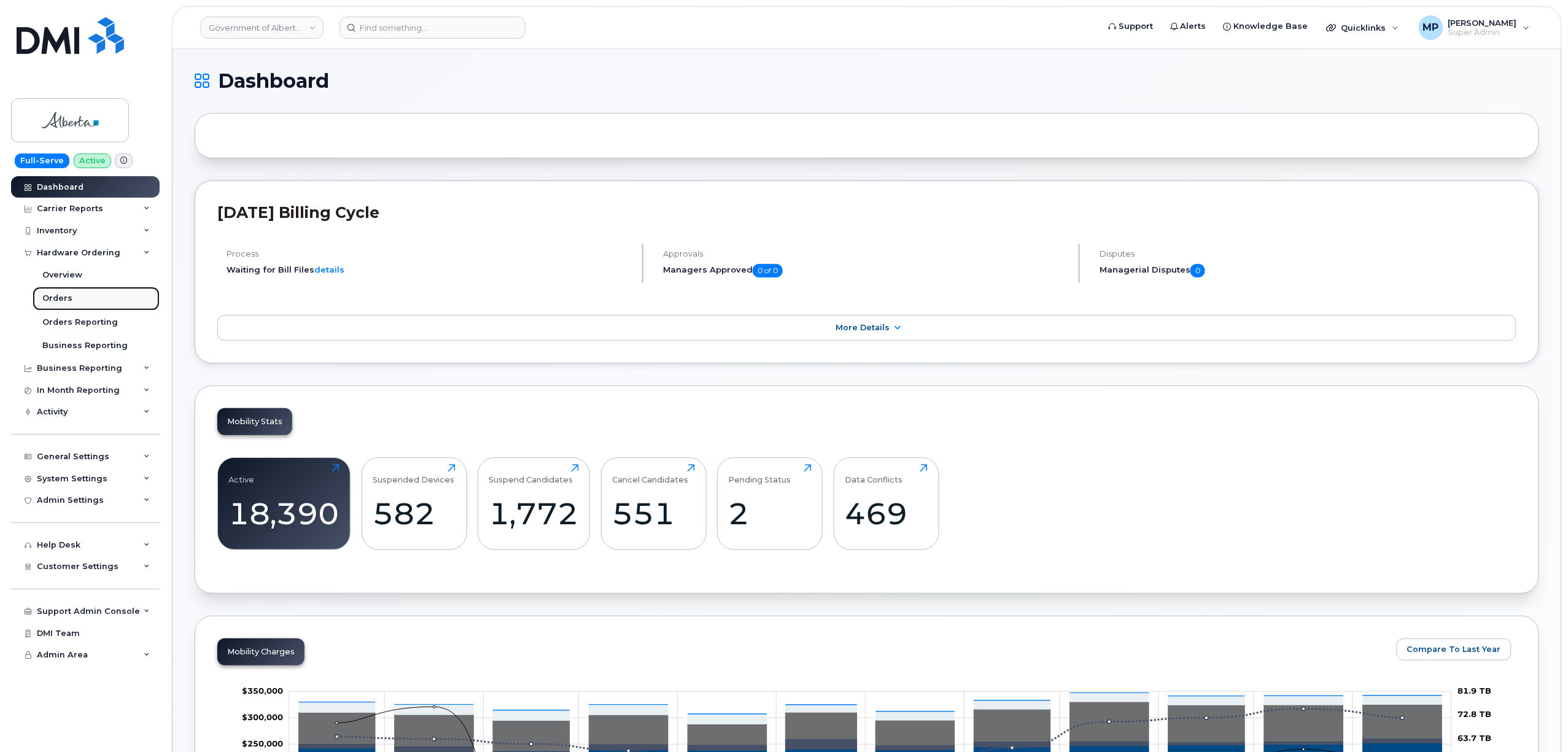
click at [71, 298] on link "Orders" at bounding box center [96, 298] width 127 height 23
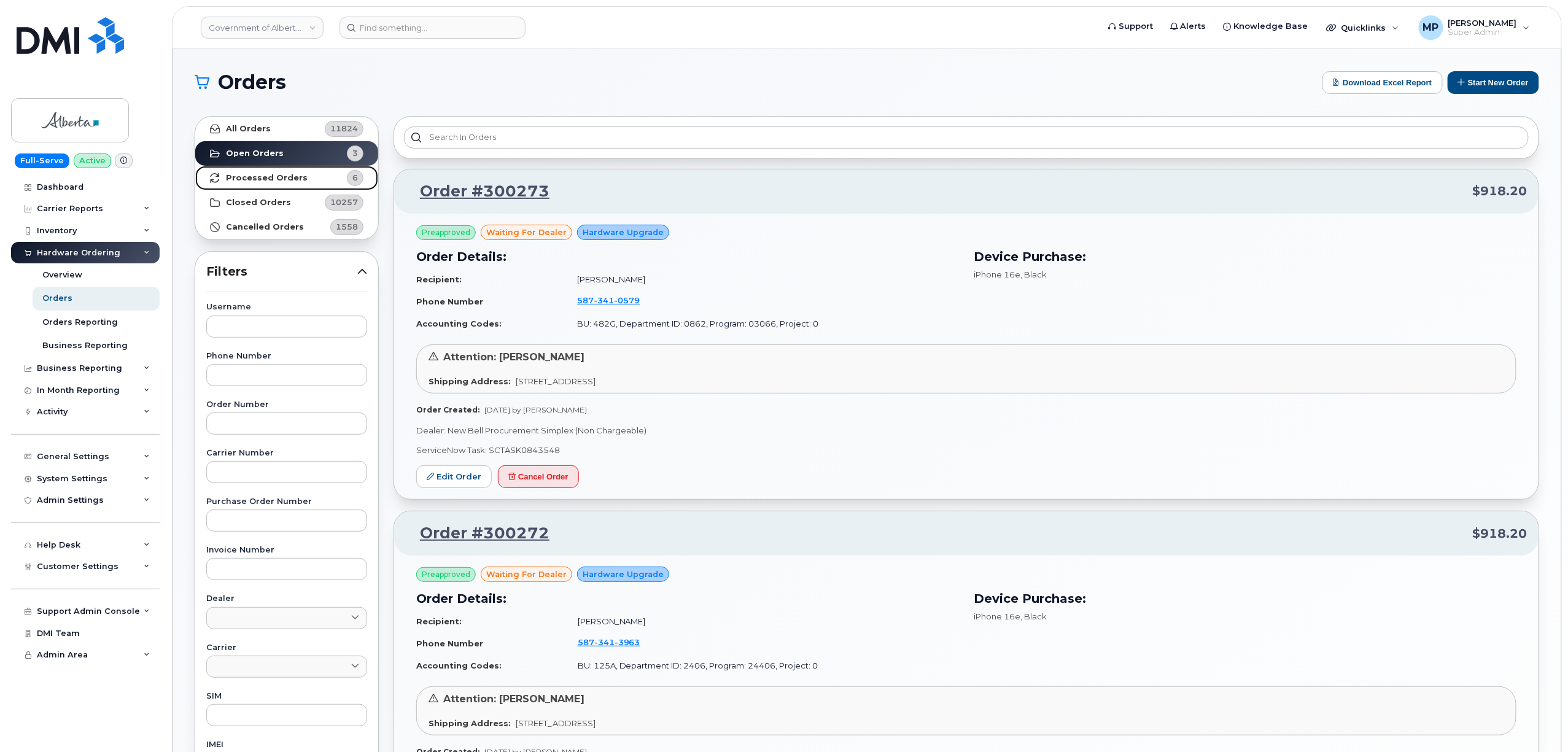
click at [272, 176] on strong "Processed Orders" at bounding box center [267, 178] width 81 height 10
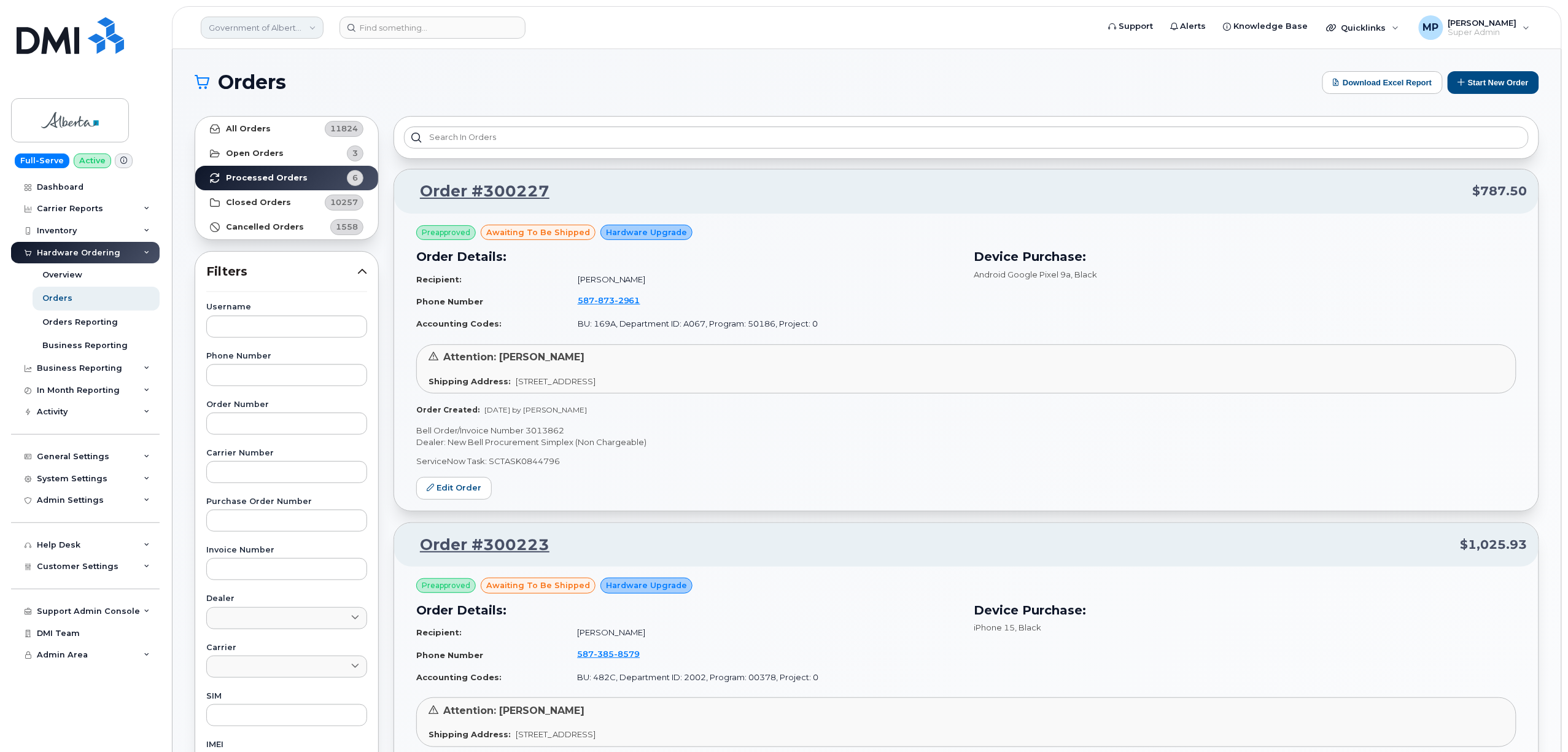
click at [272, 30] on link "Government of Alberta ([GEOGRAPHIC_DATA])" at bounding box center [262, 27] width 123 height 22
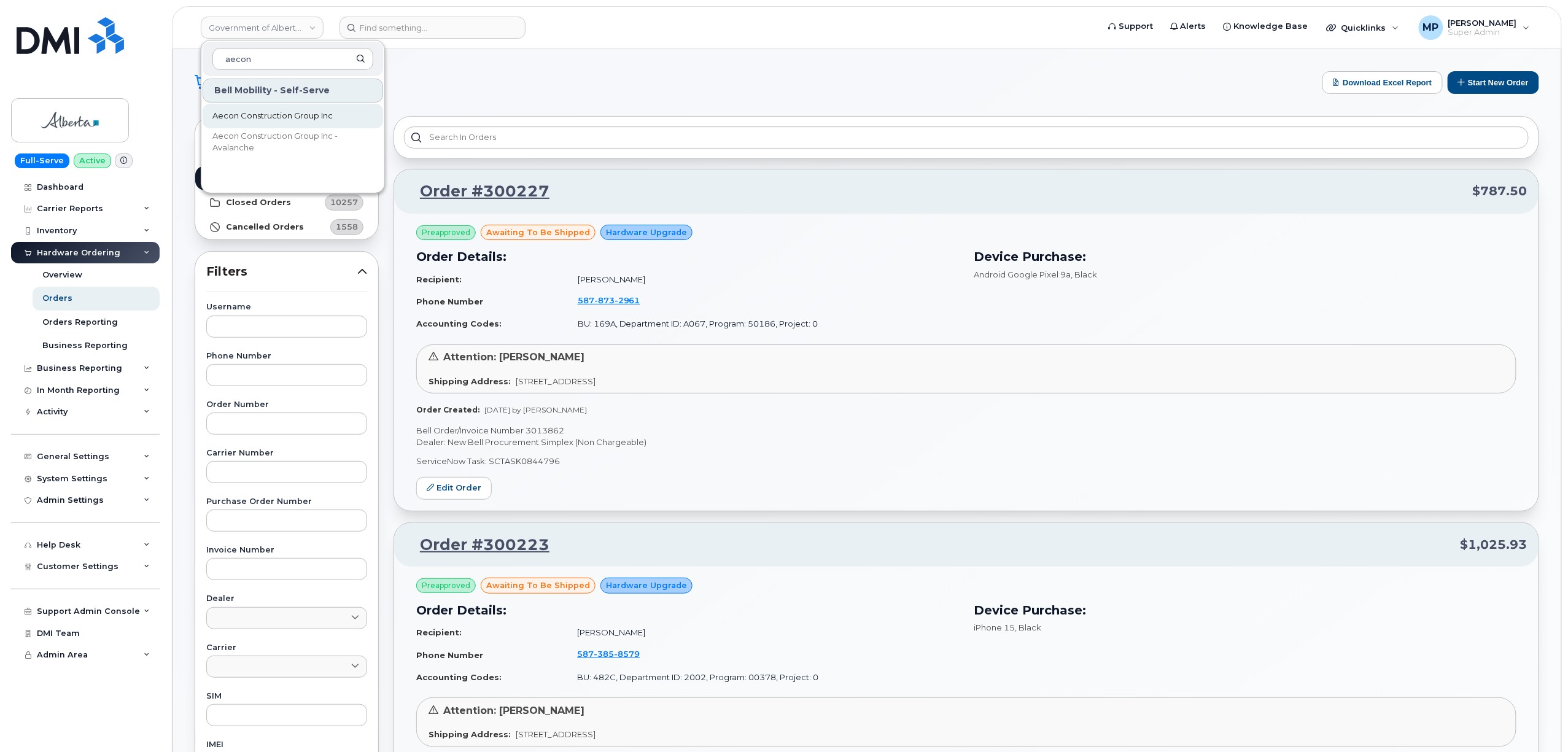
type input "aecon"
drag, startPoint x: 285, startPoint y: 118, endPoint x: 296, endPoint y: 126, distance: 13.6
click at [286, 118] on span "Aecon Construction Group Inc" at bounding box center [272, 116] width 120 height 12
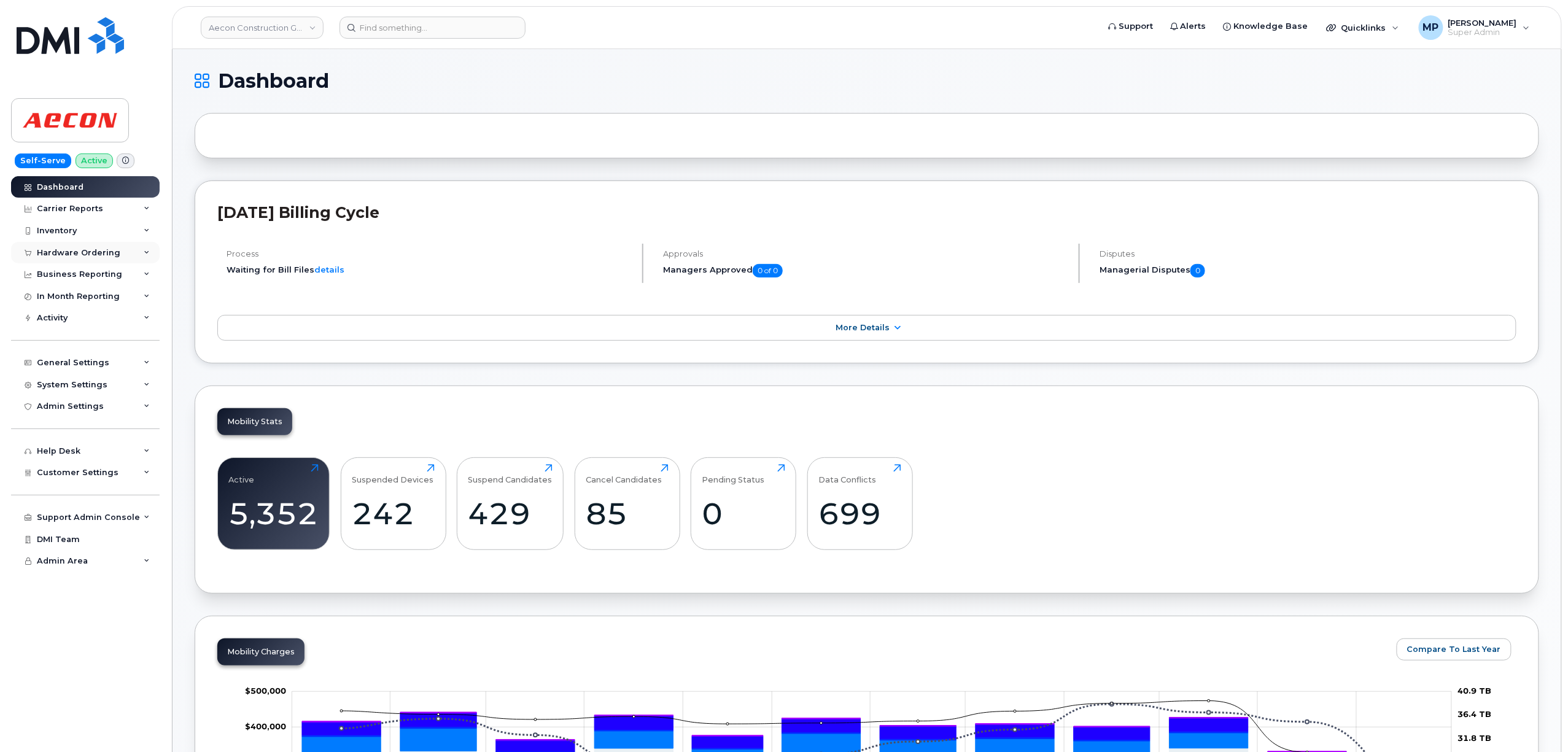
click at [81, 252] on div "Hardware Ordering" at bounding box center [78, 252] width 84 height 10
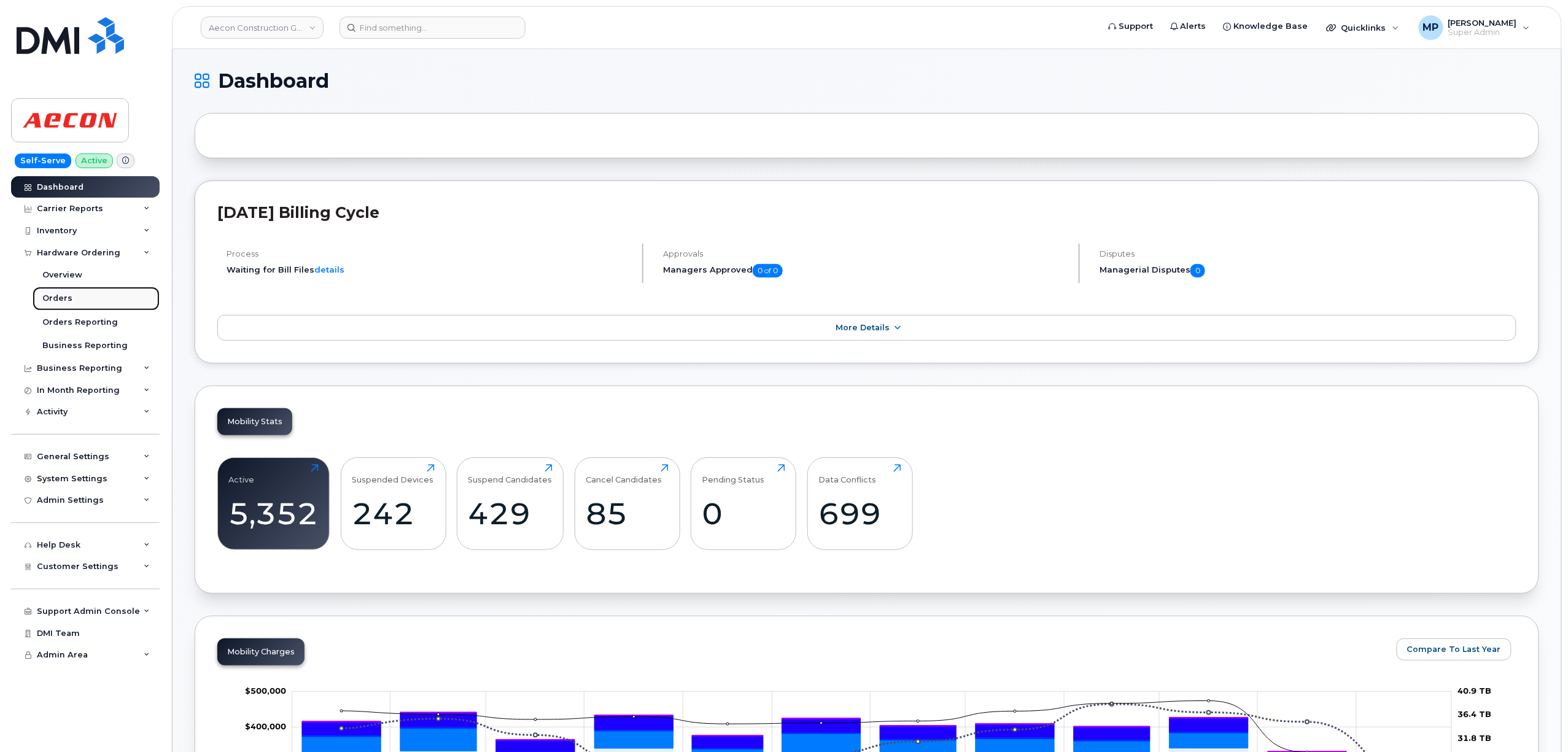
click at [65, 295] on div "Orders" at bounding box center [57, 298] width 30 height 11
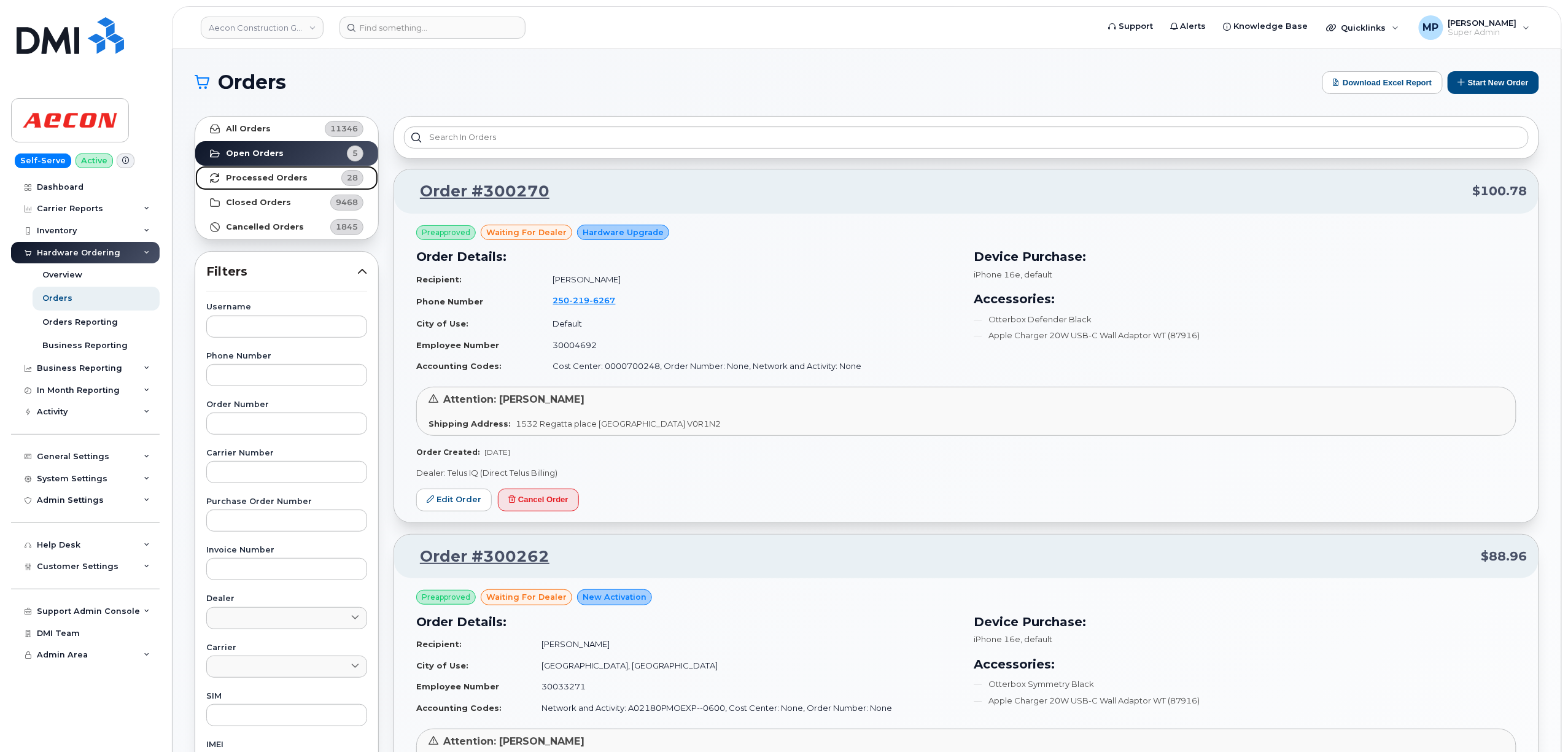
click at [236, 176] on strong "Processed Orders" at bounding box center [267, 178] width 81 height 10
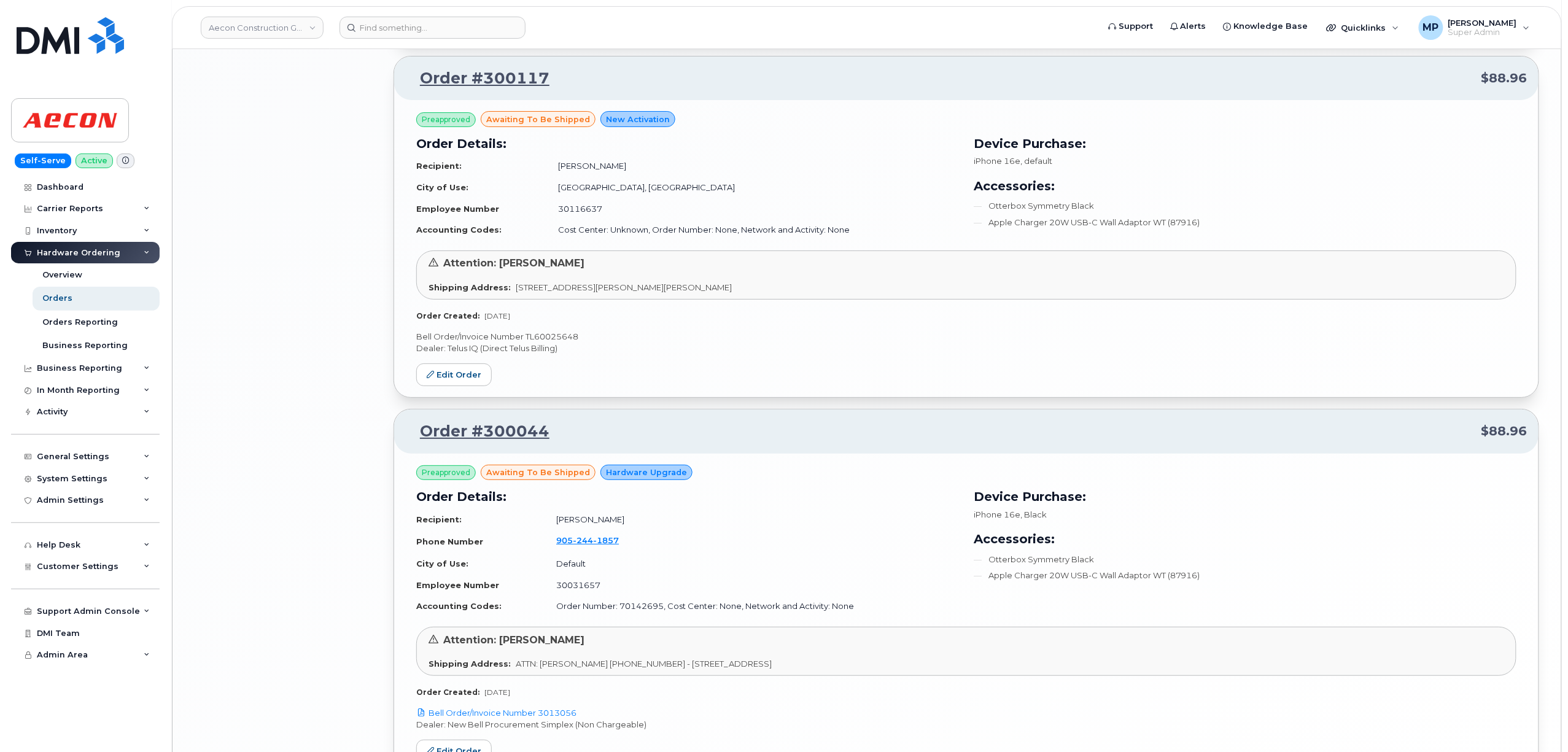
scroll to position [2431, 0]
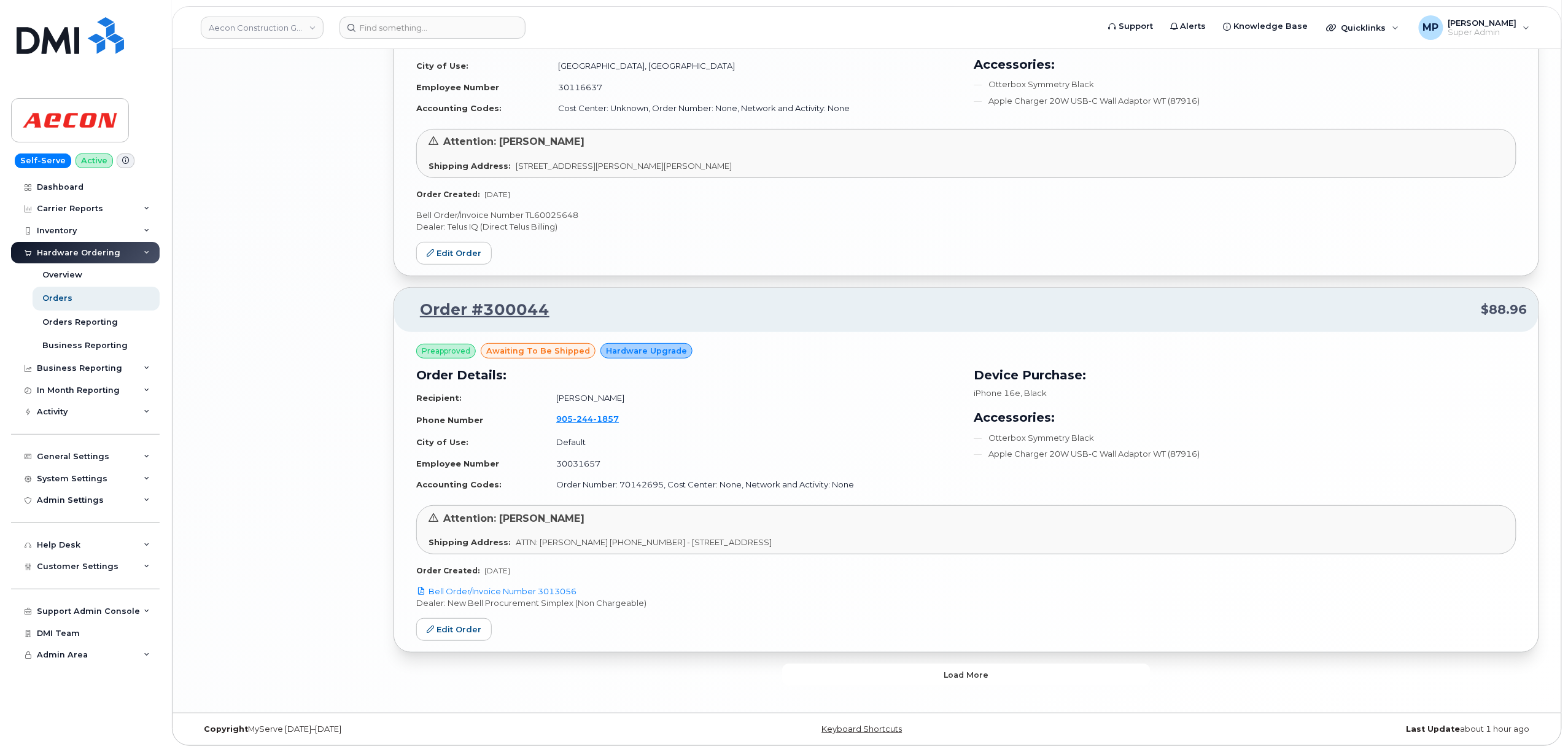
drag, startPoint x: 861, startPoint y: 673, endPoint x: 851, endPoint y: 654, distance: 21.5
click at [860, 671] on button "Load more" at bounding box center [966, 674] width 368 height 22
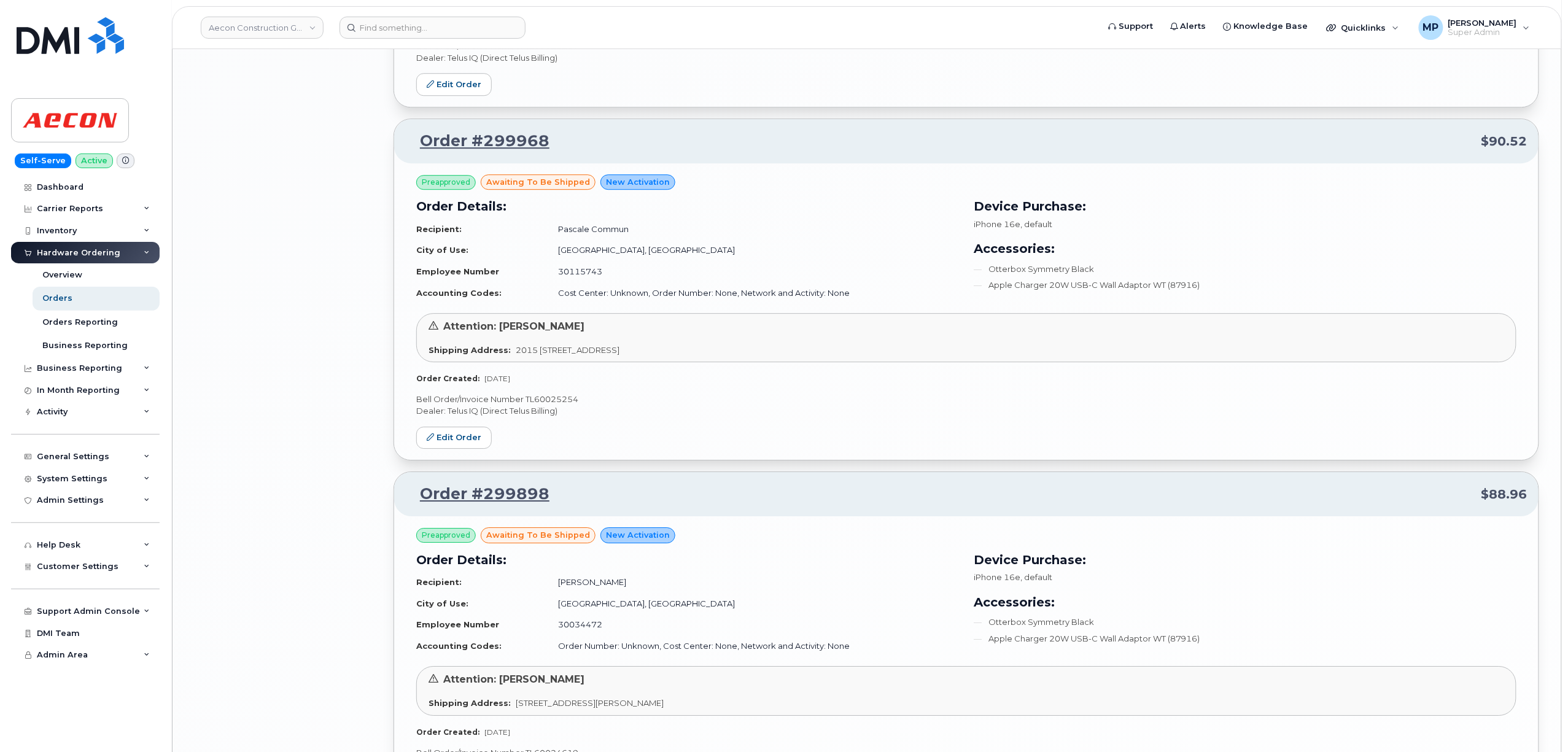
scroll to position [4313, 0]
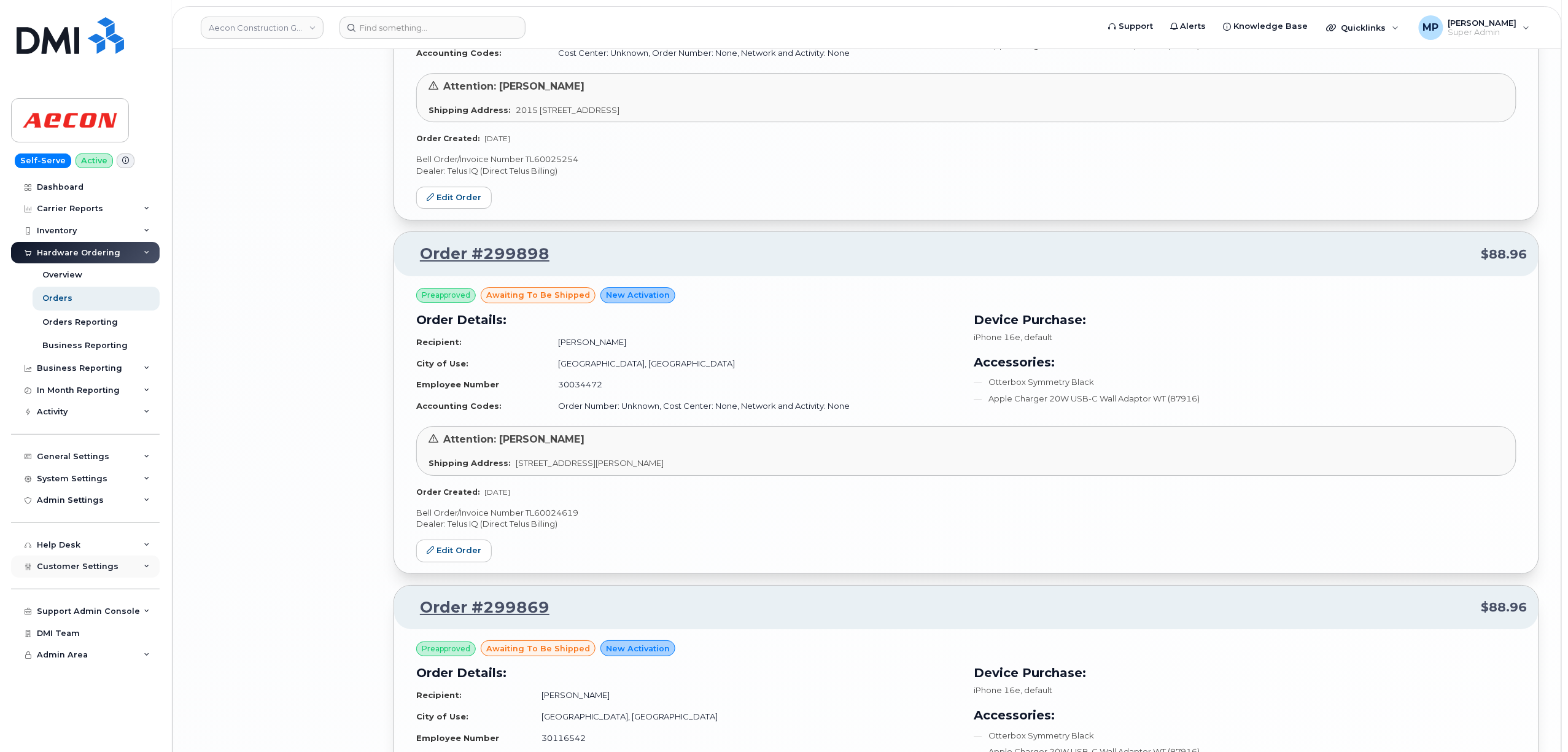
click at [62, 575] on div "Customer Settings" at bounding box center [85, 566] width 149 height 22
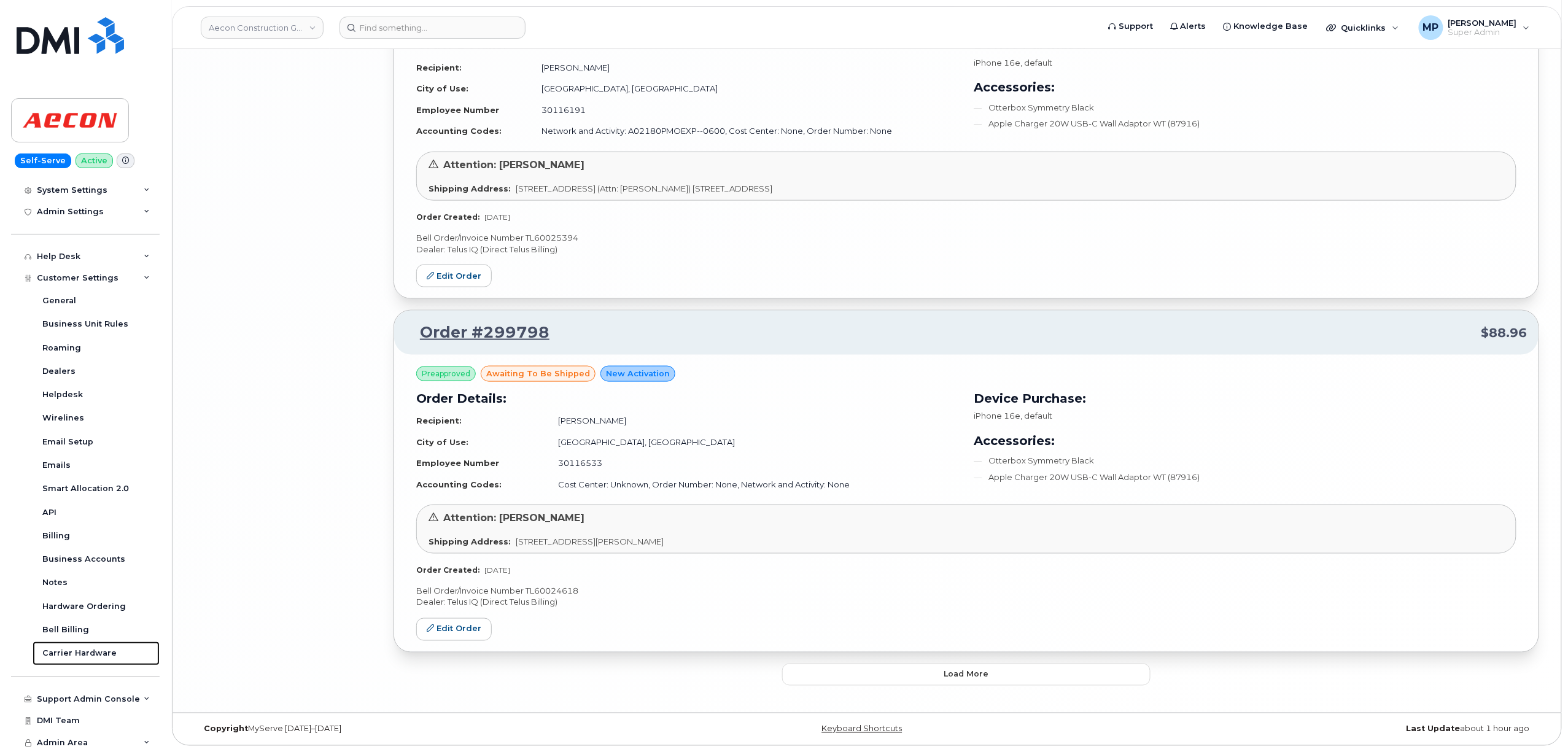
scroll to position [5310, 0]
click at [883, 681] on button "Load more" at bounding box center [966, 674] width 368 height 22
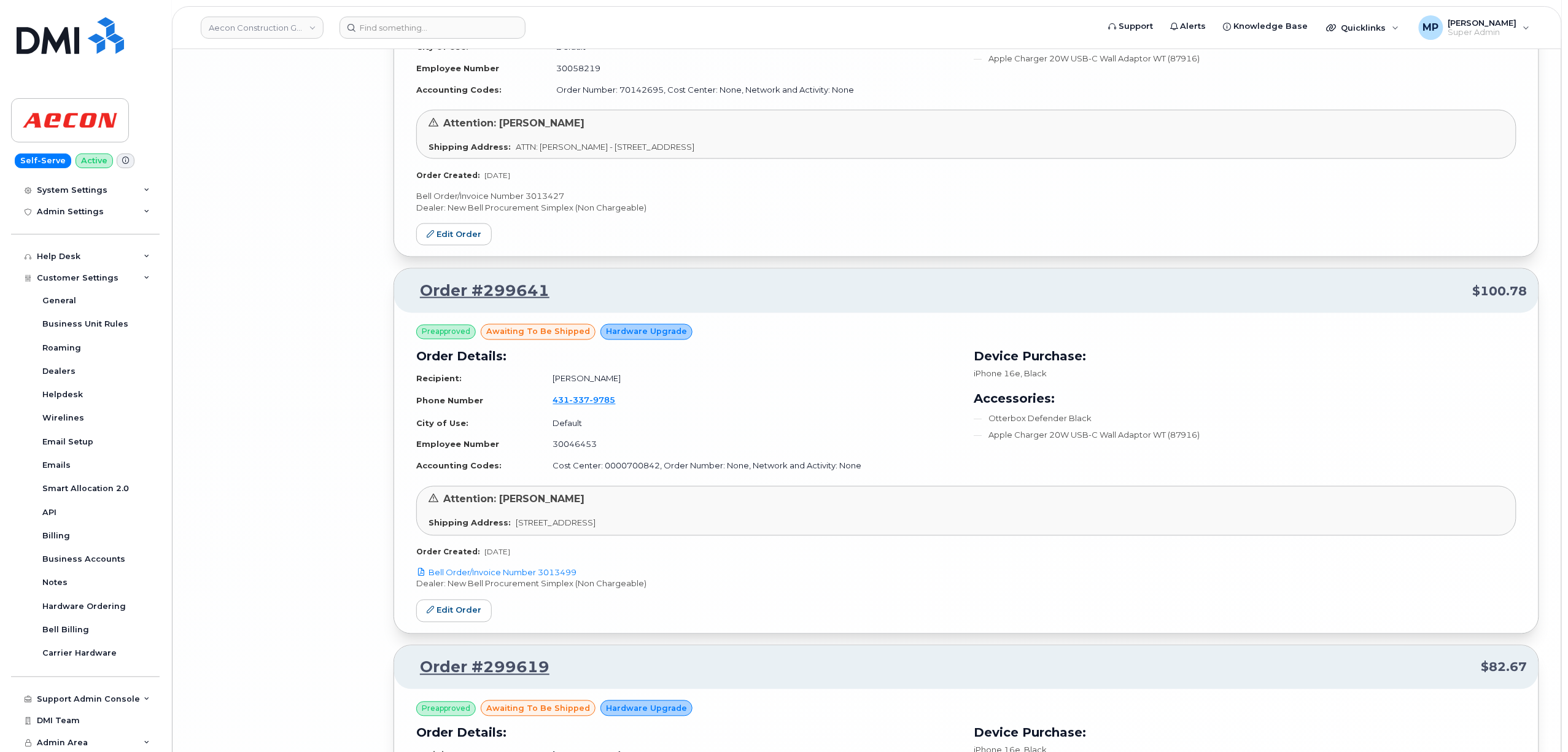
scroll to position [8305, 0]
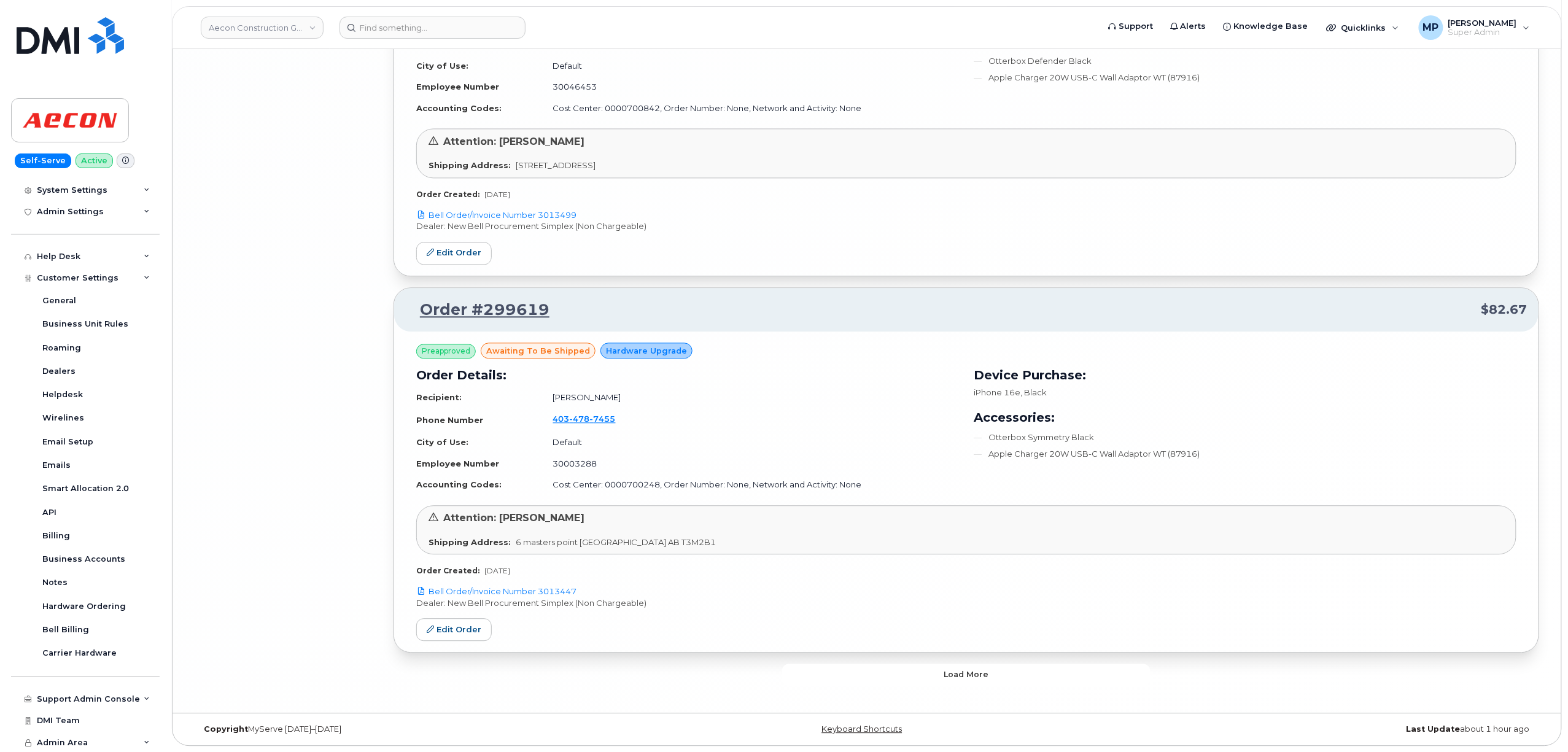
click at [870, 679] on button "Load more" at bounding box center [966, 674] width 368 height 22
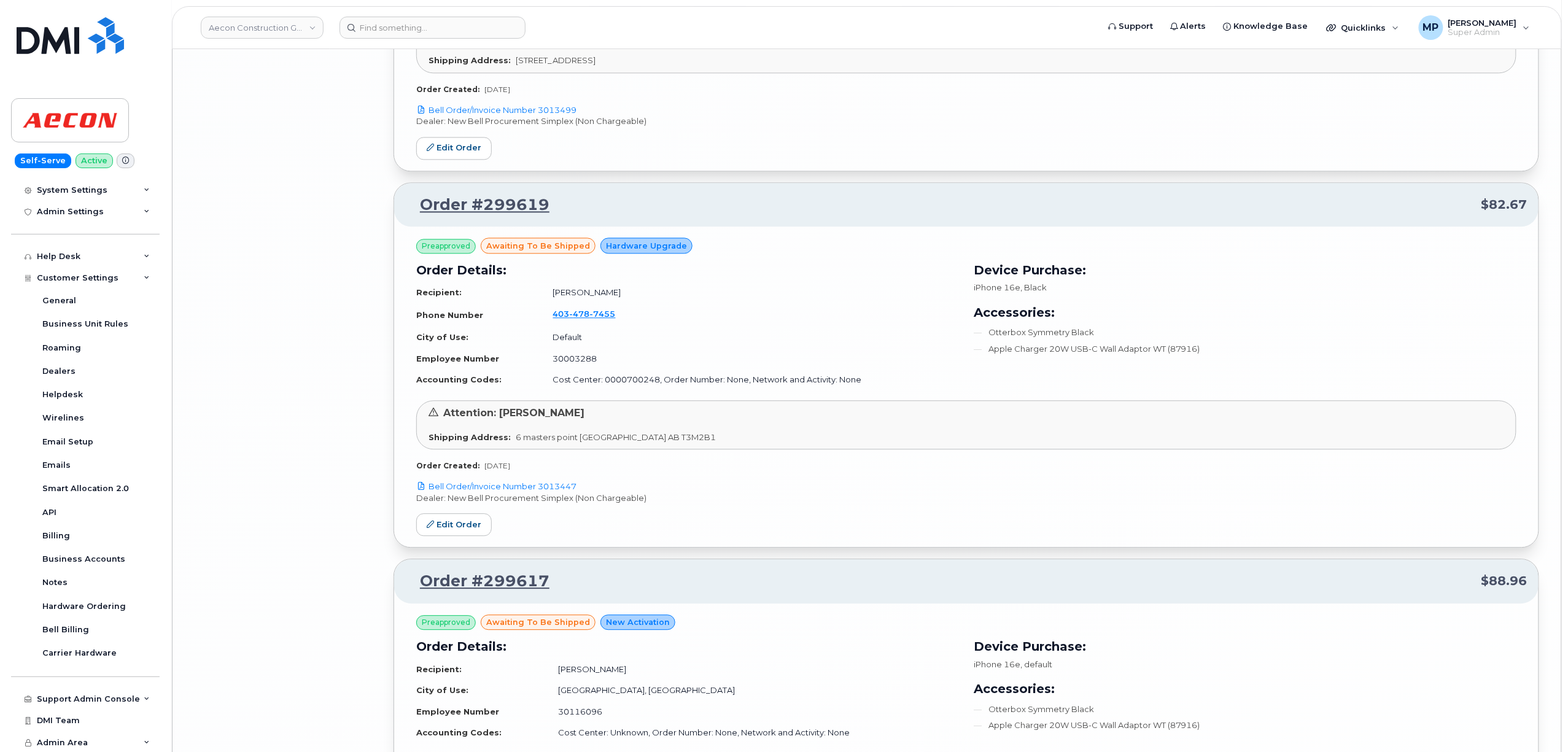
scroll to position [8385, 0]
drag, startPoint x: 585, startPoint y: 514, endPoint x: 561, endPoint y: 512, distance: 24.1
click at [560, 514] on div "Preapproved awaiting to be shipped Hardware Upgrade Order Details: Recipient: G…" at bounding box center [966, 388] width 1144 height 320
click at [669, 471] on div "Preapproved awaiting to be shipped Hardware Upgrade Order Details: Recipient: G…" at bounding box center [966, 355] width 1100 height 233
click at [589, 493] on p "Bell Order/Invoice Number 3013447" at bounding box center [966, 487] width 1100 height 12
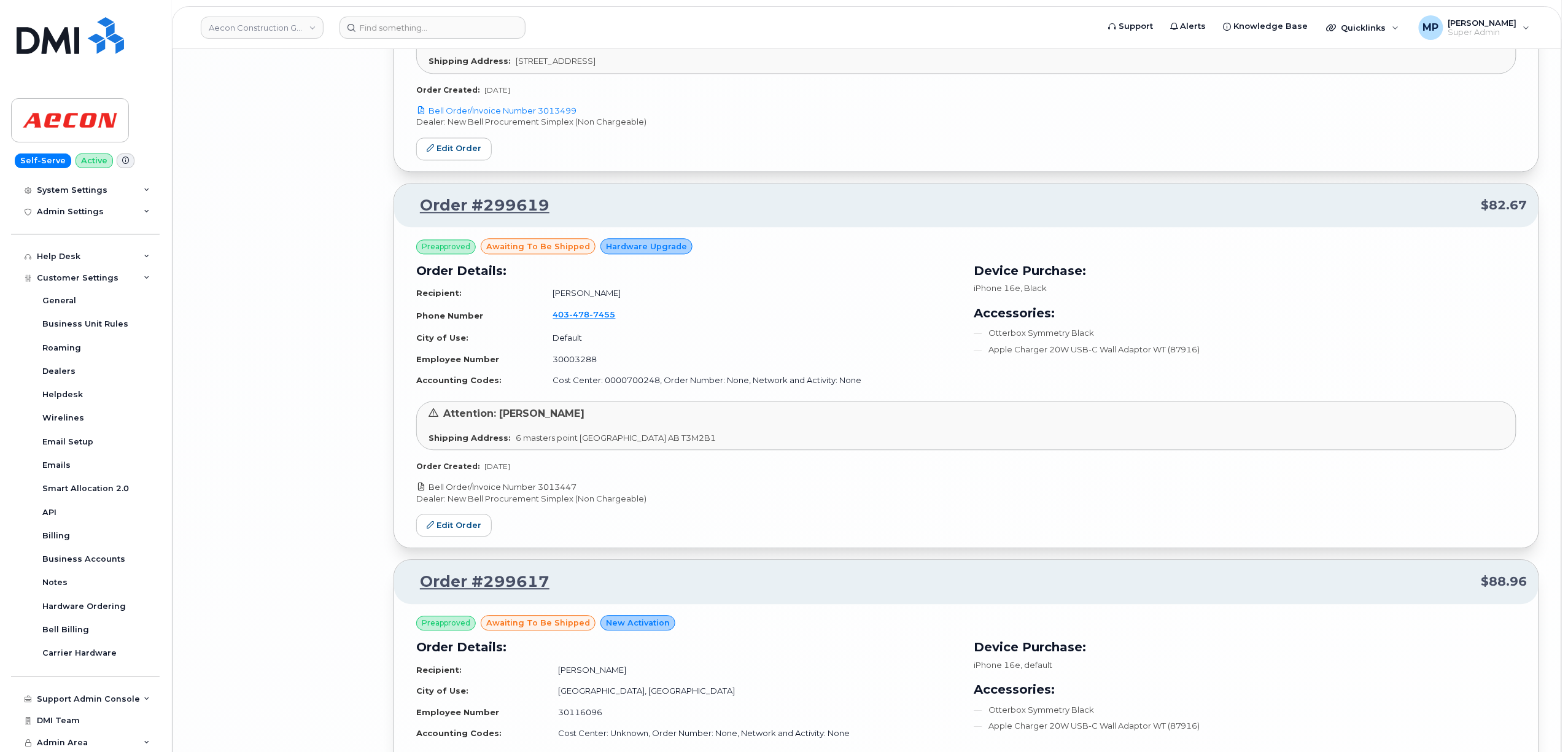
drag, startPoint x: 583, startPoint y: 509, endPoint x: 541, endPoint y: 512, distance: 42.1
click at [541, 493] on p "Bell Order/Invoice Number 3013447" at bounding box center [966, 487] width 1100 height 12
copy link "3013447"
click at [513, 491] on link "Bell Order/Invoice Number 3013447" at bounding box center [496, 487] width 160 height 10
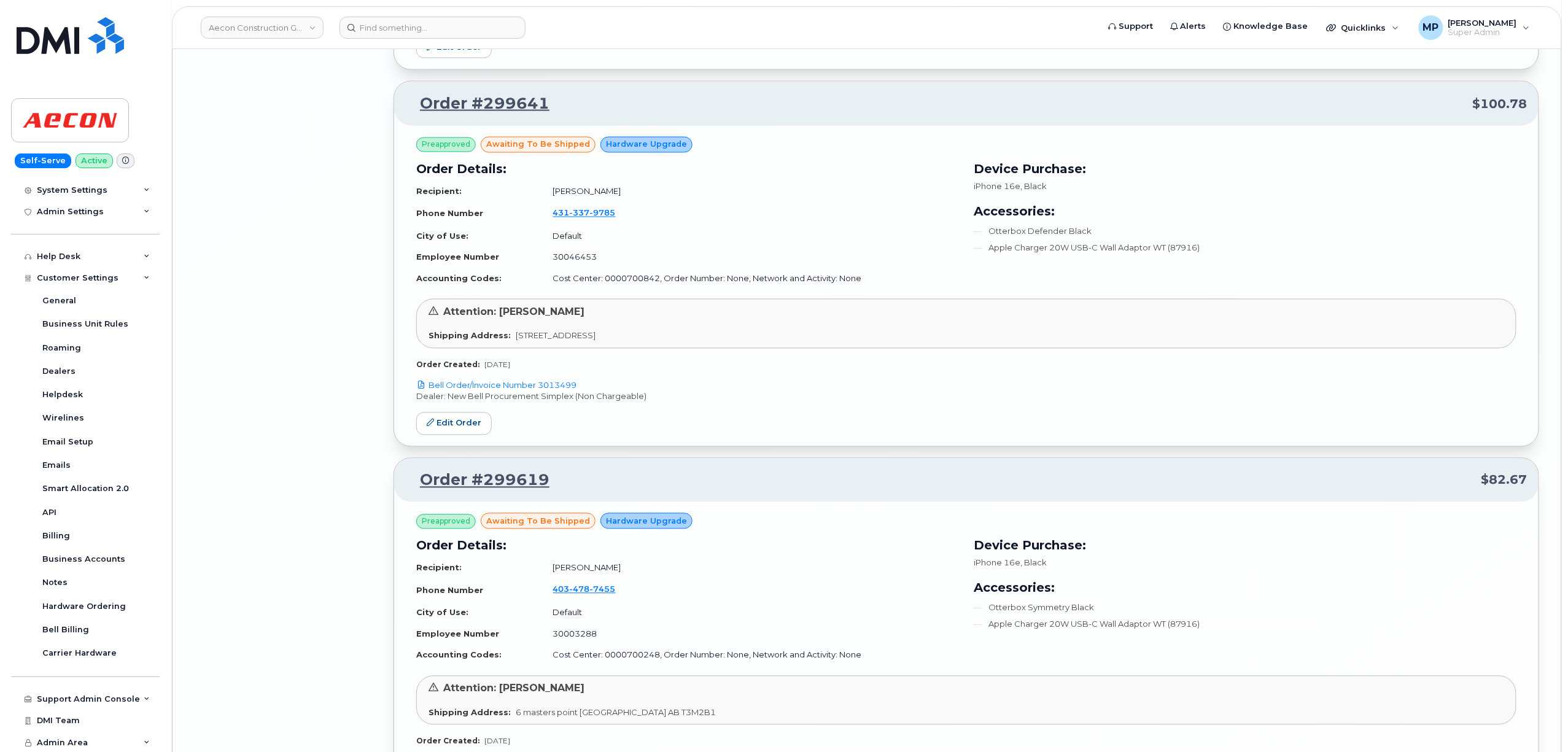
scroll to position [8058, 0]
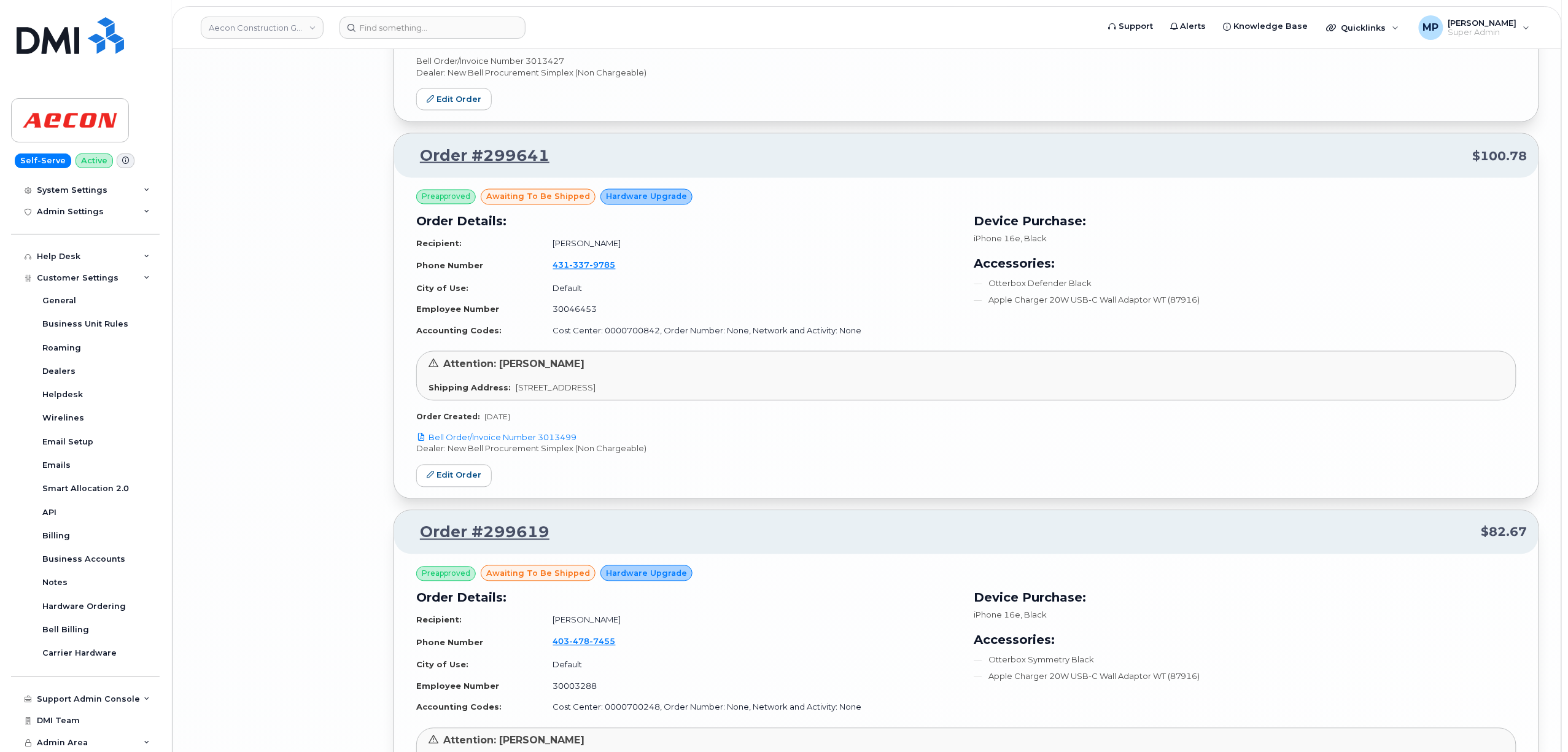
drag, startPoint x: 585, startPoint y: 462, endPoint x: 541, endPoint y: 464, distance: 44.0
click at [541, 444] on p "Bell Order/Invoice Number 3013499" at bounding box center [966, 438] width 1100 height 12
copy link "3013499"
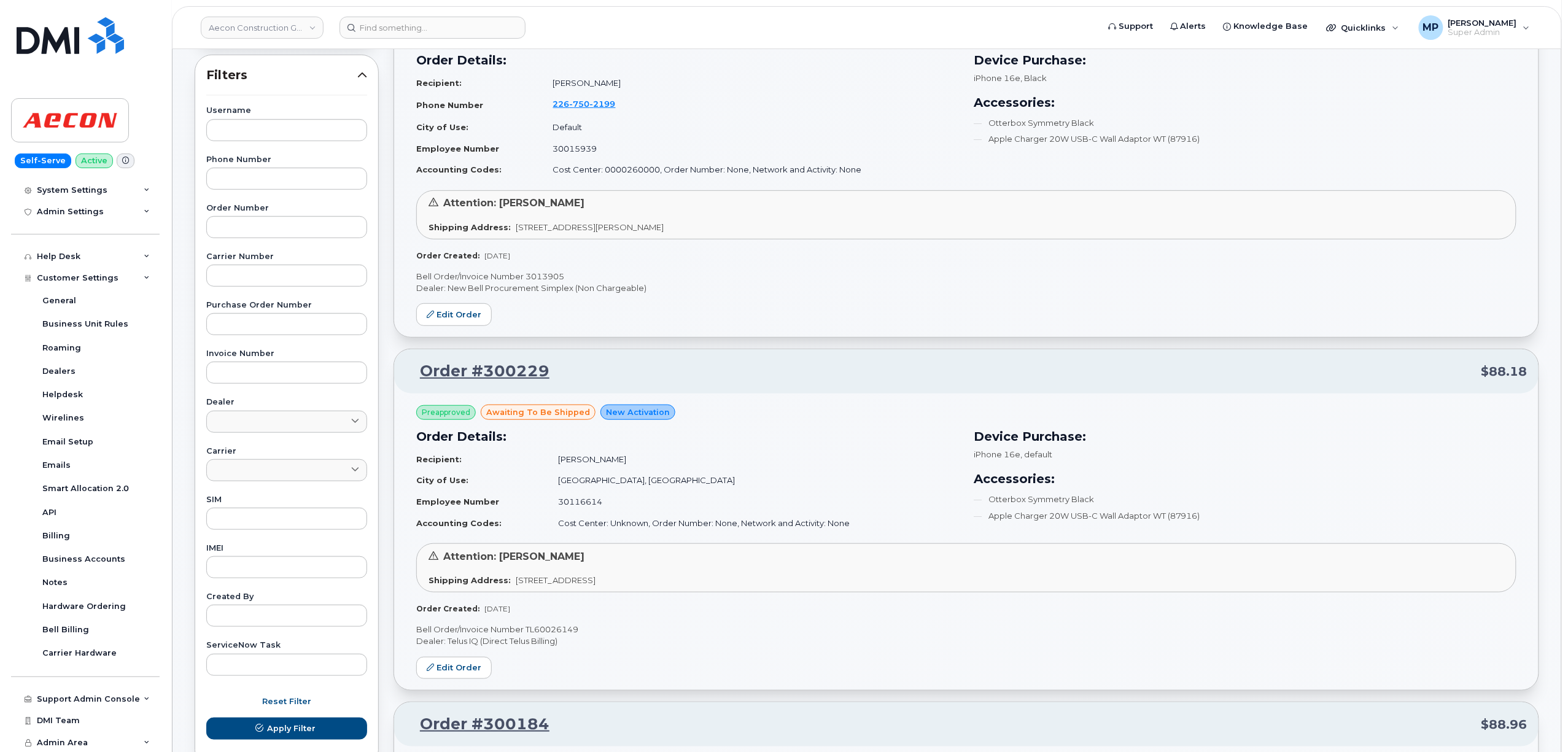
scroll to position [0, 0]
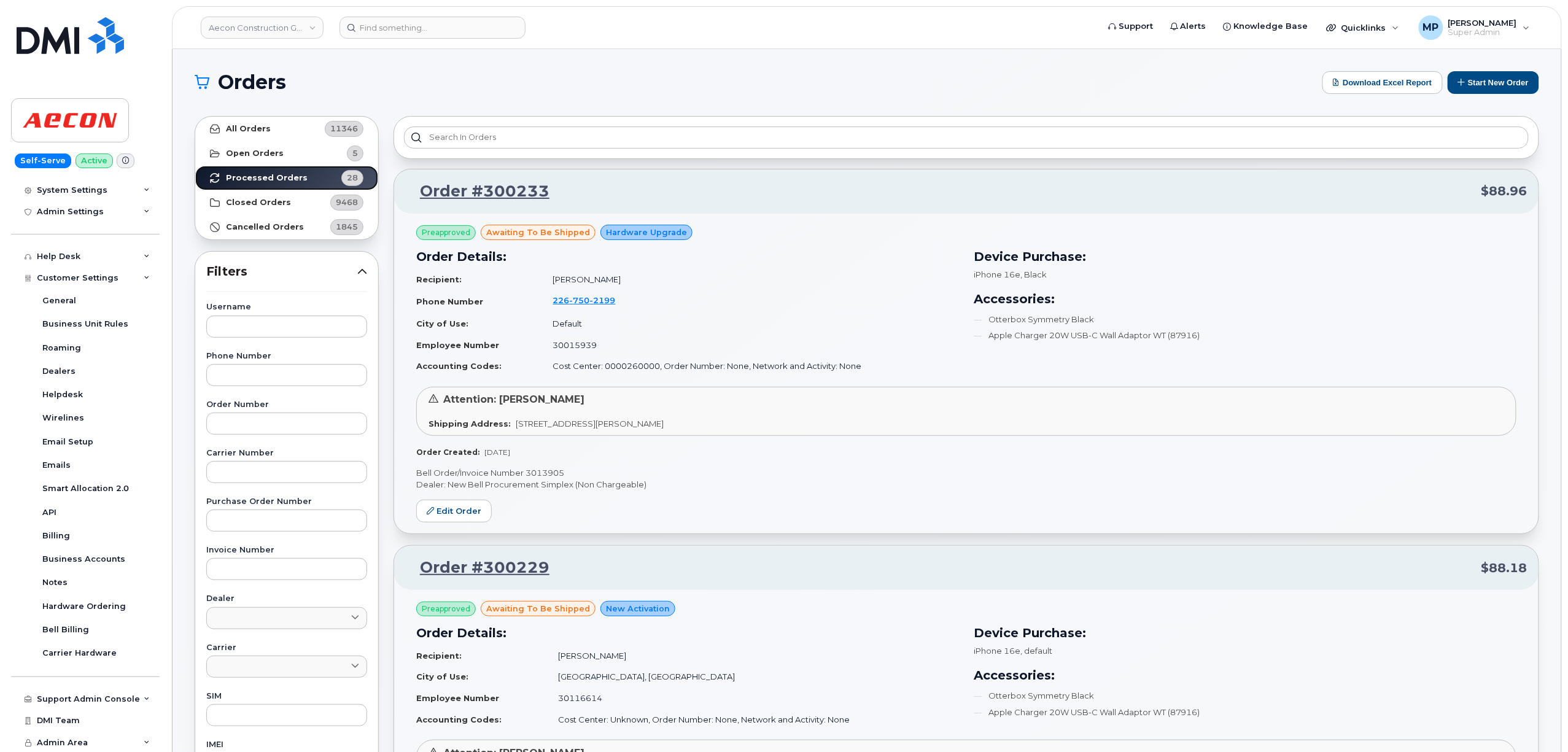
click at [247, 177] on strong "Processed Orders" at bounding box center [267, 178] width 81 height 10
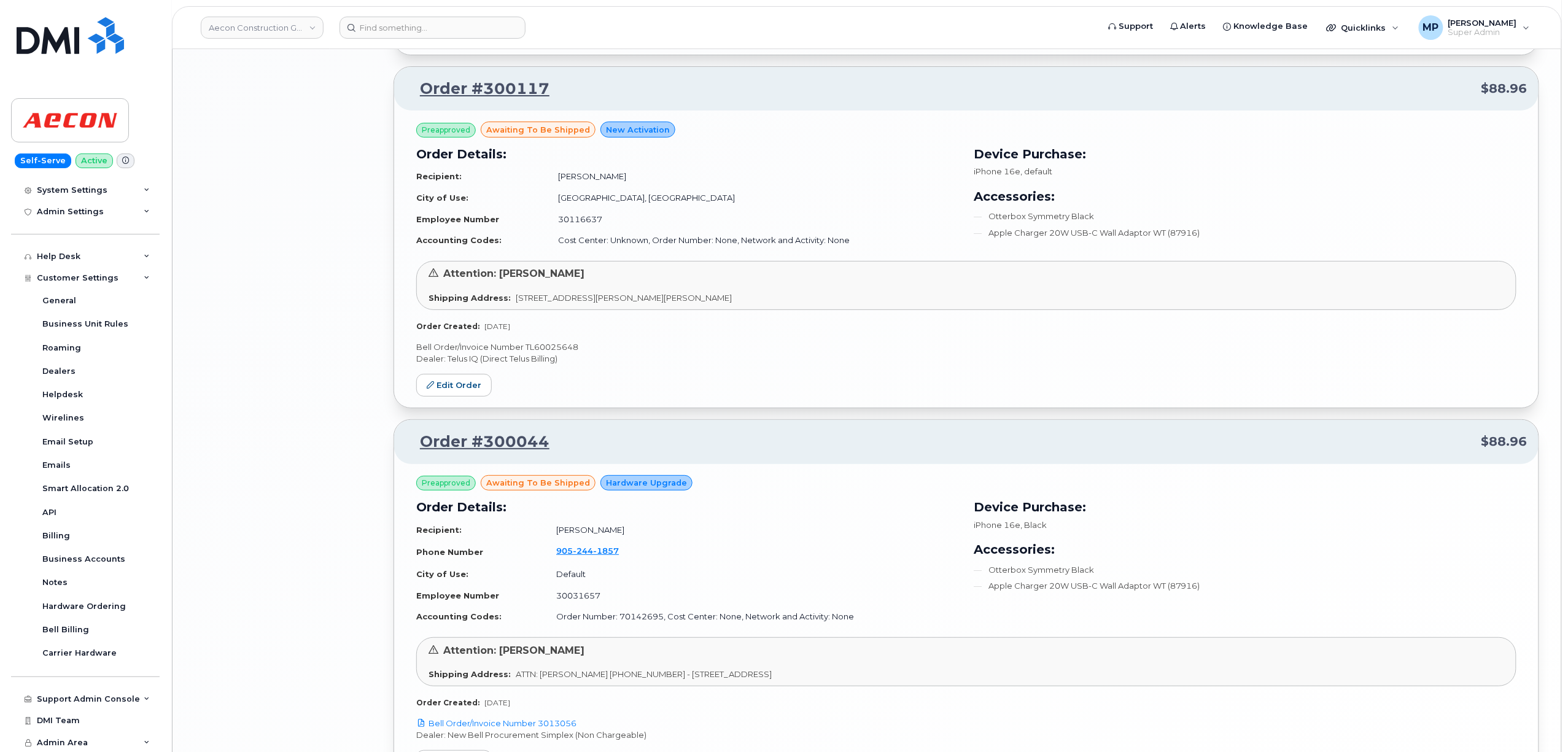
scroll to position [2431, 0]
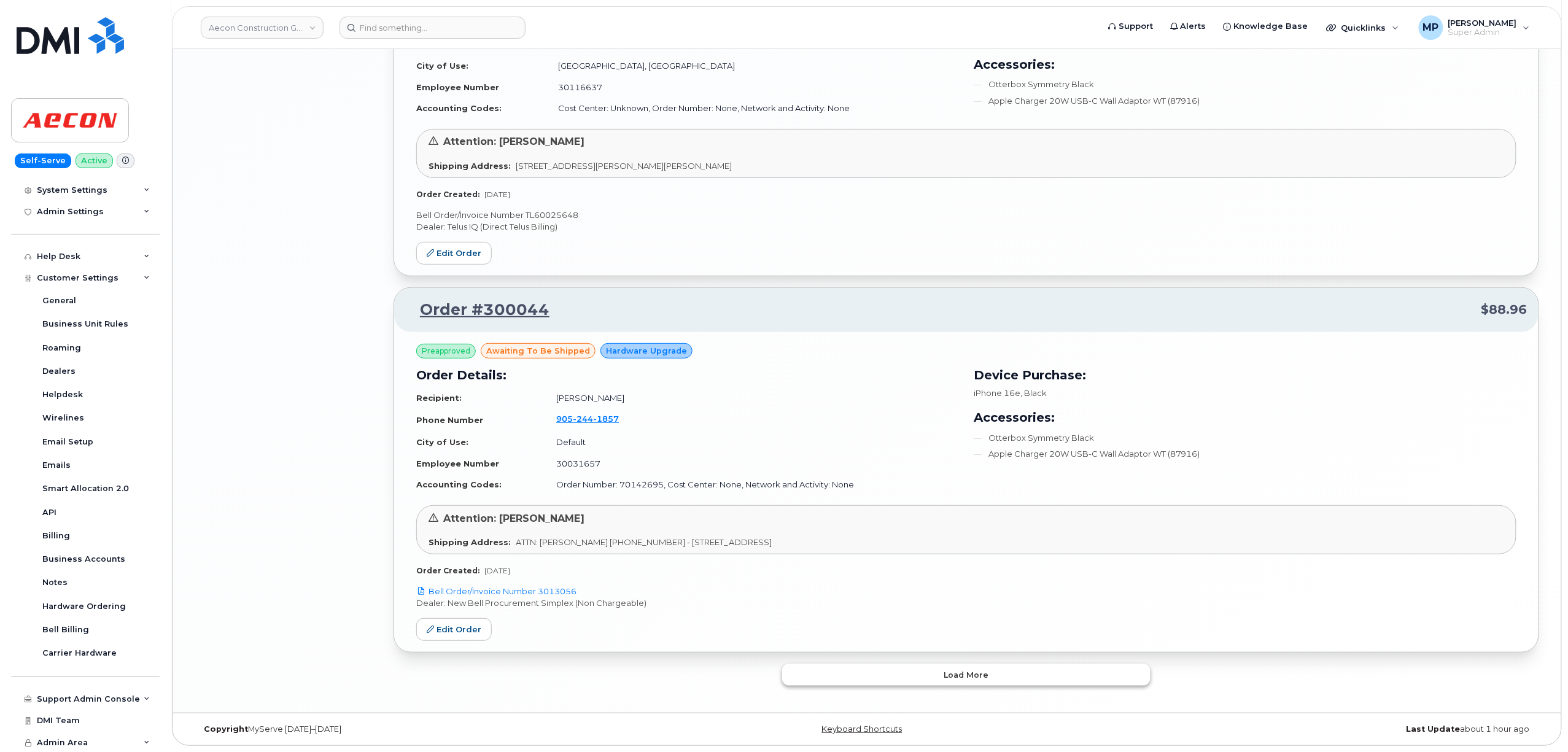
click at [882, 675] on button "Load more" at bounding box center [966, 674] width 368 height 22
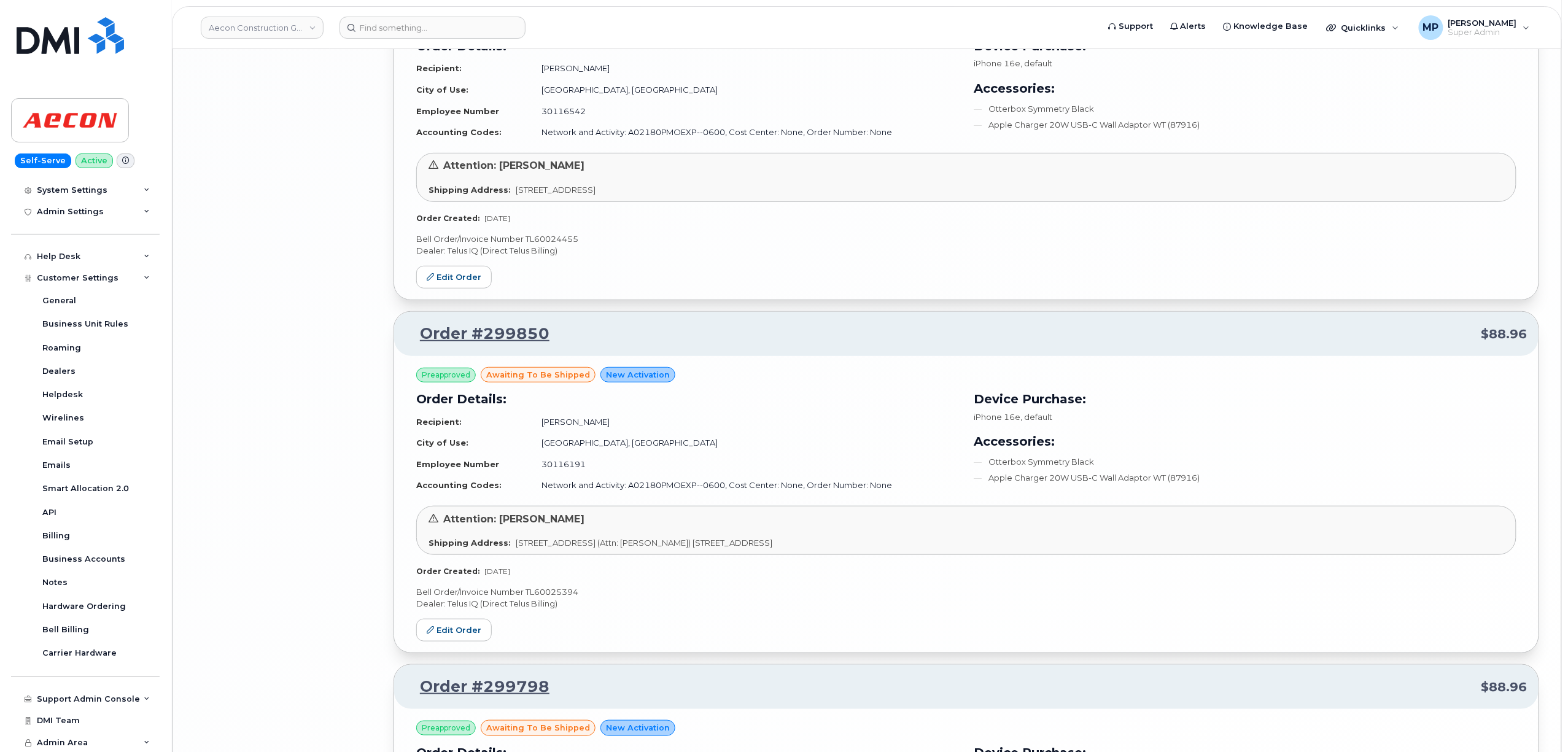
scroll to position [5310, 0]
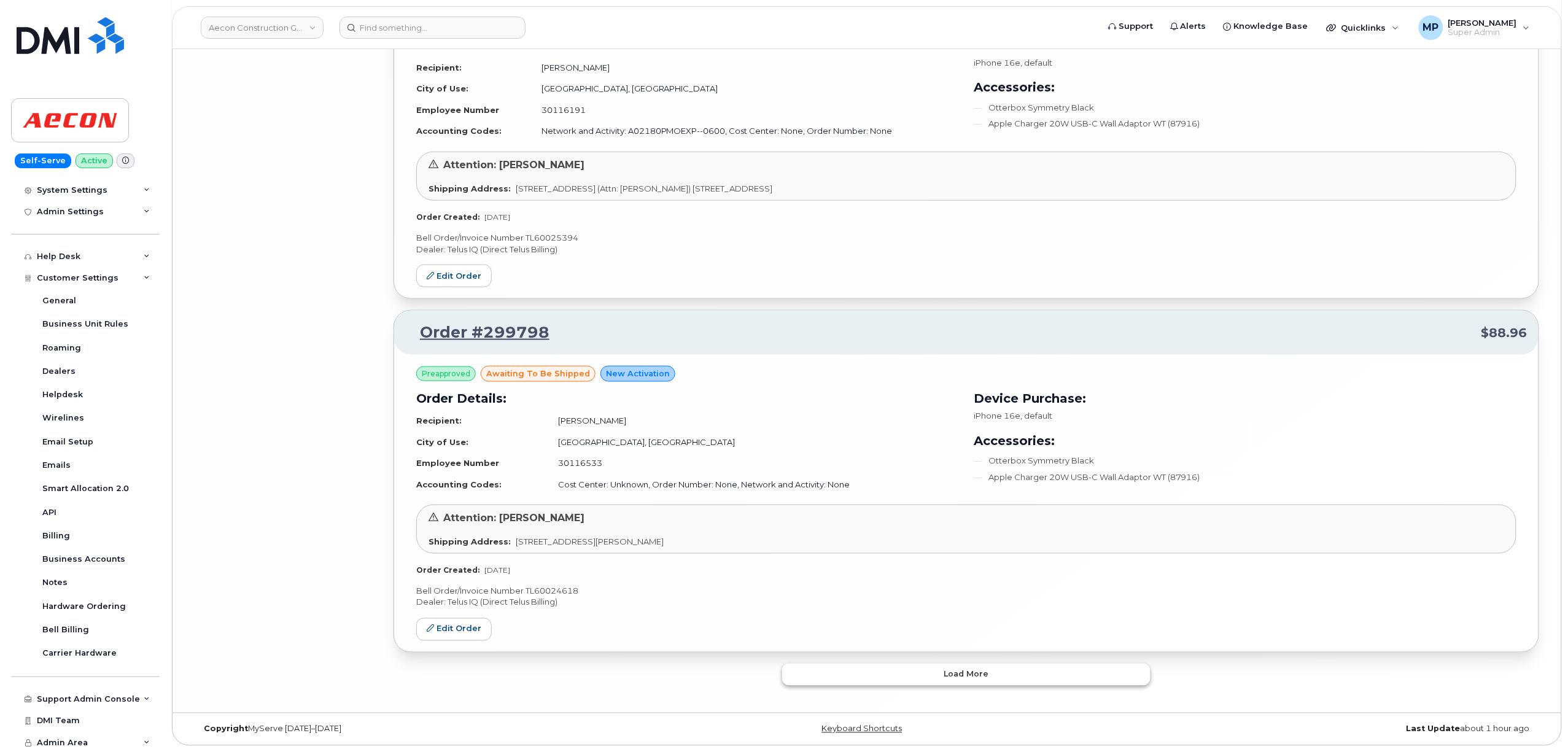
click at [890, 681] on button "Load more" at bounding box center [966, 674] width 368 height 22
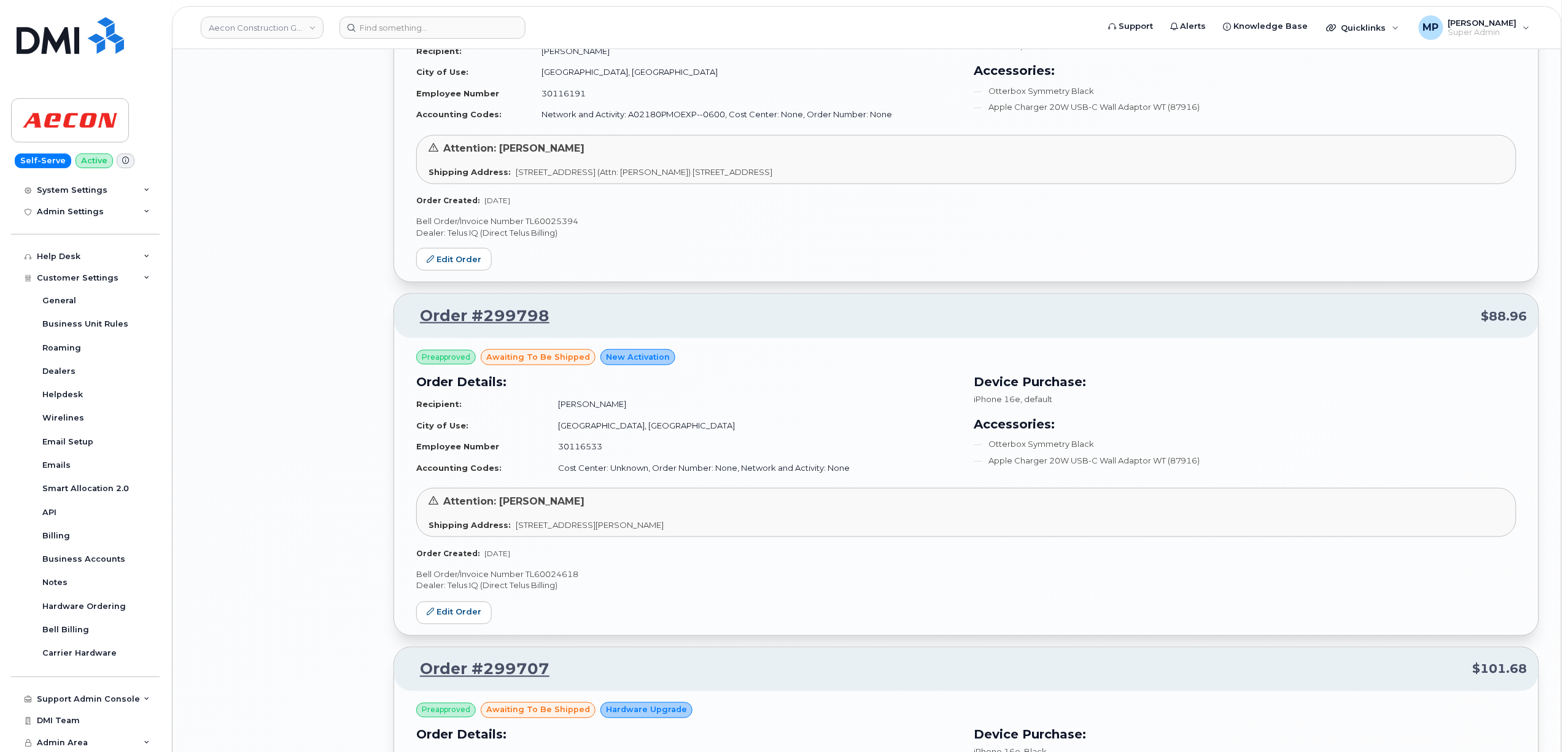
scroll to position [8305, 0]
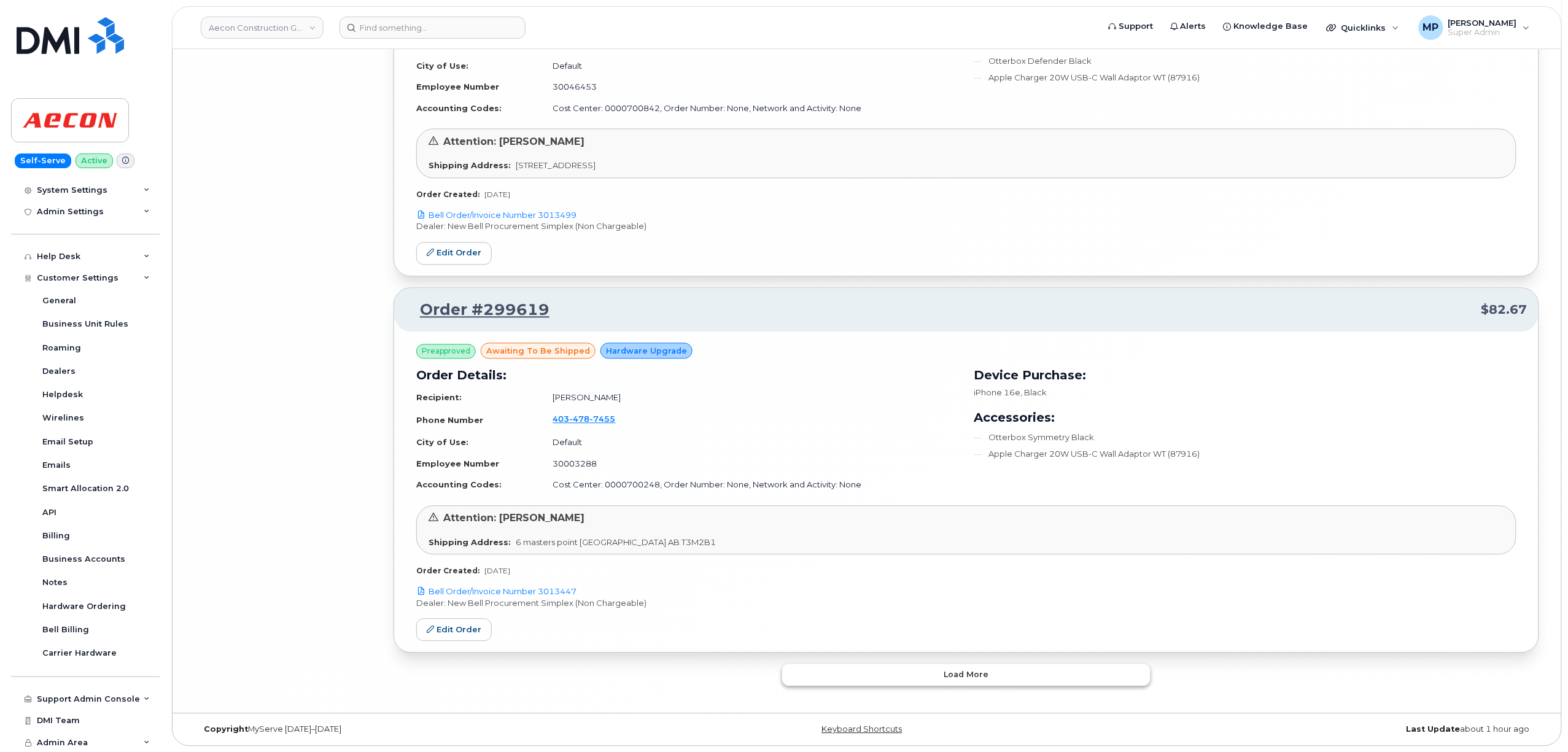
click at [890, 681] on button "Load more" at bounding box center [966, 674] width 368 height 22
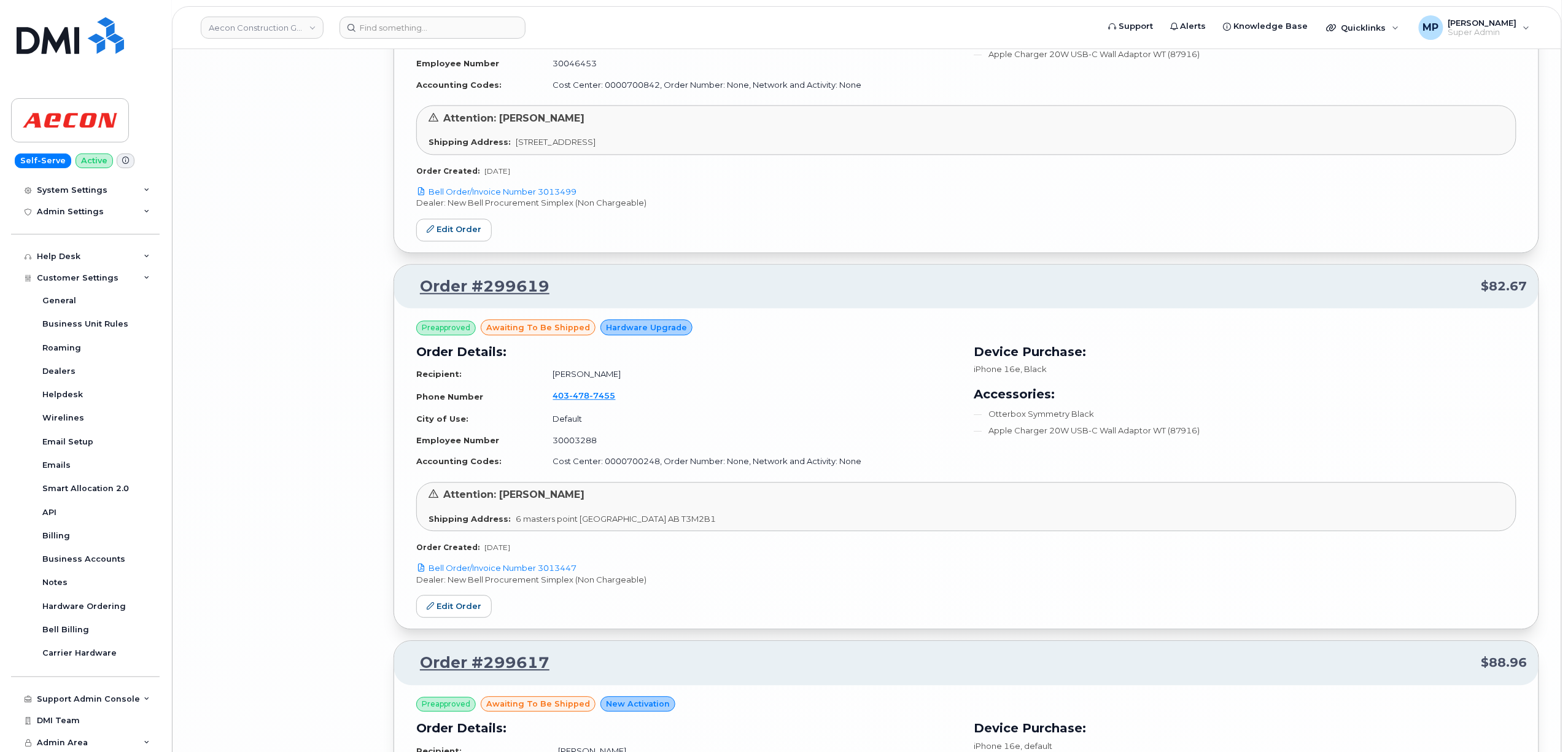
scroll to position [9695, 0]
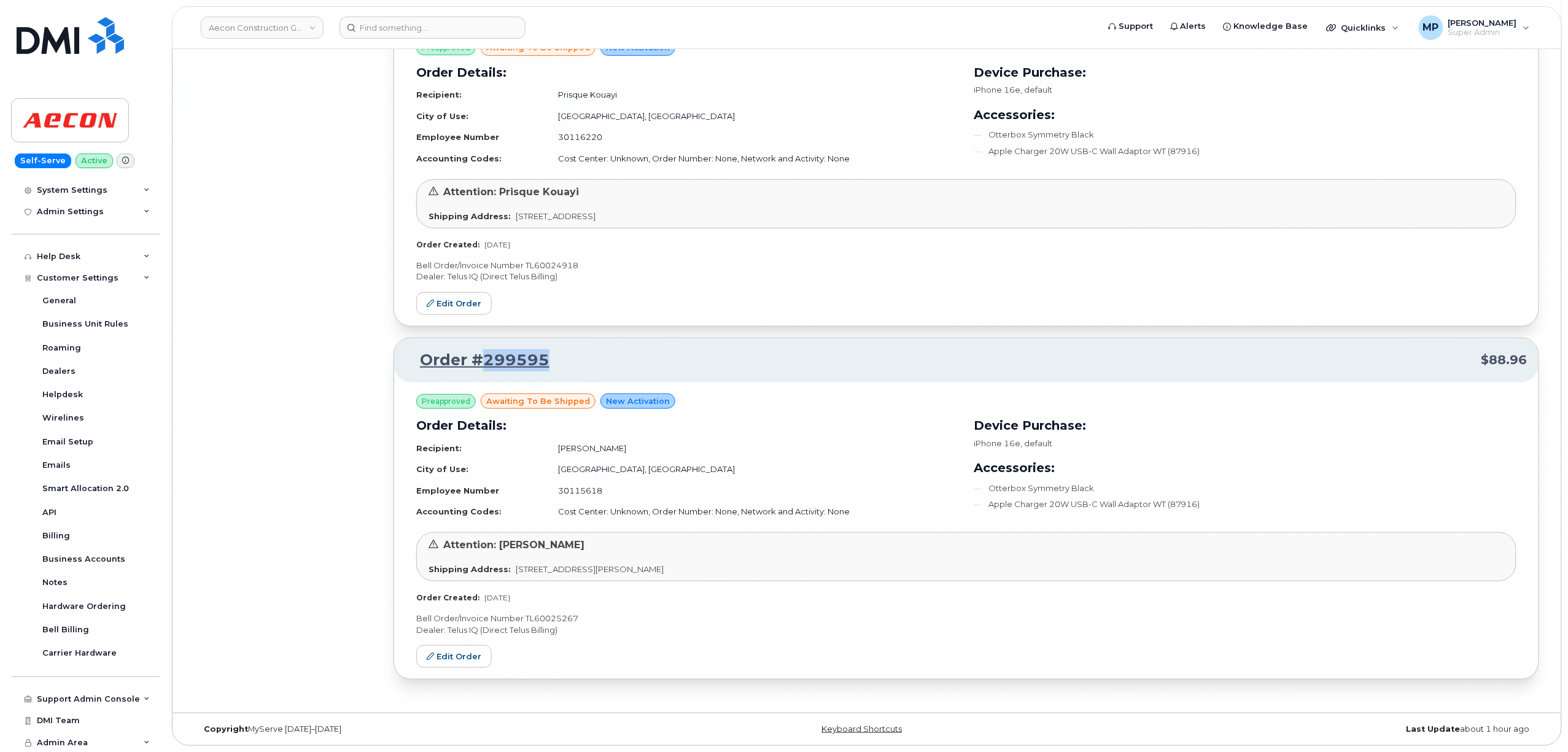
drag, startPoint x: 555, startPoint y: 360, endPoint x: 486, endPoint y: 364, distance: 69.1
click at [486, 364] on p "Order #299595 $88.96" at bounding box center [966, 360] width 1123 height 22
copy link "299595"
drag, startPoint x: 580, startPoint y: 618, endPoint x: 524, endPoint y: 619, distance: 56.0
click at [524, 619] on p "Bell Order/Invoice Number TL60025267" at bounding box center [966, 618] width 1100 height 12
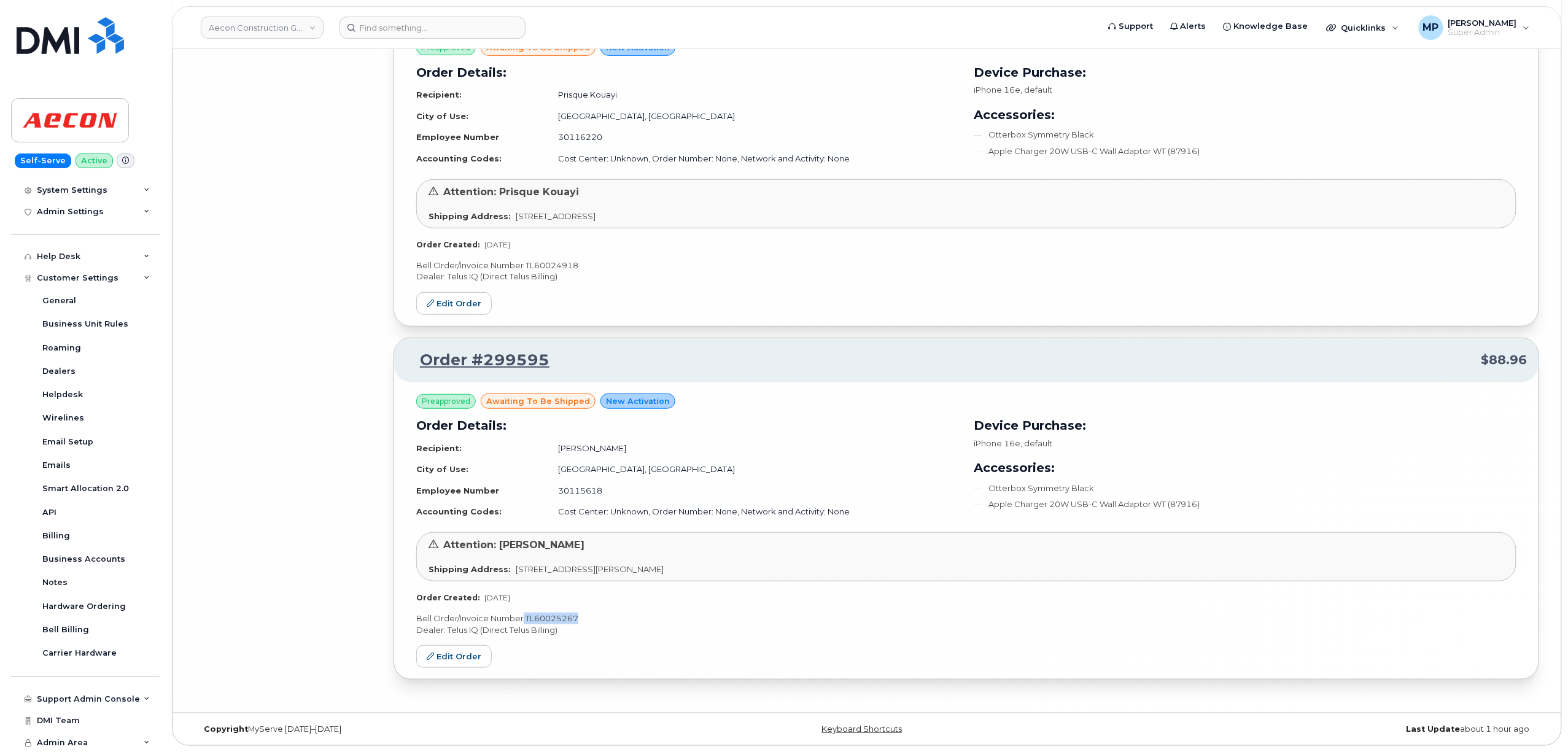
click at [587, 617] on p "Bell Order/Invoice Number TL60025267" at bounding box center [966, 618] width 1100 height 12
drag, startPoint x: 582, startPoint y: 618, endPoint x: 530, endPoint y: 624, distance: 52.3
click at [528, 621] on p "Bell Order/Invoice Number TL60025267" at bounding box center [966, 618] width 1100 height 12
copy p "TL60025267"
drag, startPoint x: 310, startPoint y: 174, endPoint x: 304, endPoint y: 170, distance: 7.2
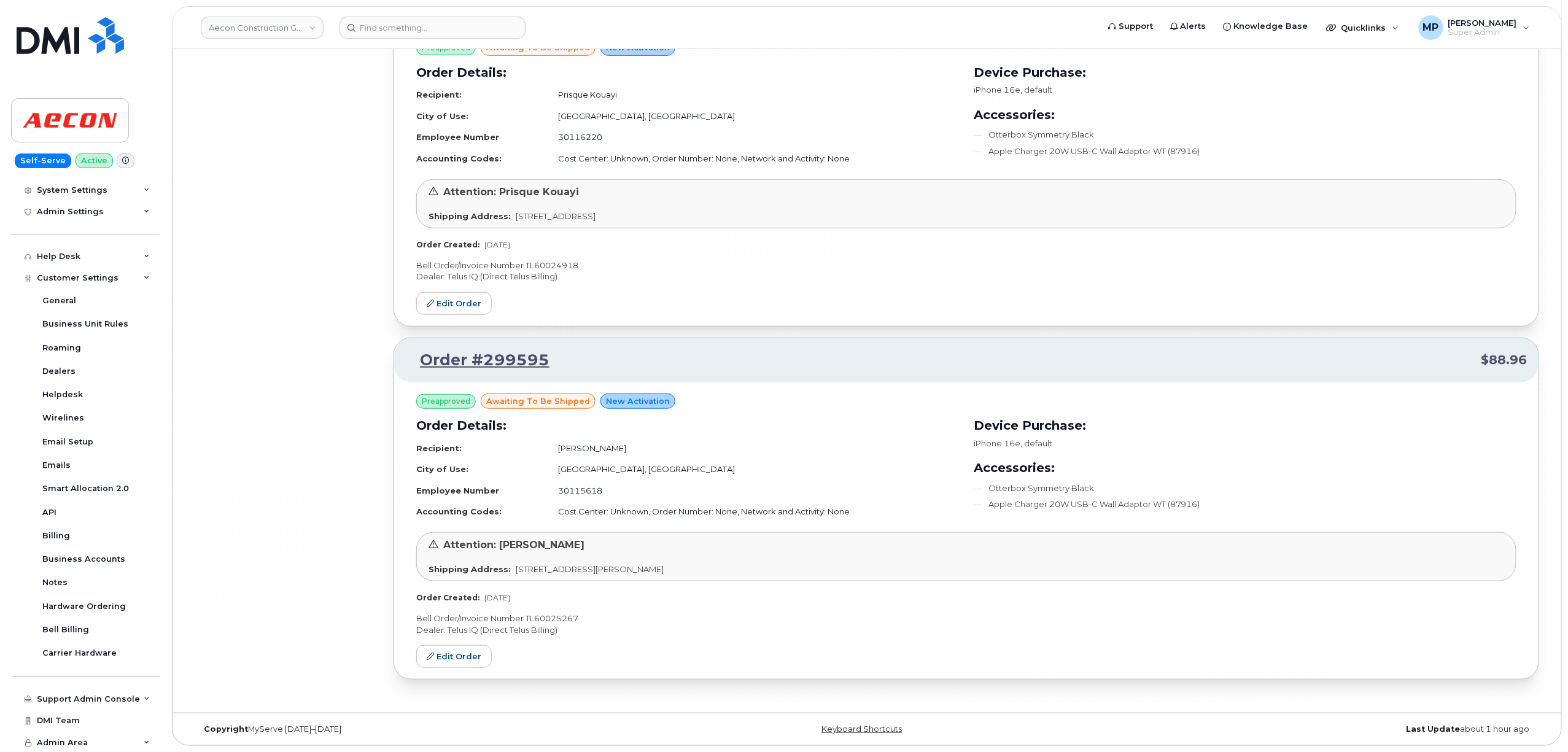
click at [264, 28] on link "Aecon Construction Group Inc" at bounding box center [262, 27] width 123 height 22
type input "abm"
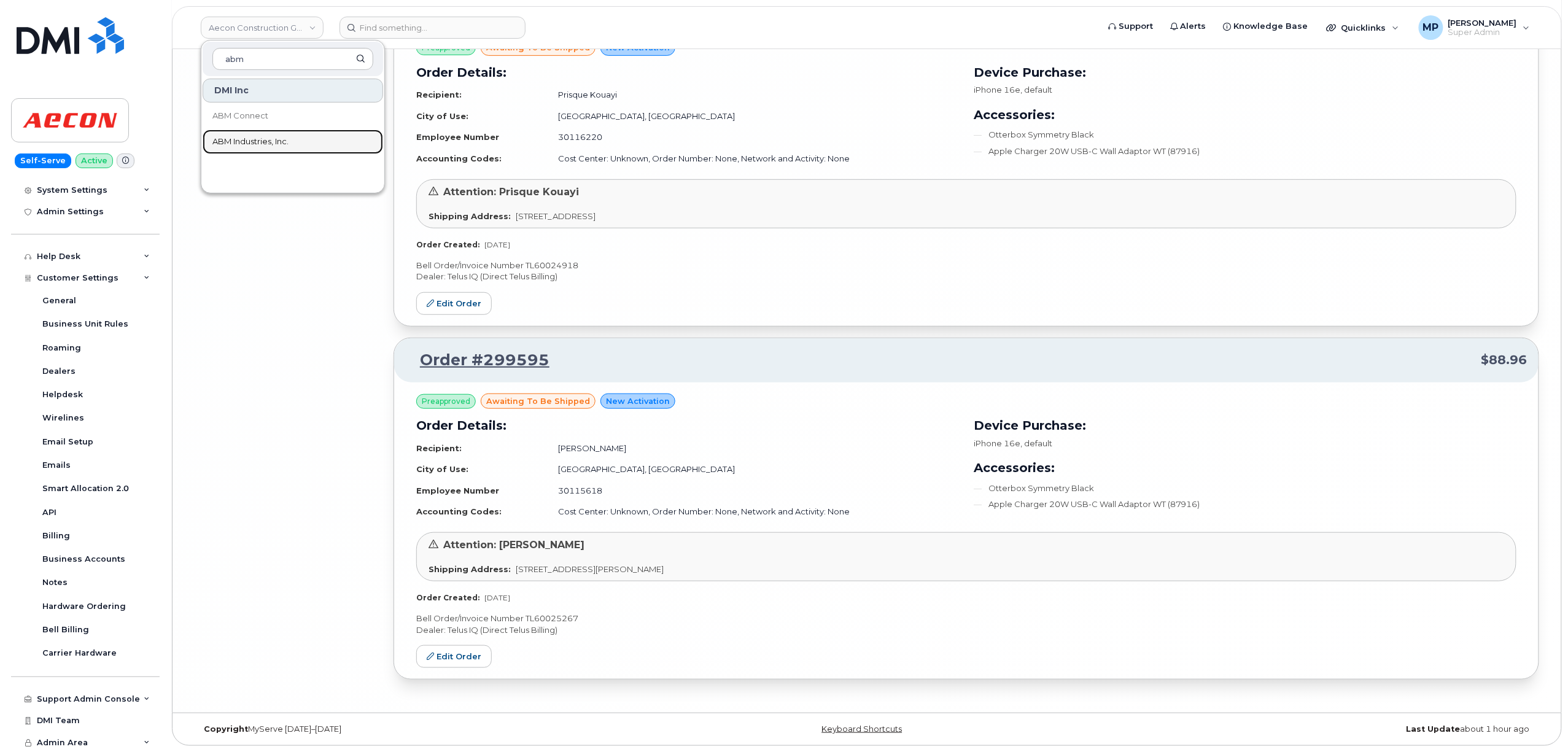
click at [248, 141] on span "ABM Industries, Inc." at bounding box center [251, 142] width 76 height 12
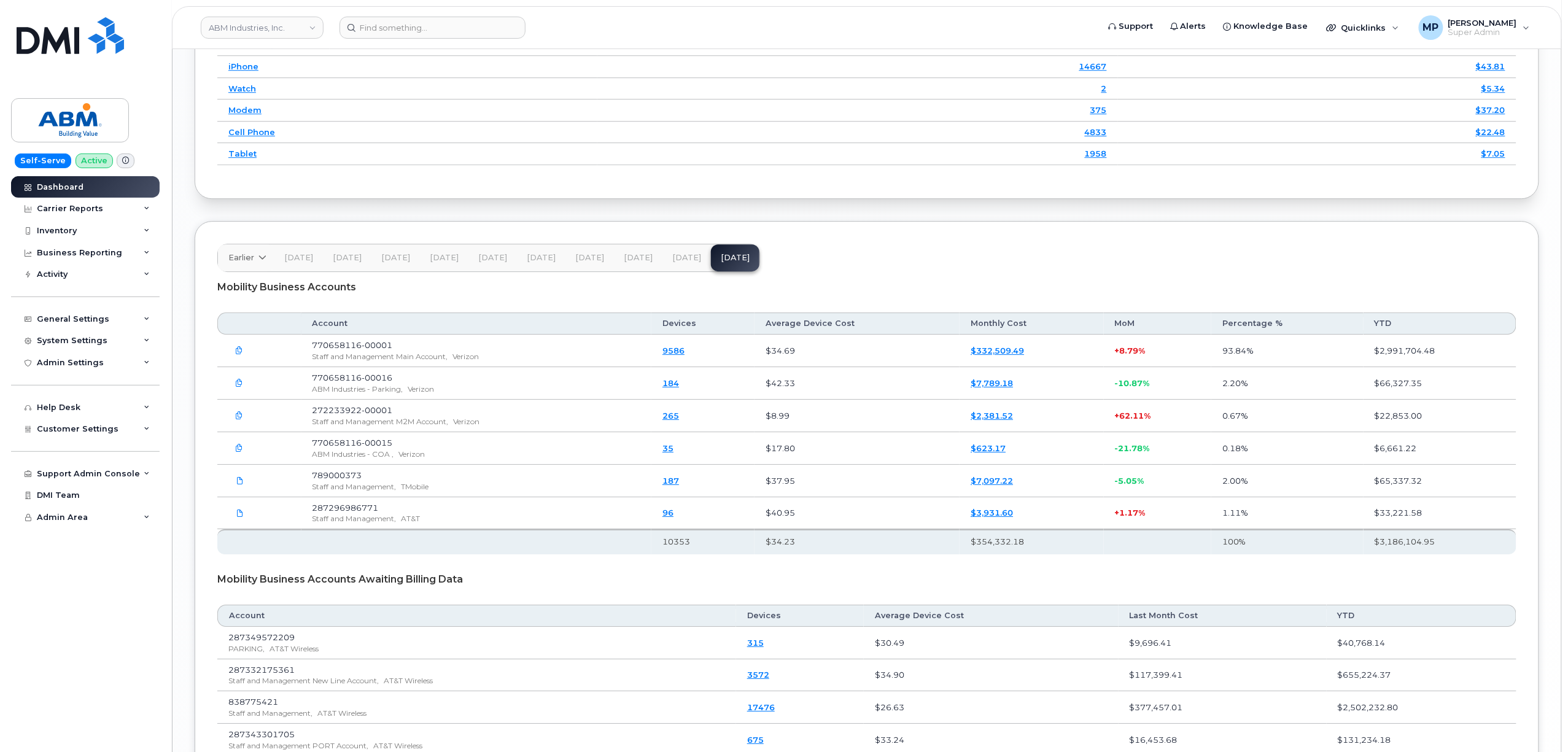
scroll to position [1930, 0]
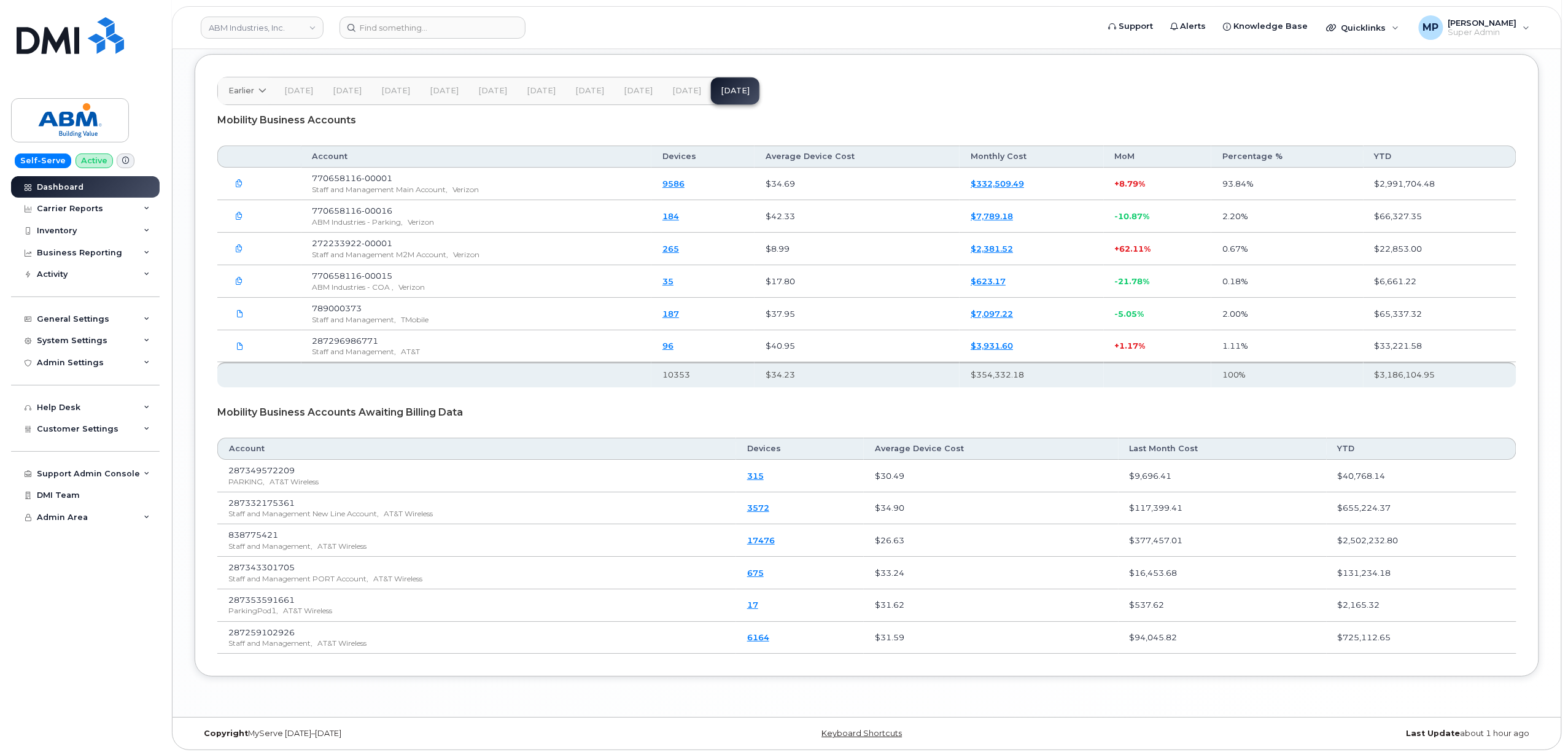
click at [674, 86] on span "[DATE]" at bounding box center [687, 91] width 29 height 10
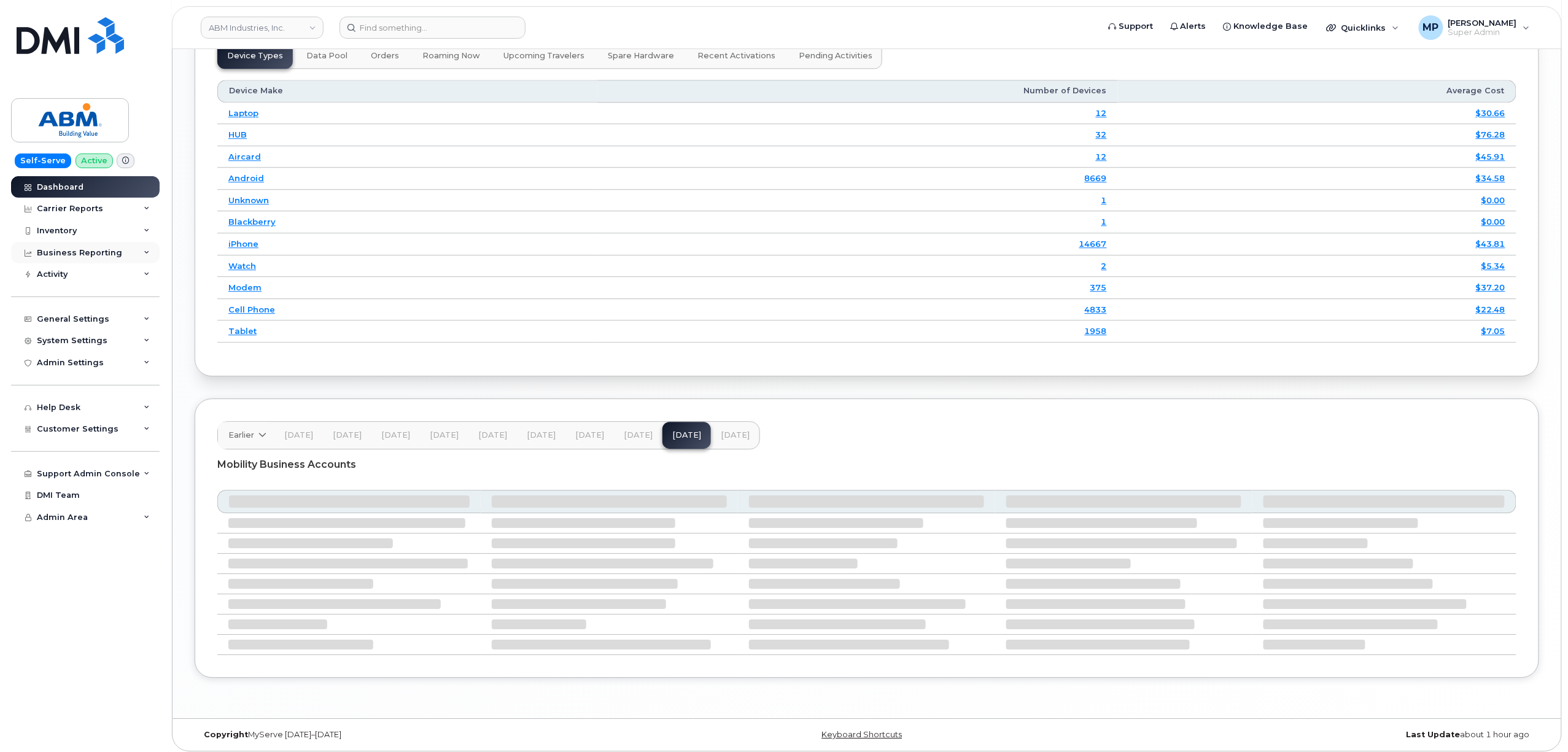
scroll to position [1532, 0]
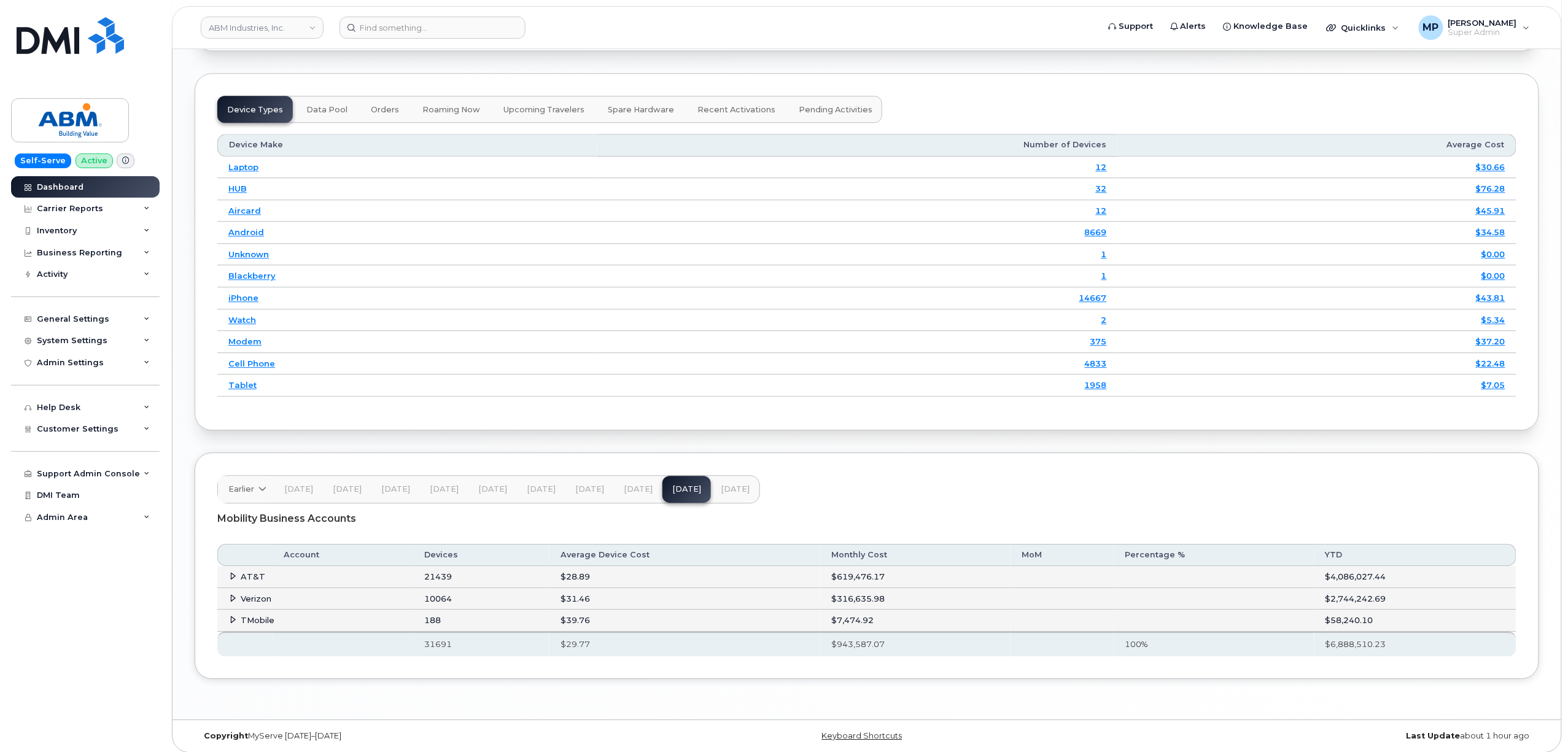
click at [228, 571] on span at bounding box center [233, 576] width 10 height 10
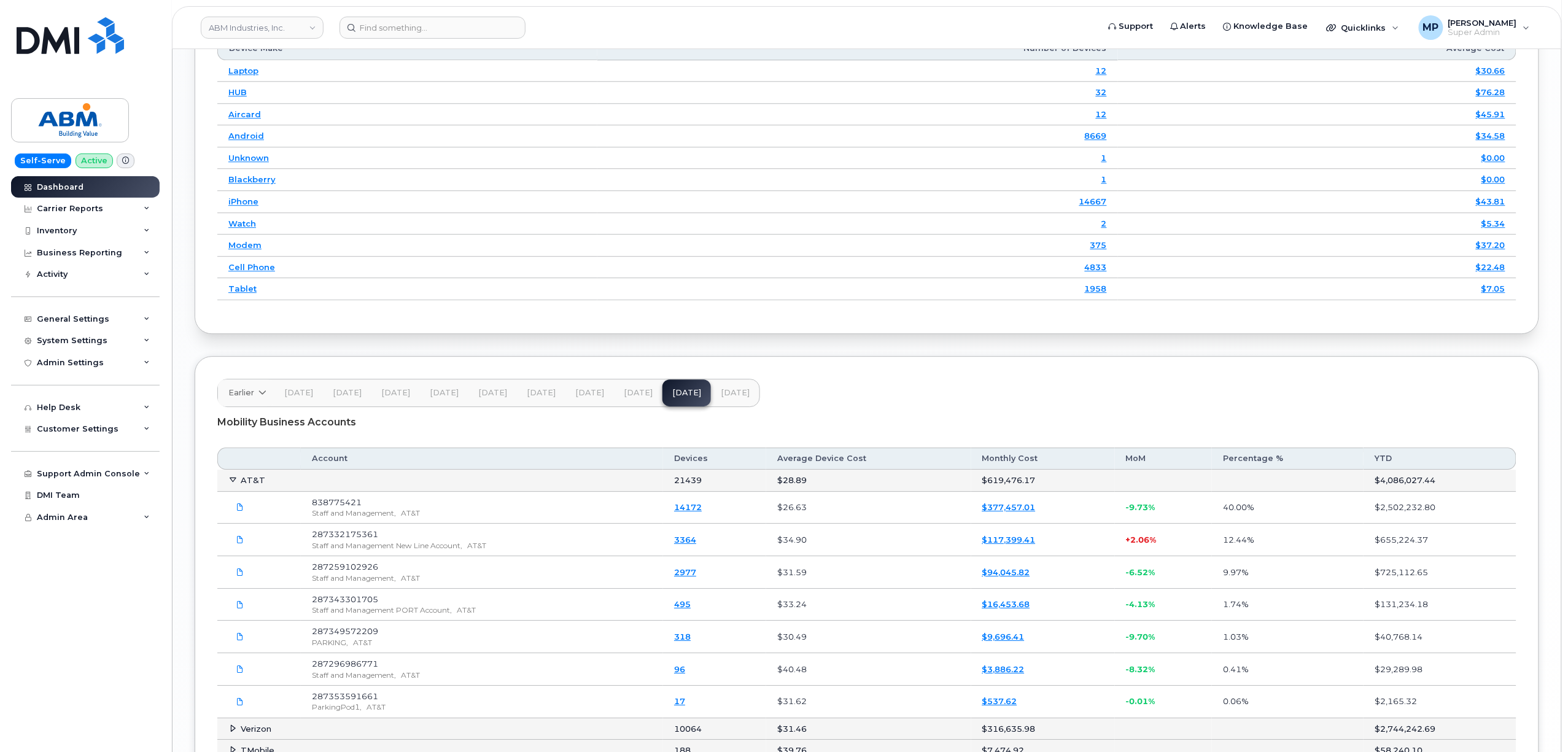
scroll to position [1760, 0]
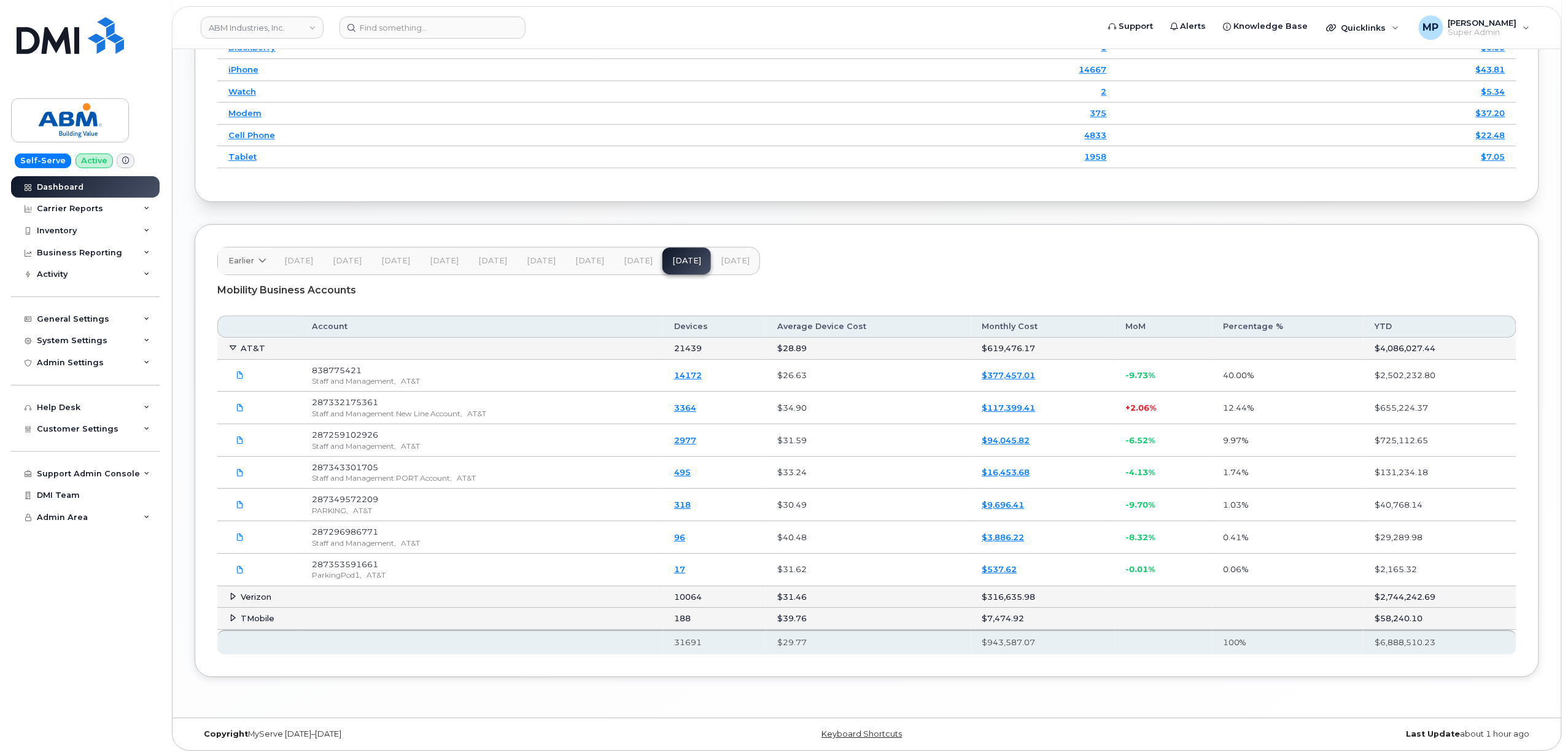
drag, startPoint x: 230, startPoint y: 610, endPoint x: 234, endPoint y: 617, distance: 8.1
click at [232, 614] on icon at bounding box center [234, 618] width 8 height 8
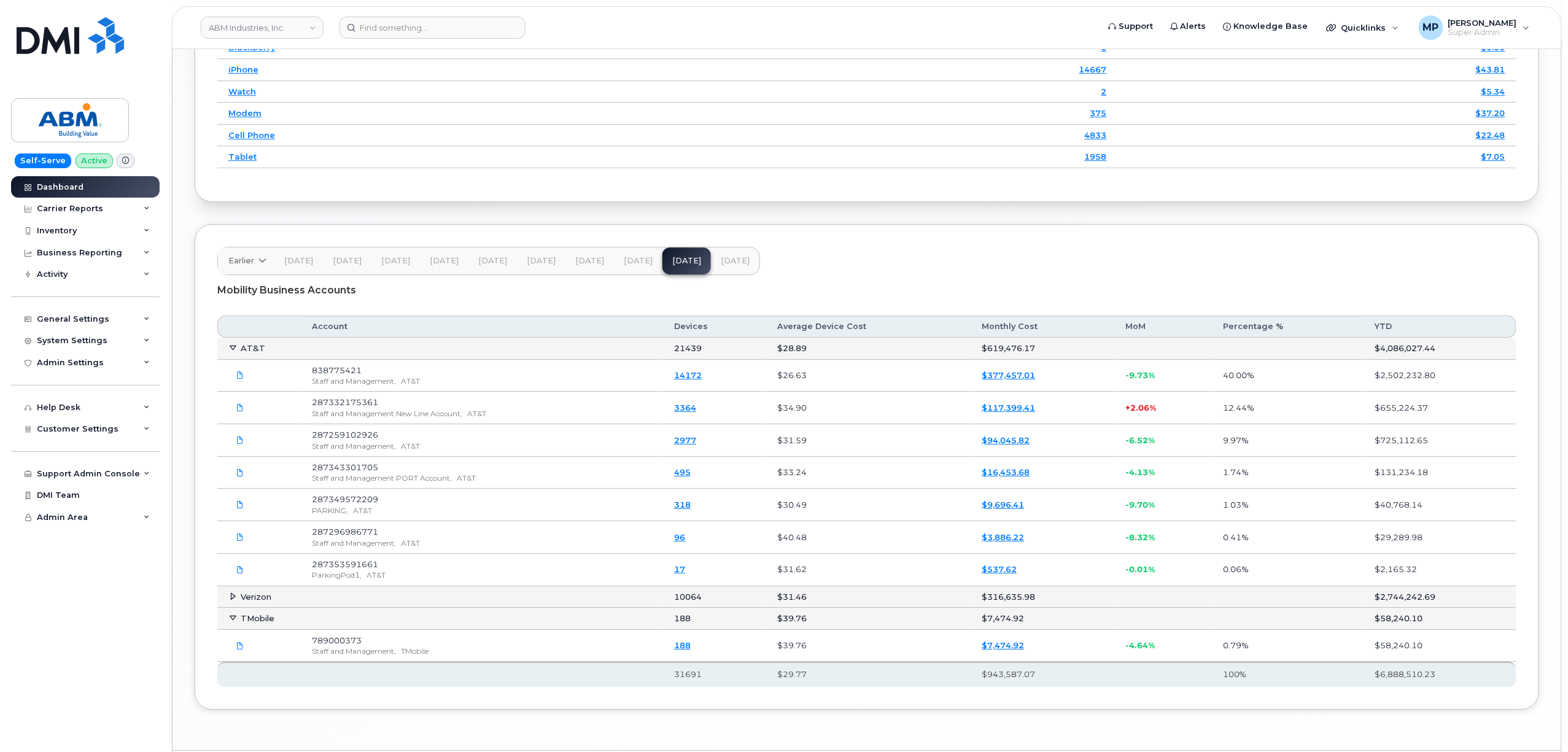
drag, startPoint x: 230, startPoint y: 340, endPoint x: 232, endPoint y: 349, distance: 9.2
click at [230, 343] on icon at bounding box center [234, 347] width 8 height 8
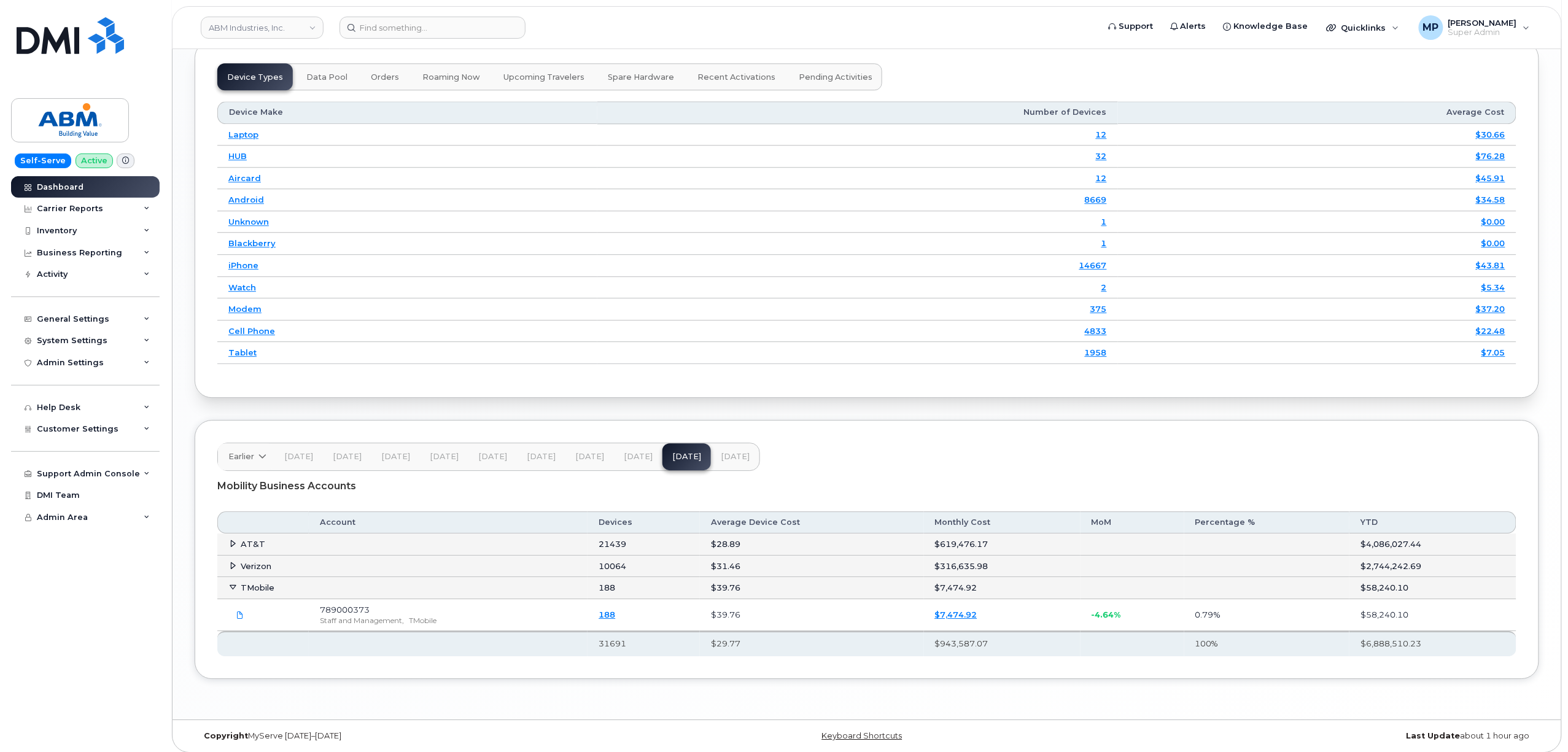
click at [234, 583] on icon at bounding box center [234, 587] width 8 height 8
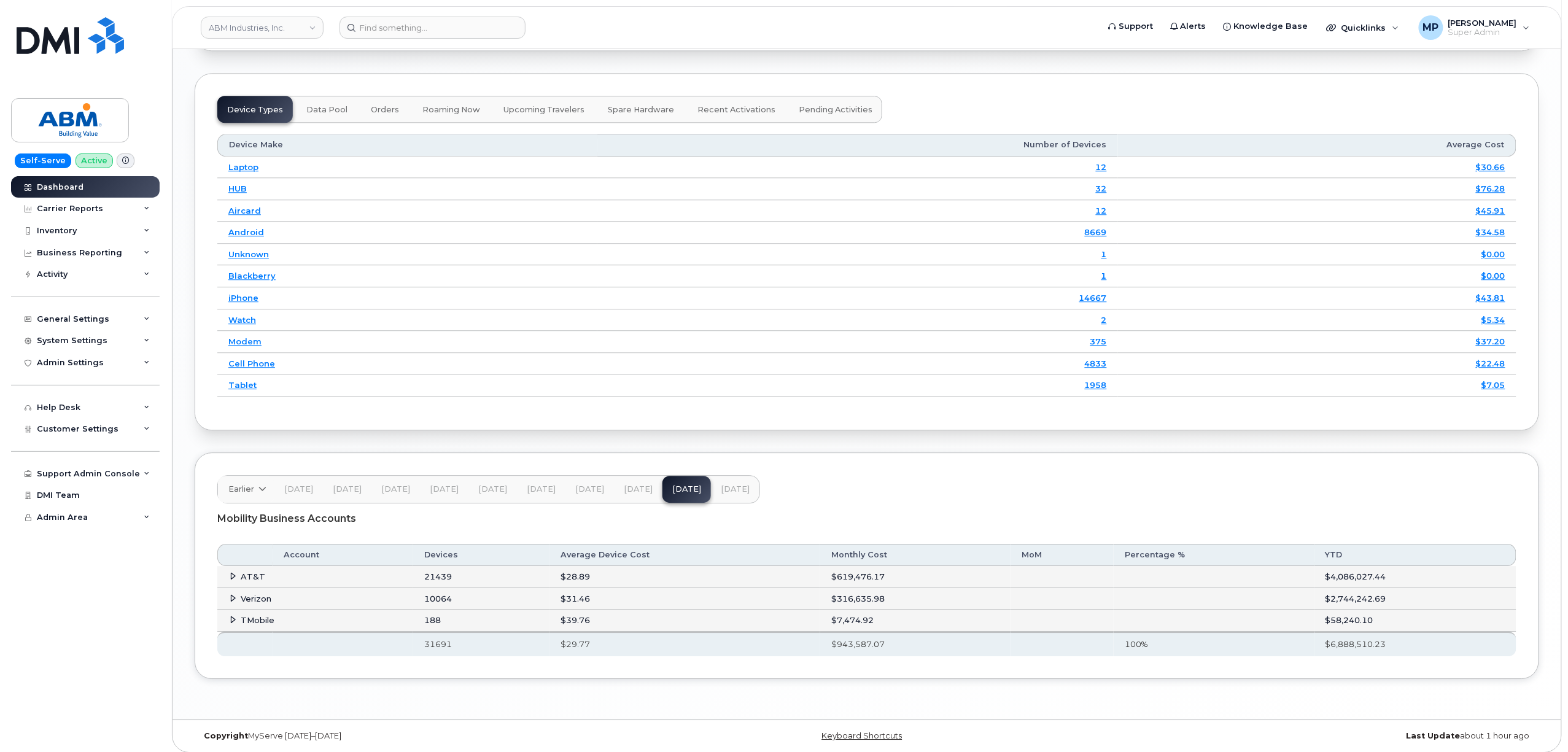
click at [234, 594] on icon at bounding box center [234, 598] width 8 height 8
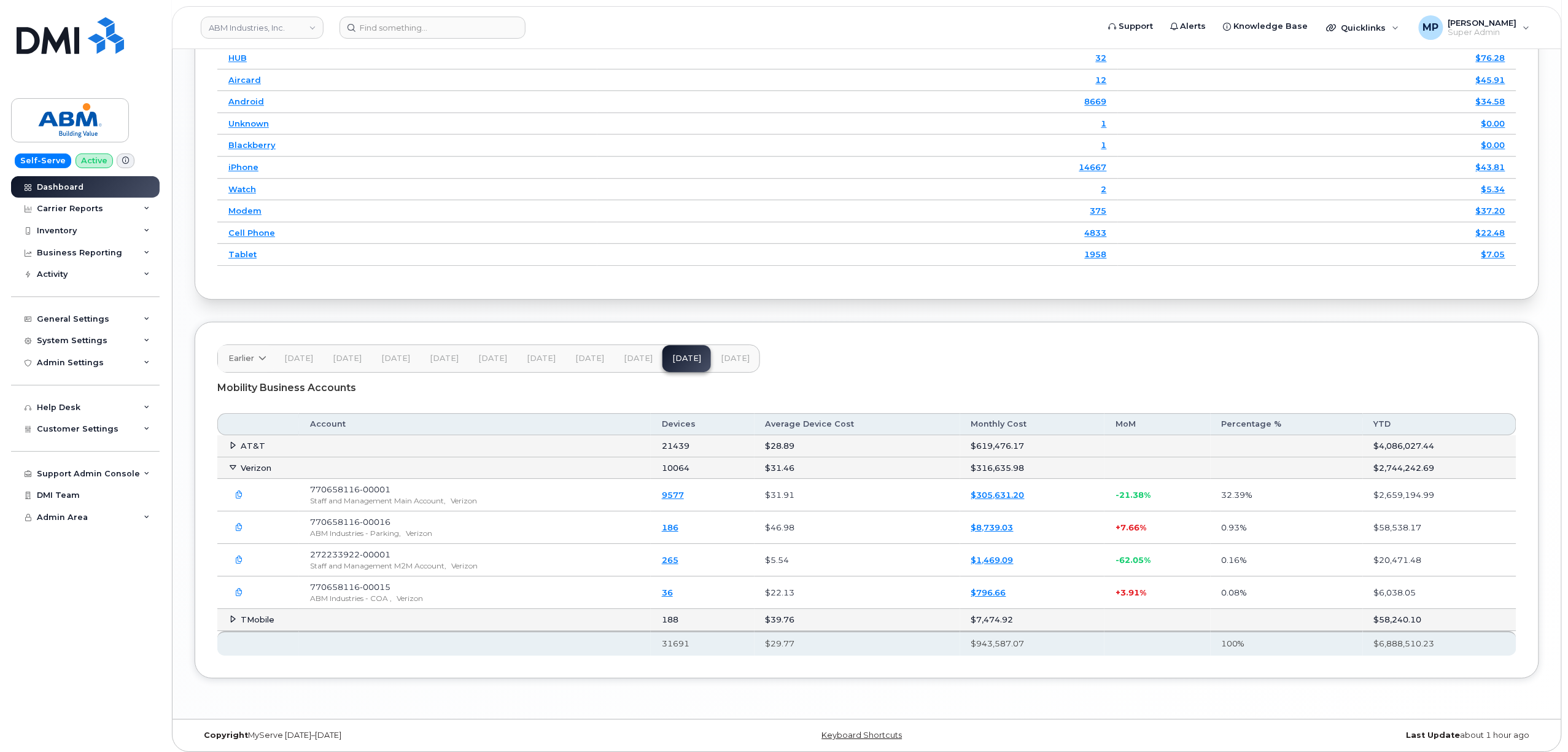
click at [234, 464] on icon at bounding box center [234, 468] width 8 height 8
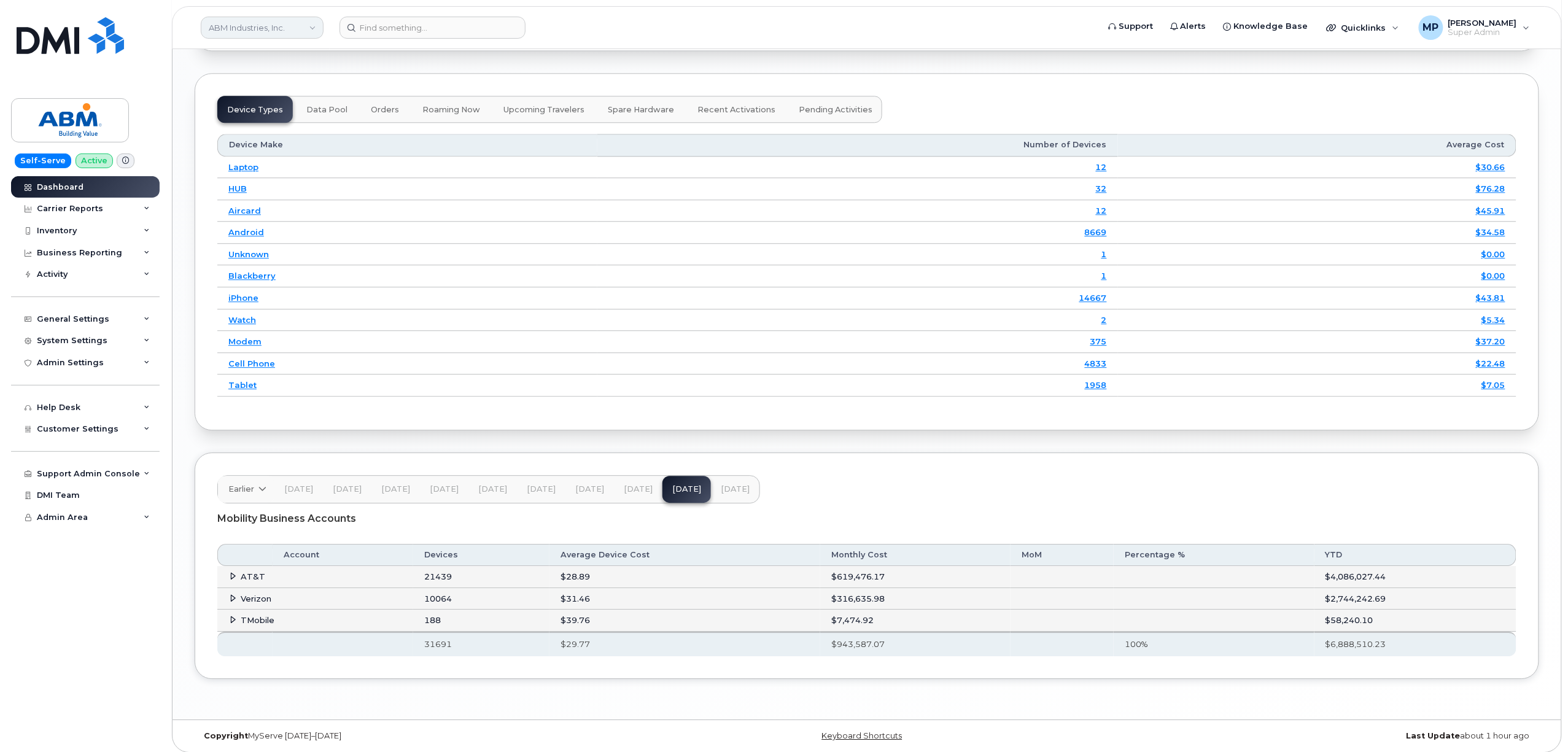
drag, startPoint x: 230, startPoint y: 25, endPoint x: 227, endPoint y: 33, distance: 8.5
click at [232, 22] on link "ABM Industries, Inc." at bounding box center [262, 27] width 123 height 22
type input "royal"
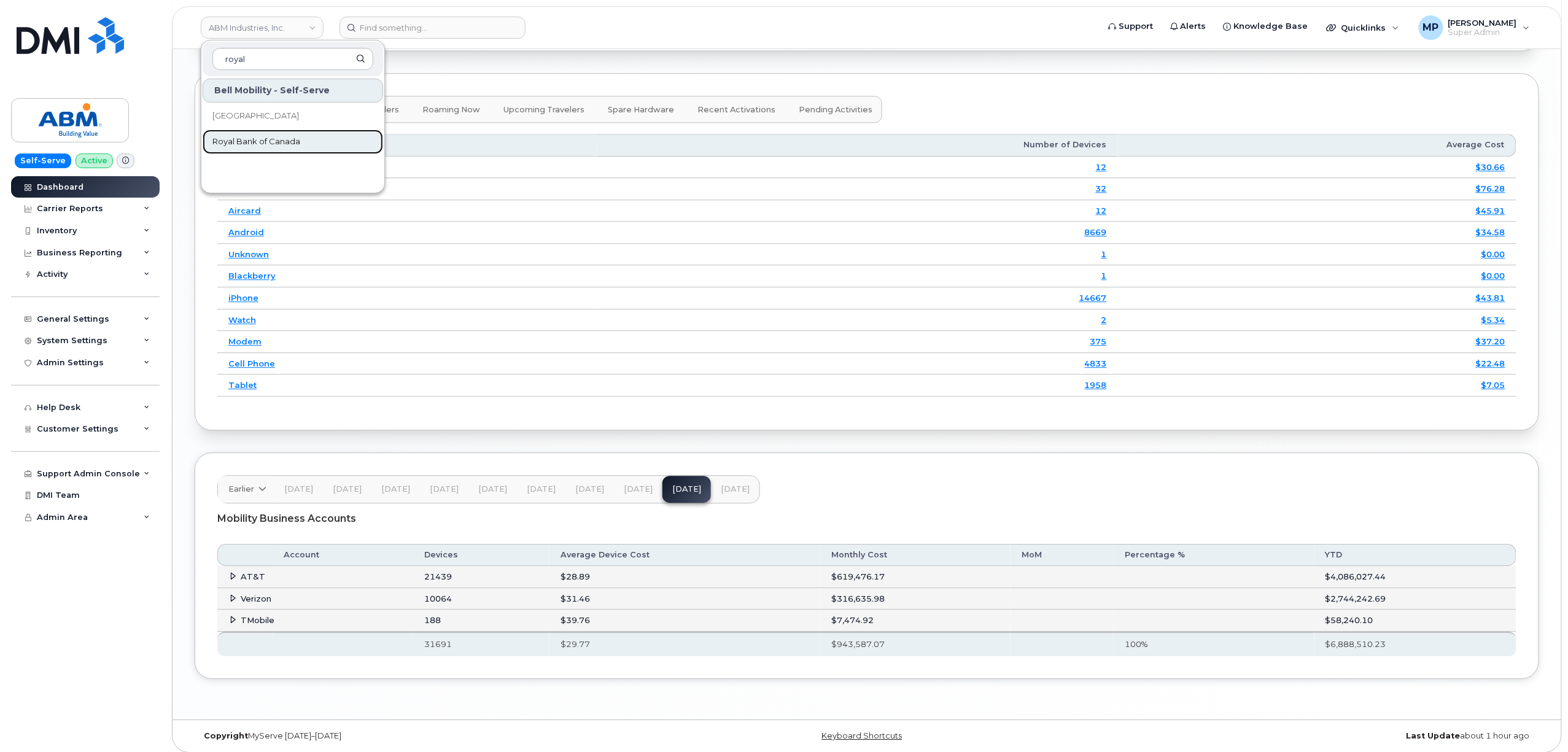
click at [287, 144] on span "Royal Bank of Canada" at bounding box center [256, 142] width 88 height 12
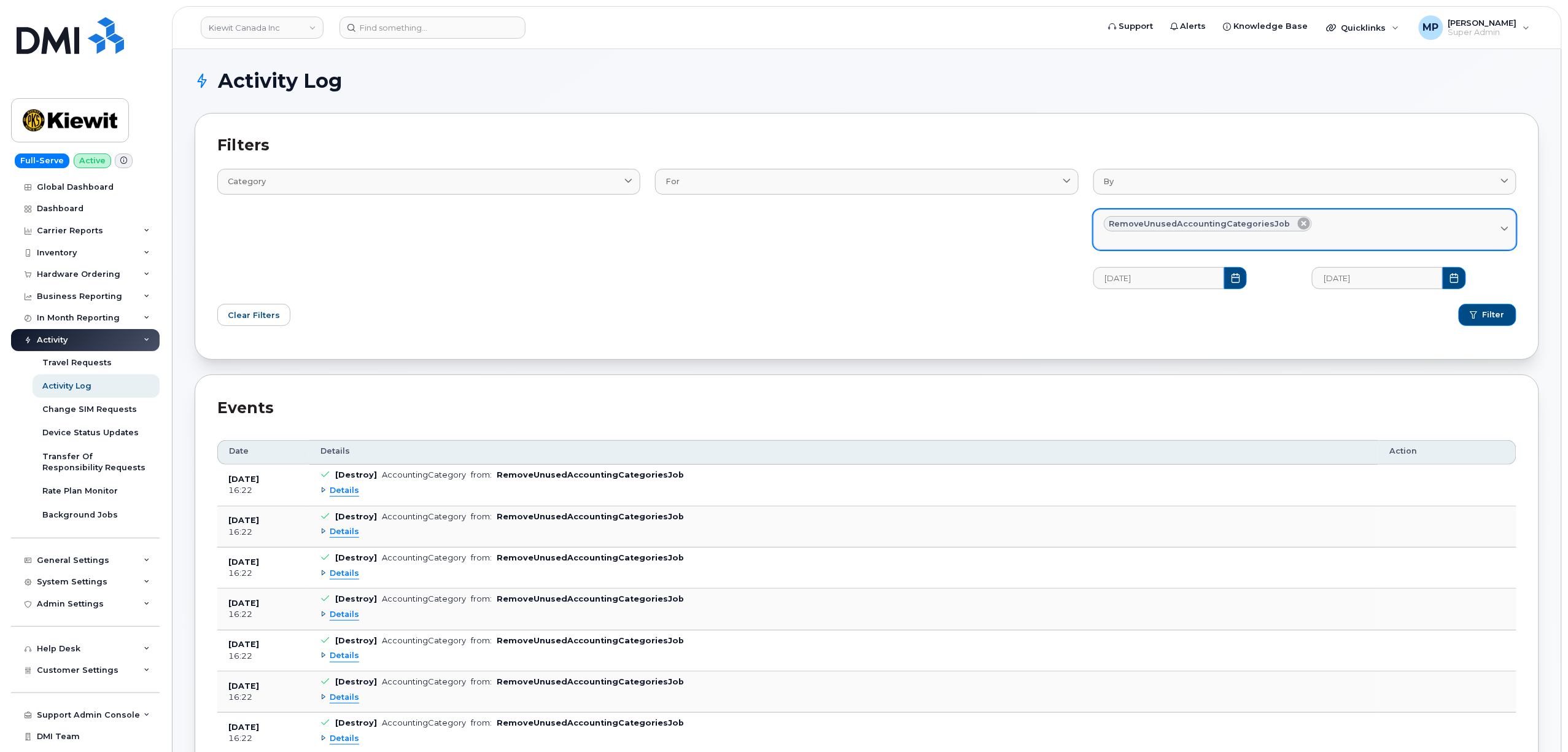
click at [1298, 220] on icon at bounding box center [1304, 223] width 12 height 12
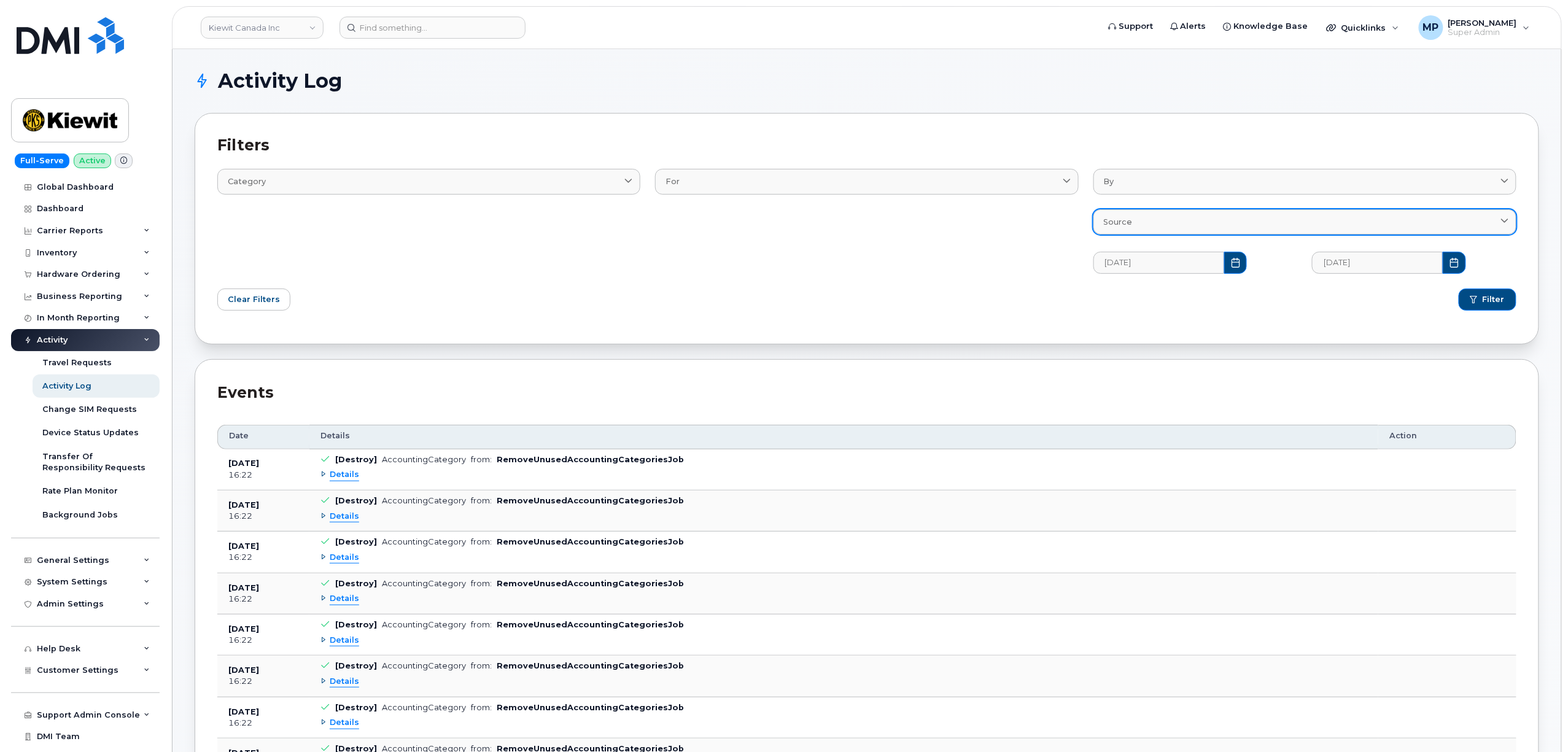
click at [1255, 225] on div "Source" at bounding box center [1305, 221] width 402 height 12
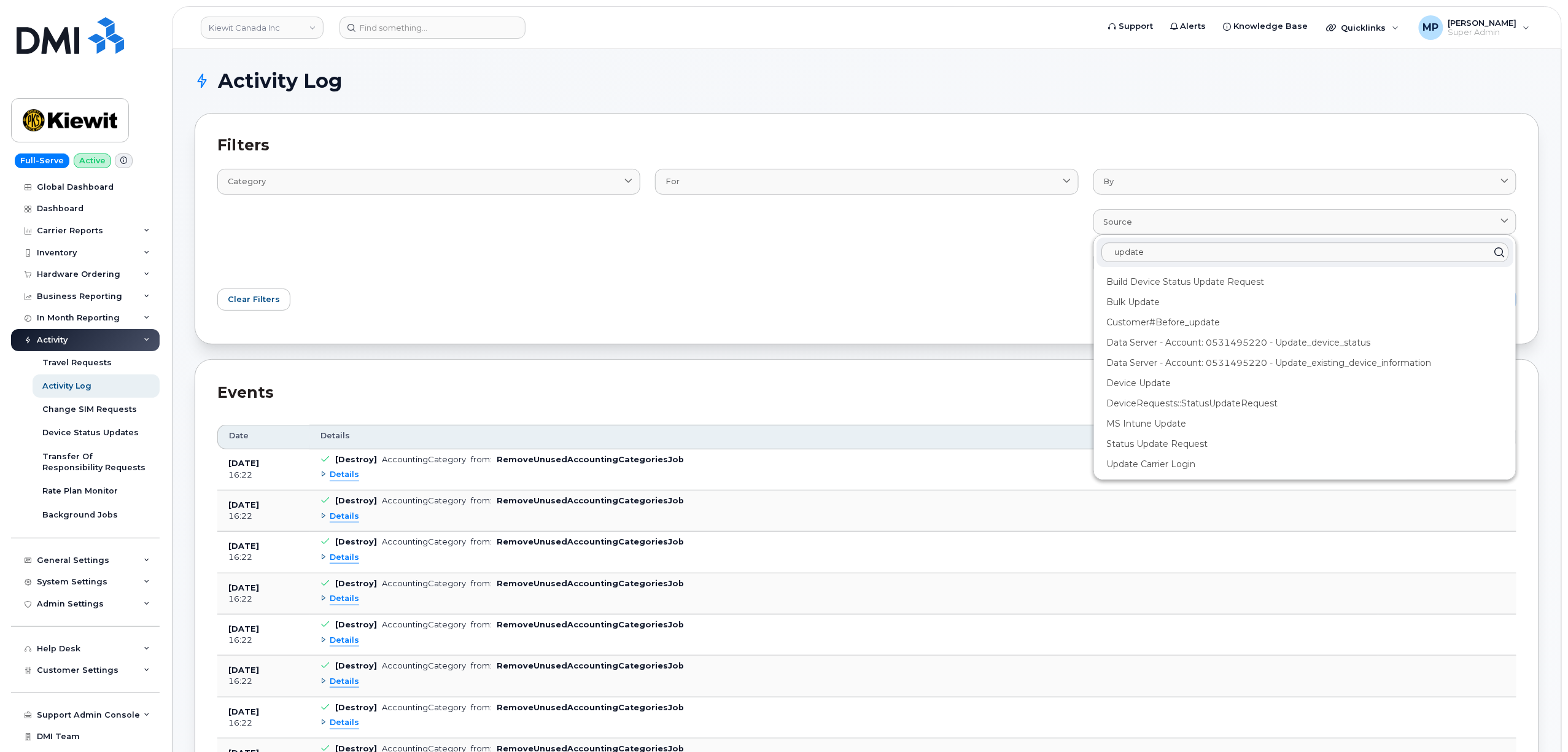
click at [836, 293] on div "Clear Filters" at bounding box center [538, 299] width 657 height 37
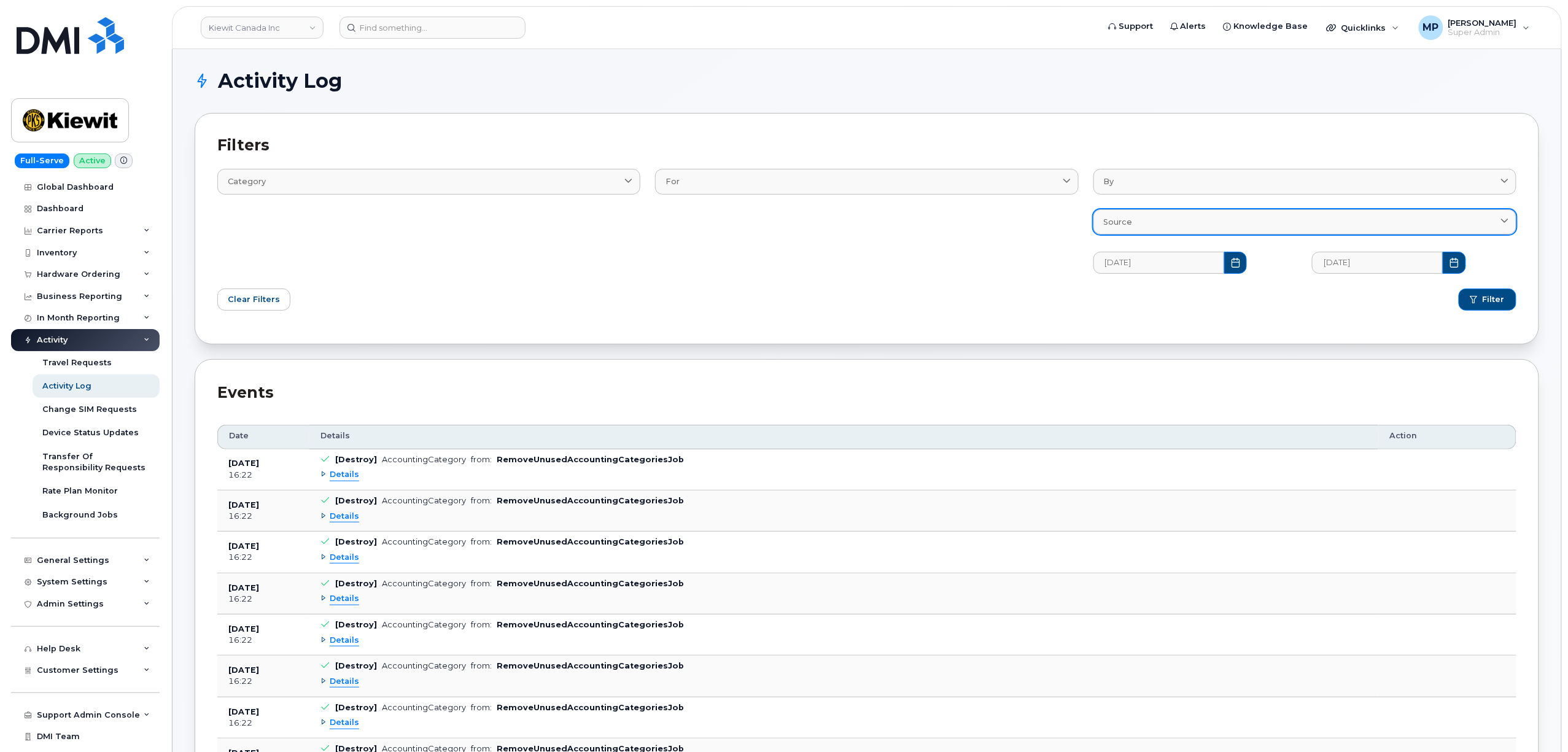
click at [1268, 223] on div "Source" at bounding box center [1305, 221] width 402 height 12
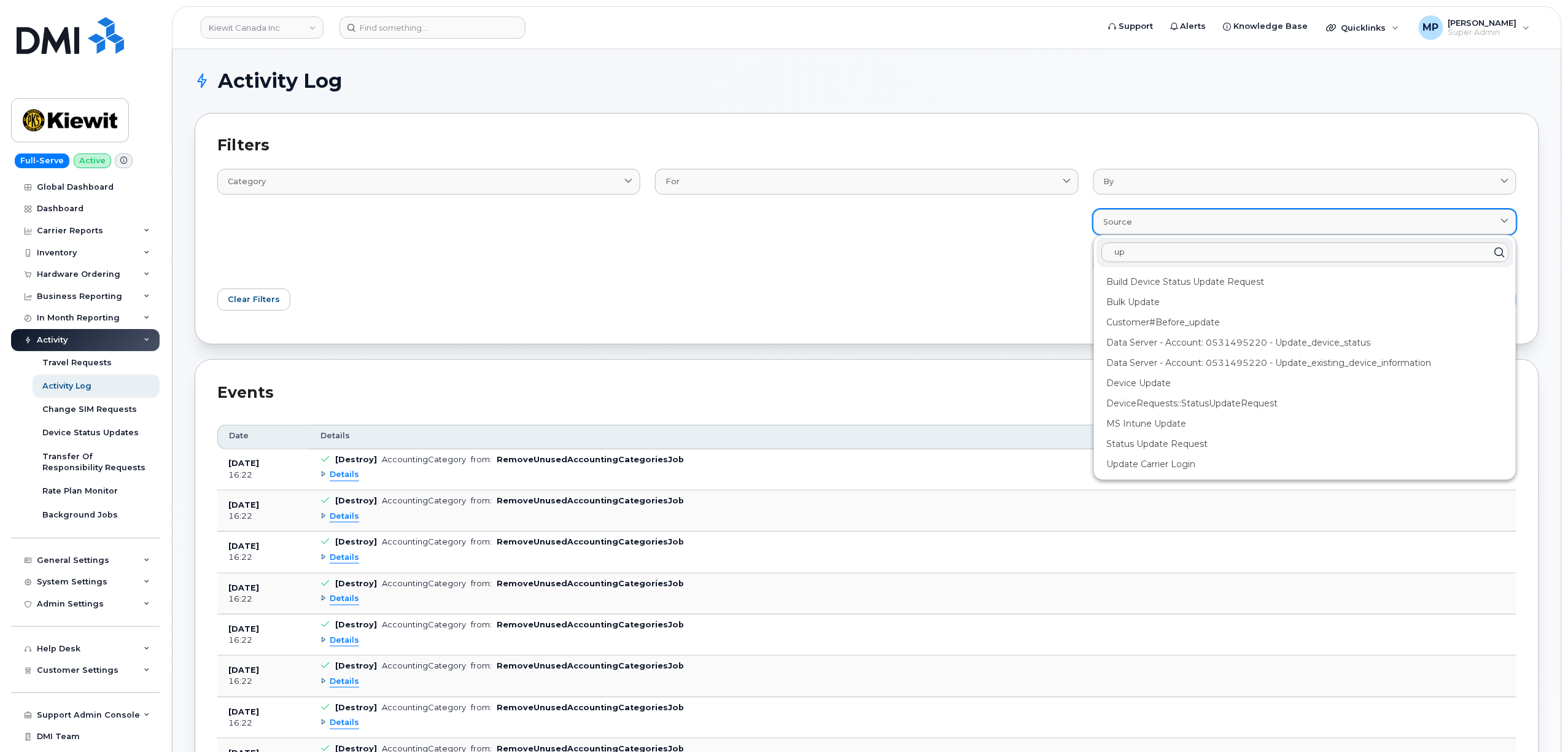
type input "u"
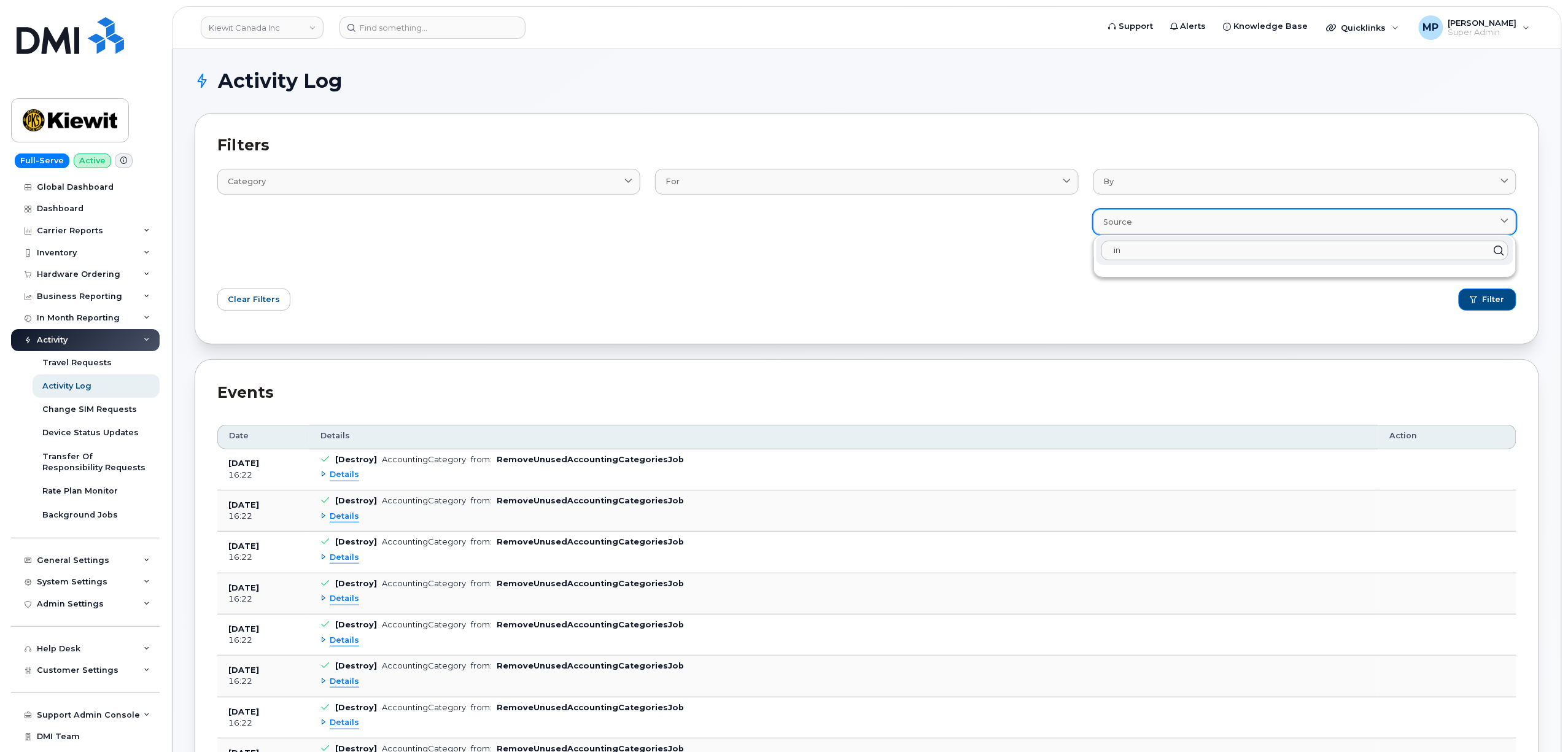
type input "i"
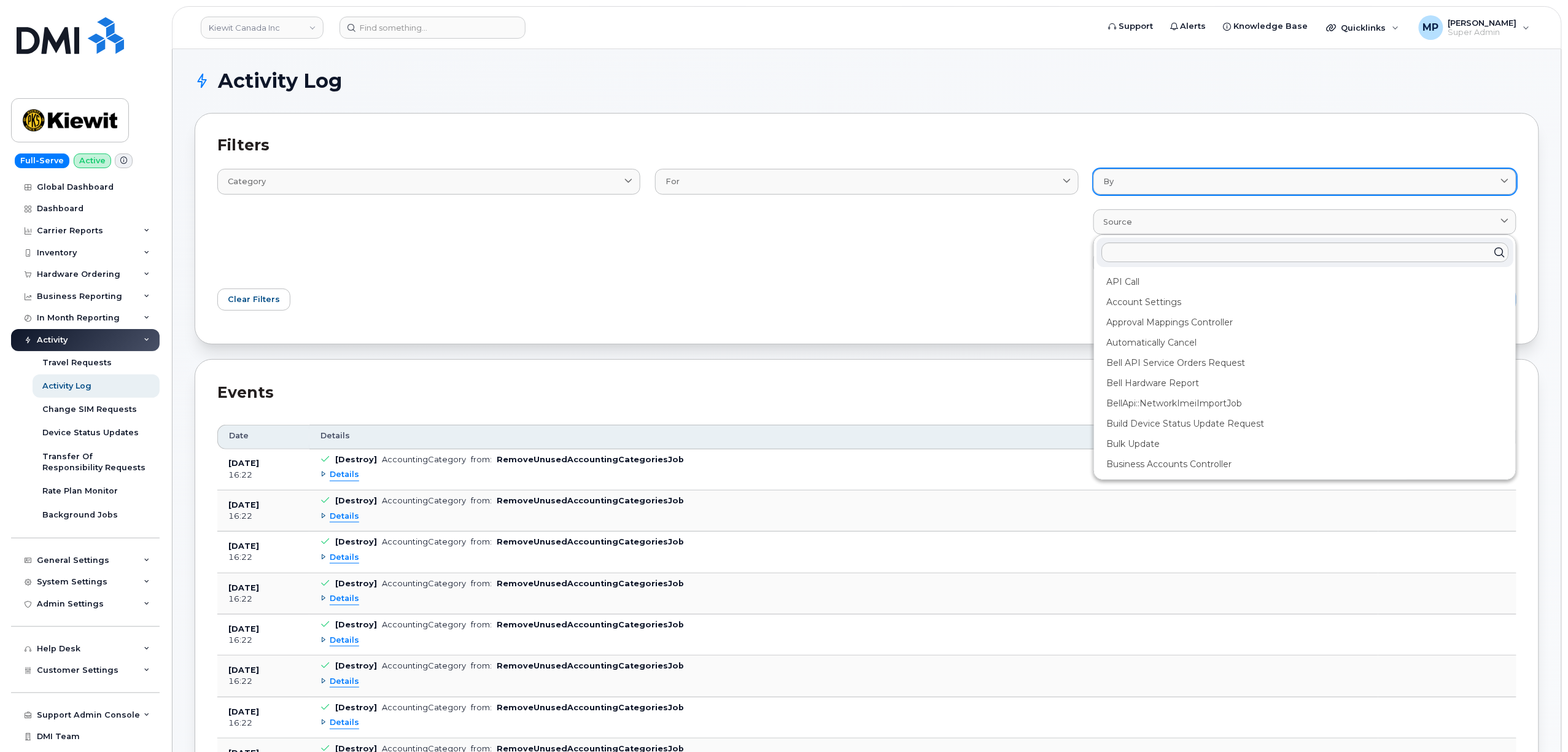
click at [1182, 183] on div "By" at bounding box center [1305, 181] width 402 height 12
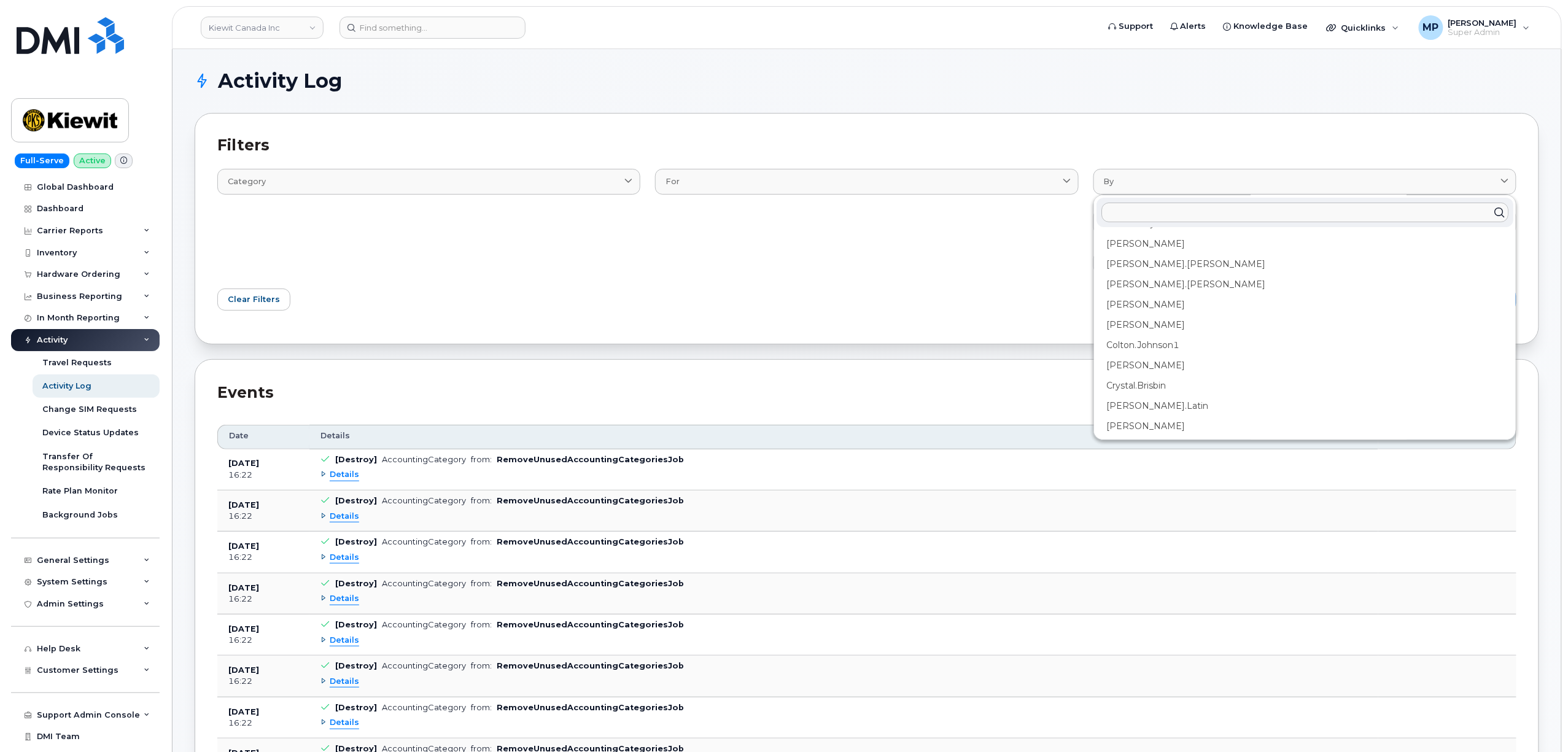
scroll to position [327, 0]
click at [862, 300] on div "Clear Filters" at bounding box center [538, 299] width 657 height 37
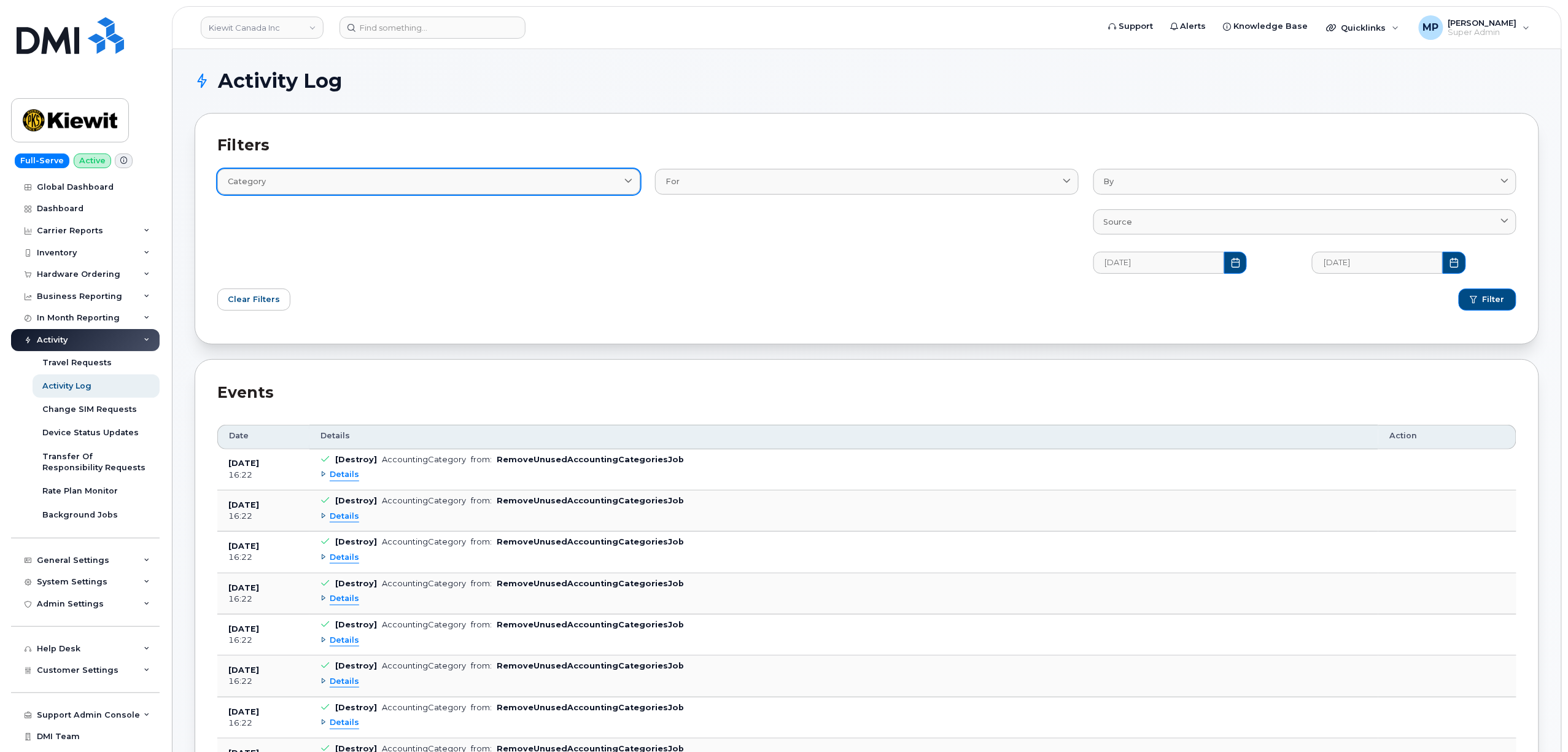
click at [453, 185] on div "Category" at bounding box center [429, 181] width 402 height 12
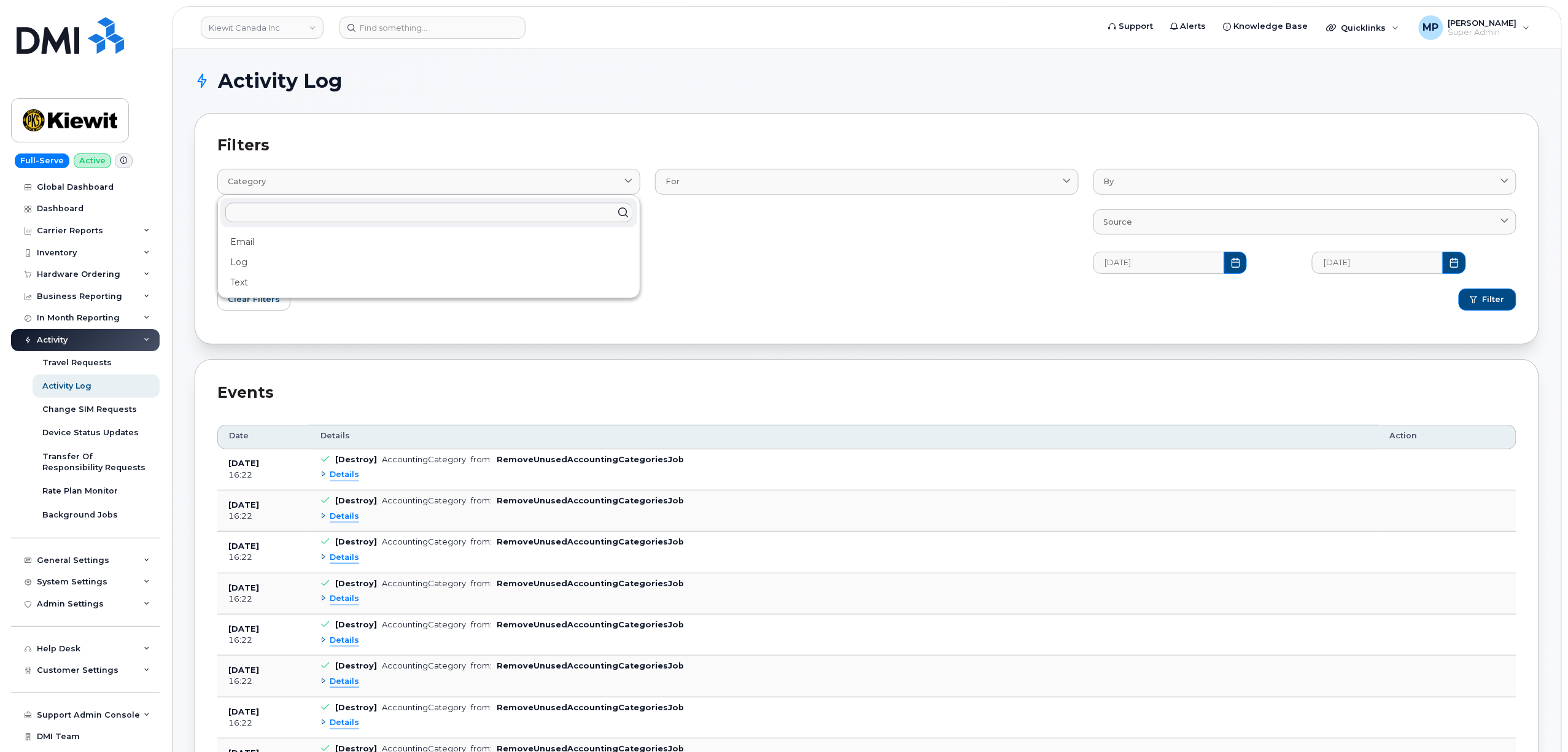
click at [851, 246] on div "For AccountingCategory BellApi::Order BillProcessingWorkflow BillingData Busine…" at bounding box center [867, 213] width 438 height 134
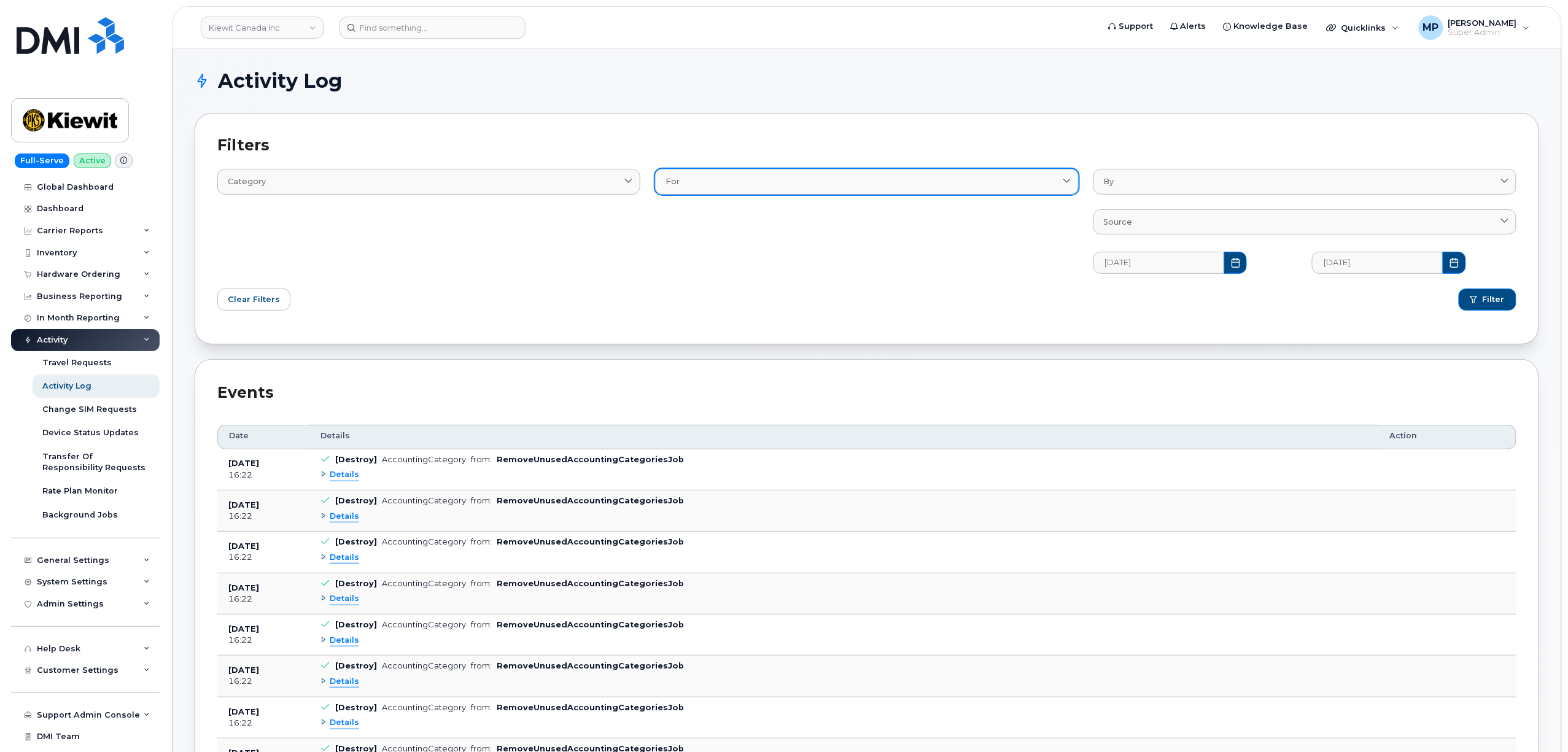
click at [881, 180] on div "For" at bounding box center [867, 181] width 402 height 12
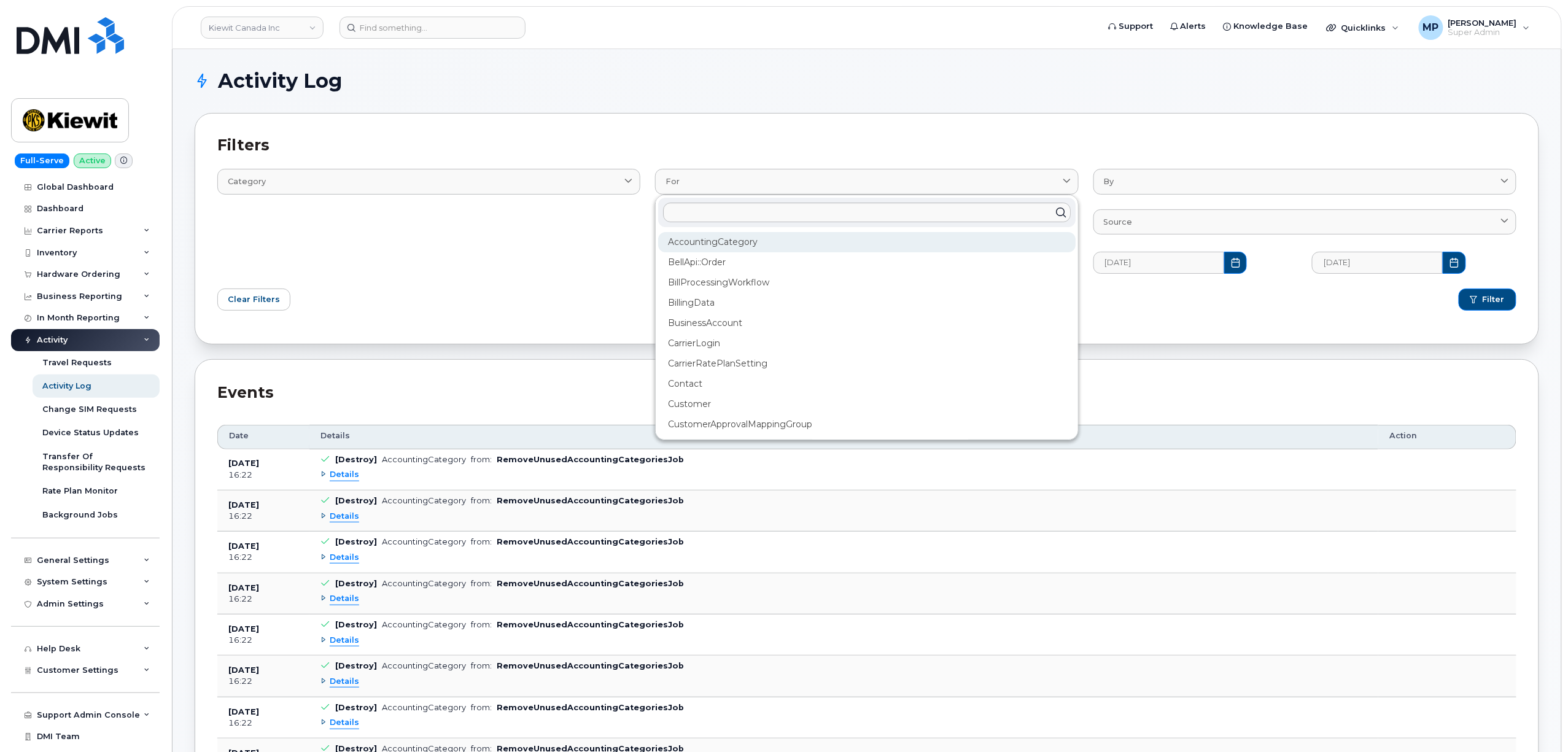
click at [765, 238] on div "AccountingCategory" at bounding box center [867, 242] width 417 height 20
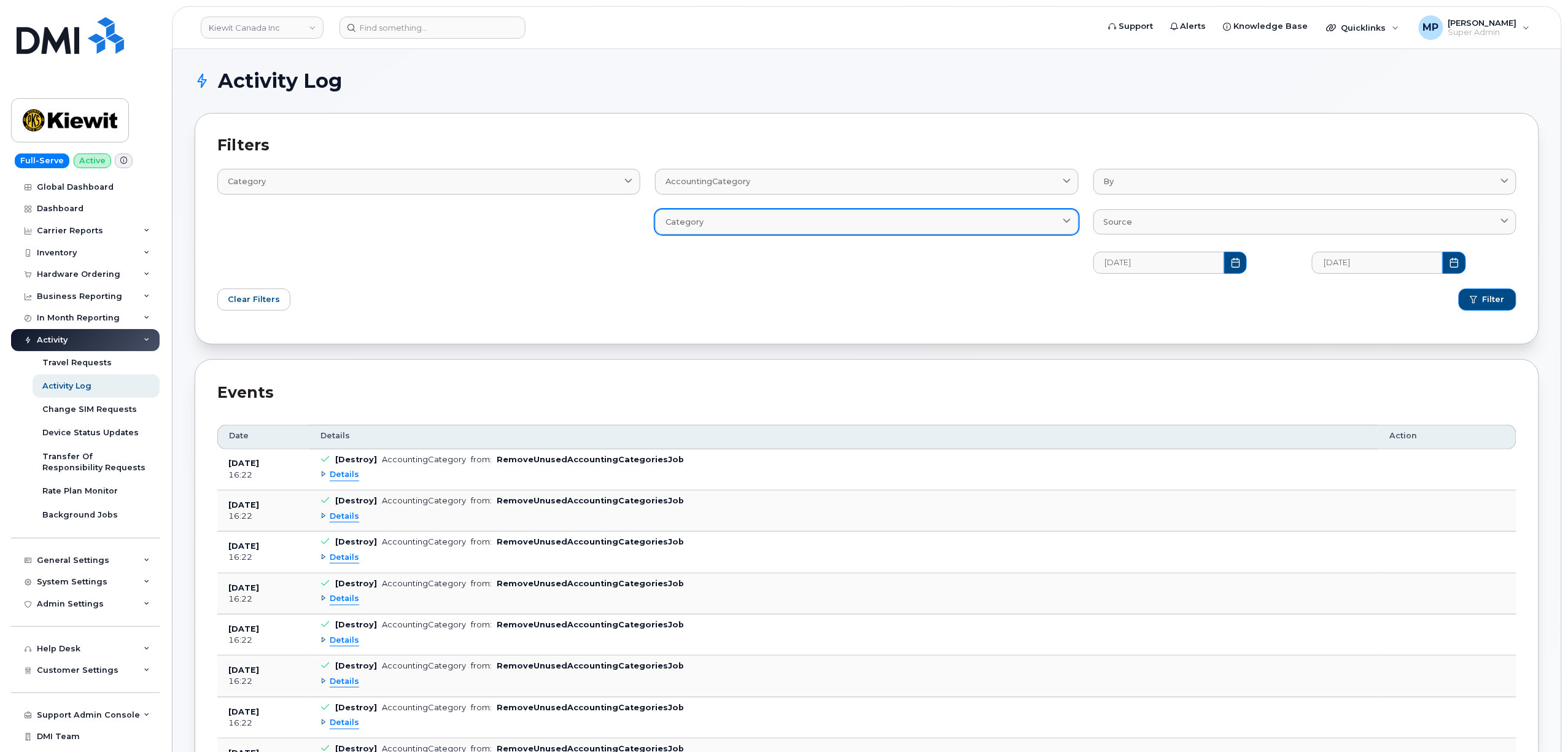
click at [1013, 221] on div "Category" at bounding box center [867, 221] width 402 height 12
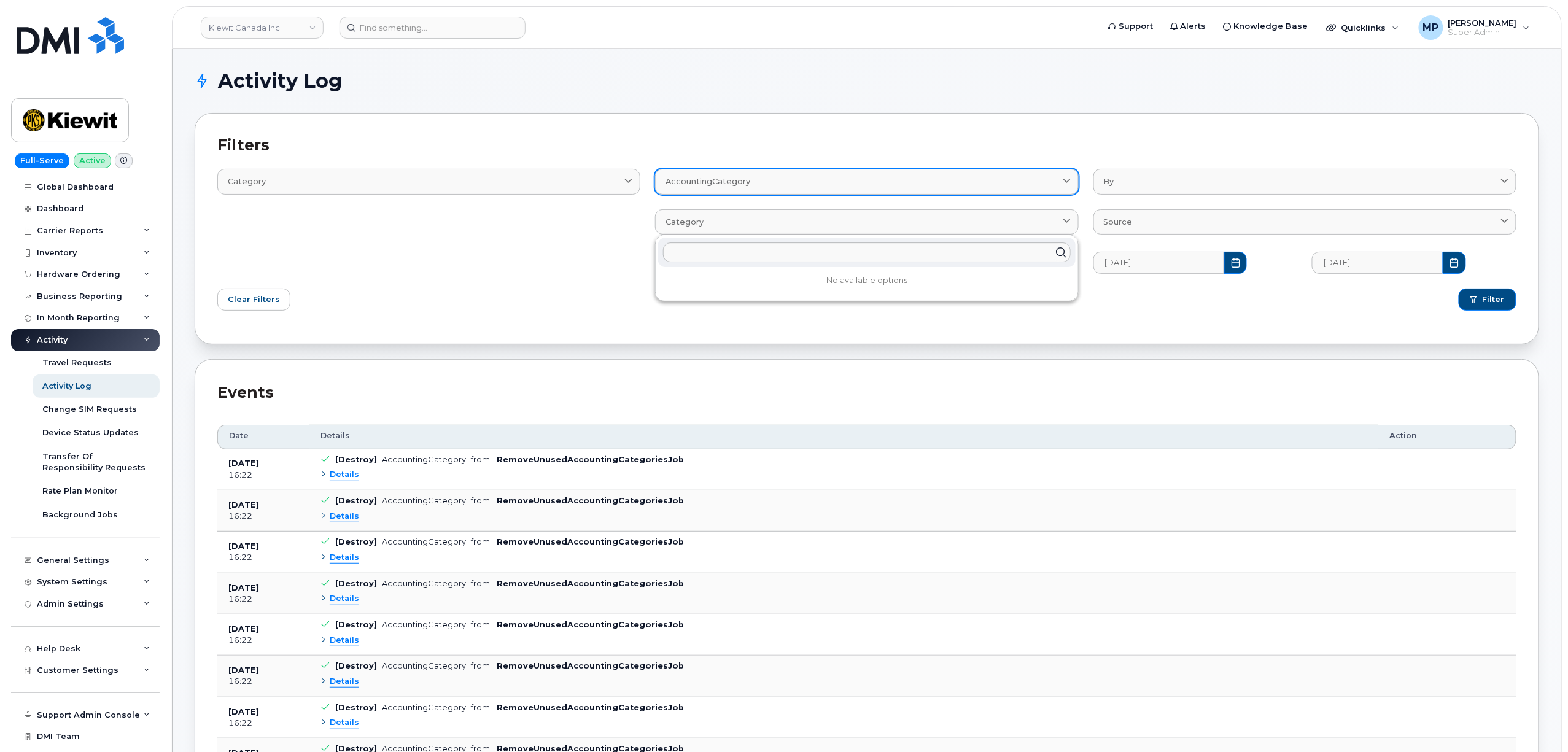
click at [752, 182] on div "AccountingCategory" at bounding box center [867, 181] width 402 height 12
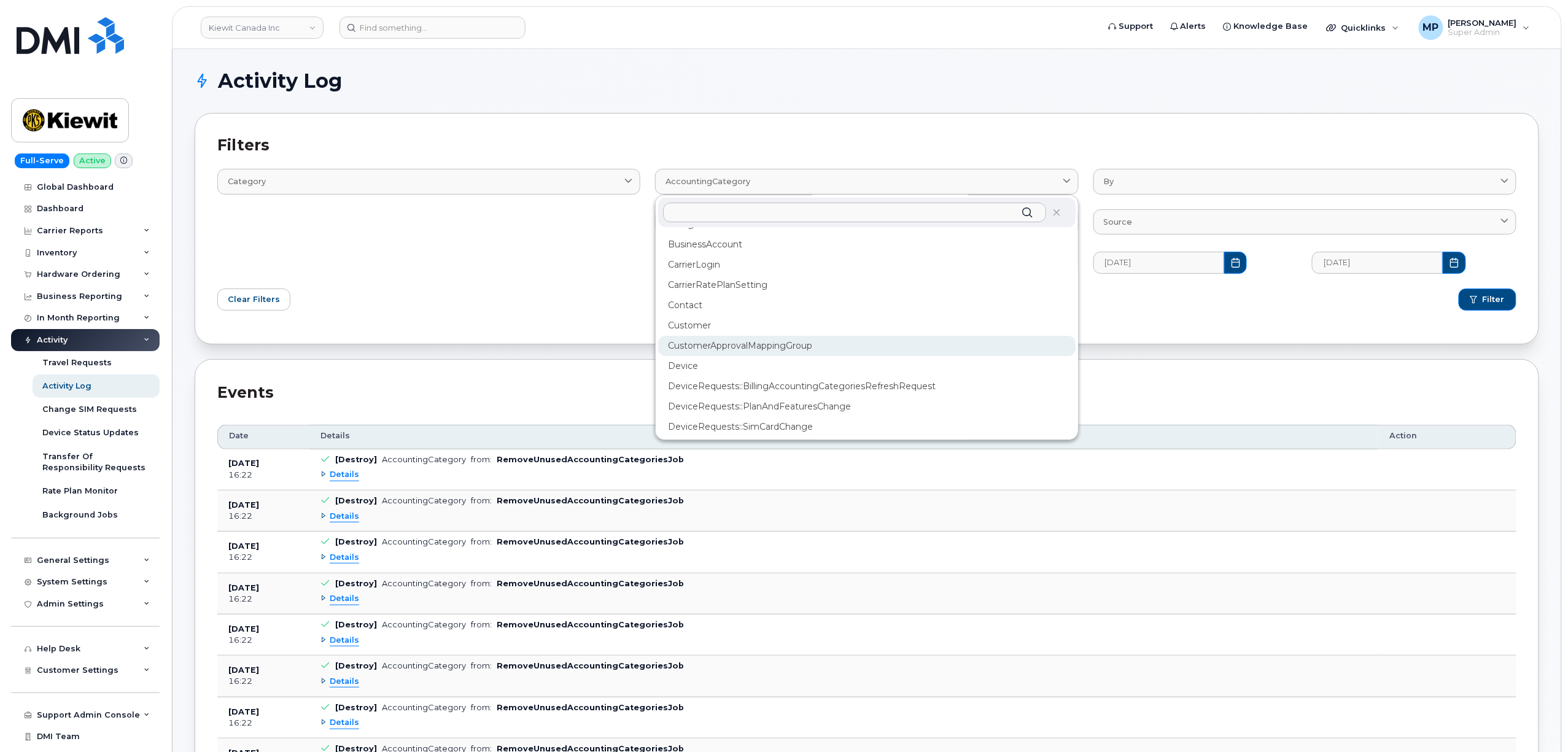
scroll to position [164, 0]
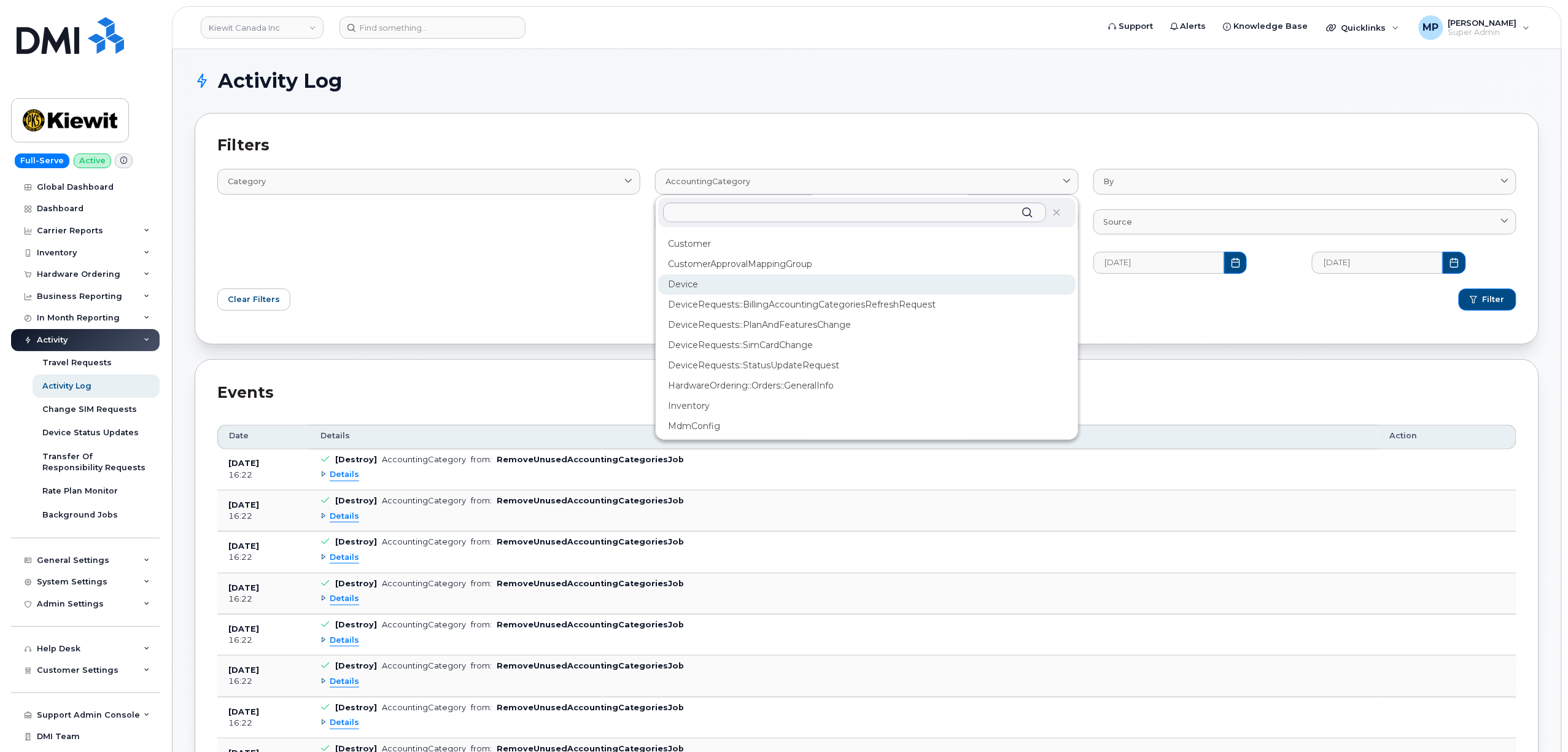
click at [737, 287] on div "Device" at bounding box center [867, 284] width 417 height 20
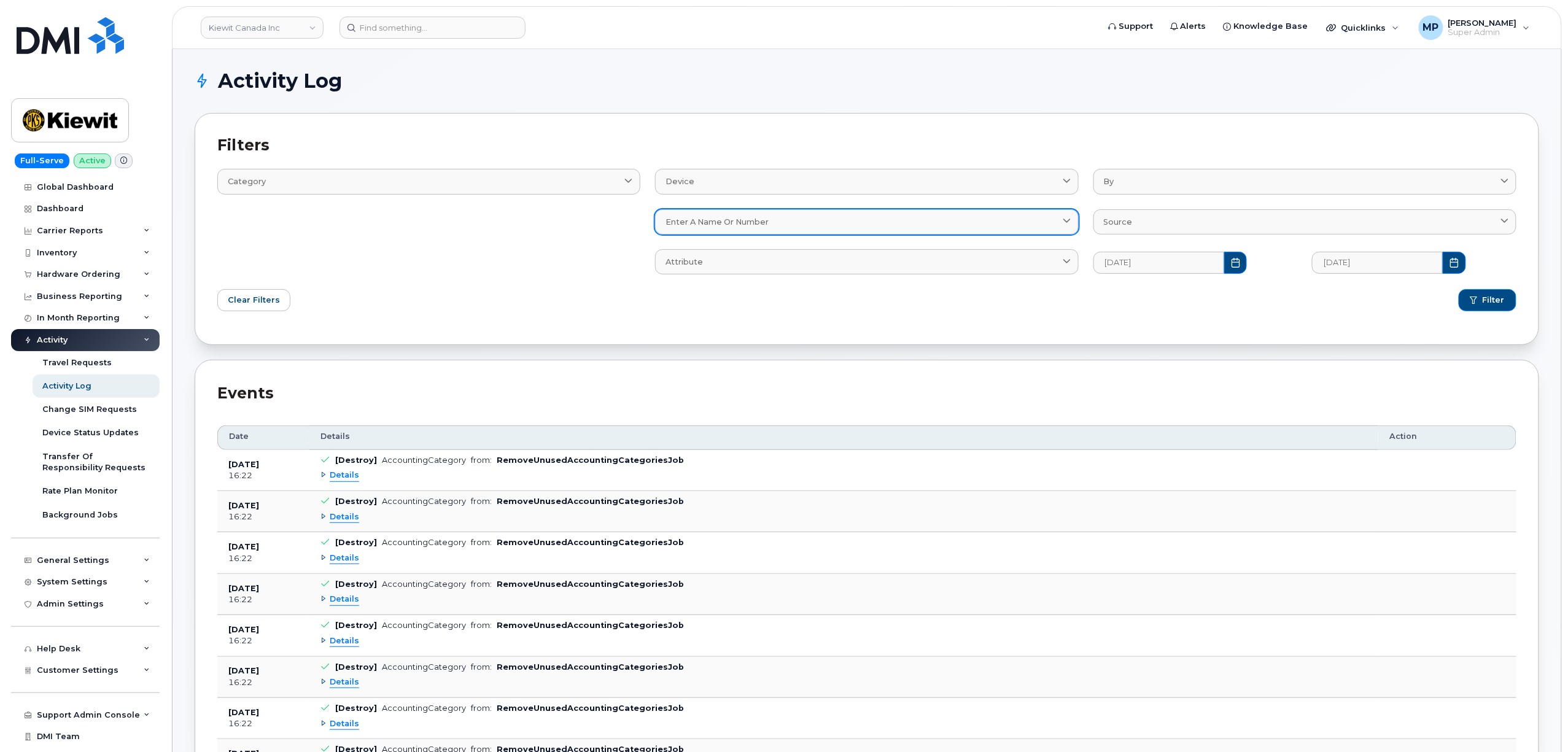
click at [763, 217] on span "Enter a name or number" at bounding box center [717, 221] width 103 height 12
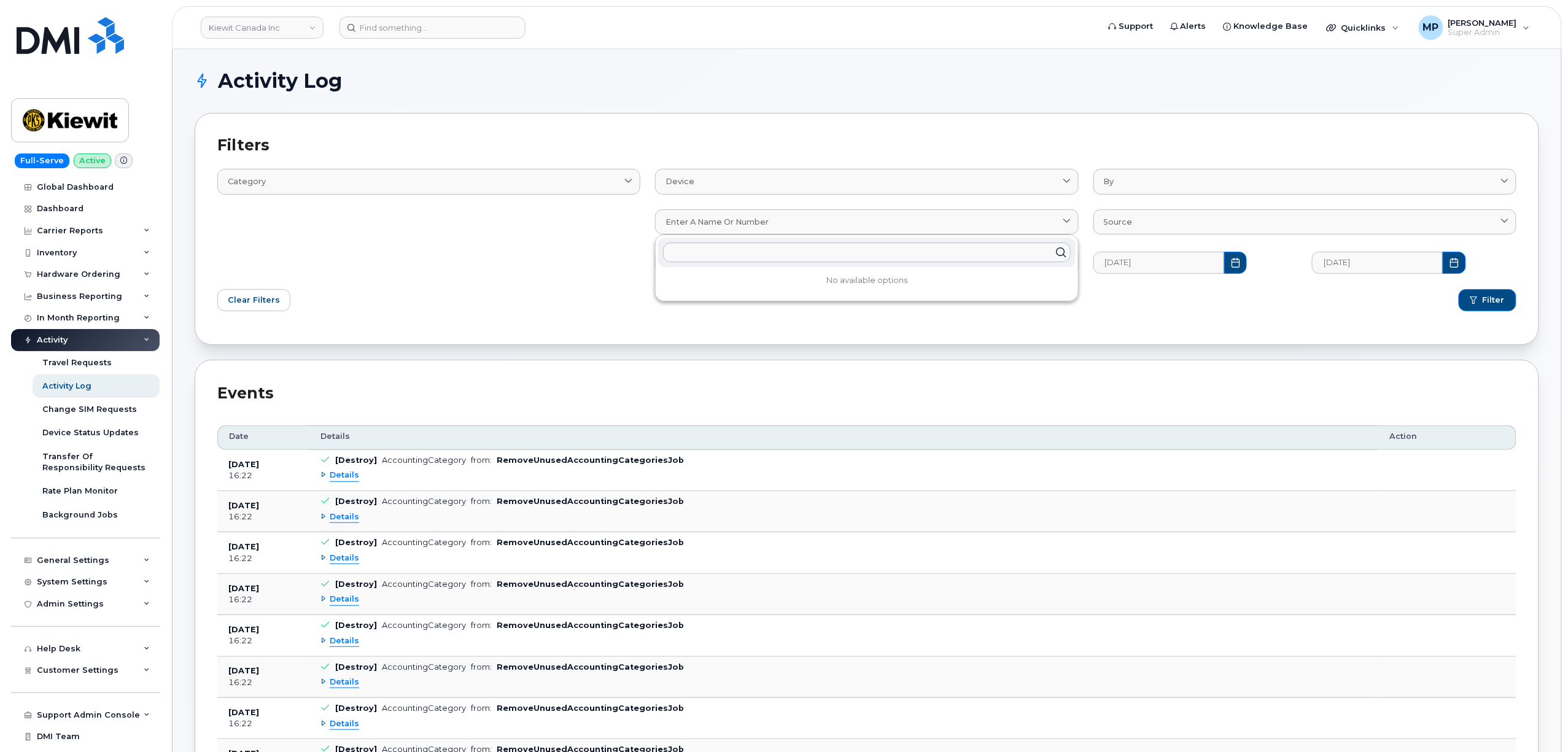
click at [562, 296] on div "Clear Filters" at bounding box center [538, 300] width 657 height 37
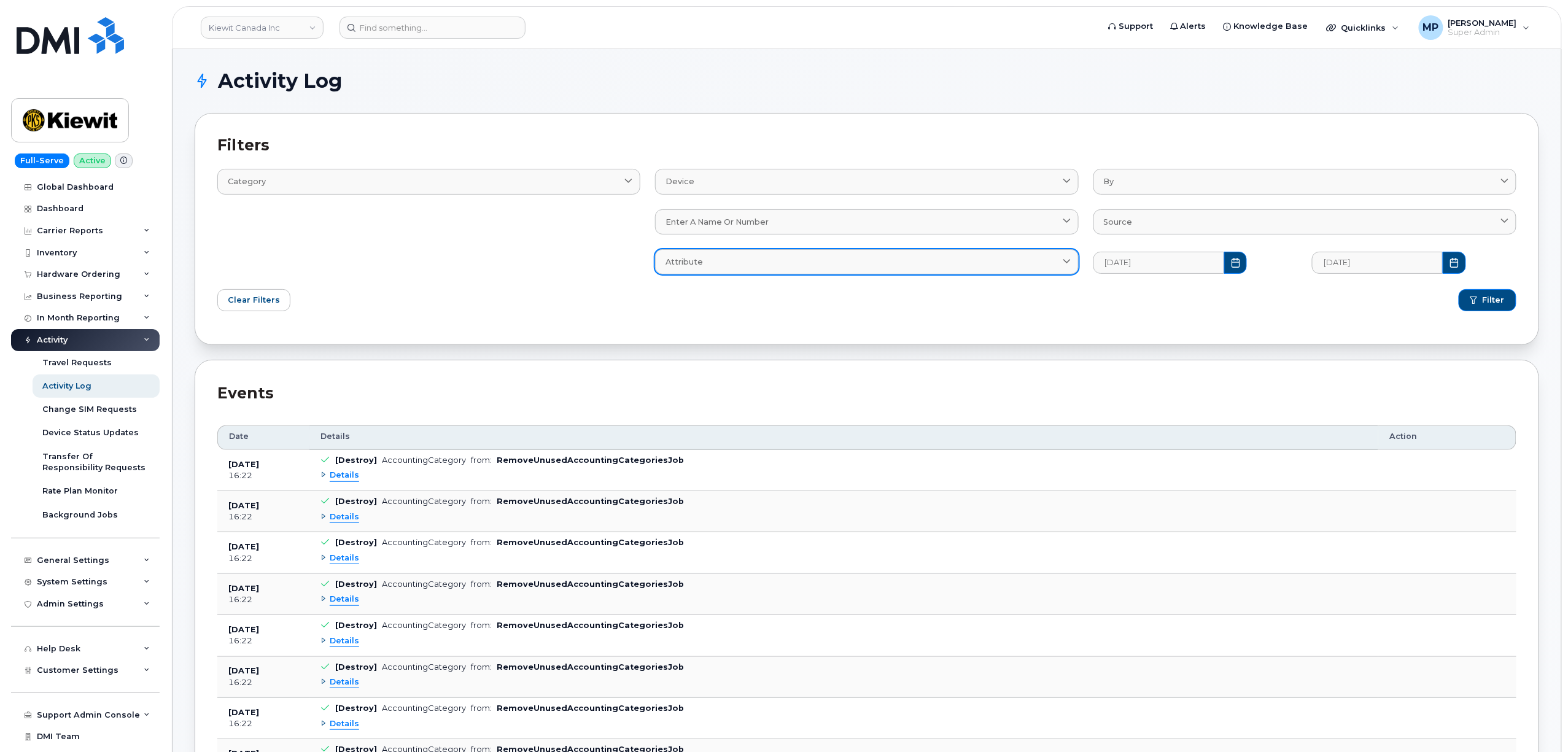
click at [761, 250] on link "Attribute" at bounding box center [867, 261] width 423 height 25
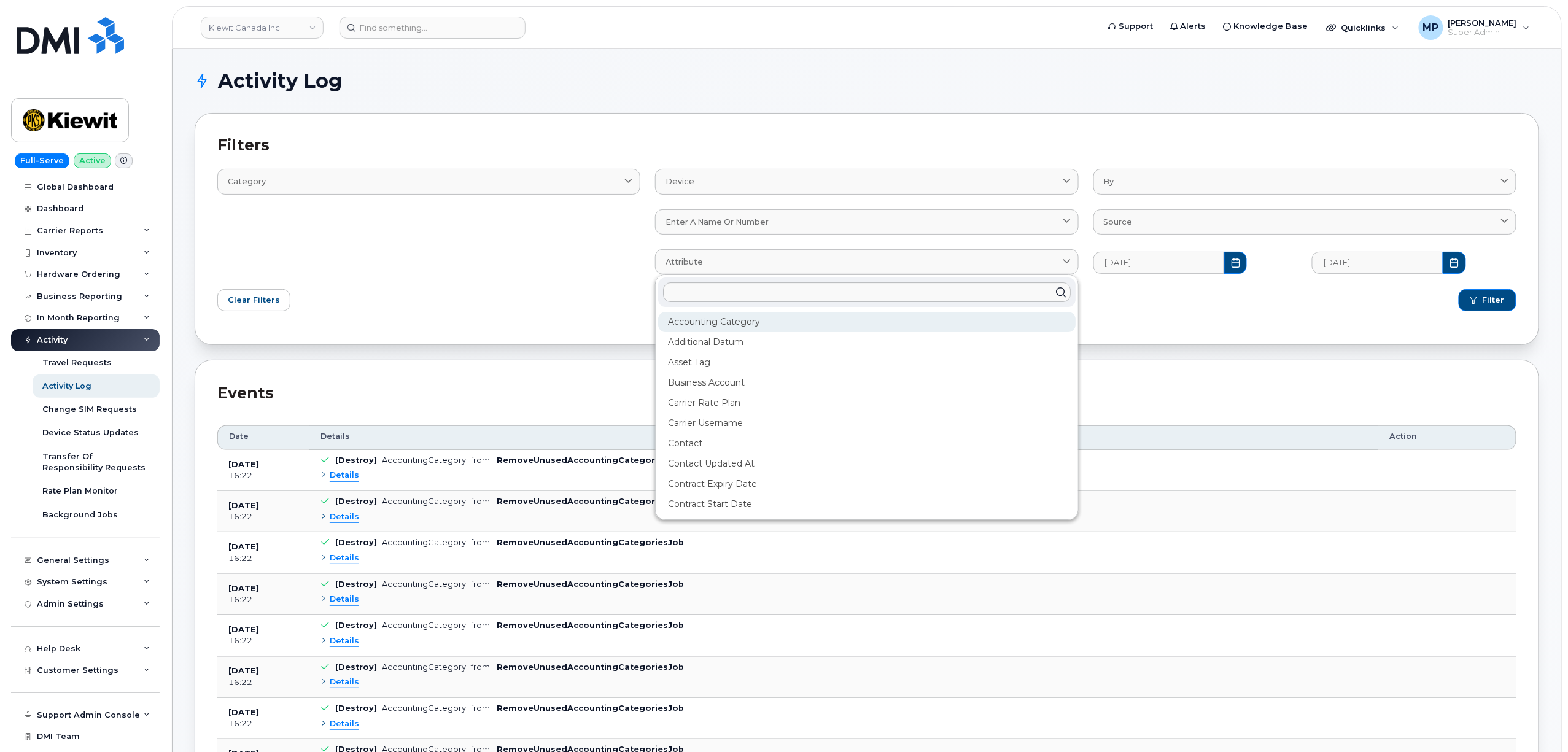
click at [740, 322] on div "Accounting category" at bounding box center [867, 322] width 417 height 20
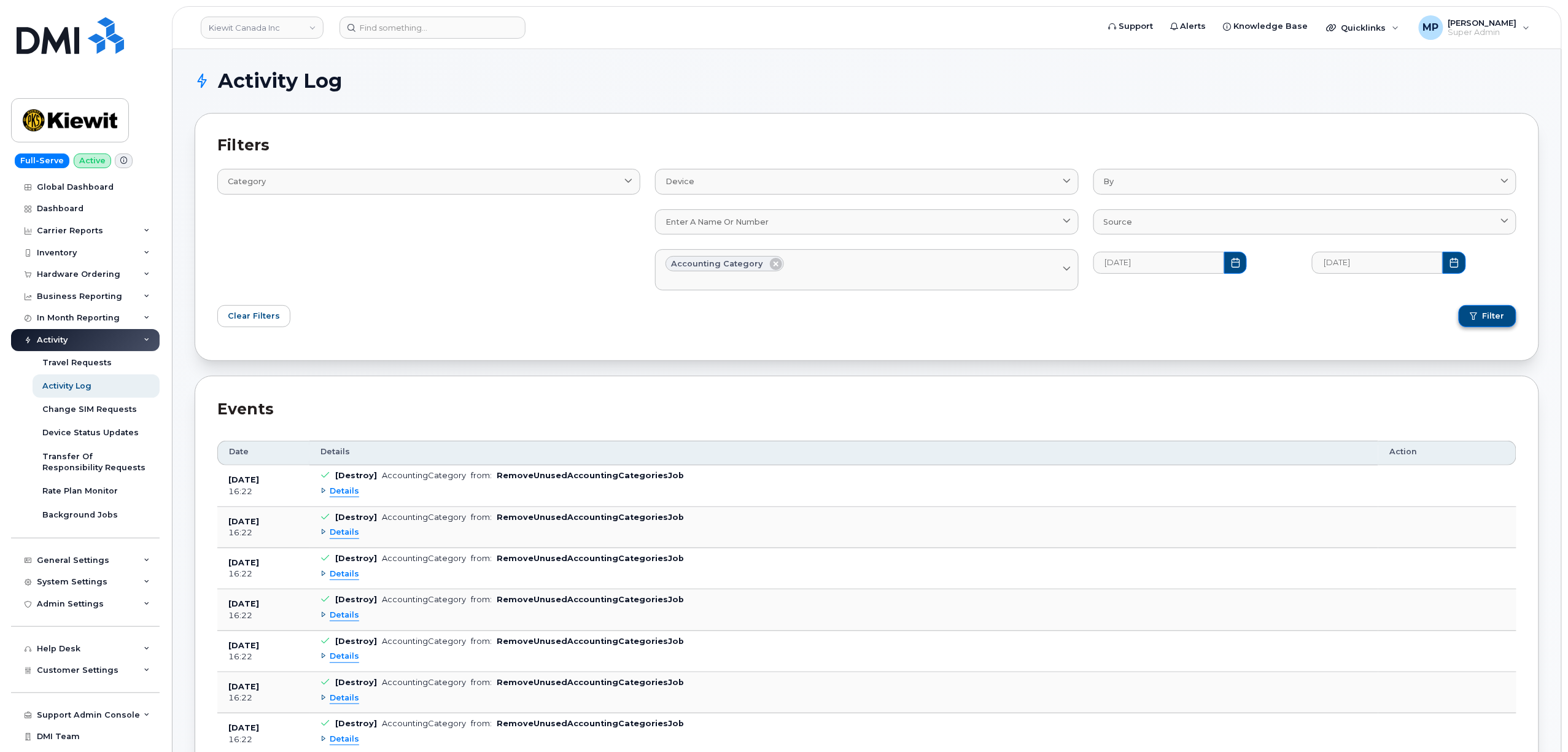
click at [1486, 317] on span "Filter" at bounding box center [1494, 316] width 22 height 11
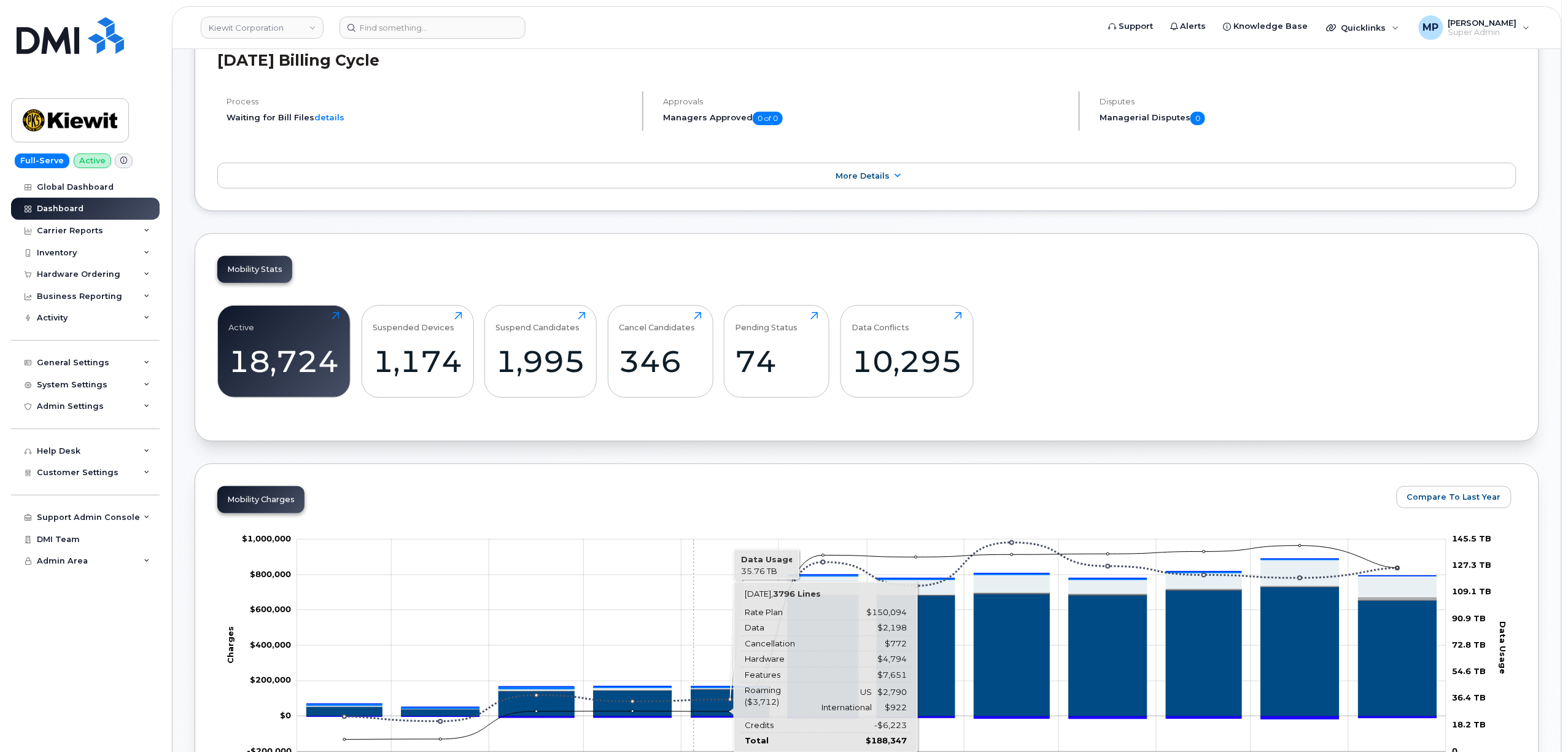
scroll to position [491, 0]
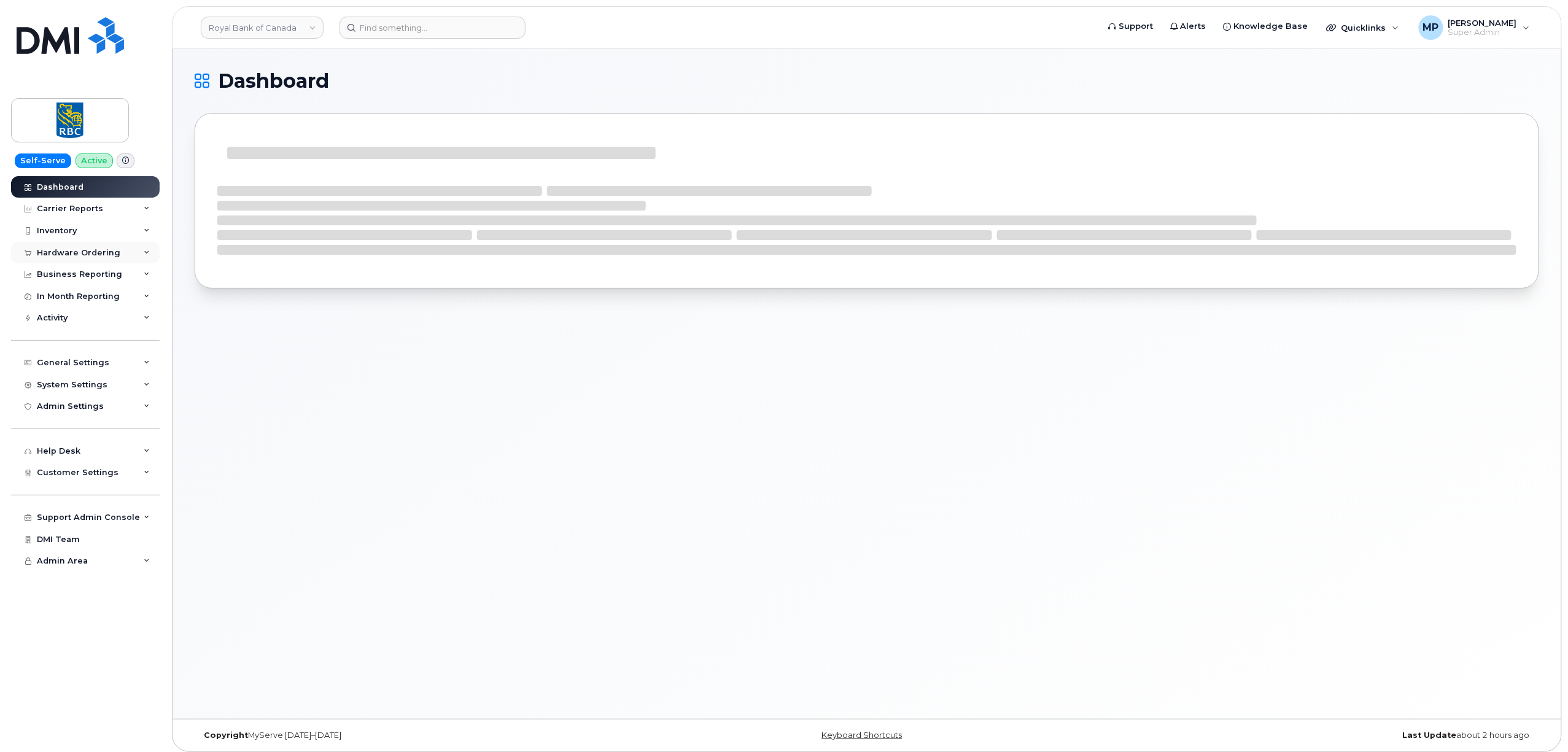
click at [67, 252] on div "Hardware Ordering" at bounding box center [78, 252] width 84 height 10
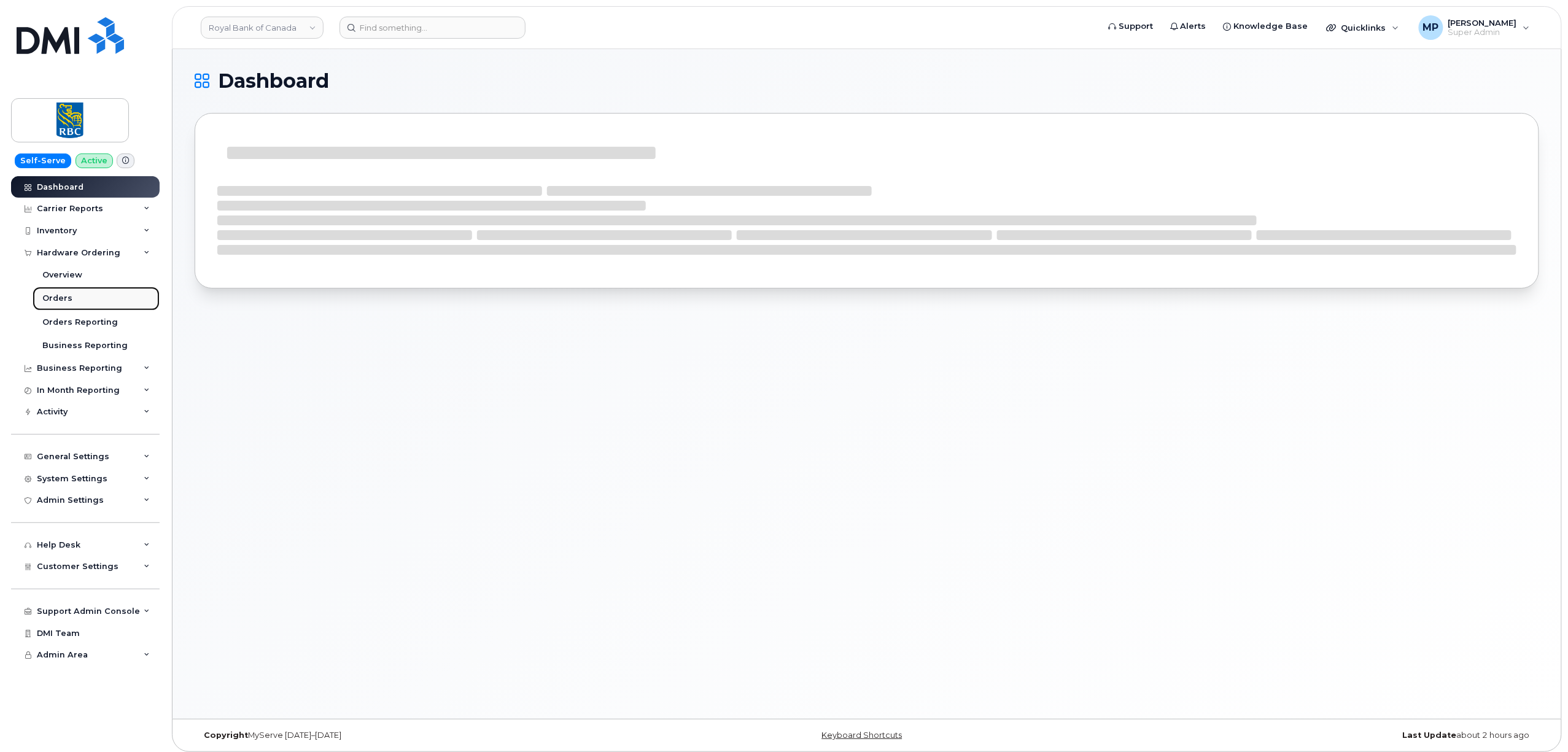
click at [67, 297] on div "Orders" at bounding box center [57, 298] width 30 height 11
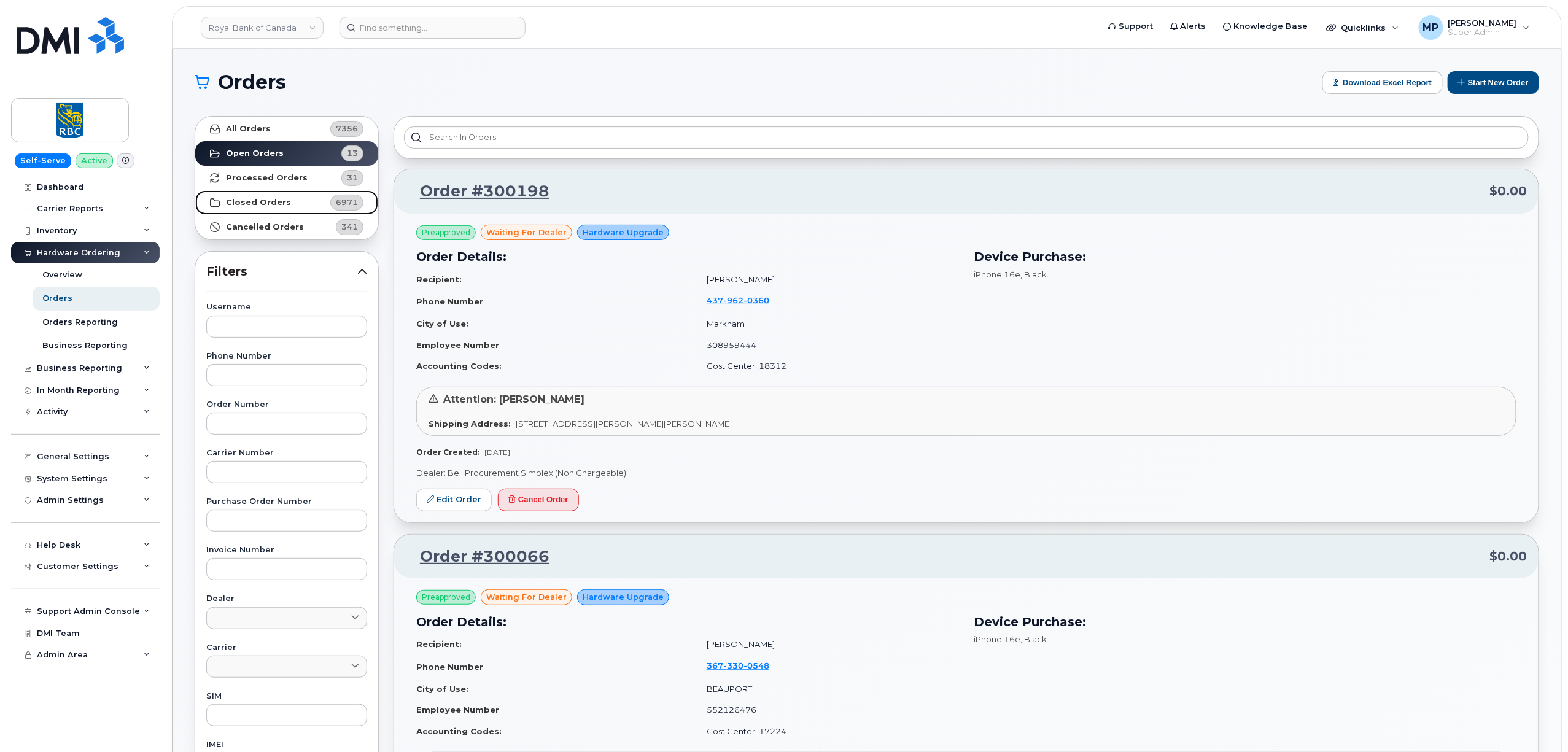
click at [256, 202] on strong "Closed Orders" at bounding box center [259, 202] width 65 height 10
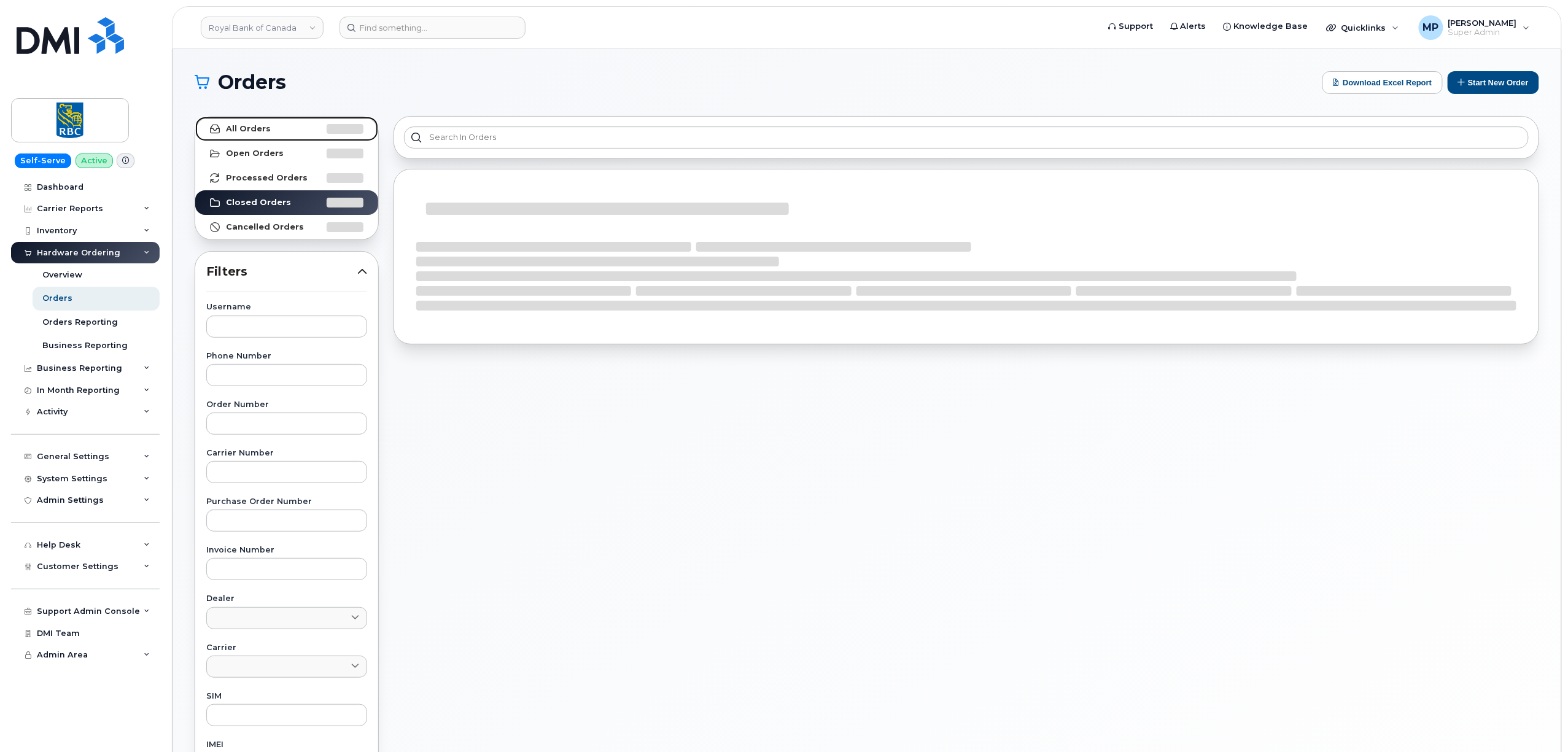
click at [257, 140] on link "All Orders" at bounding box center [287, 129] width 183 height 24
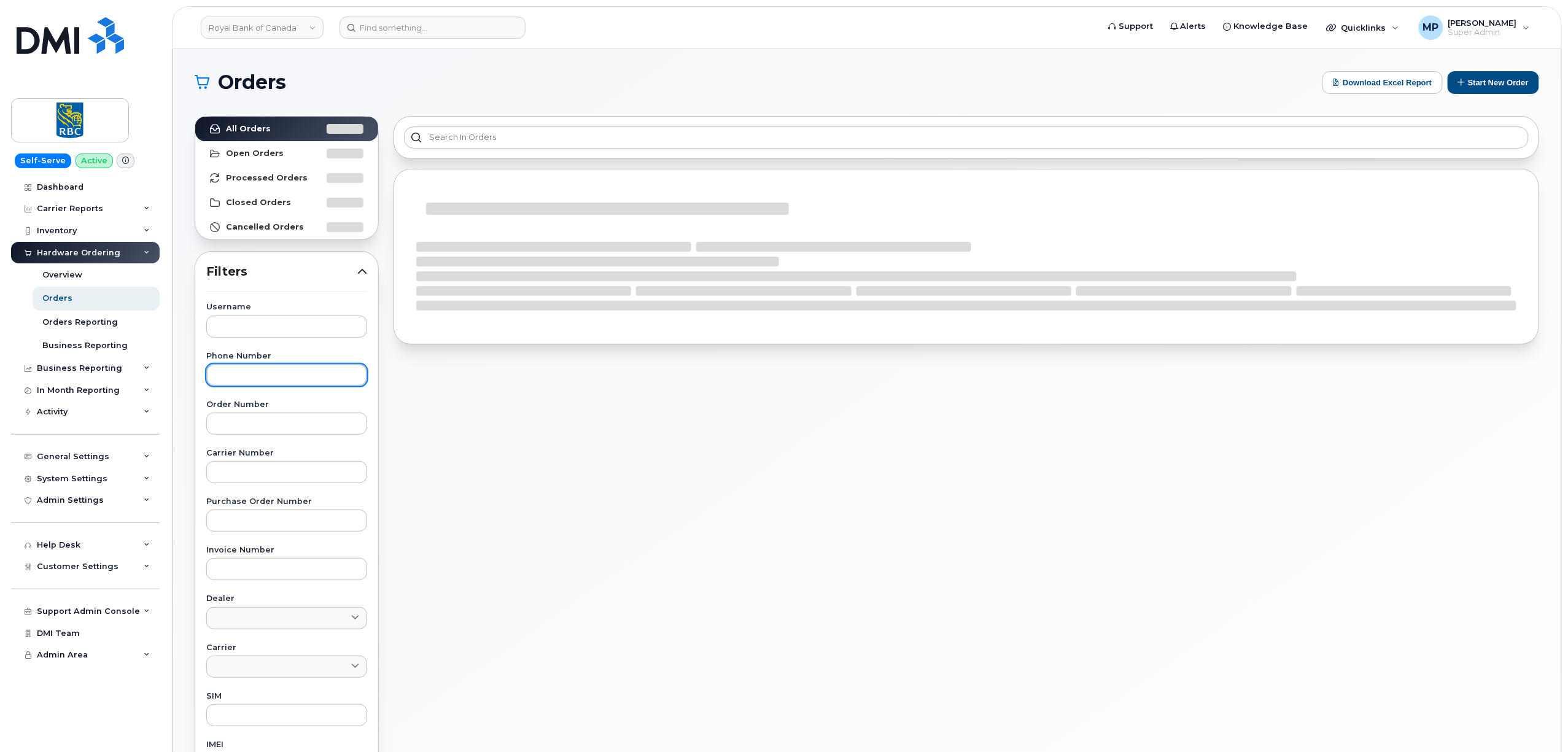
click at [257, 379] on input "text" at bounding box center [287, 375] width 161 height 22
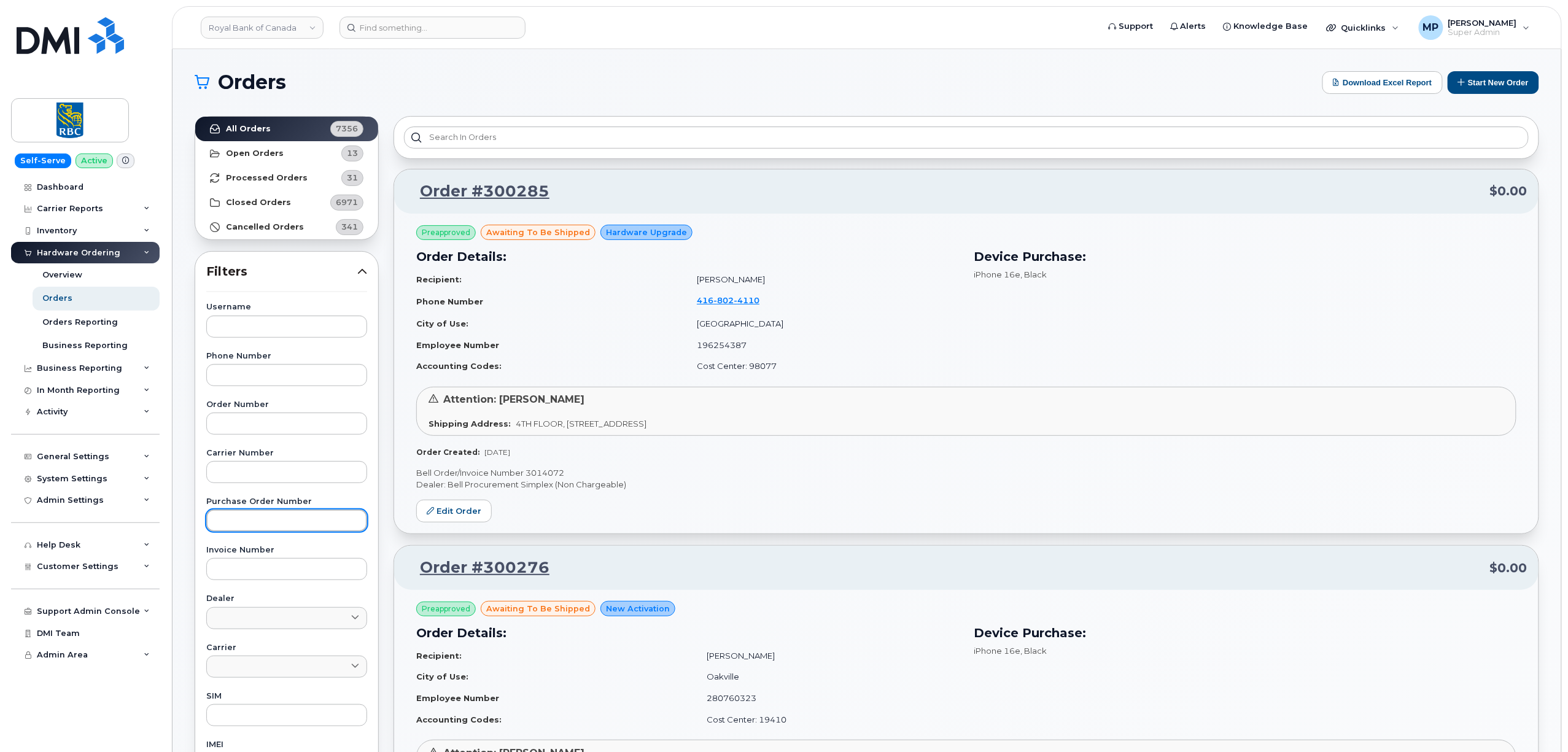
click at [239, 518] on input "text" at bounding box center [287, 520] width 161 height 22
type input "6"
type input "6500216223"
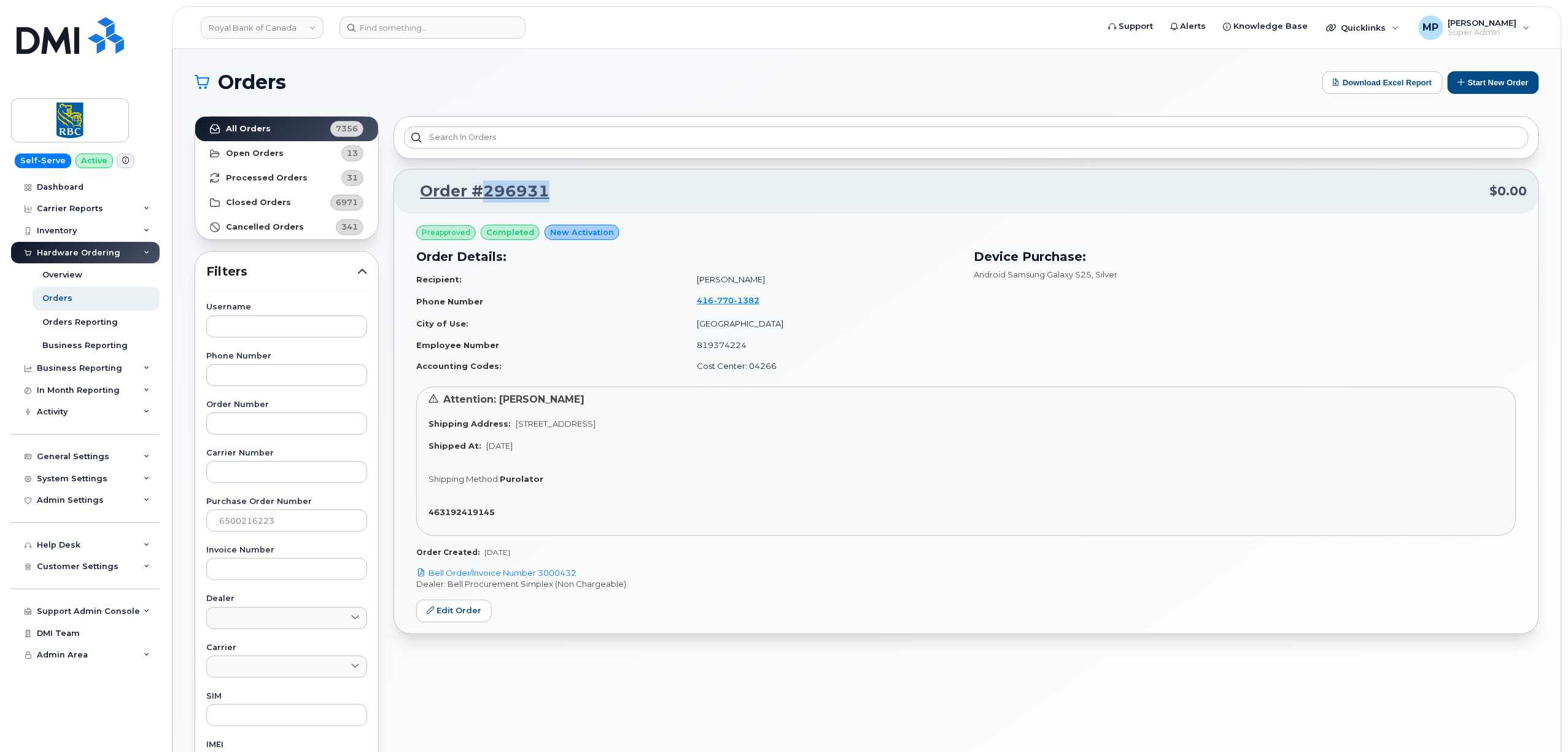
drag, startPoint x: 551, startPoint y: 193, endPoint x: 482, endPoint y: 192, distance: 69.0
click at [482, 192] on p "Order #296931 $0.00" at bounding box center [966, 191] width 1123 height 22
click at [257, 150] on strong "Open Orders" at bounding box center [255, 153] width 58 height 10
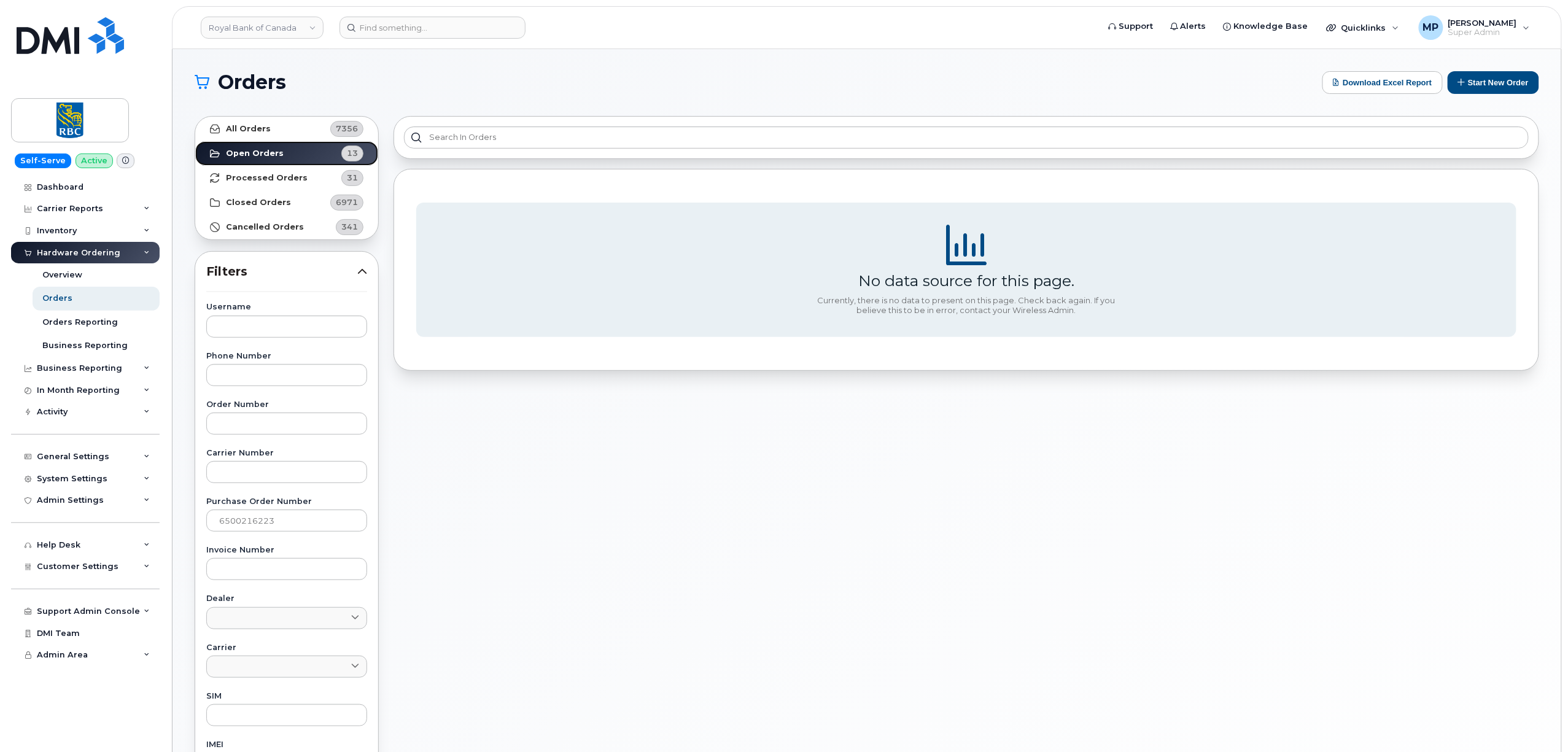
click at [258, 147] on link "Open Orders 13" at bounding box center [287, 153] width 183 height 24
drag, startPoint x: 283, startPoint y: 523, endPoint x: 170, endPoint y: 521, distance: 113.0
click at [170, 521] on body "Royal Bank of Canada Support Alerts Knowledge Base Quicklinks Suspend / Cancel …" at bounding box center [784, 512] width 1568 height 1025
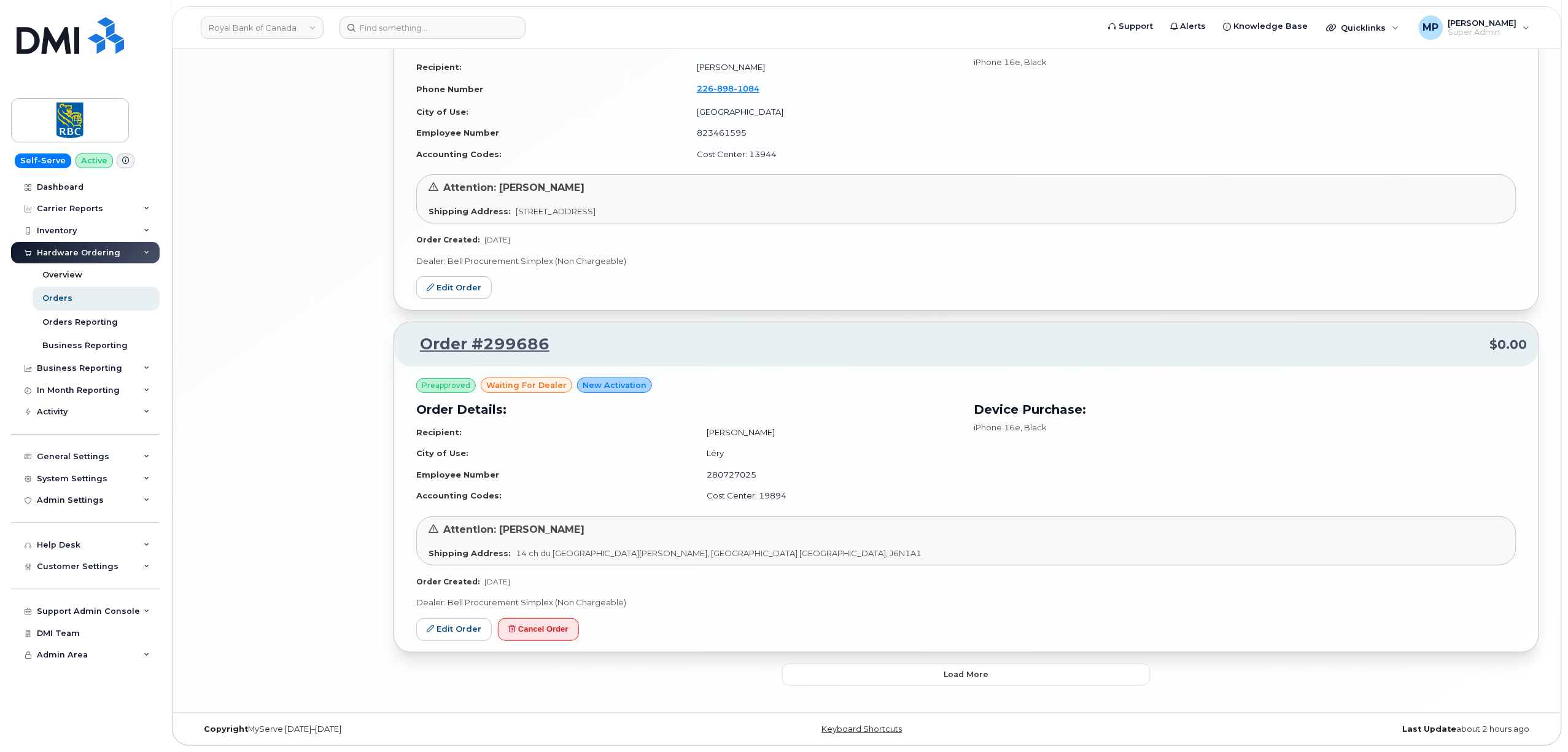
scroll to position [2386, 0]
drag, startPoint x: 845, startPoint y: 677, endPoint x: 838, endPoint y: 669, distance: 10.6
click at [850, 671] on button "Load more" at bounding box center [966, 674] width 368 height 22
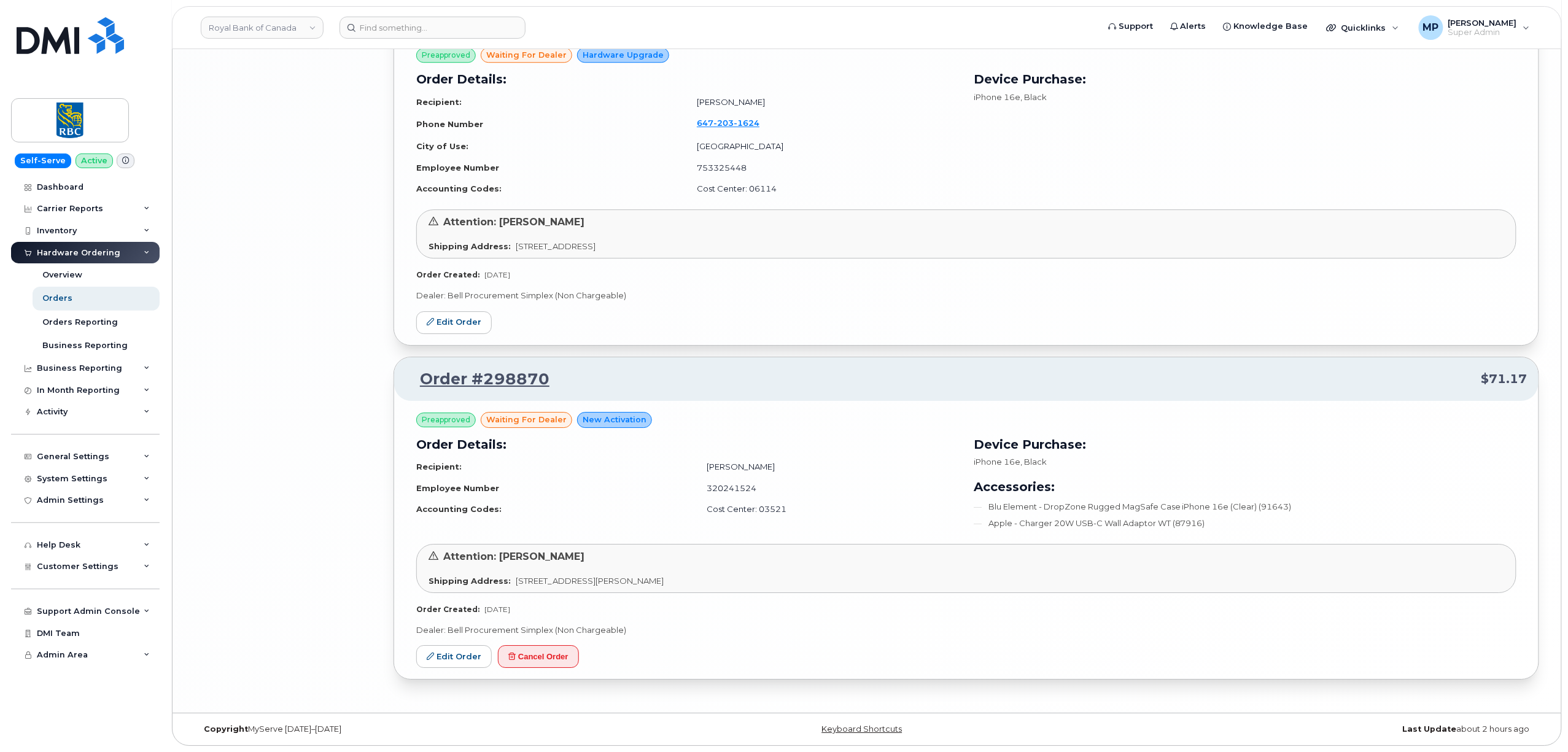
scroll to position [4126, 0]
click at [443, 661] on link "Edit Order" at bounding box center [454, 656] width 75 height 22
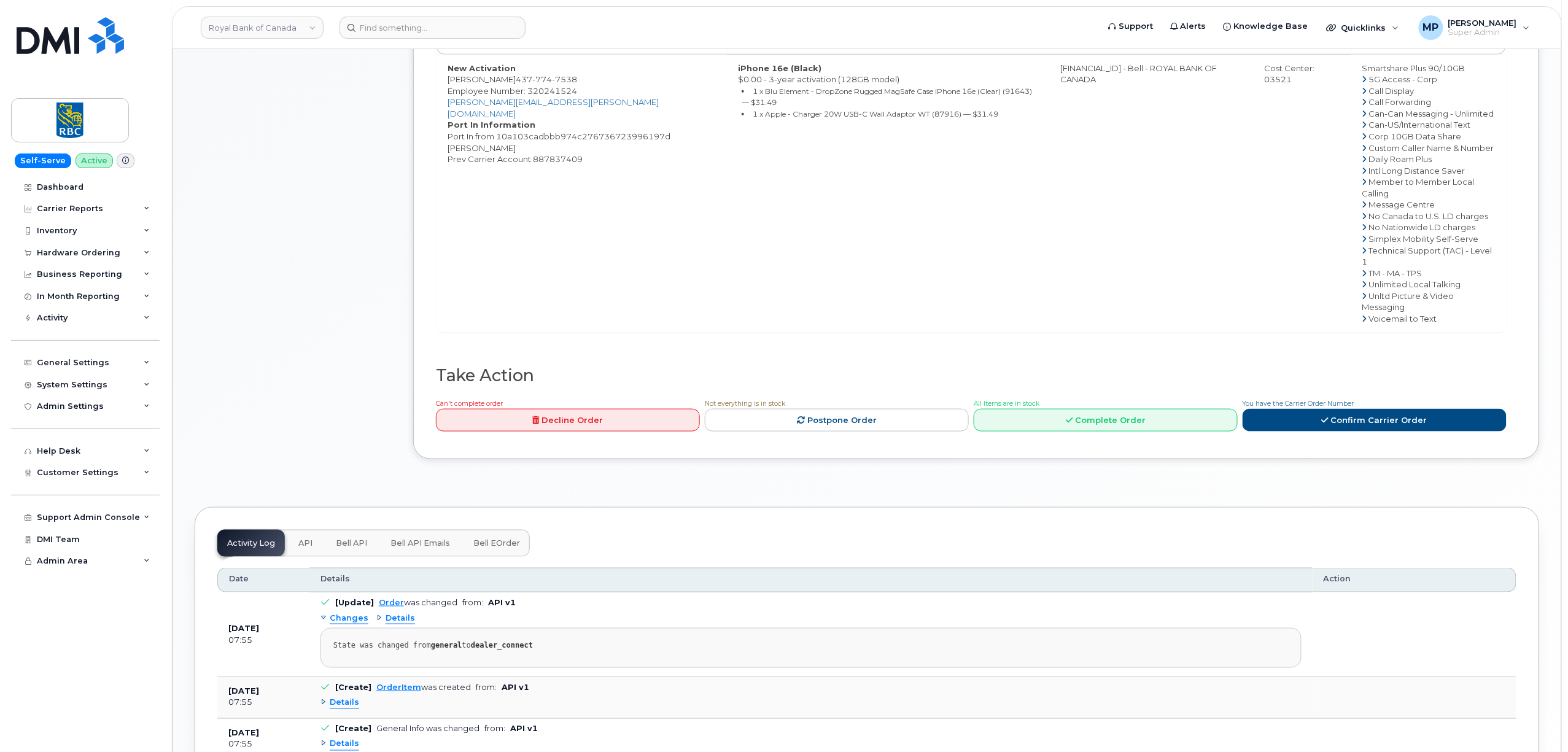
scroll to position [491, 0]
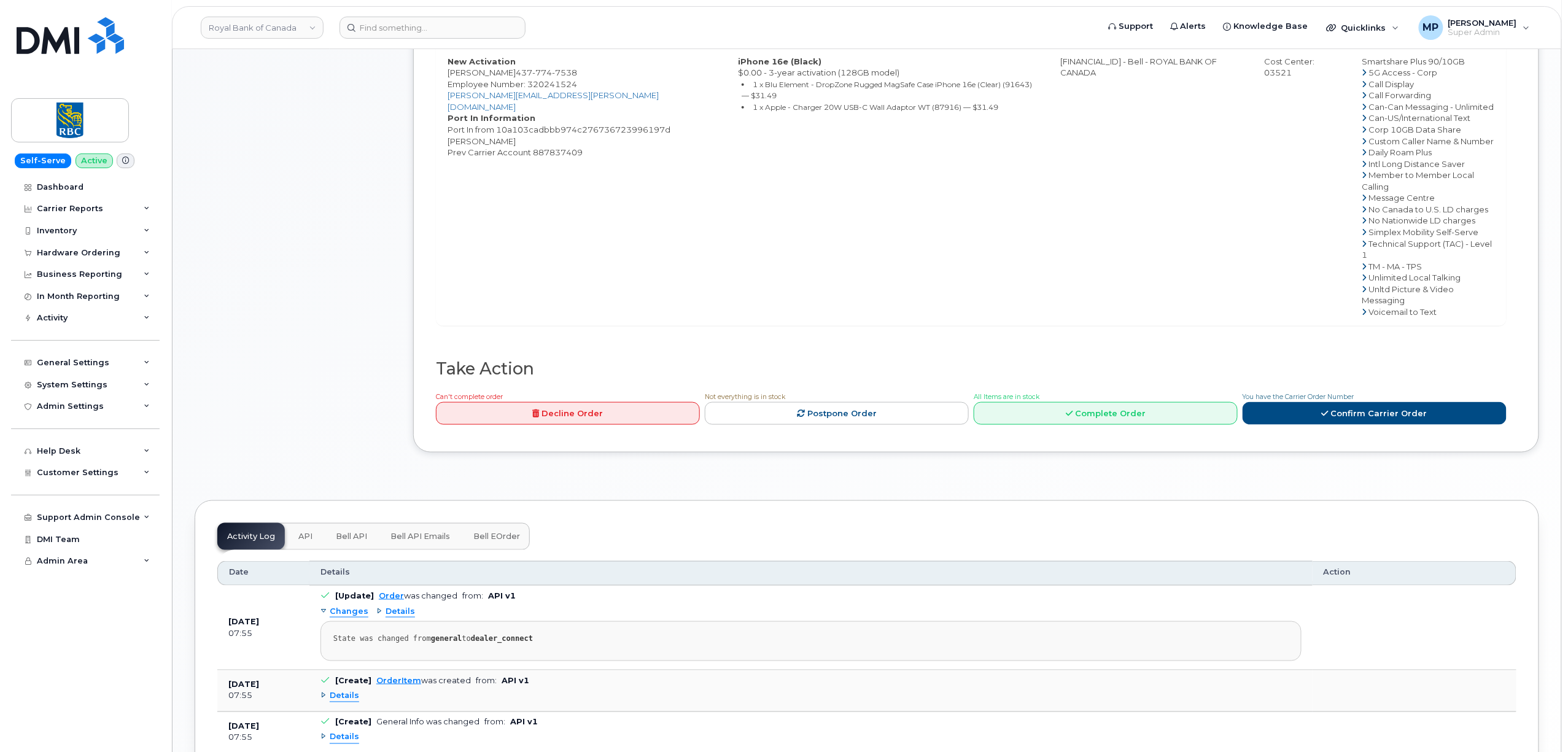
click at [301, 531] on span "API" at bounding box center [305, 536] width 14 height 10
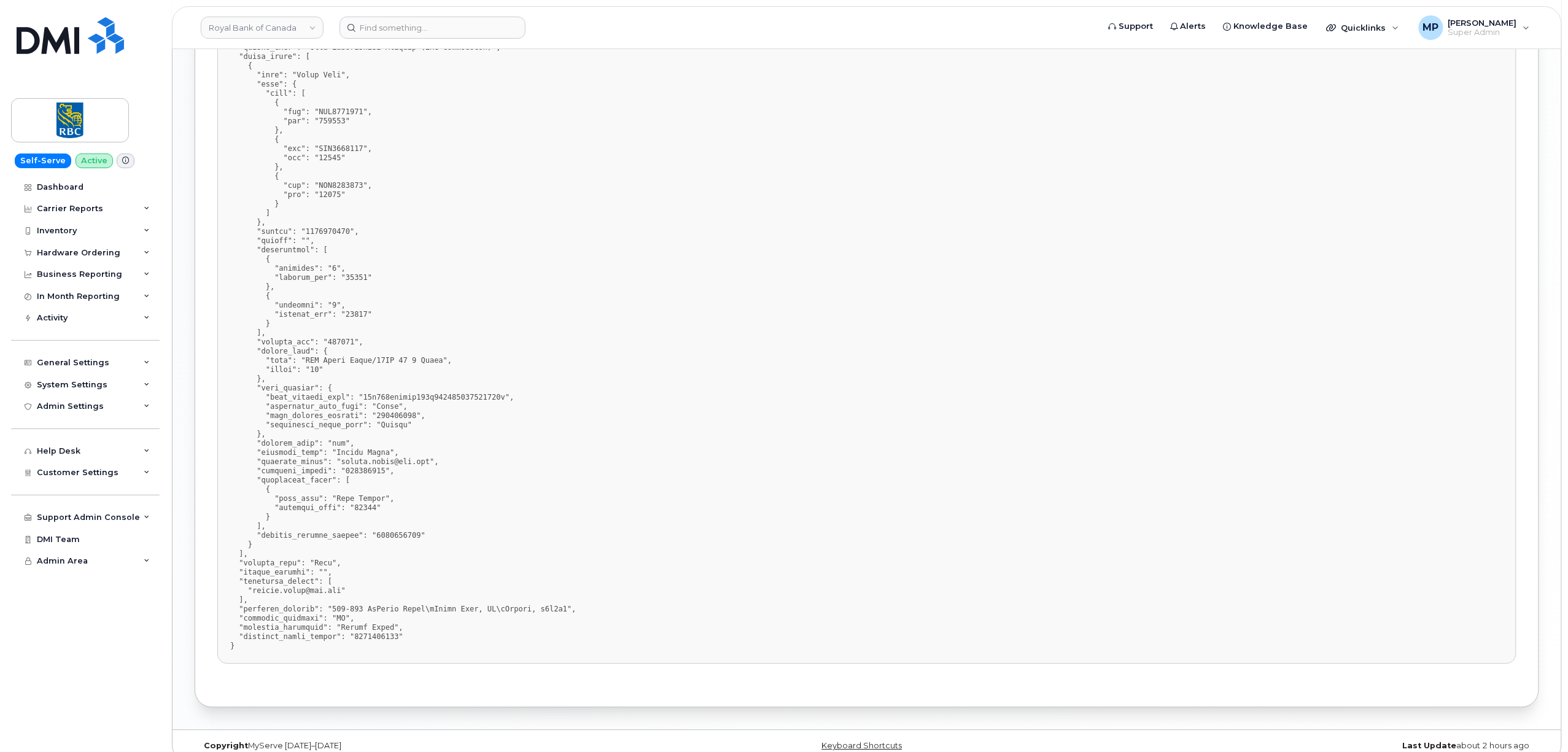
scroll to position [1201, 0]
